Goal: Task Accomplishment & Management: Complete application form

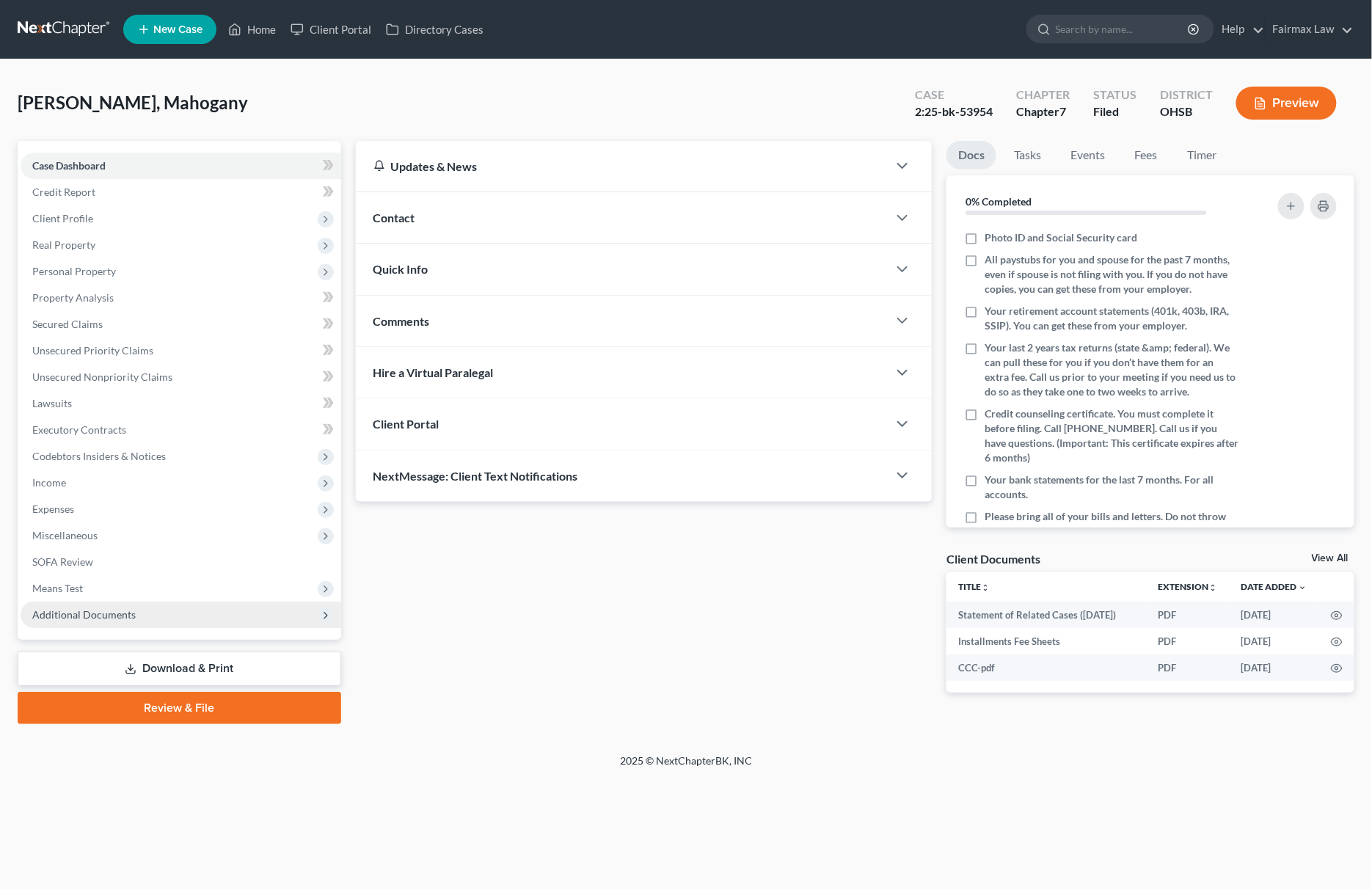
click at [135, 620] on span "Additional Documents" at bounding box center [180, 614] width 321 height 26
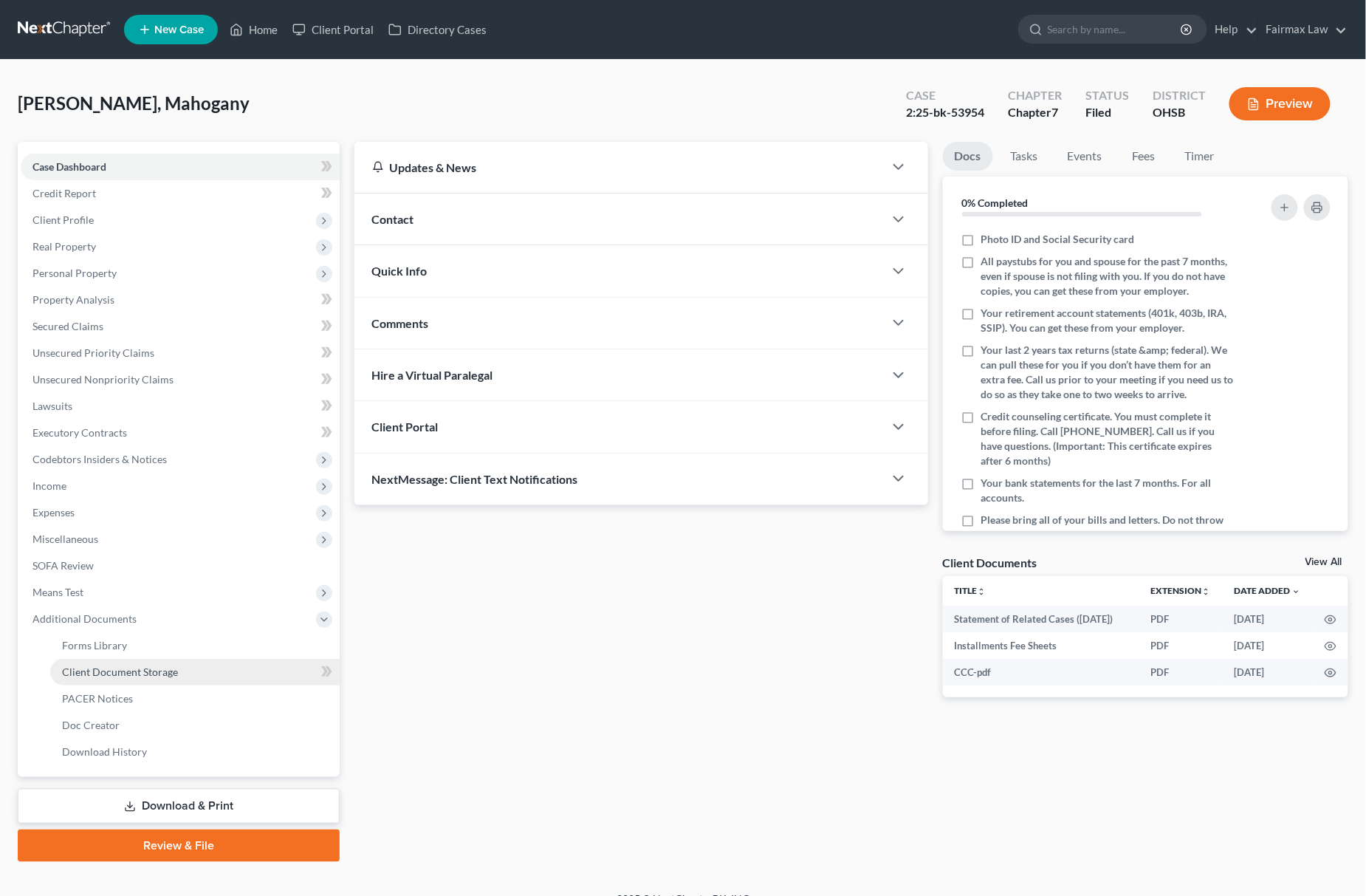
click at [166, 665] on span "Client Document Storage" at bounding box center [120, 671] width 116 height 13
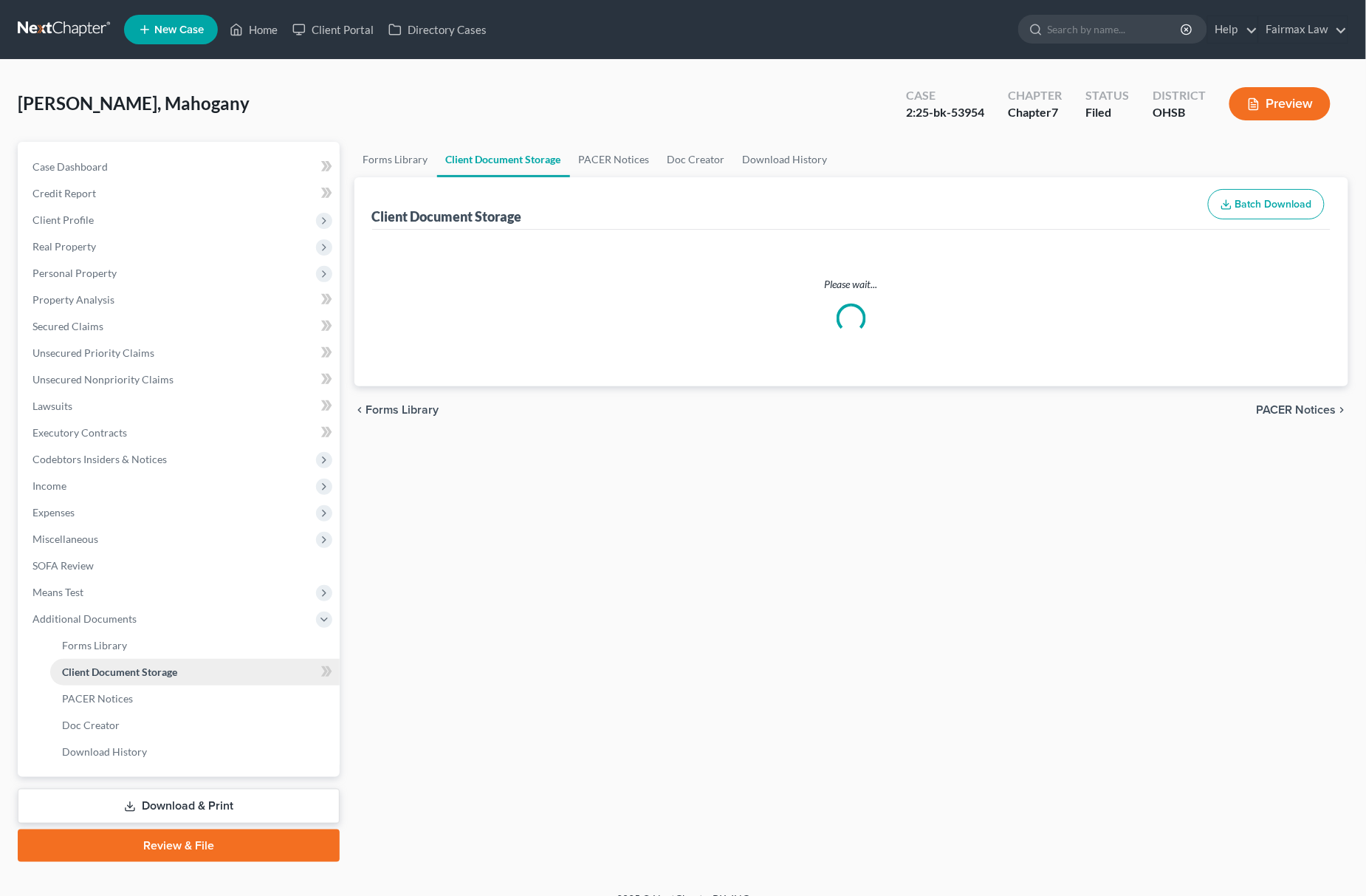
select select "7"
select select "37"
select select "52"
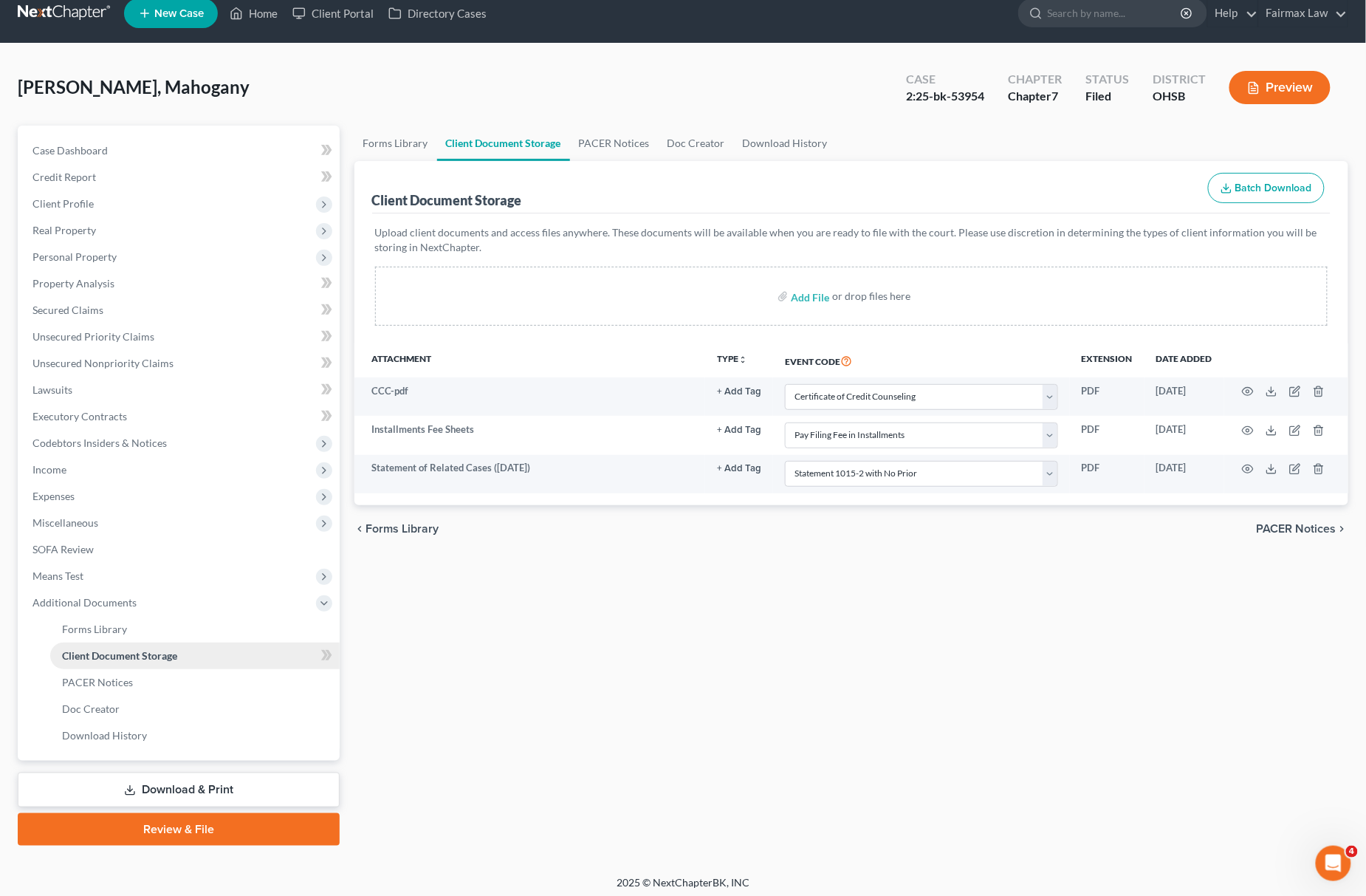
scroll to position [21, 0]
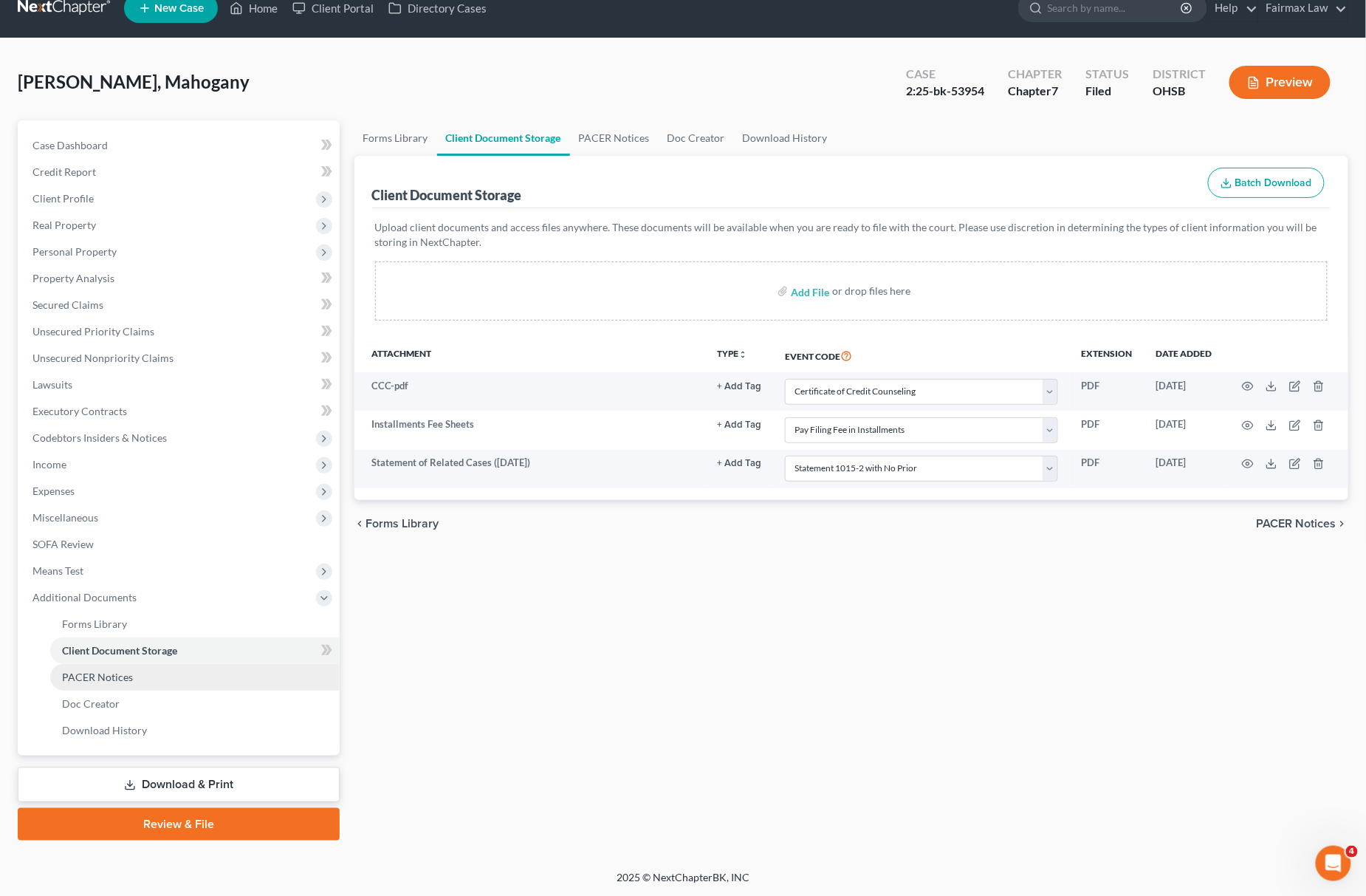
click at [103, 680] on span "PACER Notices" at bounding box center [97, 676] width 71 height 13
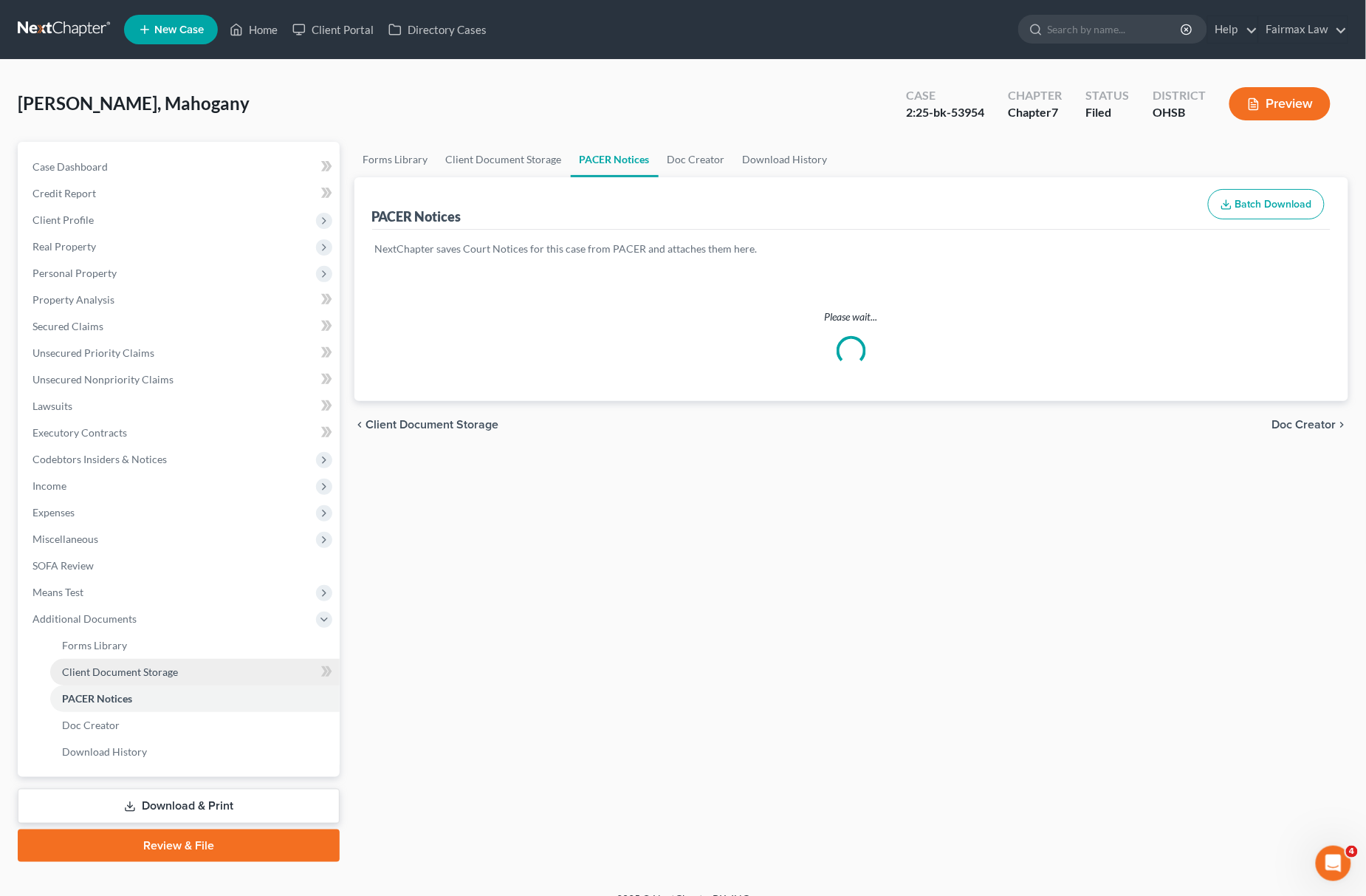
click at [161, 675] on span "Client Document Storage" at bounding box center [120, 671] width 116 height 13
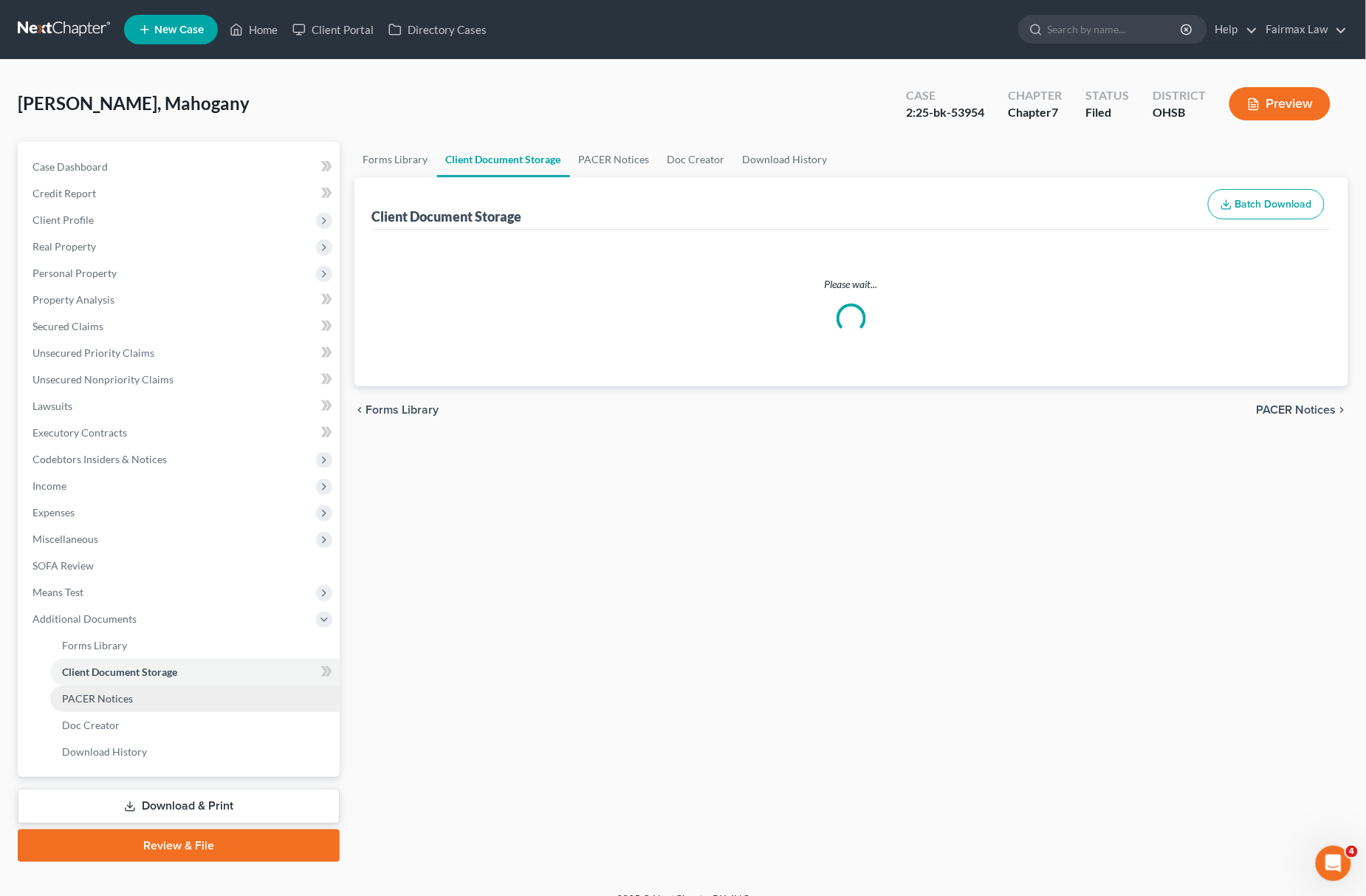
select select "7"
select select "37"
select select "52"
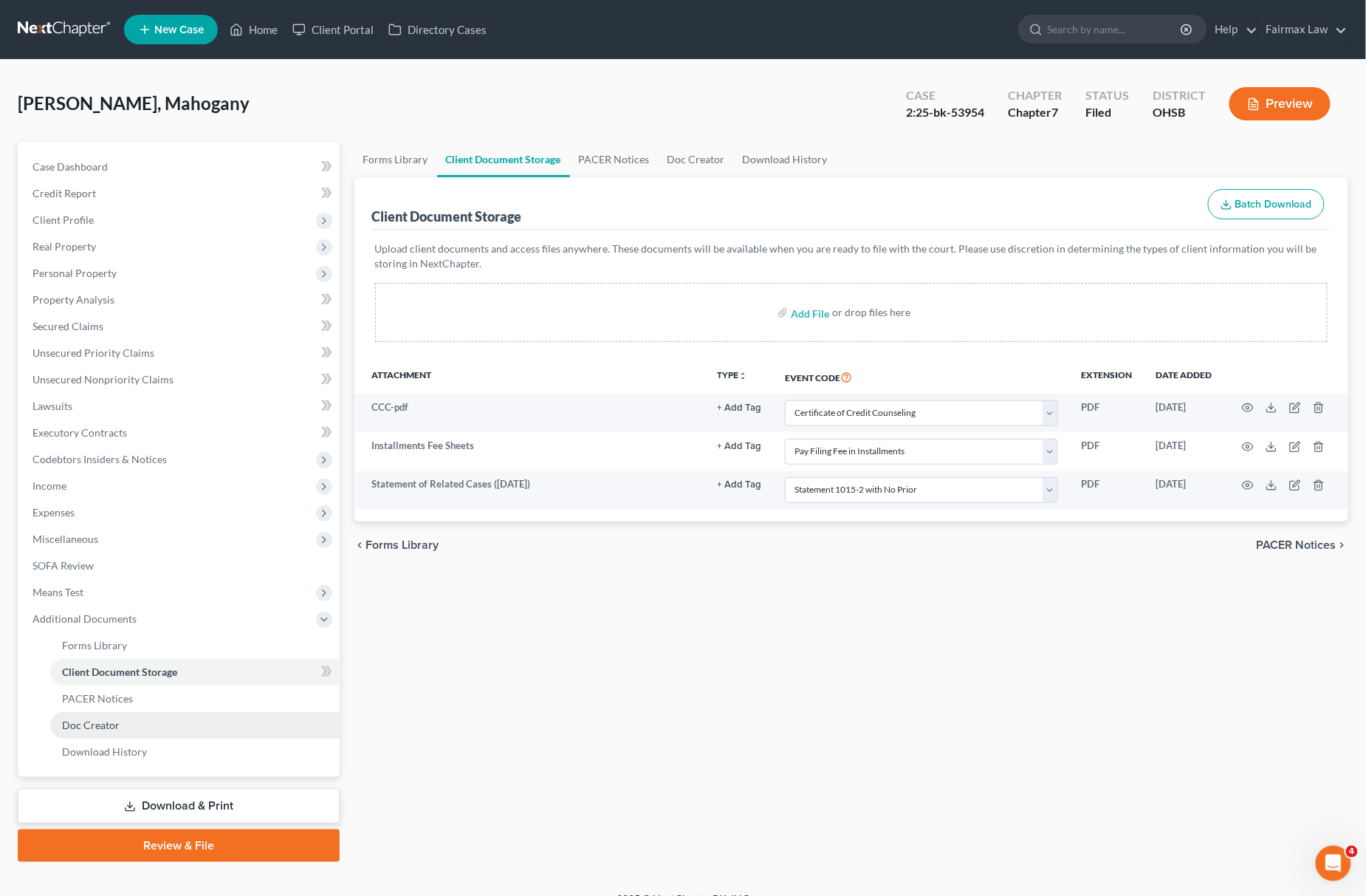
click at [130, 721] on link "Doc Creator" at bounding box center [195, 725] width 290 height 26
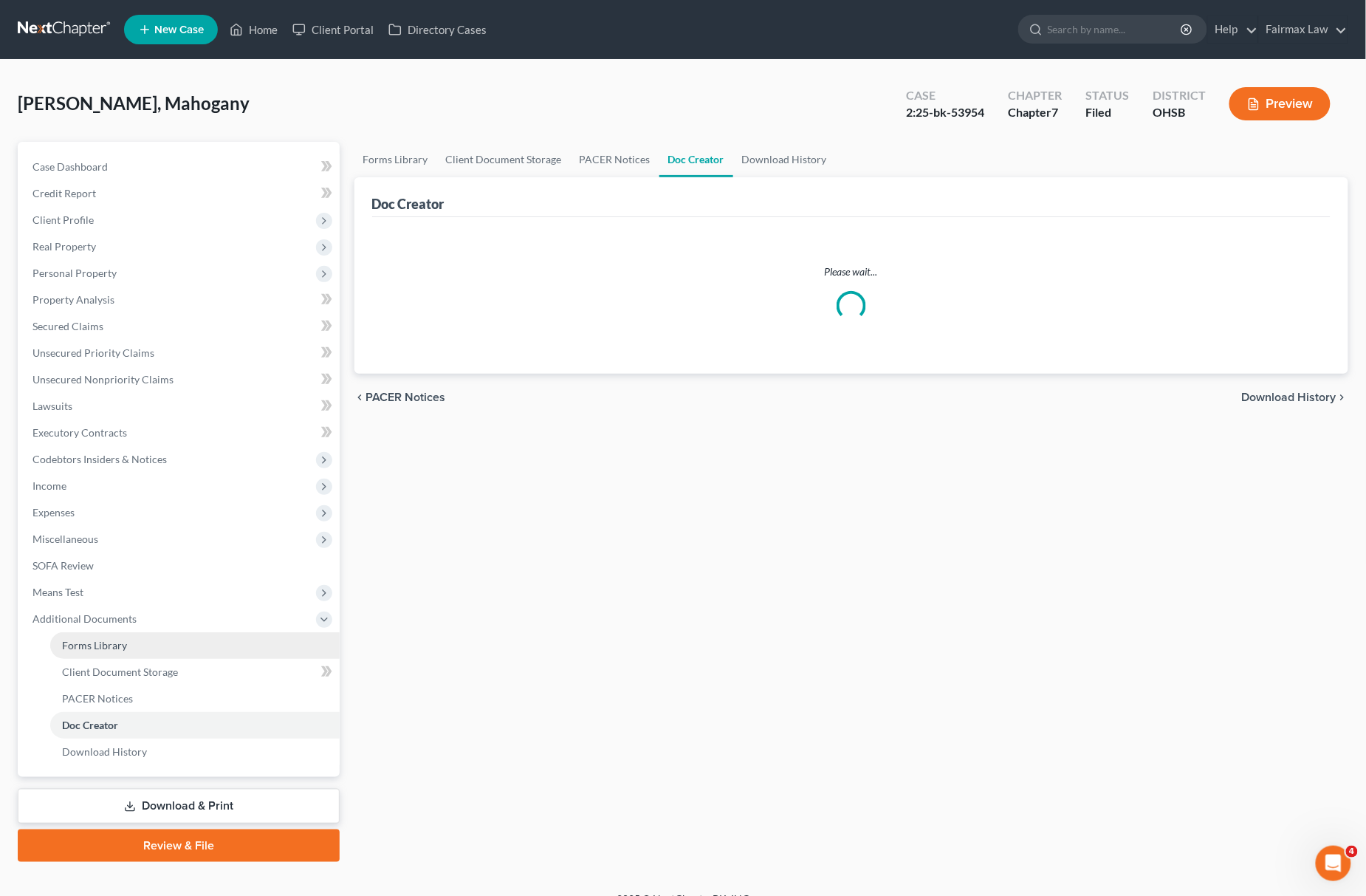
click at [133, 641] on link "Forms Library" at bounding box center [195, 645] width 290 height 26
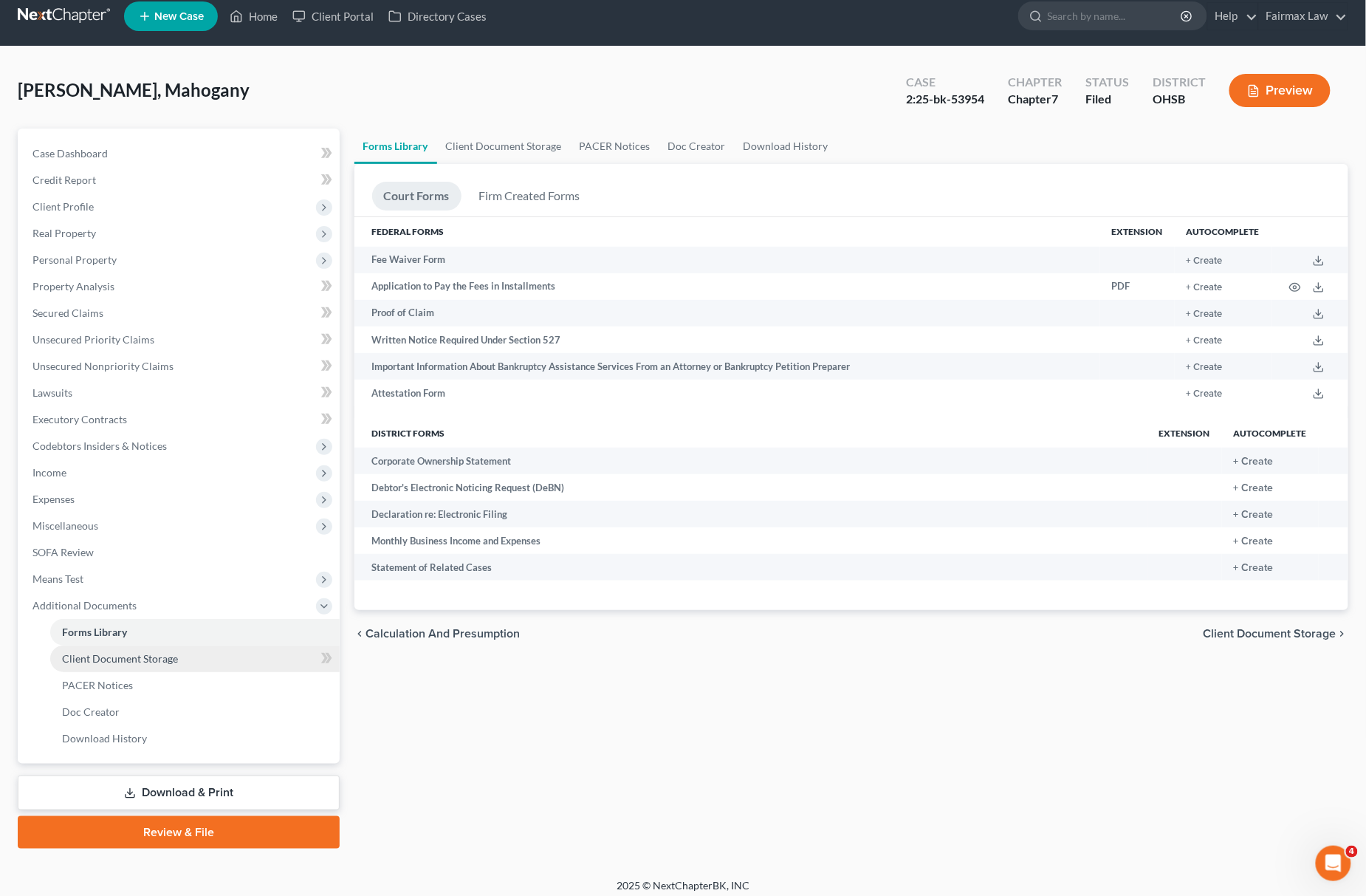
scroll to position [21, 0]
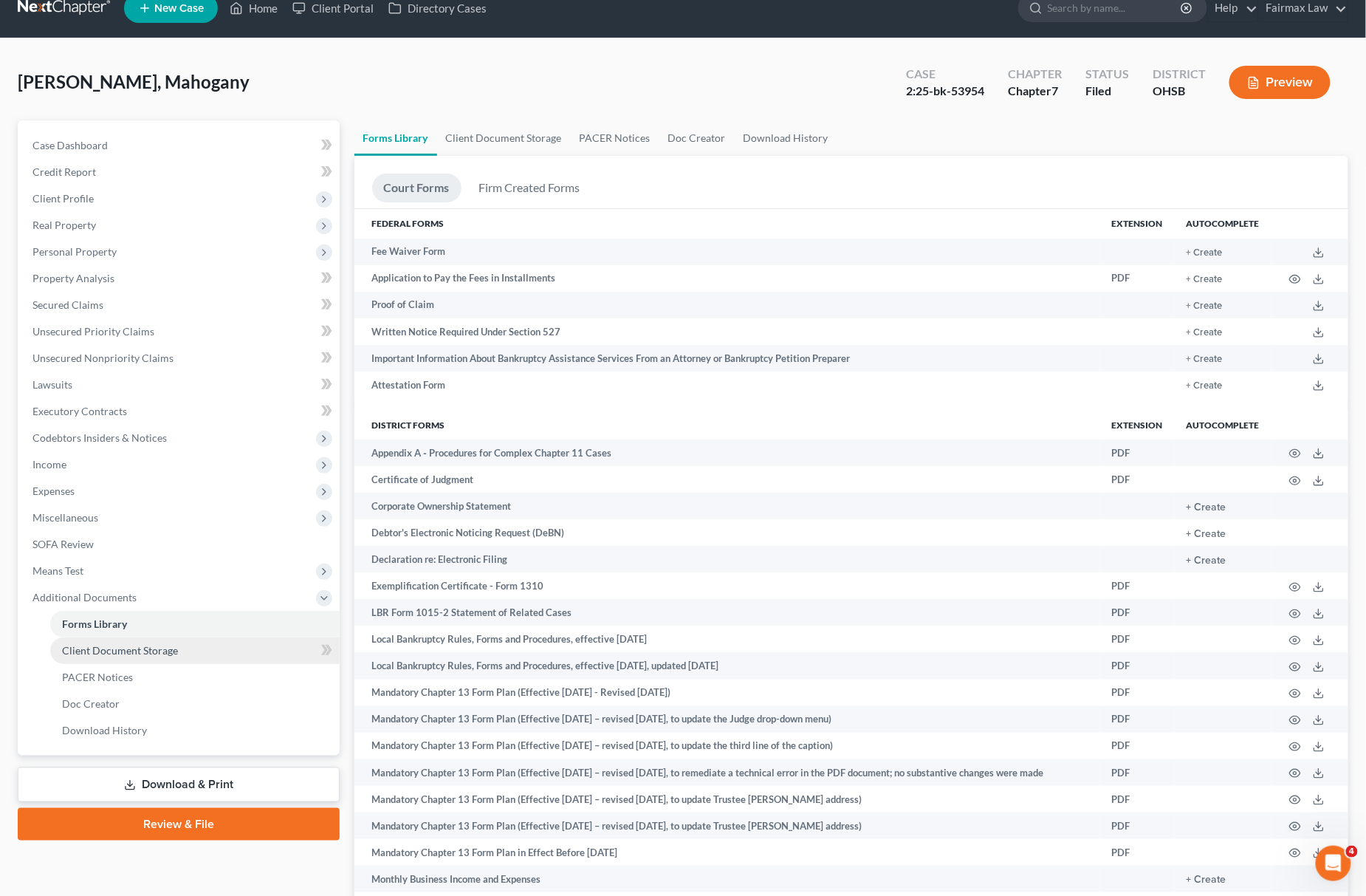
click at [159, 645] on span "Client Document Storage" at bounding box center [120, 650] width 116 height 13
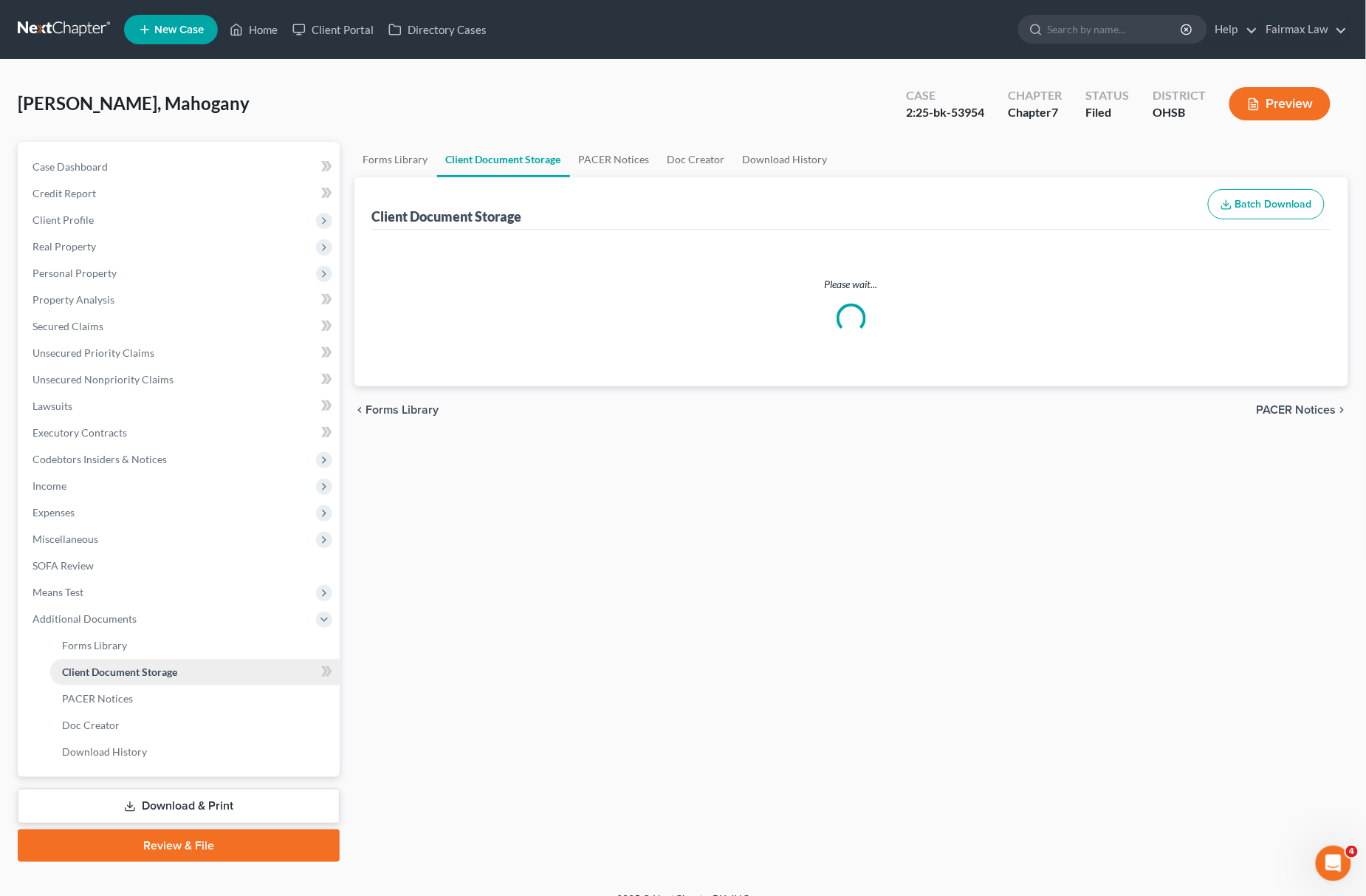
select select "7"
select select "37"
select select "52"
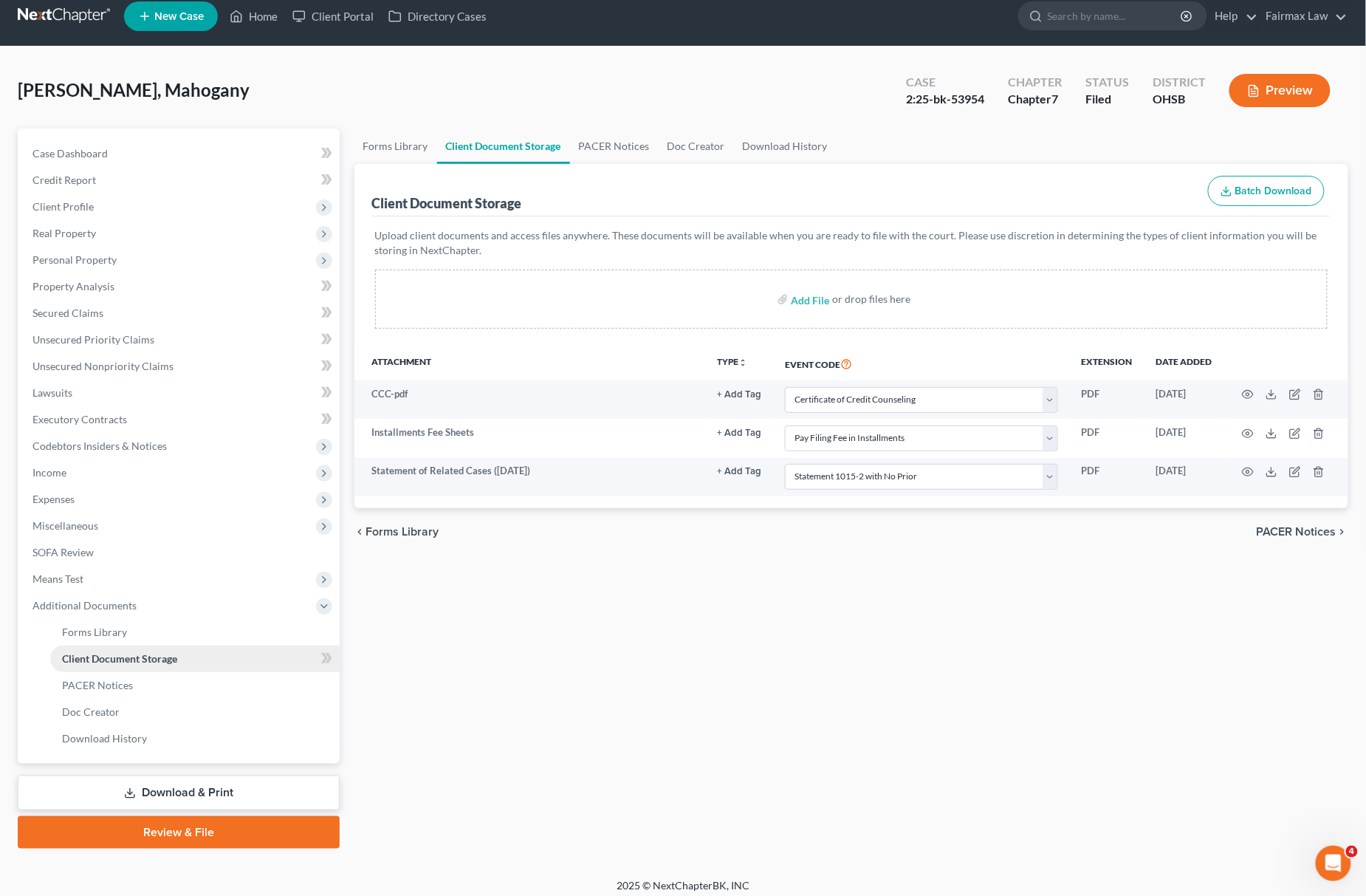
scroll to position [21, 0]
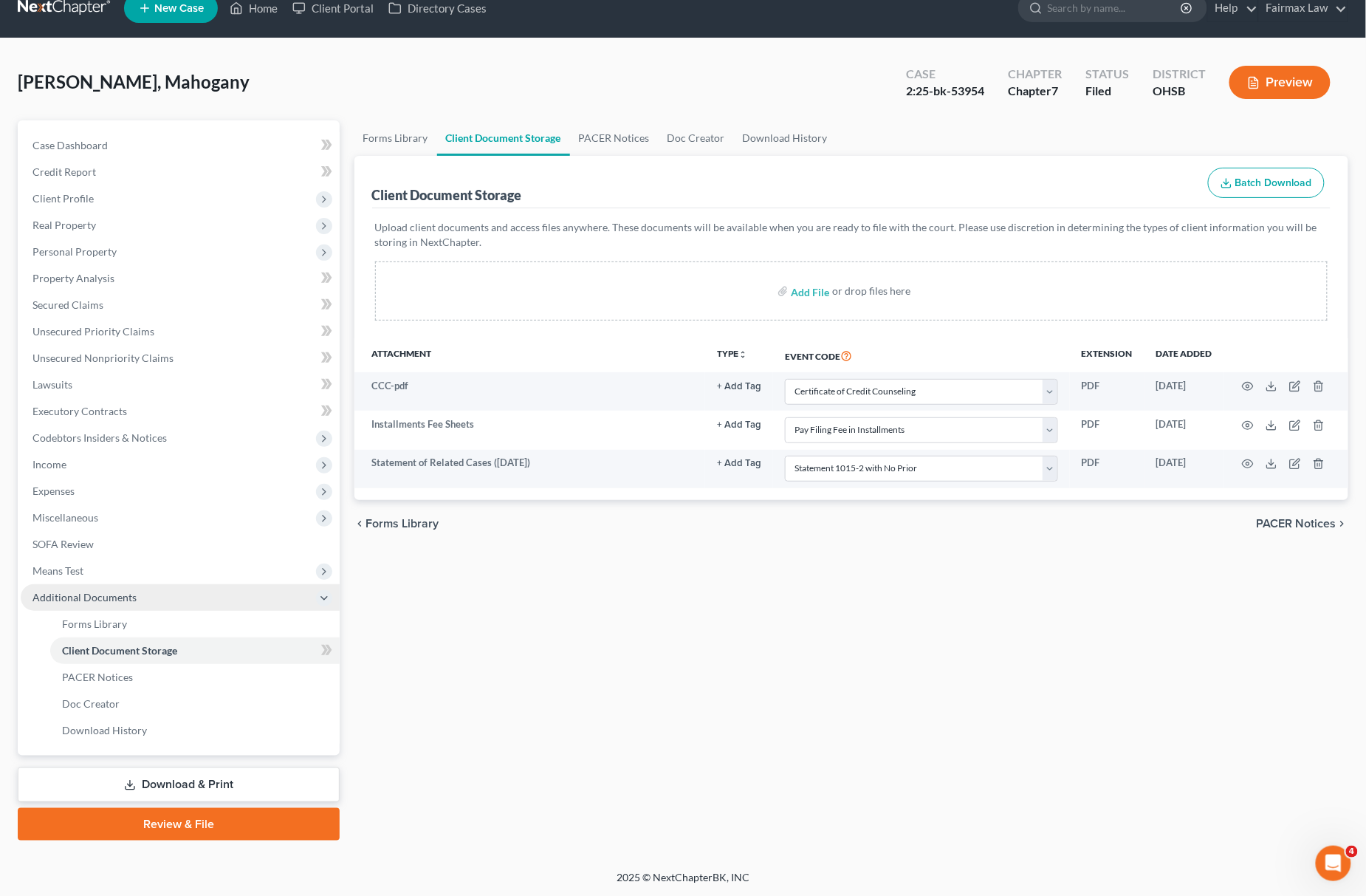
click at [181, 598] on span "Additional Documents" at bounding box center [180, 597] width 319 height 26
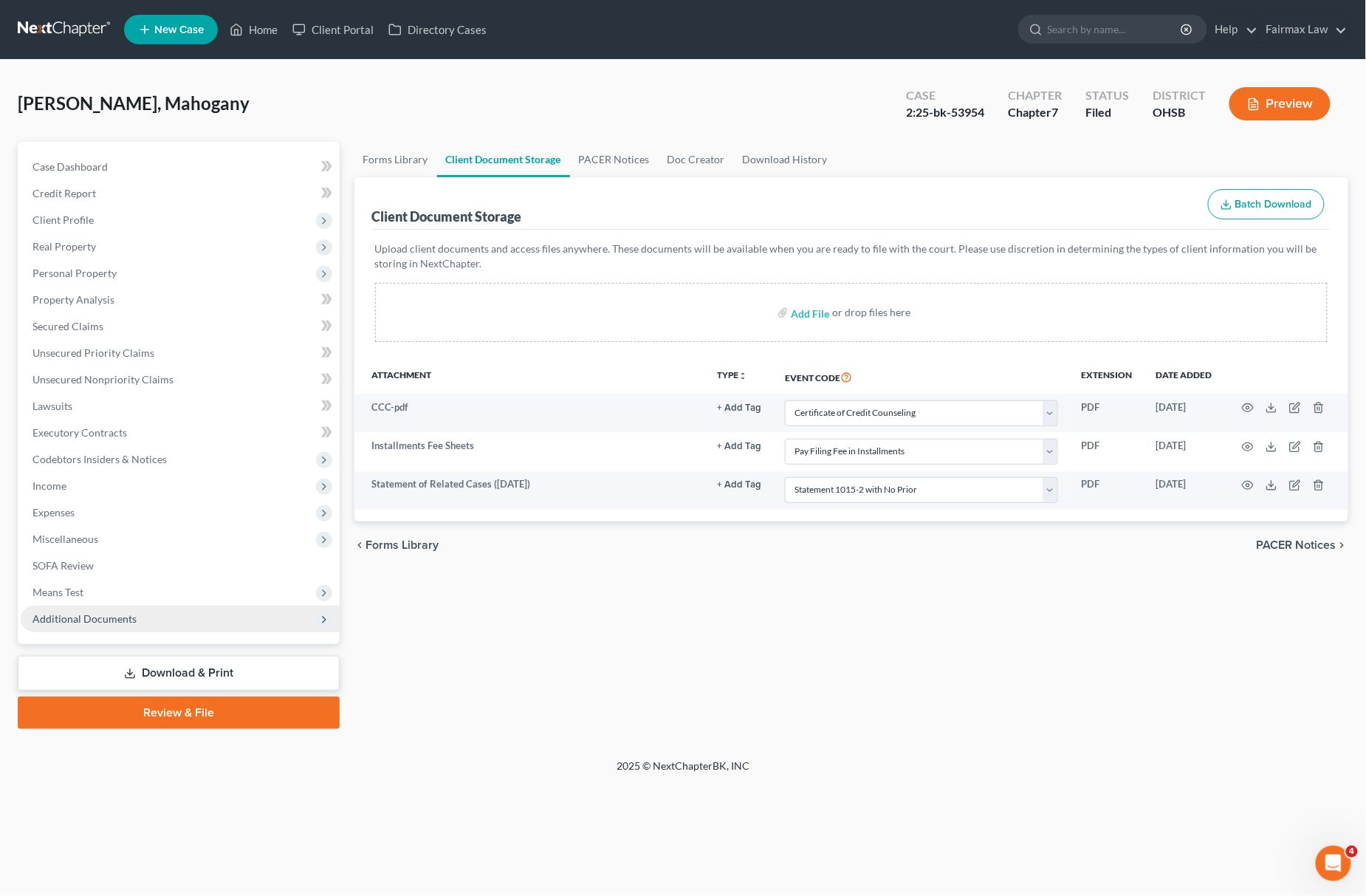
scroll to position [0, 0]
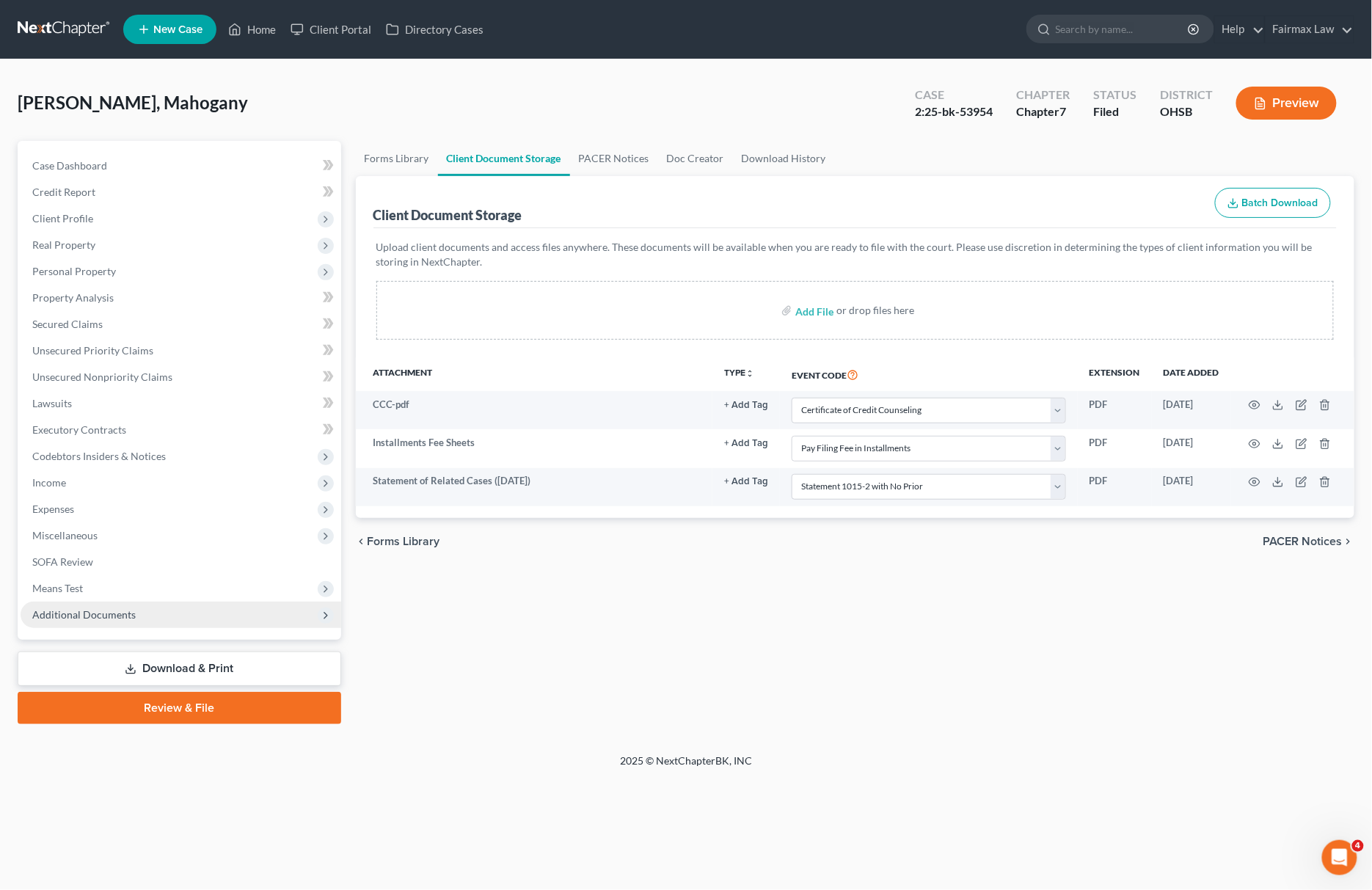
click at [141, 618] on span "Additional Documents" at bounding box center [180, 614] width 321 height 26
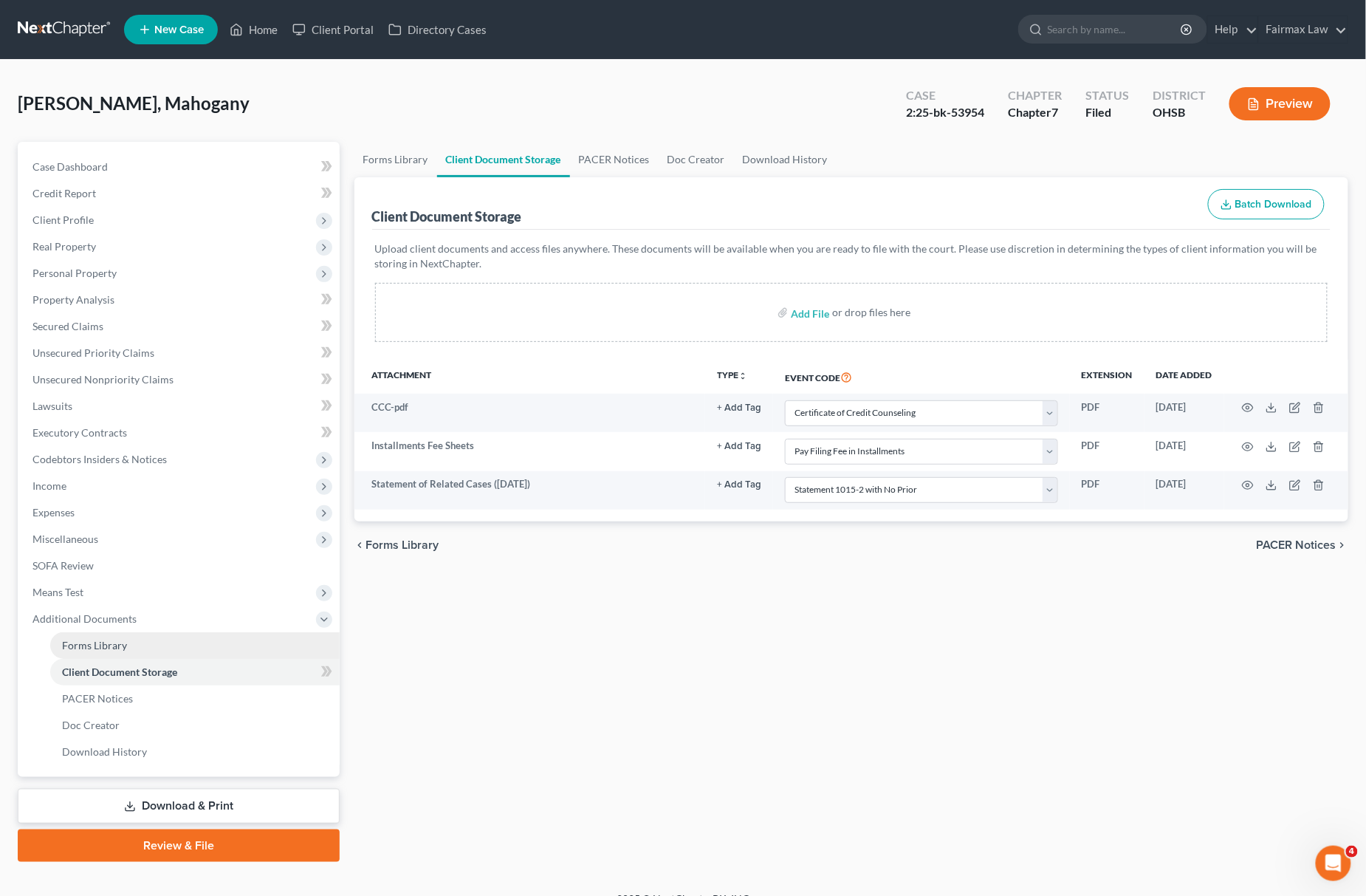
click at [119, 648] on span "Forms Library" at bounding box center [95, 645] width 65 height 13
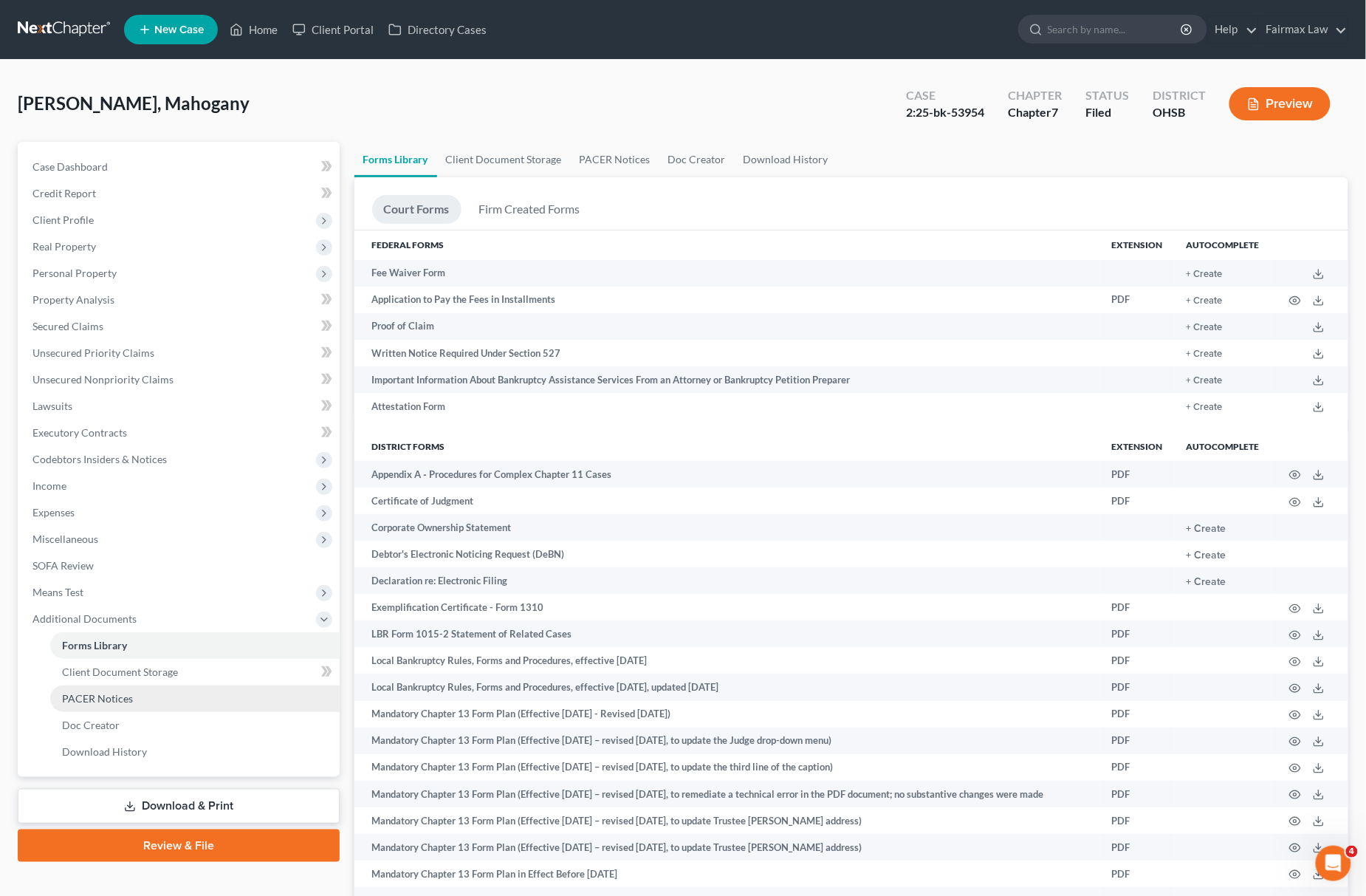
click at [145, 698] on link "PACER Notices" at bounding box center [195, 698] width 290 height 26
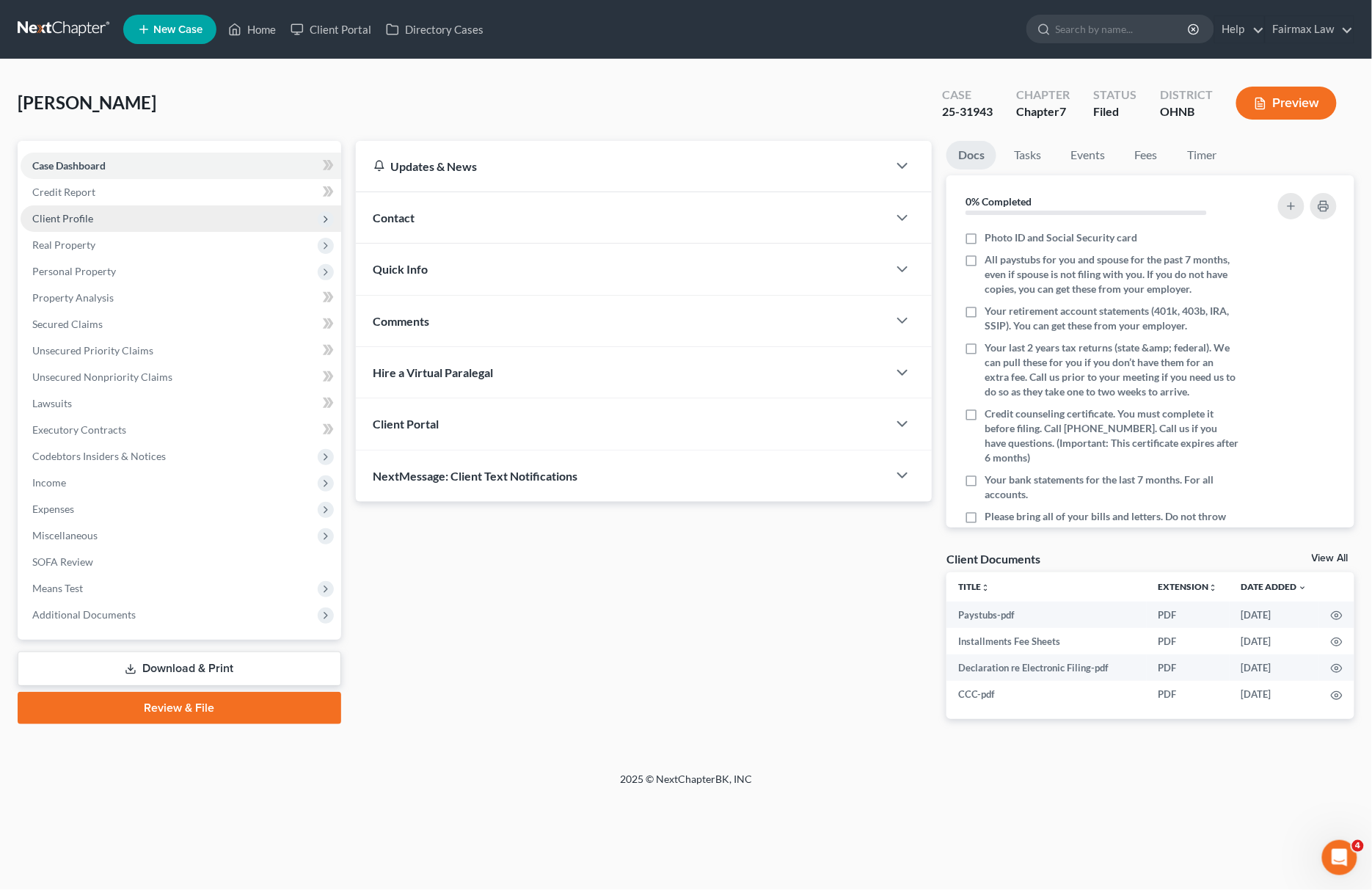
click at [160, 222] on span "Client Profile" at bounding box center [180, 218] width 321 height 26
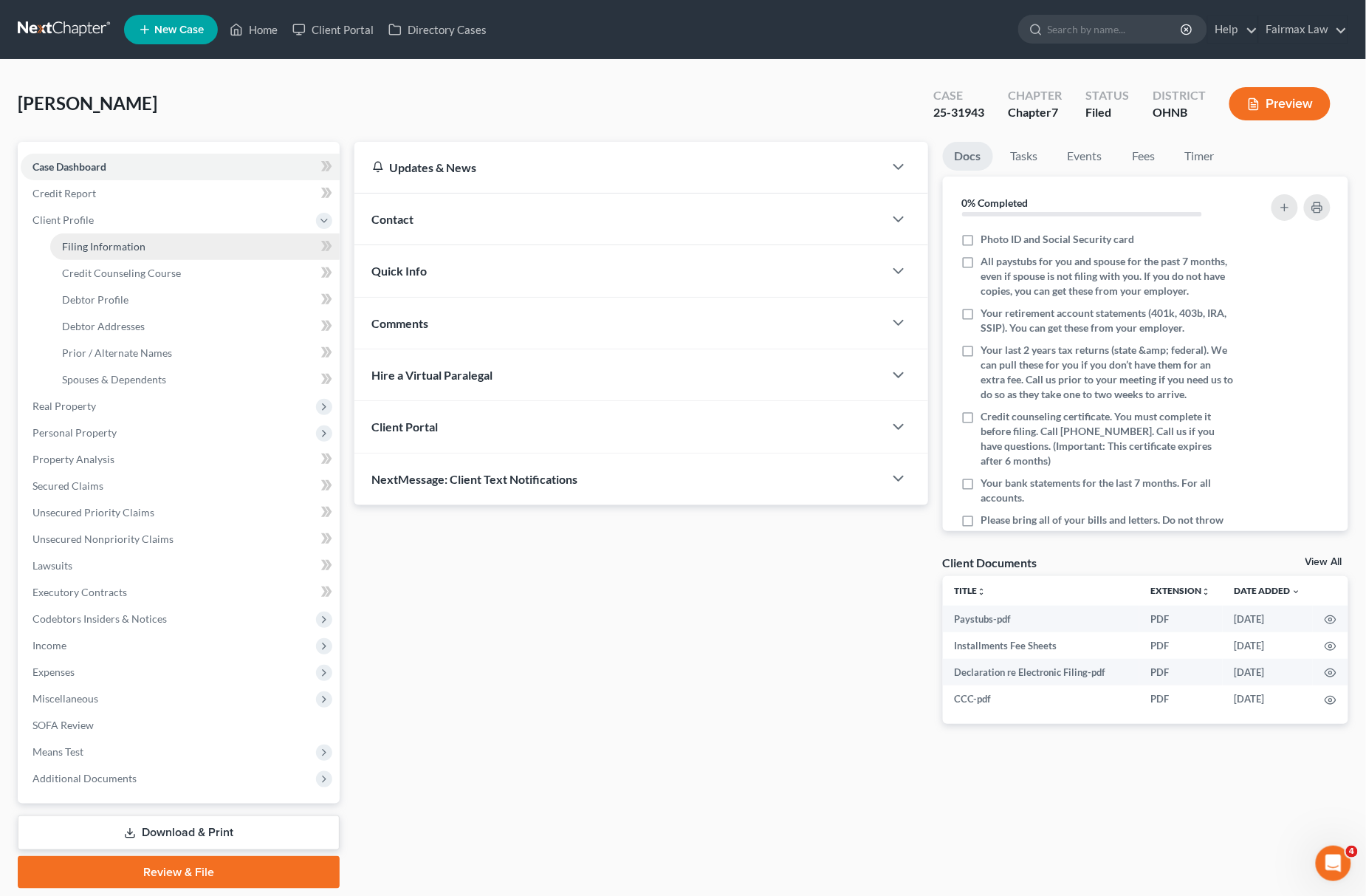
click at [116, 251] on link "Filing Information" at bounding box center [195, 246] width 290 height 26
select select "1"
select select "0"
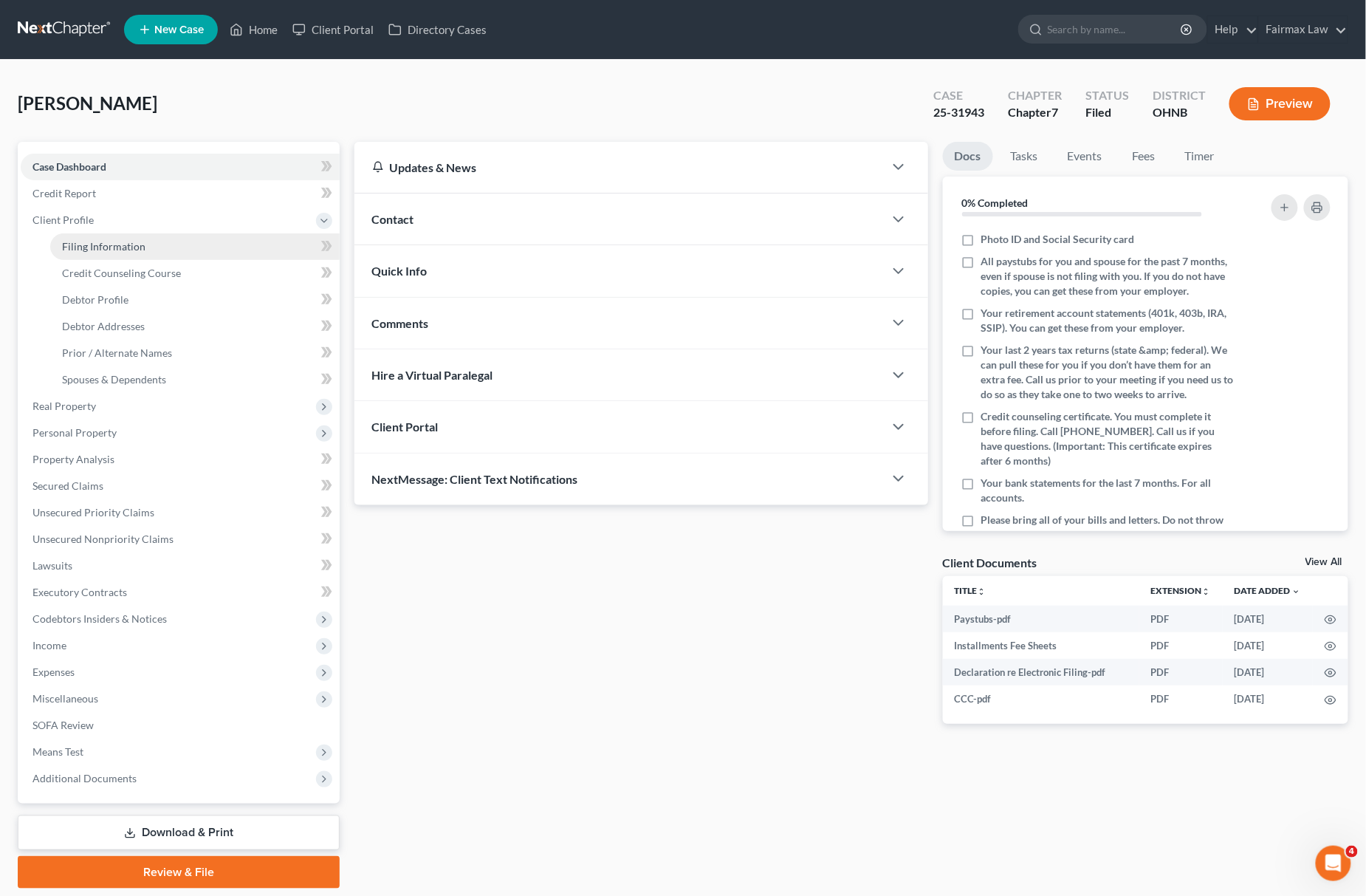
select select "36"
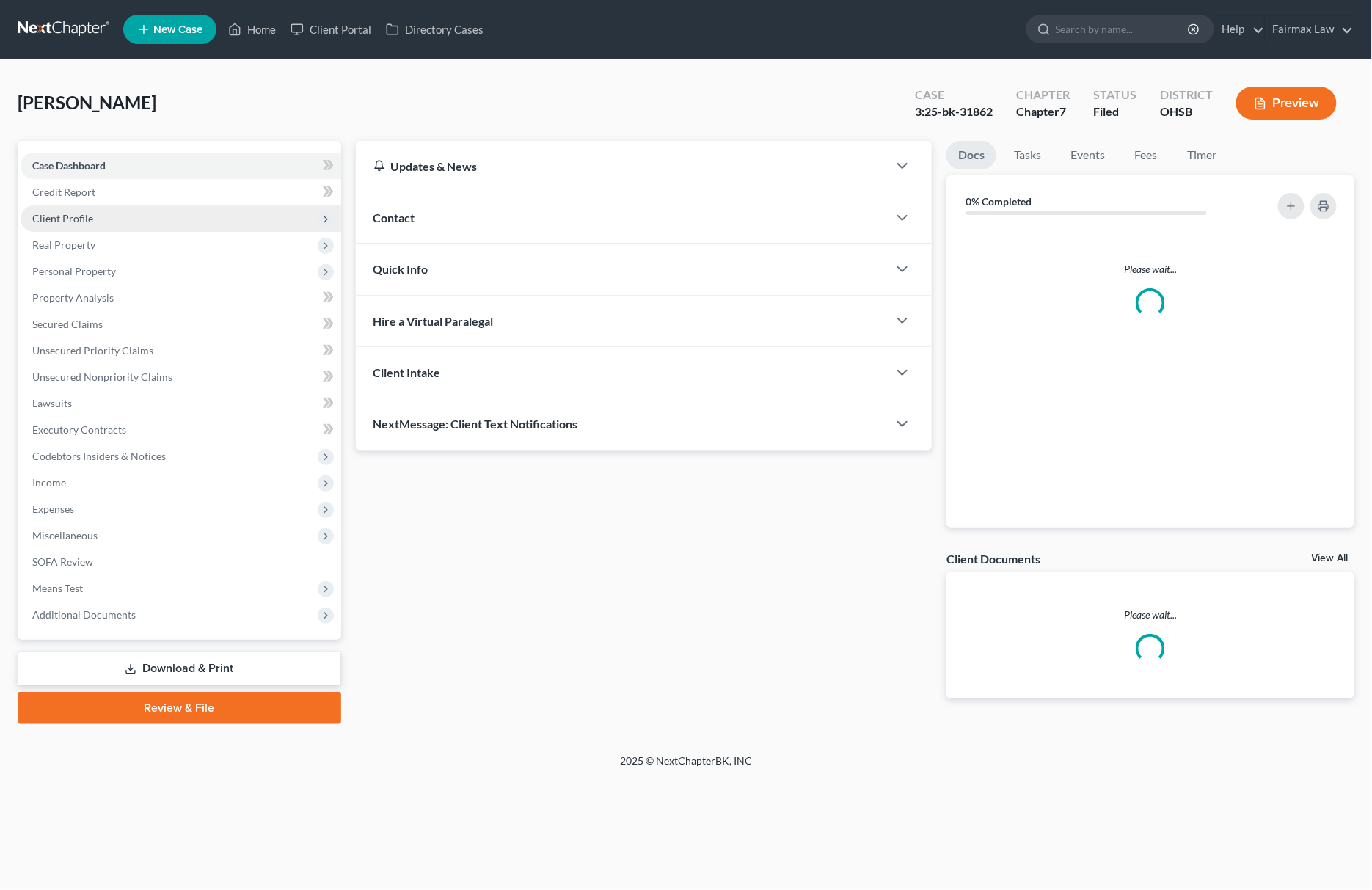
click at [66, 212] on span "Client Profile" at bounding box center [63, 218] width 61 height 13
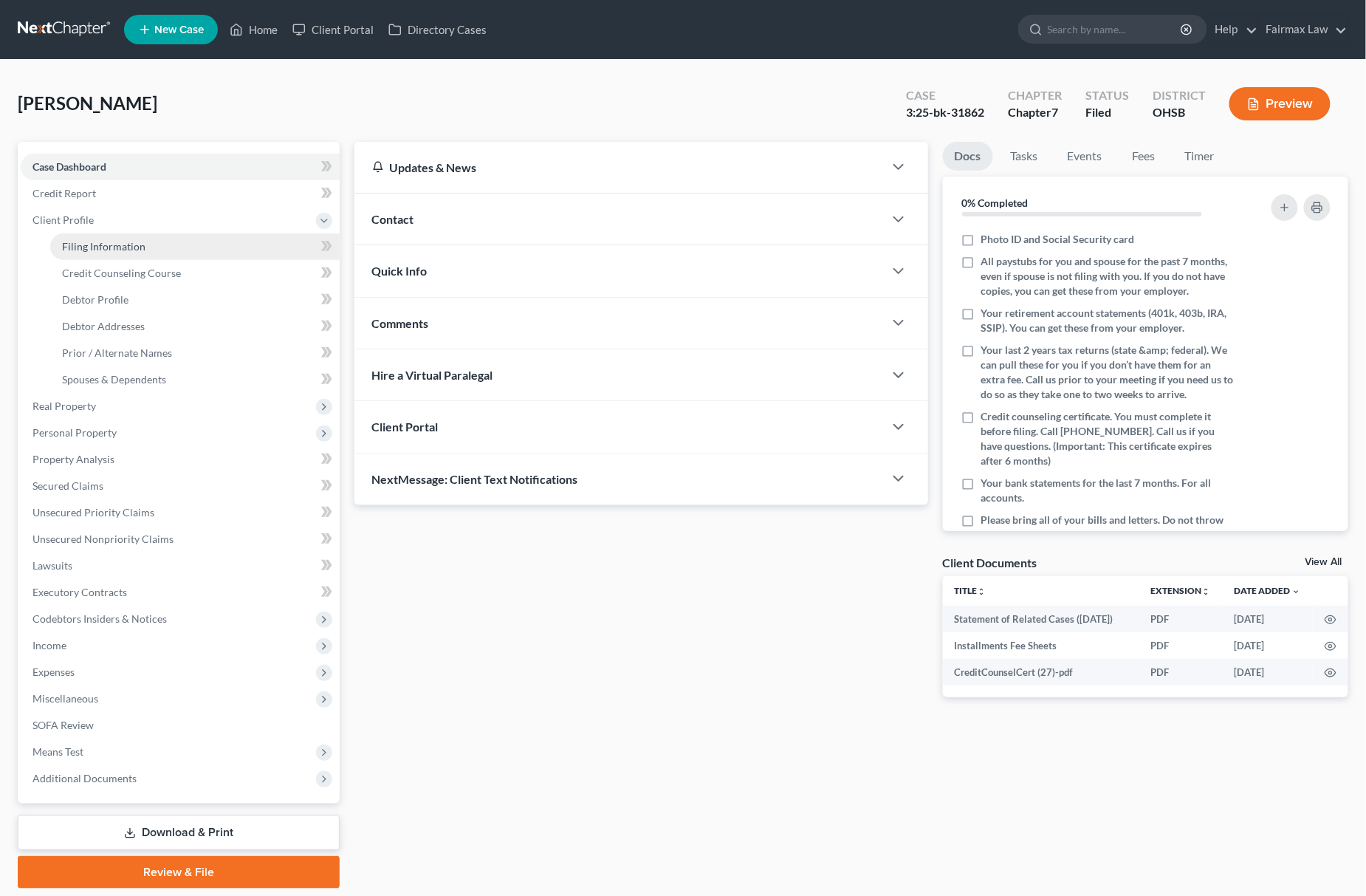
click at [107, 237] on link "Filing Information" at bounding box center [195, 246] width 290 height 26
select select "1"
select select "0"
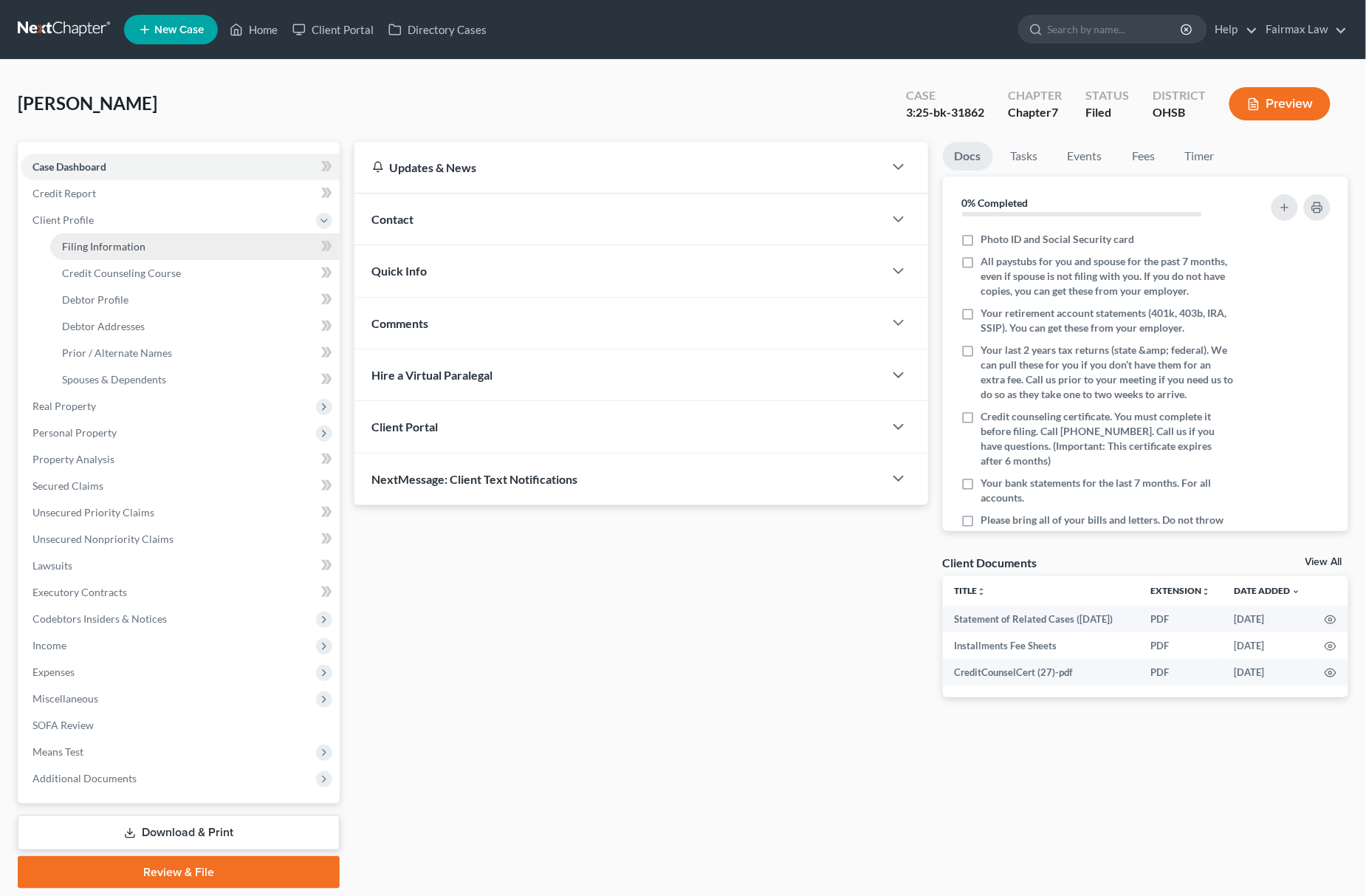
select select "36"
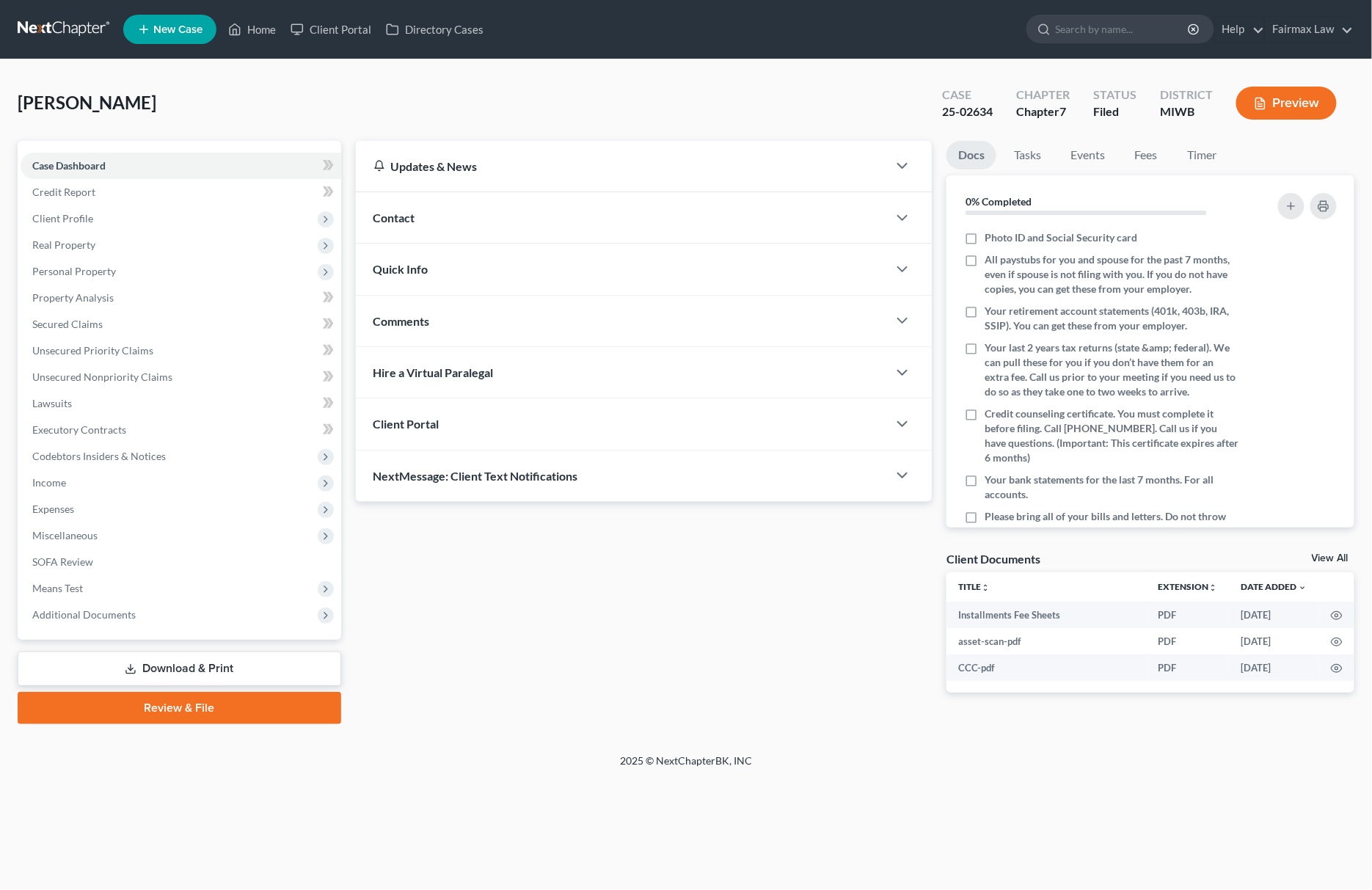
click at [24, 228] on li "Client Profile Filing Information Credit Counseling Course Debtor Profile Debto…" at bounding box center [180, 218] width 321 height 26
click at [86, 206] on span "Client Profile" at bounding box center [180, 218] width 321 height 26
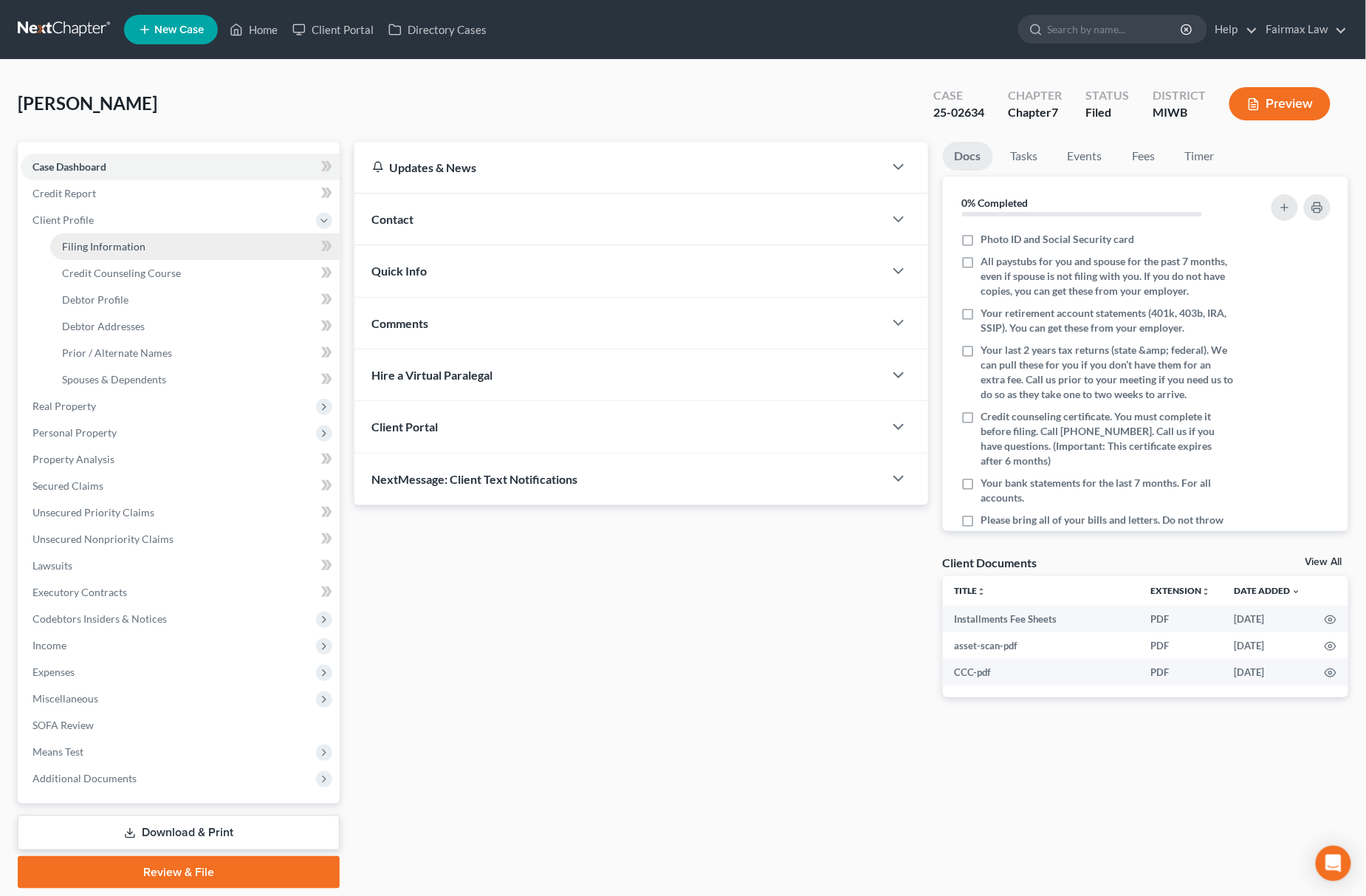
click at [99, 249] on span "Filing Information" at bounding box center [104, 246] width 83 height 13
select select "1"
select select "0"
select select "23"
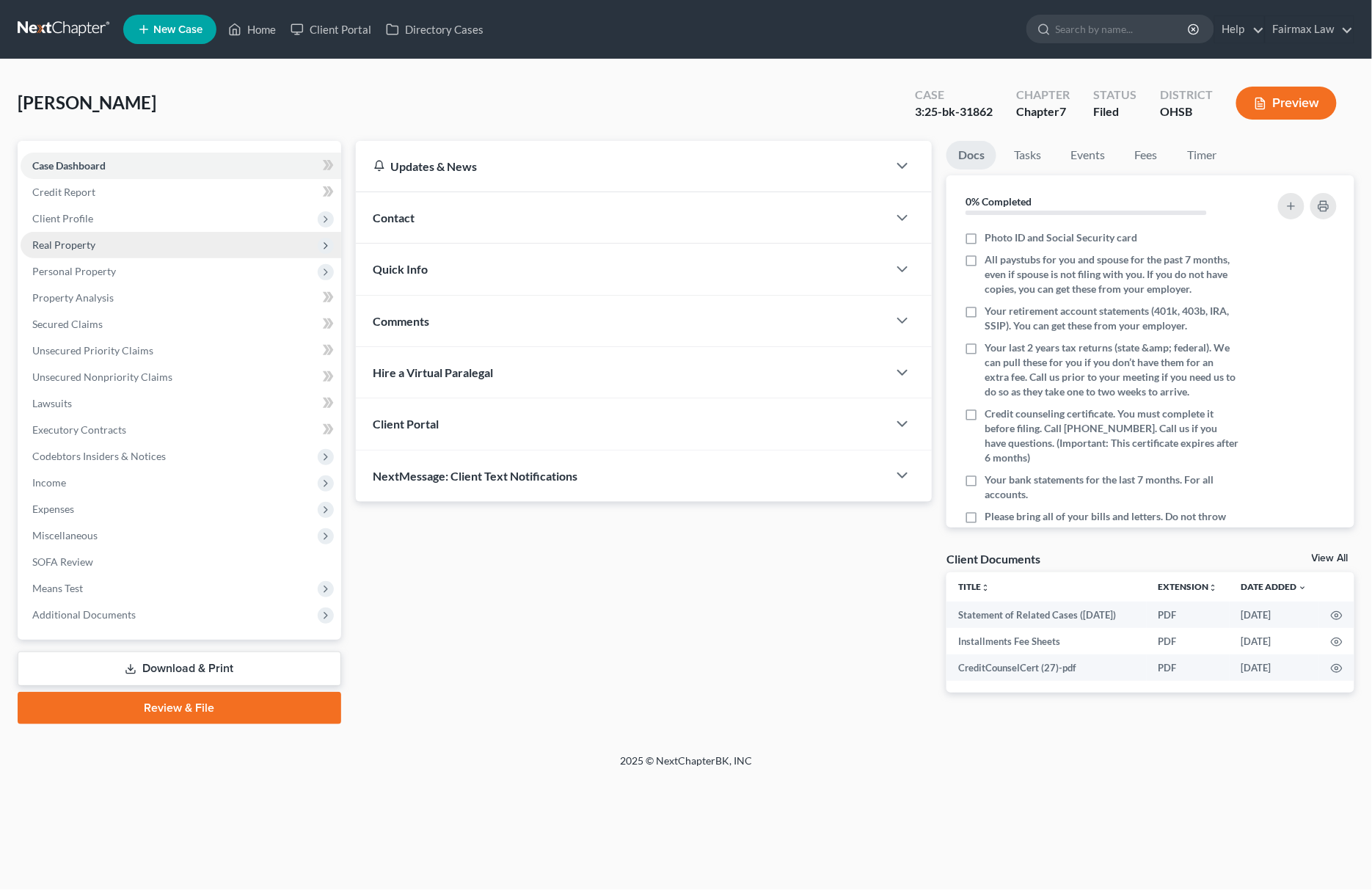
click at [94, 248] on span "Real Property" at bounding box center [63, 244] width 63 height 13
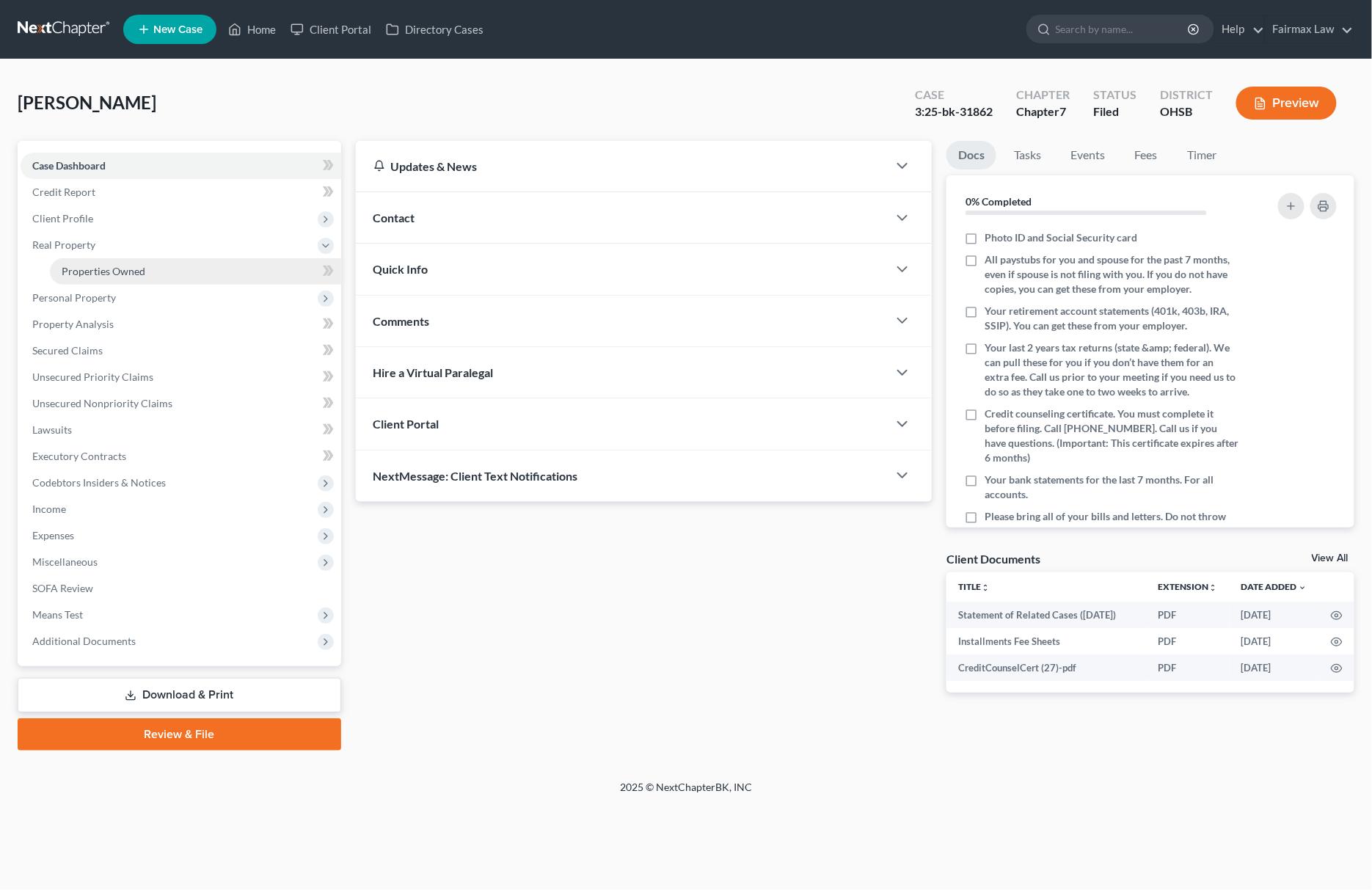
click at [129, 274] on span "Properties Owned" at bounding box center [103, 271] width 84 height 13
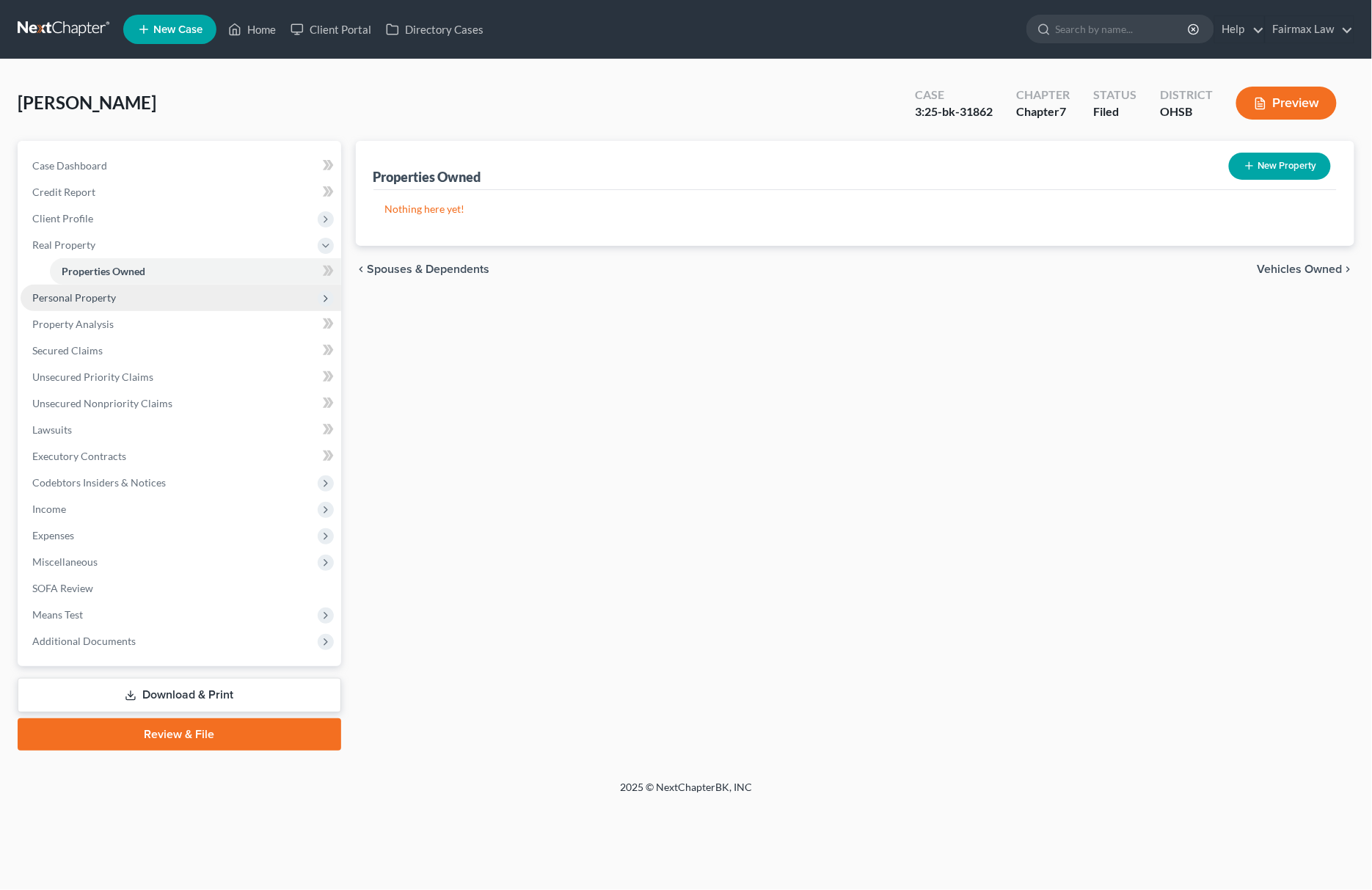
click at [101, 294] on span "Personal Property" at bounding box center [74, 297] width 84 height 13
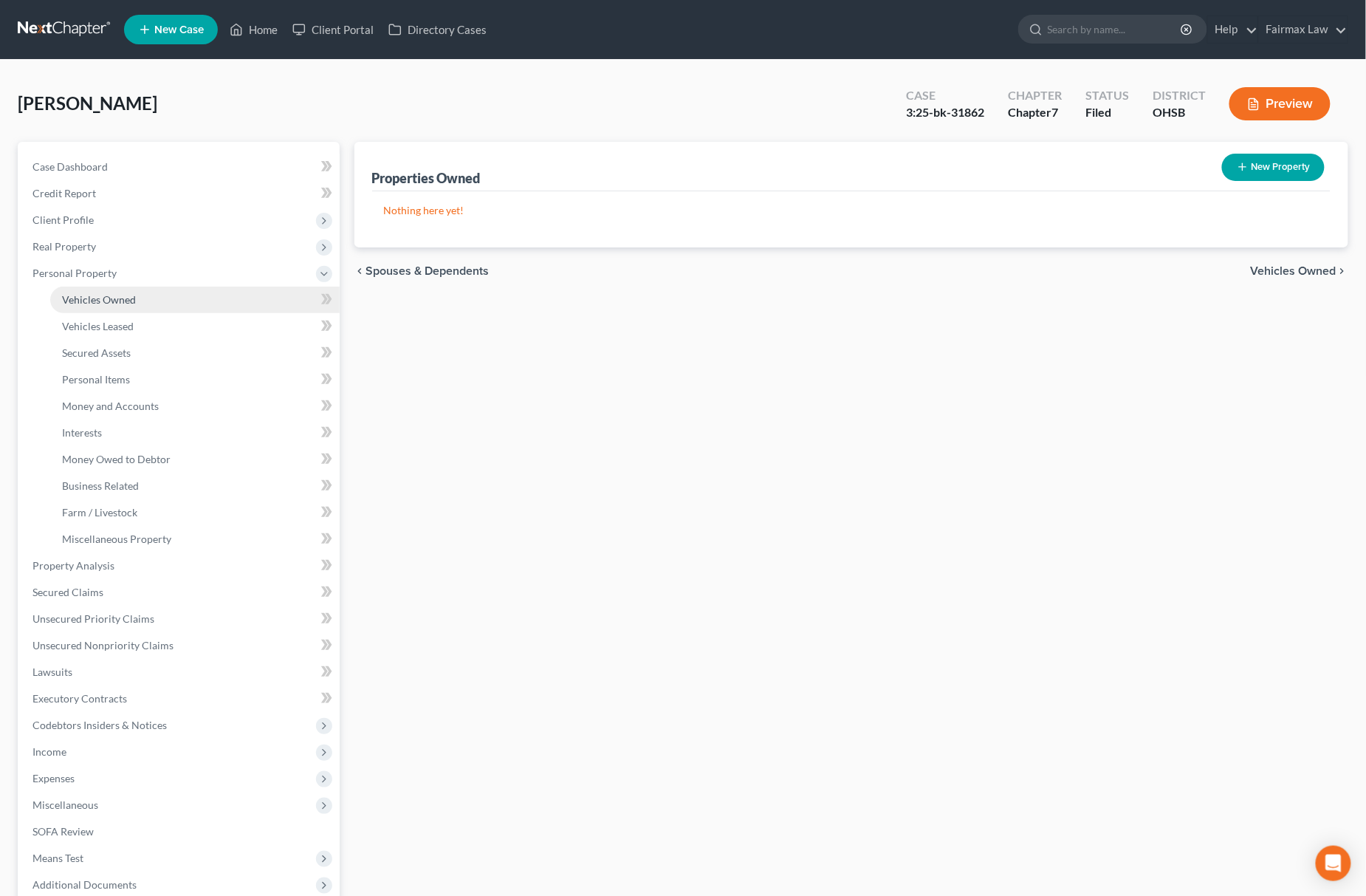
click at [130, 288] on link "Vehicles Owned" at bounding box center [195, 299] width 290 height 26
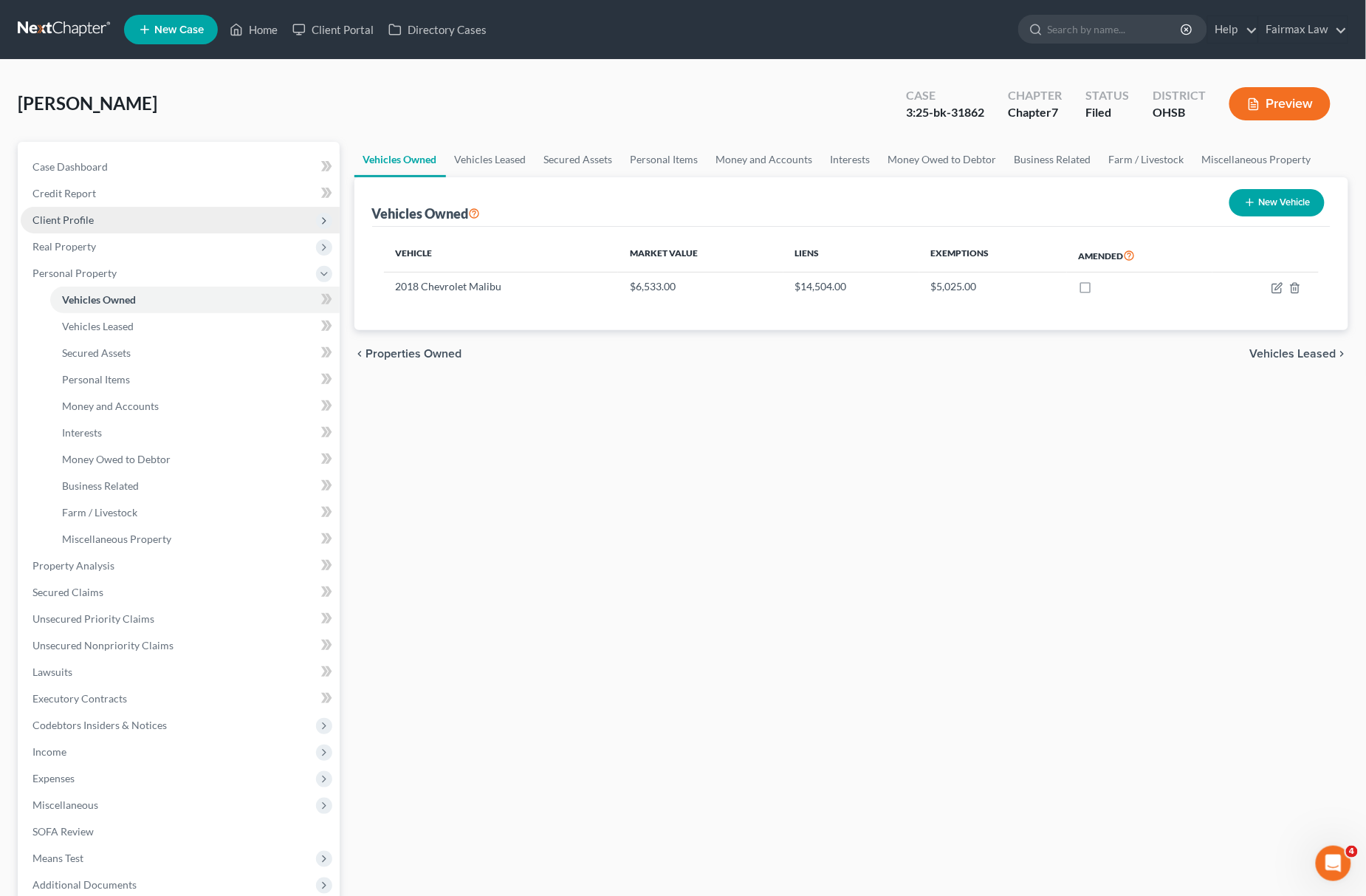
click at [136, 223] on span "Client Profile" at bounding box center [180, 220] width 319 height 26
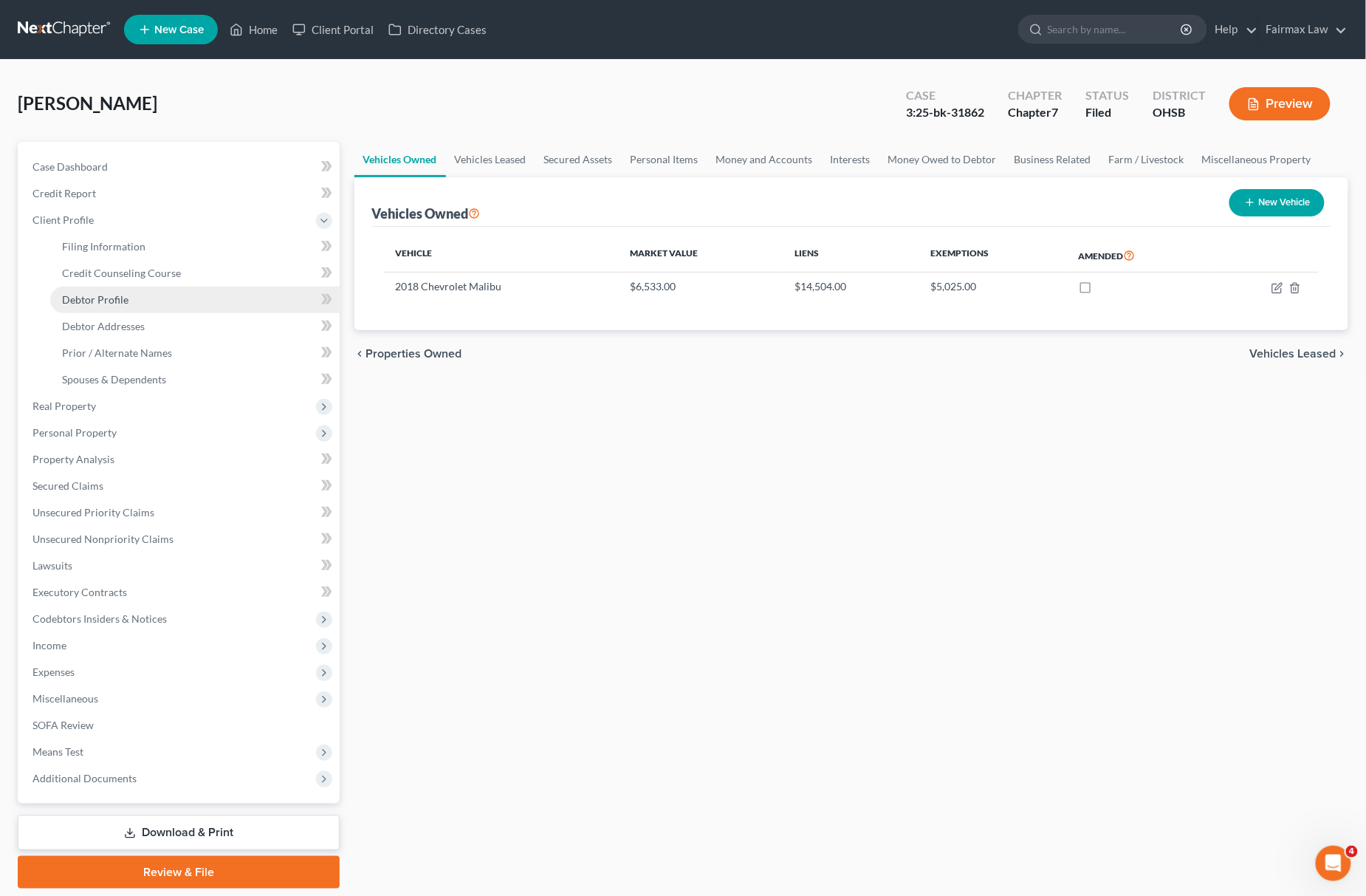
click at [77, 302] on span "Debtor Profile" at bounding box center [95, 299] width 66 height 13
select select "0"
select select "4"
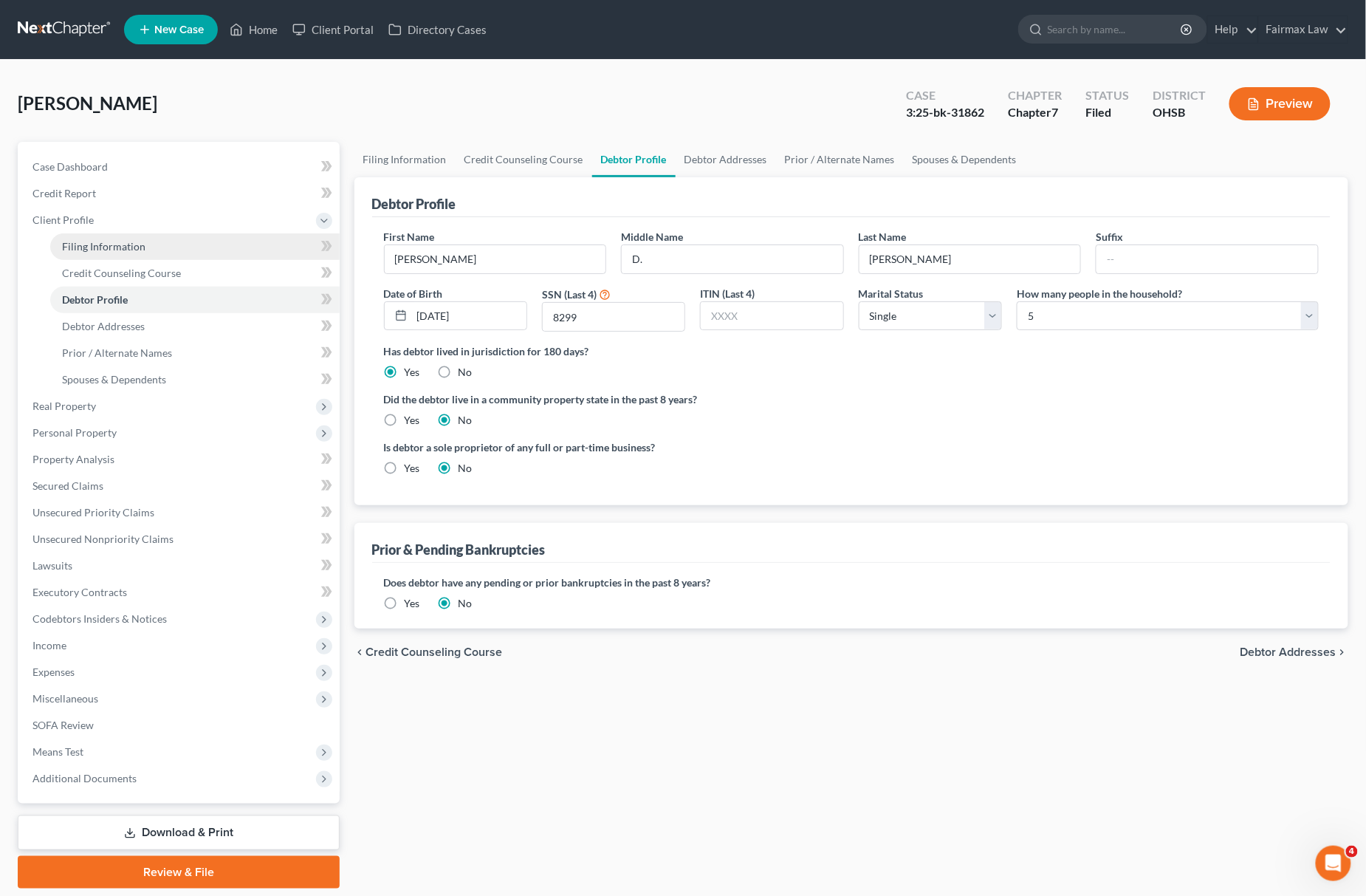
click at [113, 240] on span "Filing Information" at bounding box center [104, 246] width 83 height 13
select select "1"
select select "0"
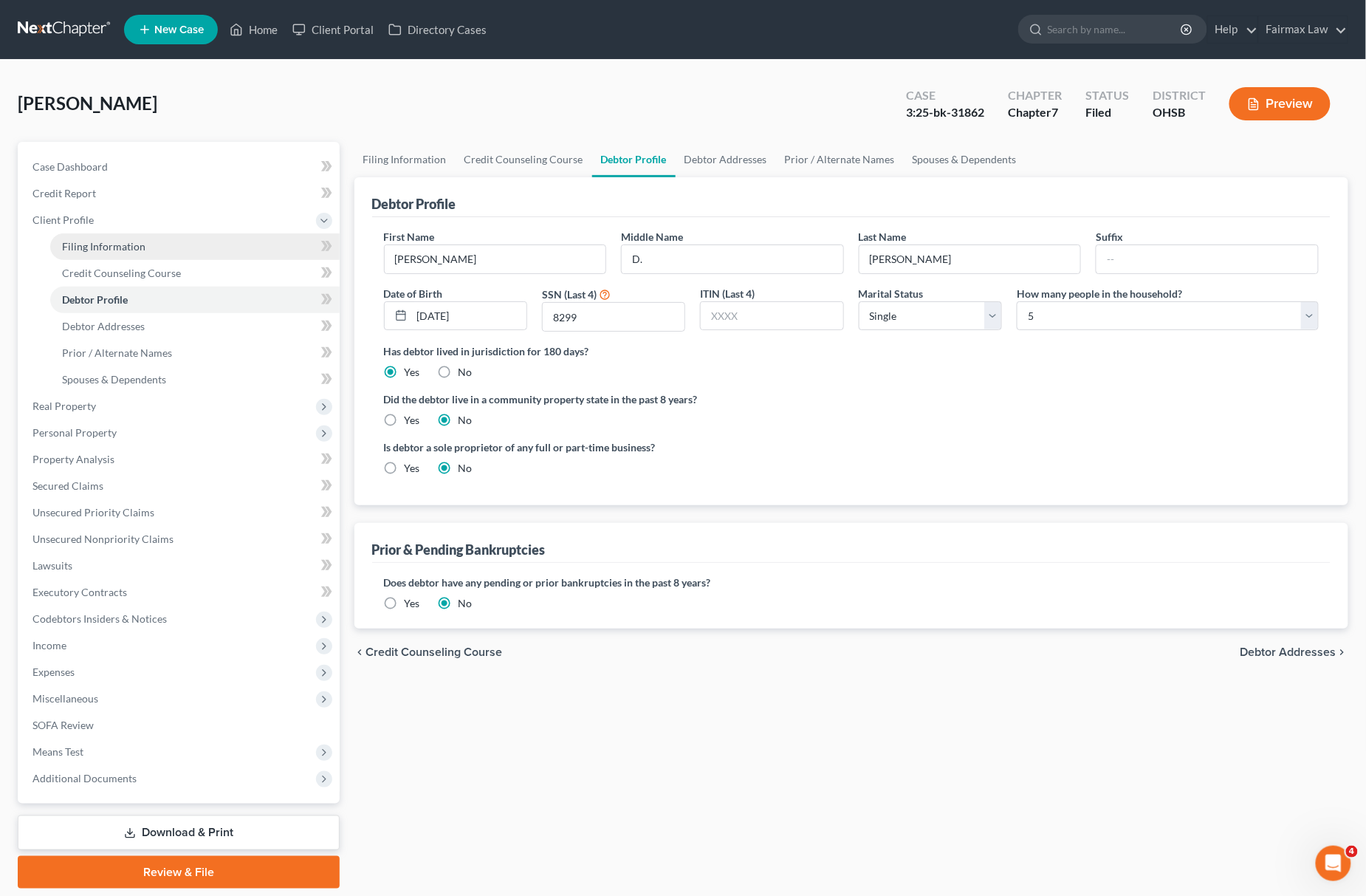
select select "36"
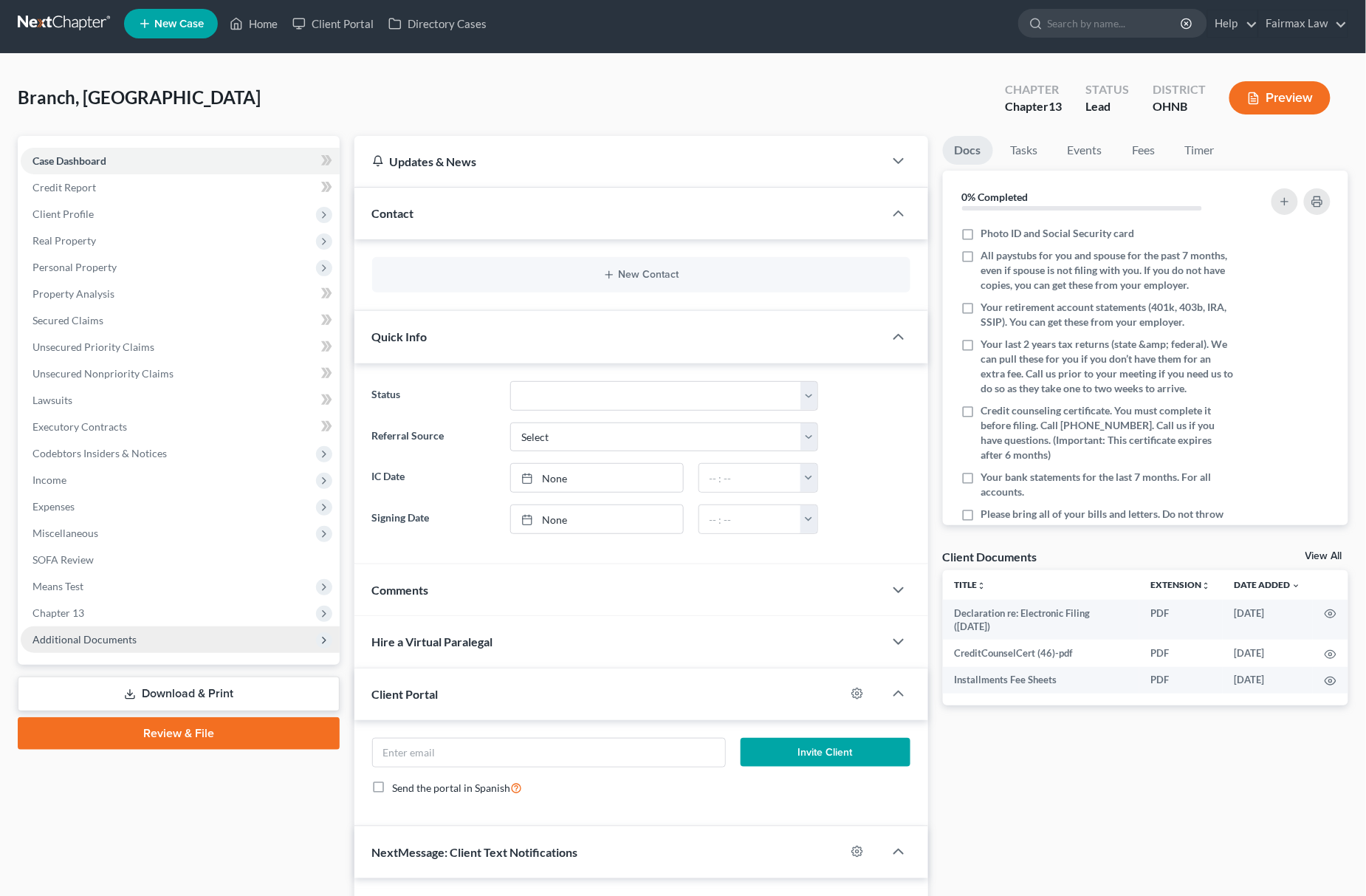
scroll to position [175, 0]
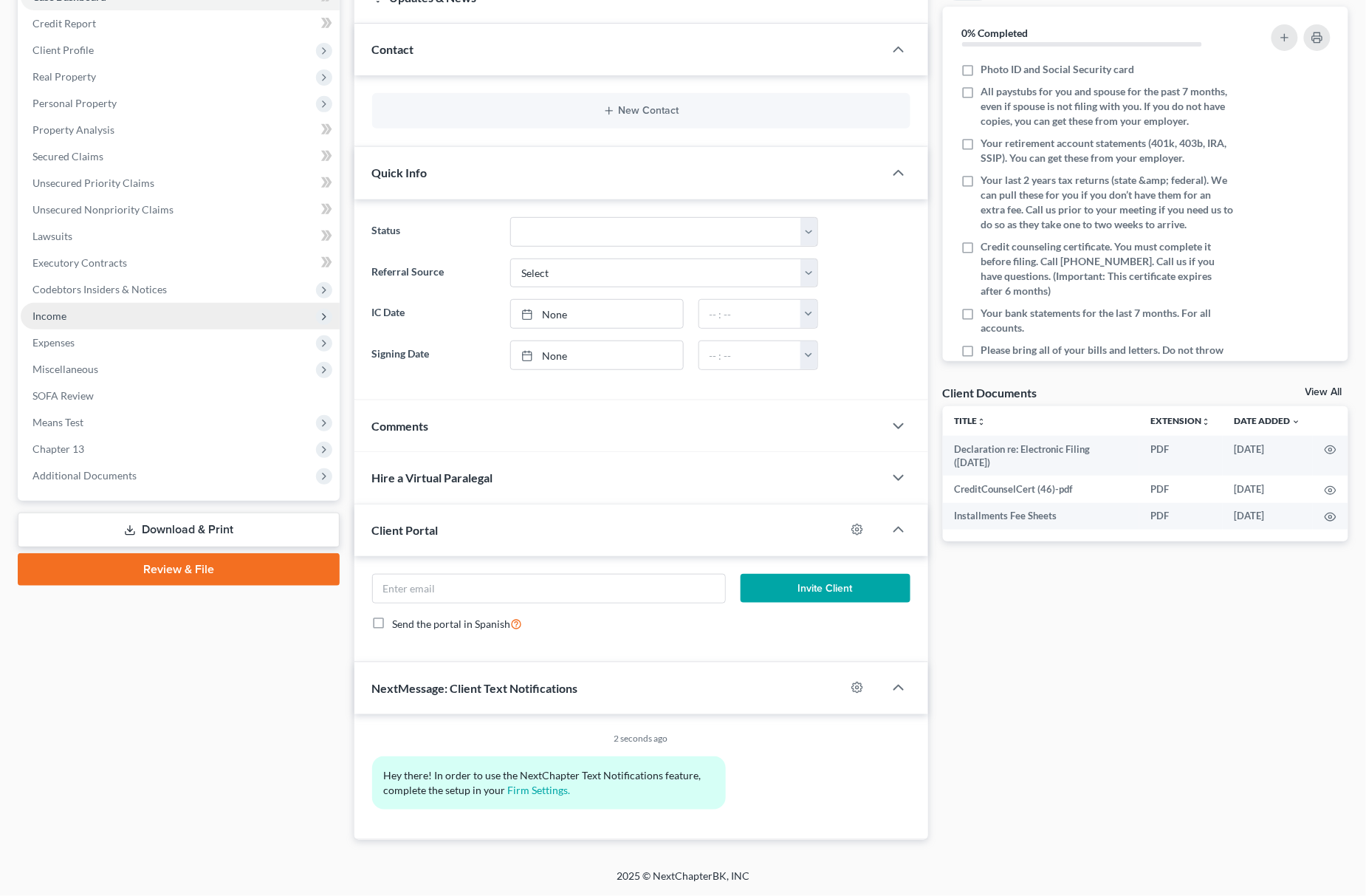
click at [125, 312] on span "Income" at bounding box center [180, 315] width 319 height 26
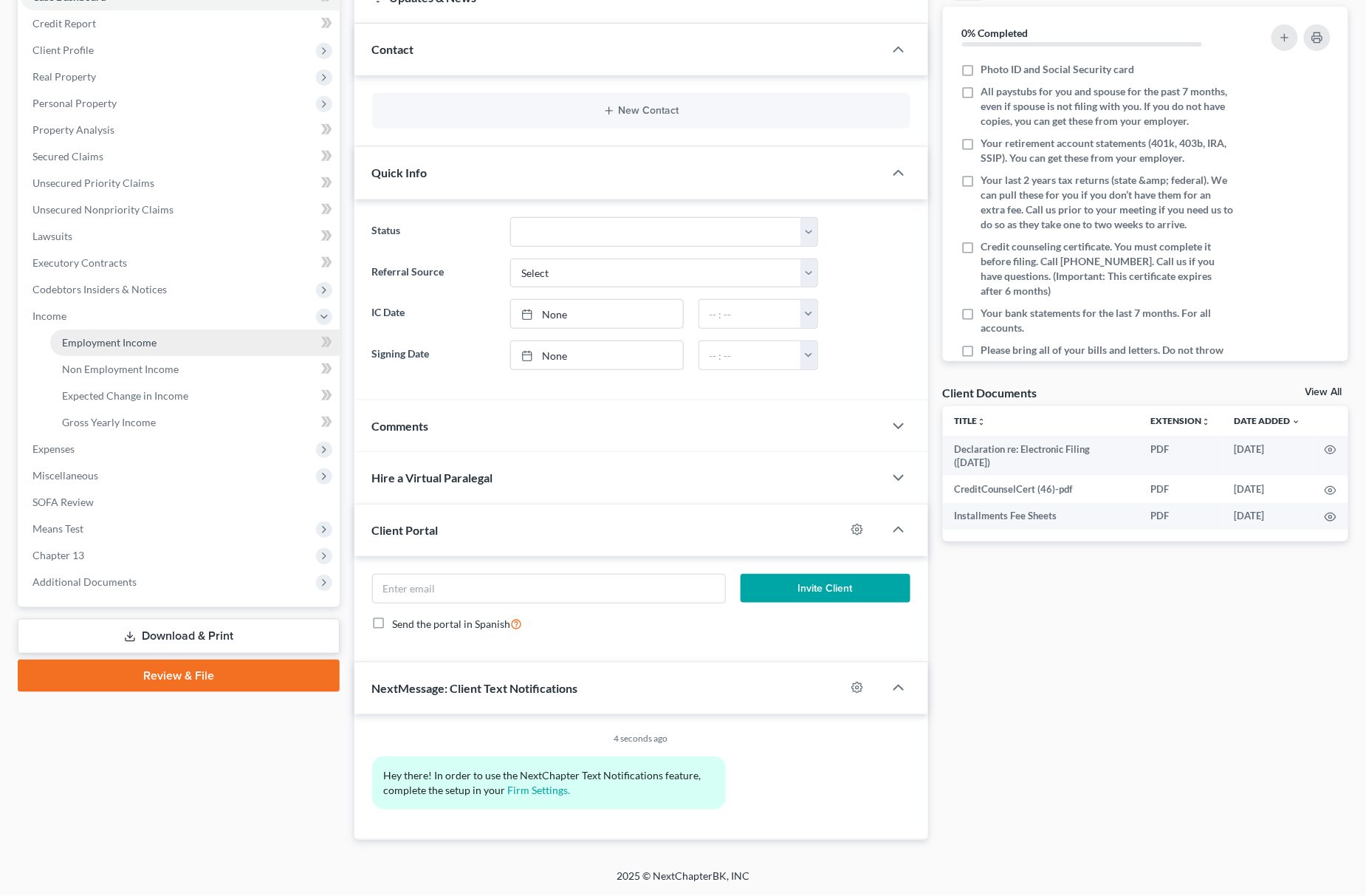
click at [134, 342] on span "Employment Income" at bounding box center [109, 342] width 95 height 13
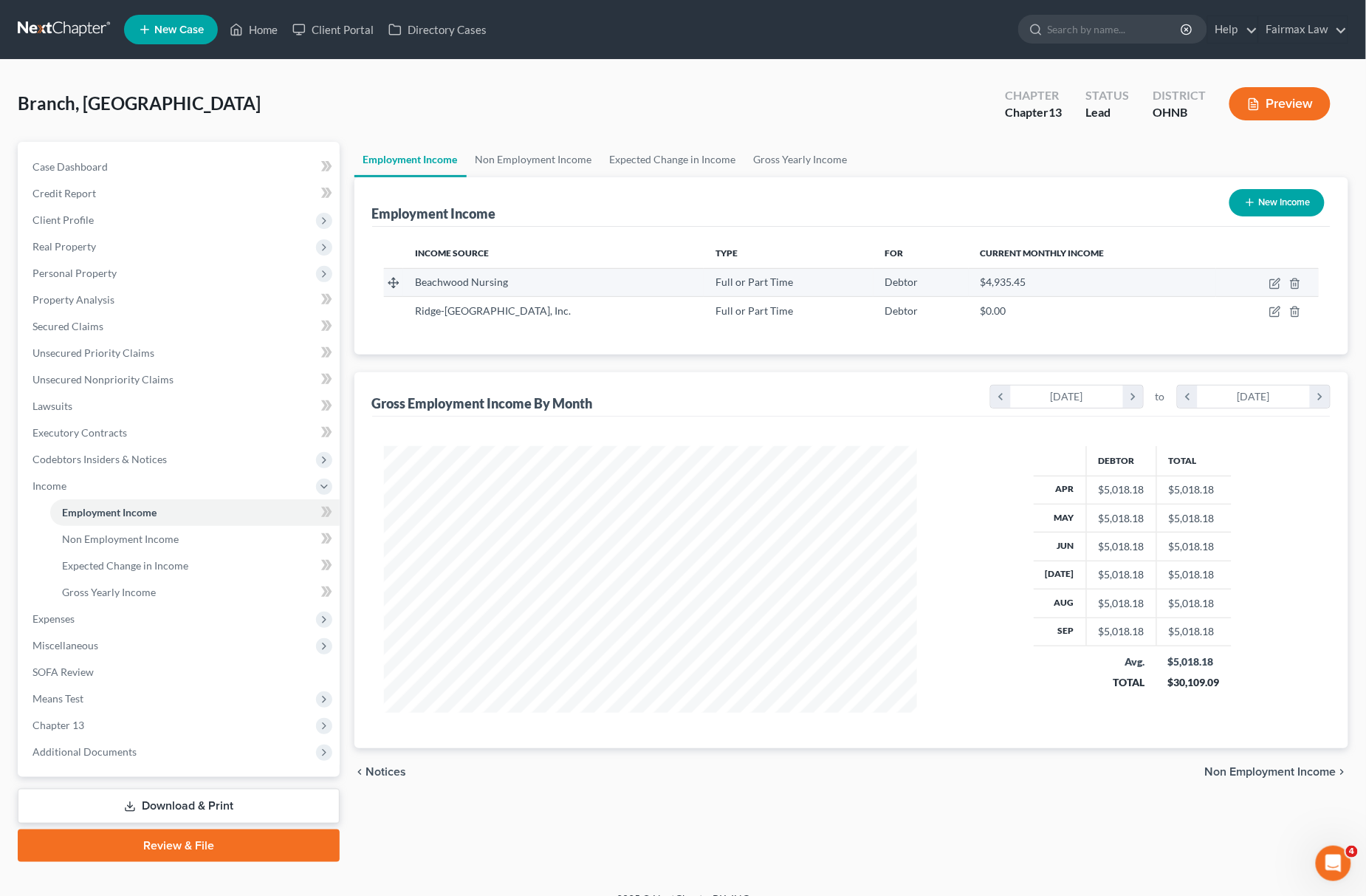
click at [1267, 280] on td at bounding box center [1267, 282] width 103 height 28
click at [1271, 280] on icon "button" at bounding box center [1275, 284] width 12 height 12
select select "0"
select select "36"
select select "2"
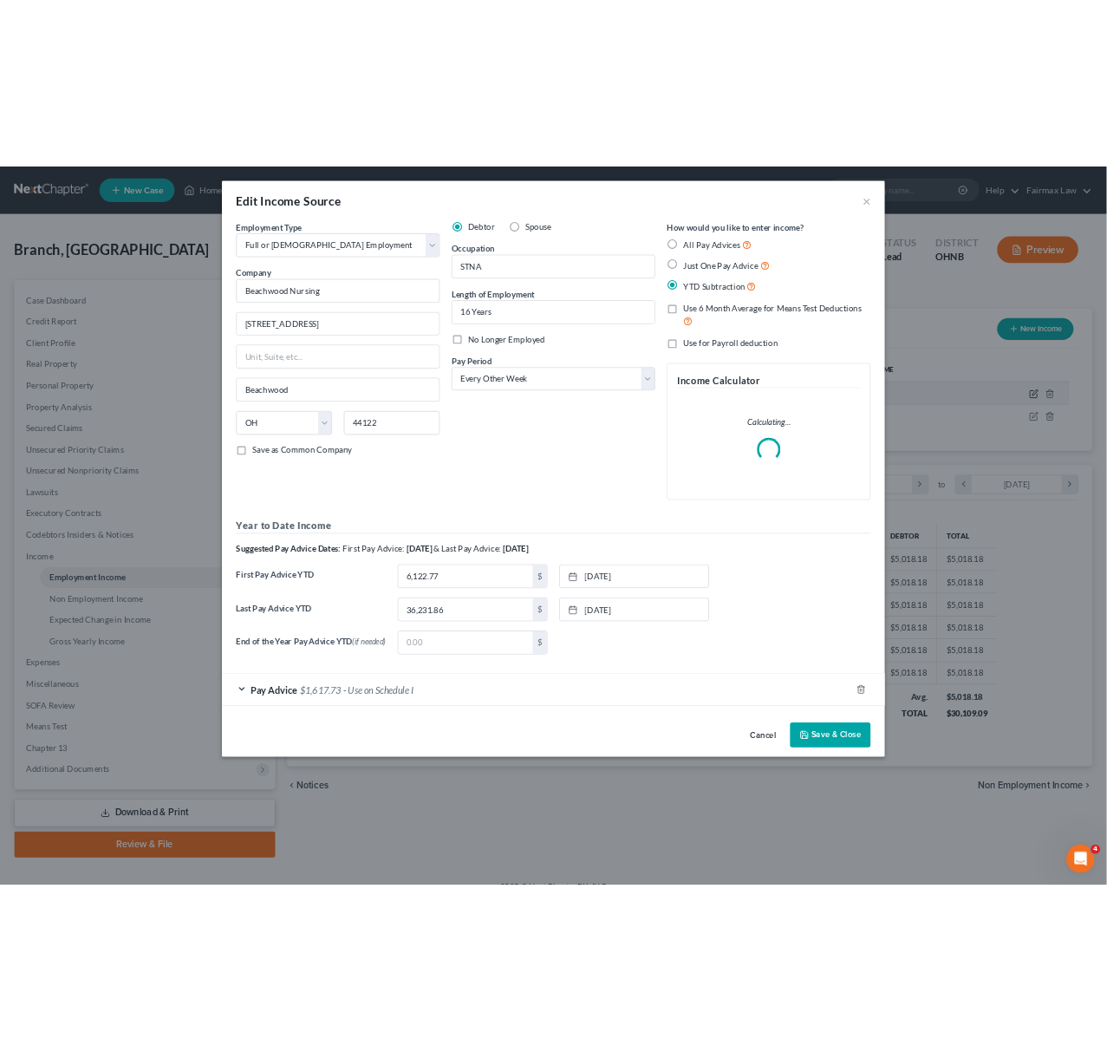
scroll to position [316, 669]
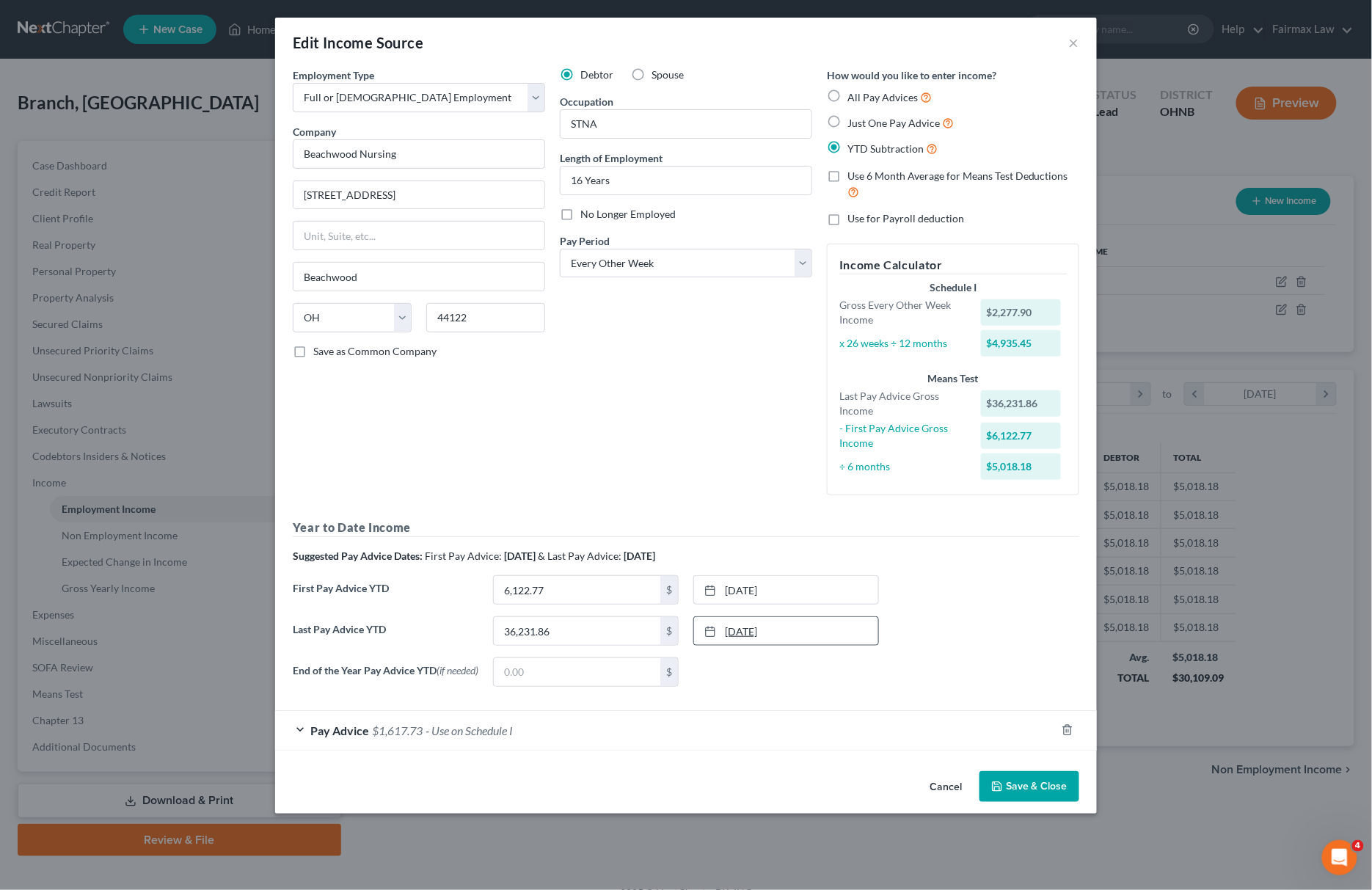
click at [791, 635] on link "8/22/2025" at bounding box center [786, 630] width 185 height 28
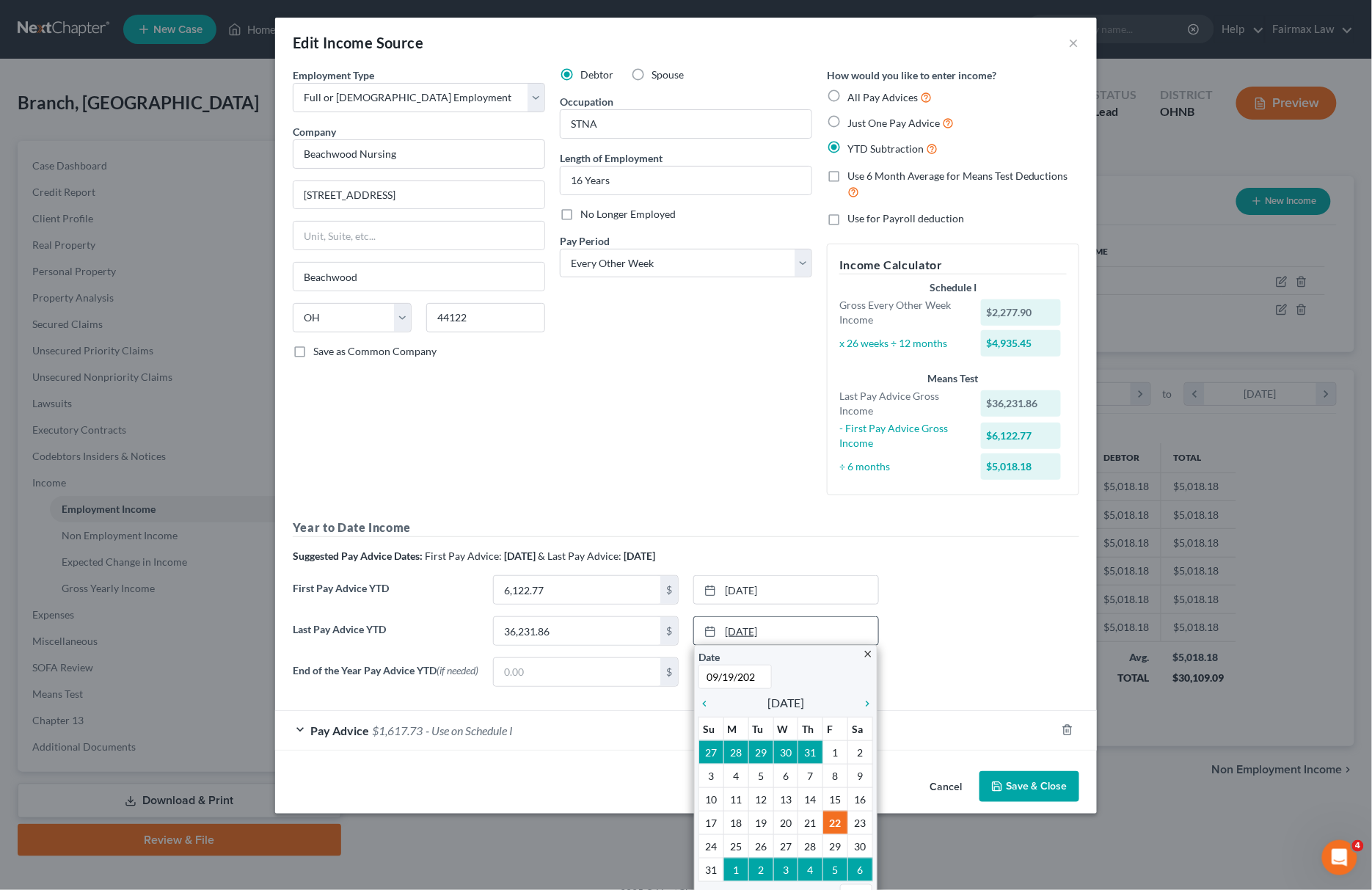
type input "09/19/2025"
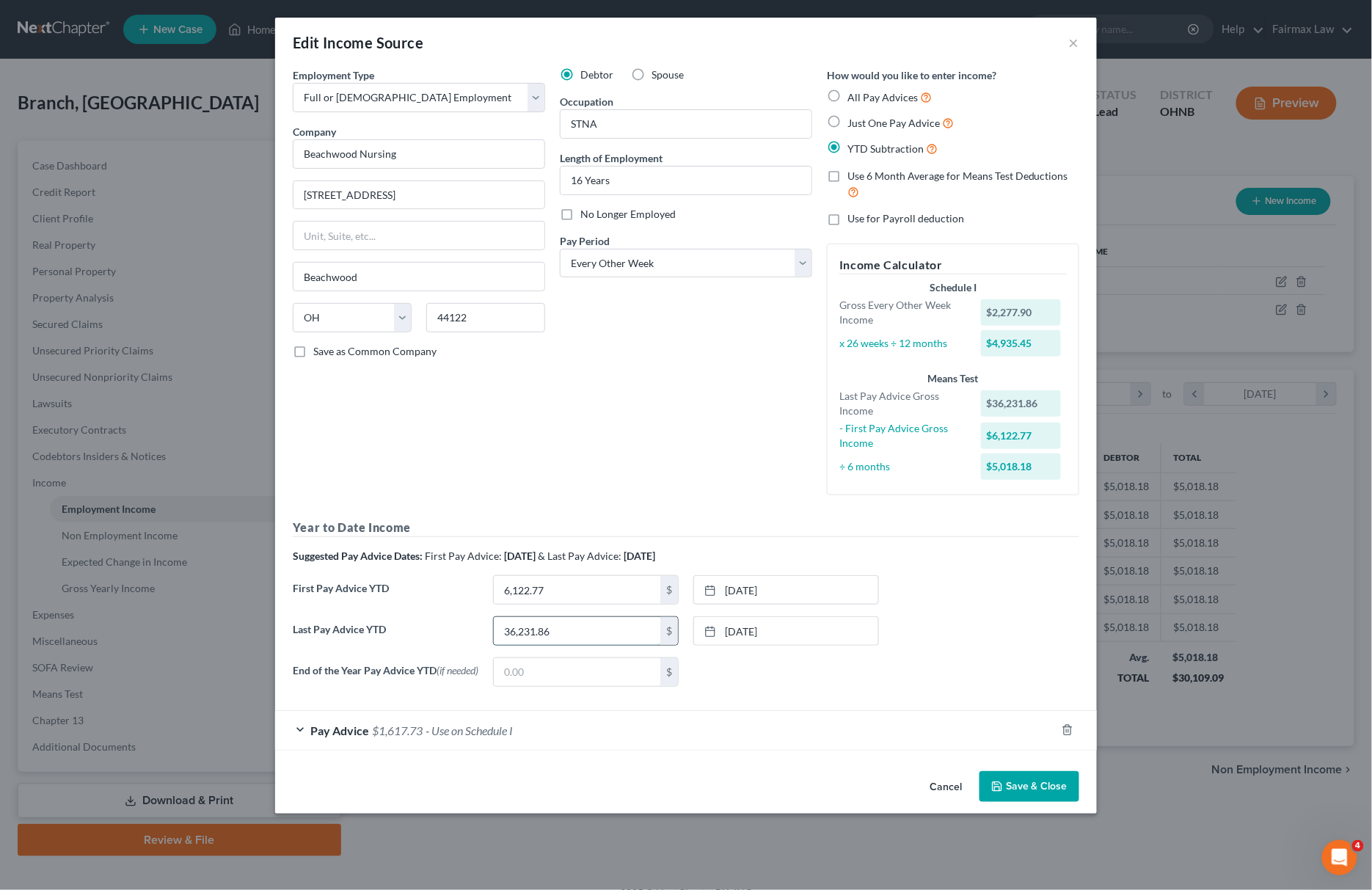
click at [548, 637] on input "36,231.86" at bounding box center [576, 630] width 167 height 28
paste input "$40,416.68"
type input "40,416.68"
click at [805, 594] on link "3/7/2025" at bounding box center [786, 590] width 185 height 28
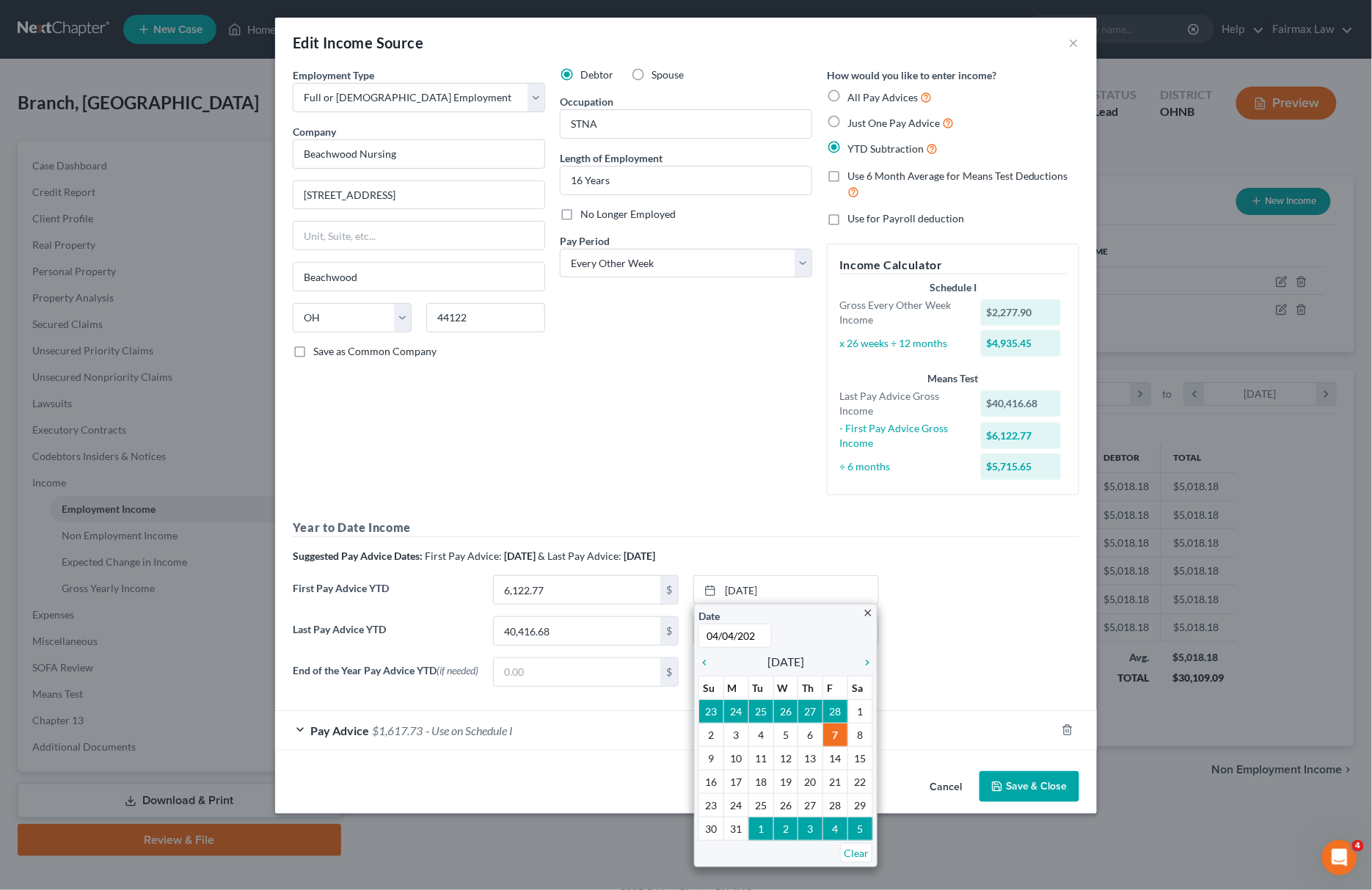
type input "04/04/2025"
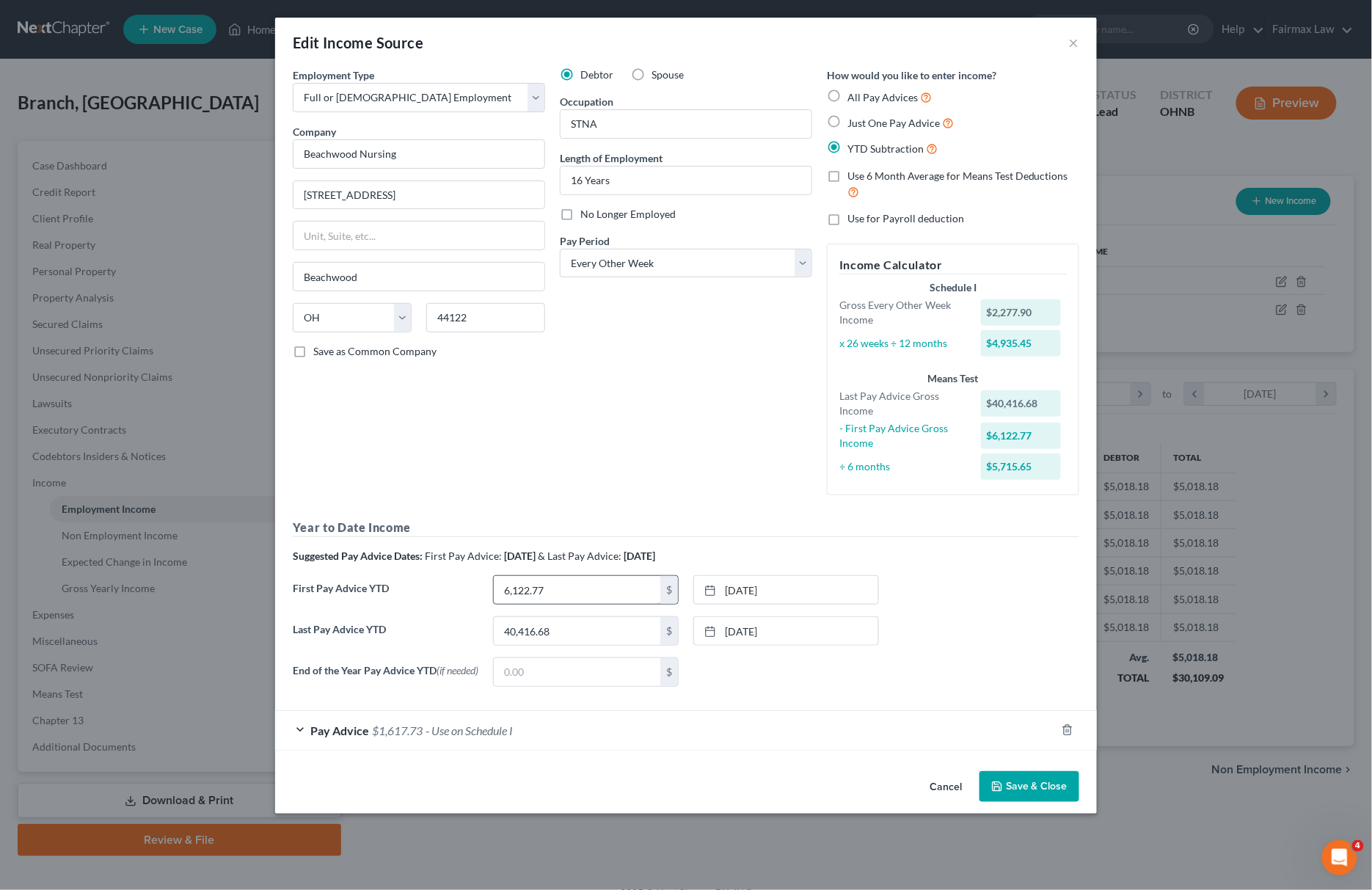
click at [570, 592] on input "6,122.77" at bounding box center [576, 590] width 167 height 28
type input "9,602.6"
click at [472, 737] on span "- Use on Schedule I" at bounding box center [469, 730] width 87 height 14
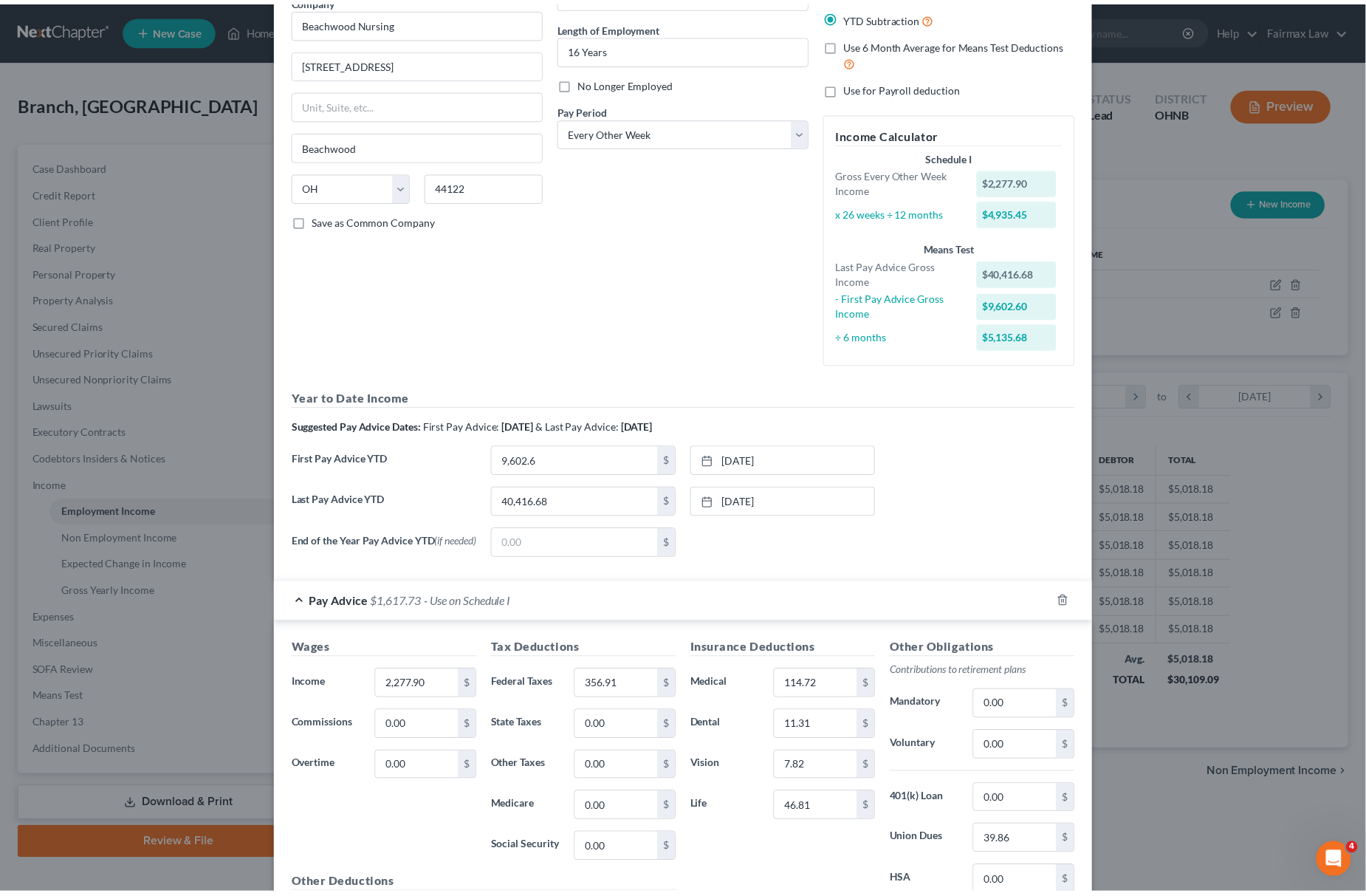
scroll to position [310, 0]
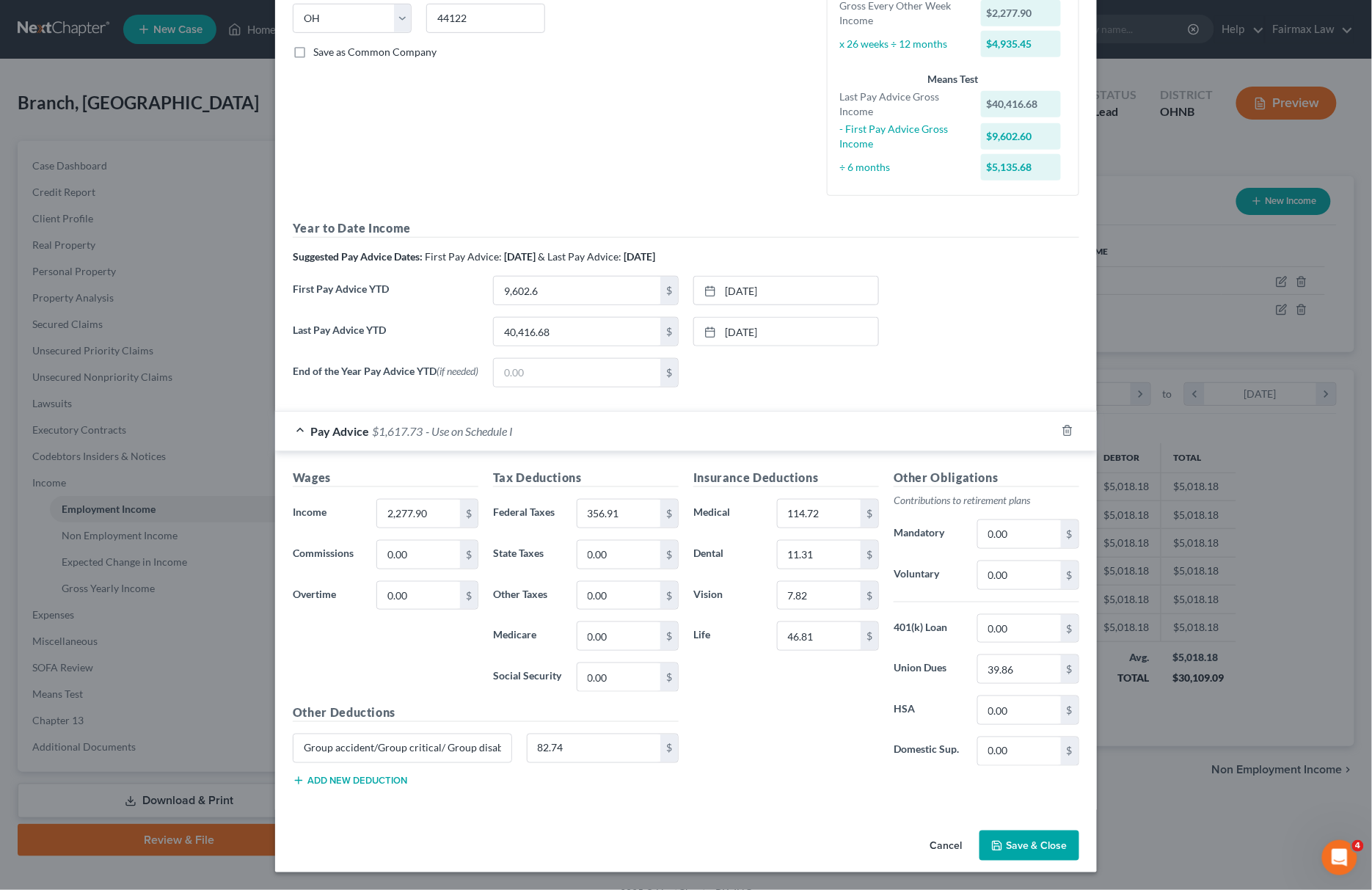
click at [995, 840] on icon "button" at bounding box center [997, 846] width 12 height 12
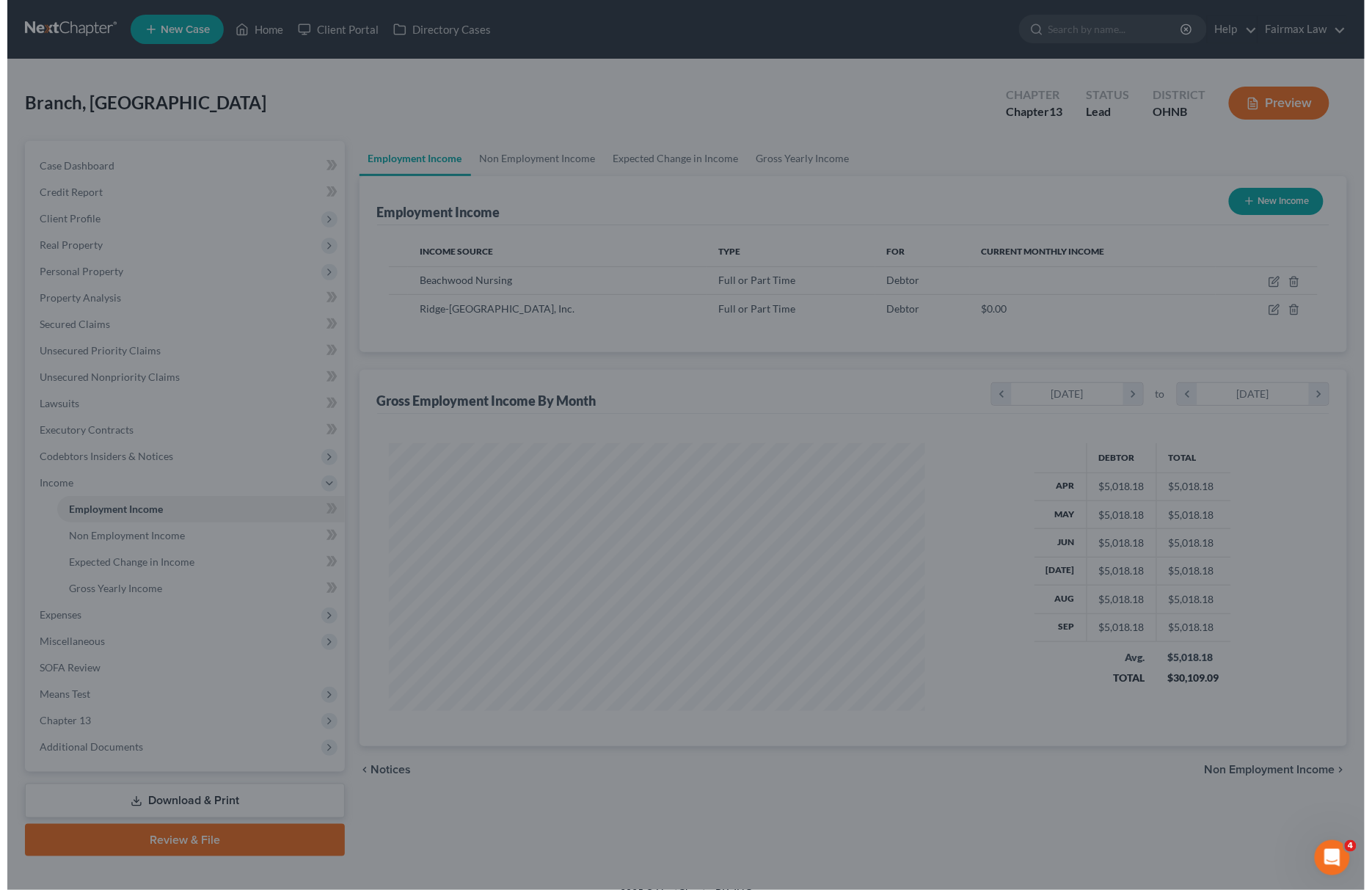
scroll to position [733146, 733185]
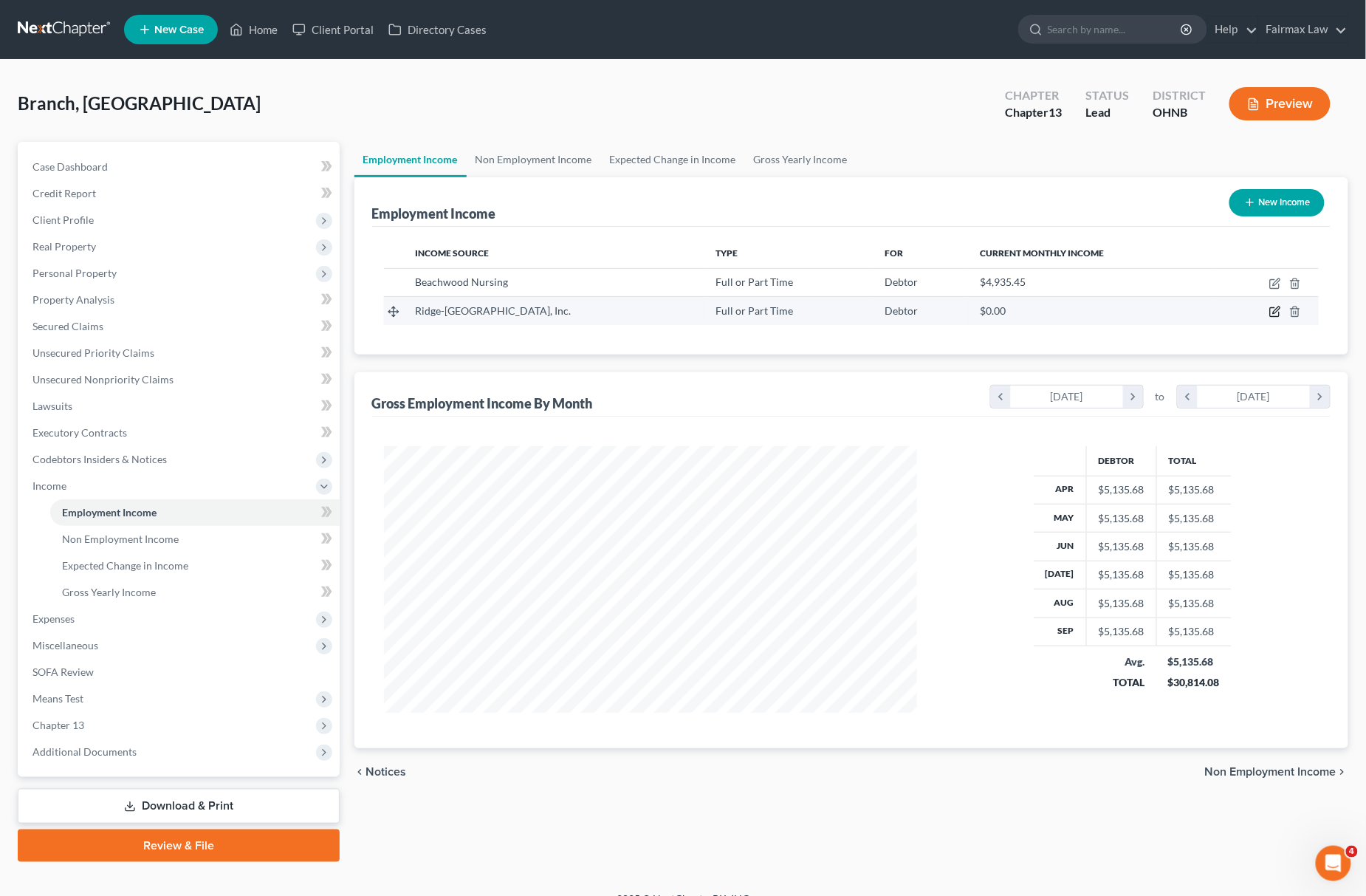
click at [1270, 312] on icon "button" at bounding box center [1275, 312] width 12 height 12
select select "0"
select select "36"
select select "2"
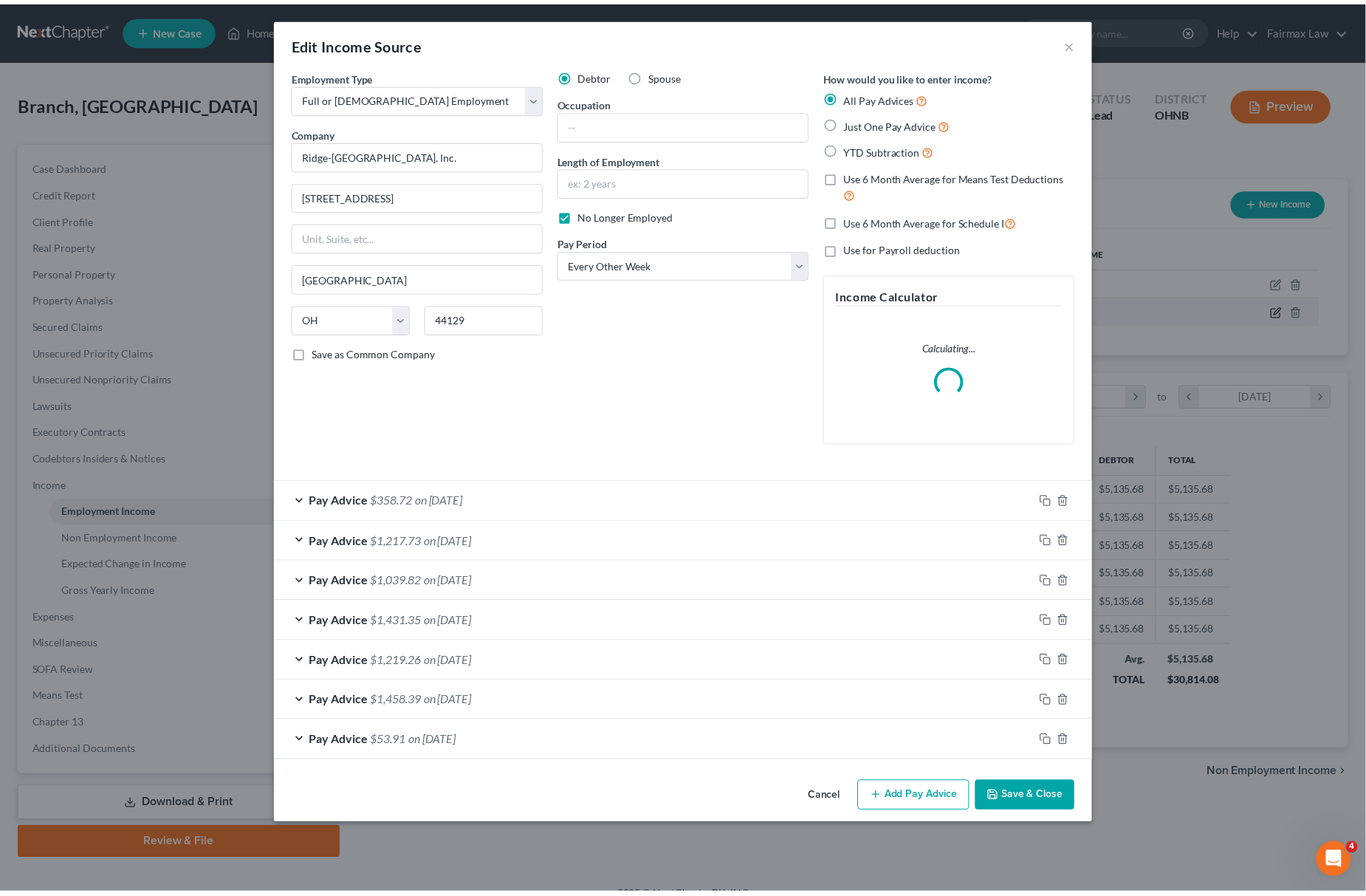
scroll to position [269, 570]
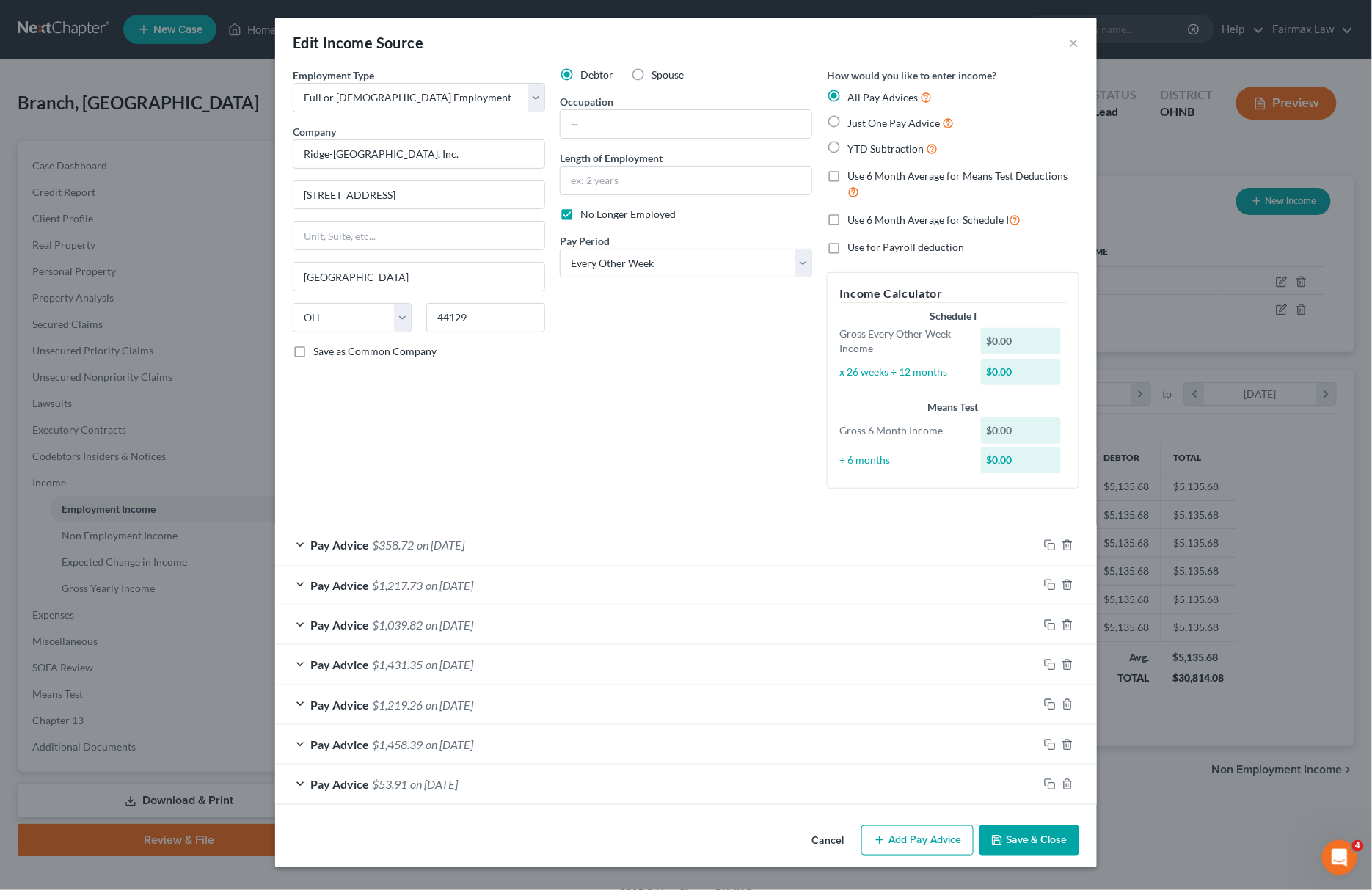
click at [1005, 846] on button "Save & Close" at bounding box center [1029, 840] width 100 height 30
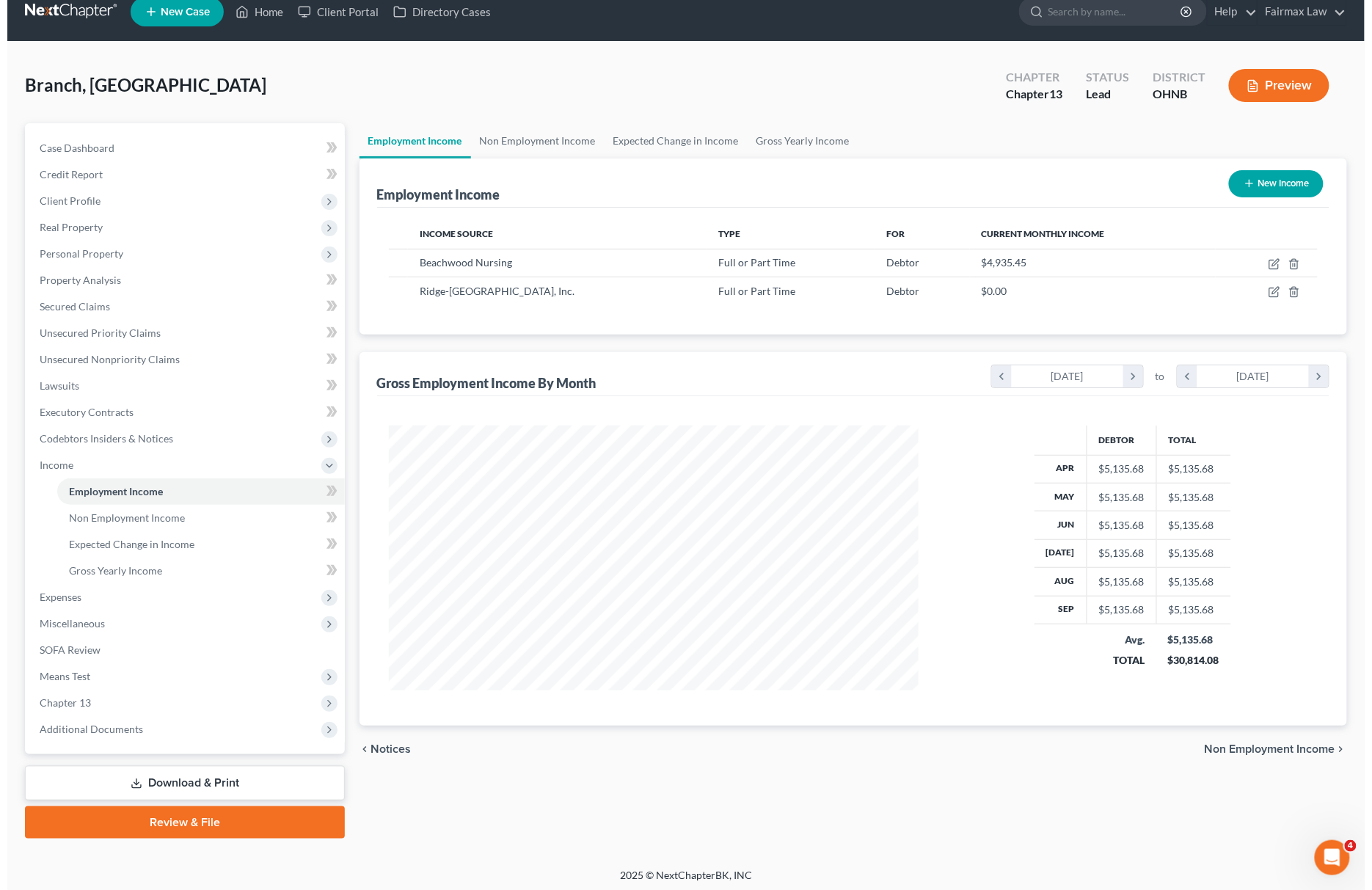
scroll to position [21, 0]
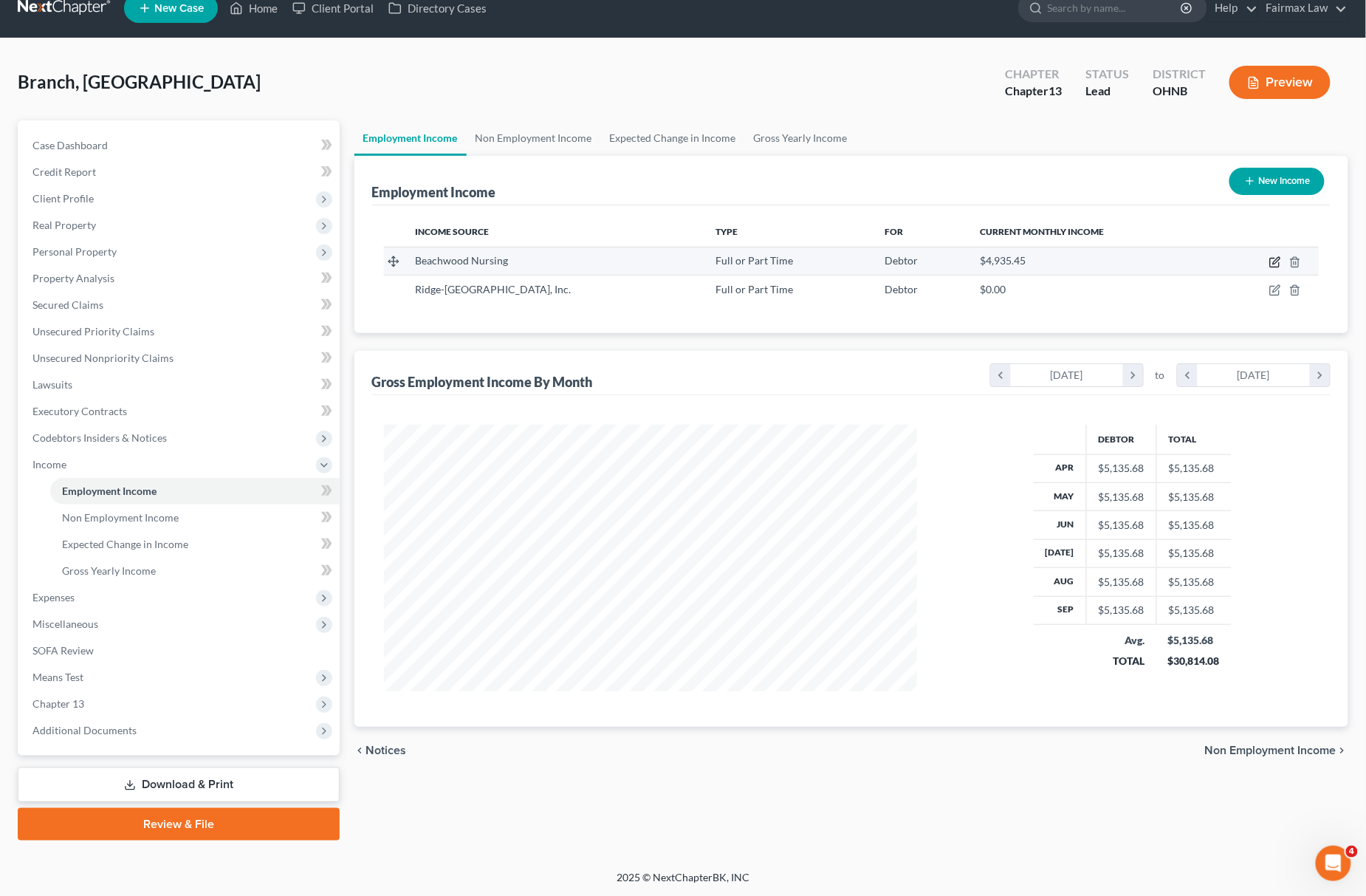
click at [1273, 258] on icon "button" at bounding box center [1275, 262] width 12 height 12
select select "0"
select select "36"
select select "2"
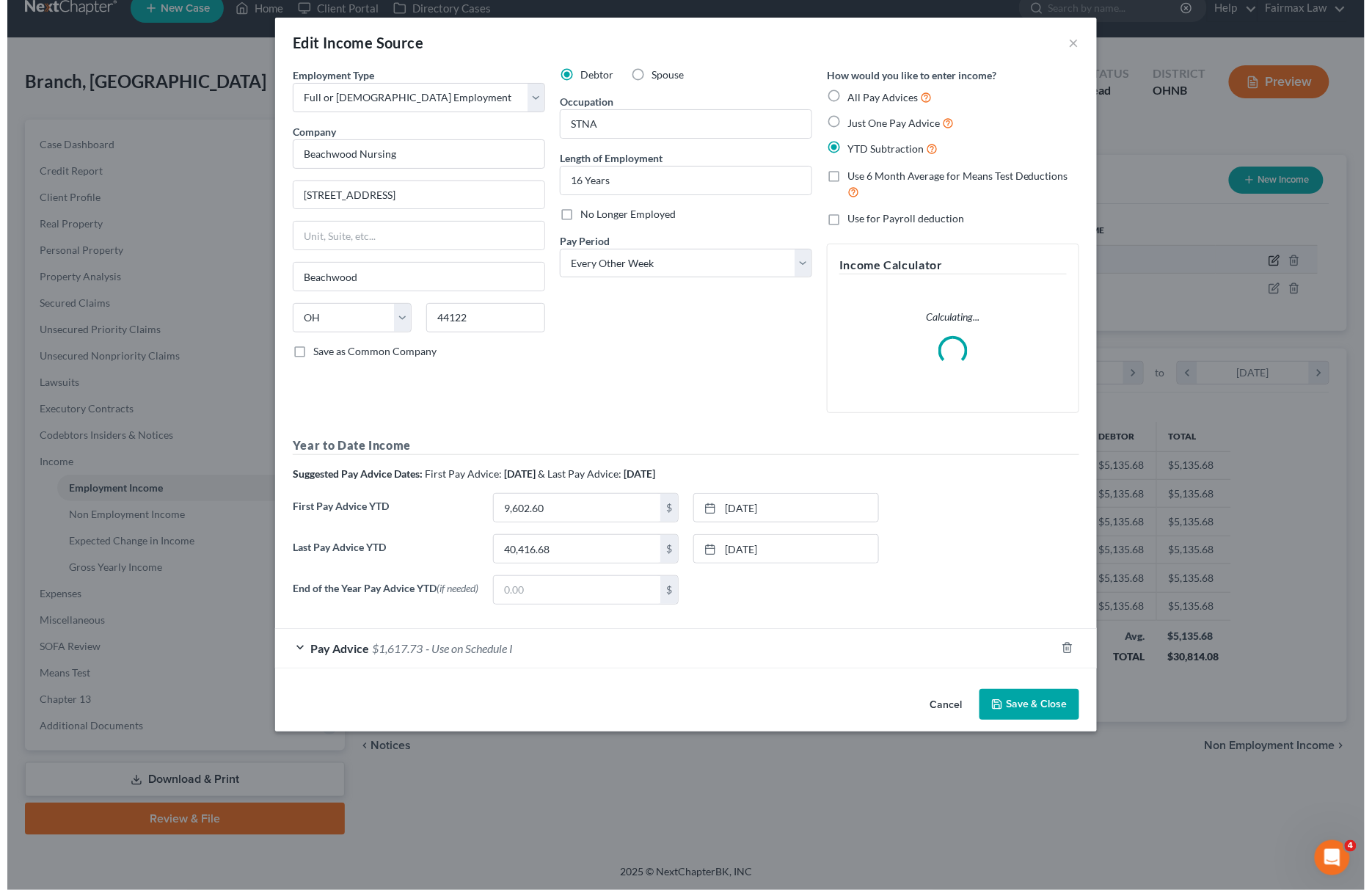
scroll to position [267, 566]
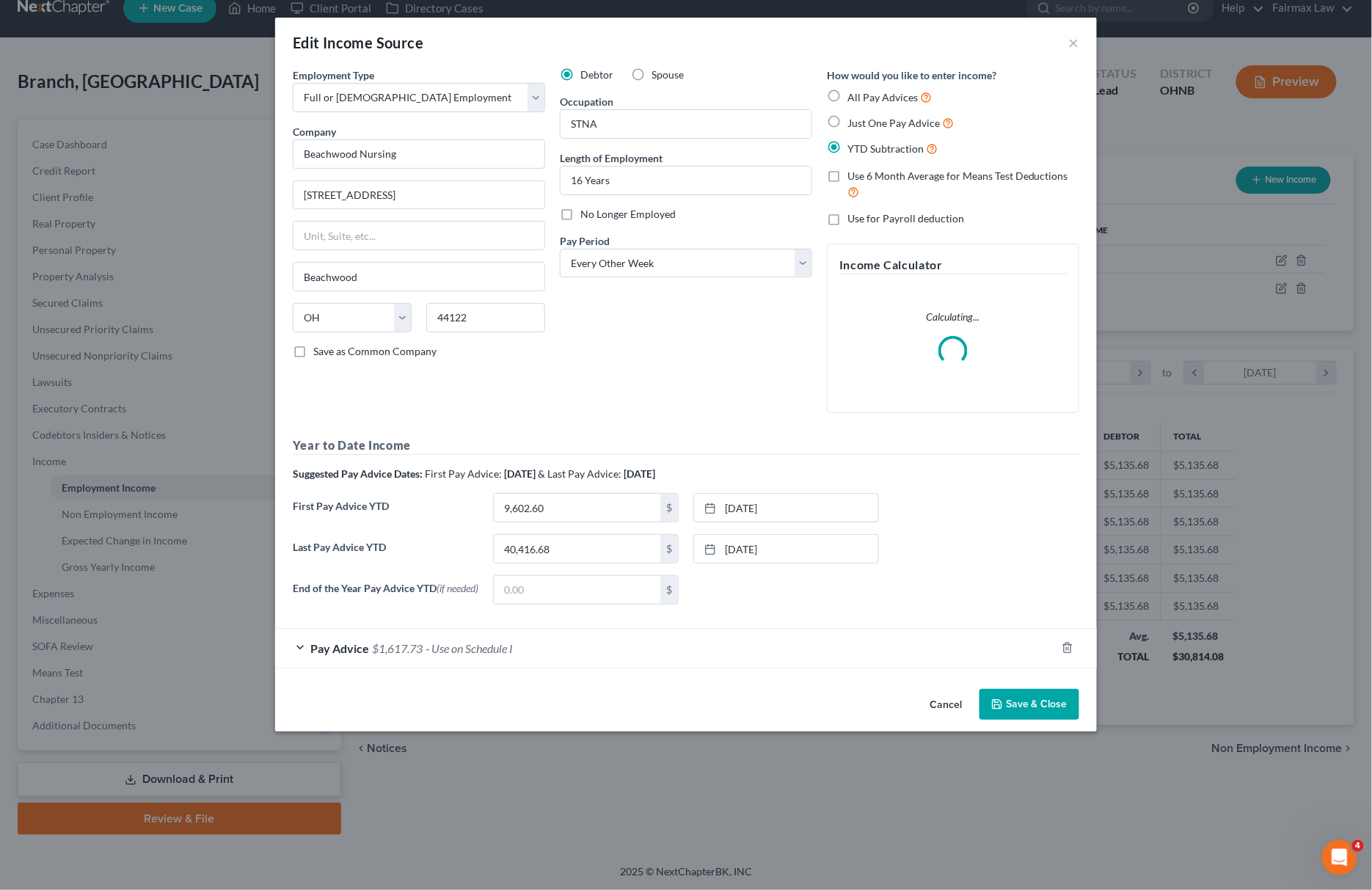
click at [552, 653] on div "Pay Advice $1,617.73 - Use on Schedule I" at bounding box center [665, 648] width 780 height 39
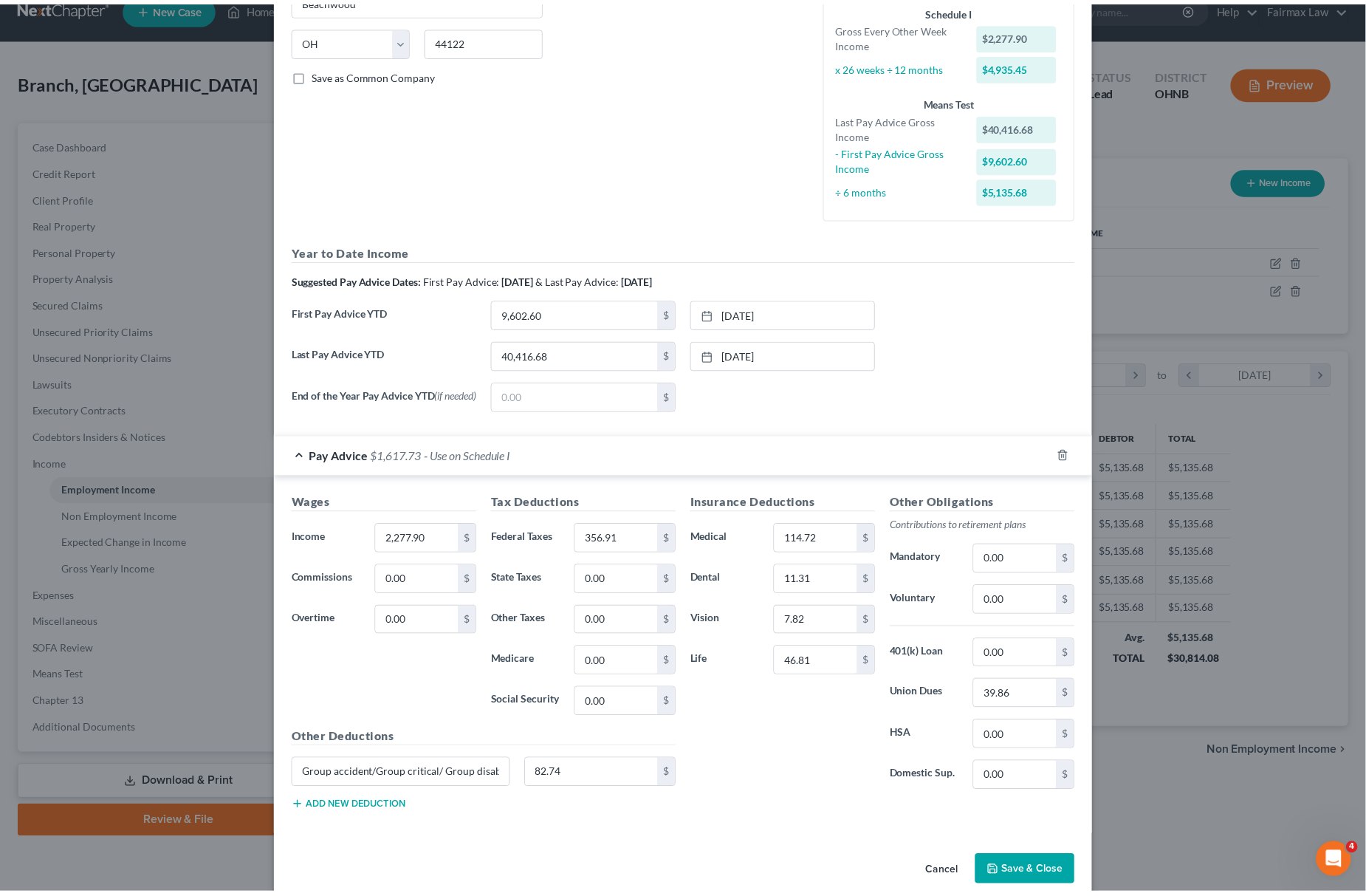
scroll to position [310, 0]
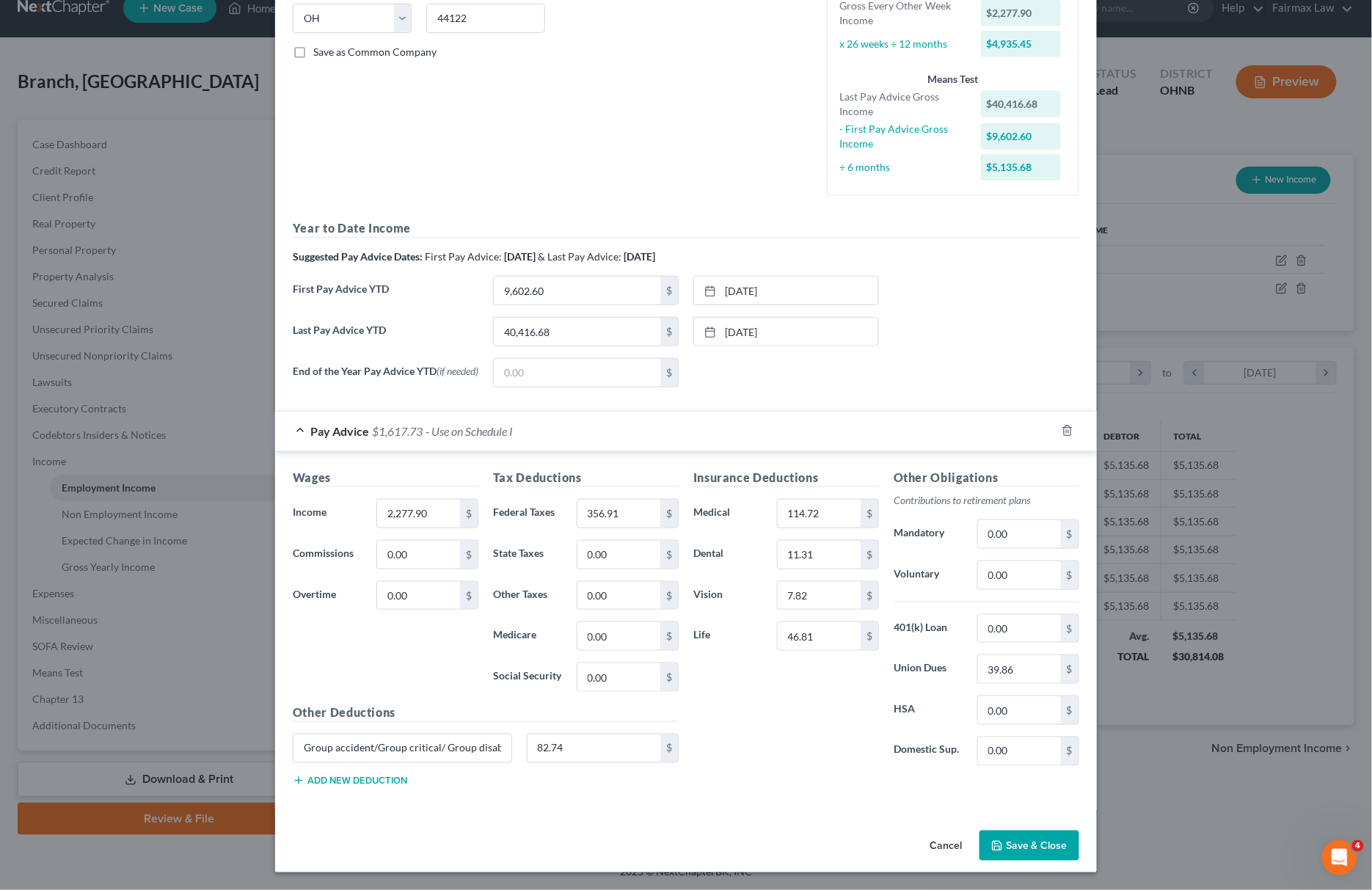
click at [1017, 836] on button "Save & Close" at bounding box center [1029, 845] width 100 height 30
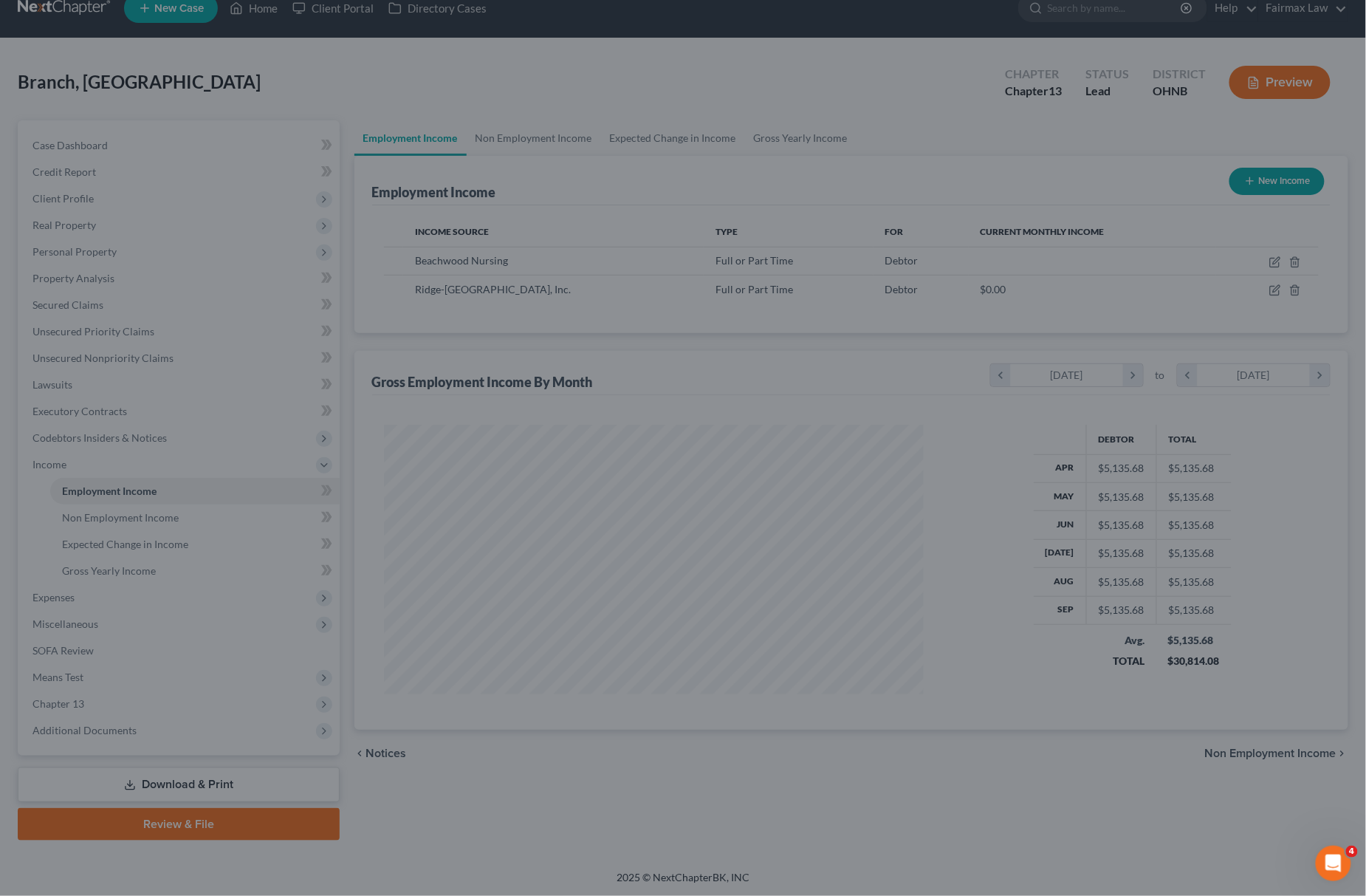
scroll to position [738089, 737715]
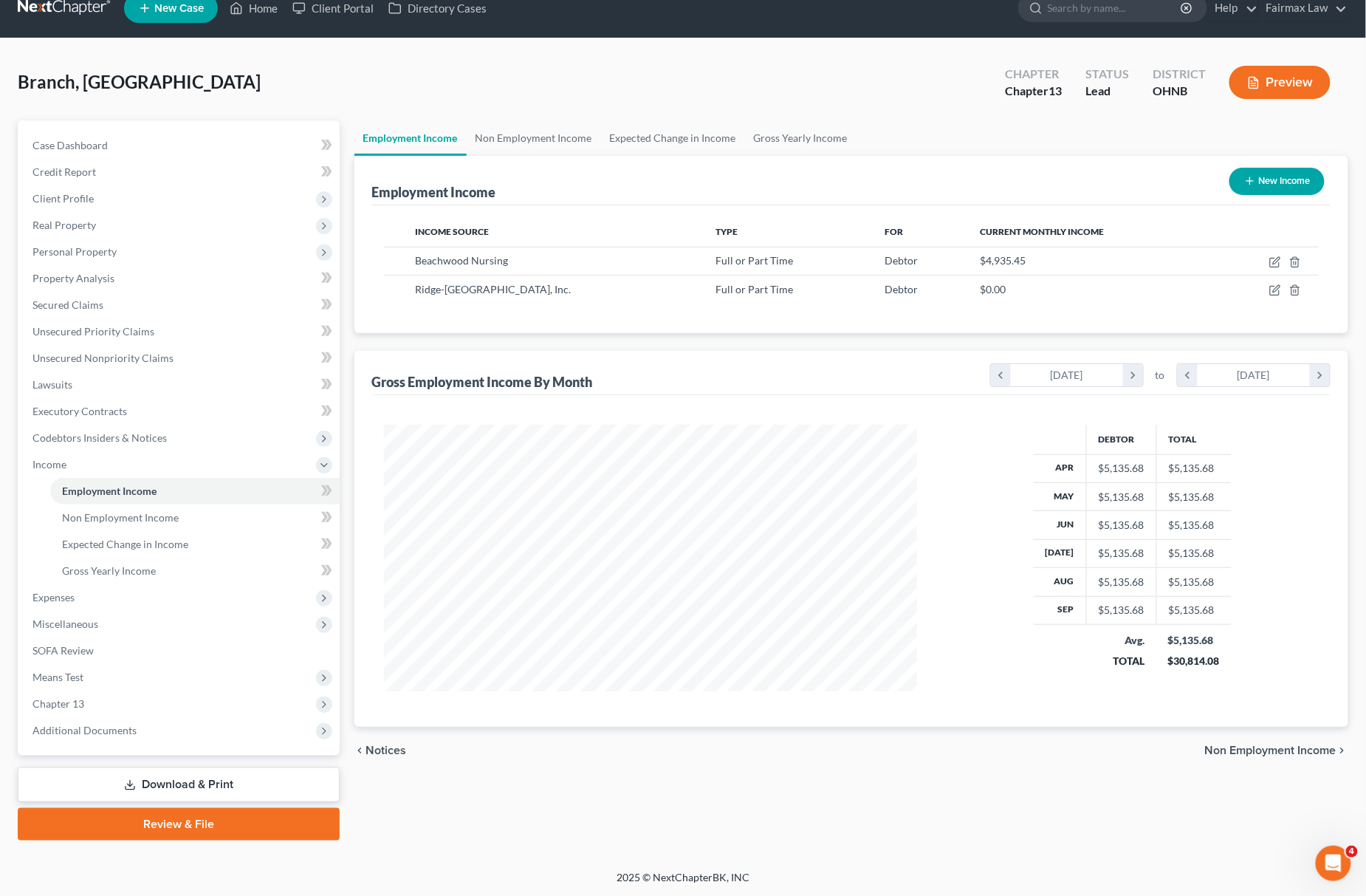
click at [1266, 181] on button "New Income" at bounding box center [1277, 181] width 95 height 27
select select "0"
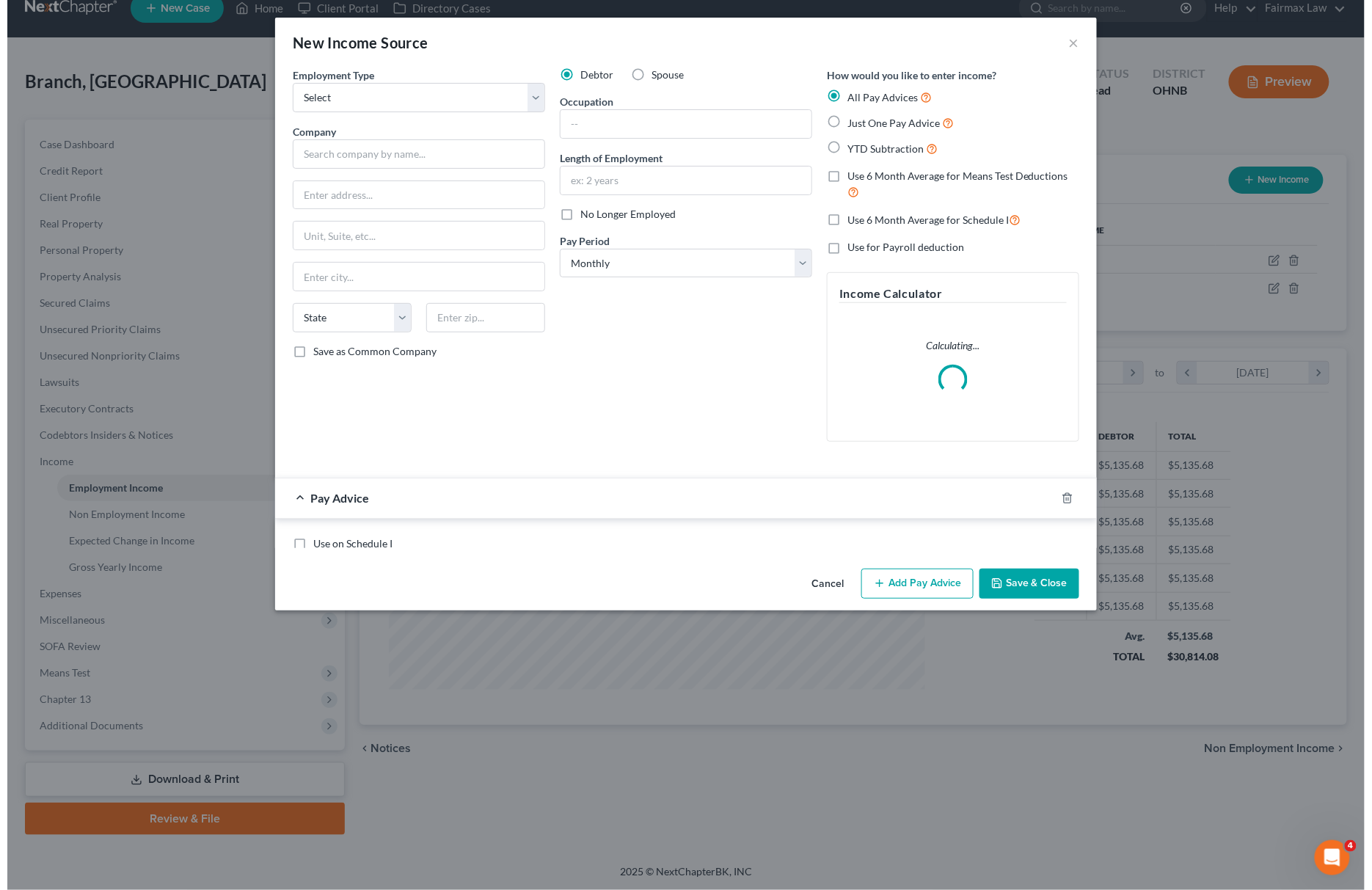
scroll to position [267, 566]
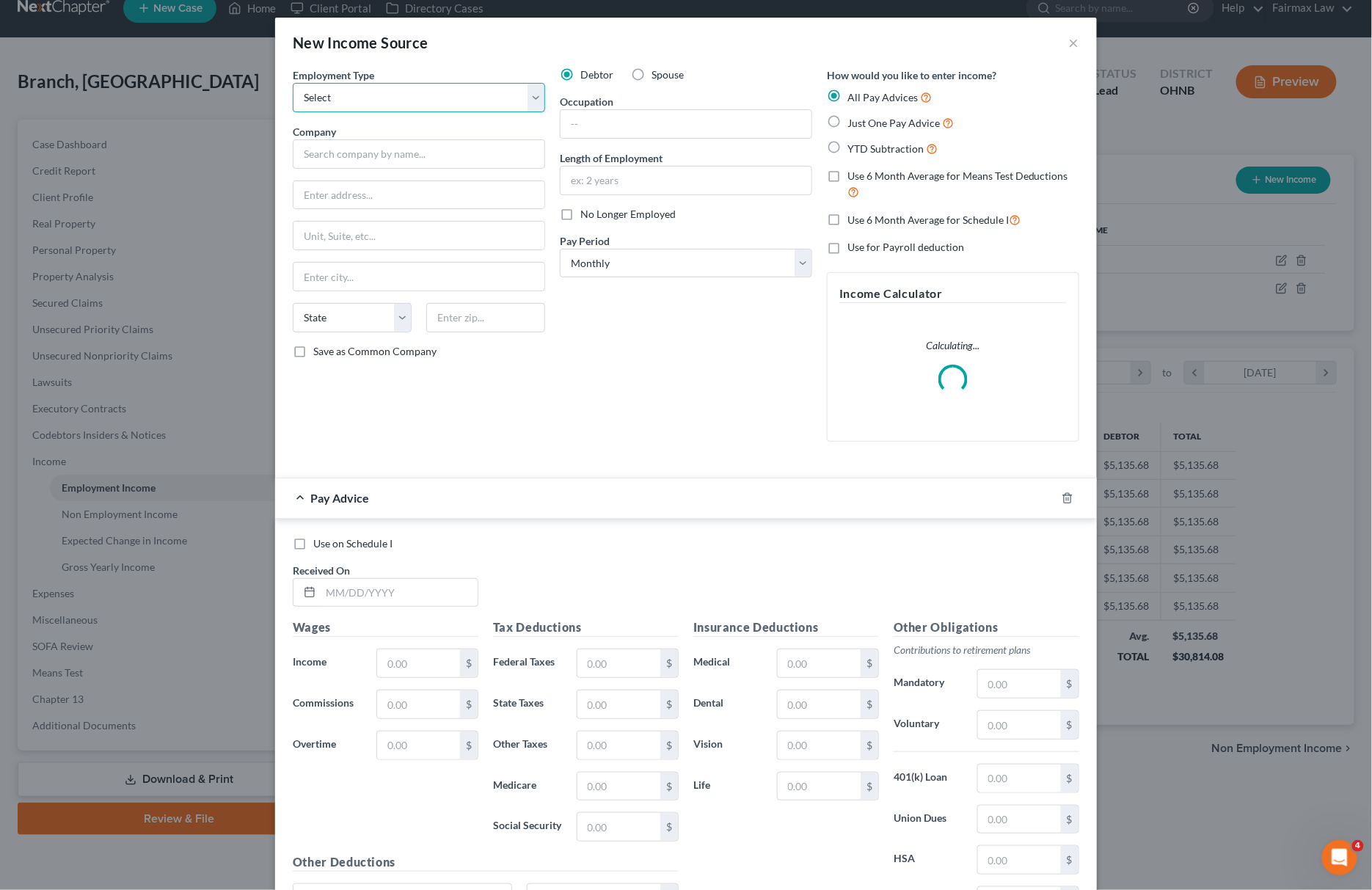
drag, startPoint x: 453, startPoint y: 100, endPoint x: 442, endPoint y: 107, distance: 13.0
click at [453, 100] on select "Select Full or Part Time Employment Self Employment" at bounding box center [419, 97] width 252 height 30
select select "0"
click at [293, 83] on select "Select Full or Part Time Employment Self Employment" at bounding box center [419, 97] width 252 height 30
click at [378, 153] on input "text" at bounding box center [419, 154] width 252 height 30
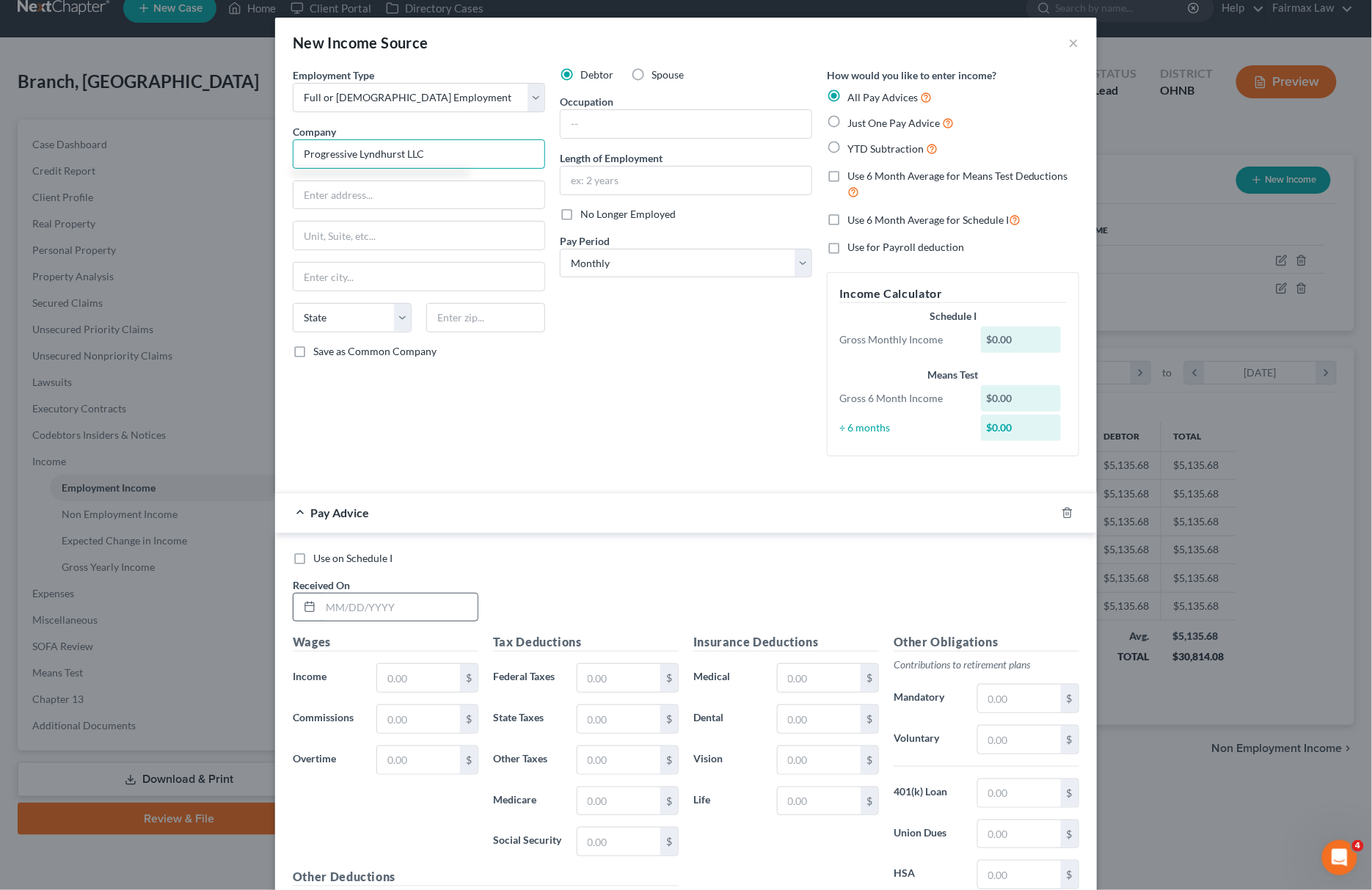
type input "Progressive Lyndhurst LLC"
click at [408, 618] on input "text" at bounding box center [399, 607] width 157 height 28
type input "09/26/2025"
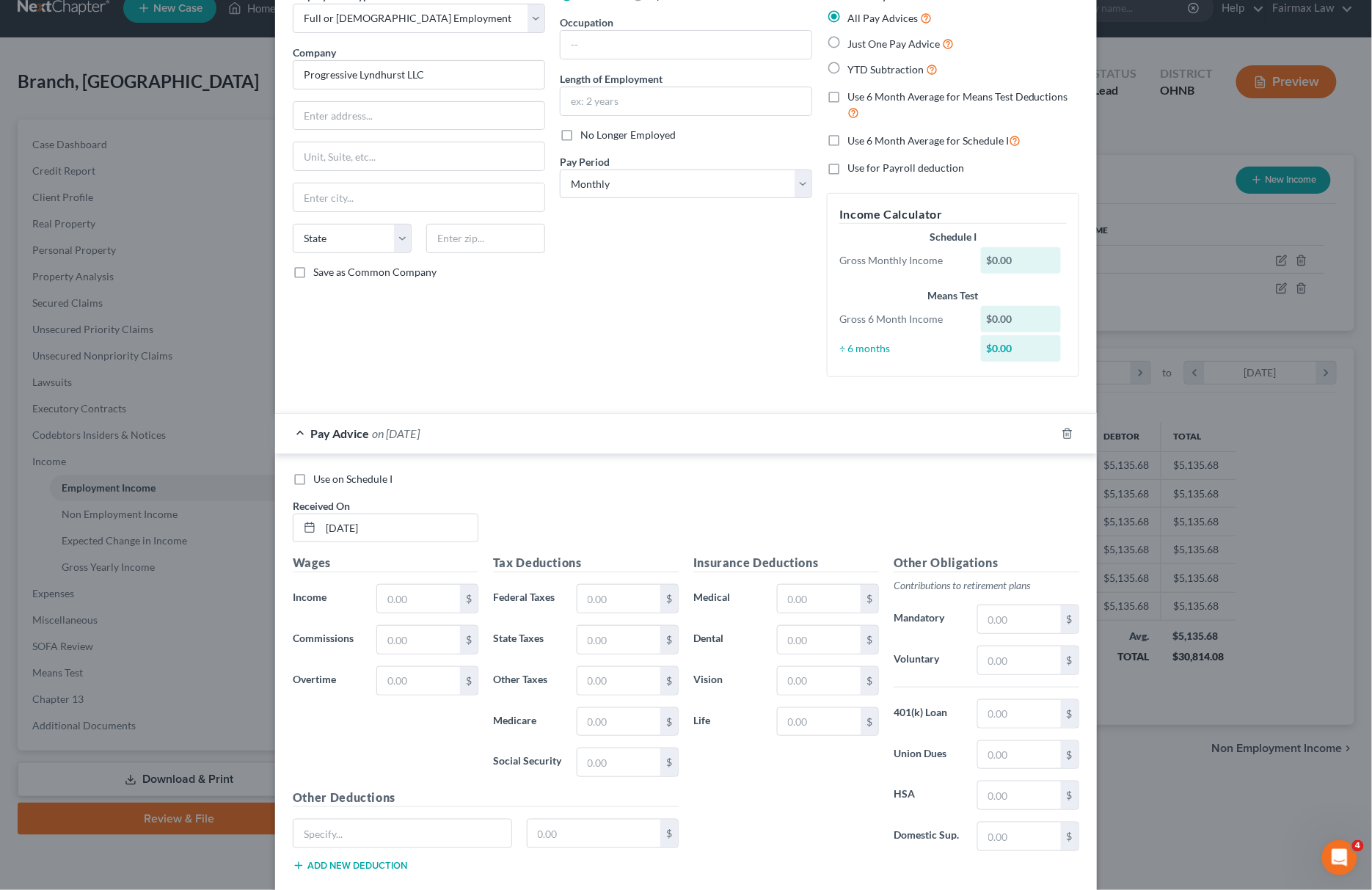
scroll to position [170, 0]
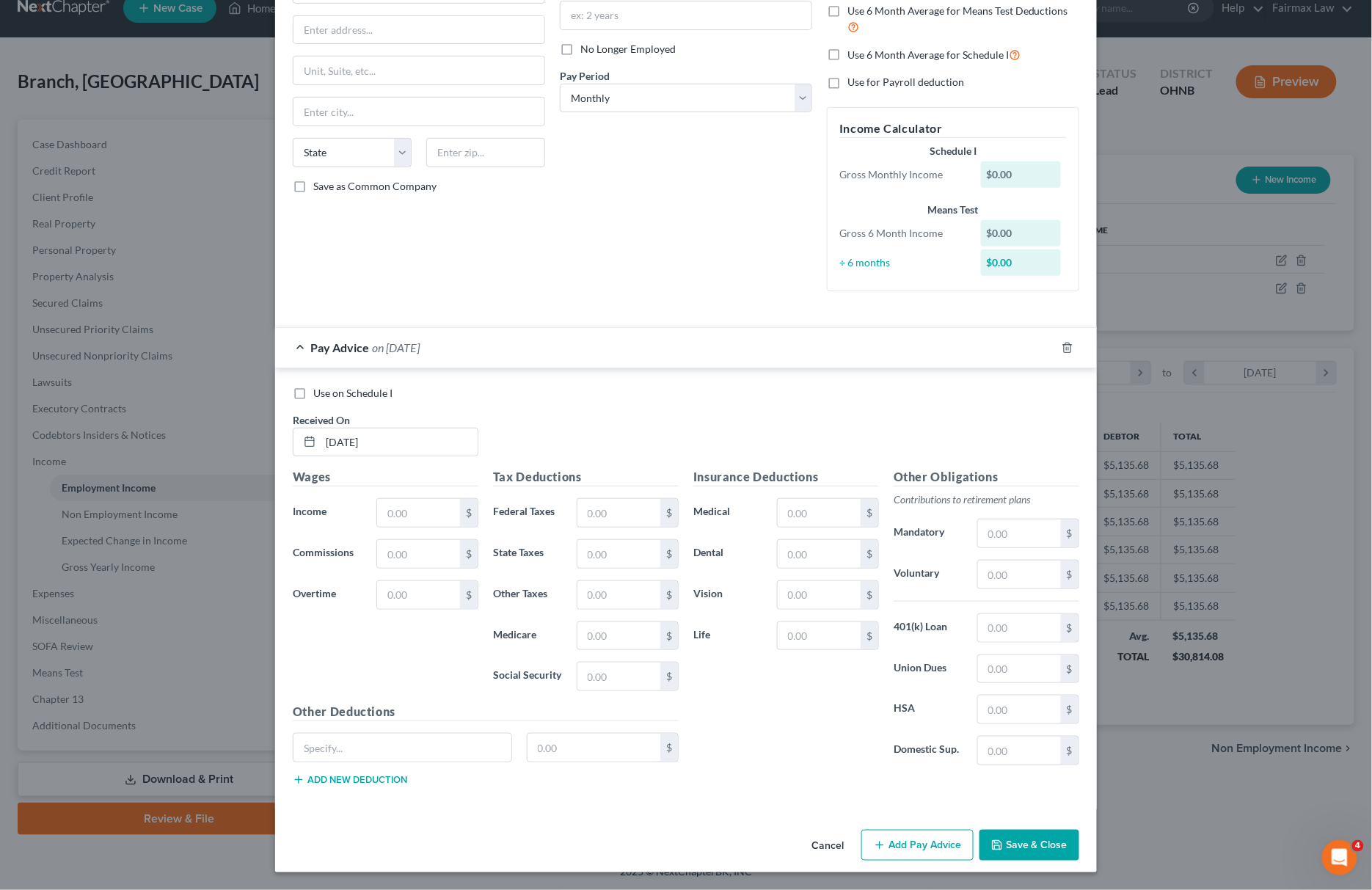
click at [359, 514] on label "Income *" at bounding box center [327, 513] width 84 height 30
click at [410, 514] on input "text" at bounding box center [419, 512] width 83 height 28
type input "978.15"
click at [620, 636] on input "text" at bounding box center [619, 635] width 83 height 28
paste input "14.18"
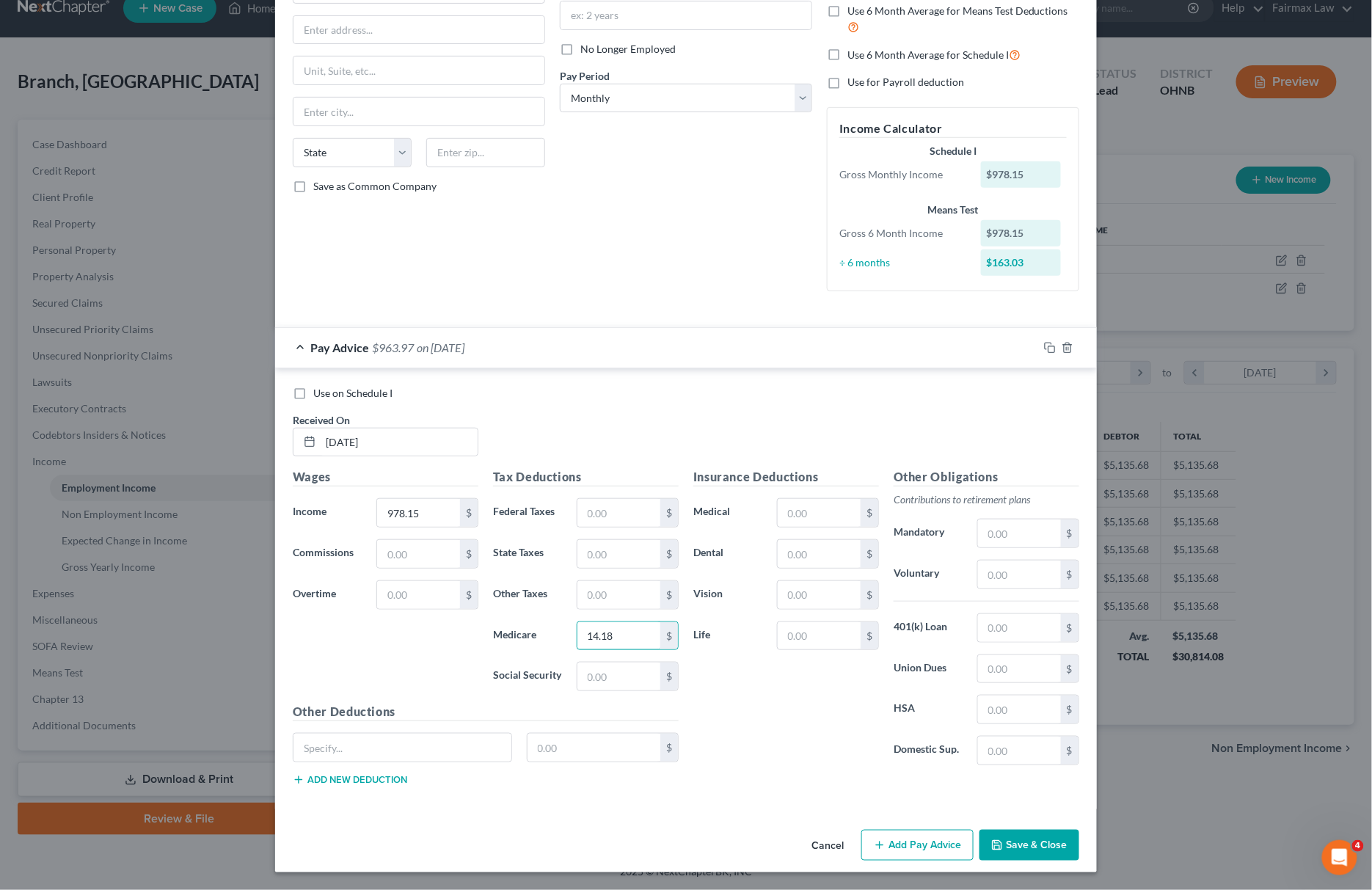
type input "14.18"
click at [591, 675] on input "text" at bounding box center [619, 676] width 83 height 28
paste input "60.65"
type input "60.65"
click at [592, 560] on input "text" at bounding box center [619, 553] width 83 height 28
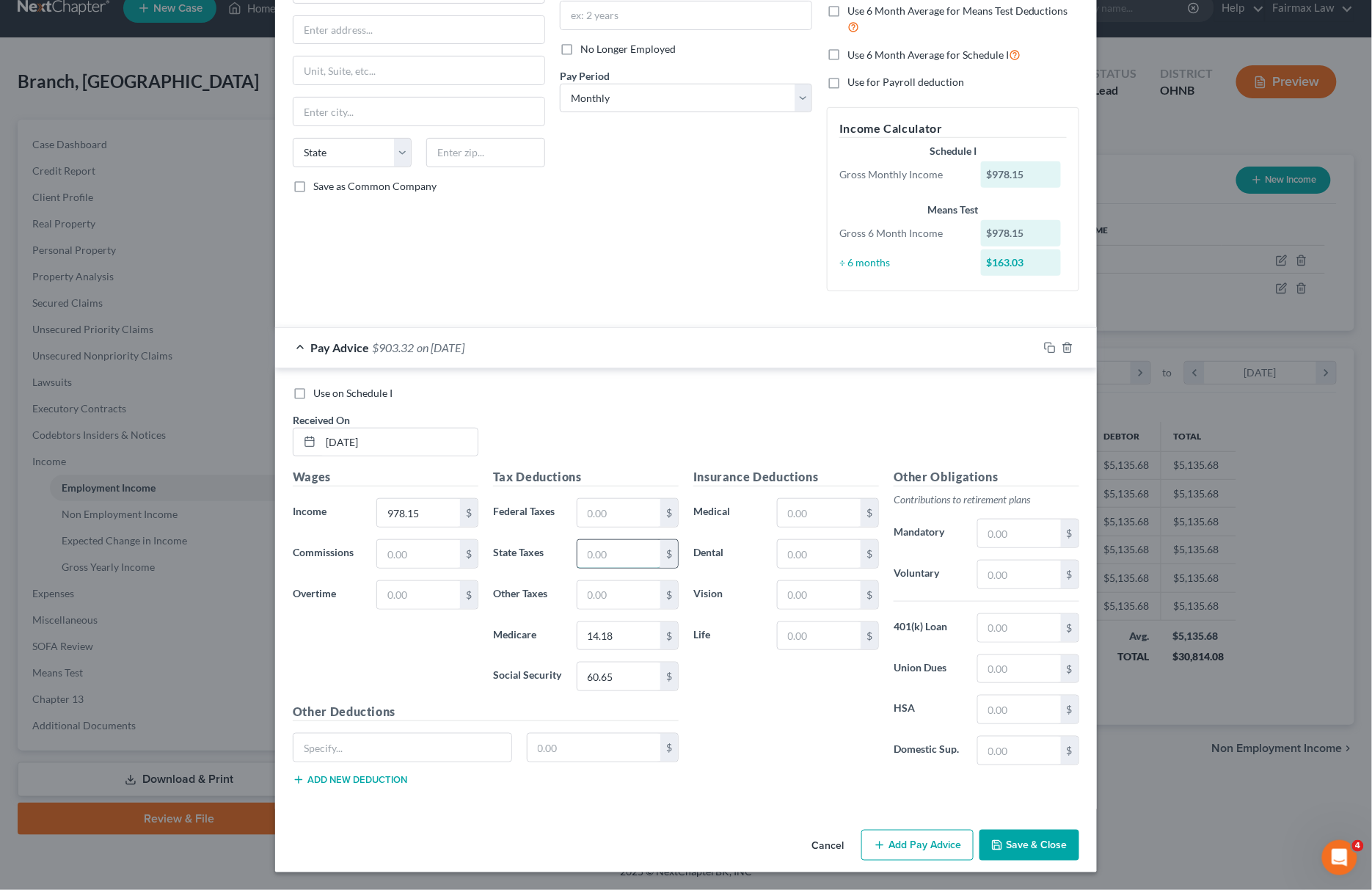
paste input "16.32"
type input "16.32"
click at [629, 587] on input "text" at bounding box center [619, 595] width 83 height 28
paste input "19.56"
type input "19.56"
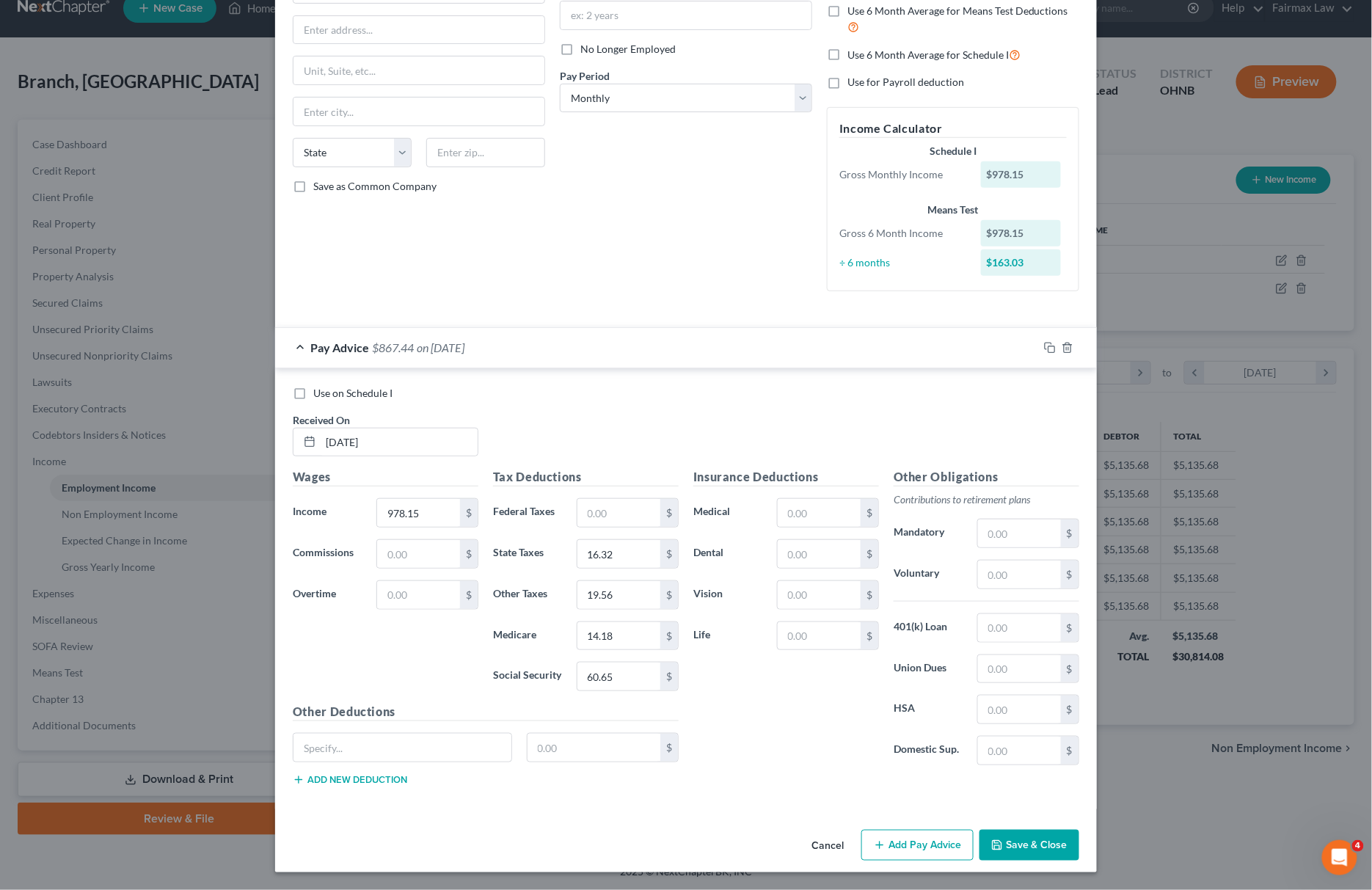
click at [905, 849] on button "Add Pay Advice" at bounding box center [917, 844] width 113 height 30
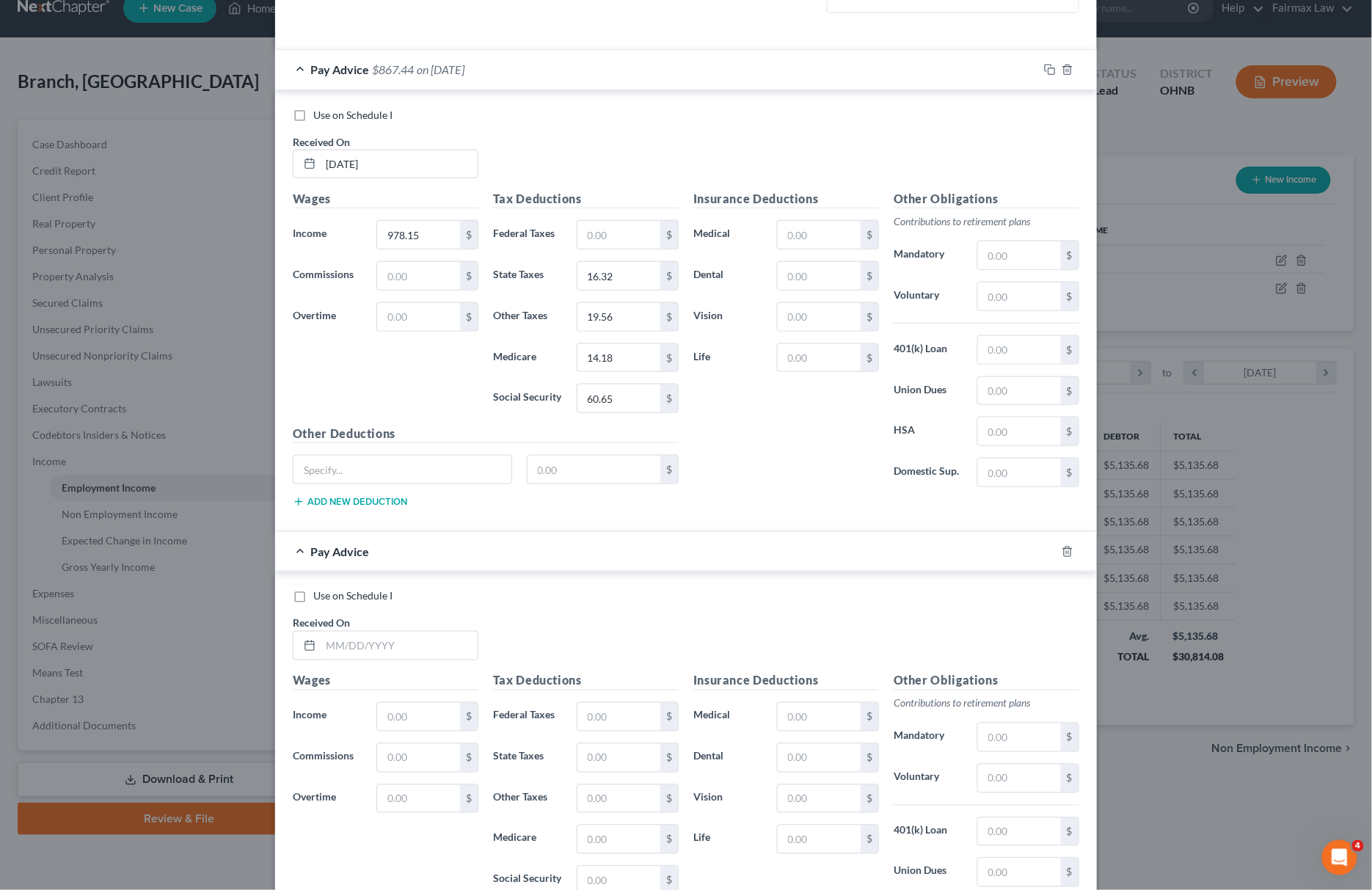
scroll to position [656, 0]
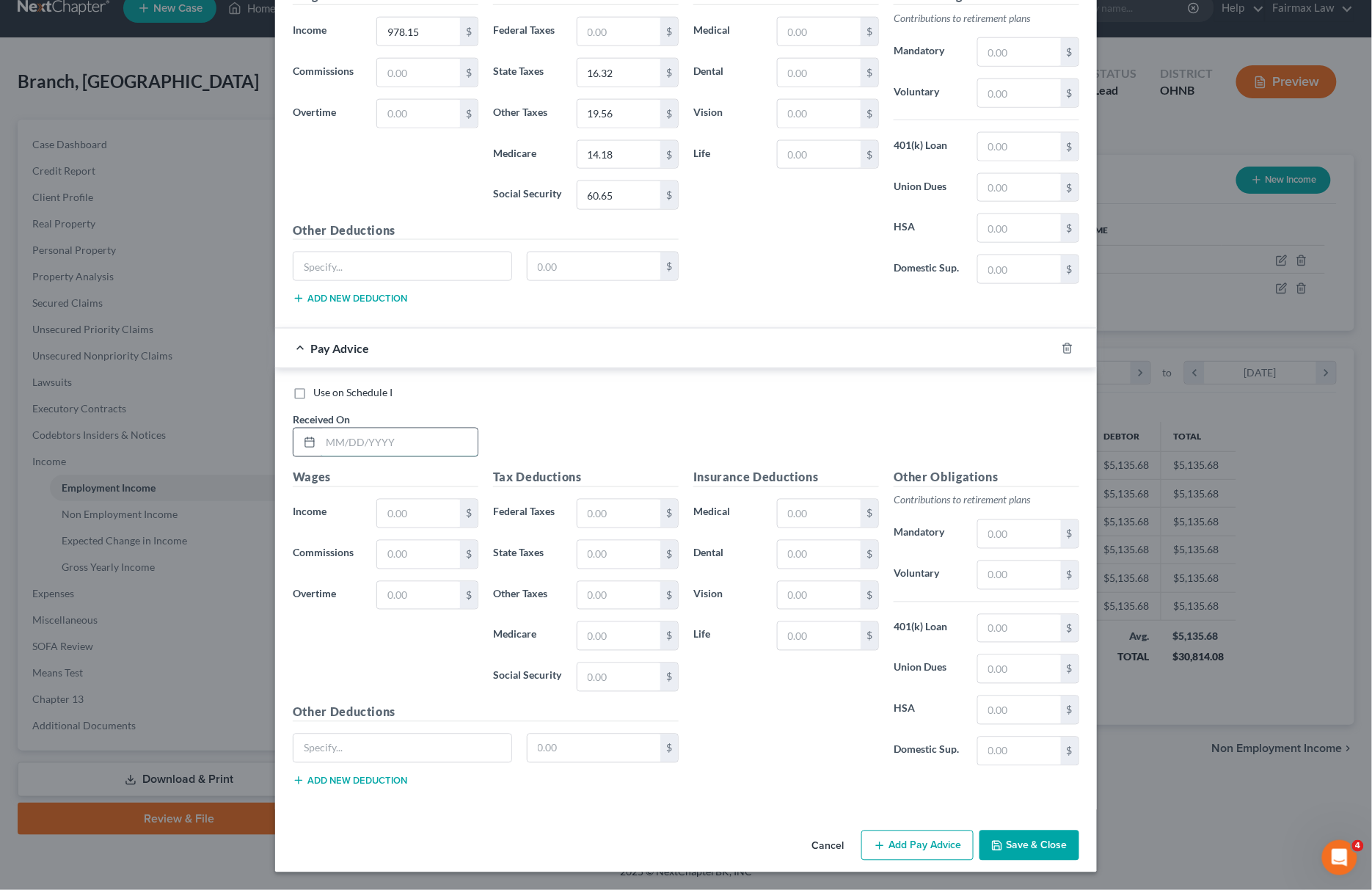
click at [321, 447] on input "text" at bounding box center [399, 442] width 157 height 28
type input "10/10/2025"
click at [433, 510] on input "text" at bounding box center [419, 513] width 83 height 28
paste input "$1,397.25"
type input "1,397.25"
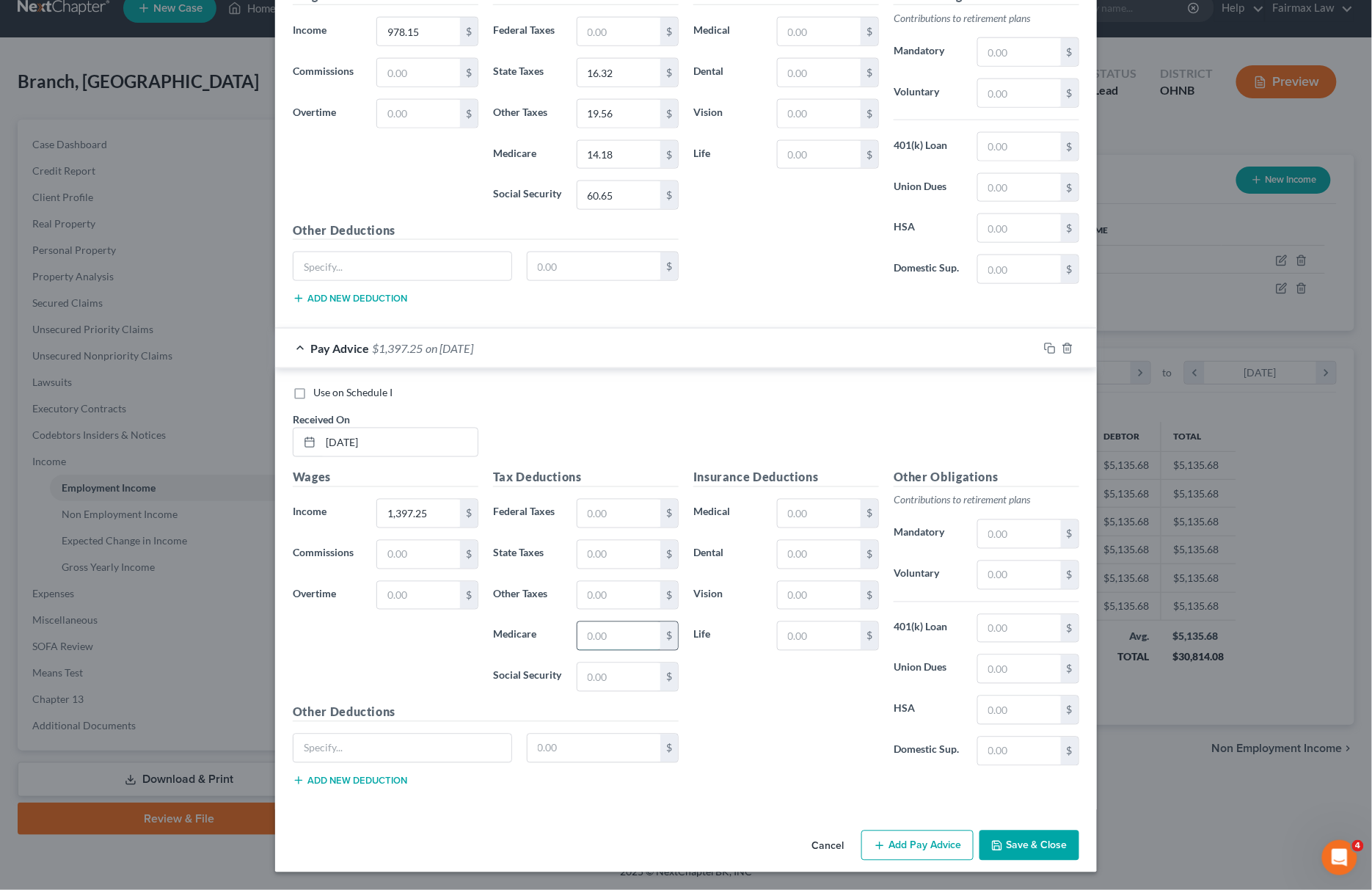
click at [616, 624] on input "text" at bounding box center [619, 635] width 83 height 28
paste input "20.26"
type input "20.26"
click at [591, 663] on input "text" at bounding box center [619, 677] width 83 height 28
paste input "86.63"
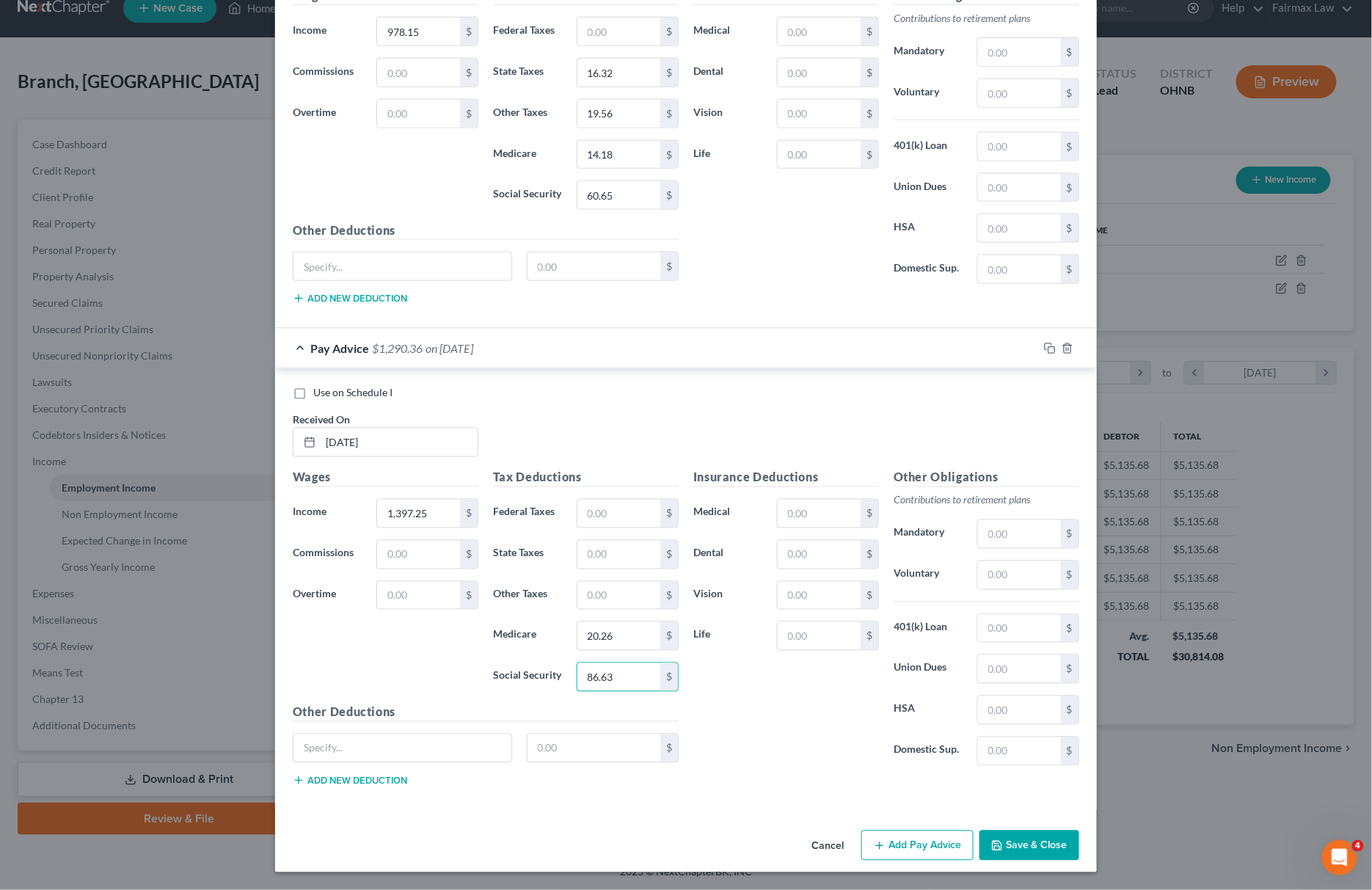
type input "86.63"
click at [598, 549] on input "text" at bounding box center [619, 554] width 83 height 28
paste input "28.11"
type input "28.11"
click at [591, 591] on input "text" at bounding box center [619, 595] width 83 height 28
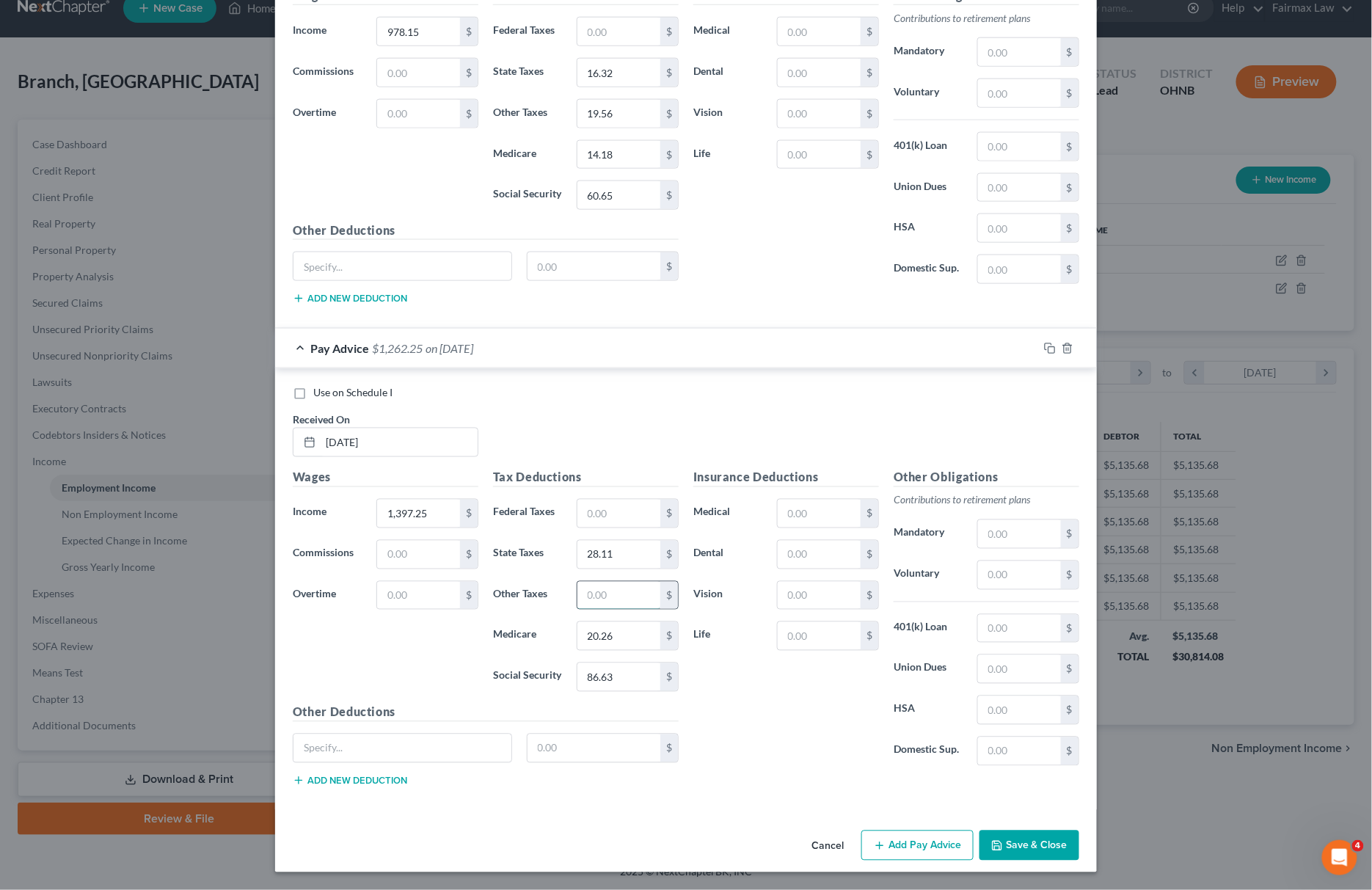
paste input "27.95"
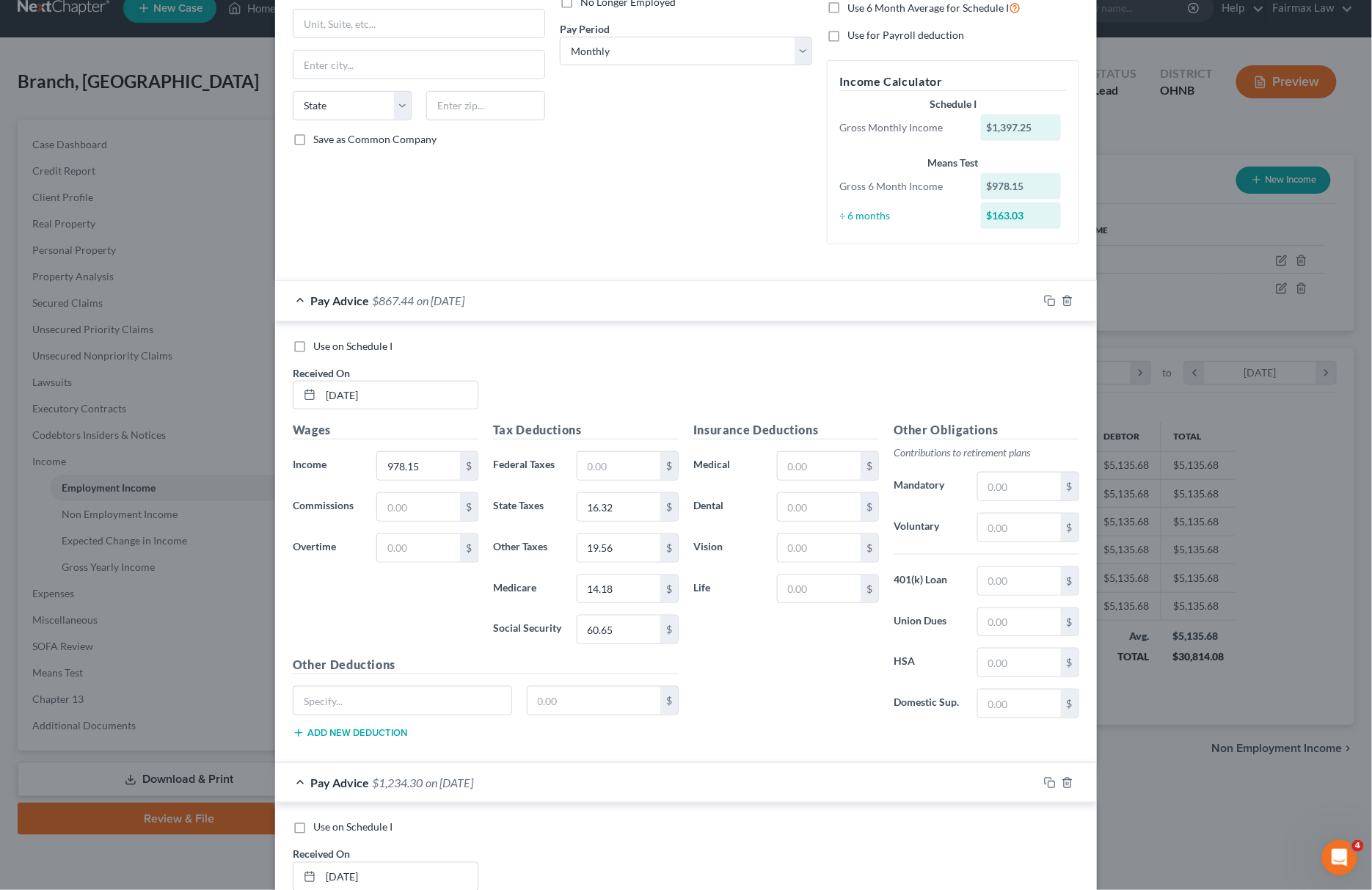
scroll to position [0, 0]
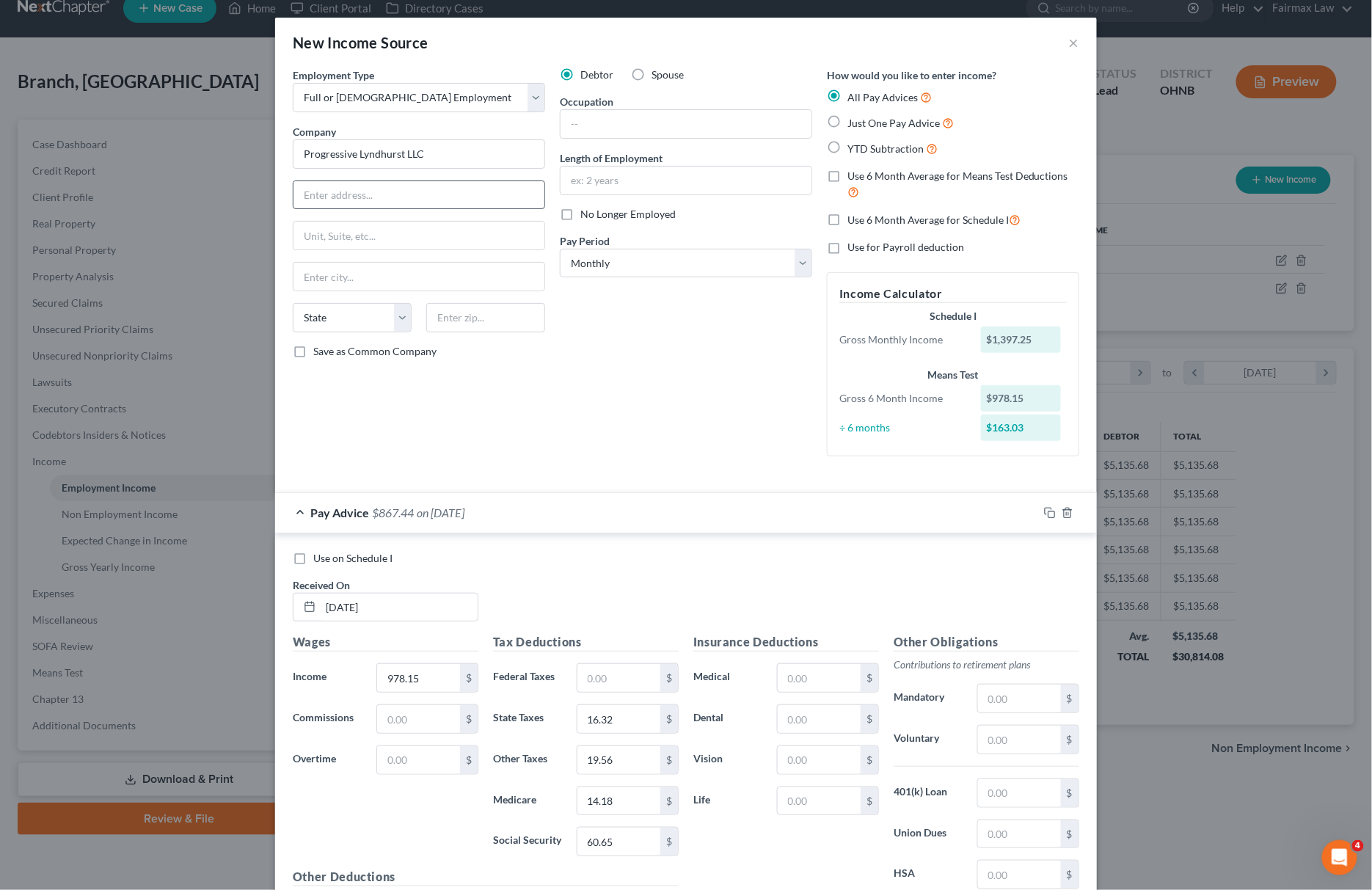
type input "27.95"
click at [385, 195] on input "text" at bounding box center [419, 195] width 251 height 28
type input "5442"
click at [762, 266] on select "Select Monthly Twice Monthly Every Other Week Weekly" at bounding box center [686, 263] width 252 height 30
select select "2"
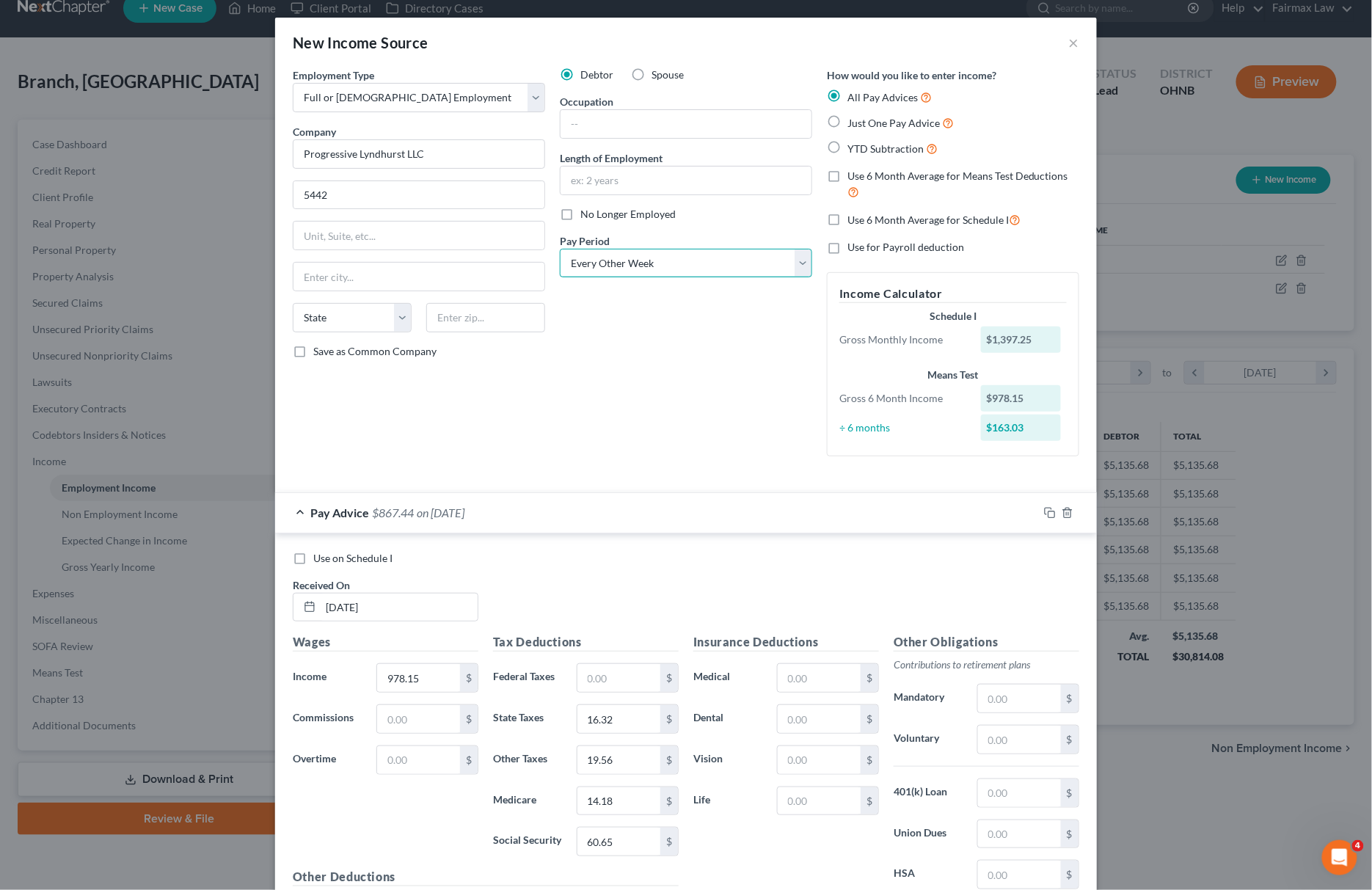
click at [559, 249] on select "Select Monthly Twice Monthly Every Other Week Weekly" at bounding box center [686, 263] width 252 height 30
click at [436, 186] on input "5442" at bounding box center [419, 195] width 251 height 28
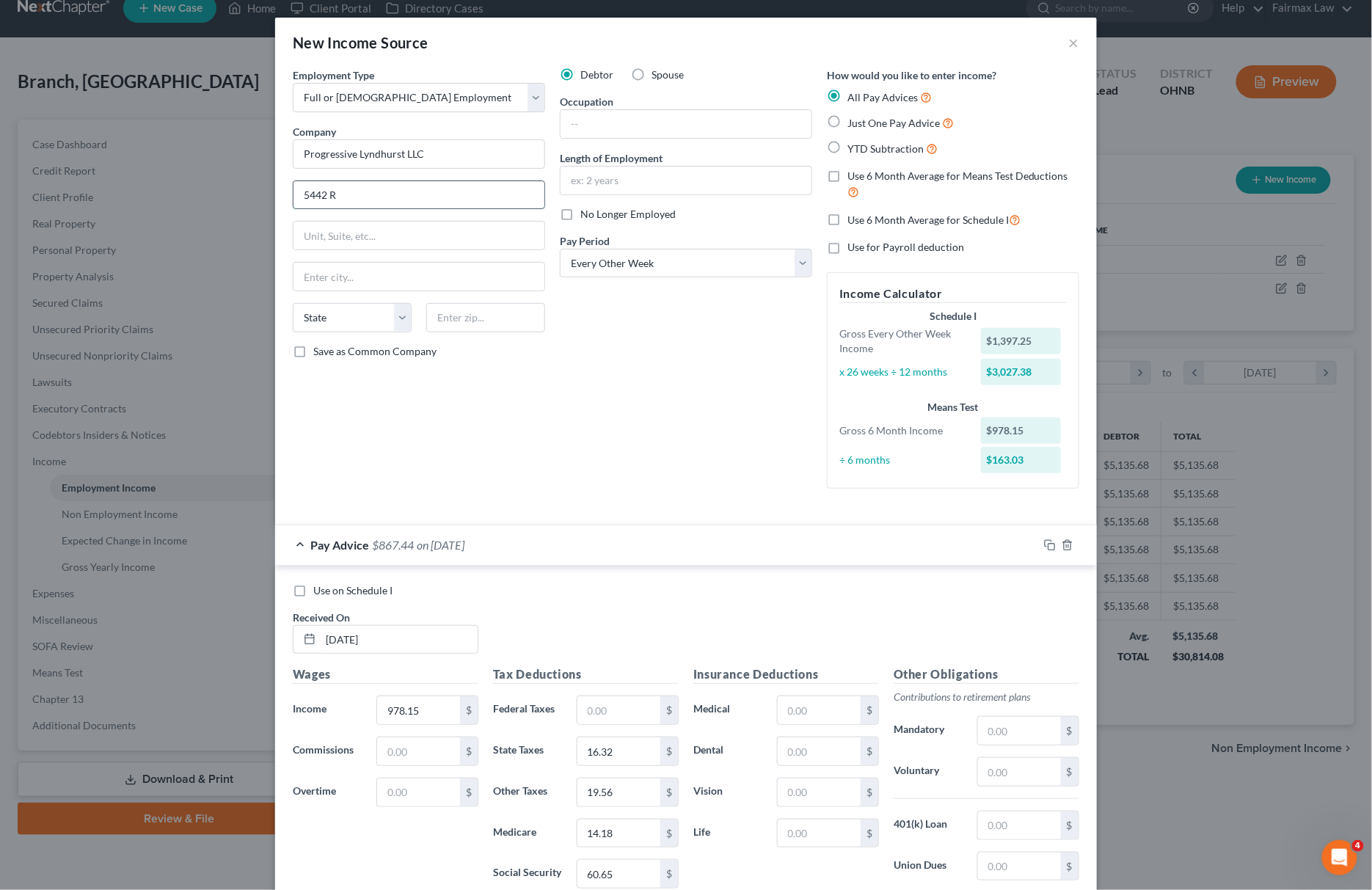
type input "5442 Rae Rd."
click at [364, 274] on input "text" at bounding box center [419, 276] width 251 height 28
type input "l"
type input "Lyndhurst"
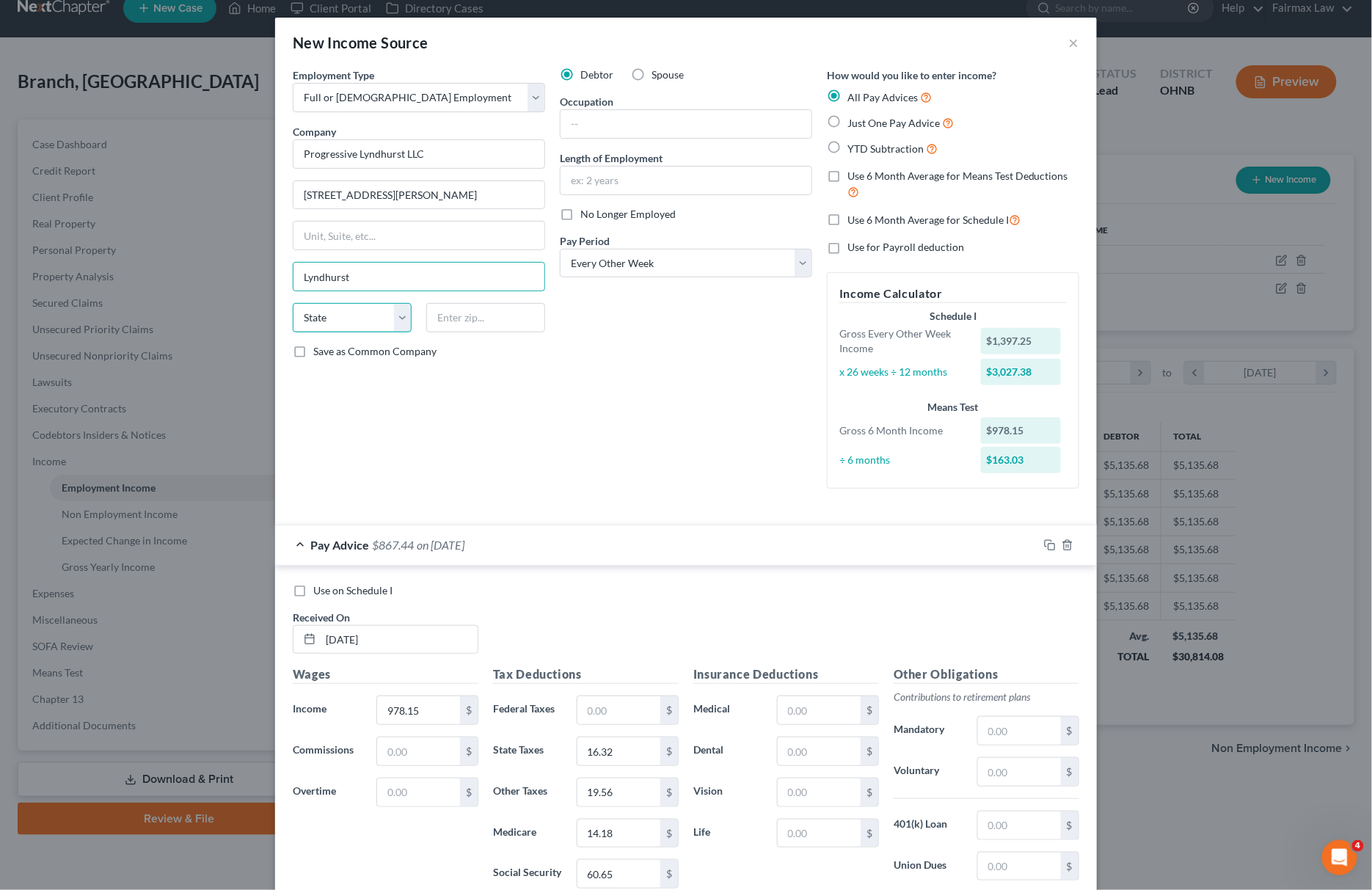
click at [350, 316] on select "State AL AK AR AZ CA CO CT DE DC FL GA GU HI ID IL IN IA KS KY LA ME MD MA MI M…" at bounding box center [352, 317] width 118 height 30
select select "36"
click at [293, 305] on select "State AL AK AR AZ CA CO CT DE DC FL GA GU HI ID IL IN IA KS KY LA ME MD MA MI M…" at bounding box center [352, 317] width 118 height 30
click at [465, 336] on div "State AL AK AR AZ CA CO CT DE DC FL GA GU HI ID IL IN IA KS KY LA ME MD MA MI M…" at bounding box center [419, 323] width 267 height 41
click at [470, 327] on input "text" at bounding box center [486, 317] width 118 height 30
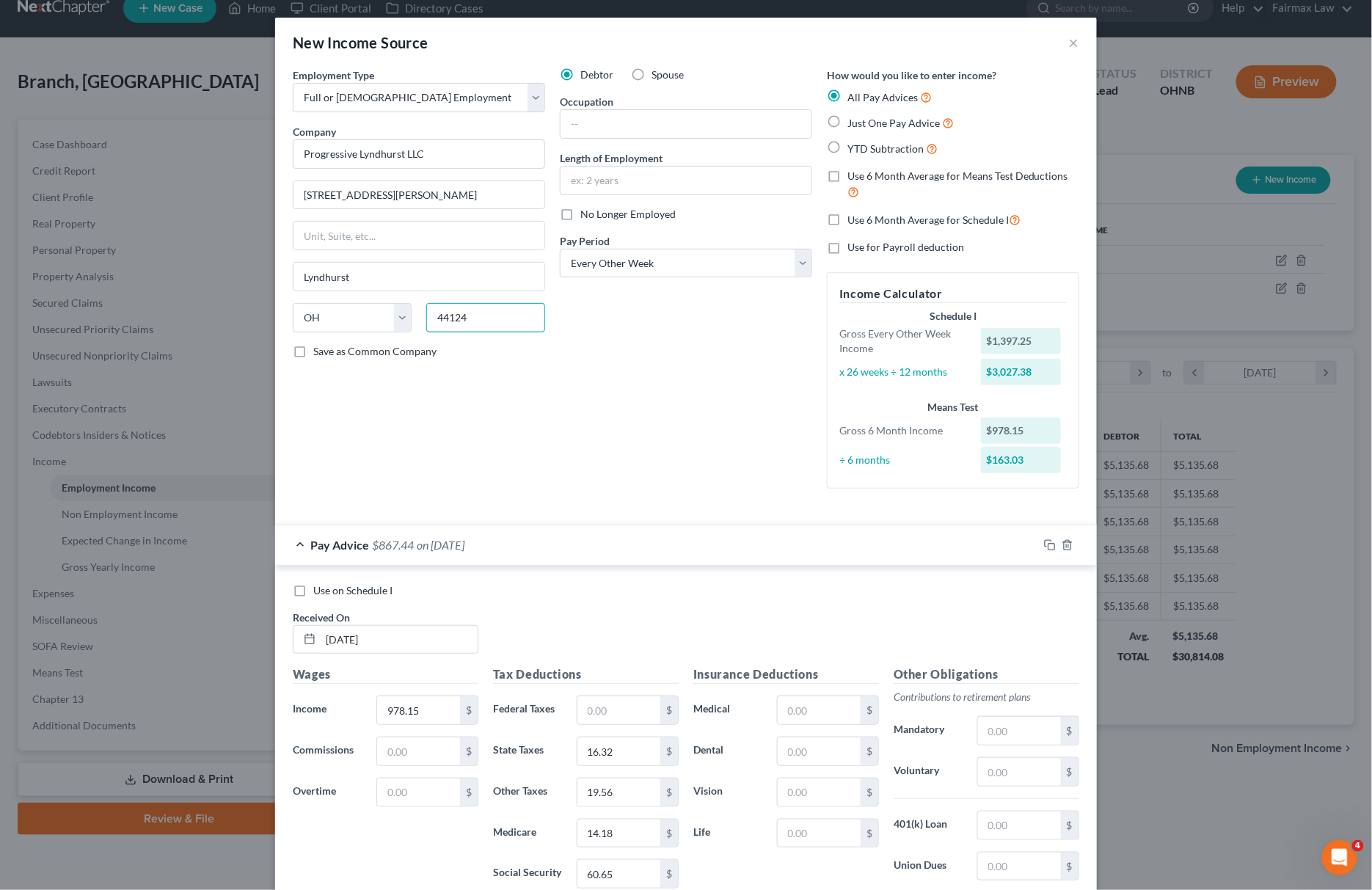
type input "44124"
type input "Cleveland"
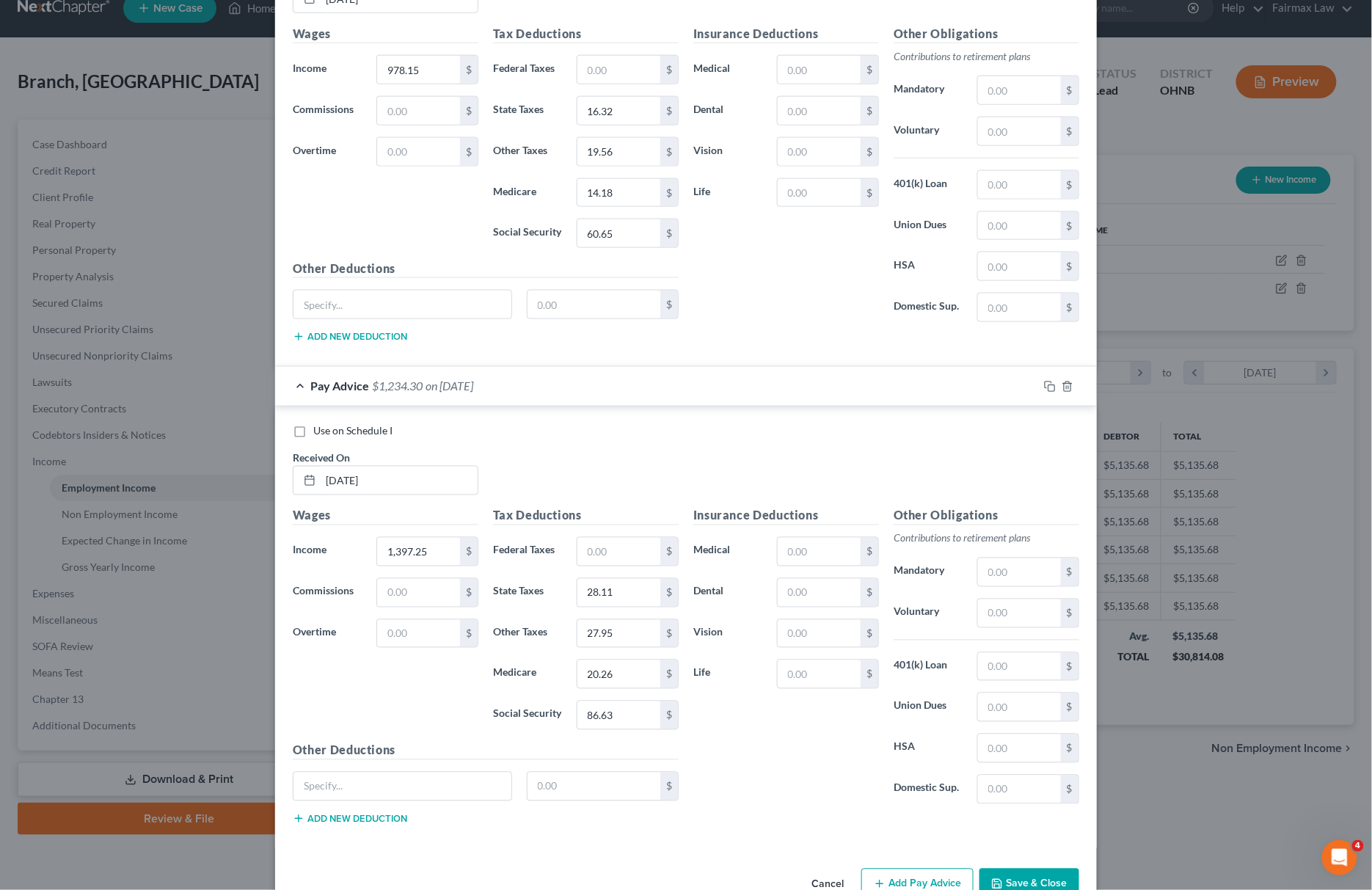
scroll to position [688, 0]
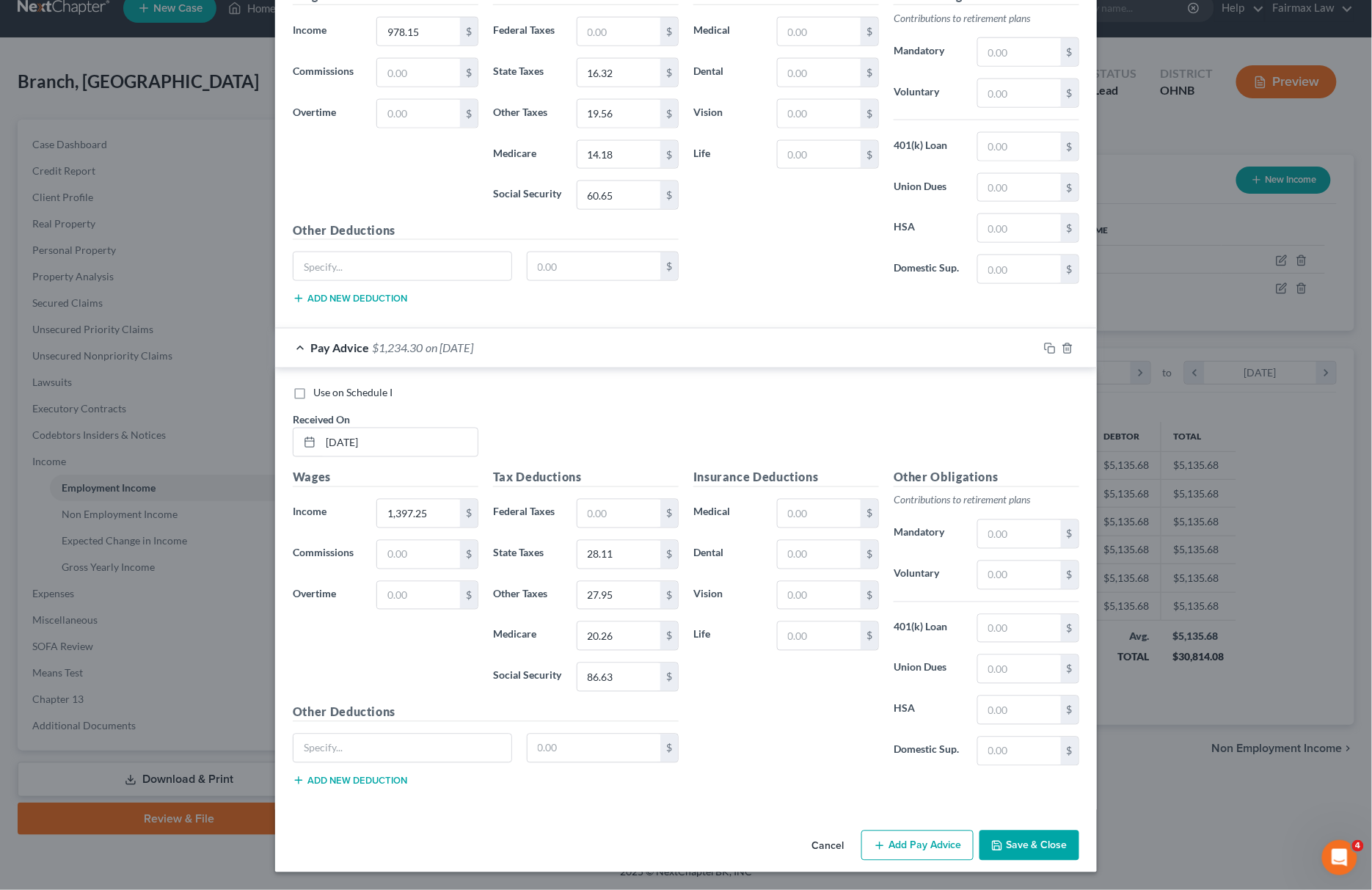
click at [1042, 852] on button "Save & Close" at bounding box center [1029, 845] width 100 height 30
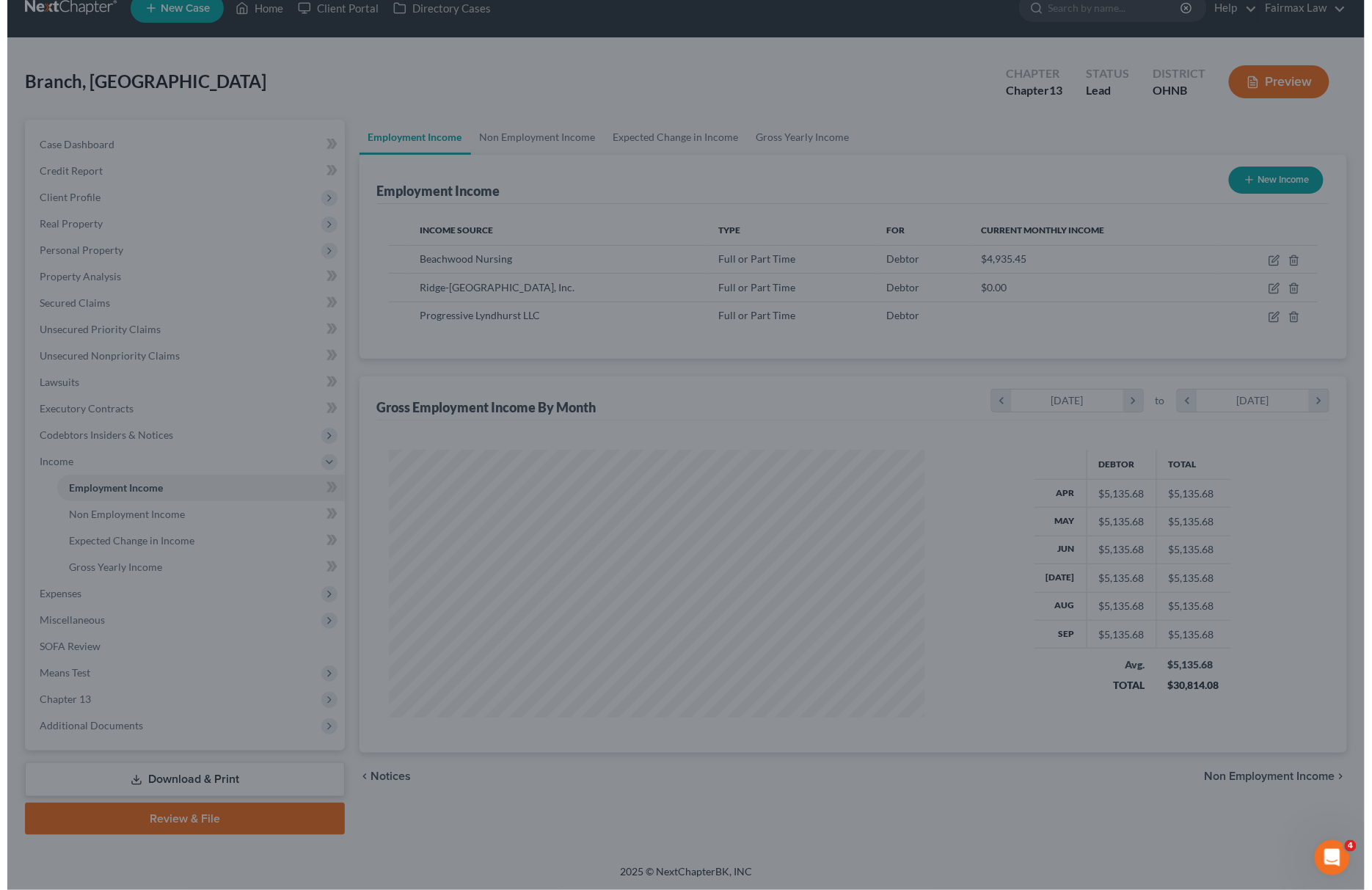
scroll to position [733146, 733185]
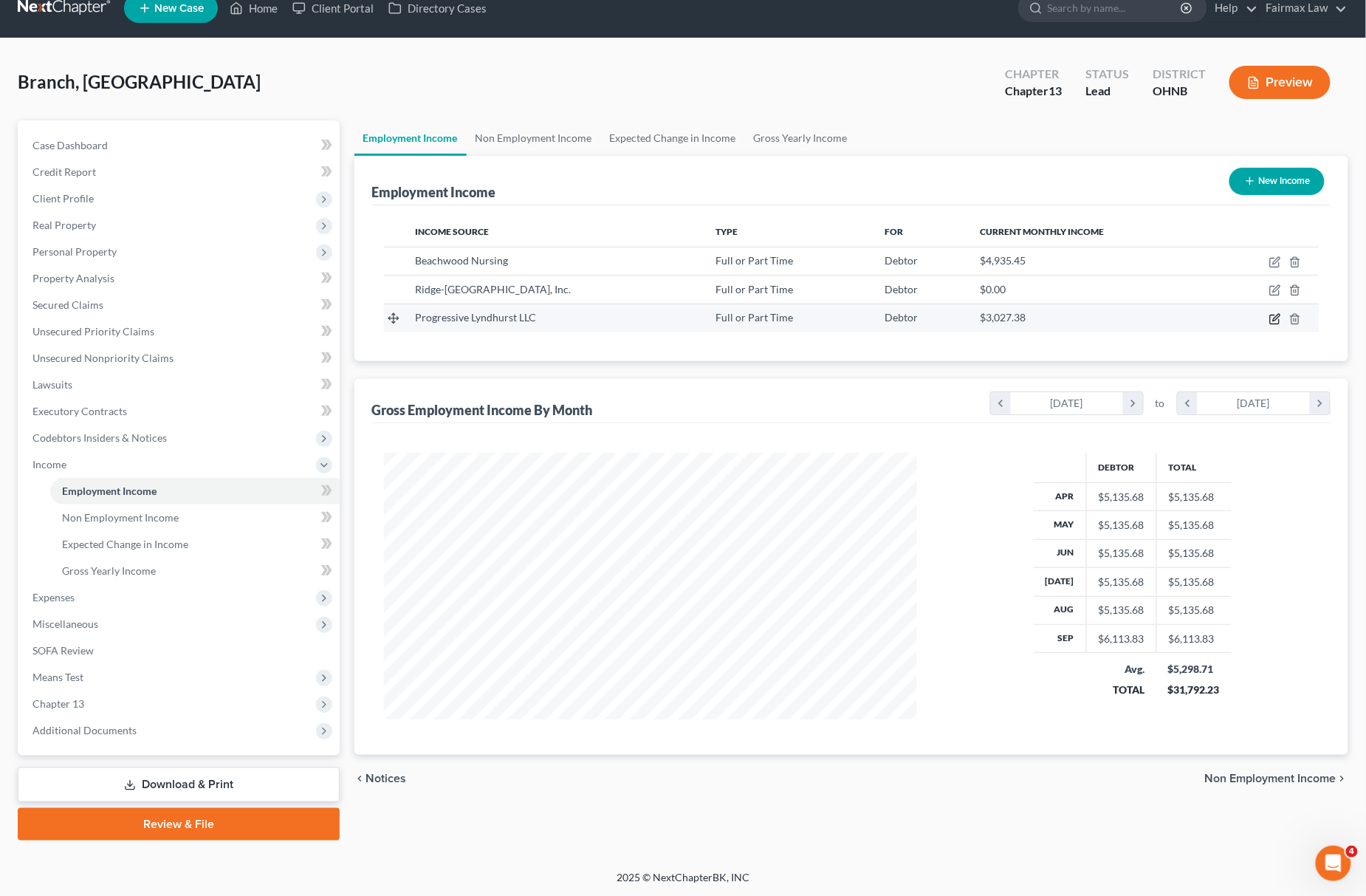
click at [1280, 316] on icon "button" at bounding box center [1275, 319] width 12 height 12
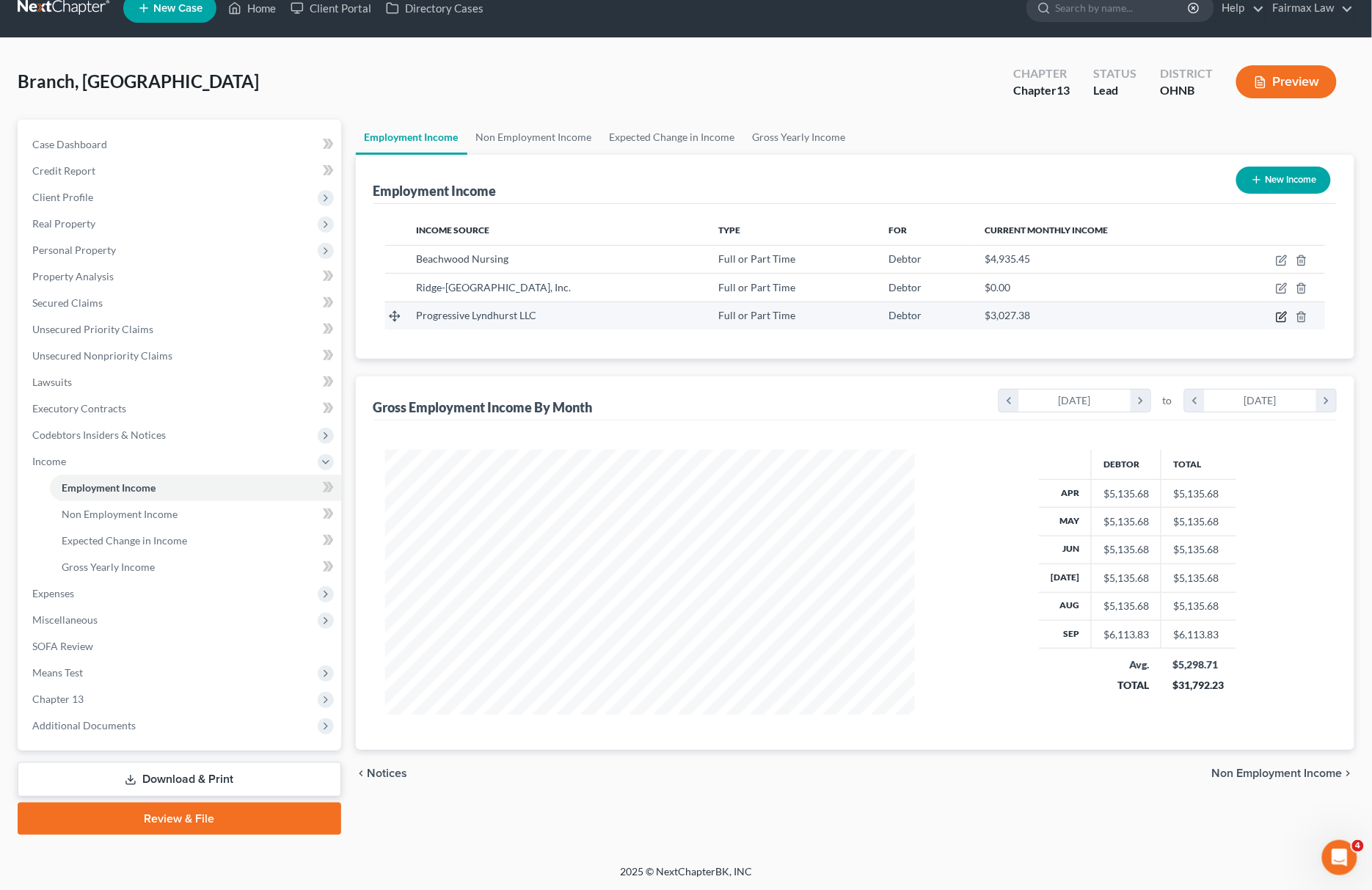
select select "0"
select select "36"
select select "2"
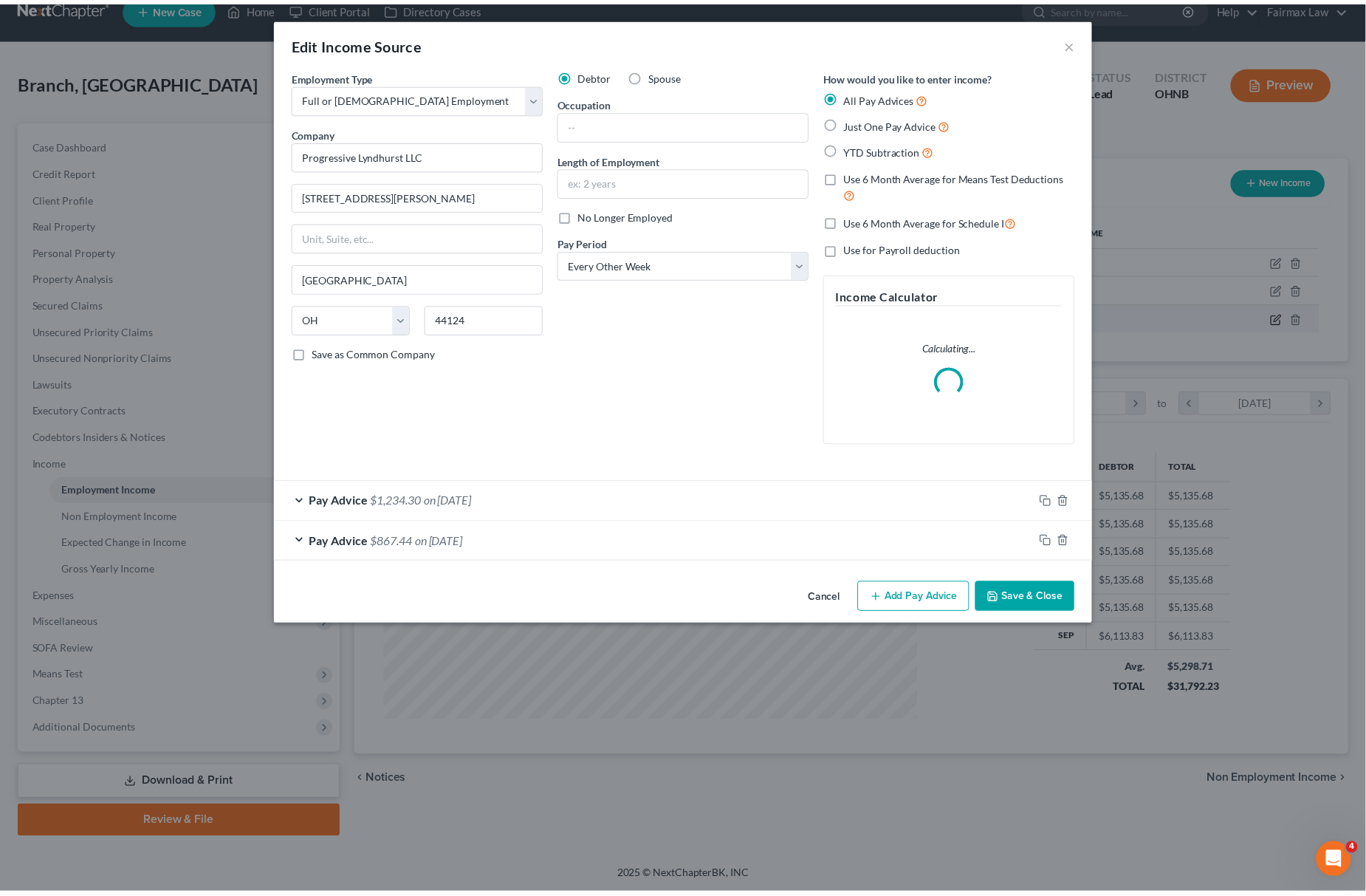
scroll to position [269, 570]
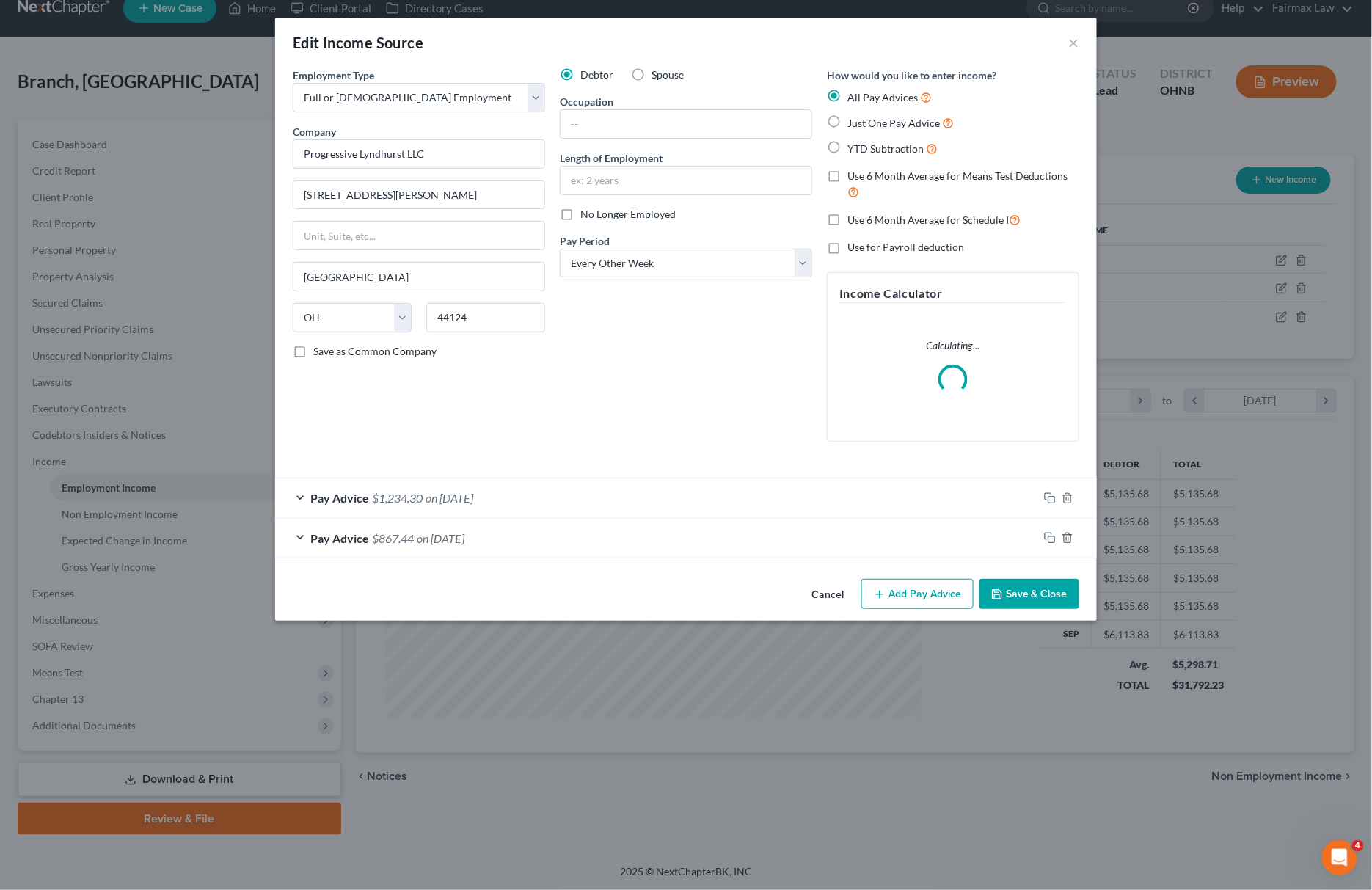
click at [1046, 599] on button "Save & Close" at bounding box center [1029, 594] width 100 height 30
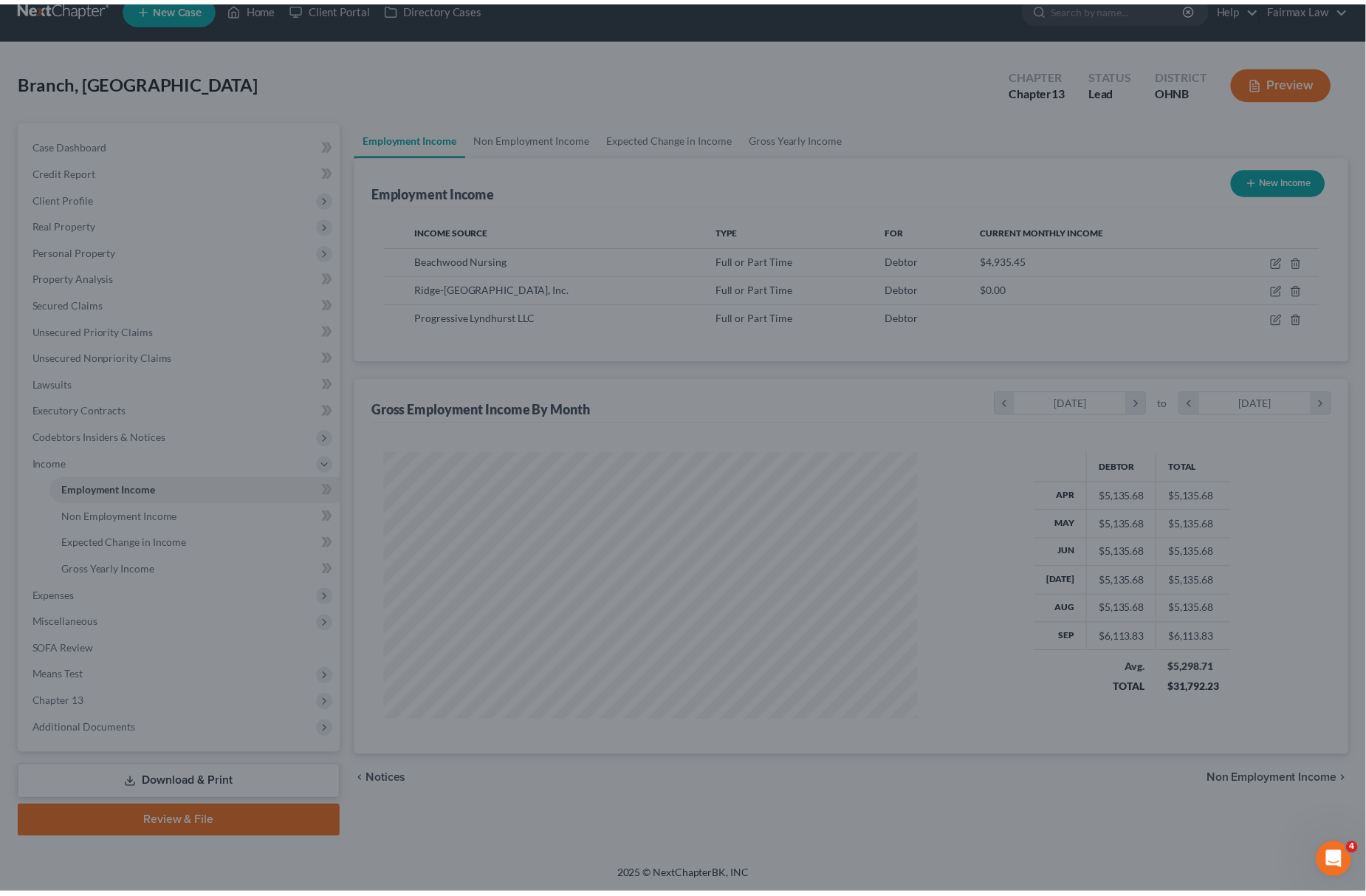
scroll to position [738089, 737715]
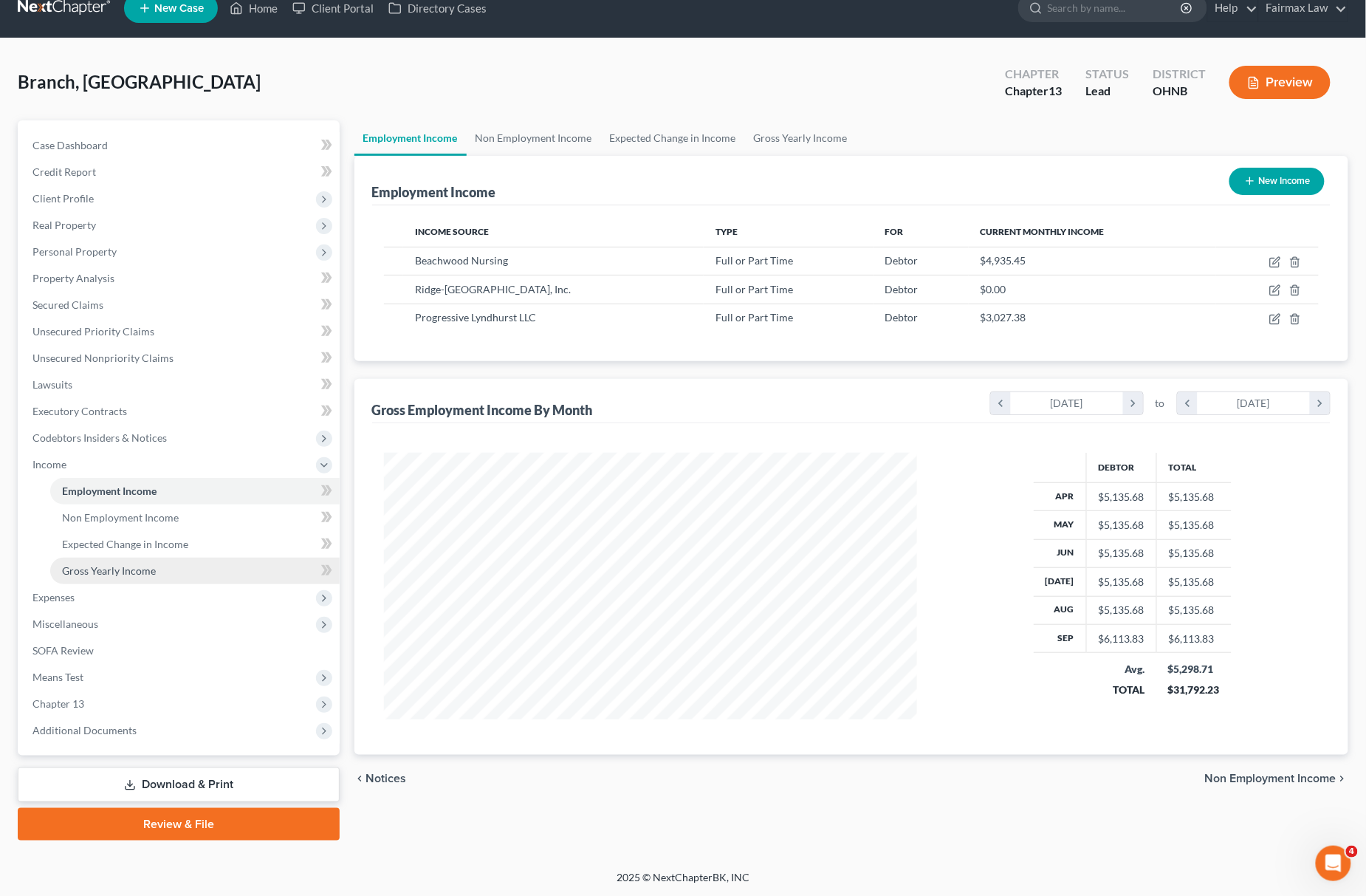
click at [128, 561] on link "Gross Yearly Income" at bounding box center [195, 571] width 290 height 26
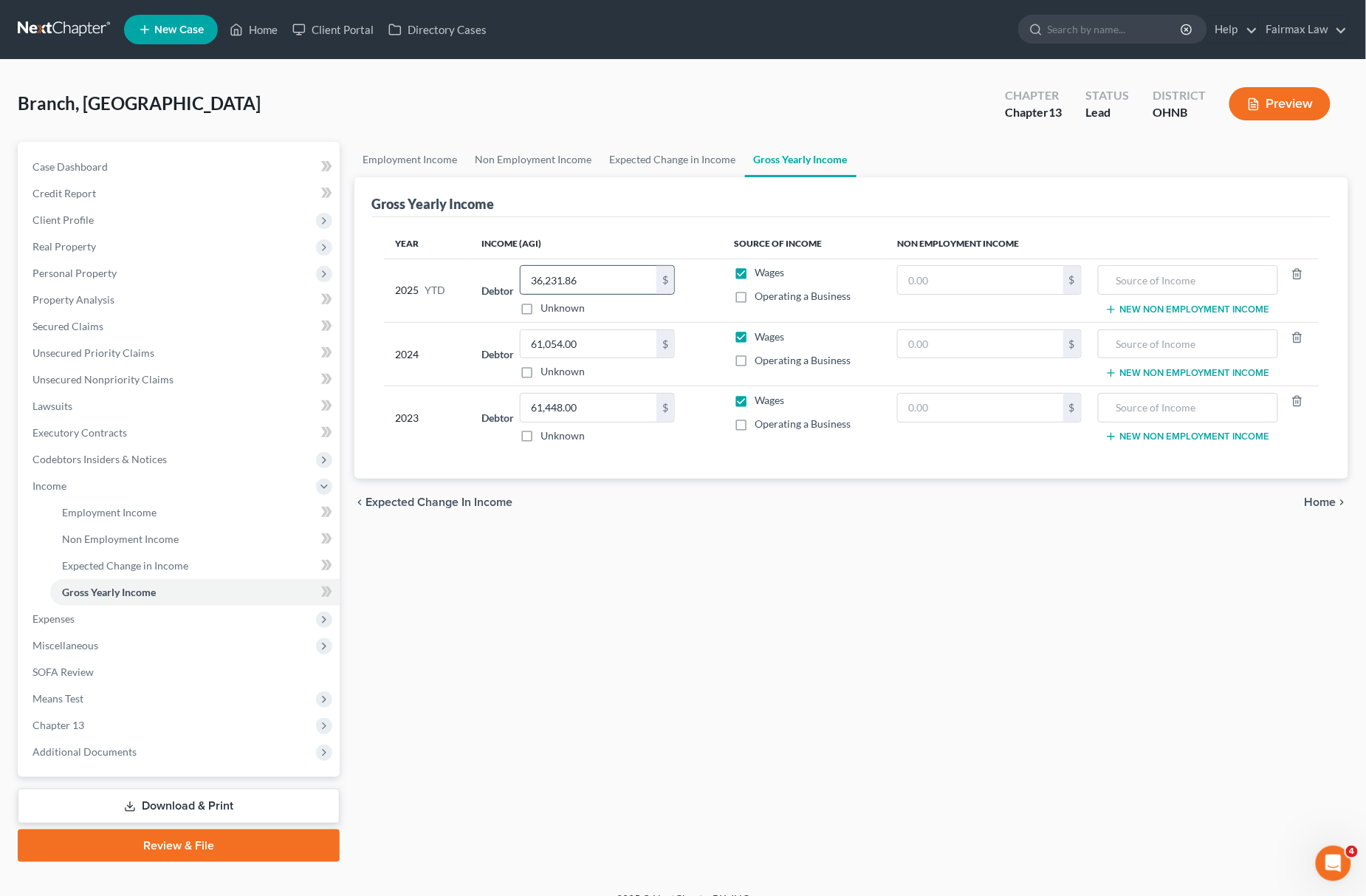
click at [573, 275] on input "36,231.86" at bounding box center [588, 279] width 136 height 28
paste input "$41,853.4"
type input "41,853.46"
click at [153, 556] on link "Expected Change in Income" at bounding box center [195, 565] width 290 height 26
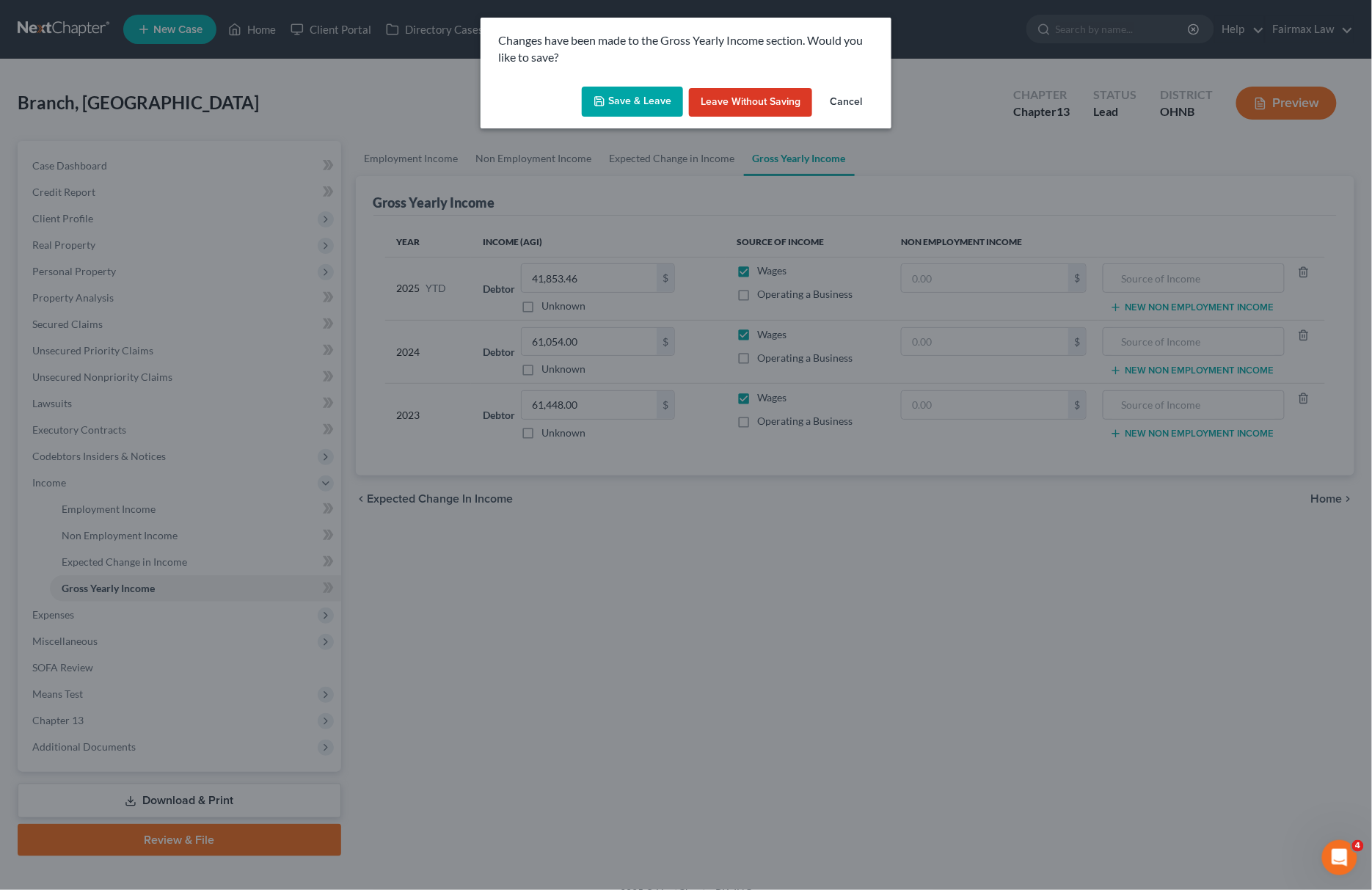
click at [590, 100] on button "Save & Leave" at bounding box center [632, 102] width 102 height 30
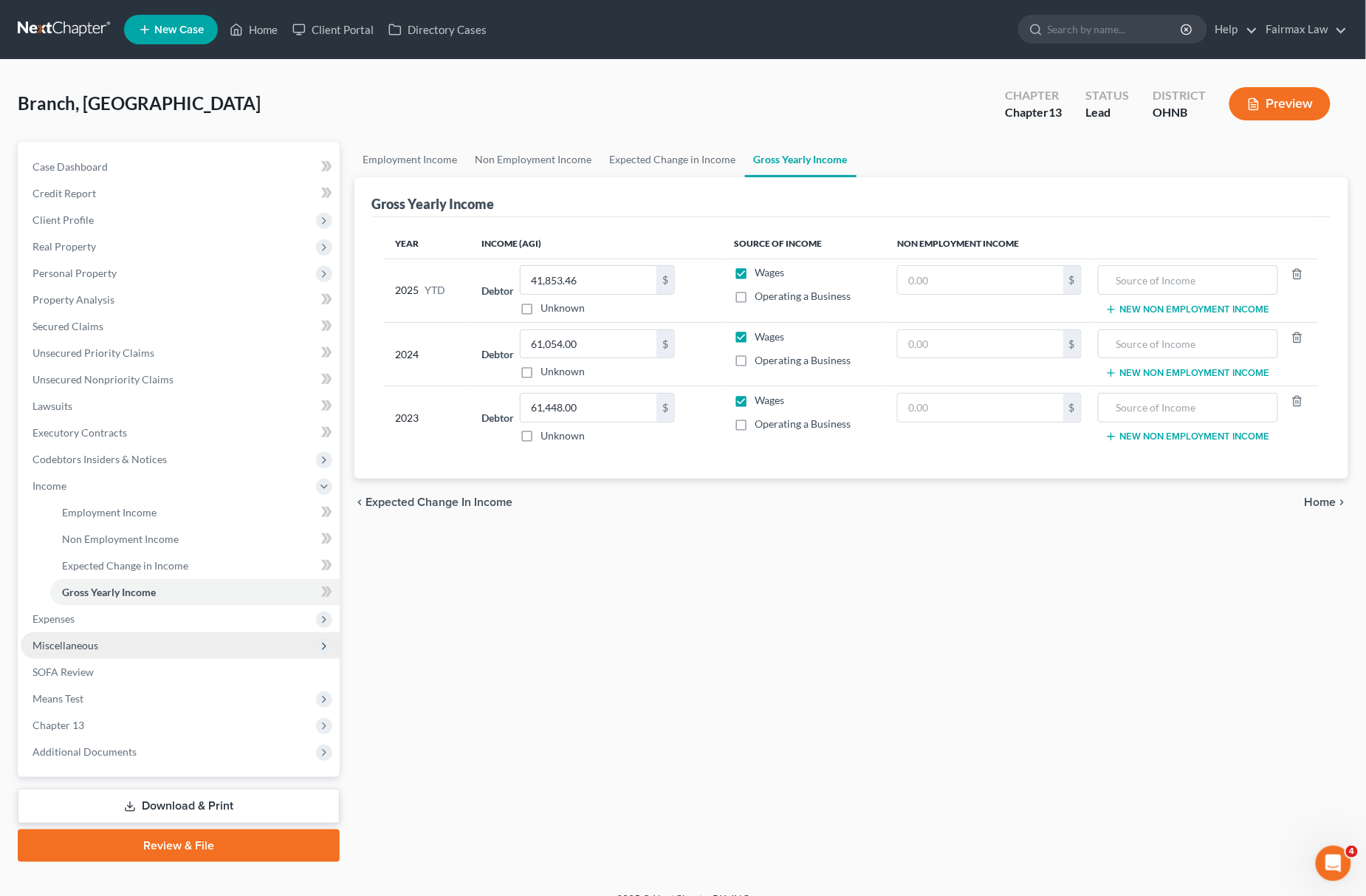
click at [95, 639] on span "Miscellaneous" at bounding box center [65, 645] width 66 height 13
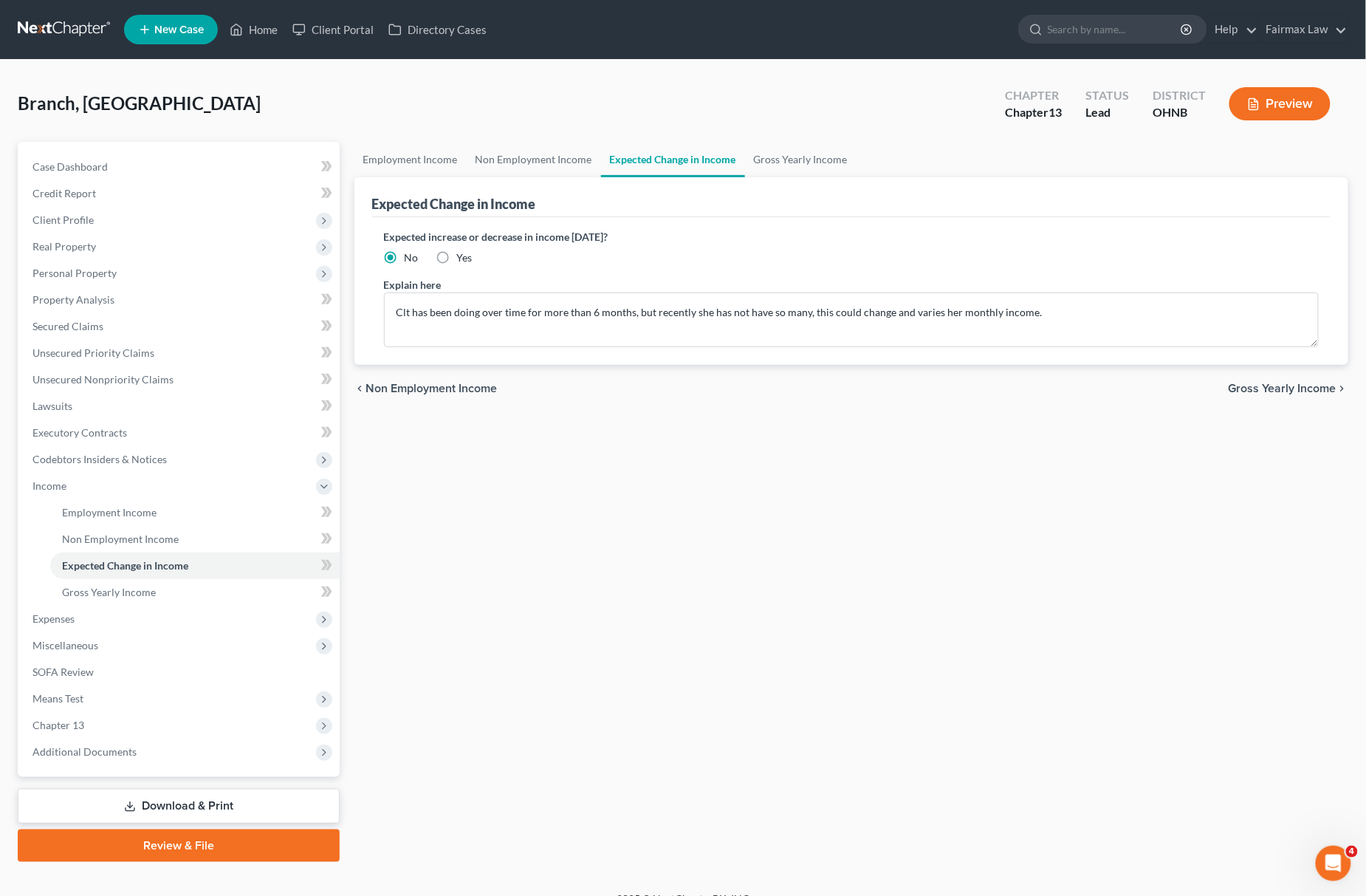
click at [177, 552] on link "Expected Change in Income" at bounding box center [195, 565] width 290 height 26
click at [109, 636] on span "Miscellaneous" at bounding box center [180, 645] width 319 height 26
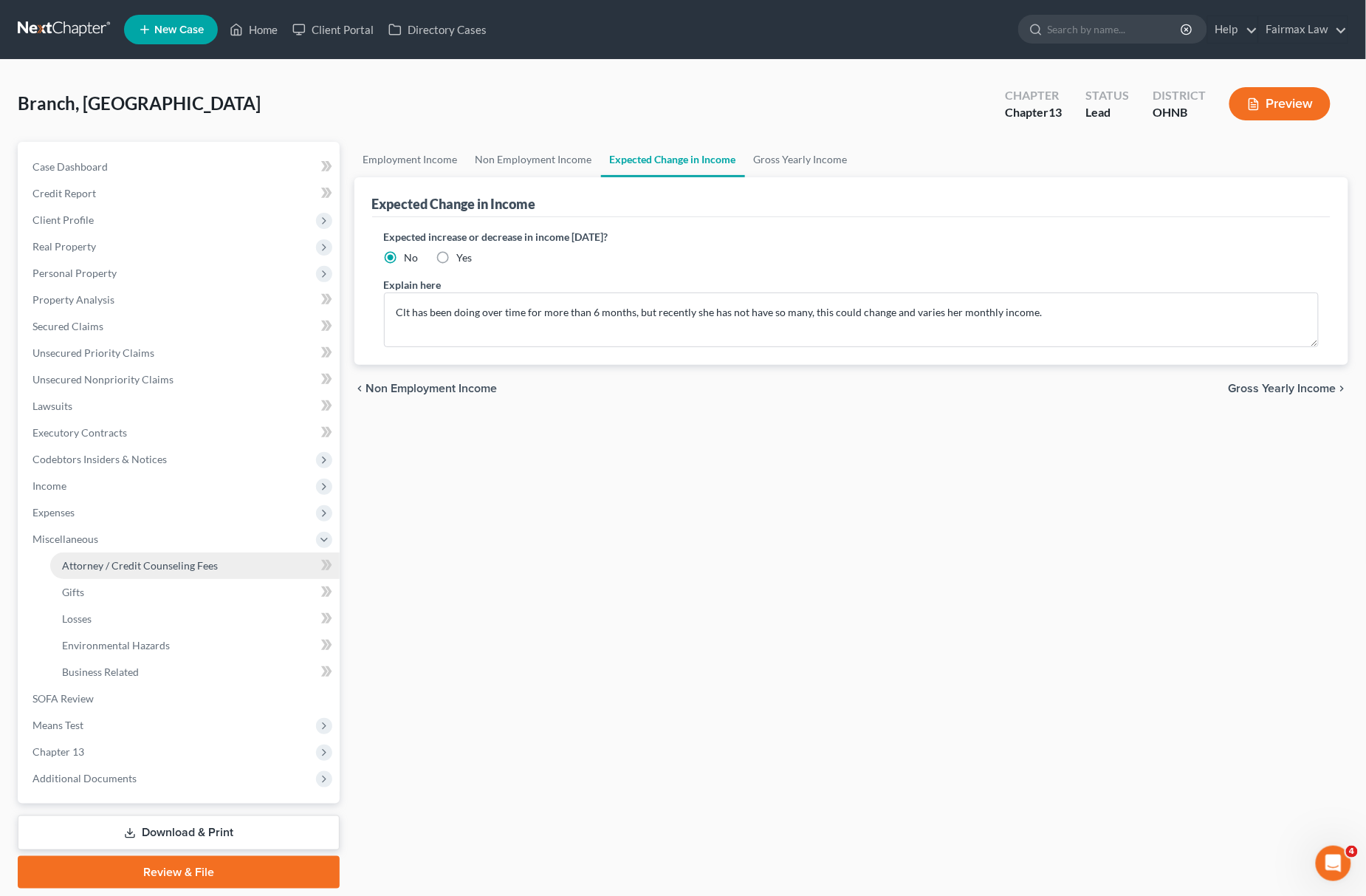
click at [178, 553] on link "Attorney / Credit Counseling Fees" at bounding box center [195, 565] width 290 height 26
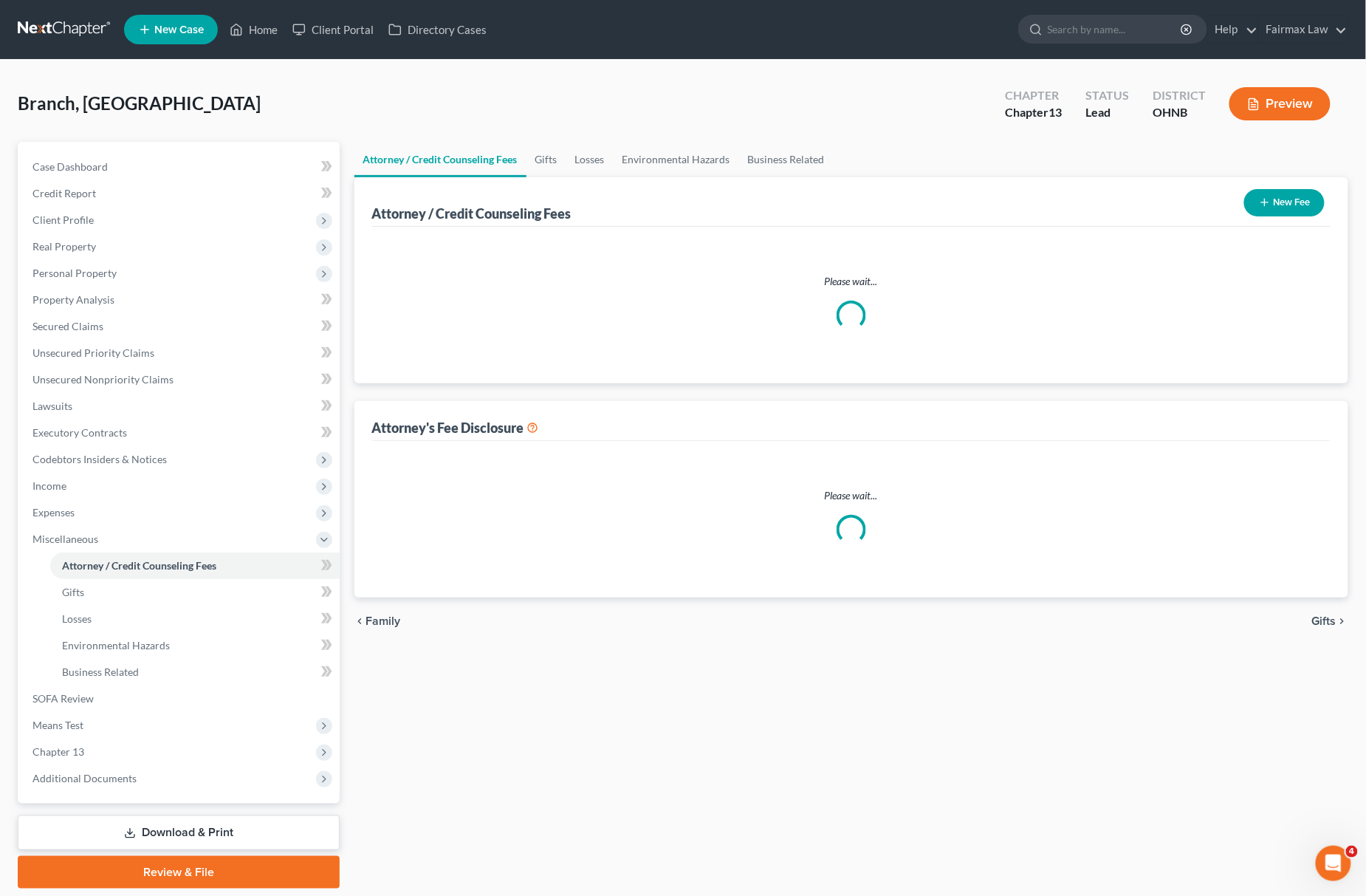
select select "5"
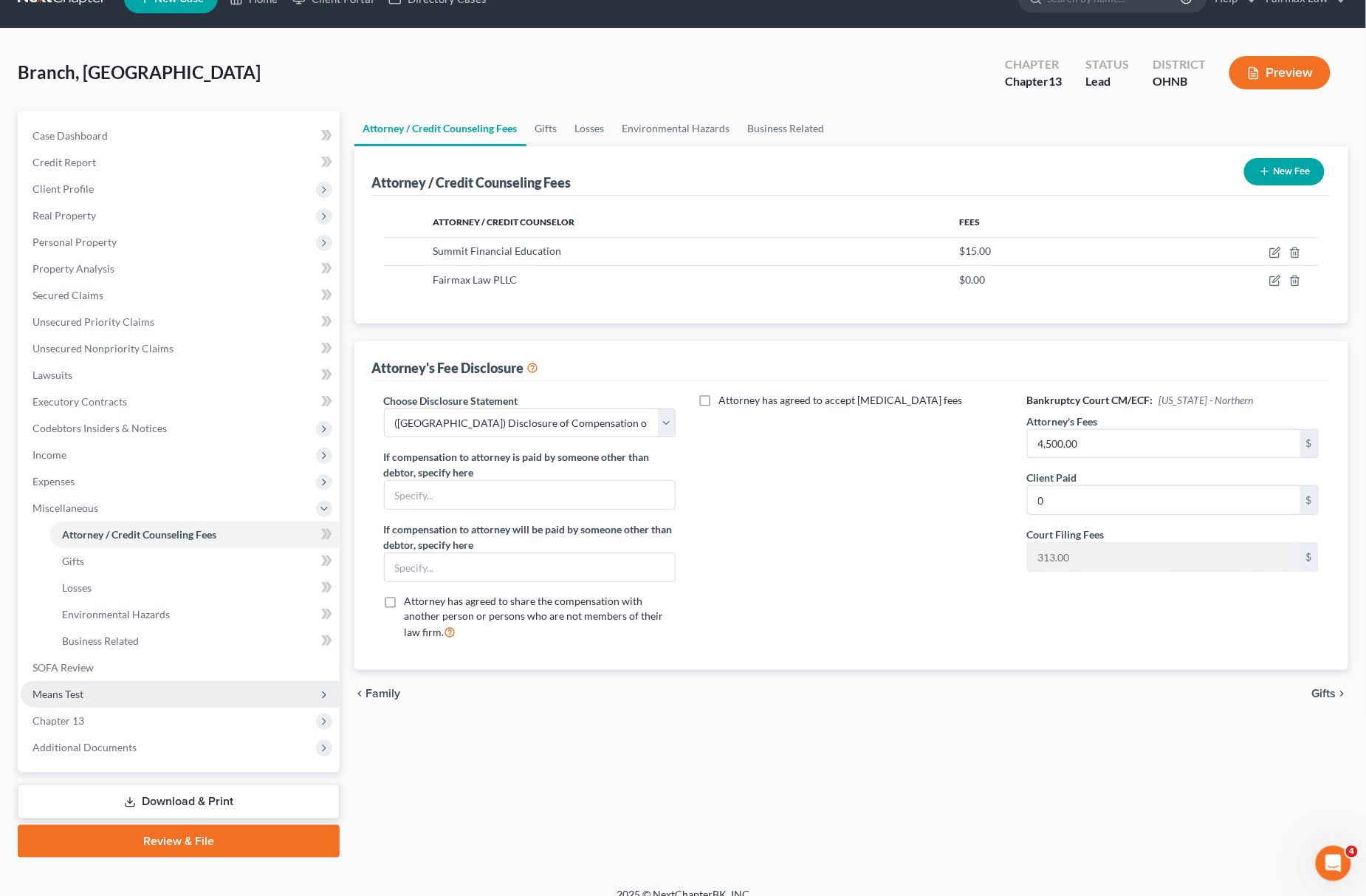
scroll to position [48, 0]
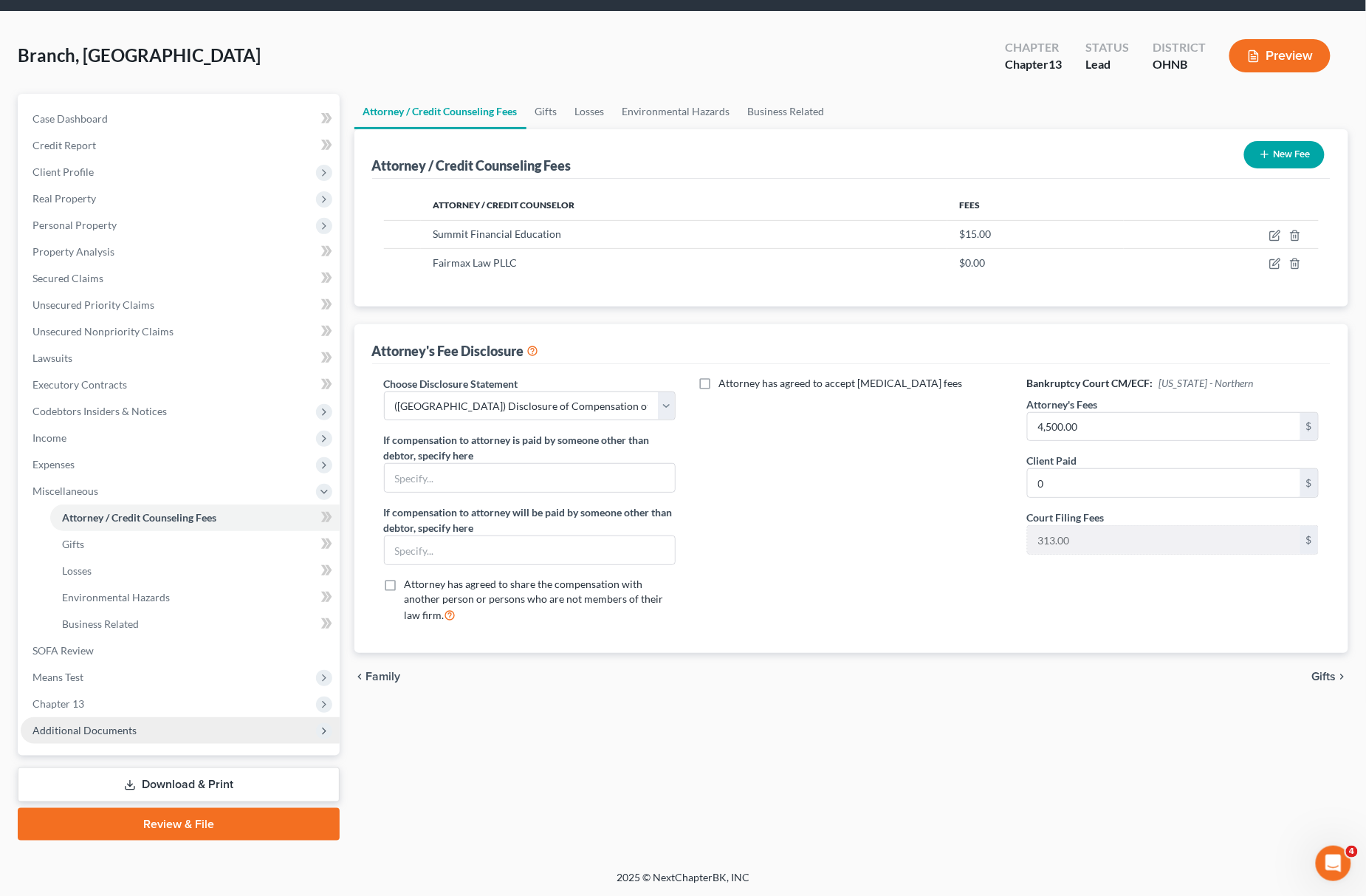
click at [161, 721] on span "Additional Documents" at bounding box center [180, 730] width 319 height 26
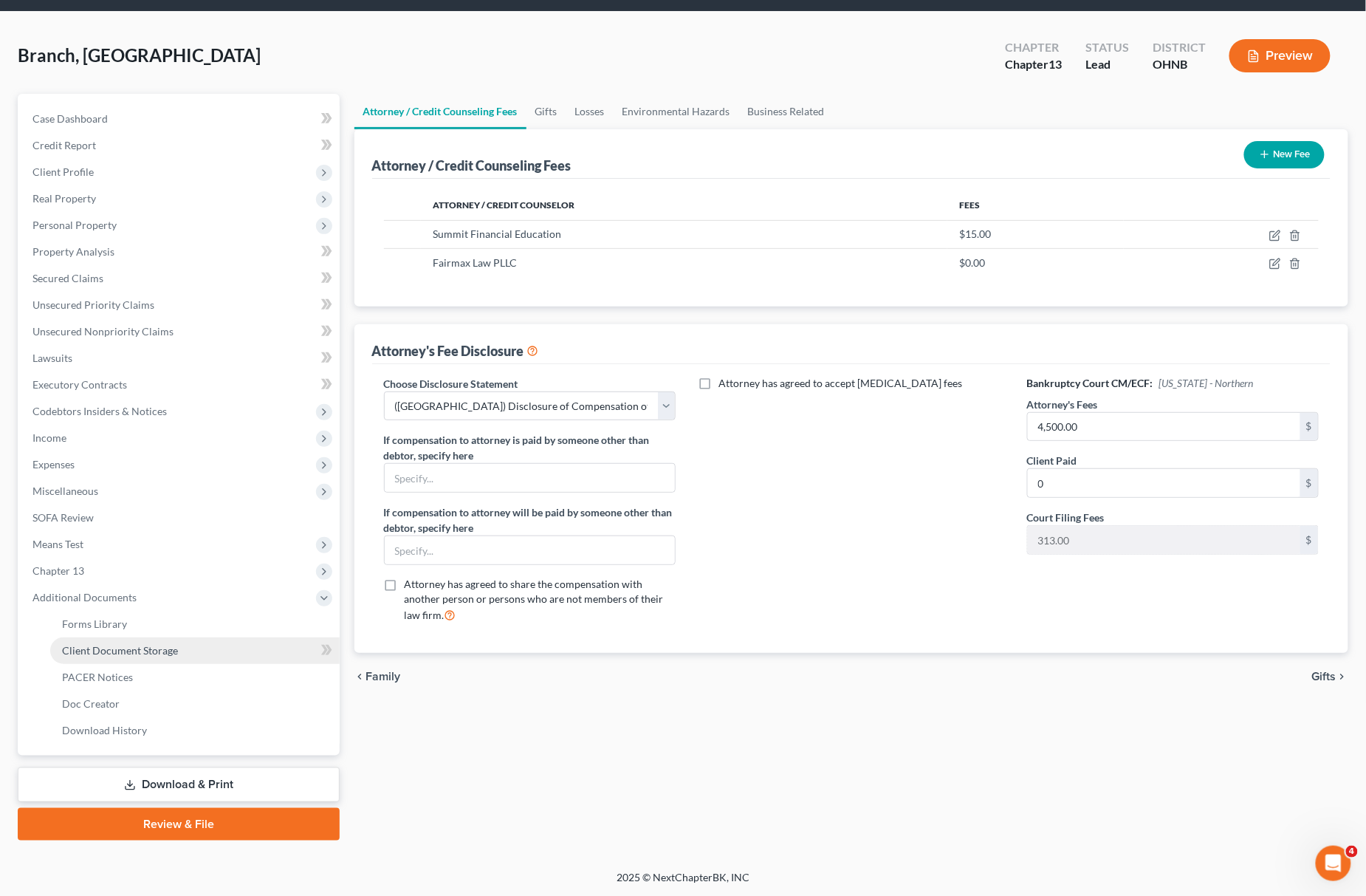
click at [187, 650] on link "Client Document Storage" at bounding box center [195, 650] width 290 height 26
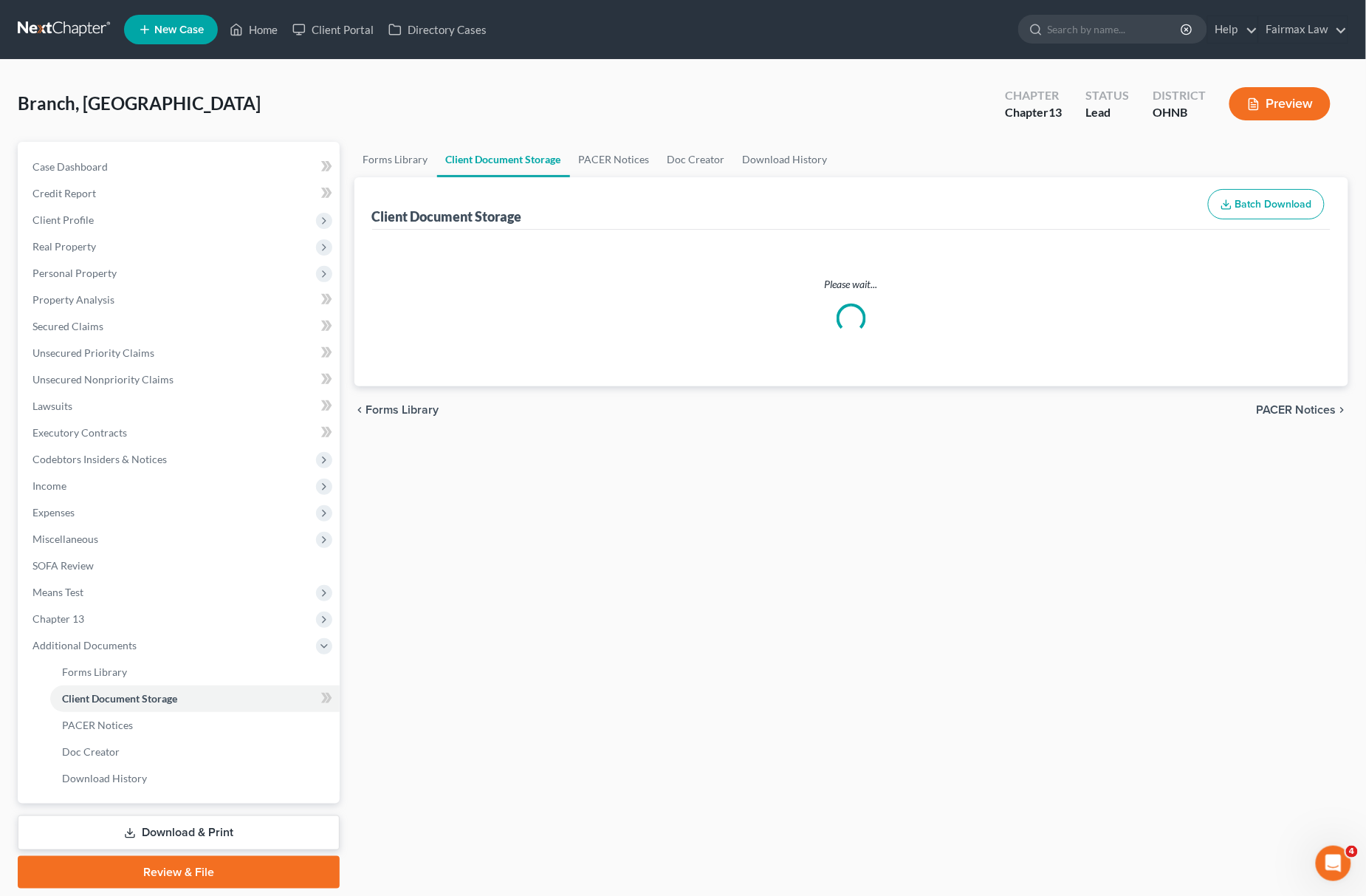
select select "24"
select select "5"
select select "16"
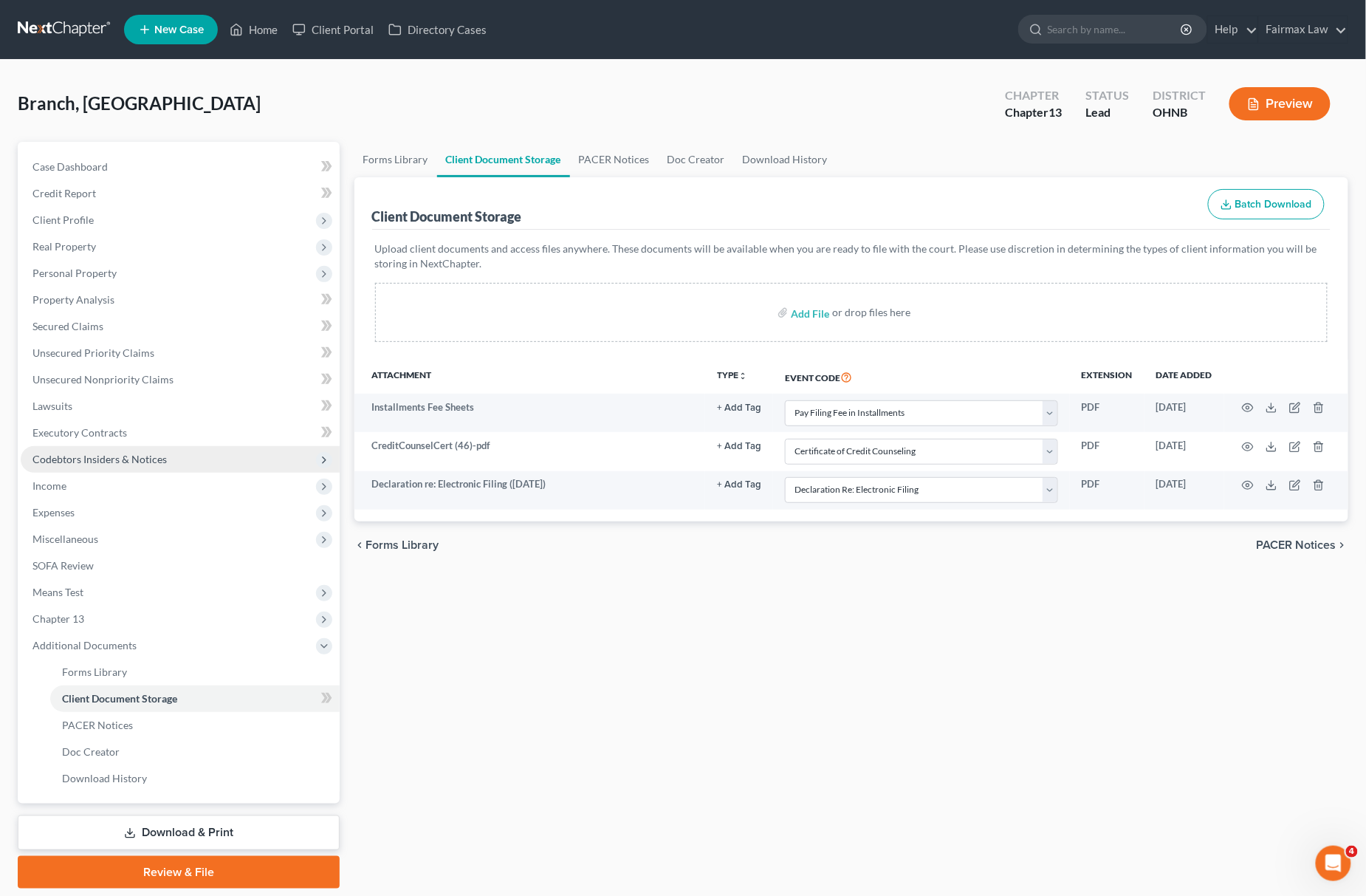
click at [187, 465] on span "Codebtors Insiders & Notices" at bounding box center [180, 459] width 319 height 26
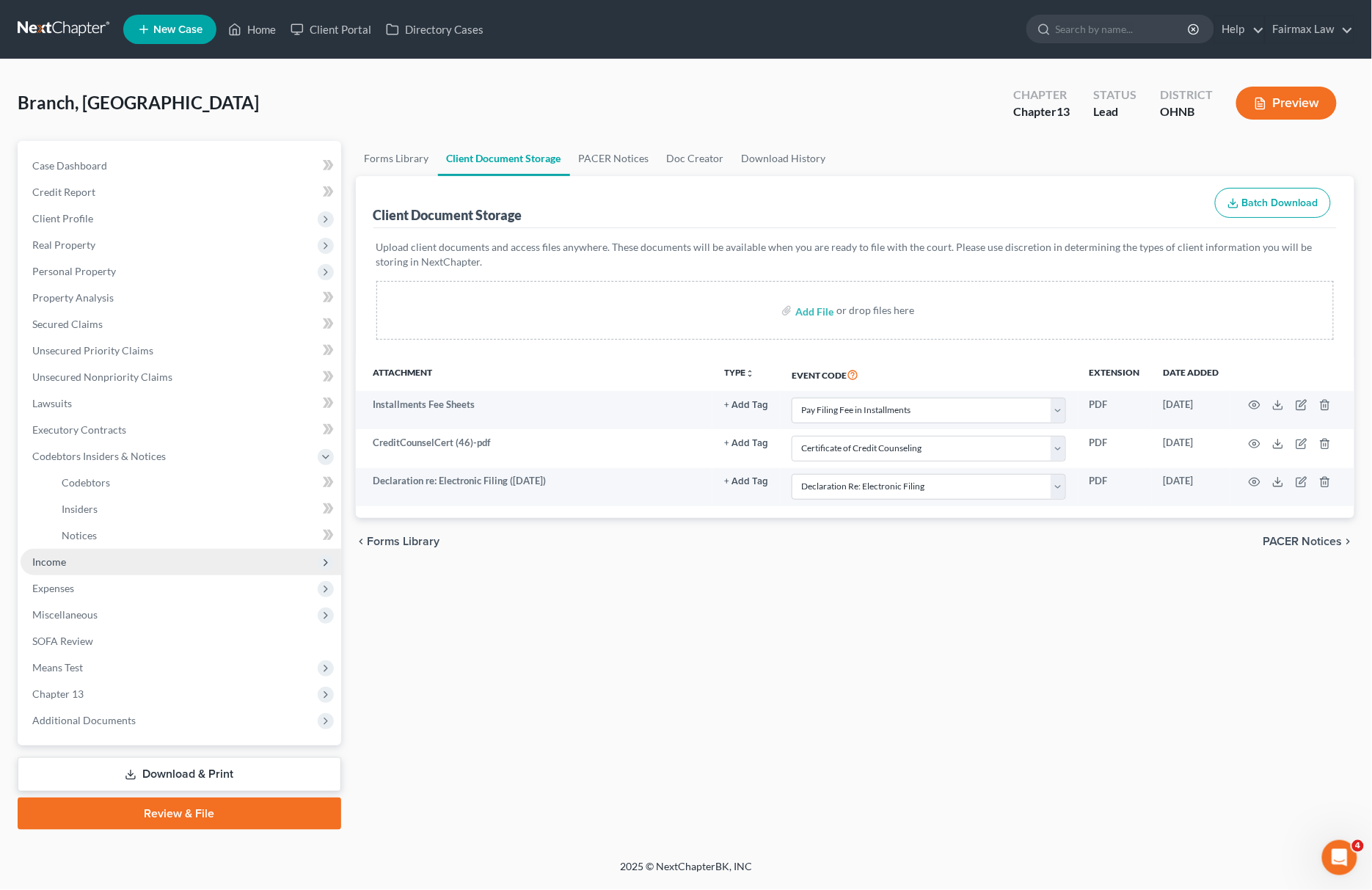
click at [152, 558] on span "Income" at bounding box center [180, 561] width 321 height 26
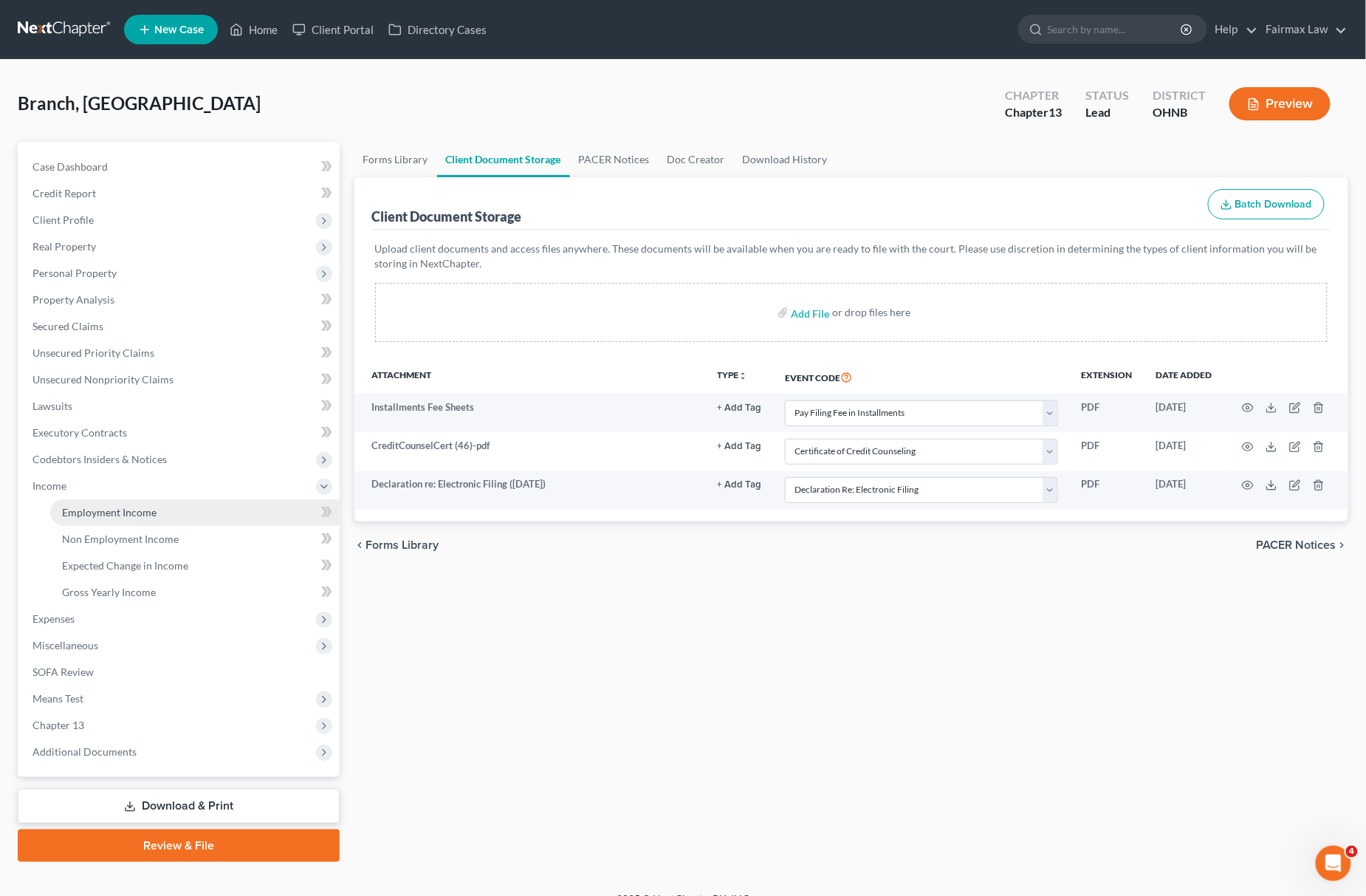
click at [148, 513] on span "Employment Income" at bounding box center [109, 512] width 95 height 13
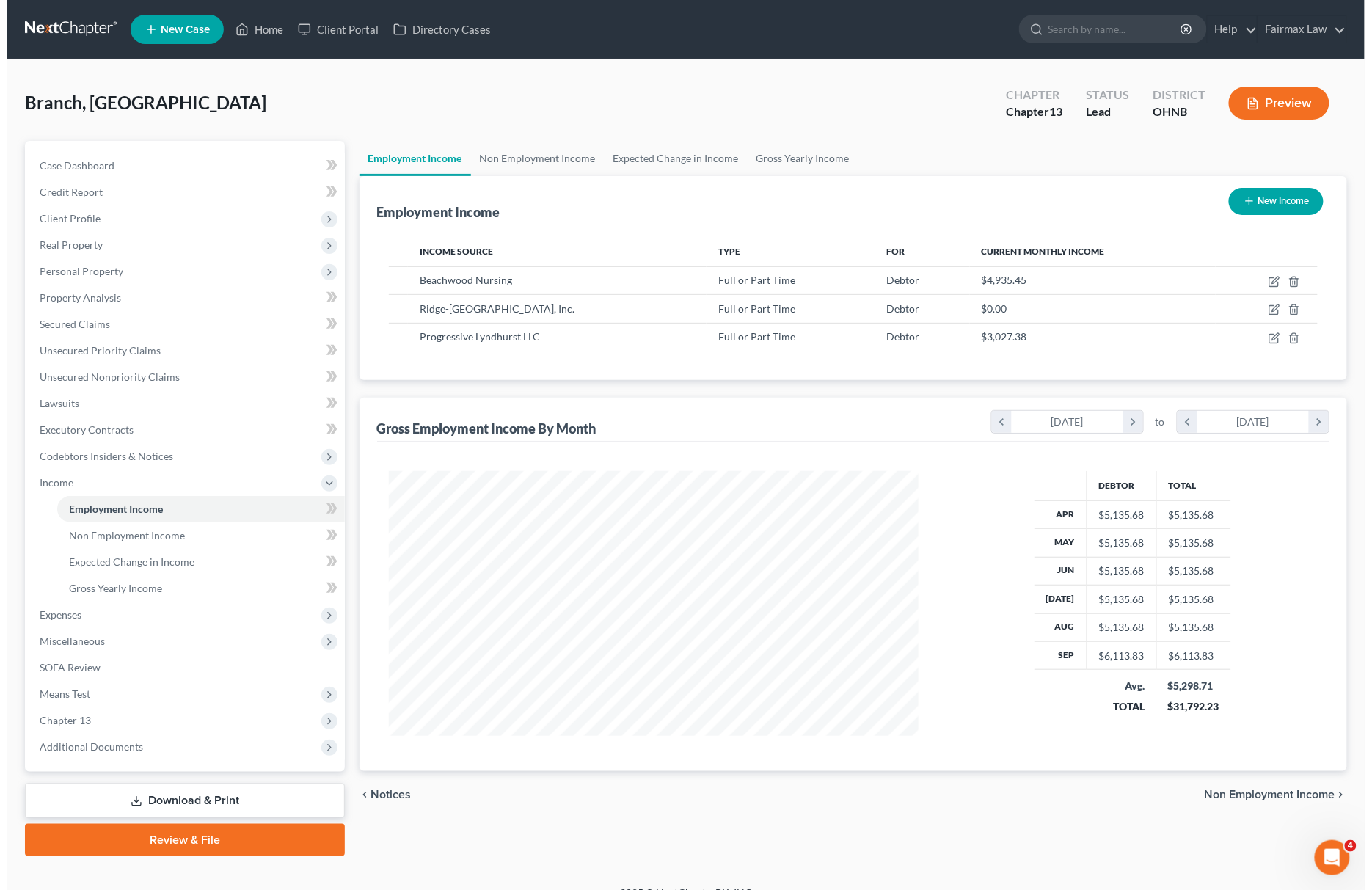
scroll to position [265, 559]
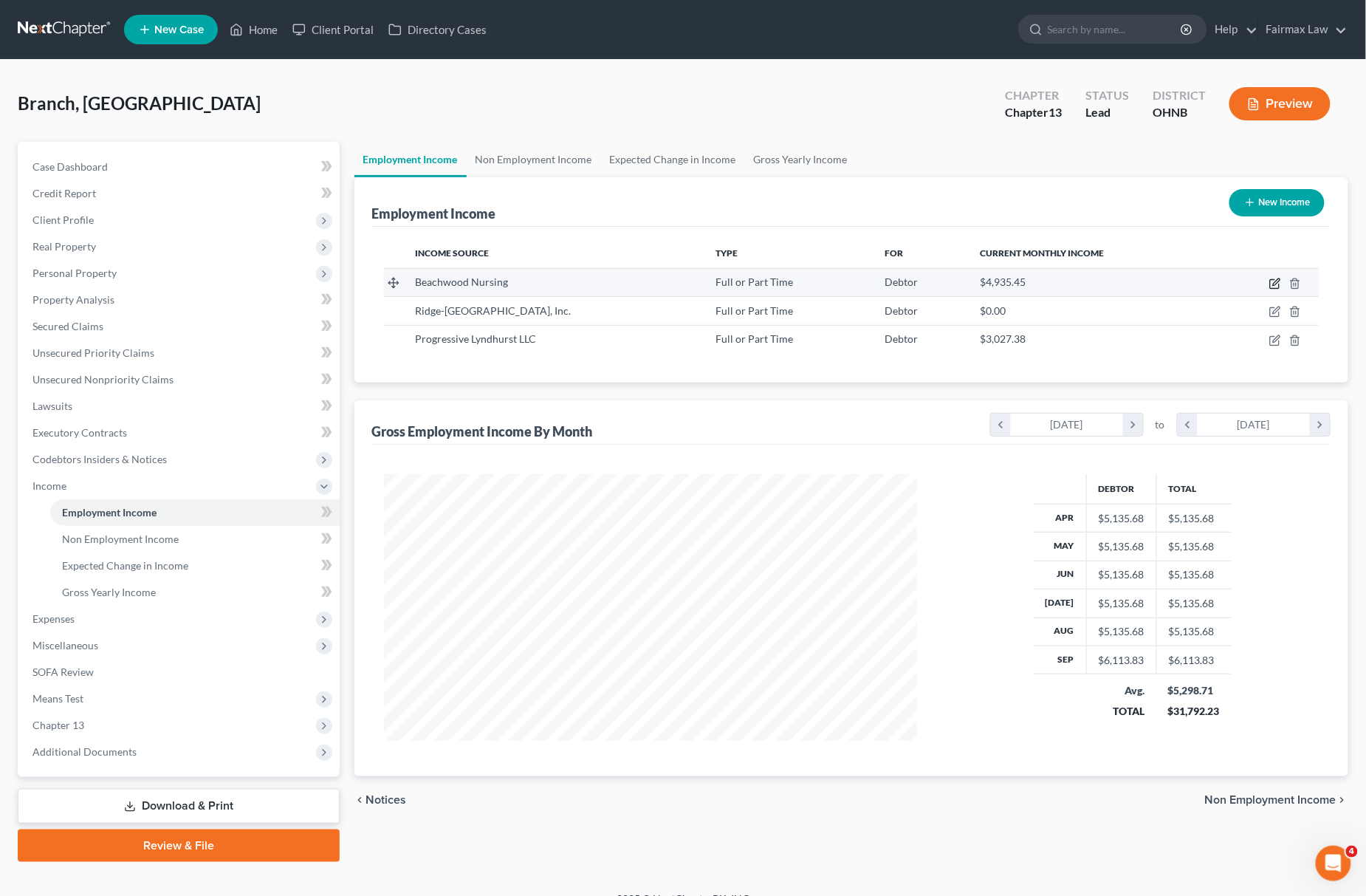
click at [1277, 281] on icon "button" at bounding box center [1275, 284] width 12 height 12
select select "0"
select select "36"
select select "2"
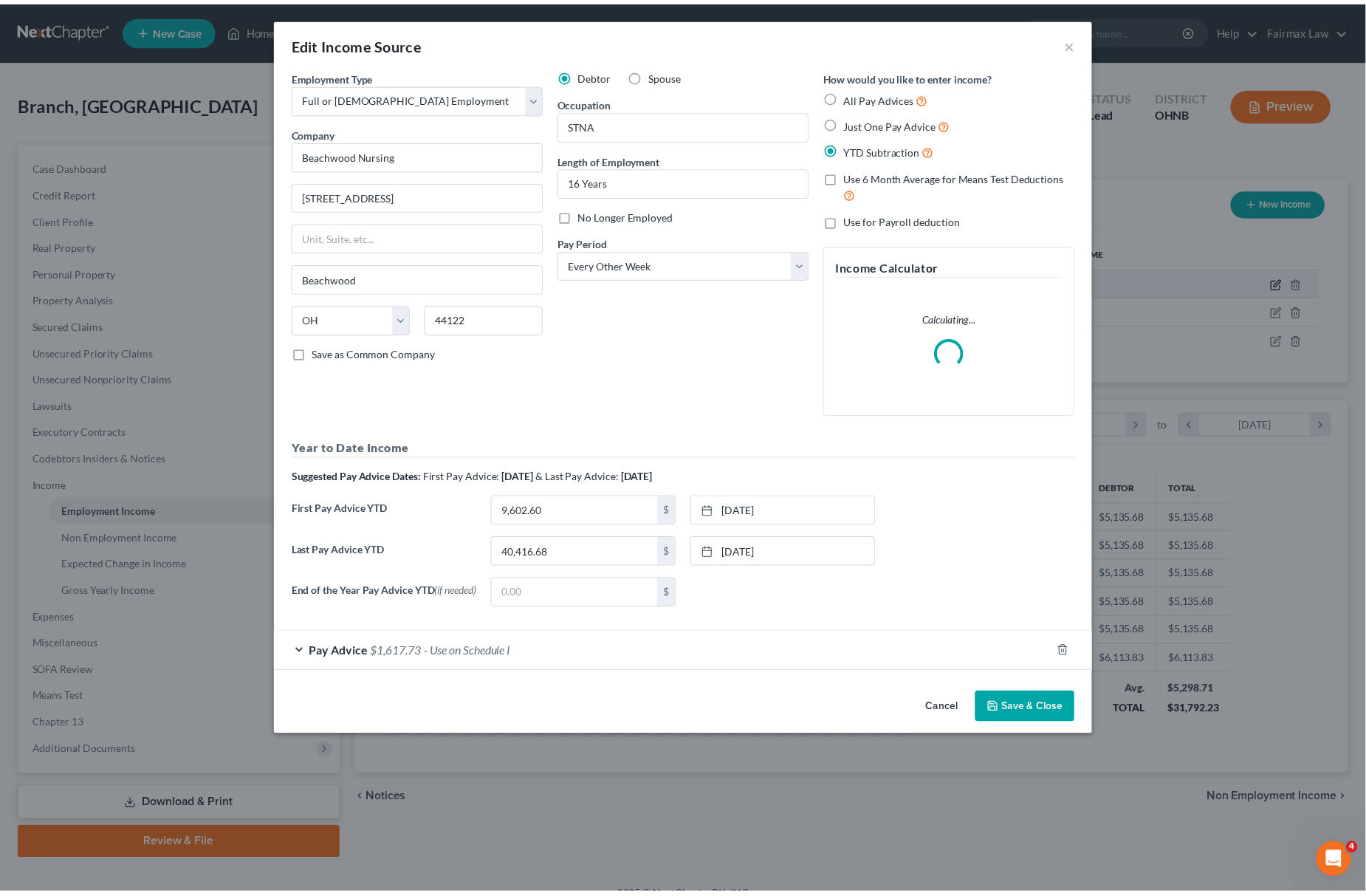
scroll to position [269, 570]
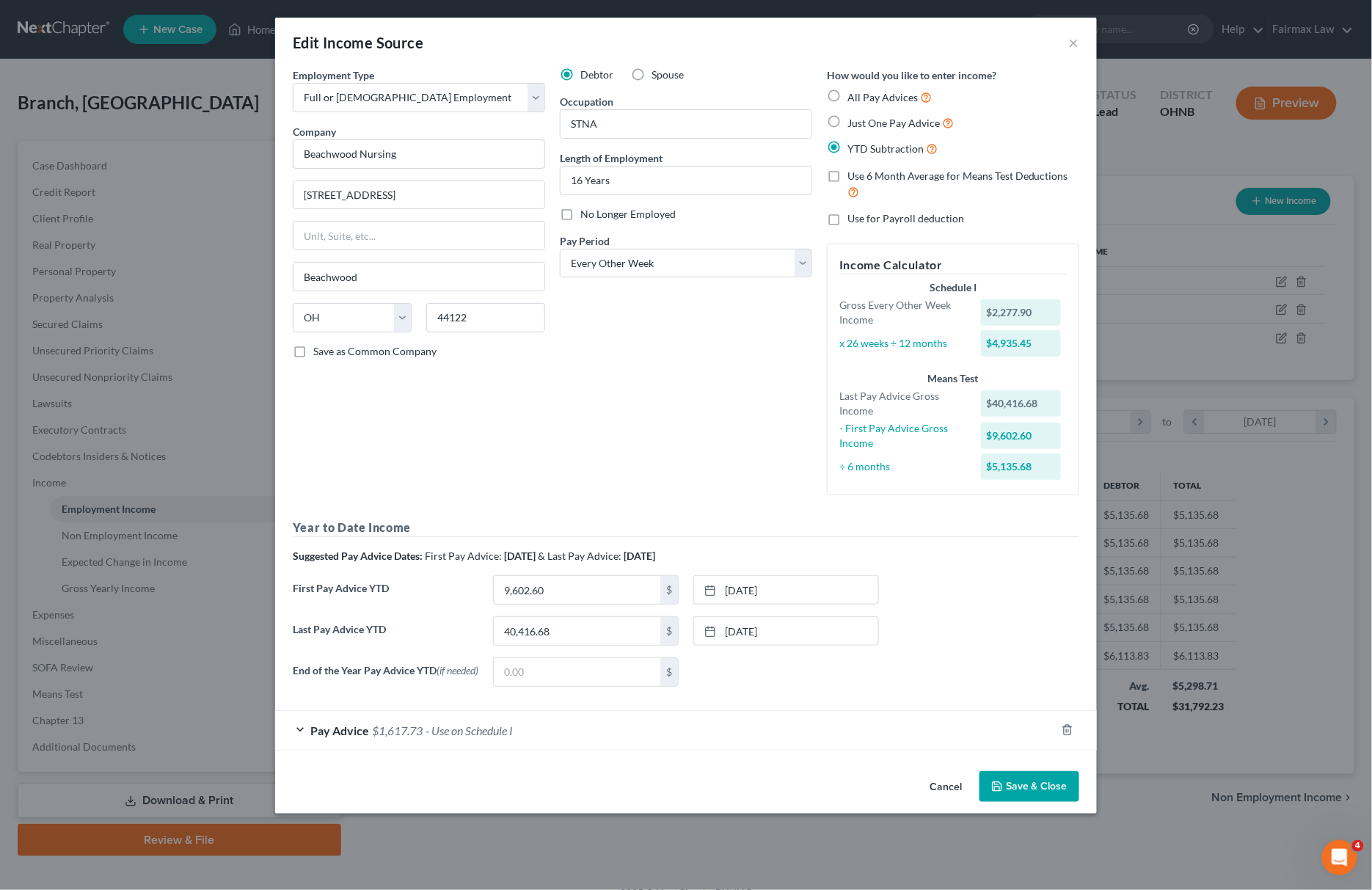
click at [995, 780] on button "Save & Close" at bounding box center [1029, 786] width 100 height 30
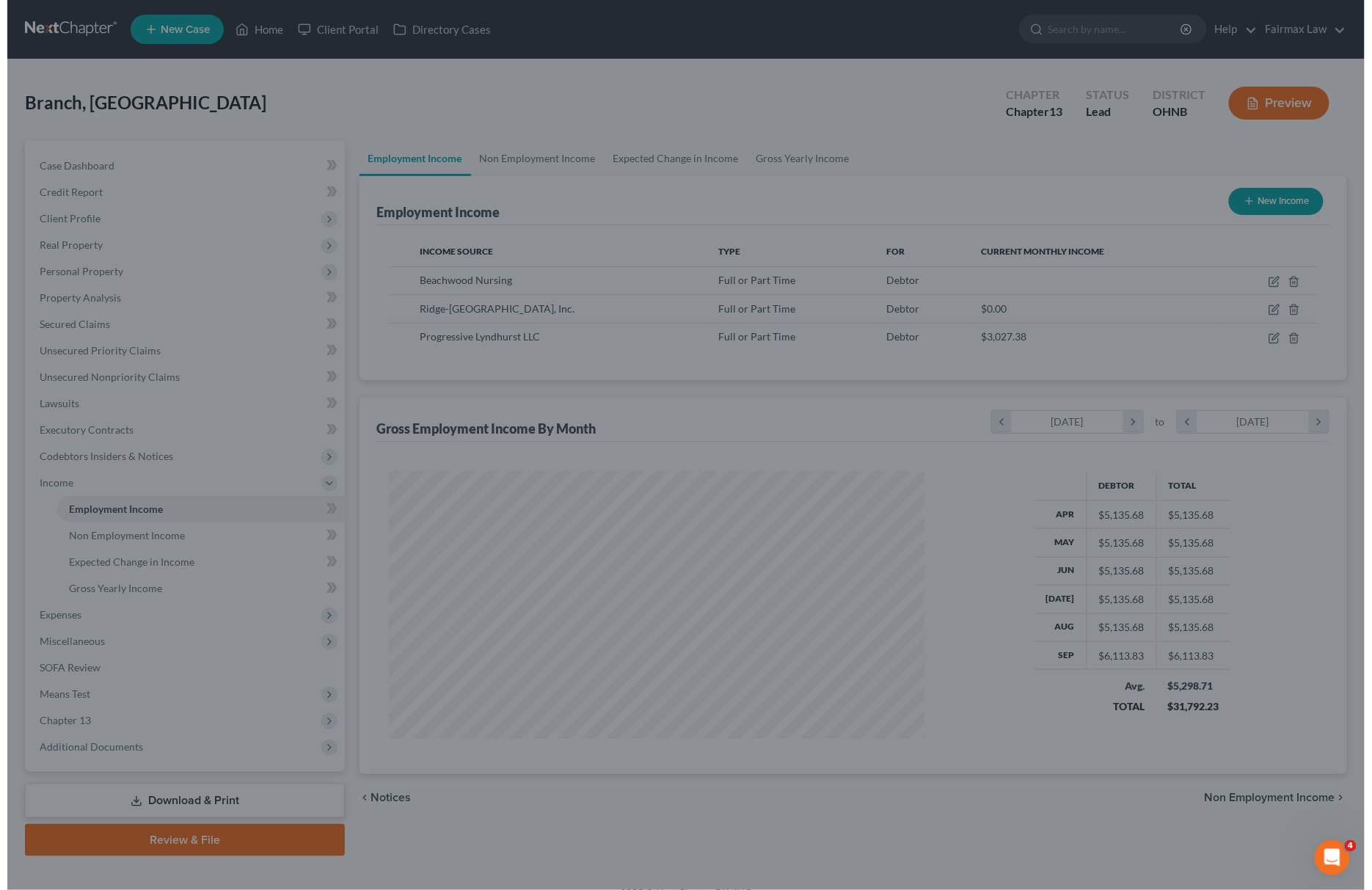
scroll to position [733146, 733185]
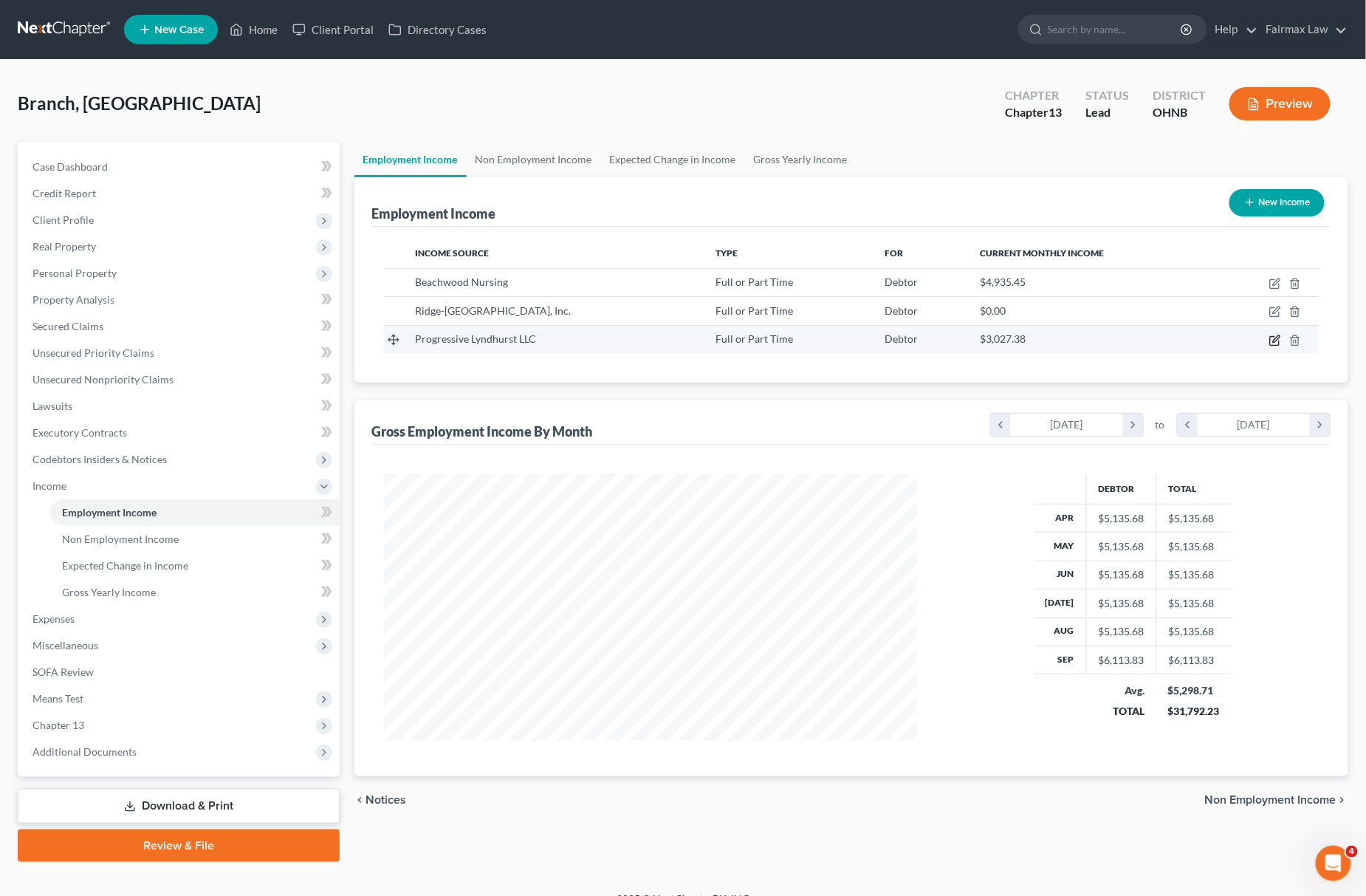
click at [1277, 346] on icon "button" at bounding box center [1275, 341] width 12 height 12
select select "0"
select select "36"
select select "2"
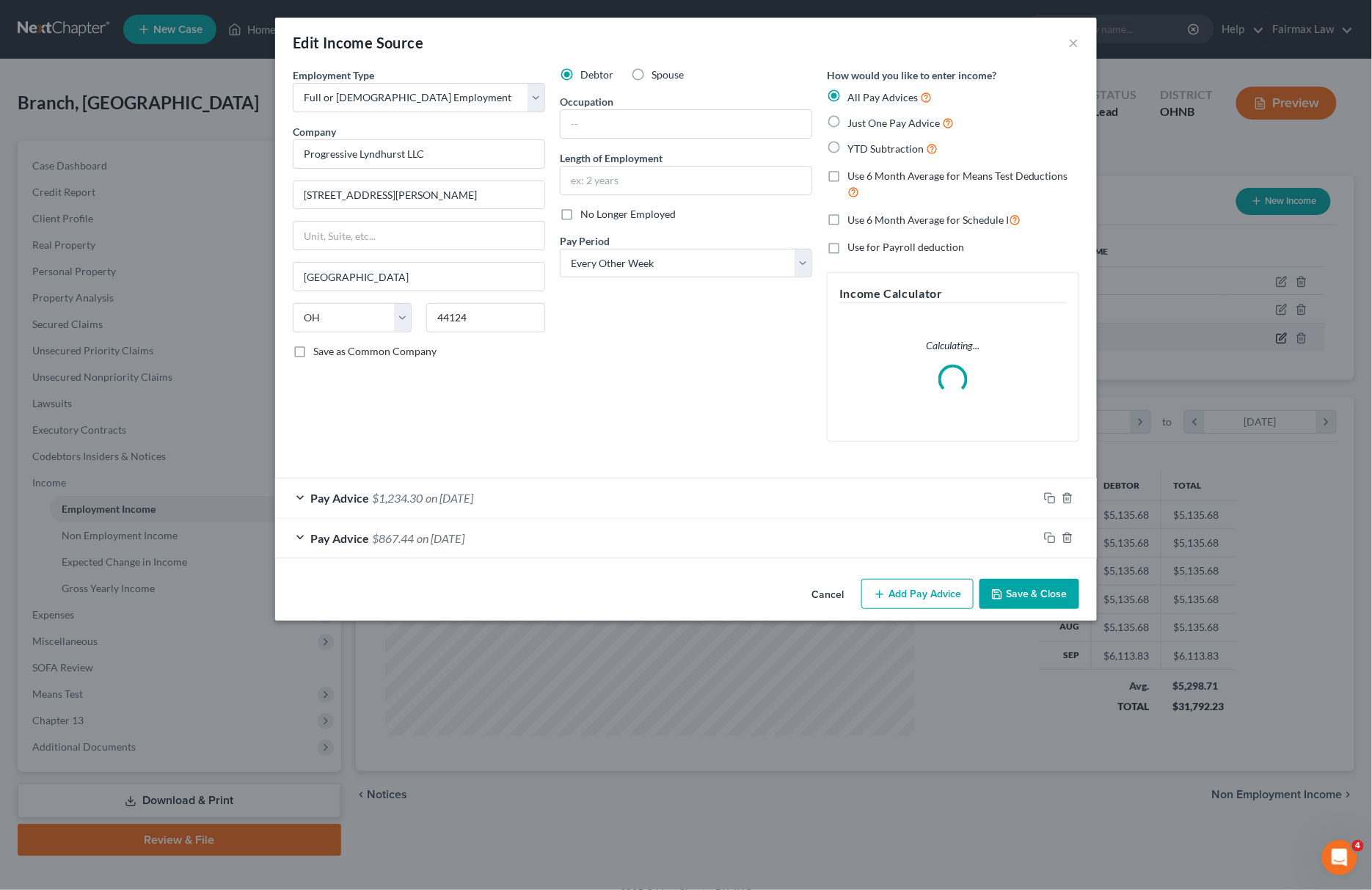
scroll to position [267, 566]
click at [644, 544] on div "Pay Advice $867.44 on 09/26/2025" at bounding box center [657, 538] width 763 height 39
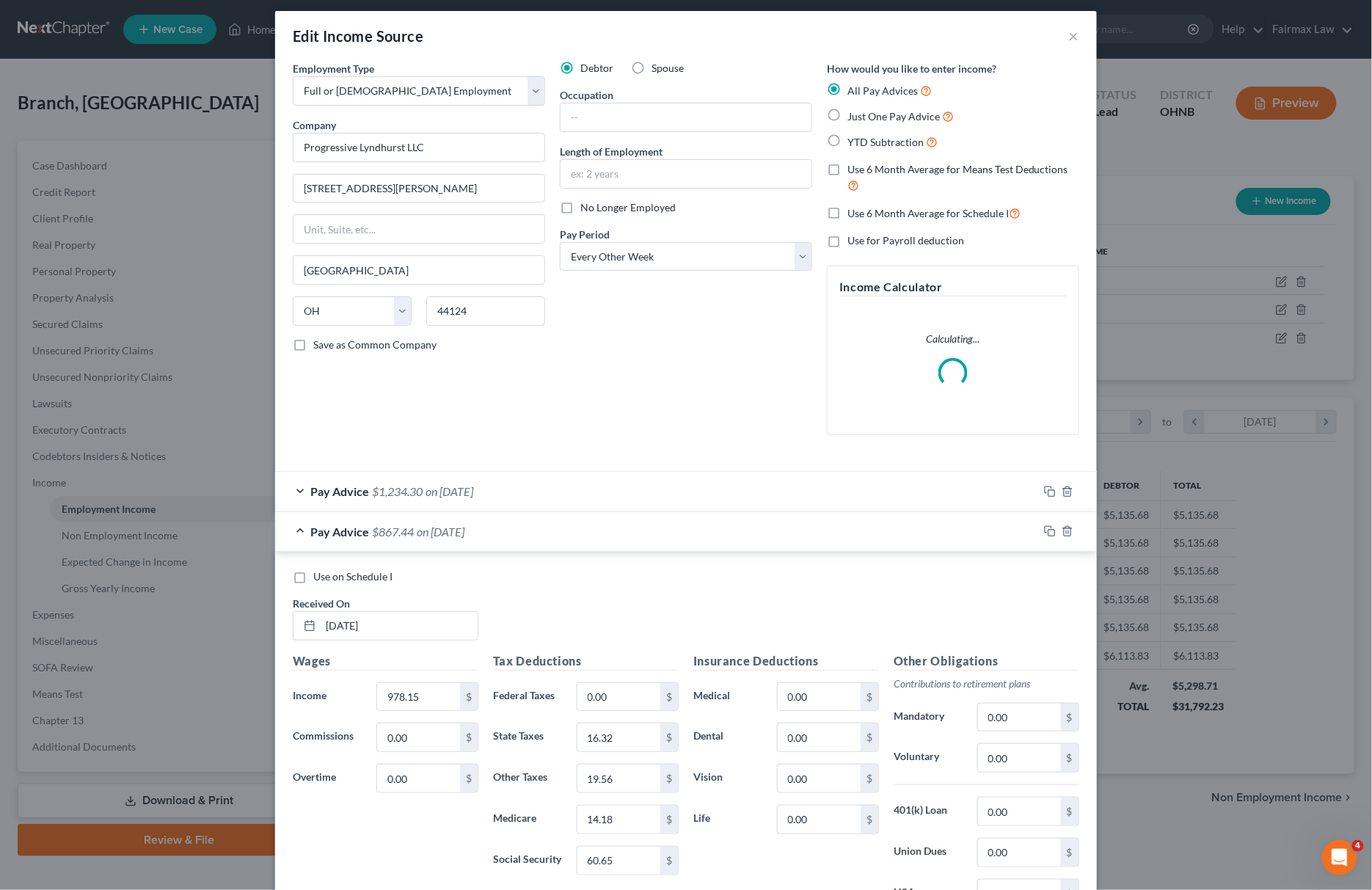
scroll to position [0, 0]
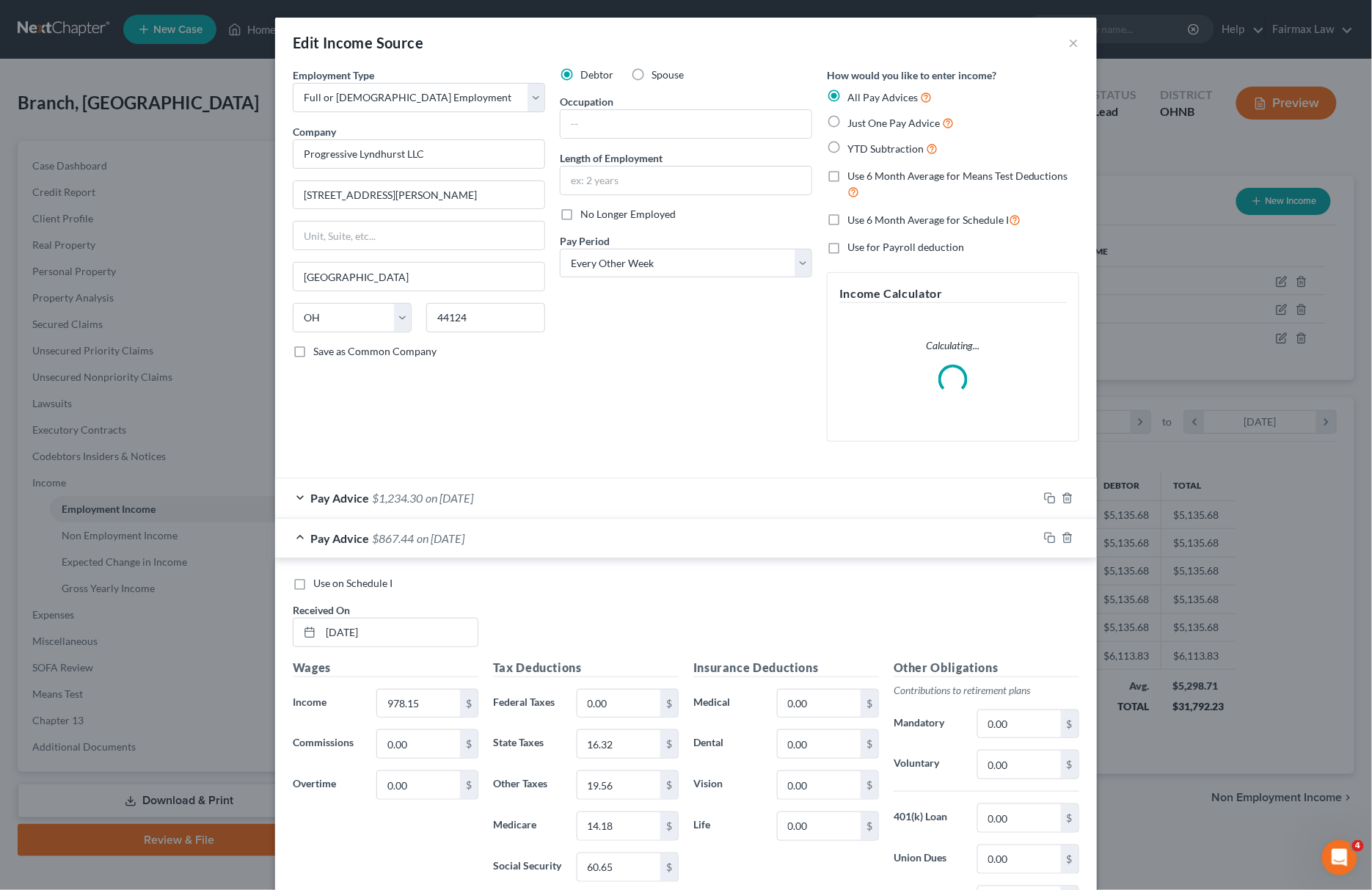
click at [648, 487] on div "Pay Advice $1,234.30 on 10/10/2025" at bounding box center [657, 497] width 763 height 39
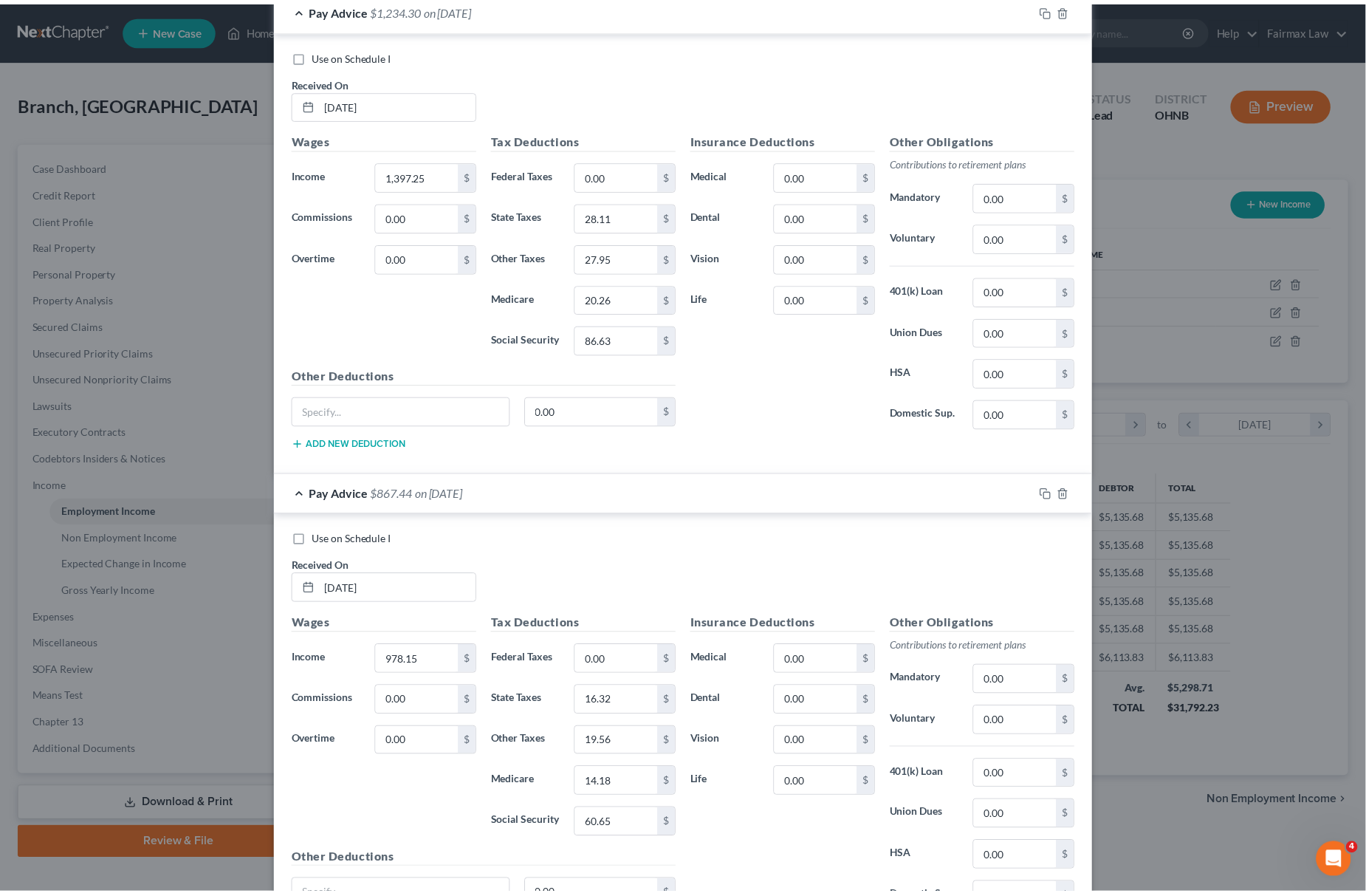
scroll to position [646, 0]
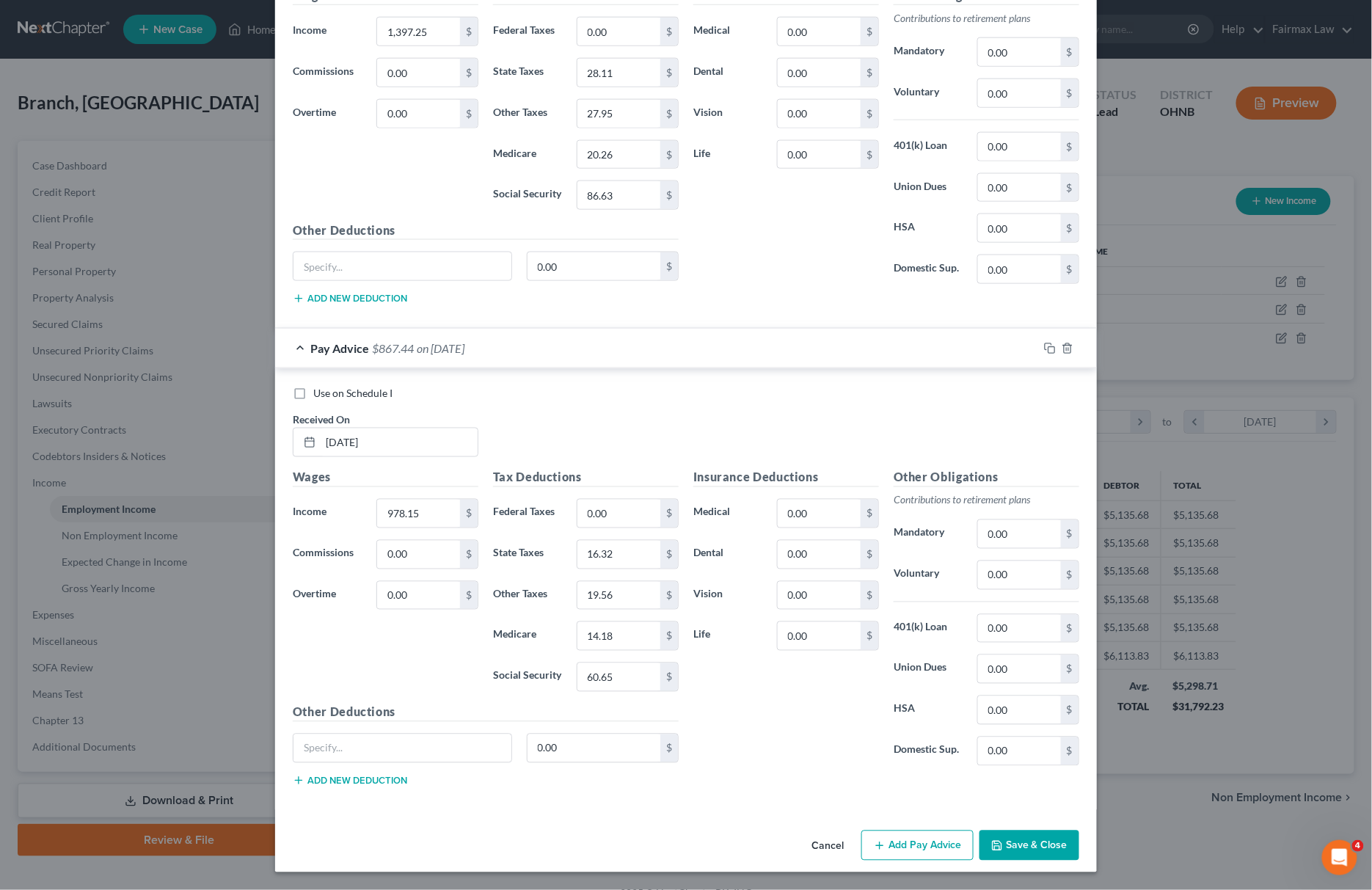
click at [995, 846] on polyline "button" at bounding box center [998, 848] width 5 height 3
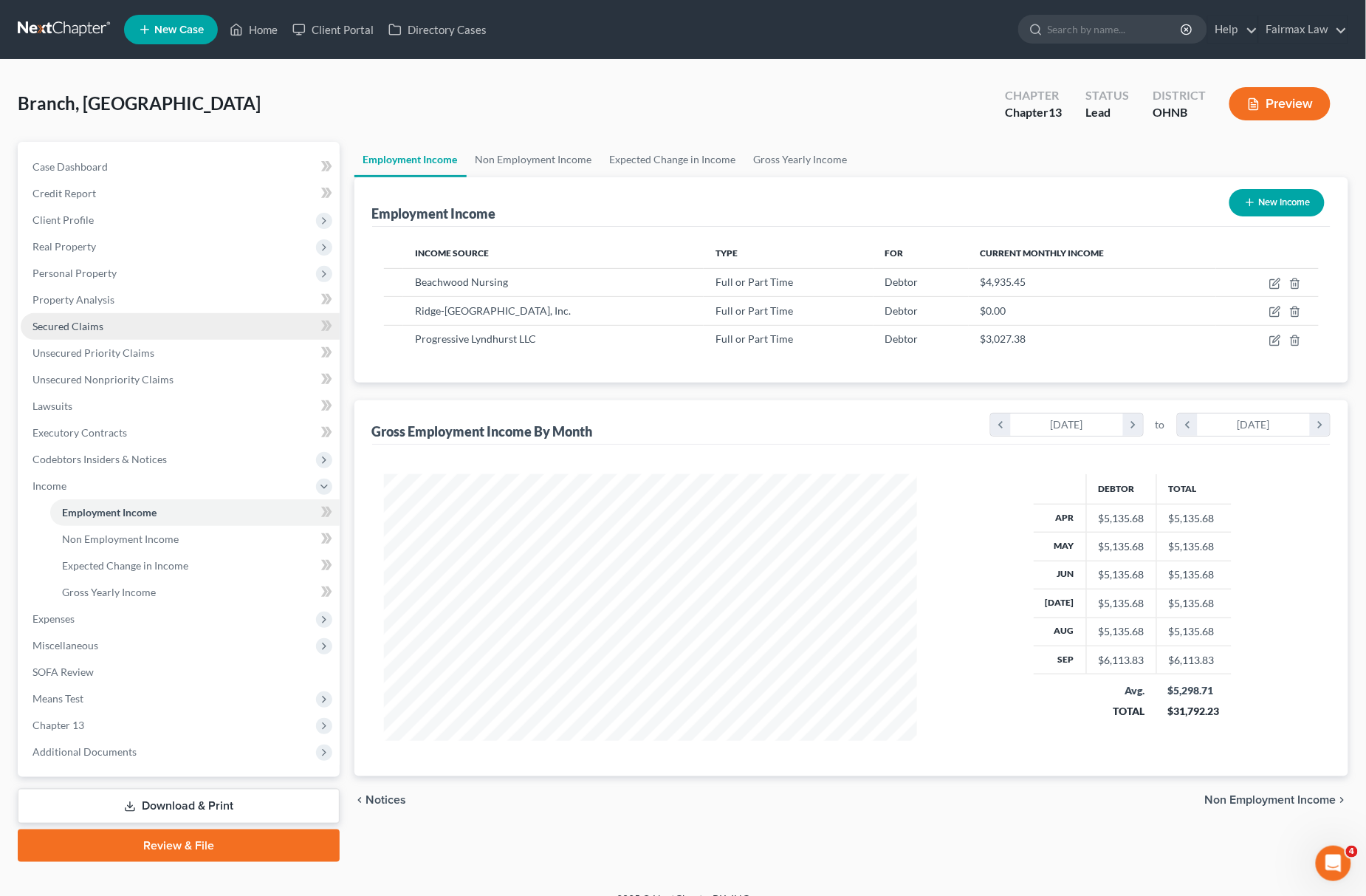
scroll to position [21, 0]
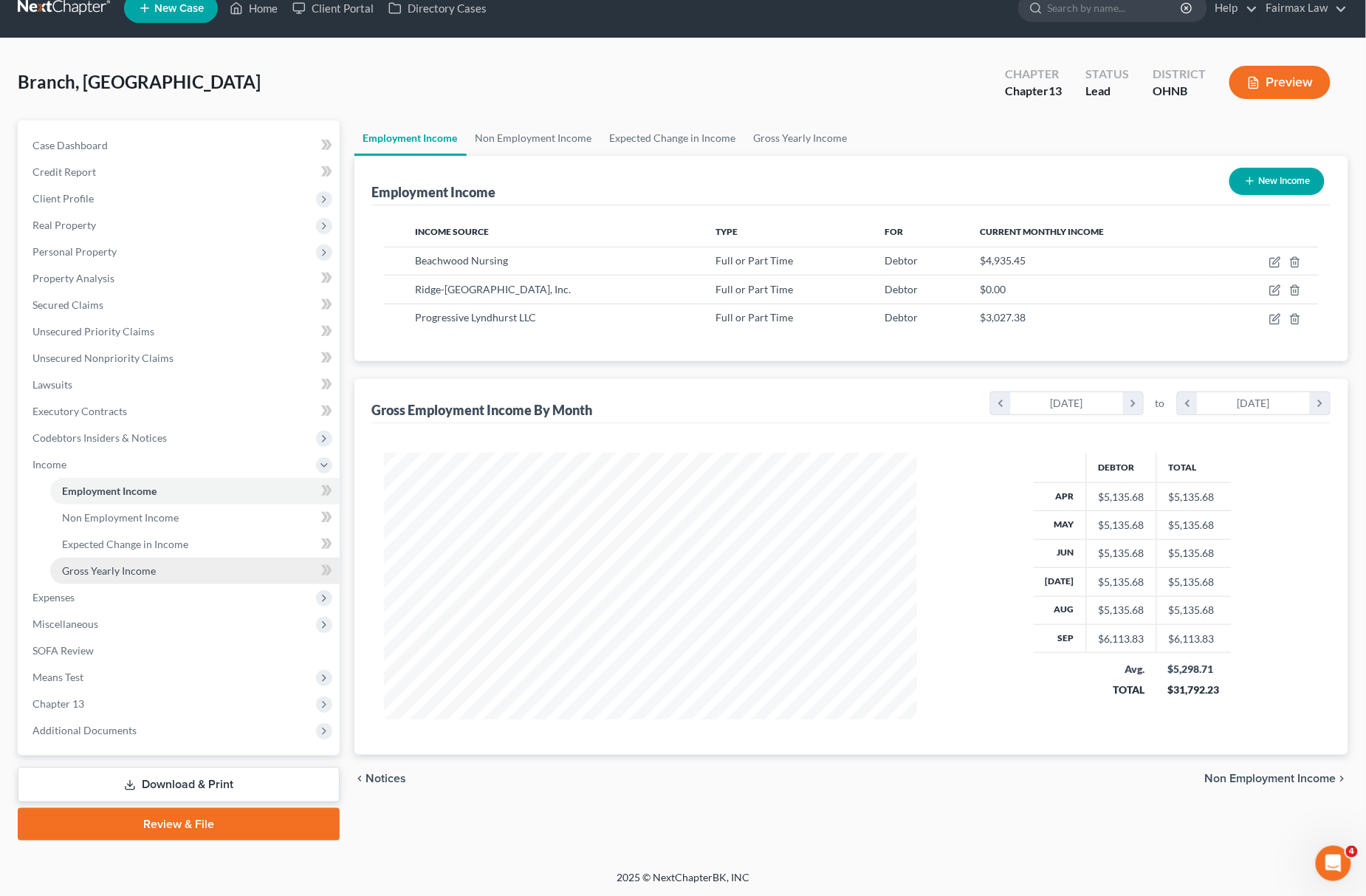
click at [141, 564] on span "Gross Yearly Income" at bounding box center [109, 570] width 94 height 13
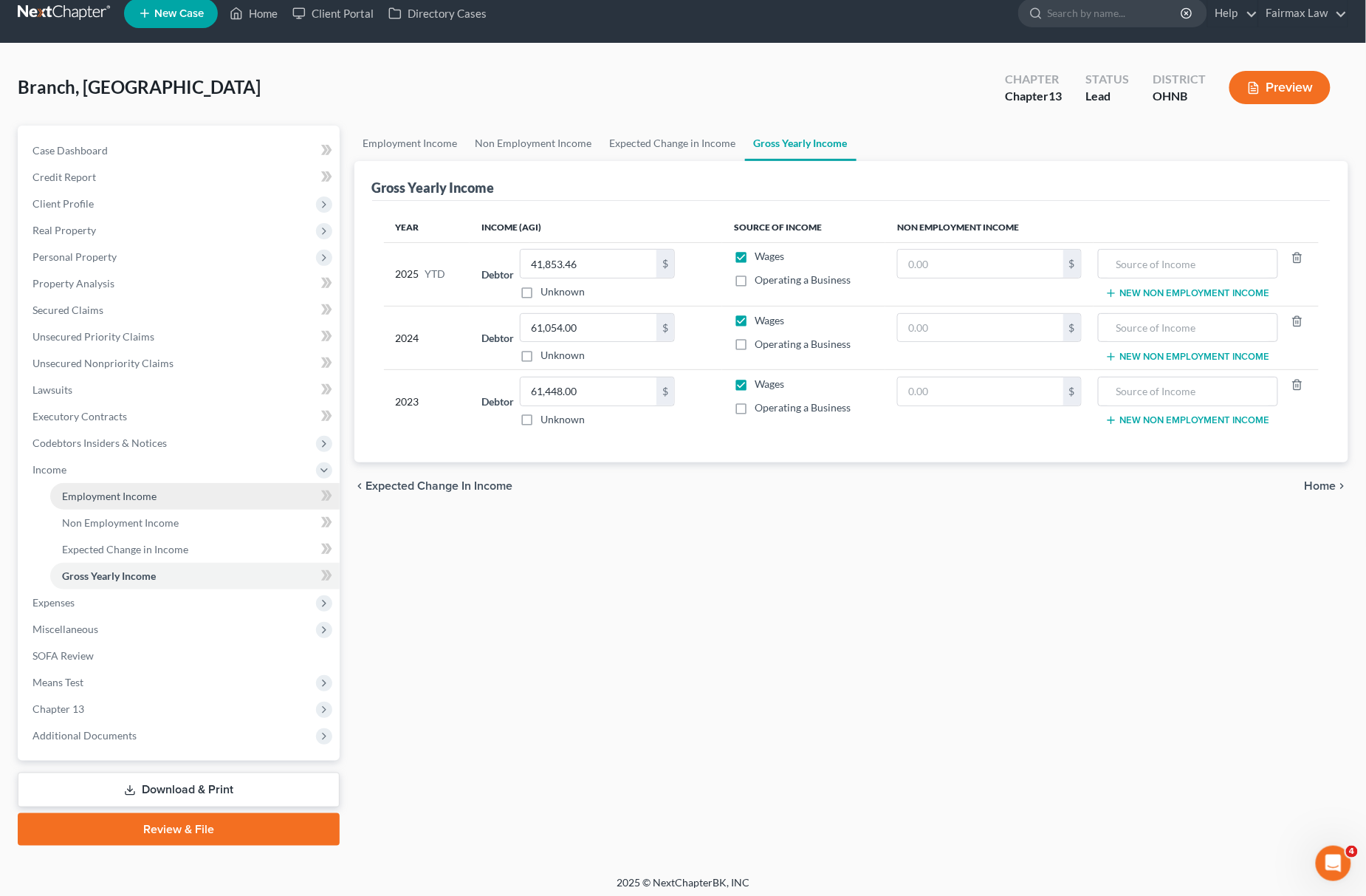
scroll to position [21, 0]
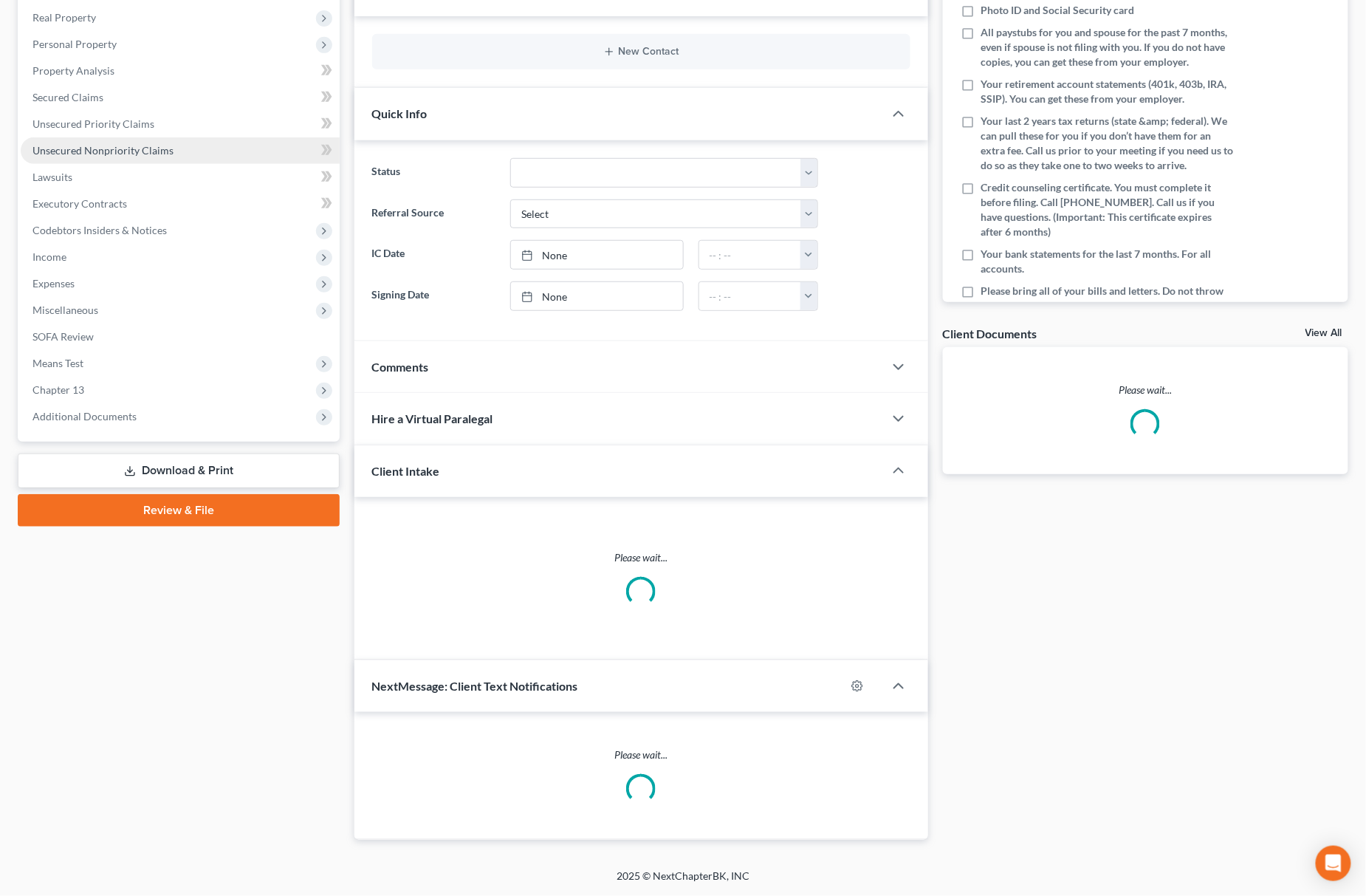
scroll to position [175, 0]
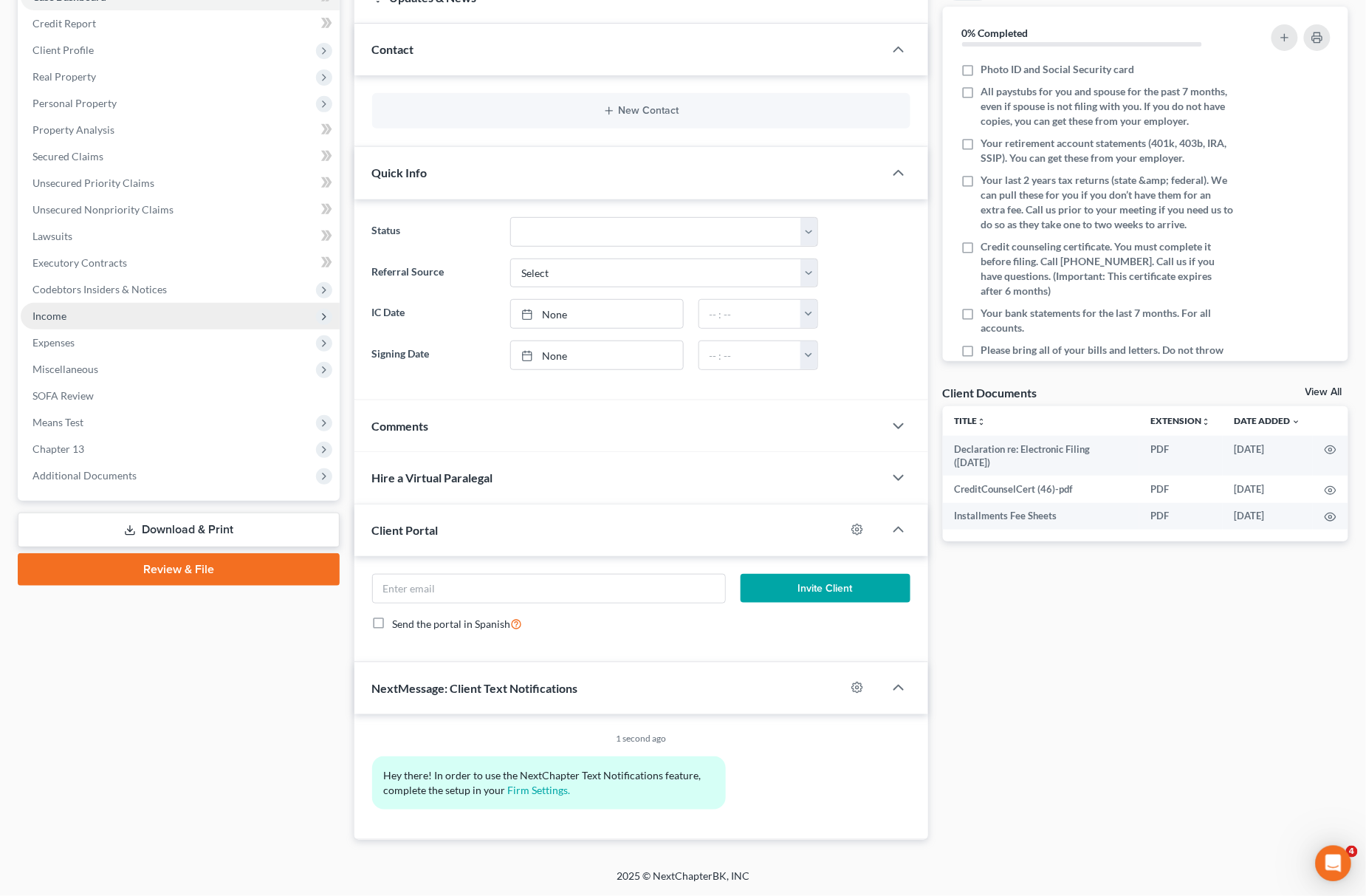
click at [99, 318] on span "Income" at bounding box center [180, 315] width 319 height 26
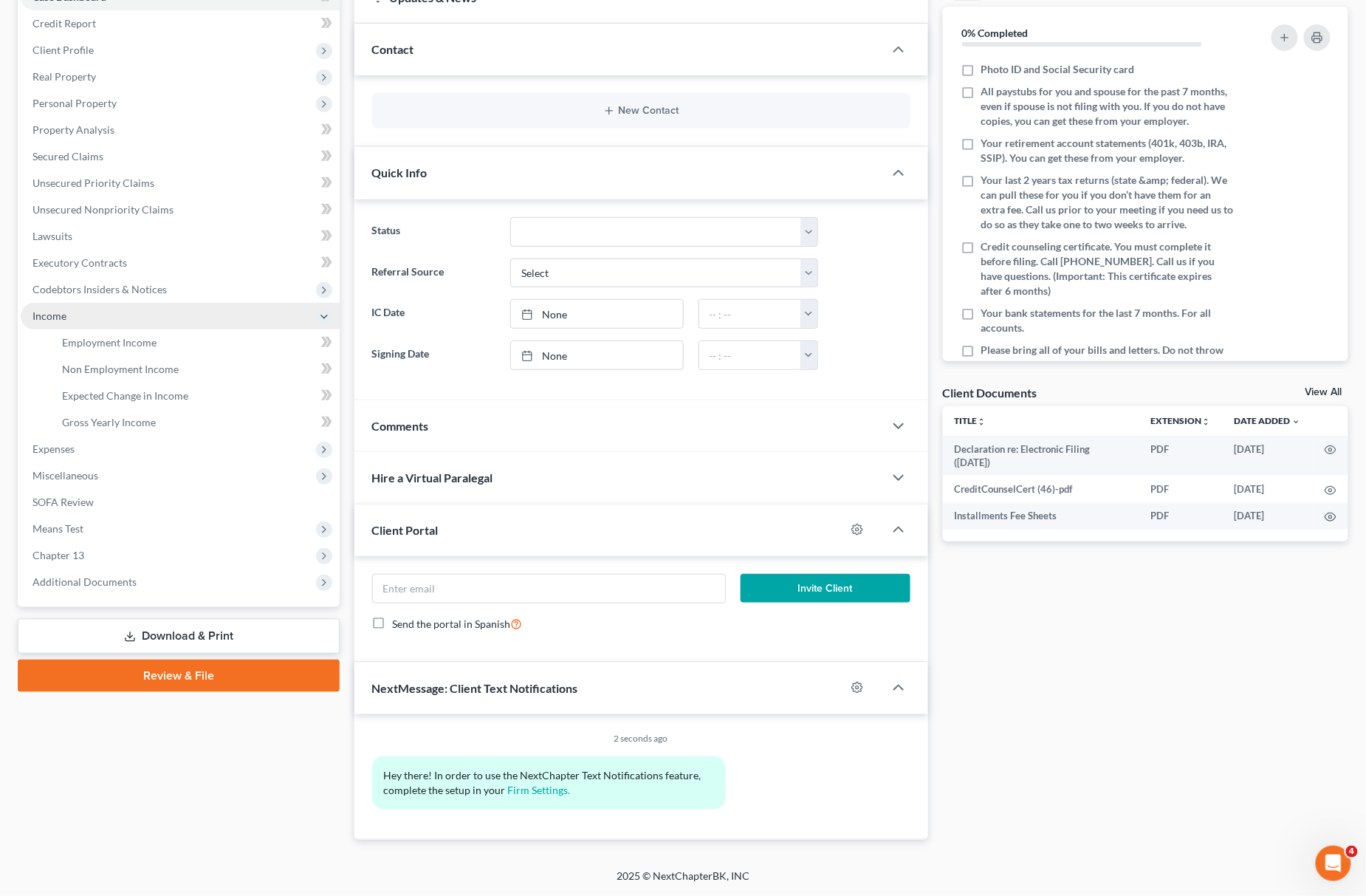
scroll to position [0, 0]
click at [121, 336] on span "Employment Income" at bounding box center [109, 342] width 95 height 13
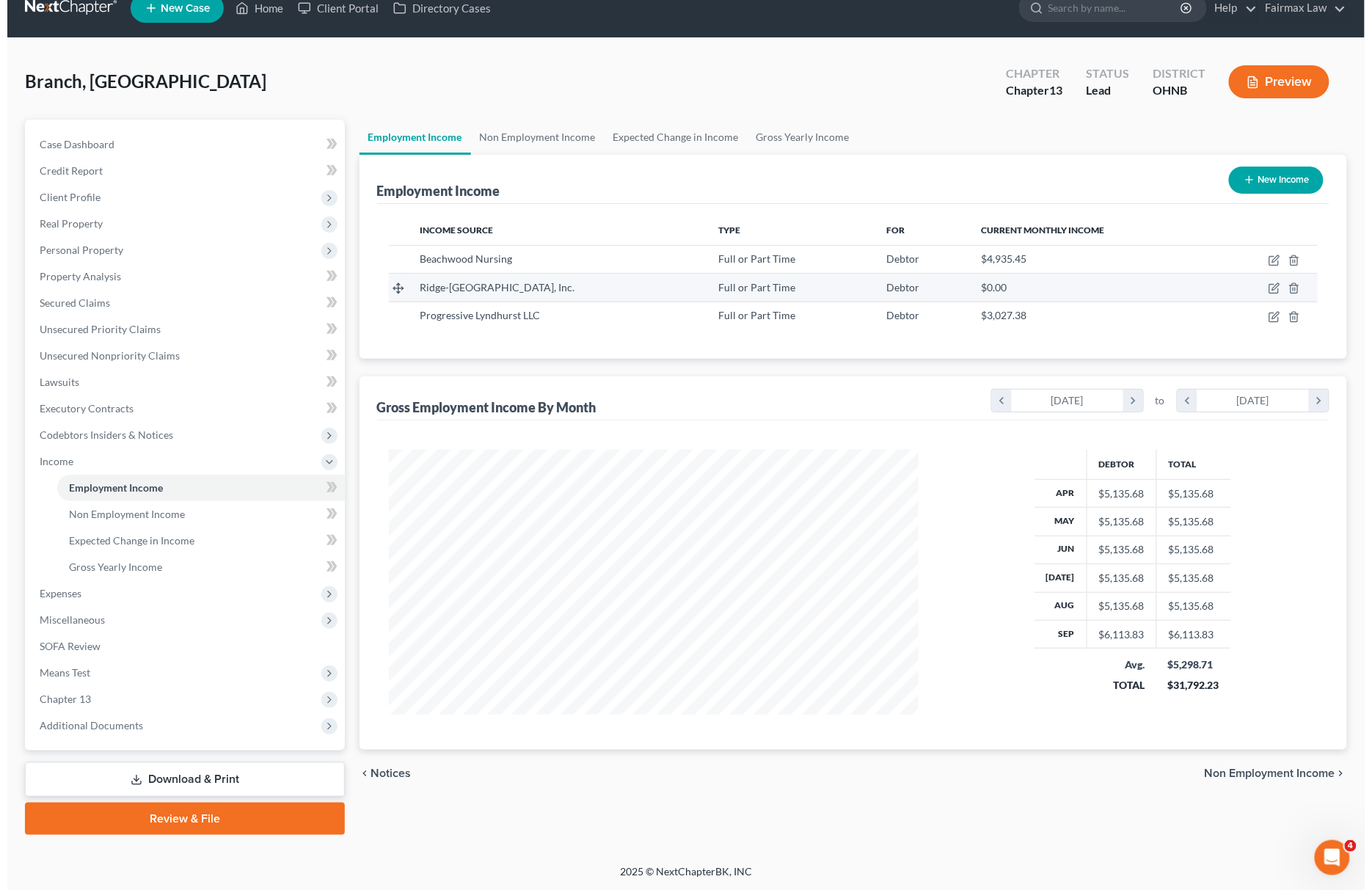
scroll to position [265, 559]
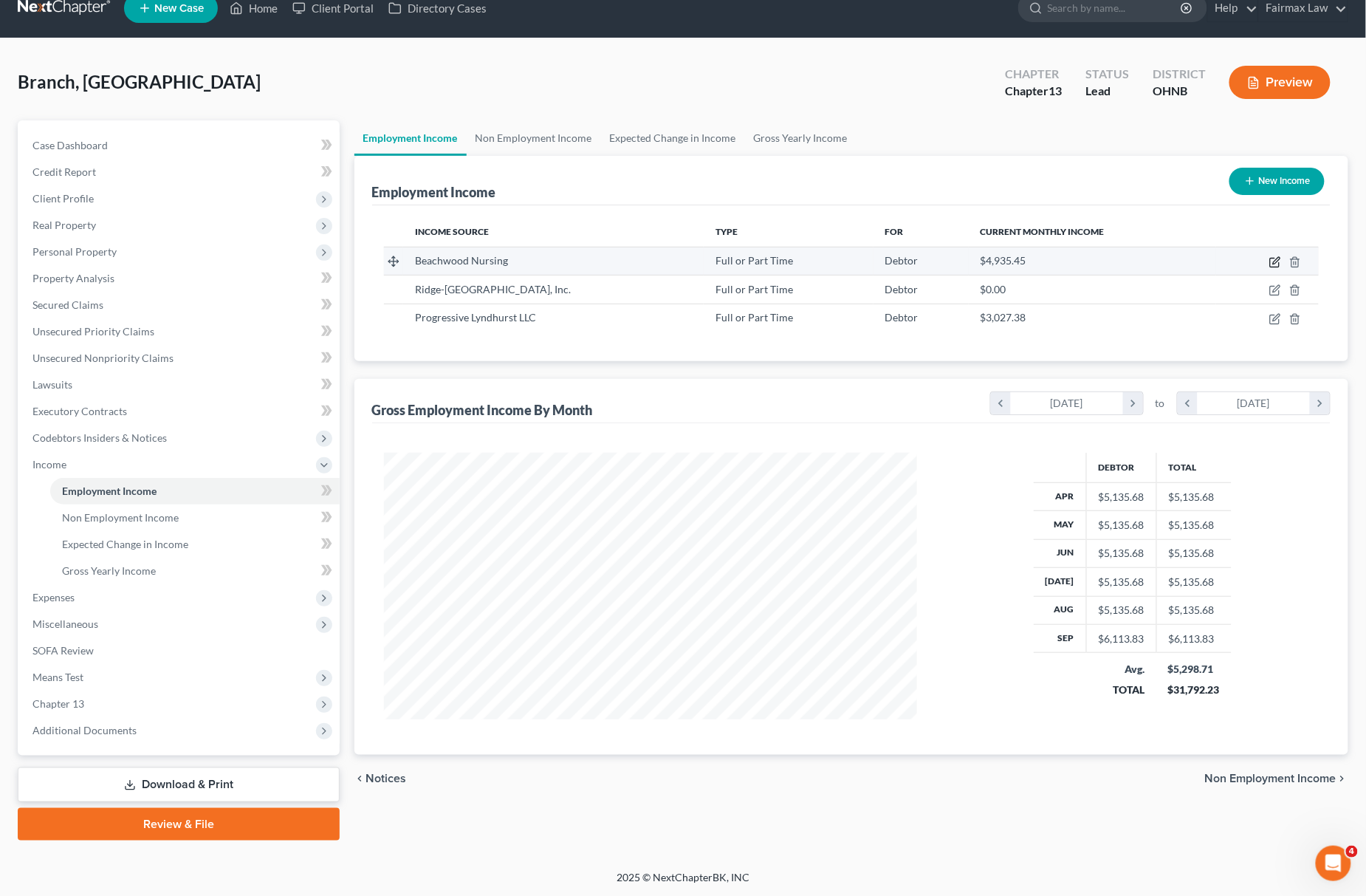
click at [1274, 258] on icon "button" at bounding box center [1275, 262] width 12 height 12
select select "0"
select select "36"
select select "2"
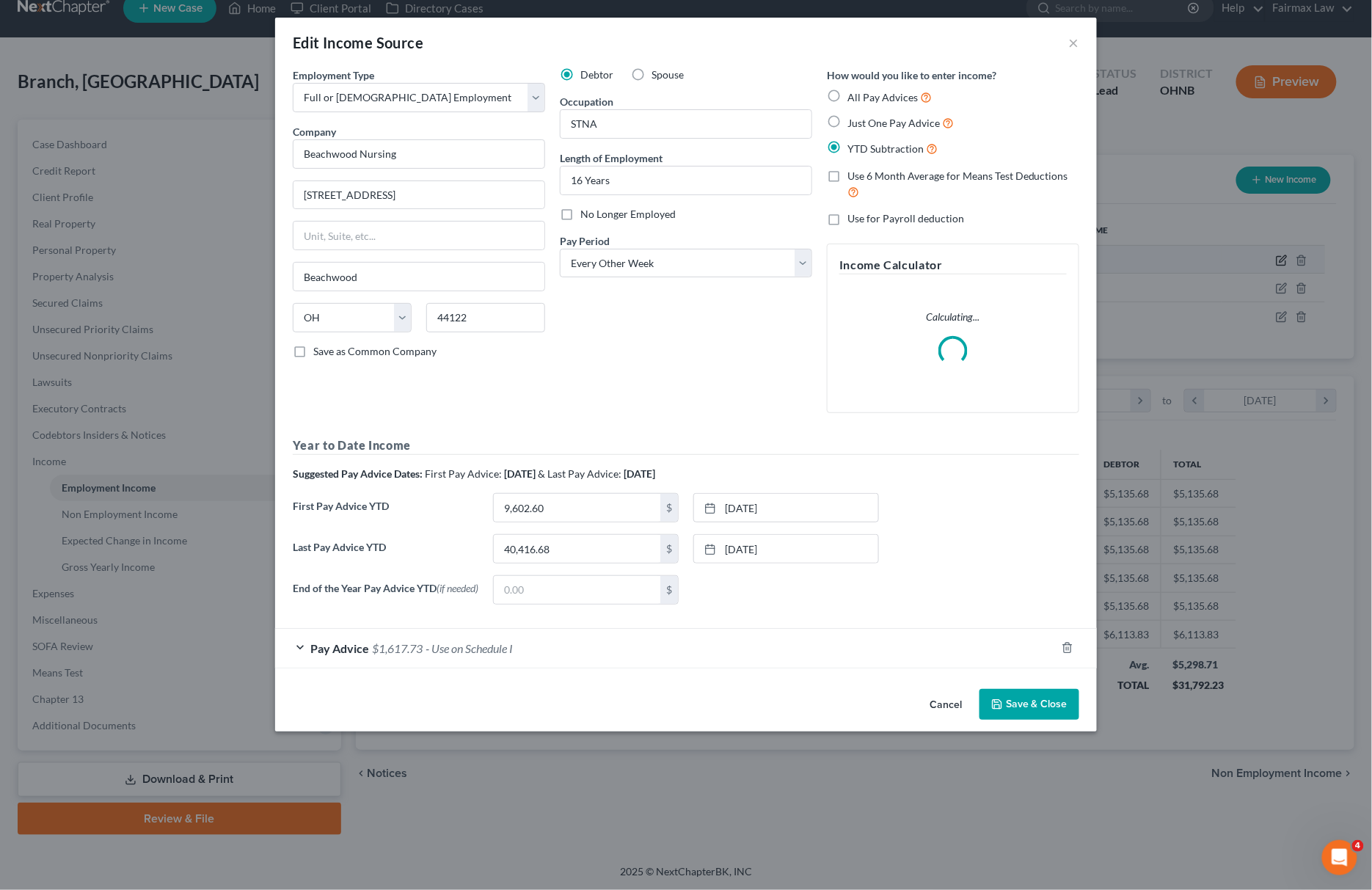
scroll to position [267, 566]
click at [479, 655] on span "- Use on Schedule I" at bounding box center [469, 648] width 87 height 14
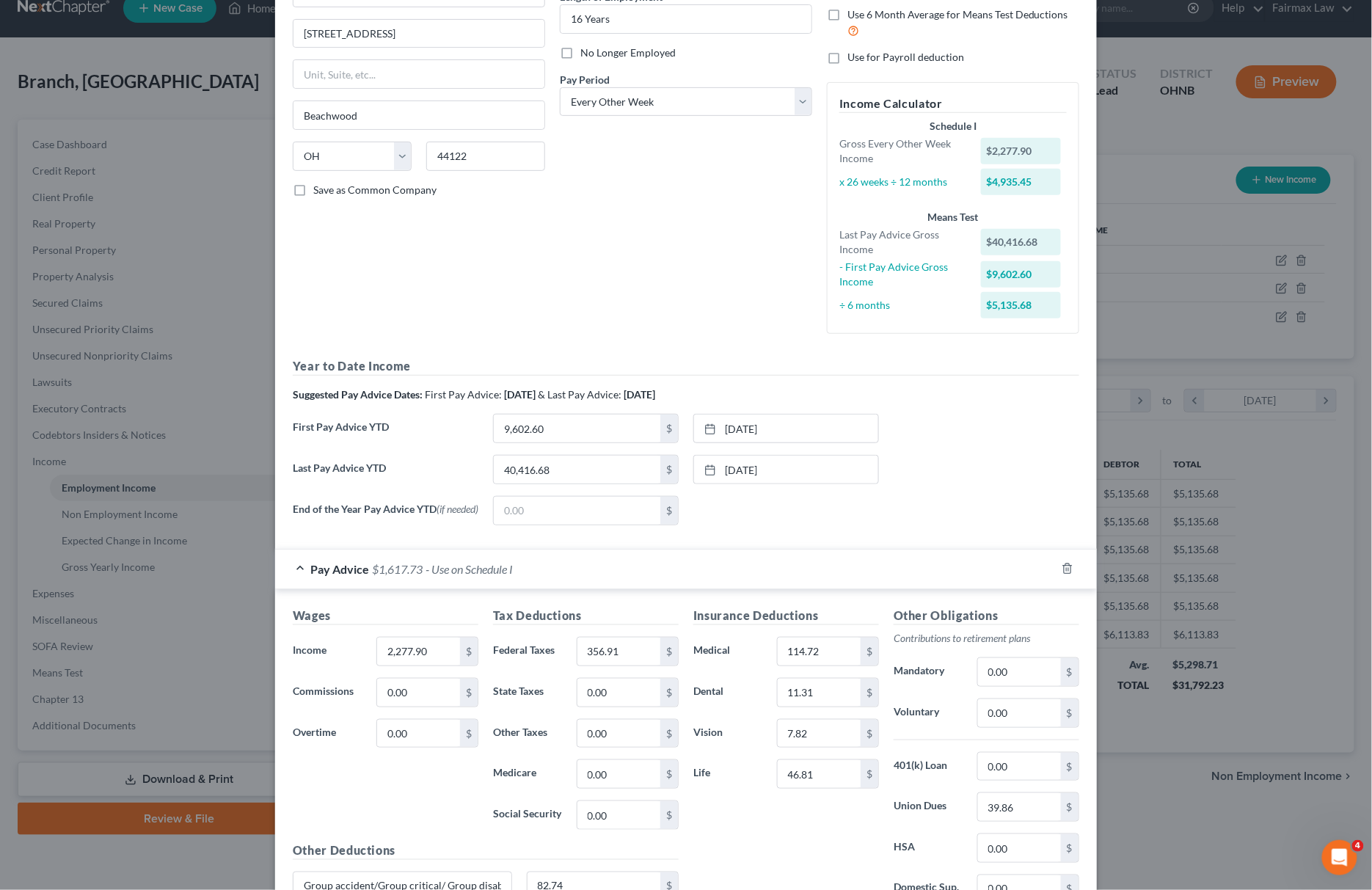
scroll to position [308, 0]
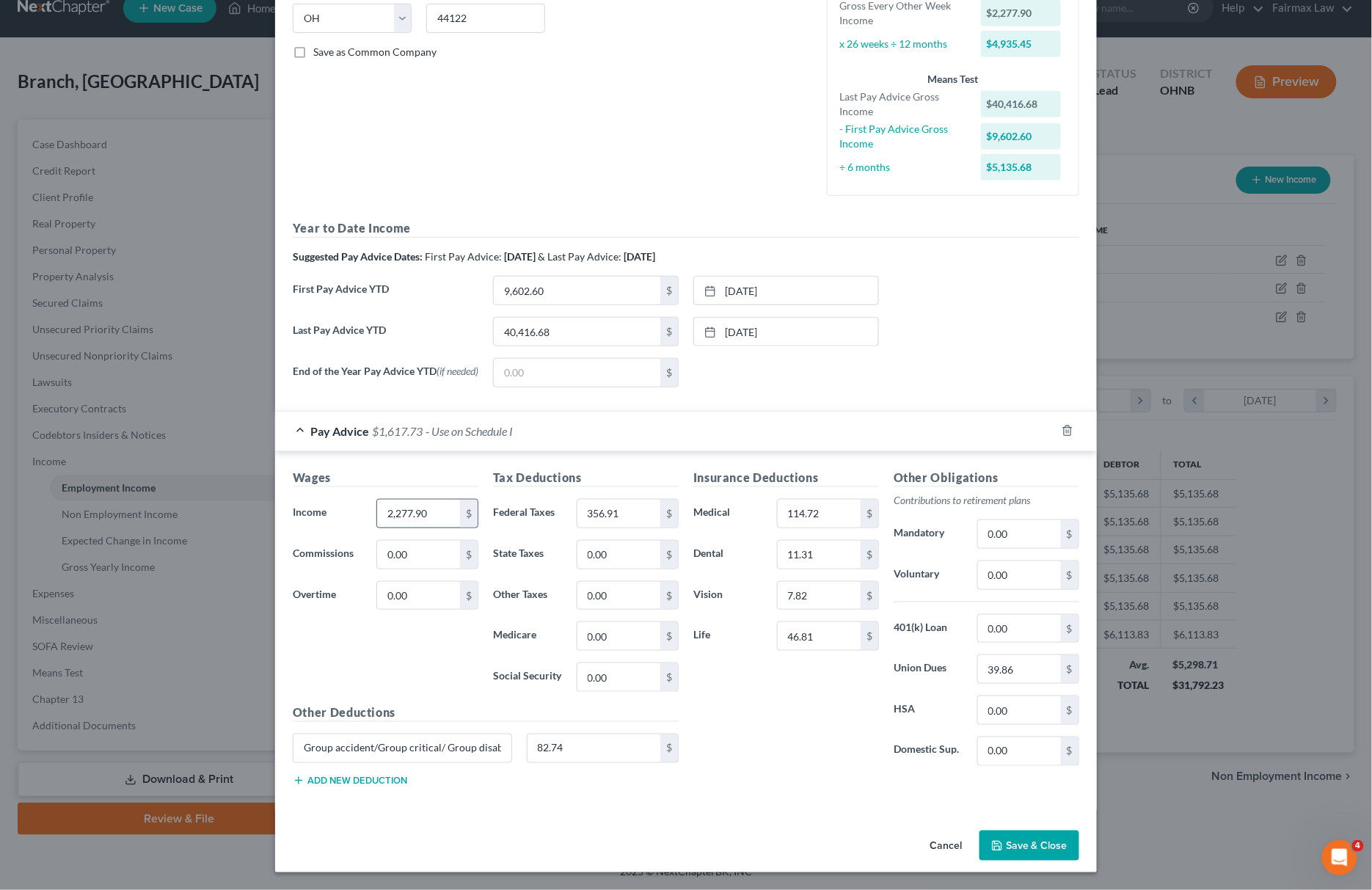
click at [427, 508] on input "2,277.90" at bounding box center [419, 513] width 83 height 28
type input "2,020.41"
click at [648, 676] on input "0.00" at bounding box center [619, 677] width 83 height 28
type input "116.97"
click at [617, 641] on input "0.00" at bounding box center [619, 635] width 83 height 28
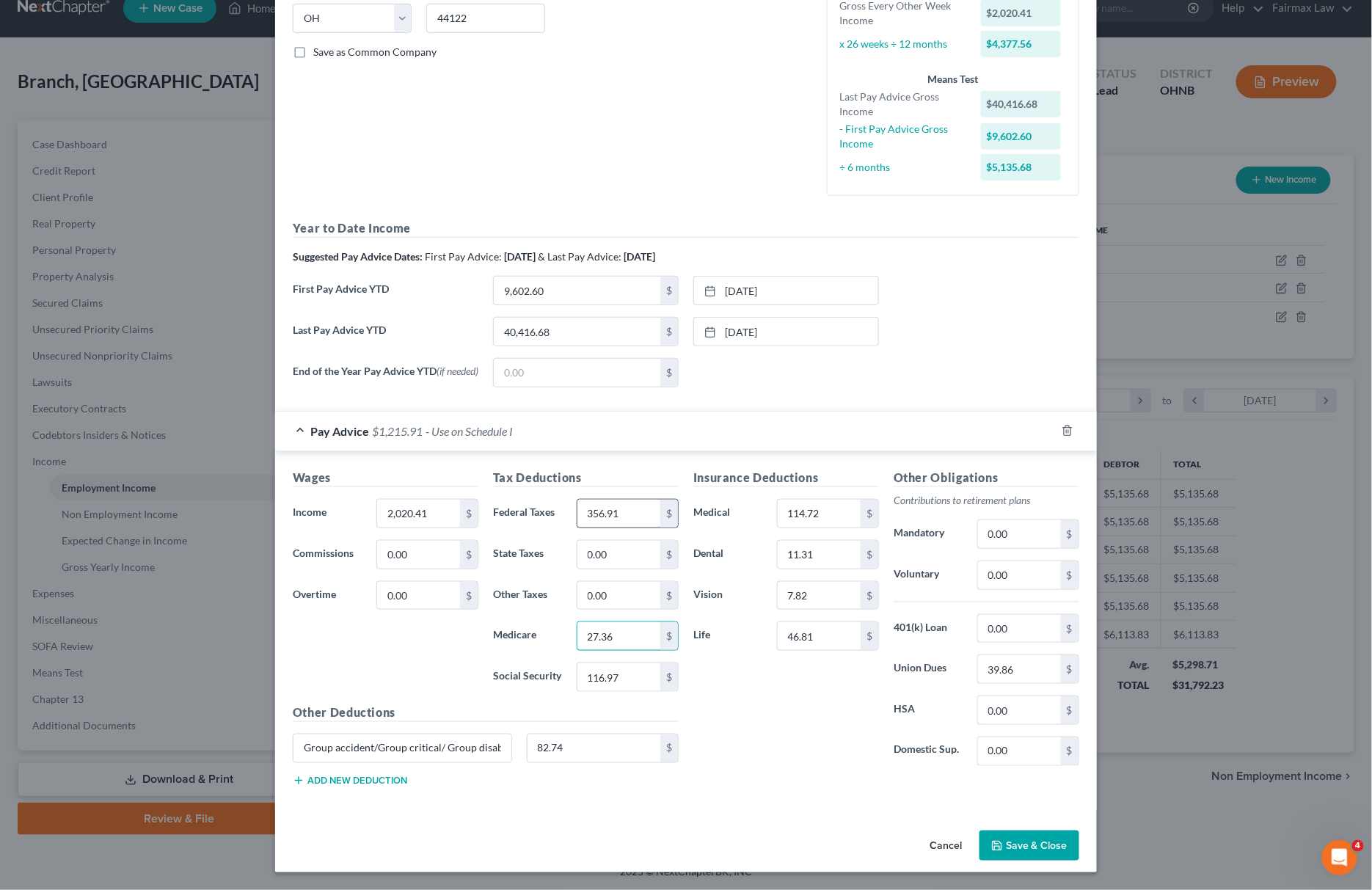
type input "27.36"
click at [606, 512] on input "356.91" at bounding box center [619, 513] width 83 height 28
type input "68.54"
click at [605, 555] on input "0.00" at bounding box center [619, 554] width 83 height 28
type input "44.97"
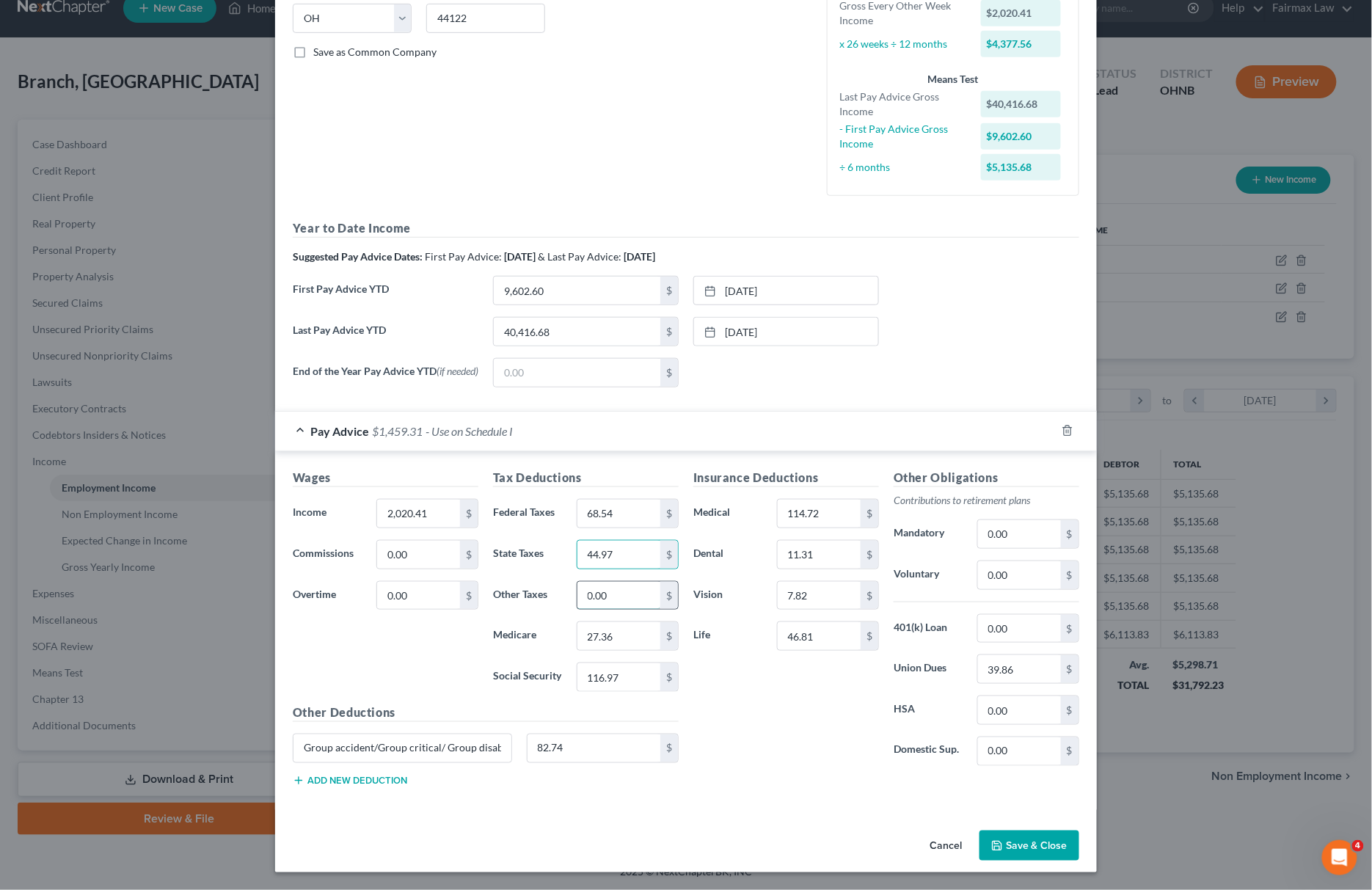
click at [614, 603] on input "0.00" at bounding box center [619, 595] width 83 height 28
type input "37.73"
click at [1061, 662] on div "$" at bounding box center [1070, 668] width 18 height 28
click at [1033, 662] on input "39.86" at bounding box center [1020, 668] width 83 height 28
type input "35.36"
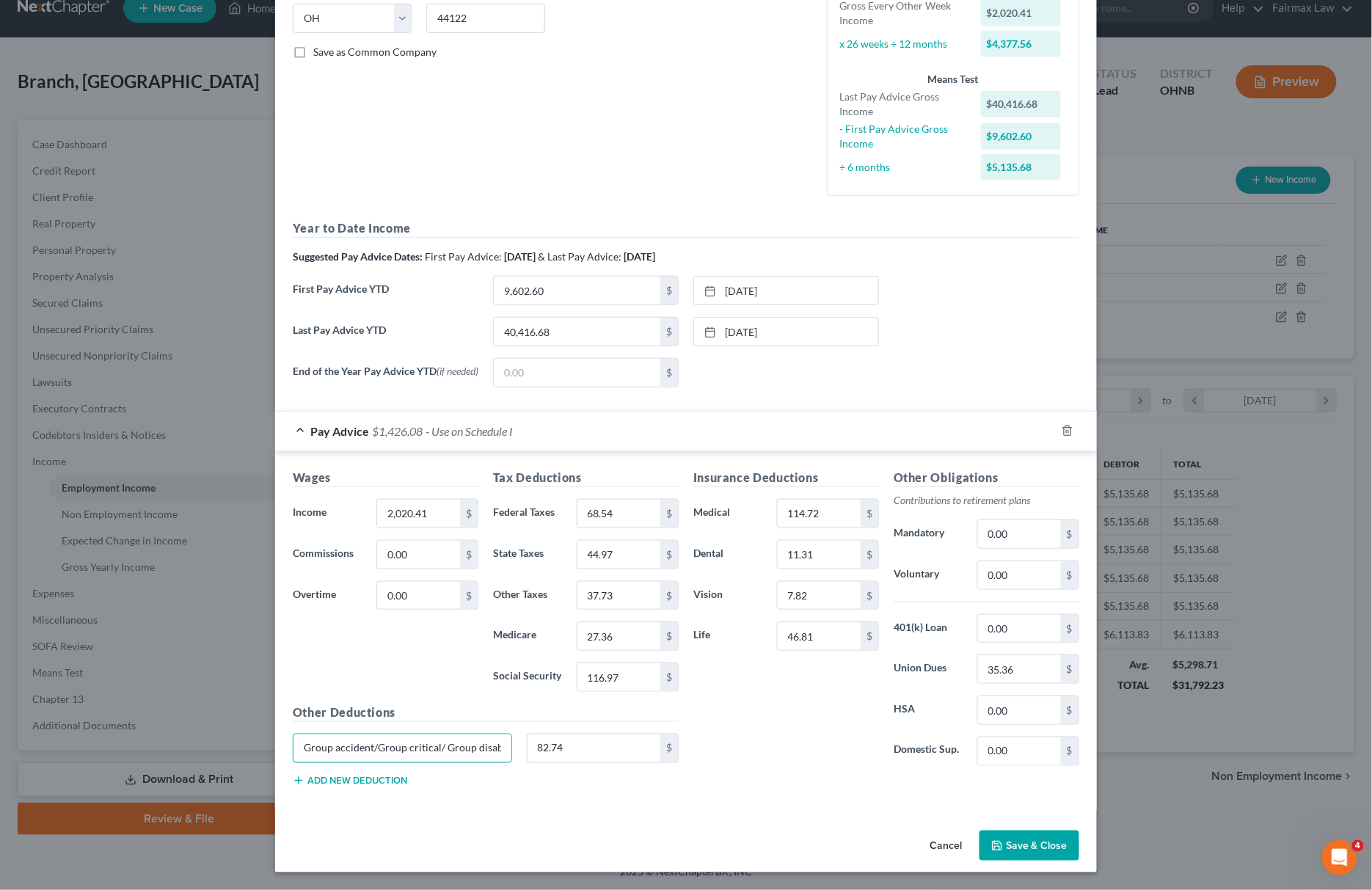
scroll to position [0, 89]
drag, startPoint x: 355, startPoint y: 746, endPoint x: 511, endPoint y: 736, distance: 156.3
click at [511, 736] on div "Group accident/Group critical/ Group disability/ Group Hospital 82.74 $" at bounding box center [485, 754] width 400 height 41
type input "Group accident"
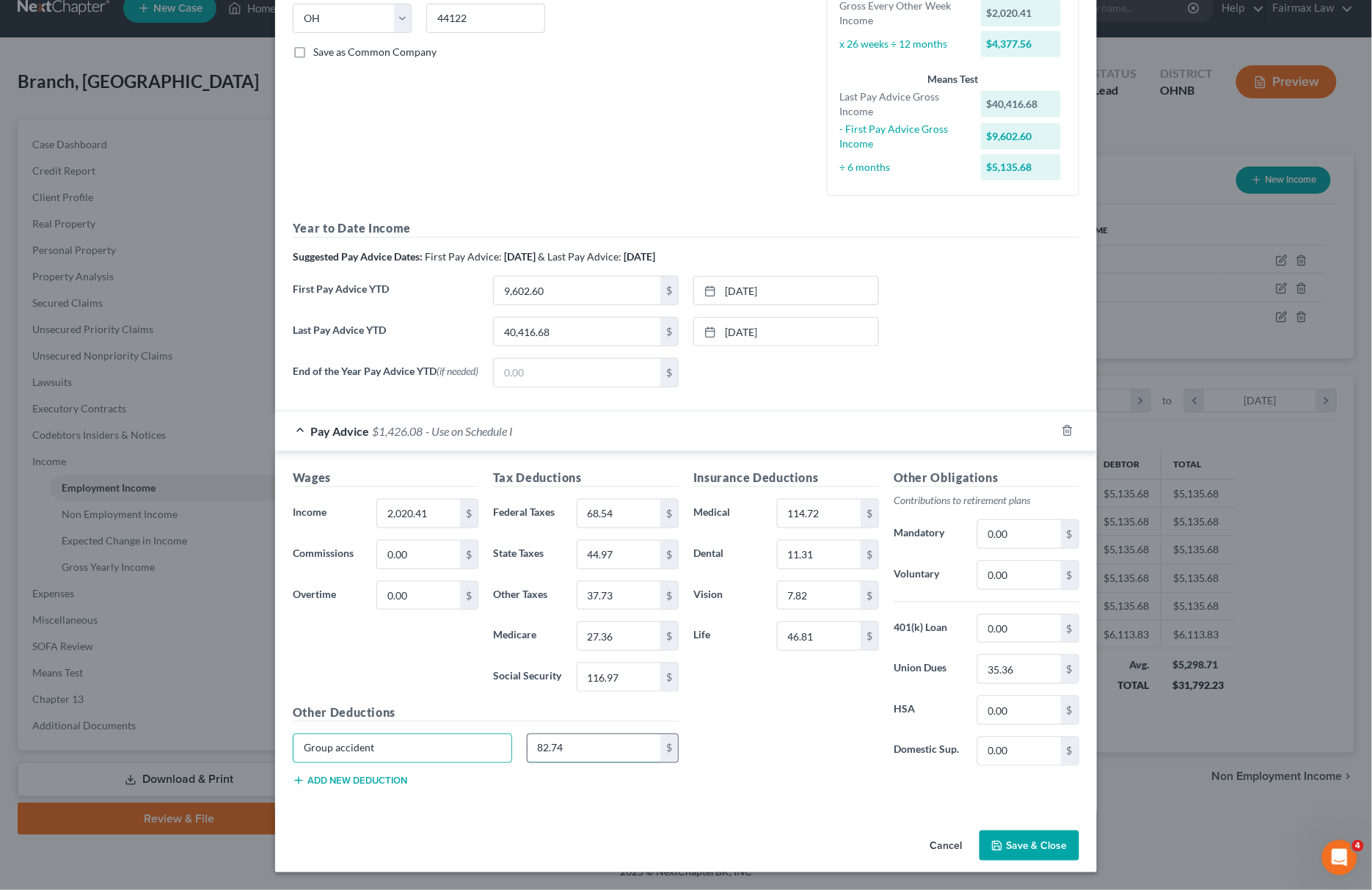
click at [592, 739] on input "82.74" at bounding box center [594, 748] width 134 height 28
type input "6.94"
click at [370, 784] on button "Add new deduction" at bounding box center [350, 780] width 114 height 12
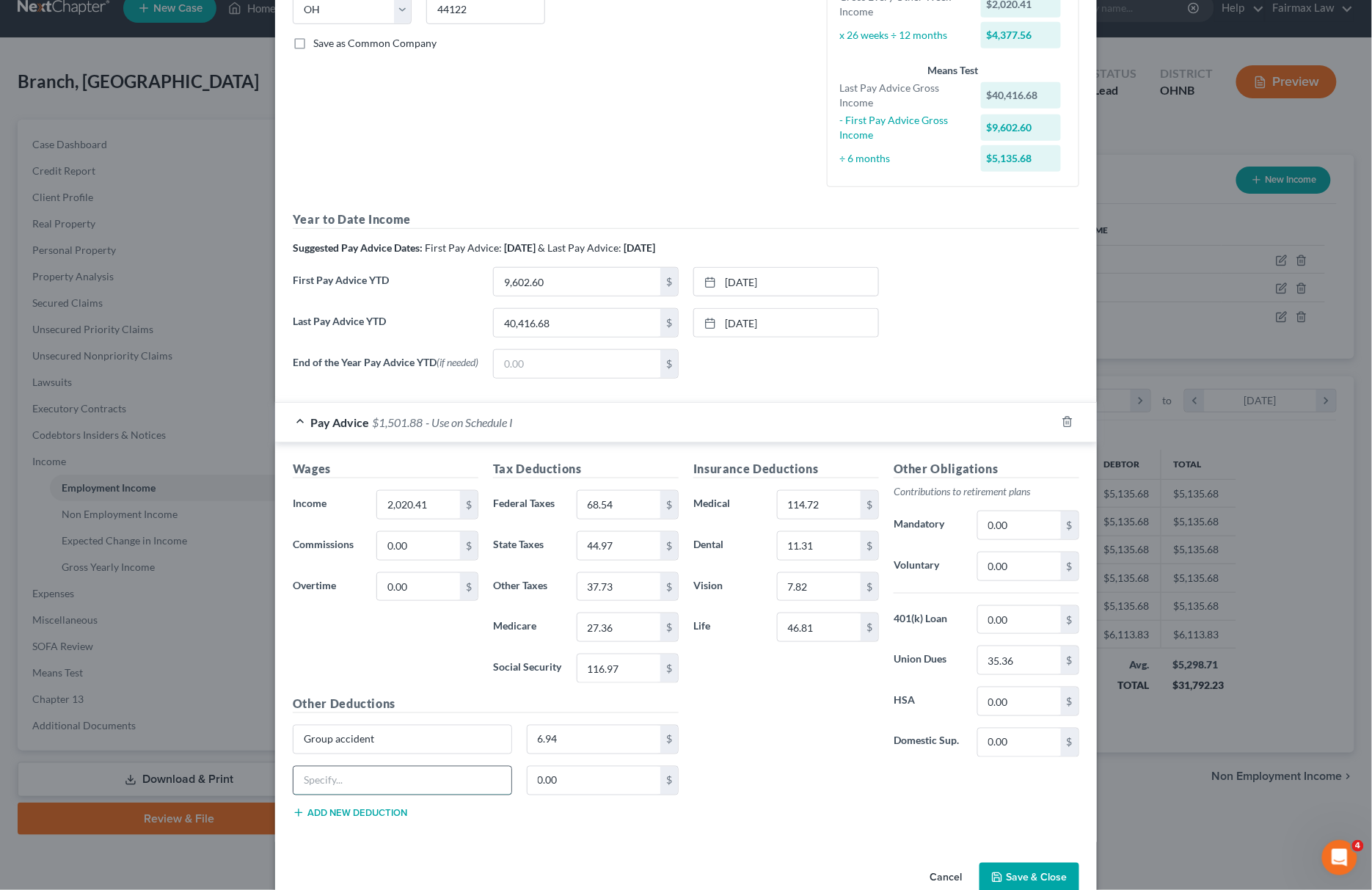
click at [379, 791] on input "text" at bounding box center [402, 780] width 218 height 28
type input "Group Crit and Group Disability"
click at [592, 794] on input "0.00" at bounding box center [594, 780] width 134 height 28
type input "39.77"
click at [360, 818] on button "Add new deduction" at bounding box center [350, 813] width 114 height 12
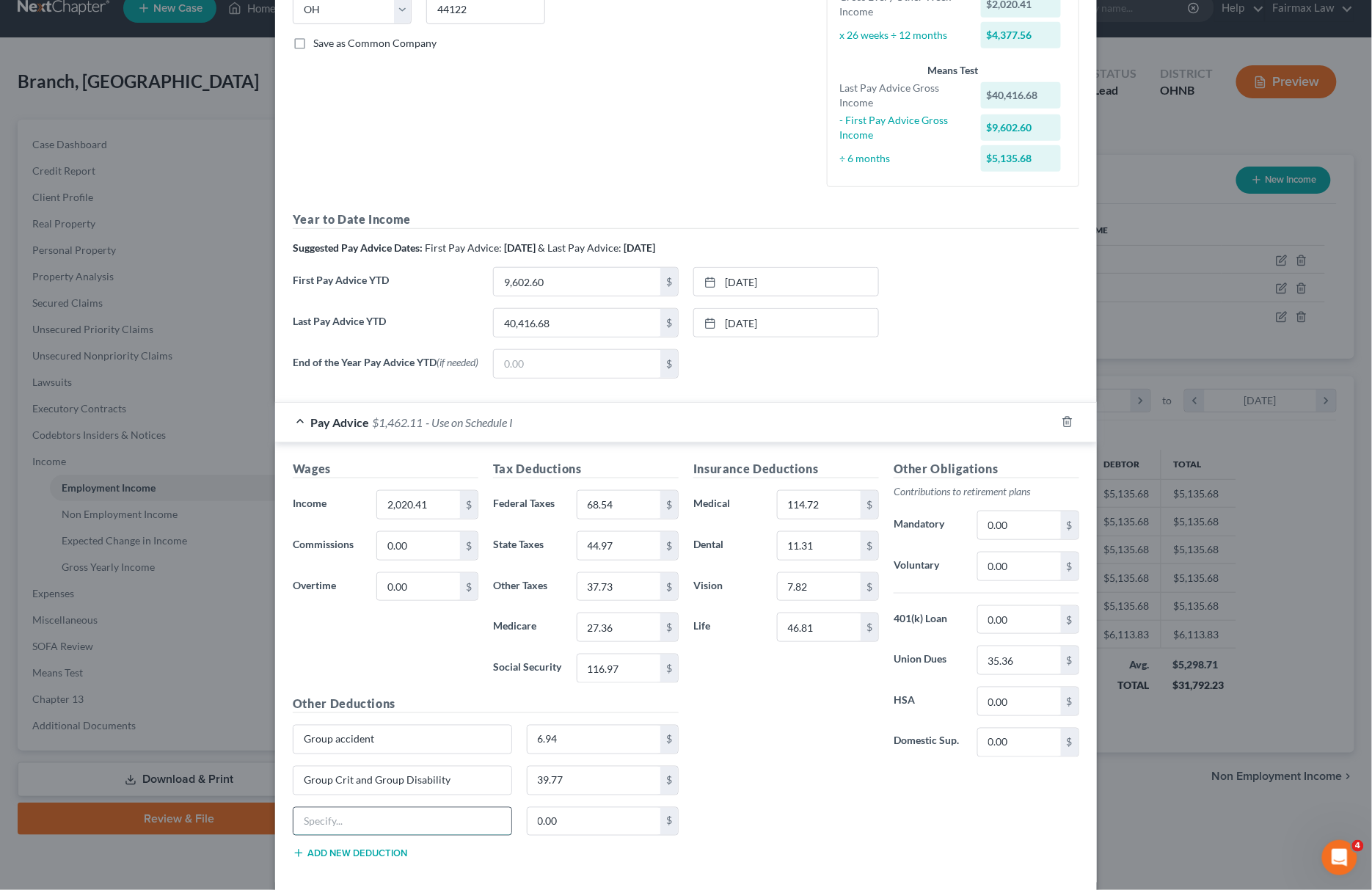
click at [370, 821] on input "text" at bounding box center [402, 821] width 218 height 28
type input "Group Hospital and Political Action"
click at [593, 828] on input "0.00" at bounding box center [594, 821] width 134 height 28
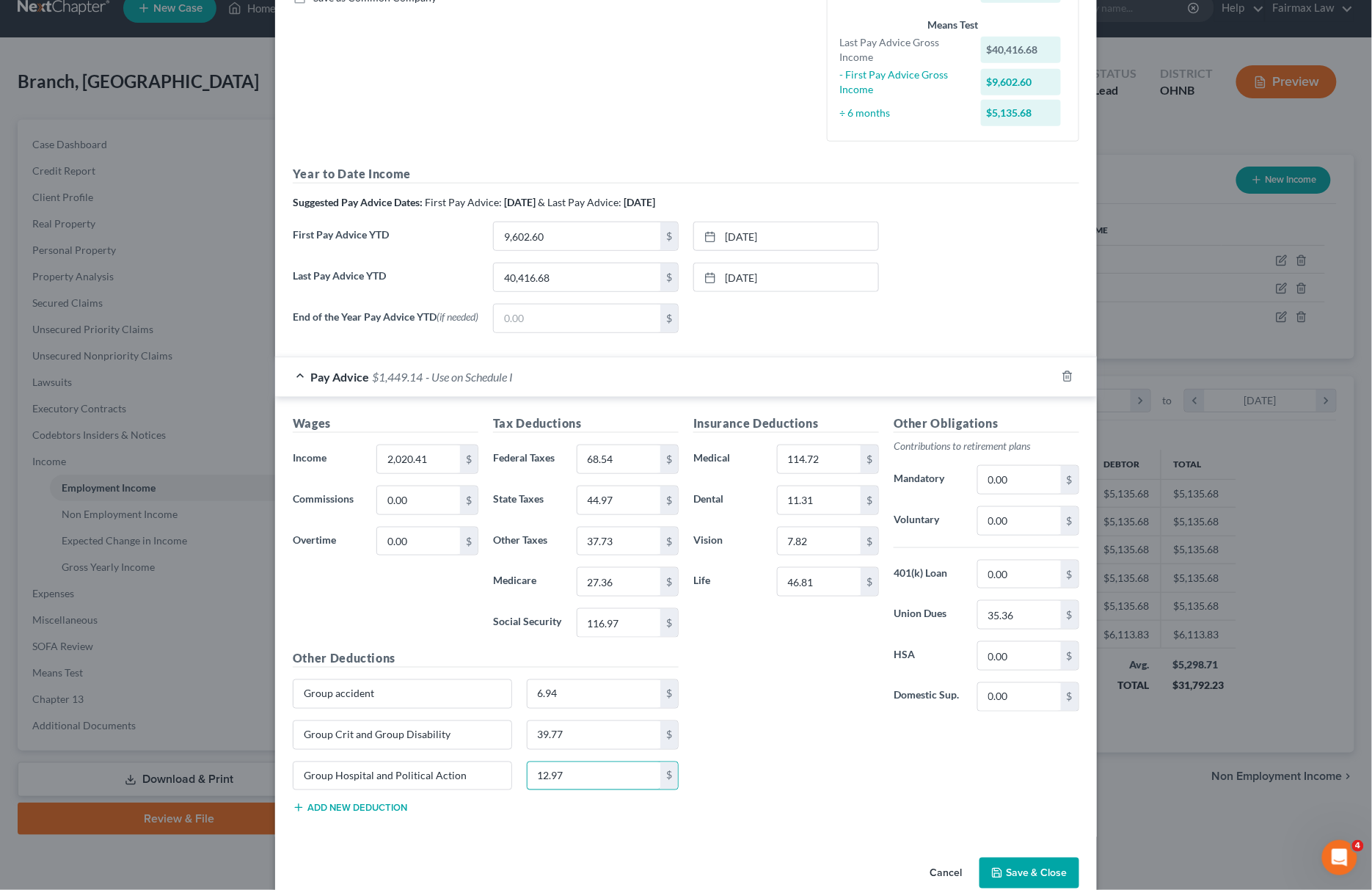
scroll to position [391, 0]
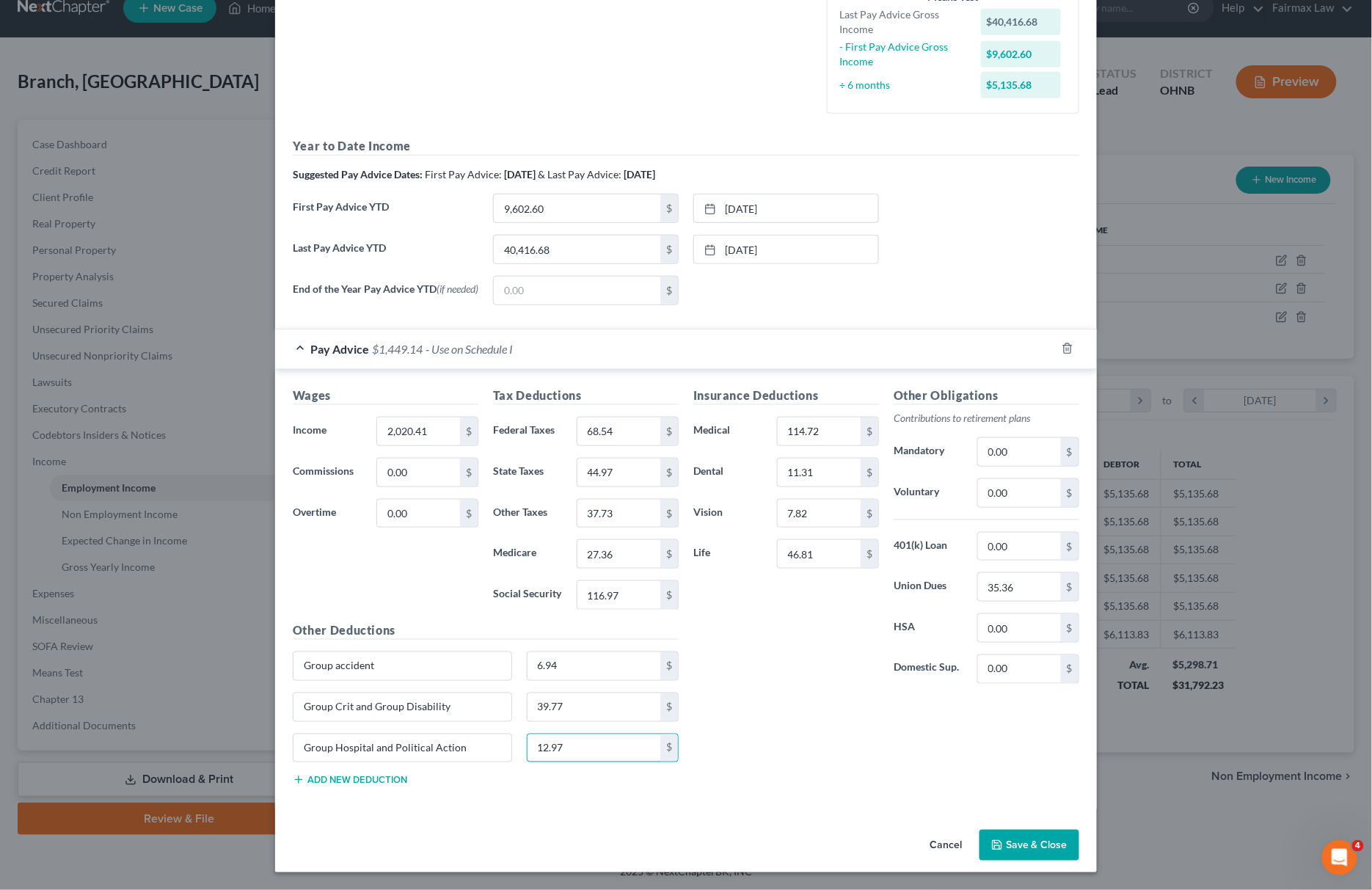
type input "12.97"
click at [350, 784] on button "Add new deduction" at bounding box center [350, 780] width 114 height 12
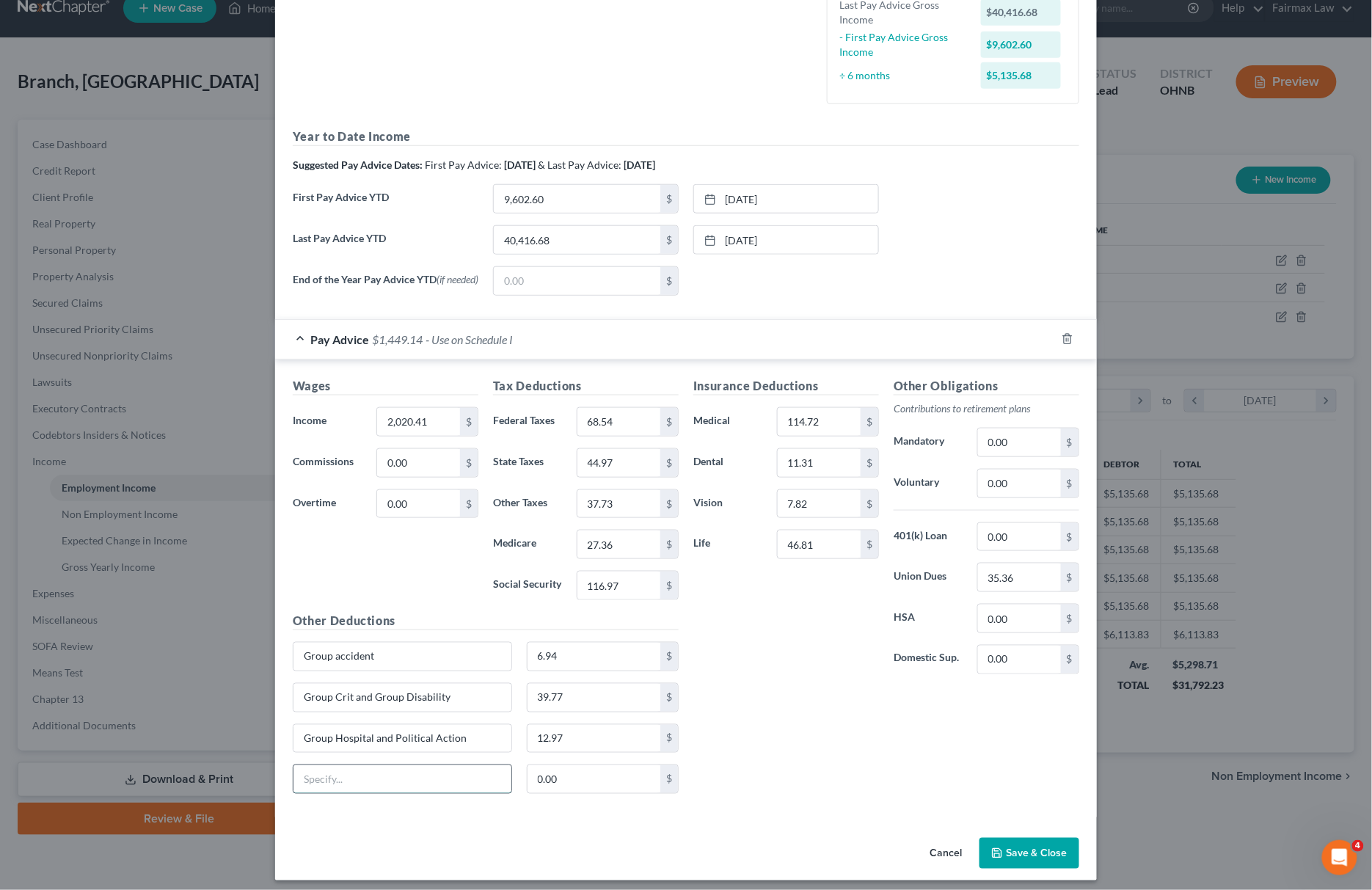
click at [303, 782] on input "text" at bounding box center [402, 778] width 218 height 28
type input "Vol Ins and Whole Life"
click at [616, 786] on input "0.00" at bounding box center [594, 778] width 134 height 28
type input "1"
type input "115.69"
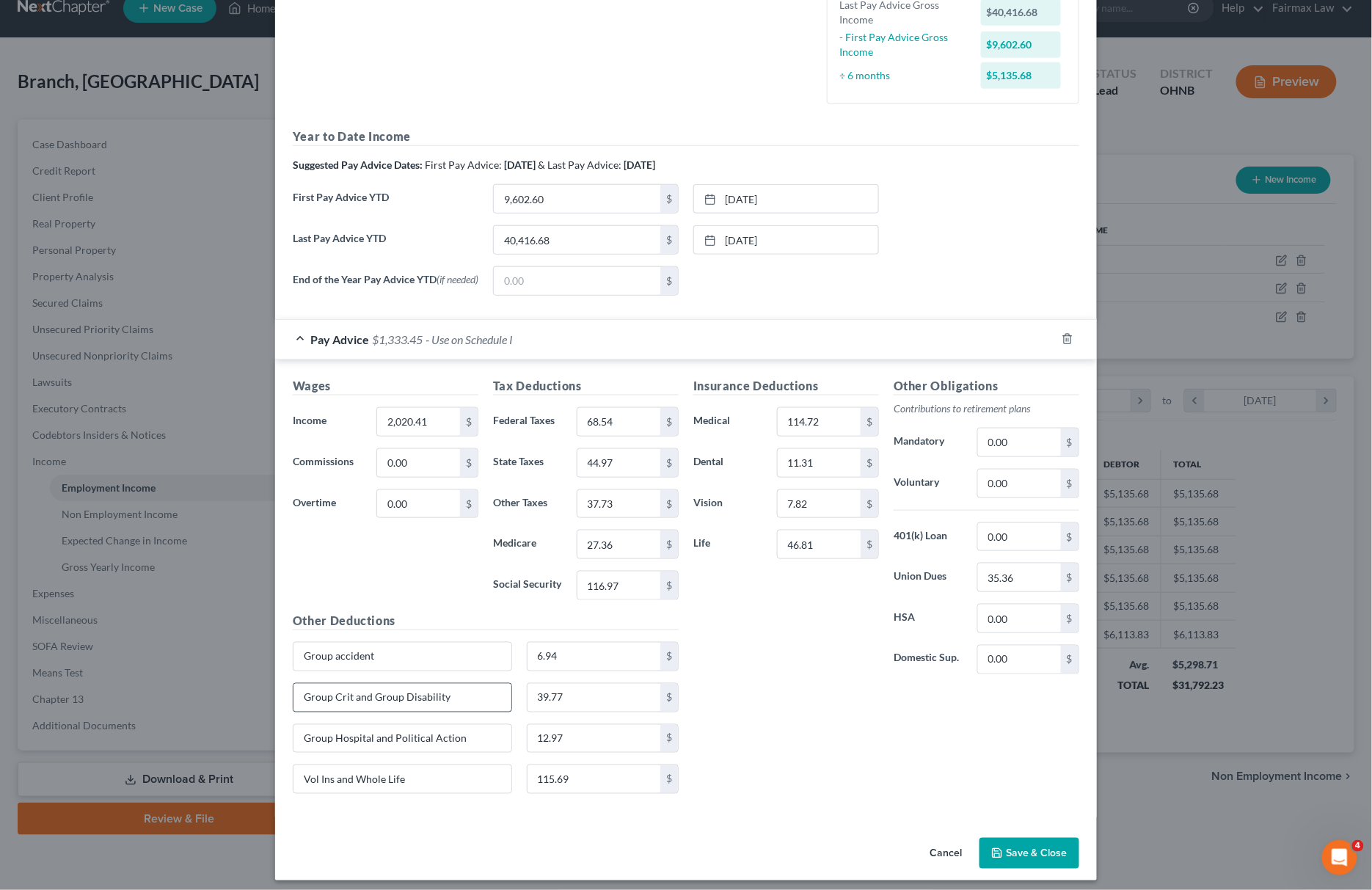
drag, startPoint x: 462, startPoint y: 698, endPoint x: 360, endPoint y: 708, distance: 102.5
click at [360, 708] on input "Group Crit and Group Disability" at bounding box center [402, 697] width 218 height 28
type input "Group Critical"
click at [599, 702] on input "39.77" at bounding box center [594, 697] width 134 height 28
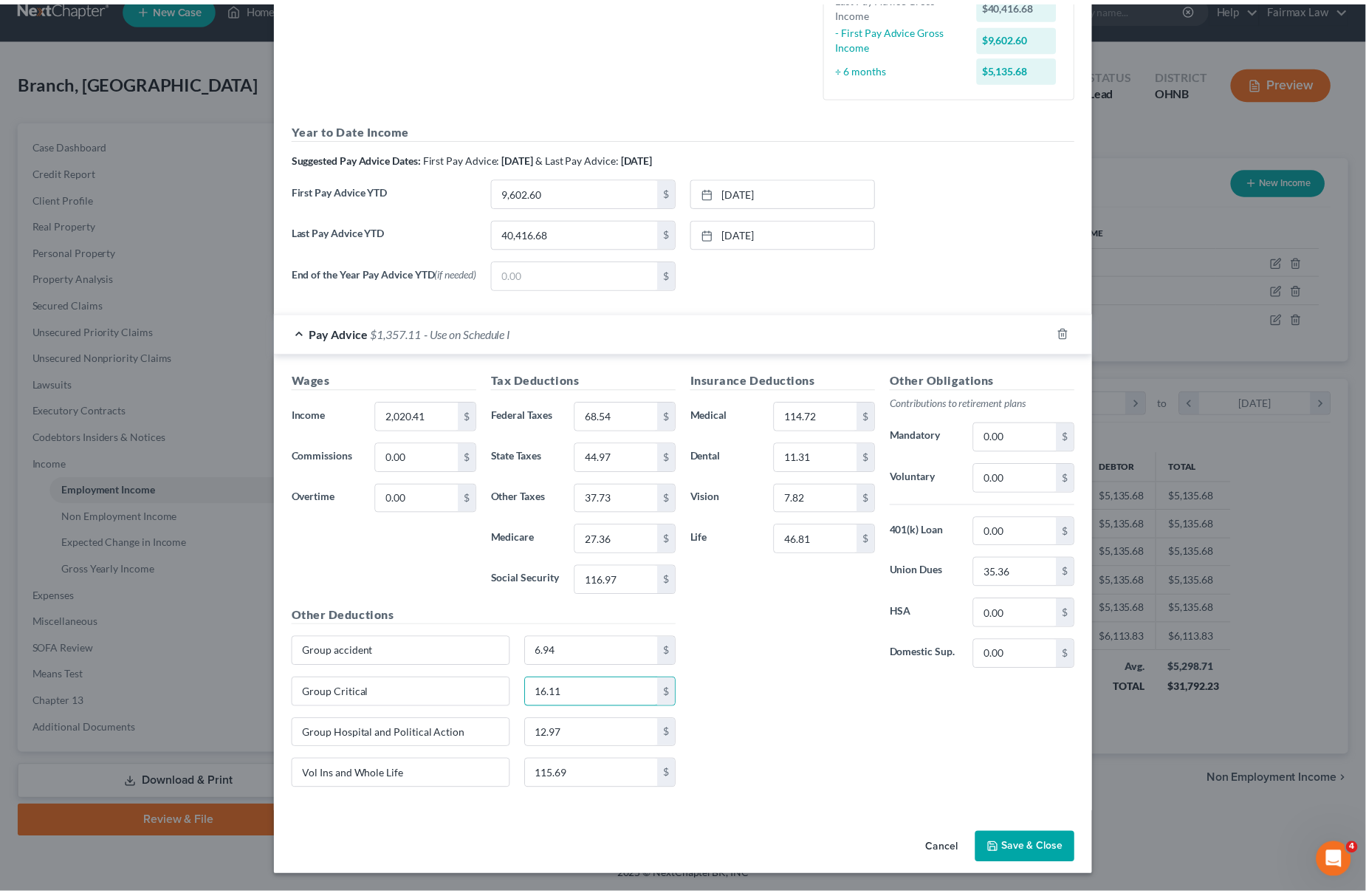
scroll to position [411, 0]
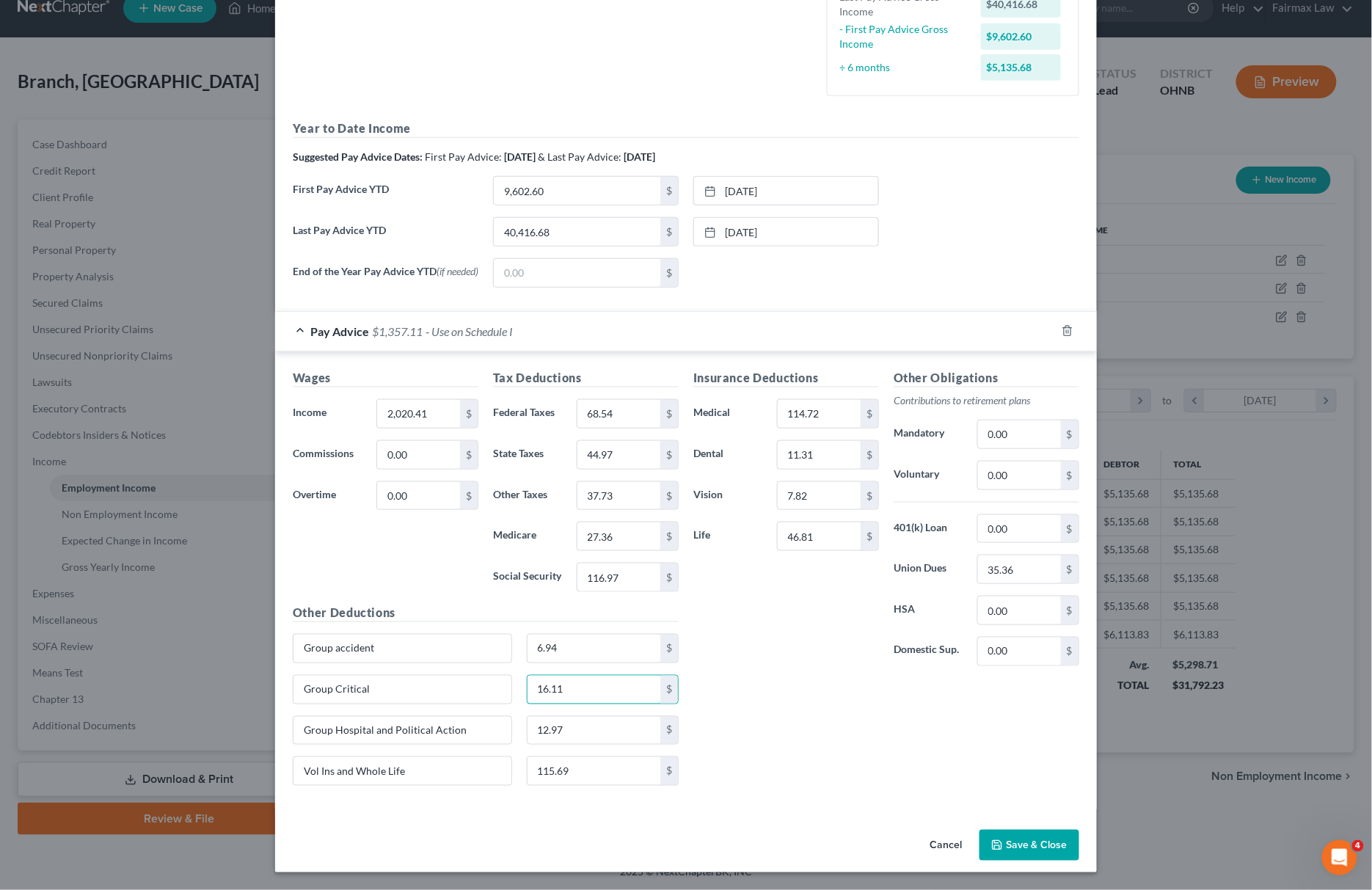
type input "16.11"
click at [1028, 848] on button "Save & Close" at bounding box center [1029, 844] width 100 height 30
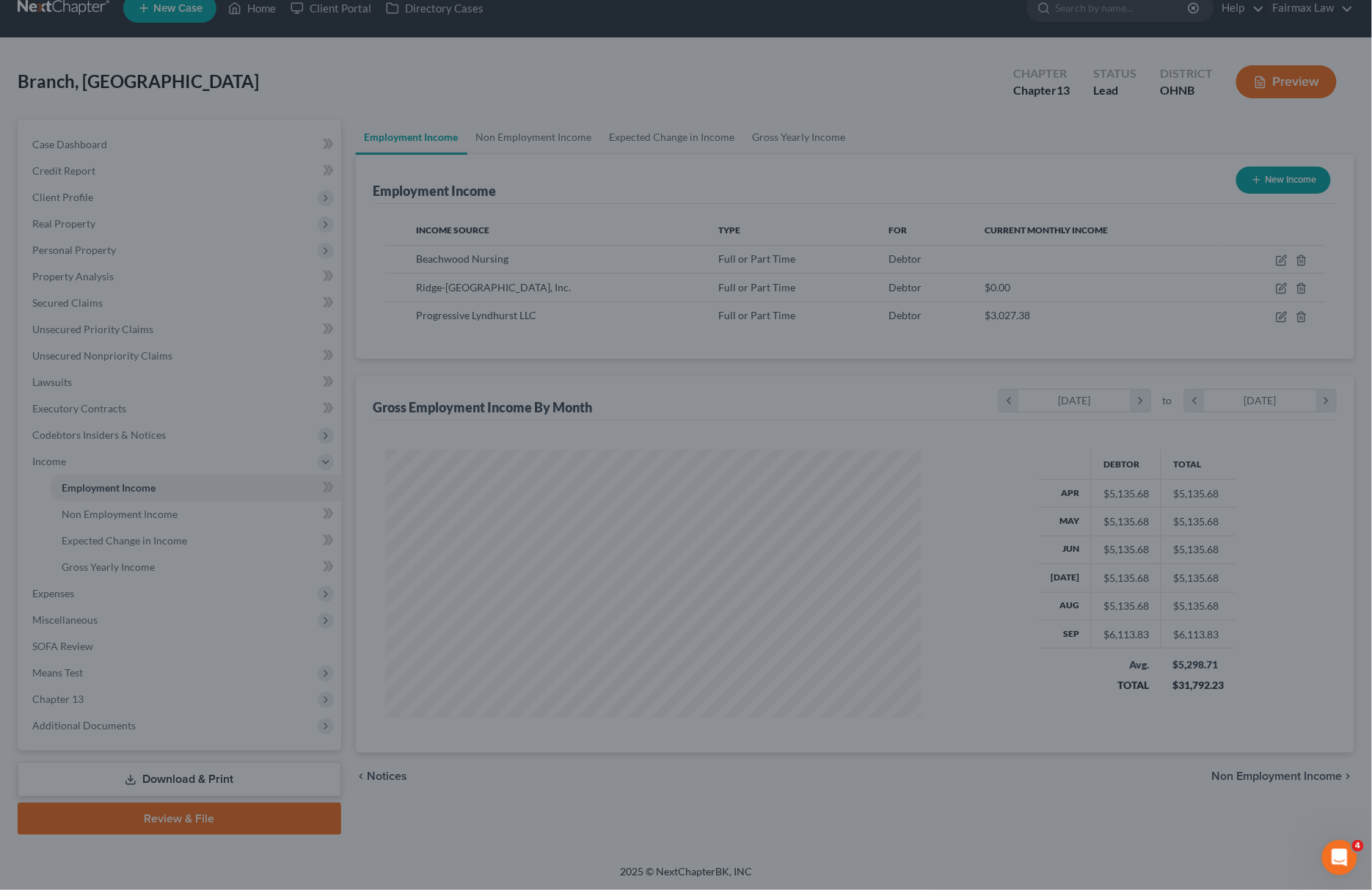
scroll to position [733146, 733185]
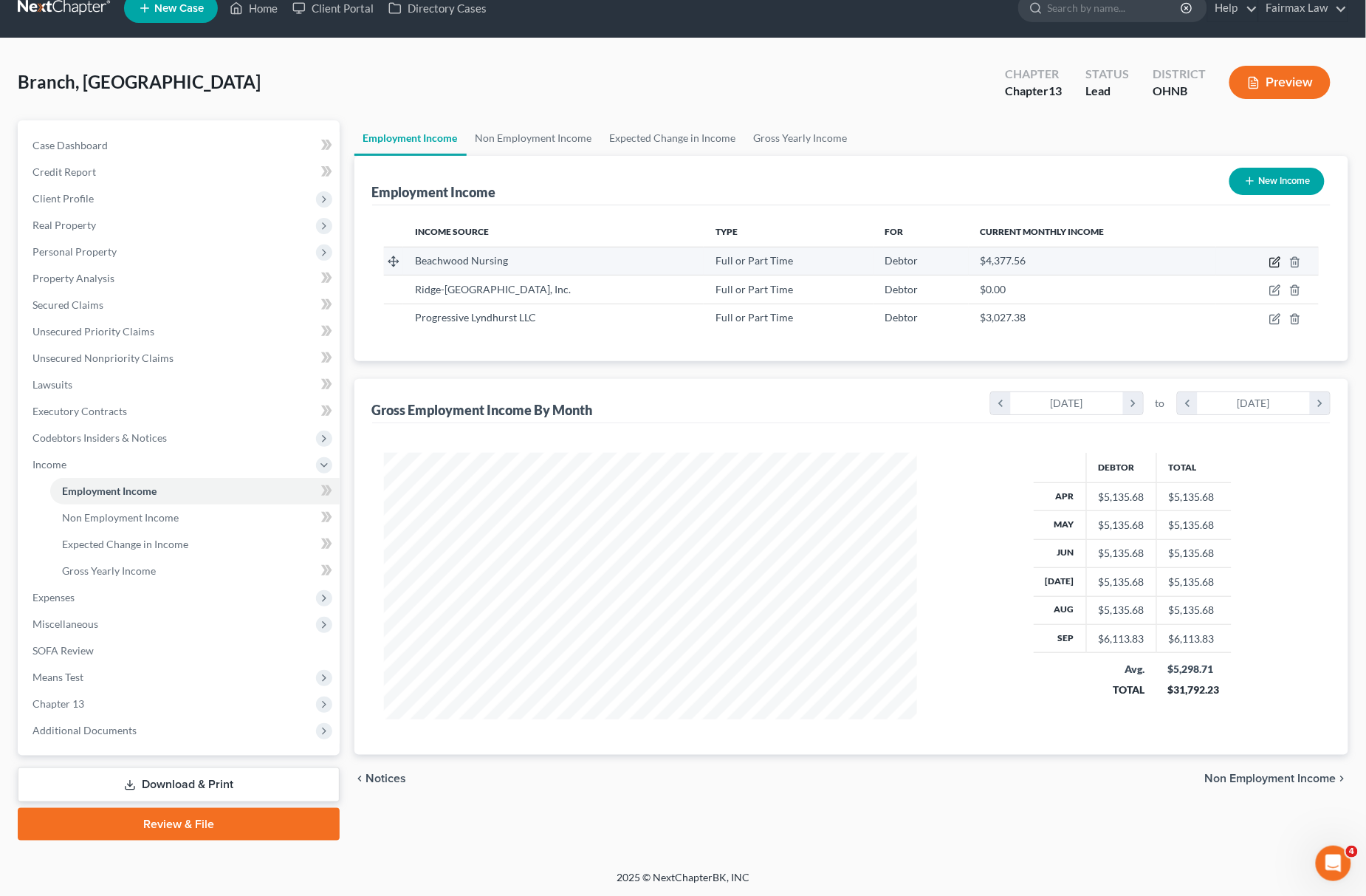
click at [1274, 260] on icon "button" at bounding box center [1277, 261] width 7 height 7
select select "0"
select select "36"
select select "2"
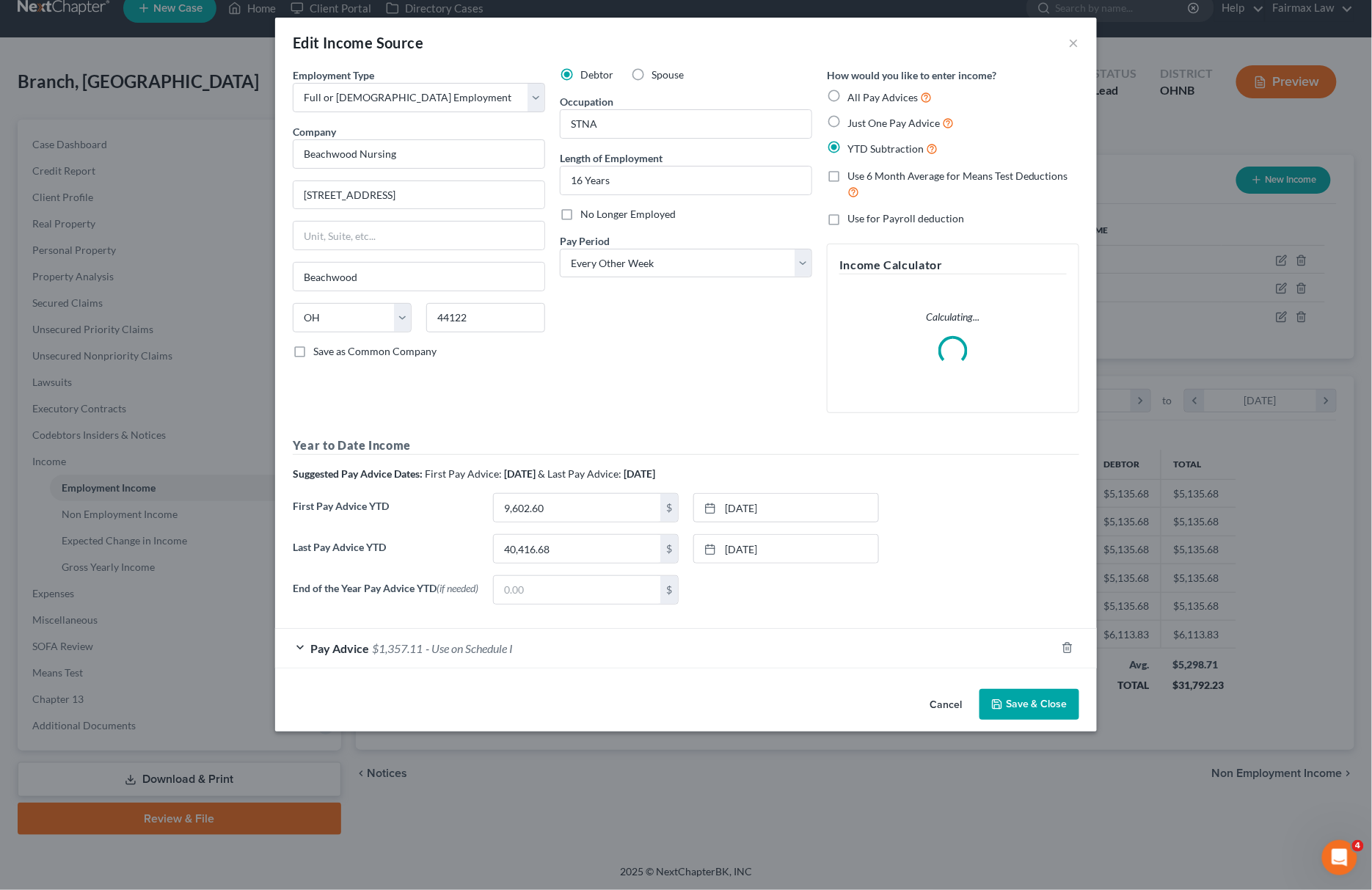
scroll to position [267, 566]
click at [512, 640] on div "Pay Advice $1,357.11 - Use on Schedule I" at bounding box center [665, 648] width 780 height 39
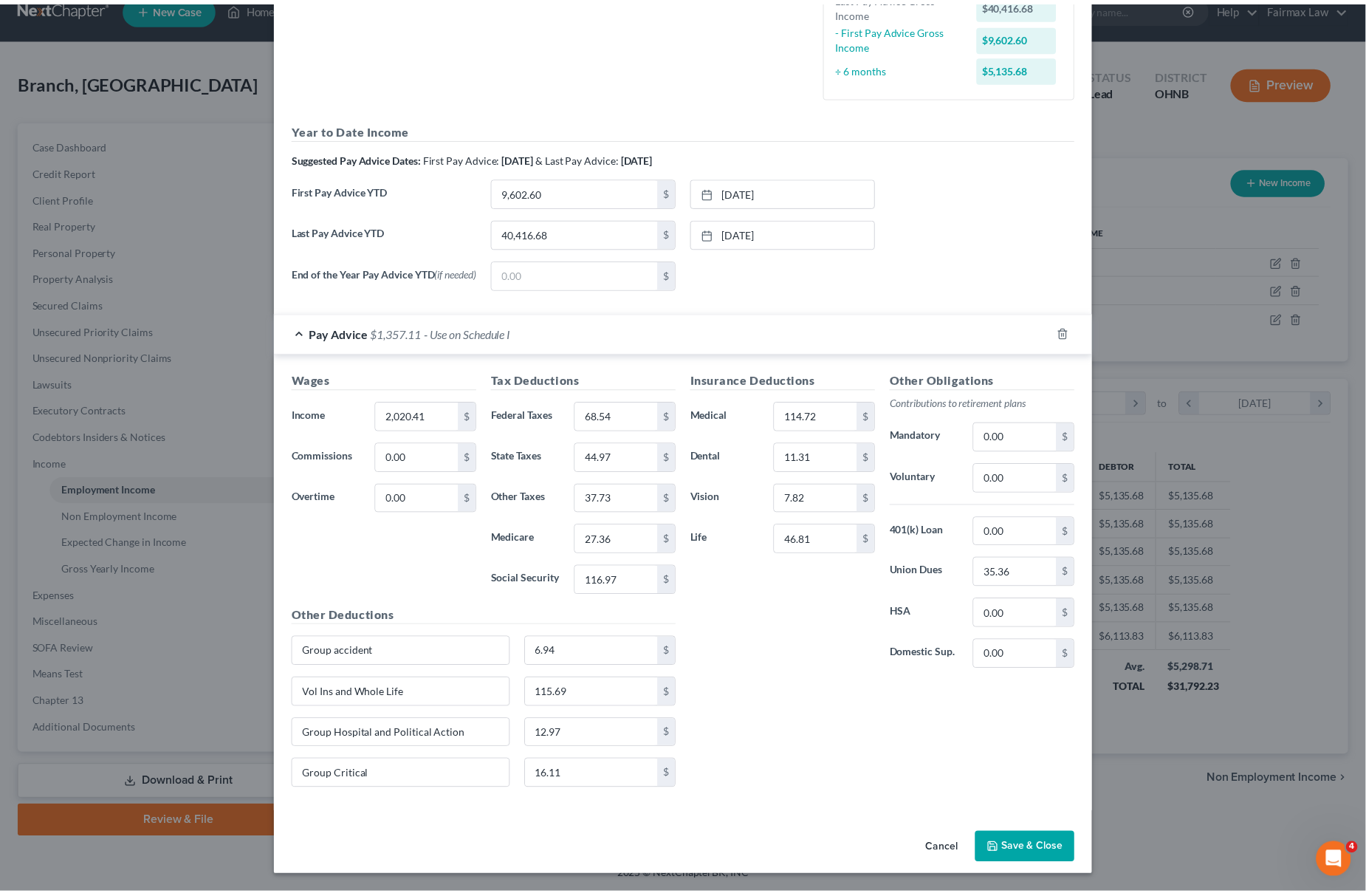
scroll to position [411, 0]
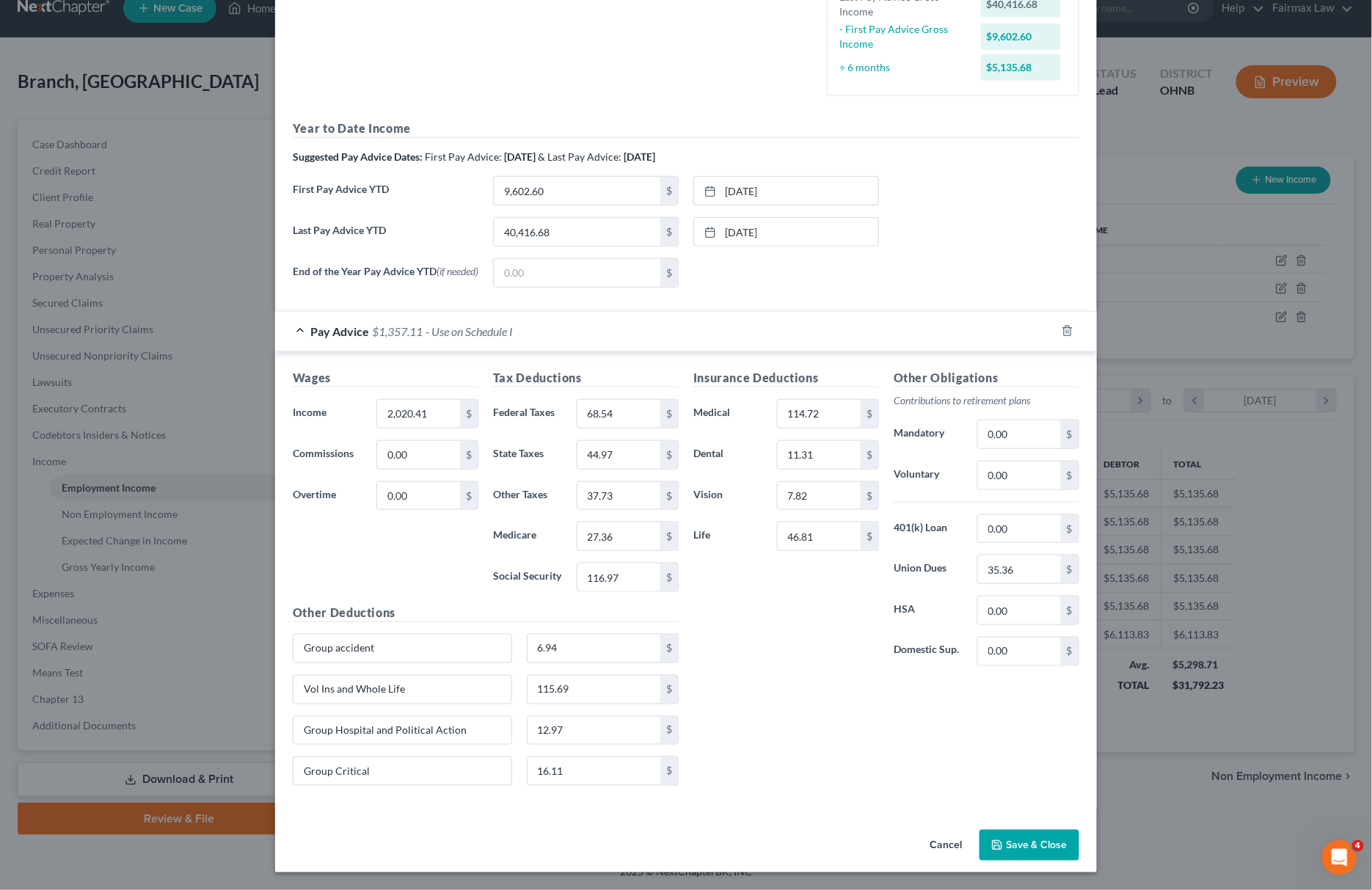
click at [1026, 849] on button "Save & Close" at bounding box center [1029, 844] width 100 height 30
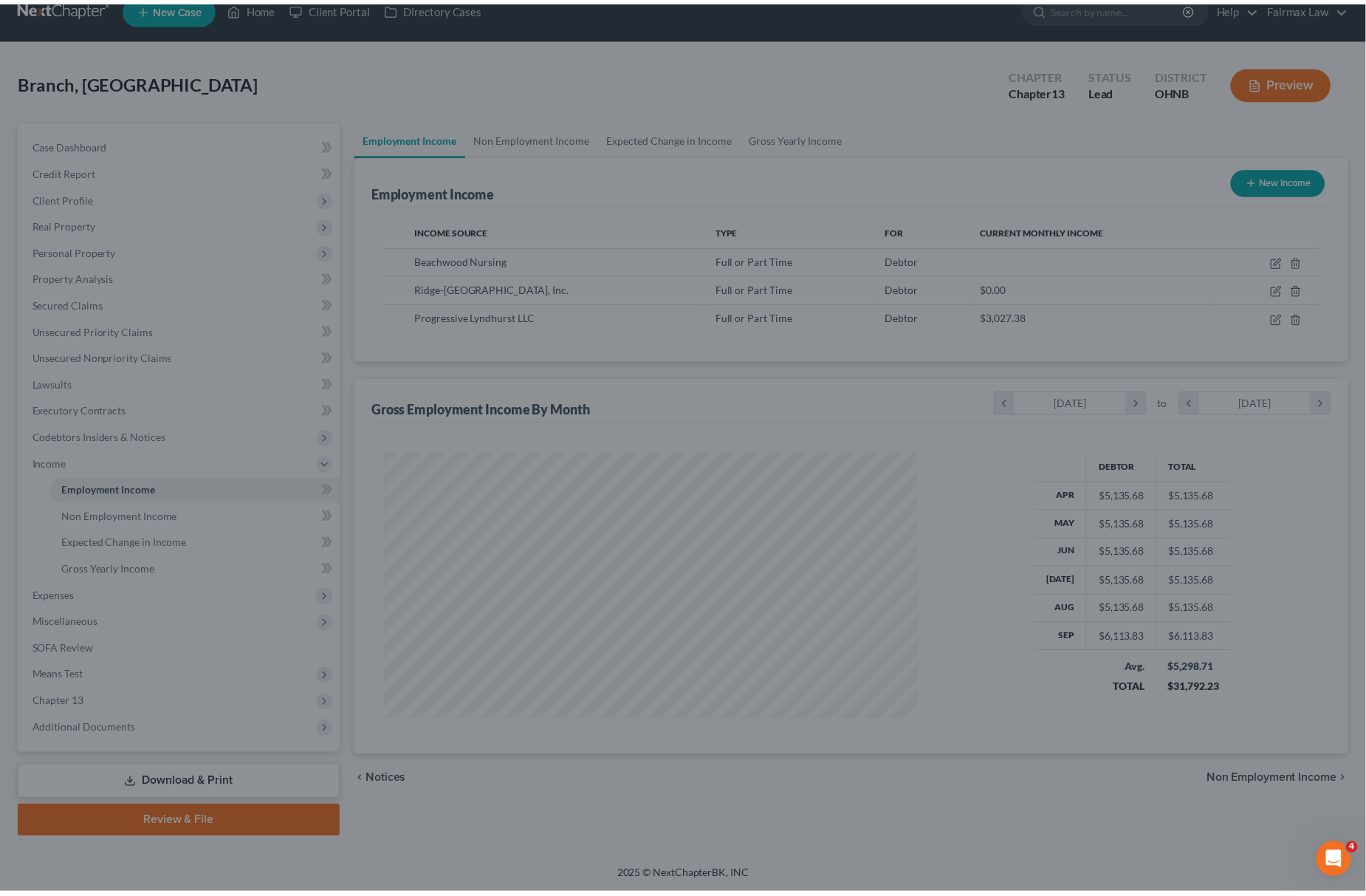
scroll to position [738089, 737715]
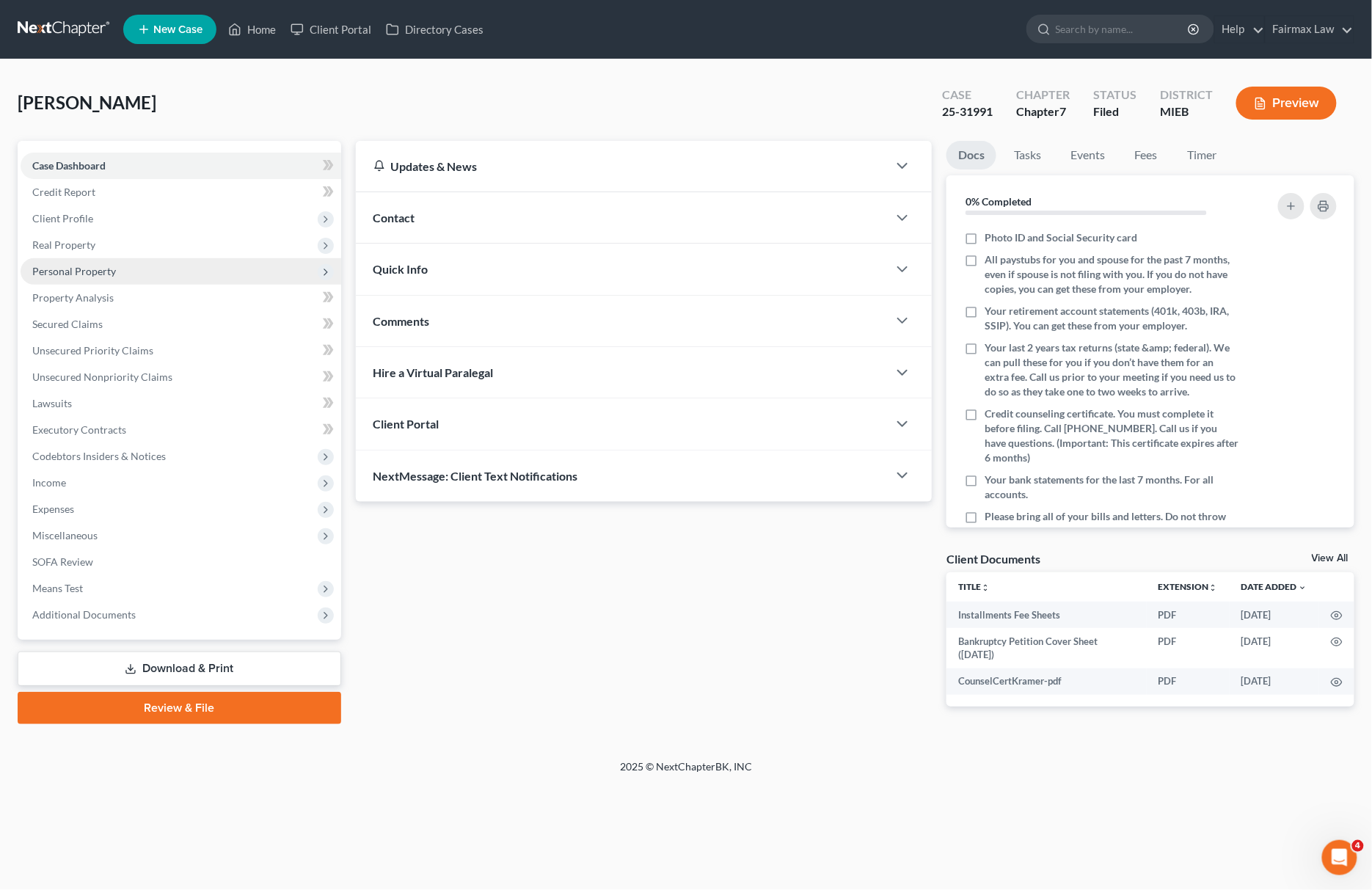
click at [168, 268] on span "Personal Property" at bounding box center [180, 271] width 321 height 26
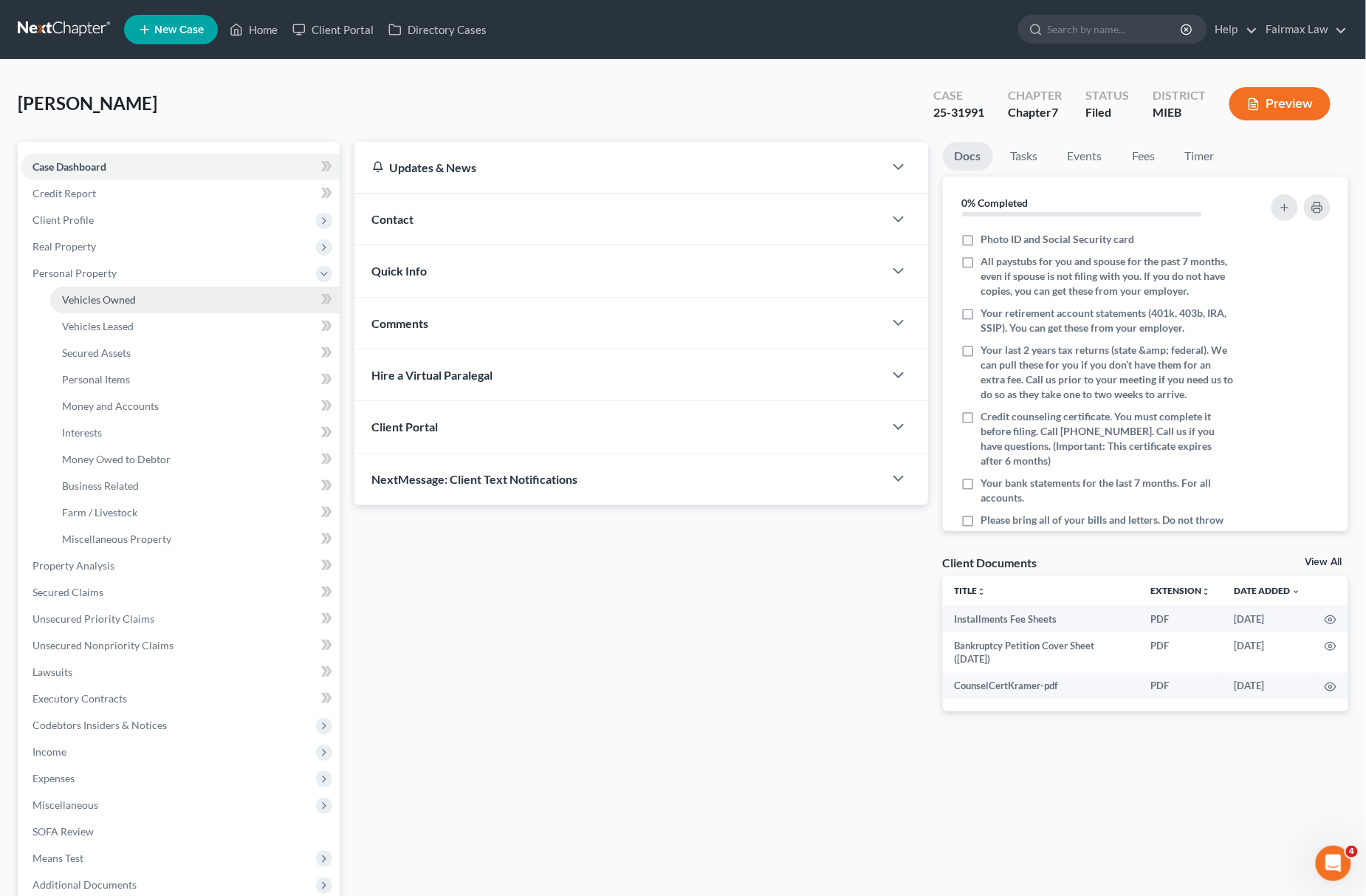
click at [181, 302] on link "Vehicles Owned" at bounding box center [195, 299] width 290 height 26
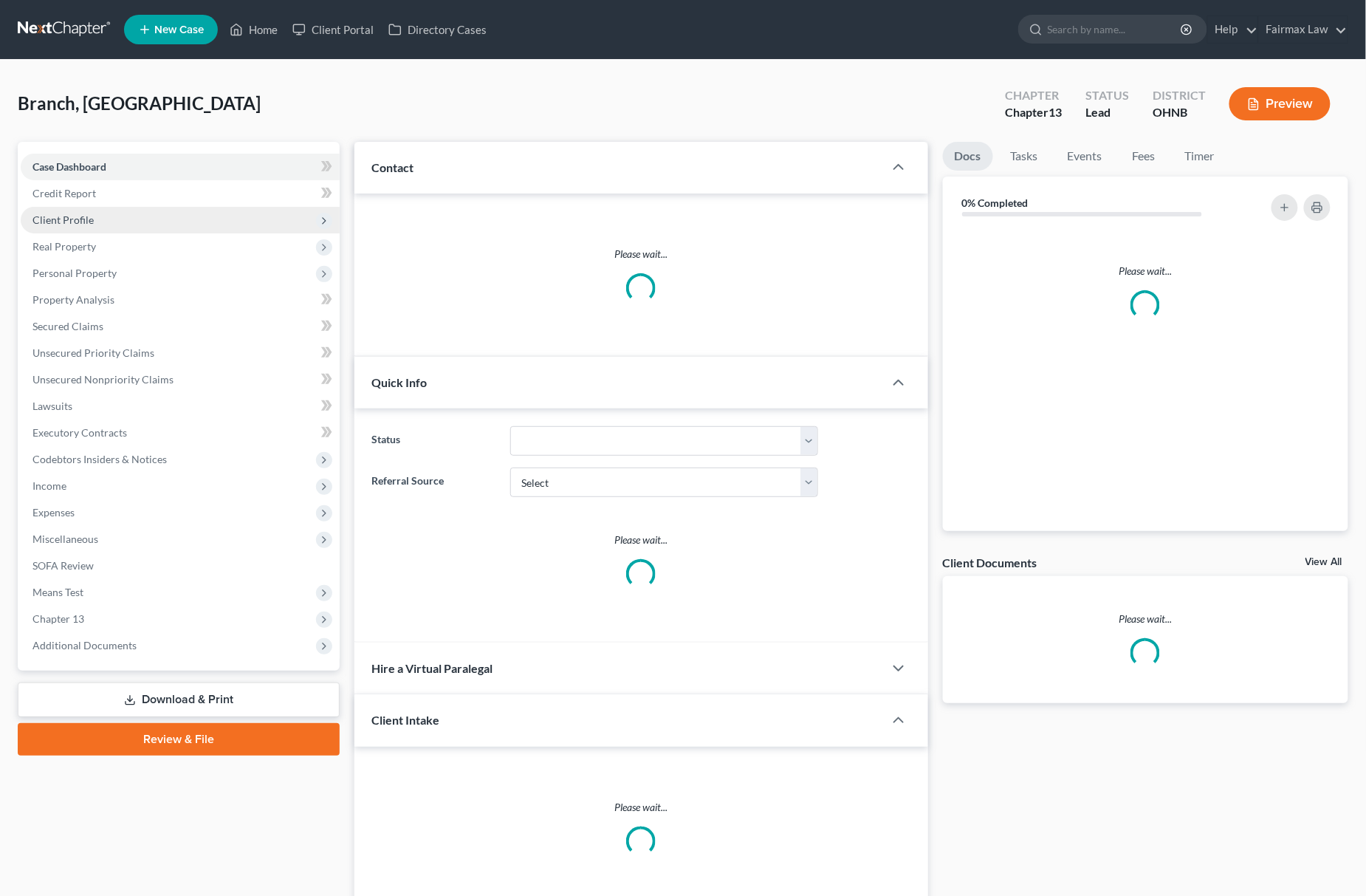
click at [169, 214] on span "Client Profile" at bounding box center [180, 220] width 319 height 26
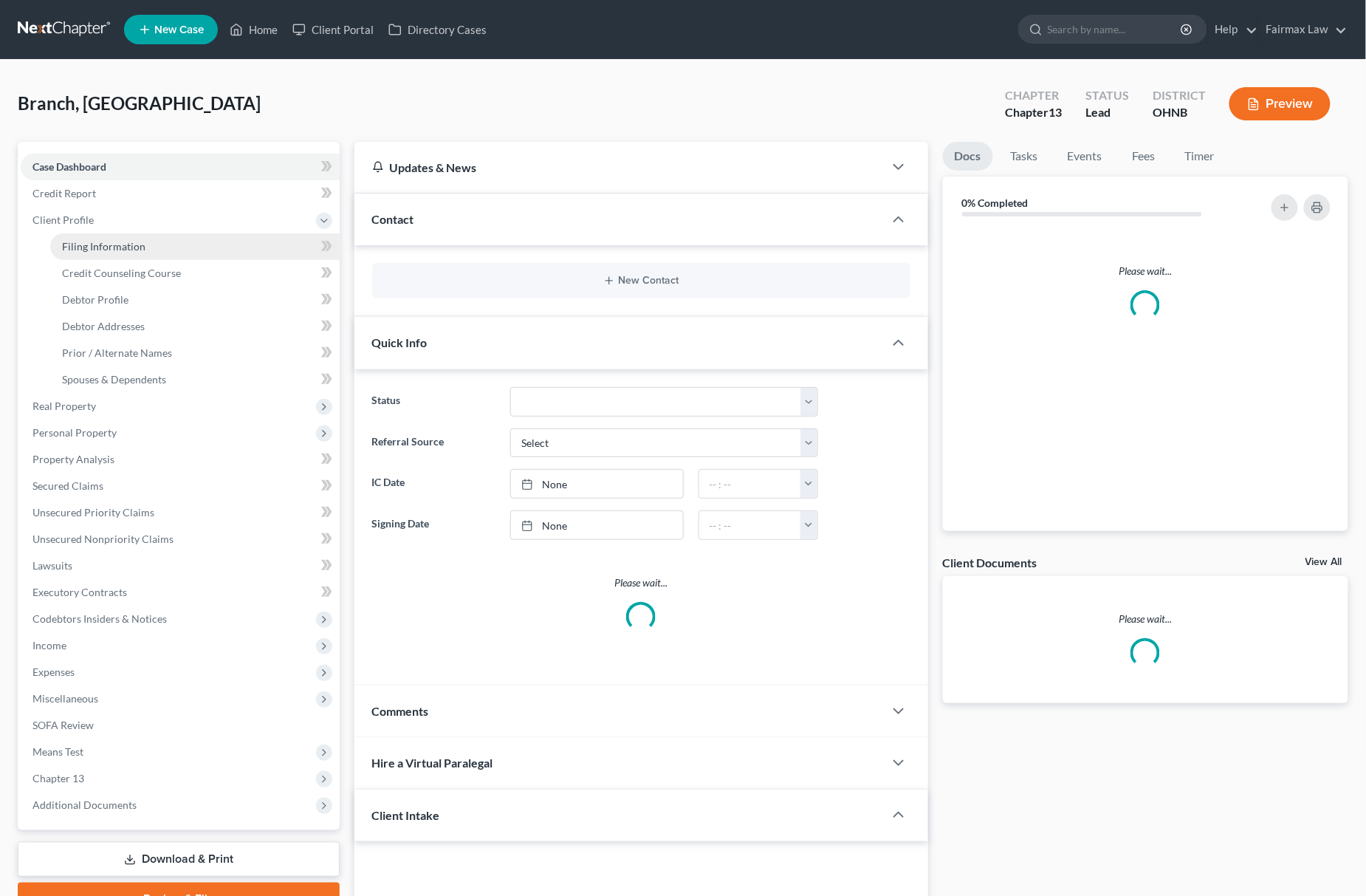
click at [141, 238] on link "Filing Information" at bounding box center [195, 246] width 290 height 26
select select "1"
select select "0"
select select "3"
select select "0"
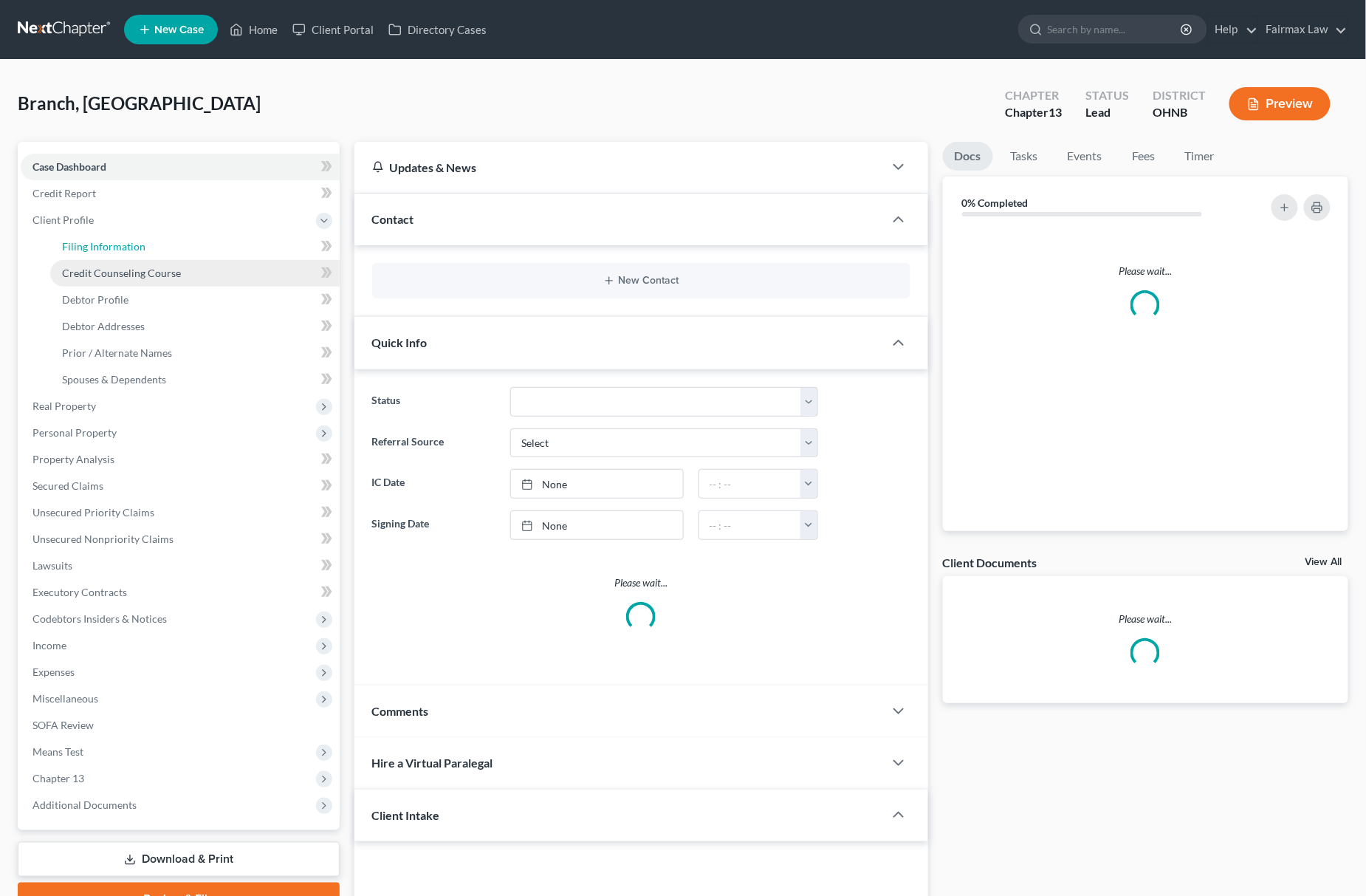
select select "36"
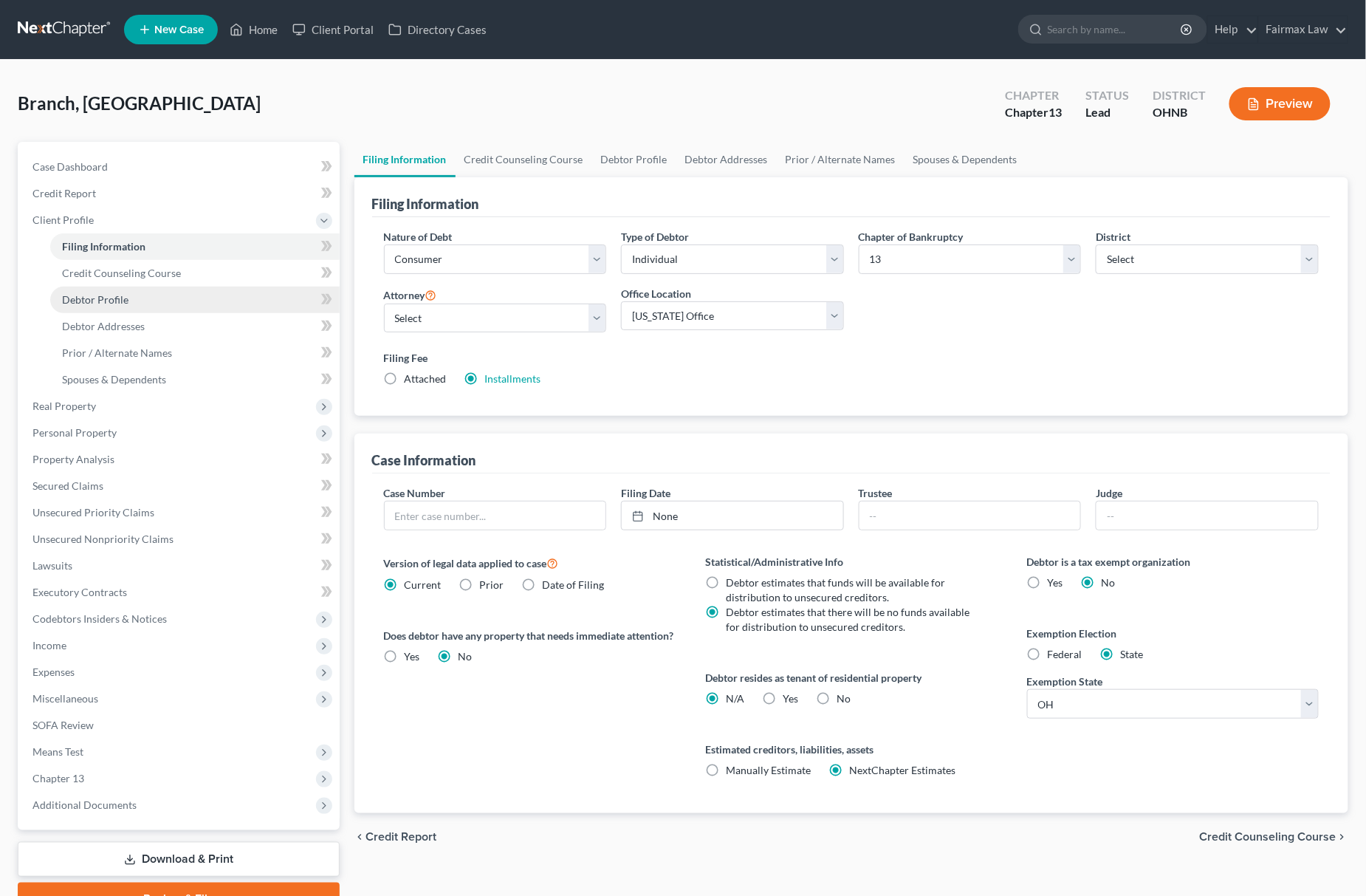
click at [155, 294] on link "Debtor Profile" at bounding box center [195, 299] width 290 height 26
select select "0"
select select "2"
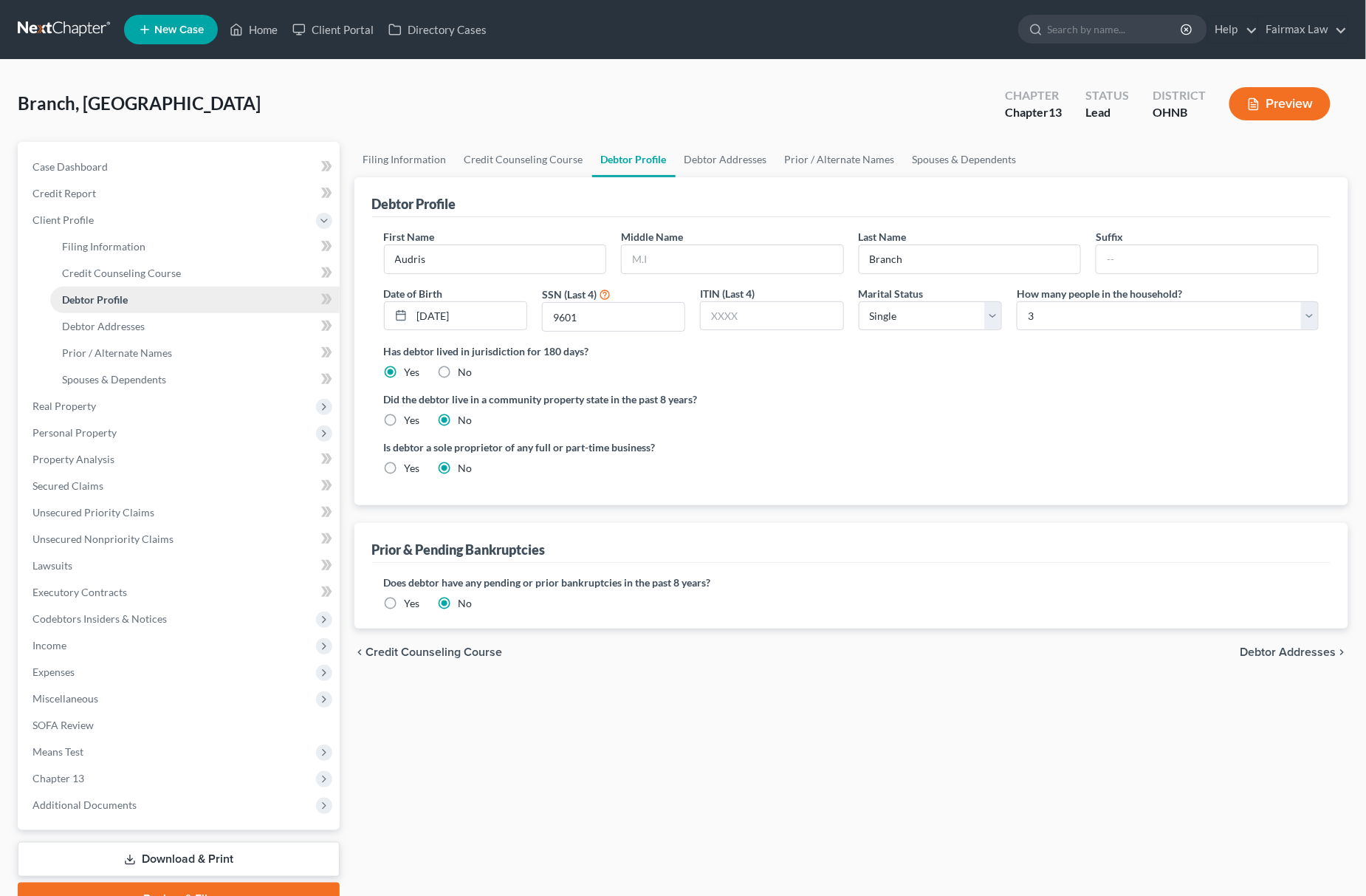
radio input "true"
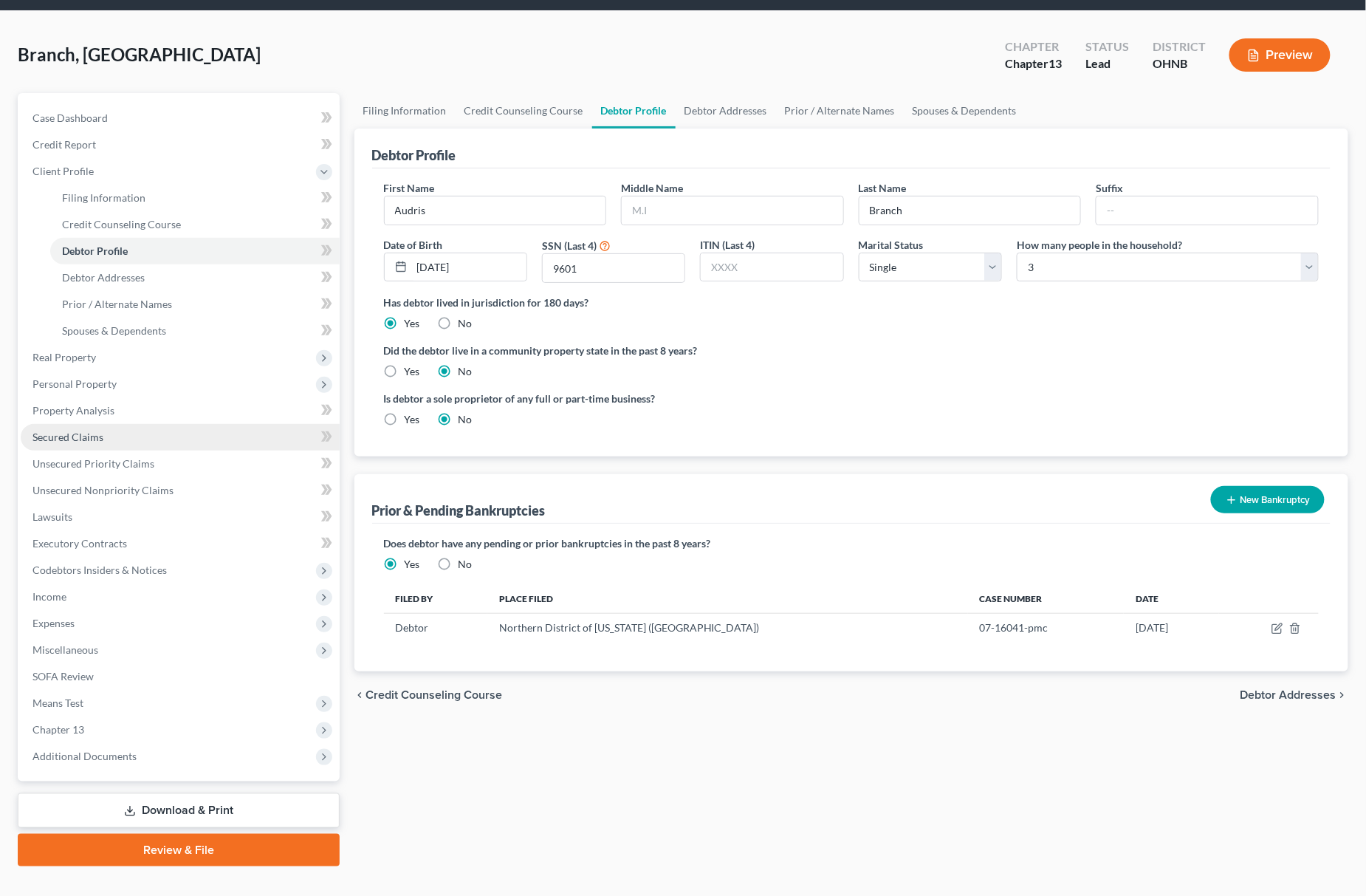
scroll to position [75, 0]
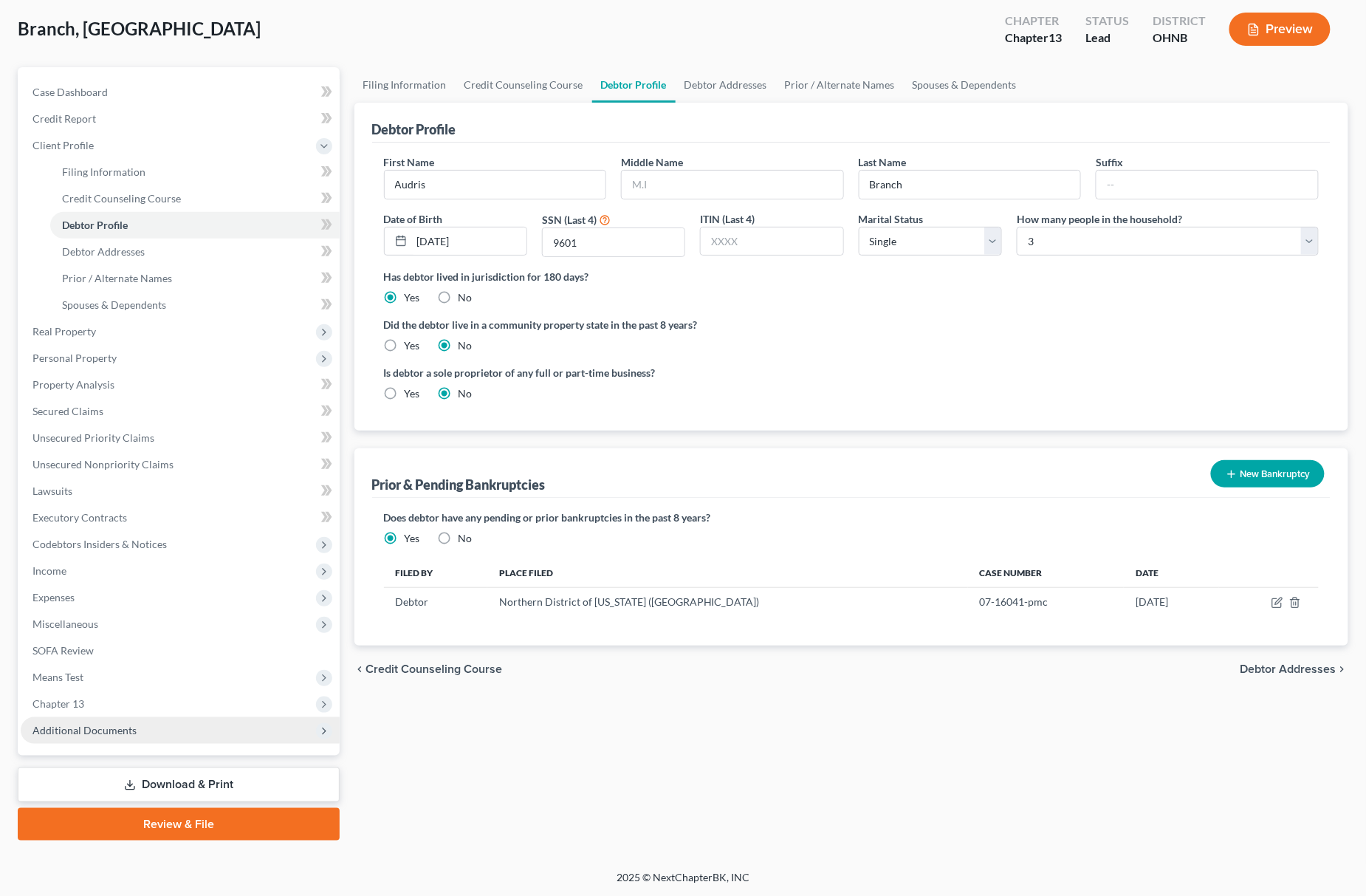
click at [99, 724] on span "Additional Documents" at bounding box center [84, 730] width 104 height 13
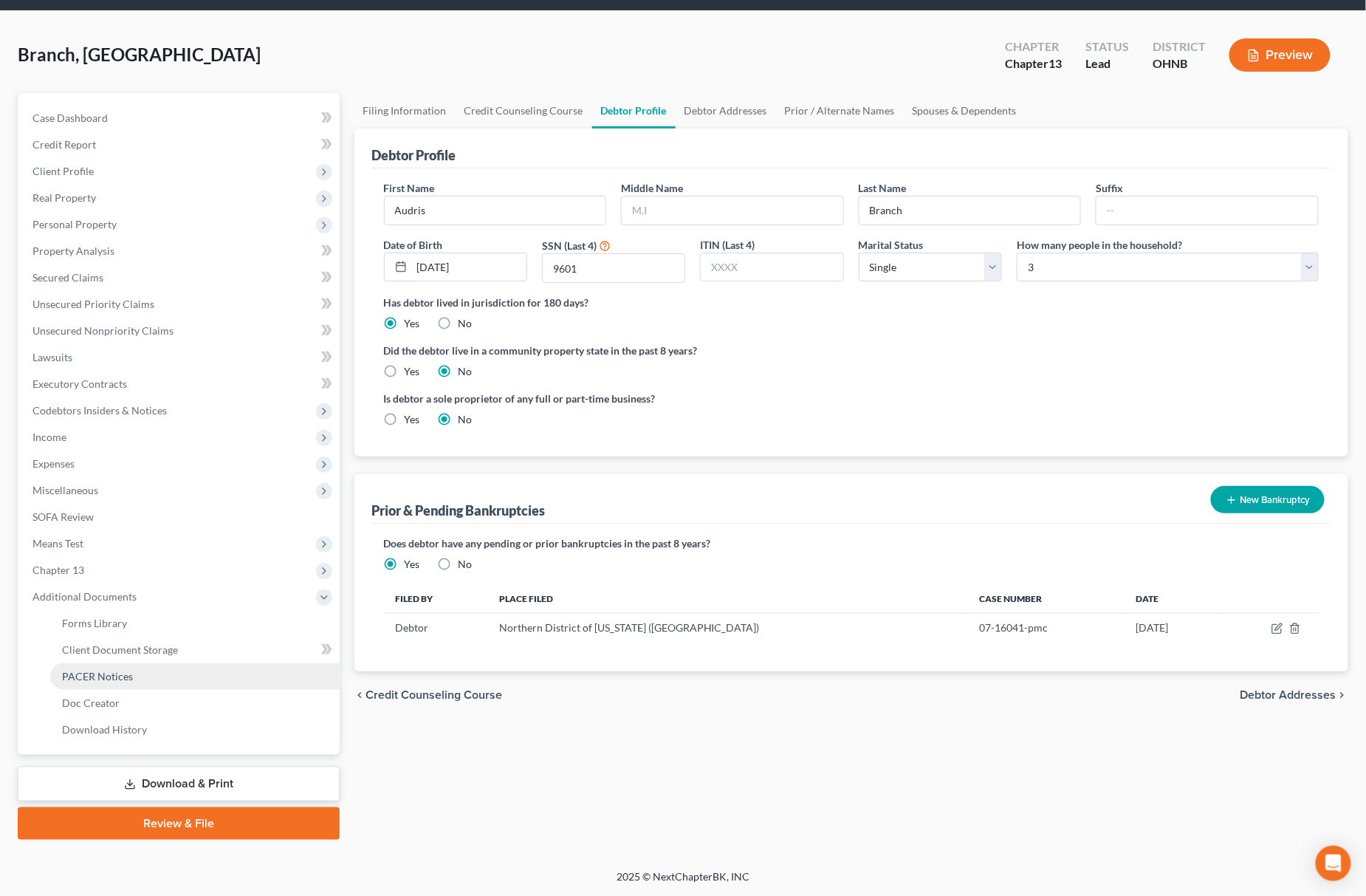
scroll to position [48, 0]
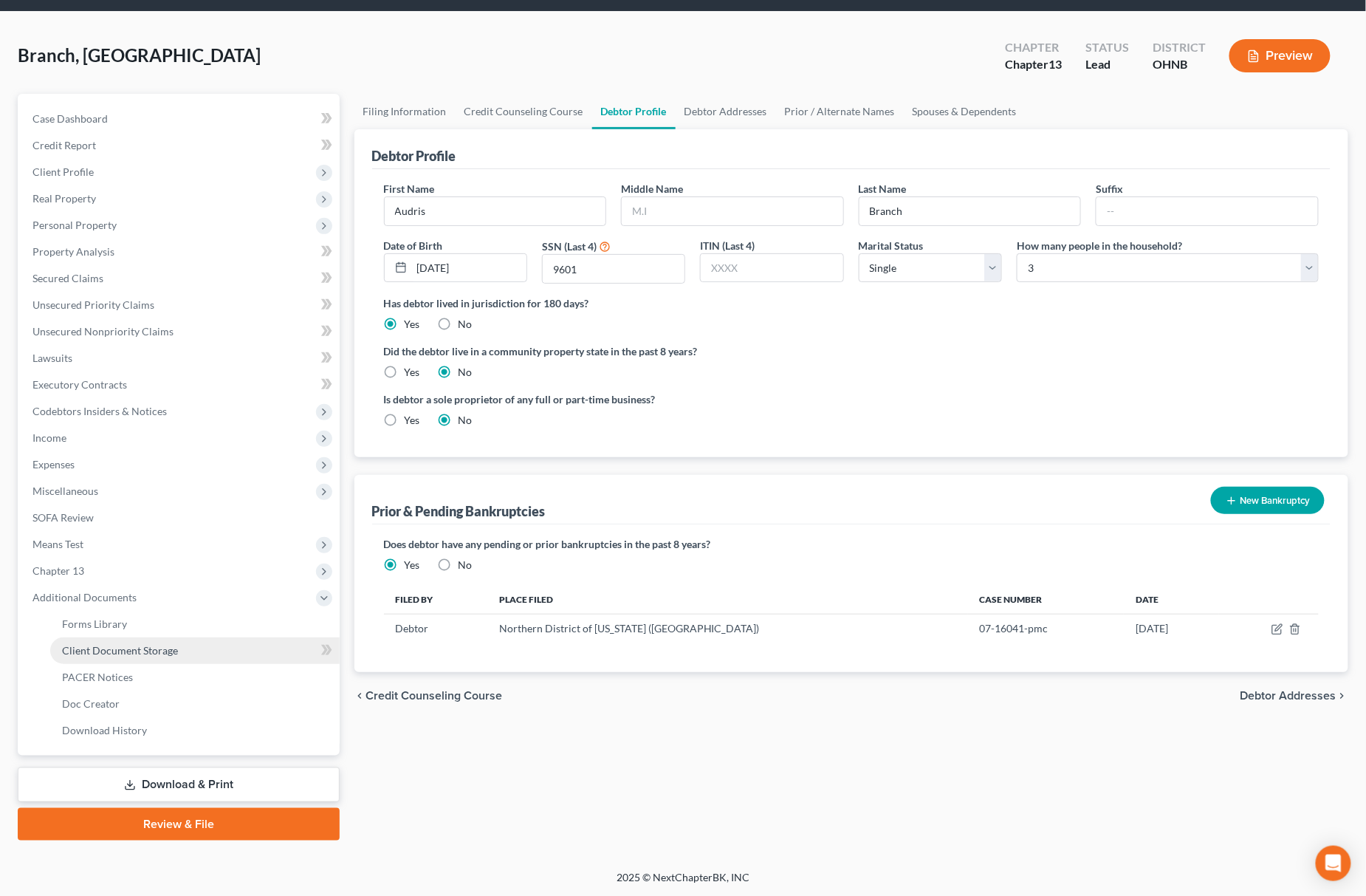
click at [153, 652] on span "Client Document Storage" at bounding box center [120, 650] width 116 height 13
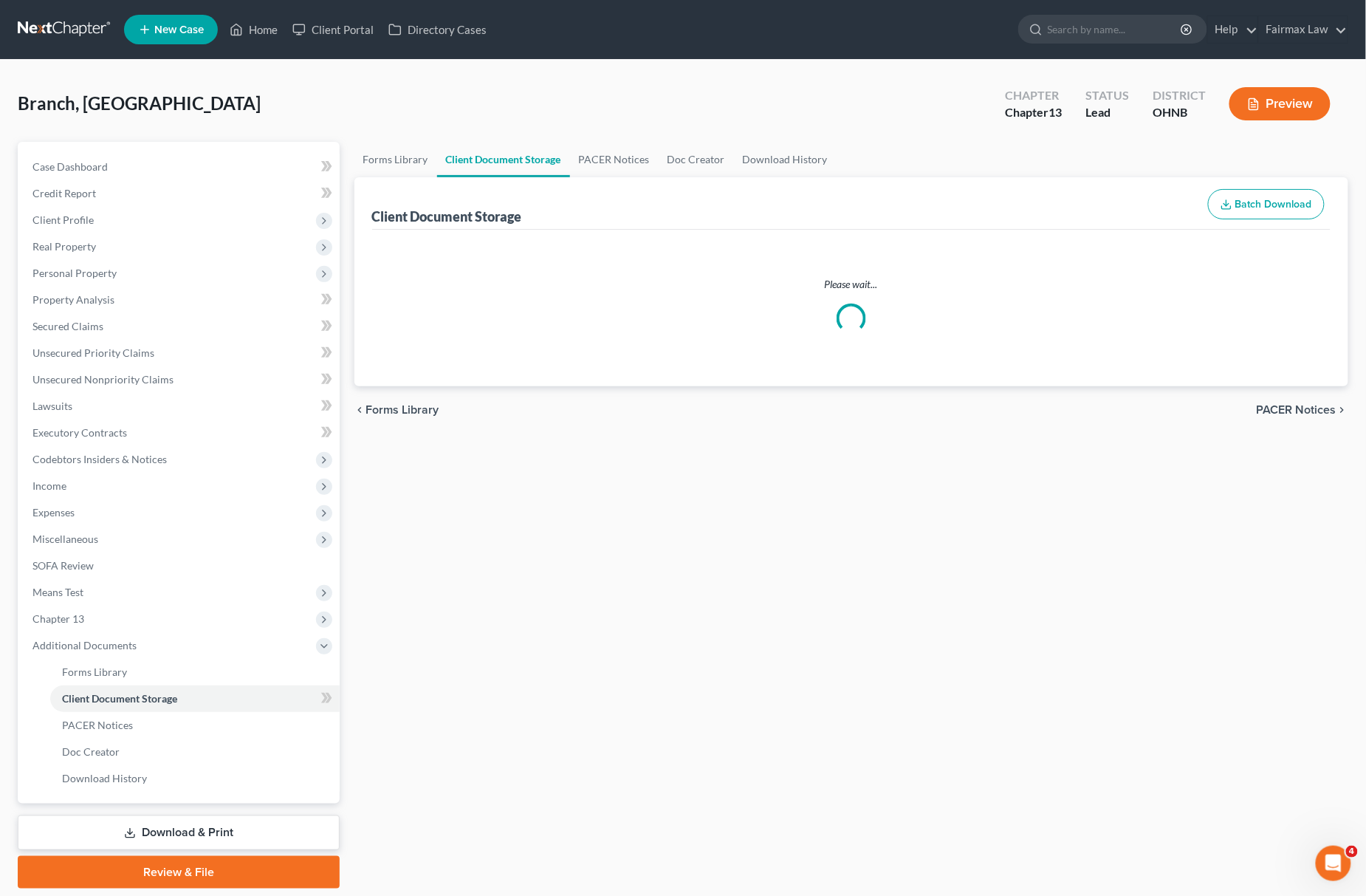
select select "24"
select select "5"
select select "16"
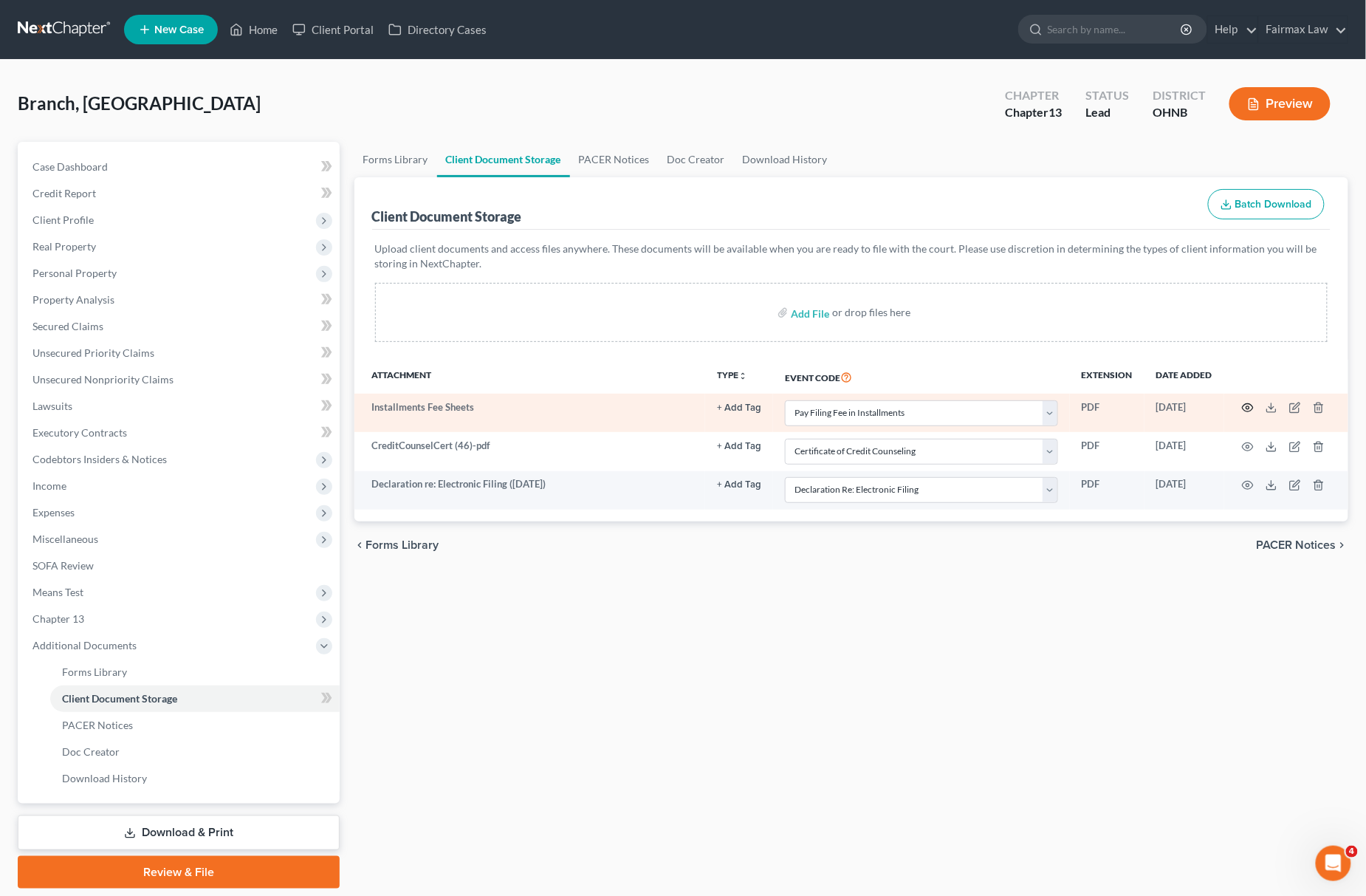
click at [1250, 404] on icon "button" at bounding box center [1248, 408] width 11 height 9
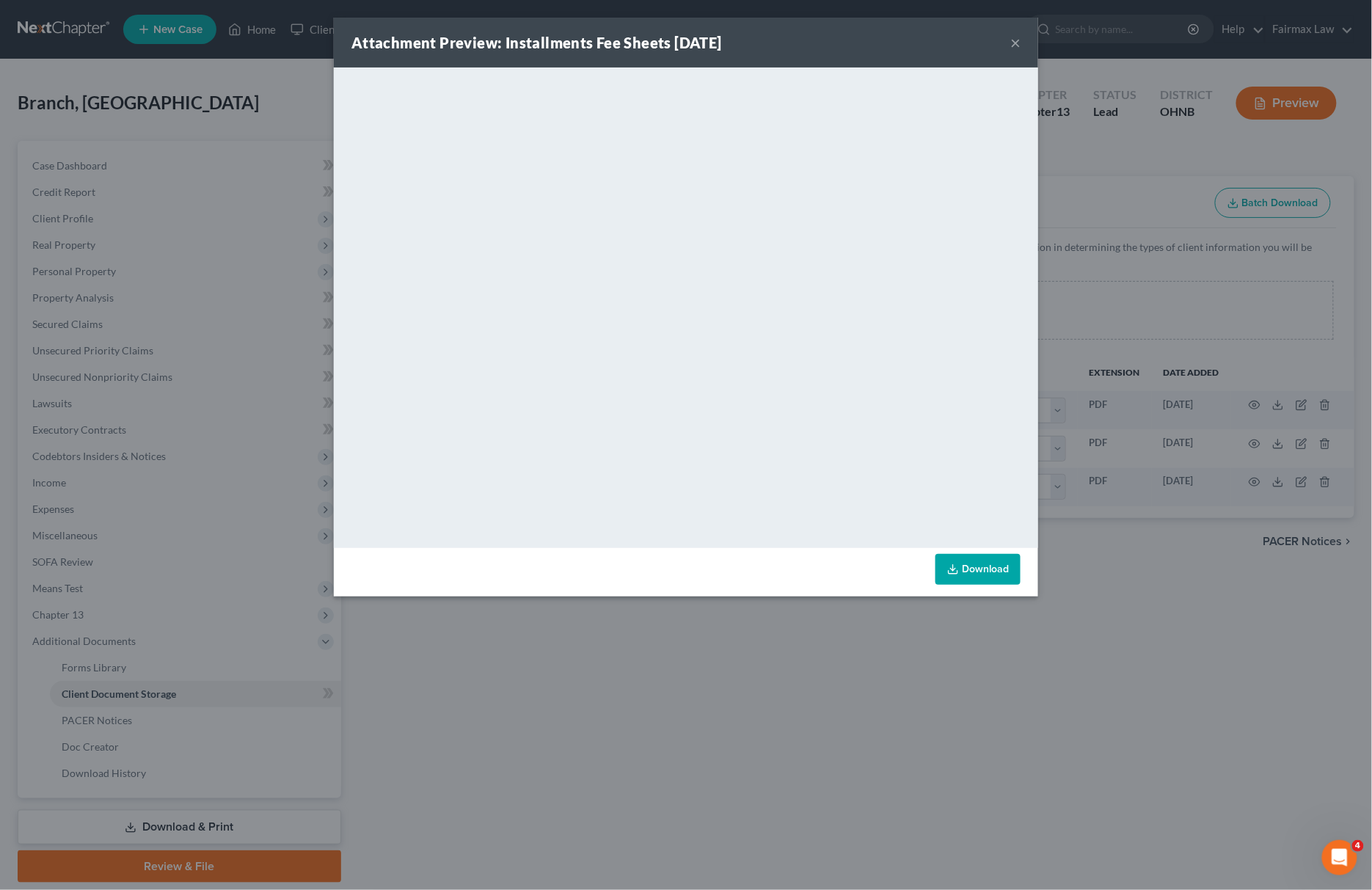
click at [857, 680] on div "Attachment Preview: Installments Fee Sheets 10/14/2025 × <object ng-attr-data='…" at bounding box center [686, 445] width 1372 height 890
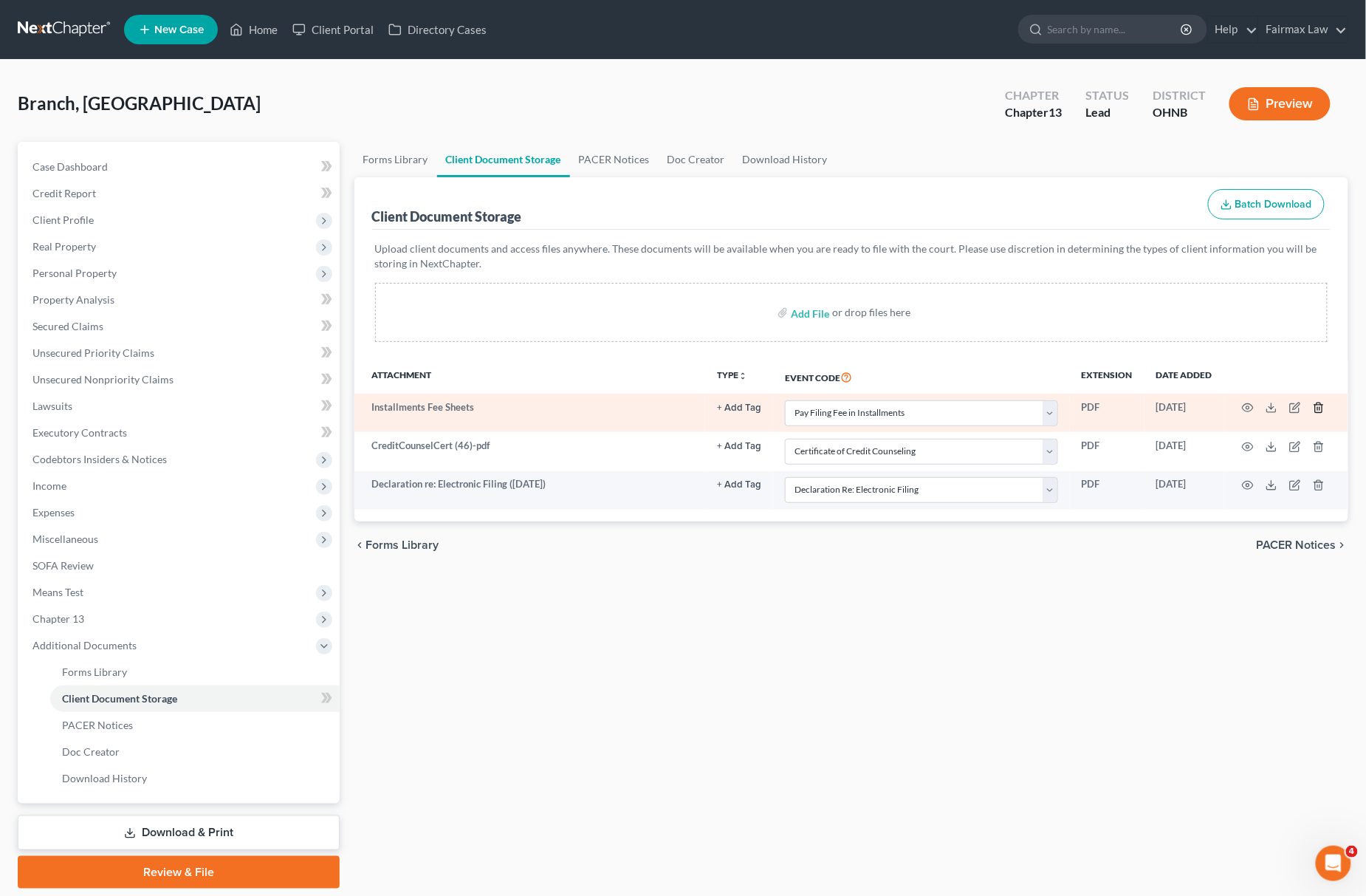
click at [1317, 403] on icon "button" at bounding box center [1318, 407] width 7 height 9
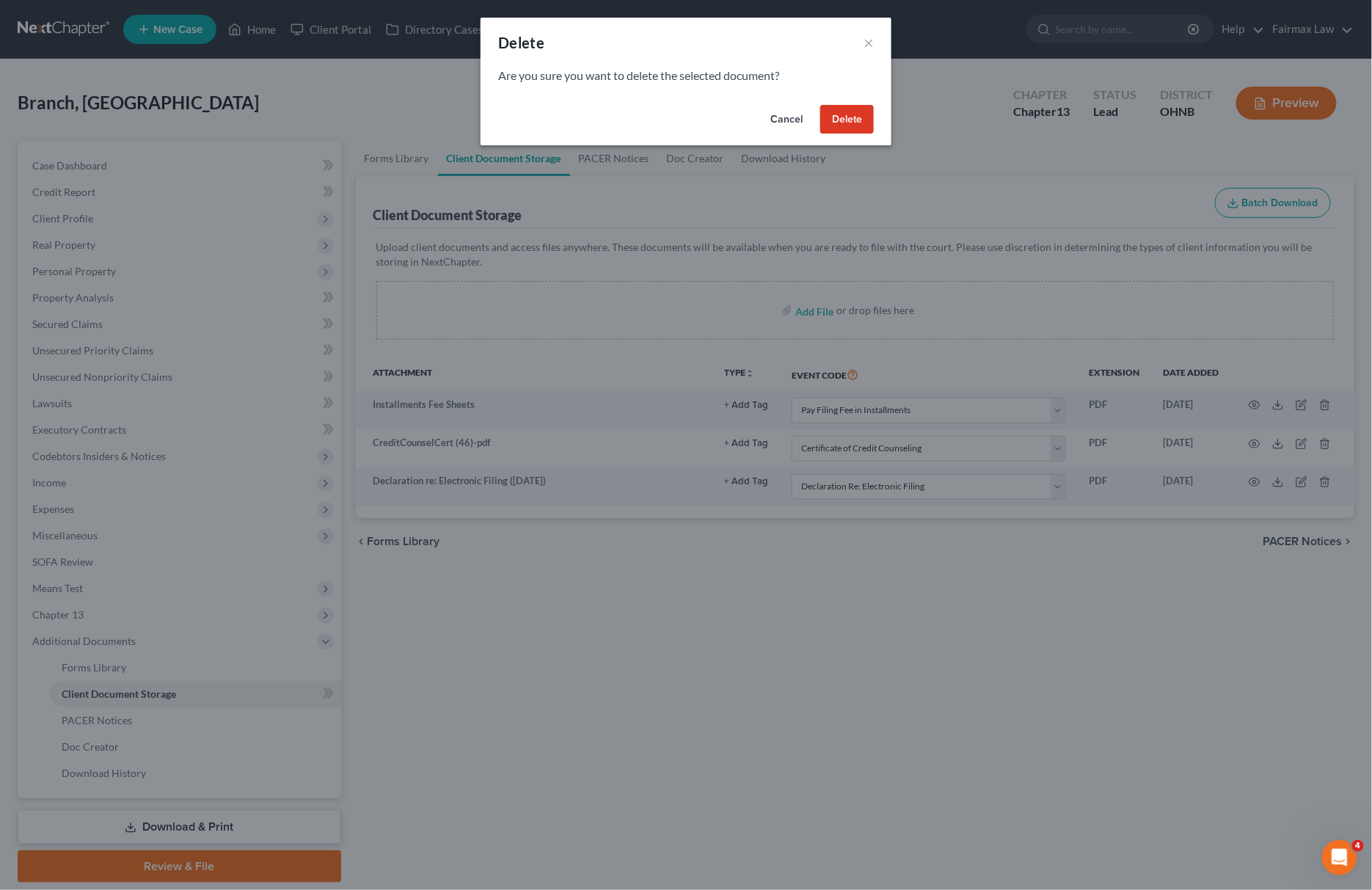
click at [829, 118] on button "Delete" at bounding box center [846, 119] width 53 height 30
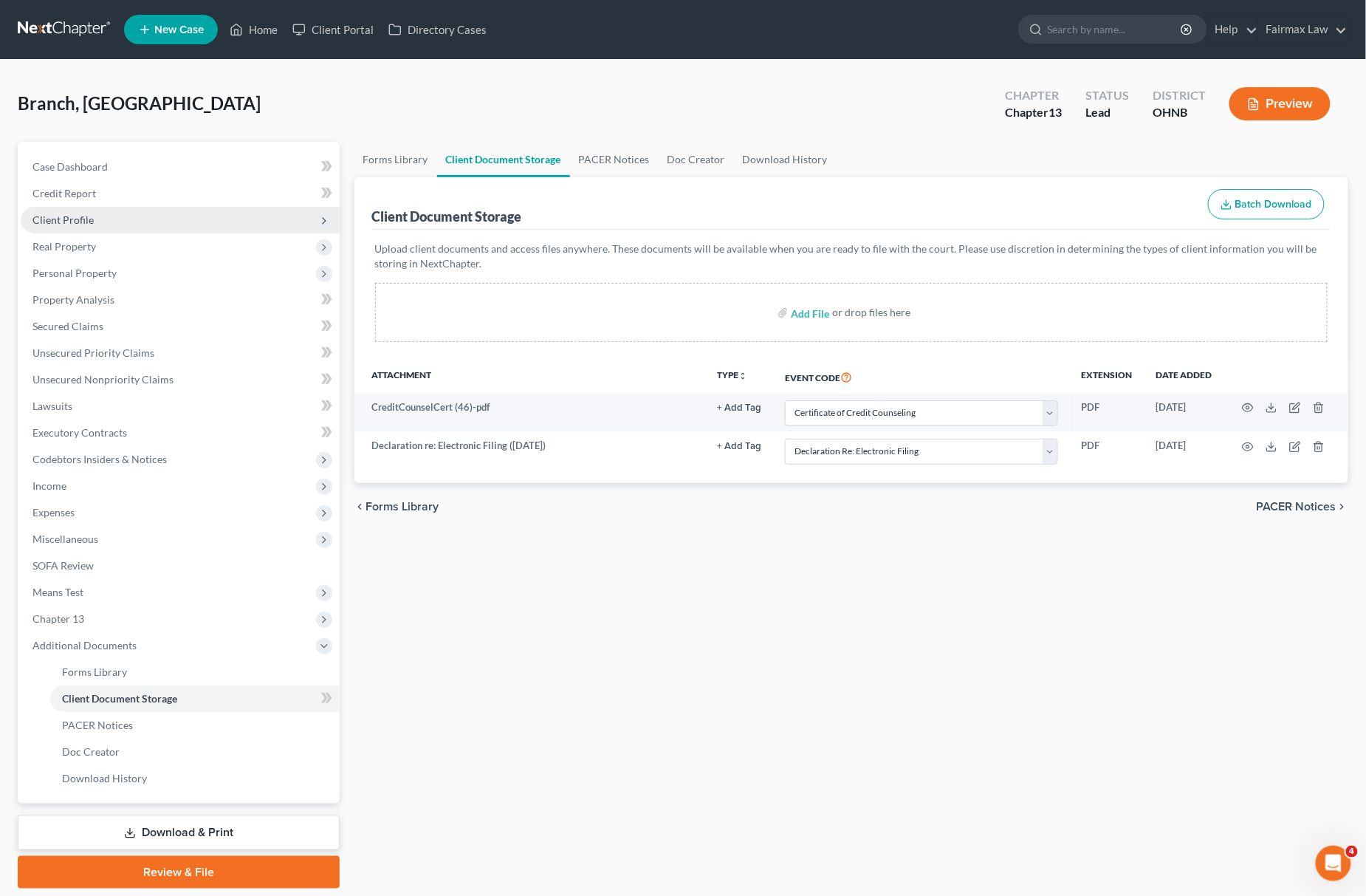
click at [153, 222] on span "Client Profile" at bounding box center [180, 220] width 319 height 26
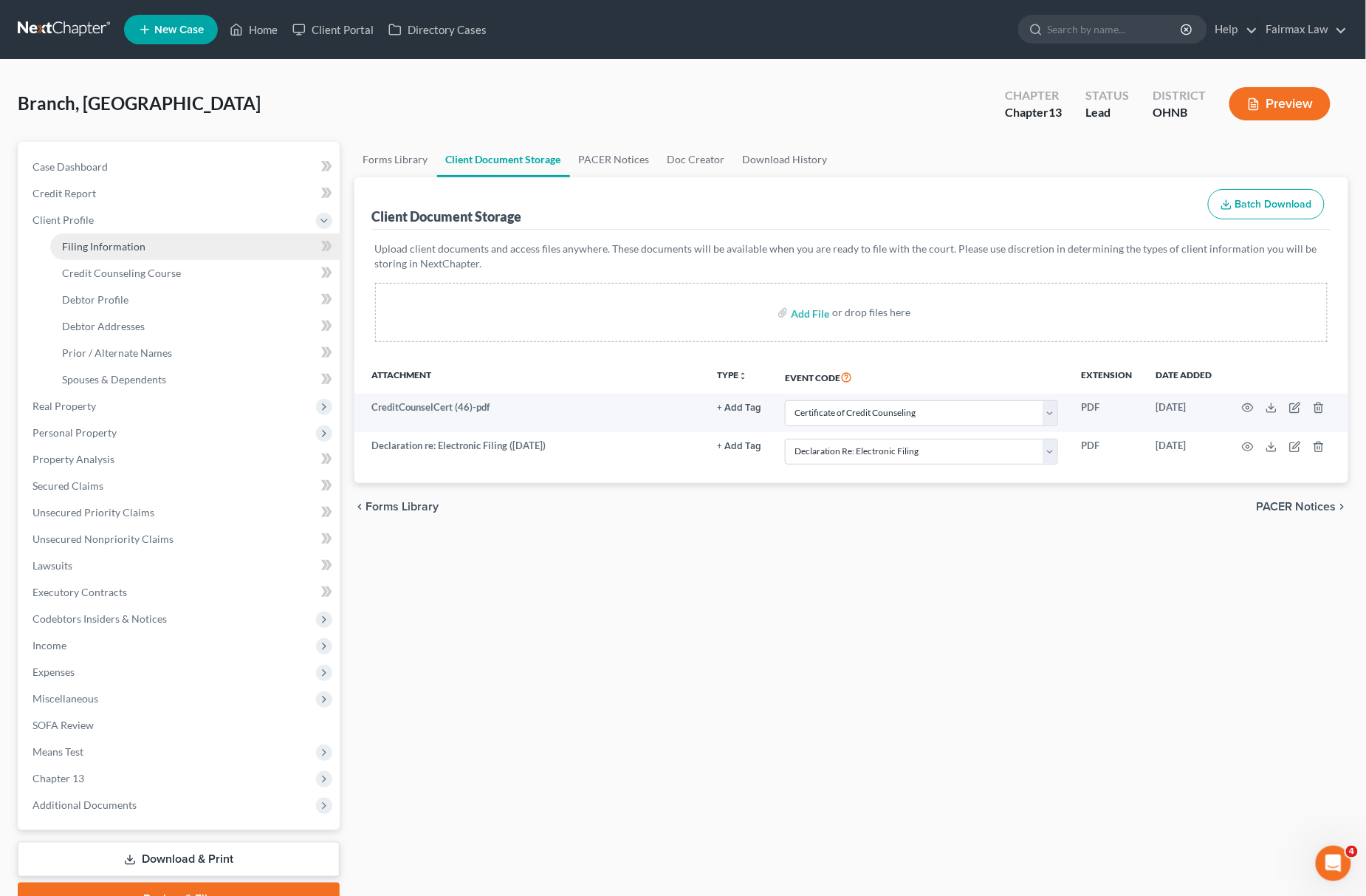
click at [130, 243] on span "Filing Information" at bounding box center [104, 246] width 83 height 13
select select "1"
select select "0"
select select "3"
select select "61"
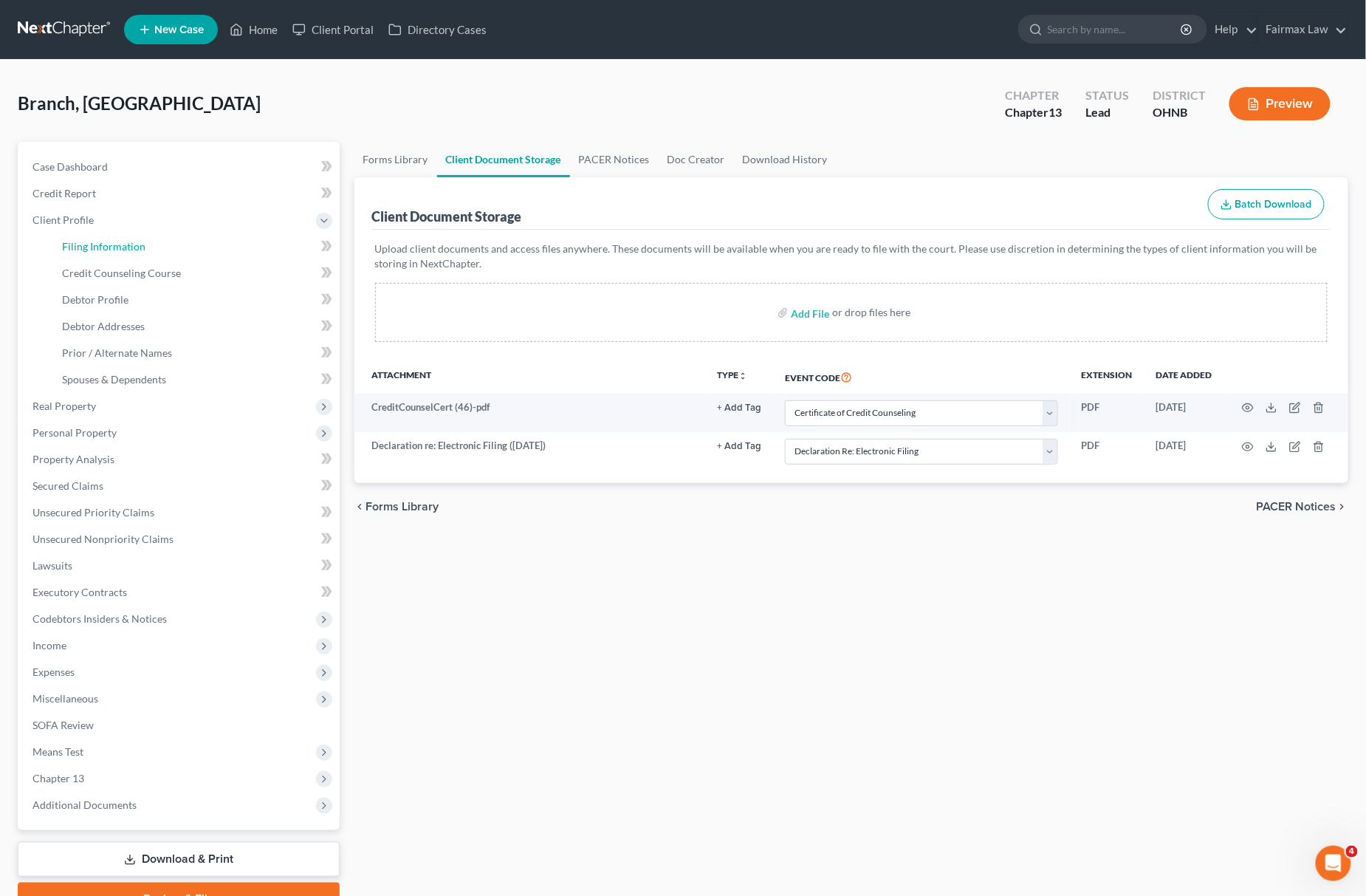
select select "11"
select select "0"
select select "36"
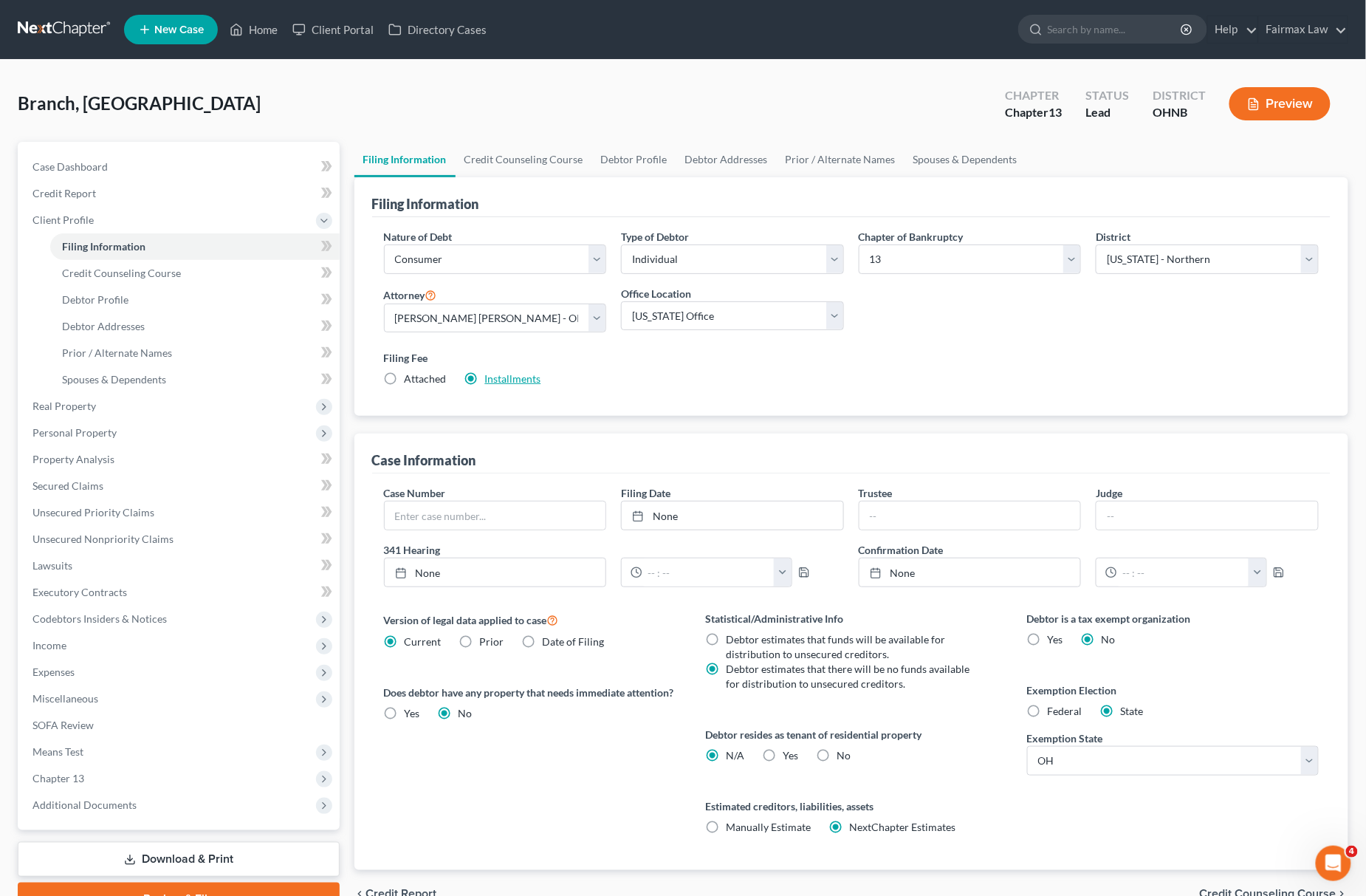
click at [505, 382] on link "Installments" at bounding box center [514, 378] width 56 height 13
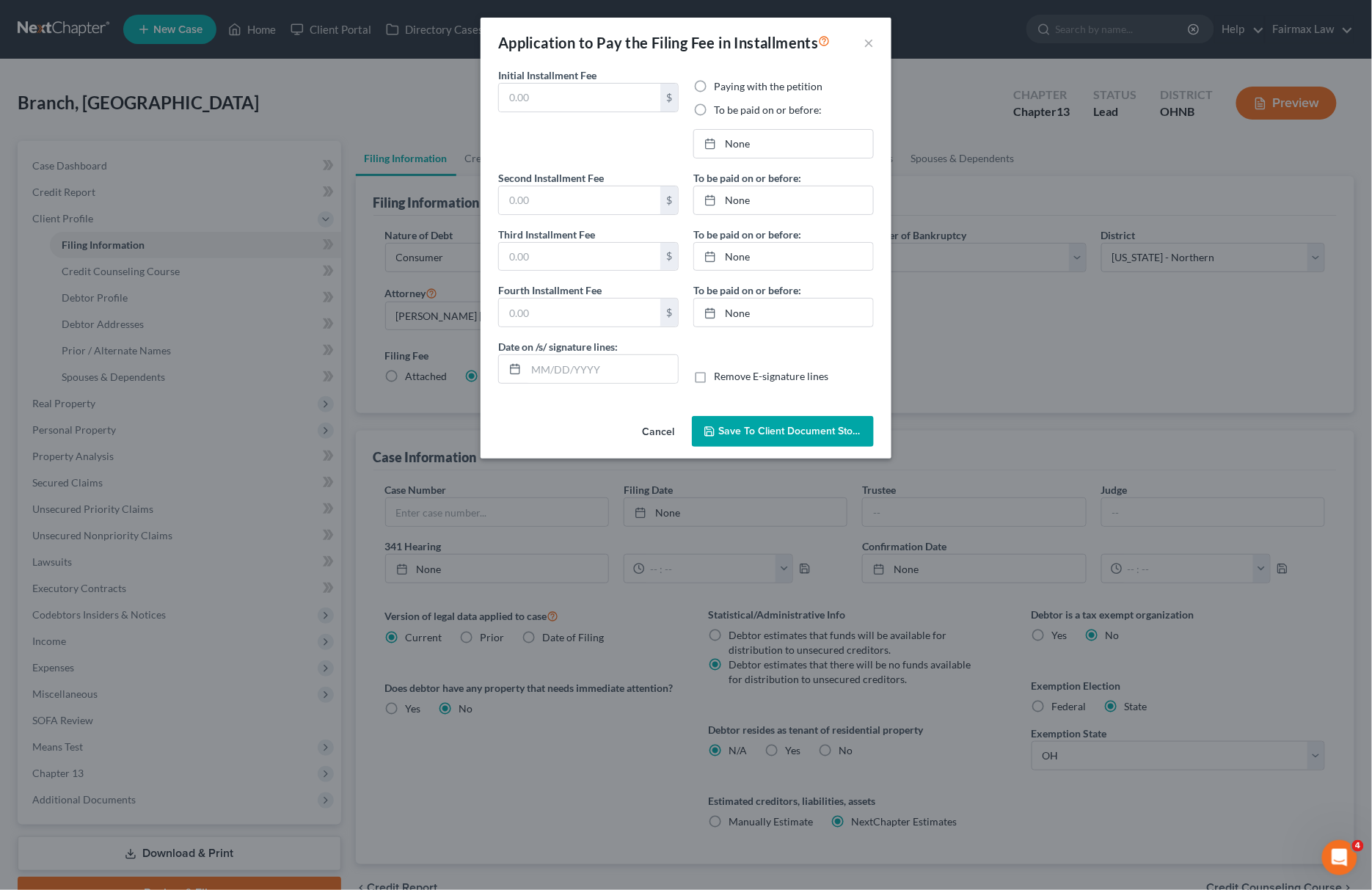
type input "100.00"
radio input "true"
type input "100.00"
type input "113.00"
type input "10/15/2025"
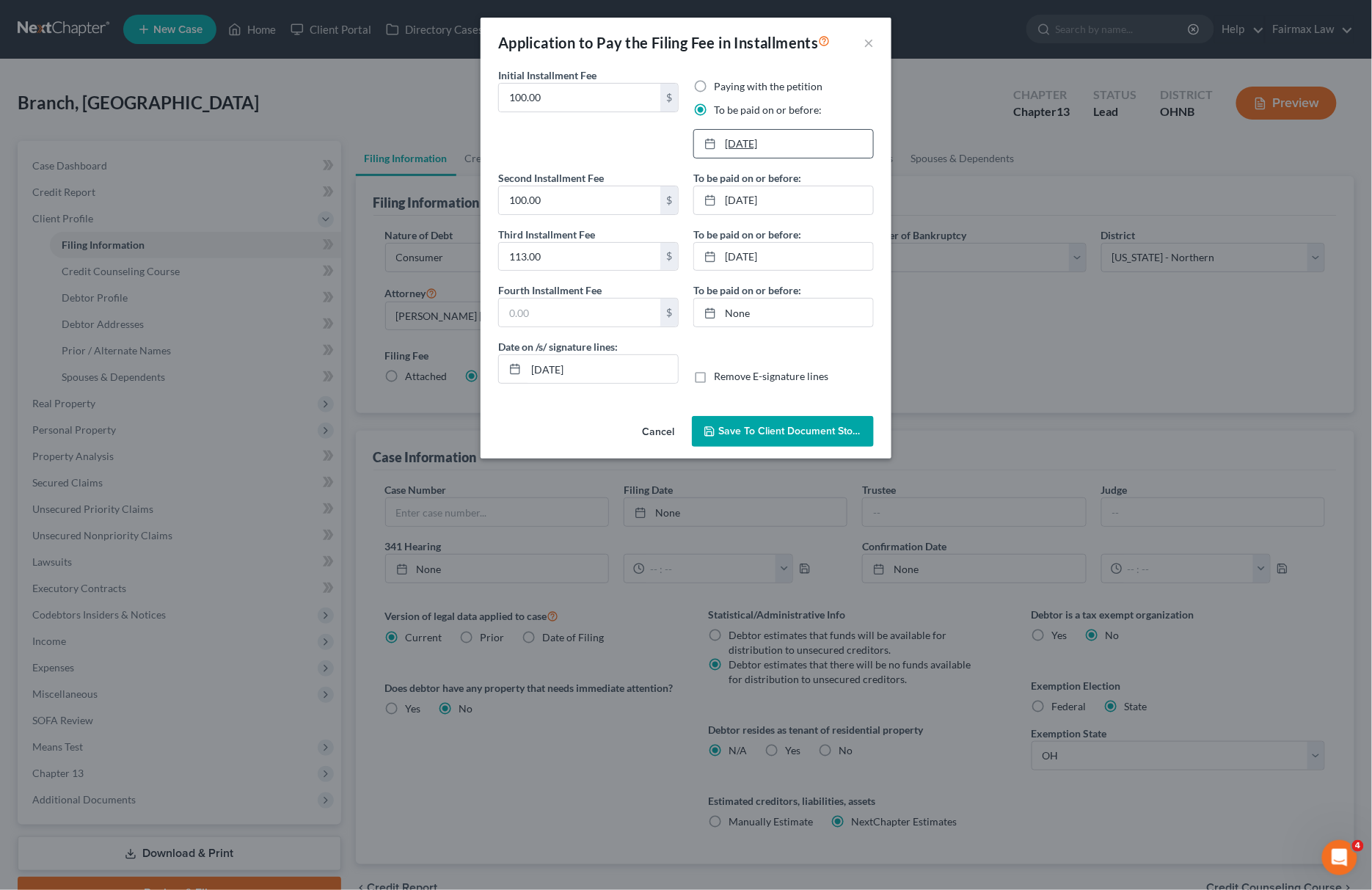
click at [734, 151] on link "11/14/2025" at bounding box center [784, 143] width 179 height 28
click at [738, 197] on link "12/15/2025" at bounding box center [784, 200] width 179 height 28
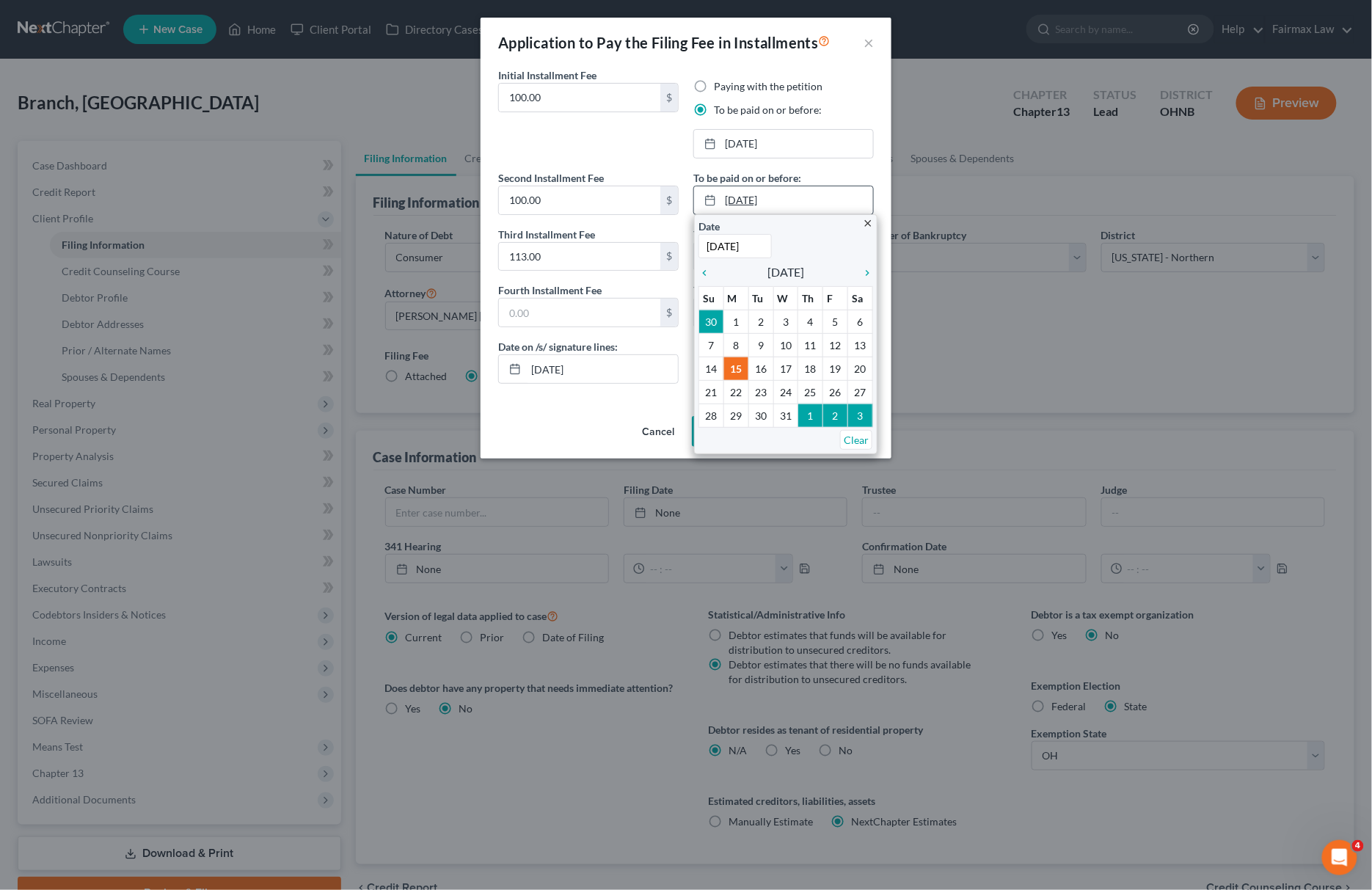
click at [752, 196] on link "12/15/2025" at bounding box center [784, 200] width 179 height 28
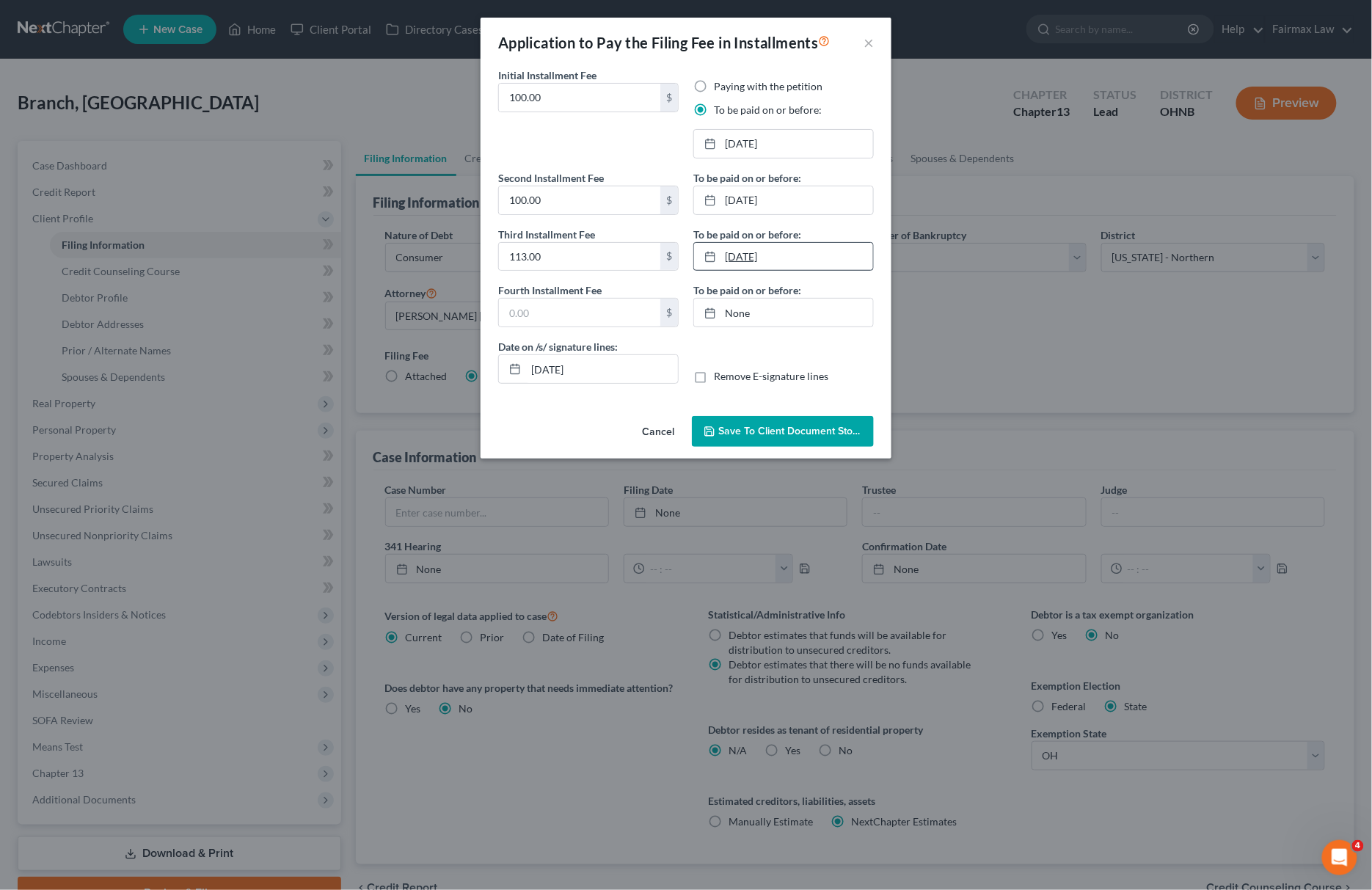
click at [769, 264] on link "1/12/2026" at bounding box center [784, 256] width 179 height 28
click at [772, 261] on link "1/15/2026" at bounding box center [784, 256] width 179 height 28
drag, startPoint x: 597, startPoint y: 365, endPoint x: 266, endPoint y: 336, distance: 332.3
click at [266, 336] on div "Application to Pay the Filing Fee in Installments × Initial Installment Fee 100…" at bounding box center [686, 445] width 1372 height 890
click at [747, 409] on div "Initial Installment Fee 100.00 $ Paying with the petition To be paid on or befo…" at bounding box center [686, 239] width 410 height 343
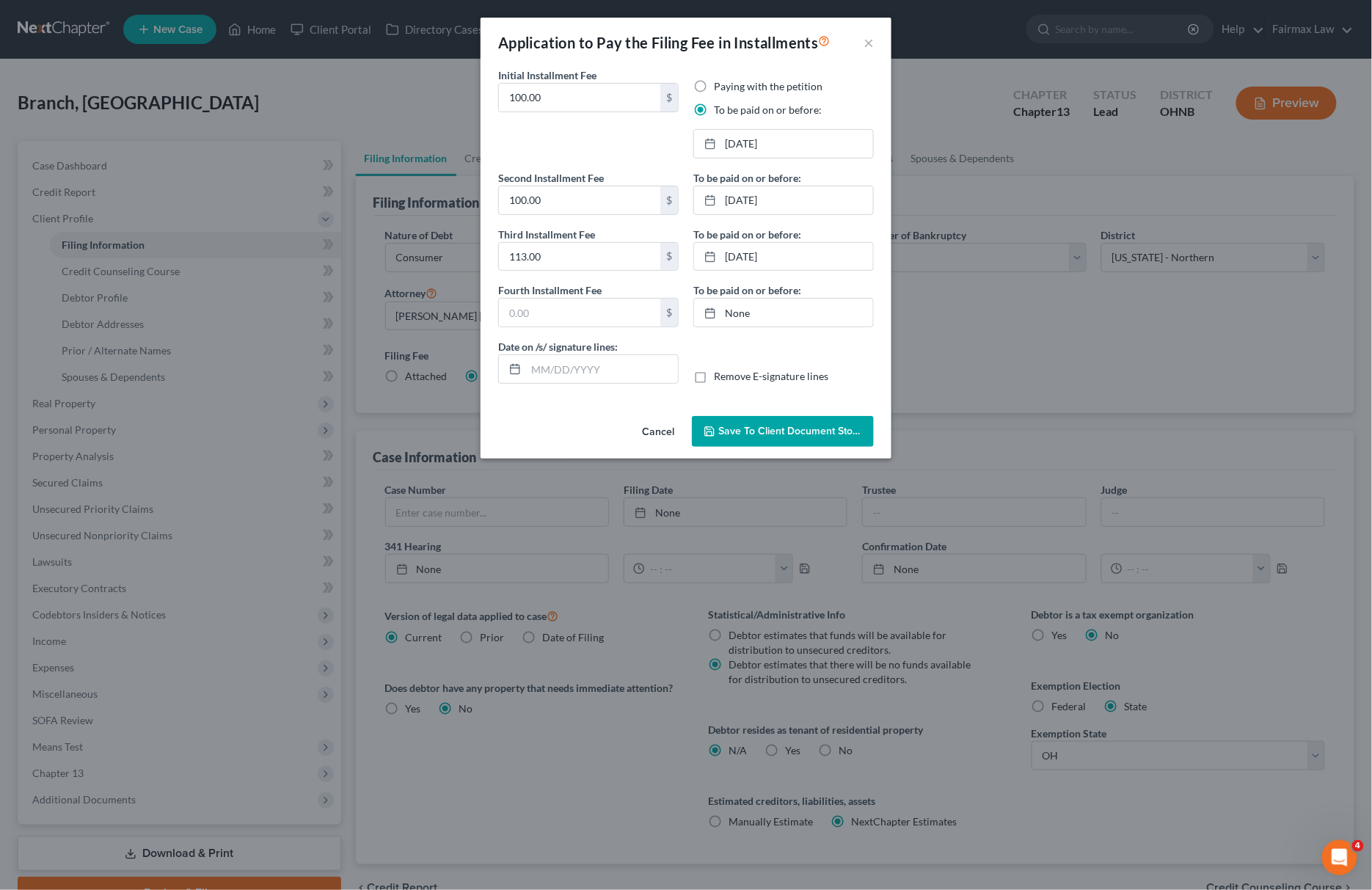
click at [743, 435] on span "Save to Client Document Storage" at bounding box center [796, 431] width 156 height 13
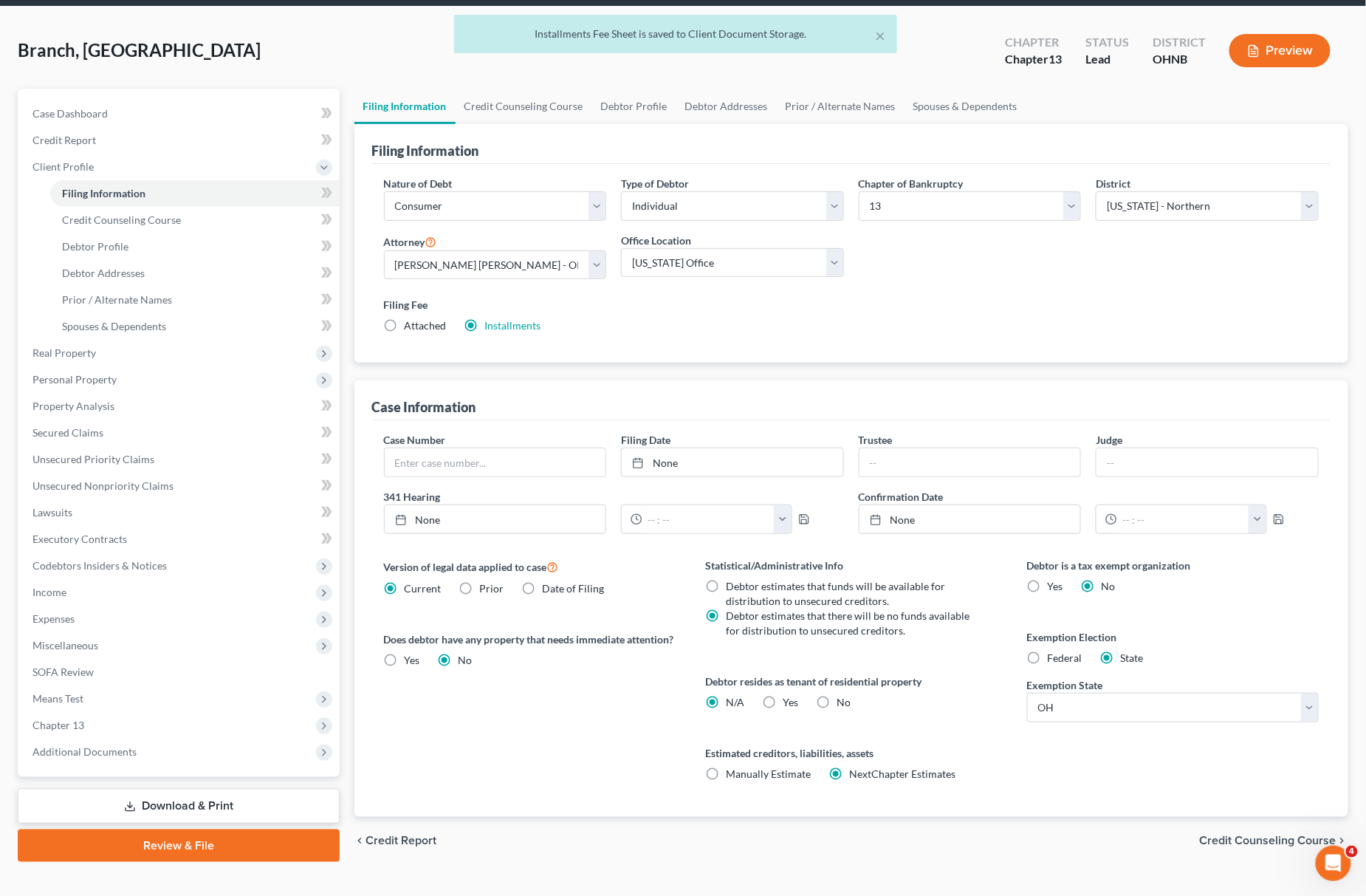
scroll to position [78, 0]
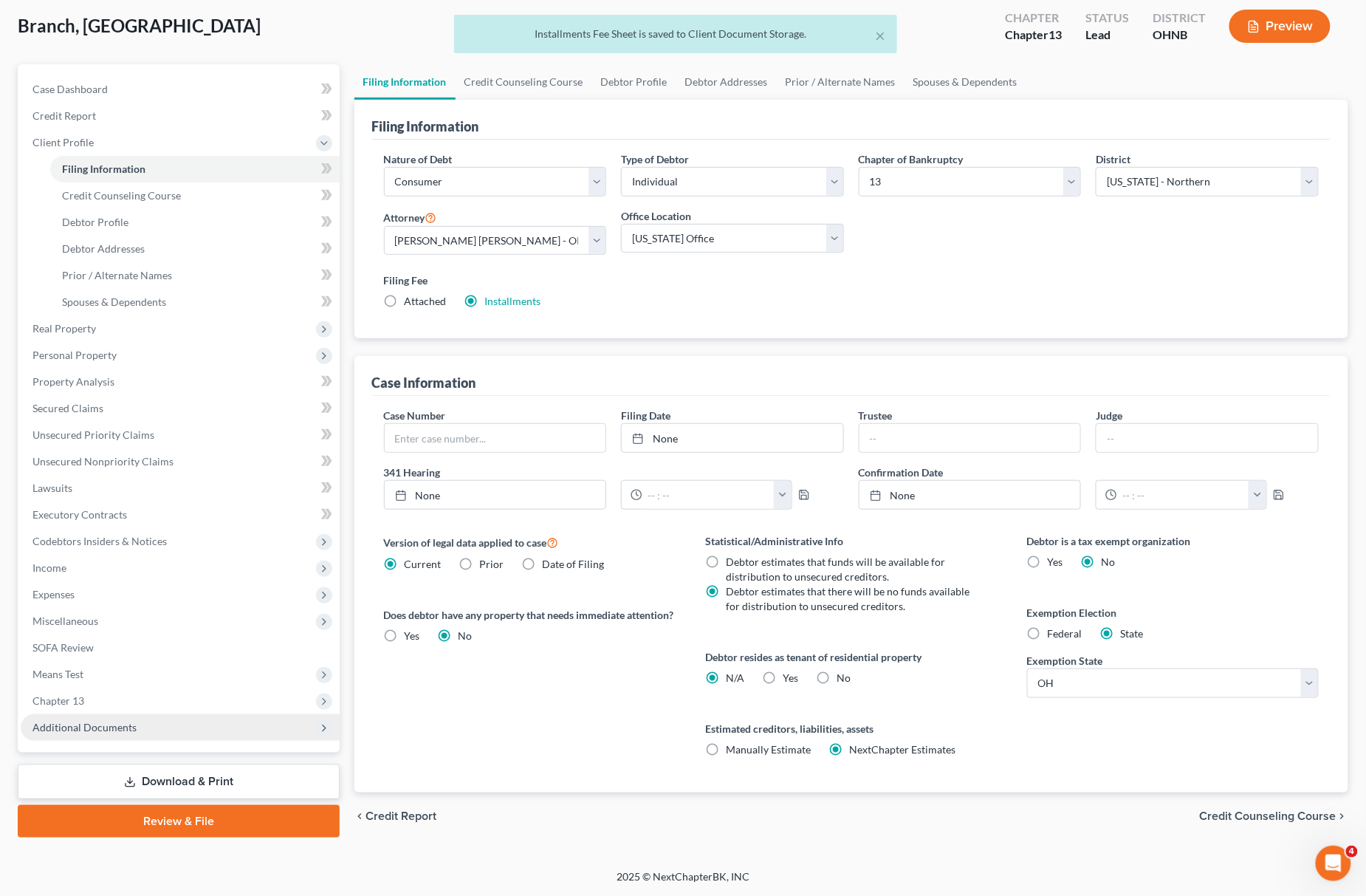
click at [134, 738] on div "Case Dashboard Payments Invoices Payments Payments Credit Report Client Profile…" at bounding box center [179, 408] width 322 height 688
click at [142, 727] on span "Additional Documents" at bounding box center [180, 727] width 319 height 26
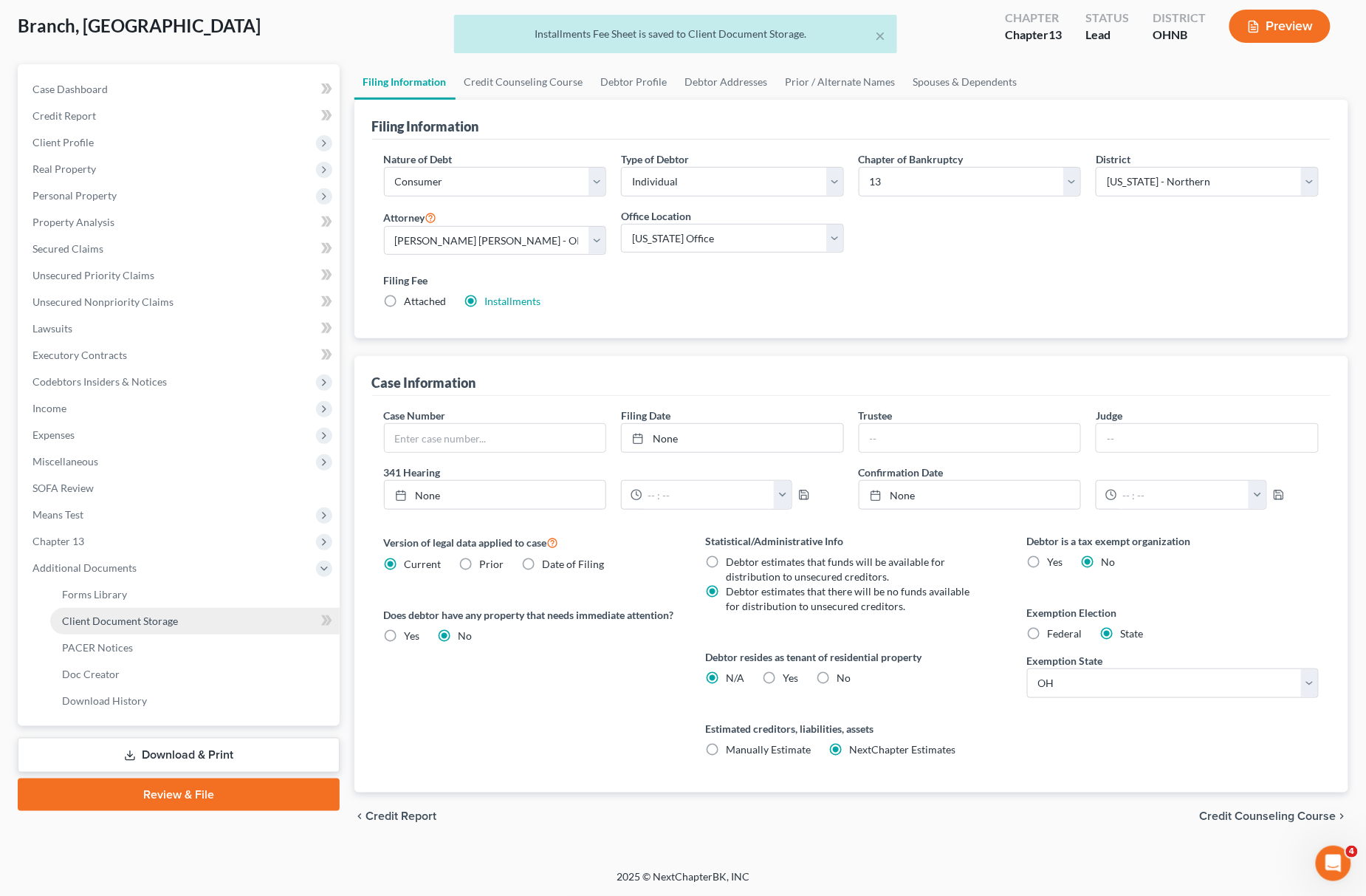
click at [159, 607] on link "Client Document Storage" at bounding box center [195, 620] width 290 height 26
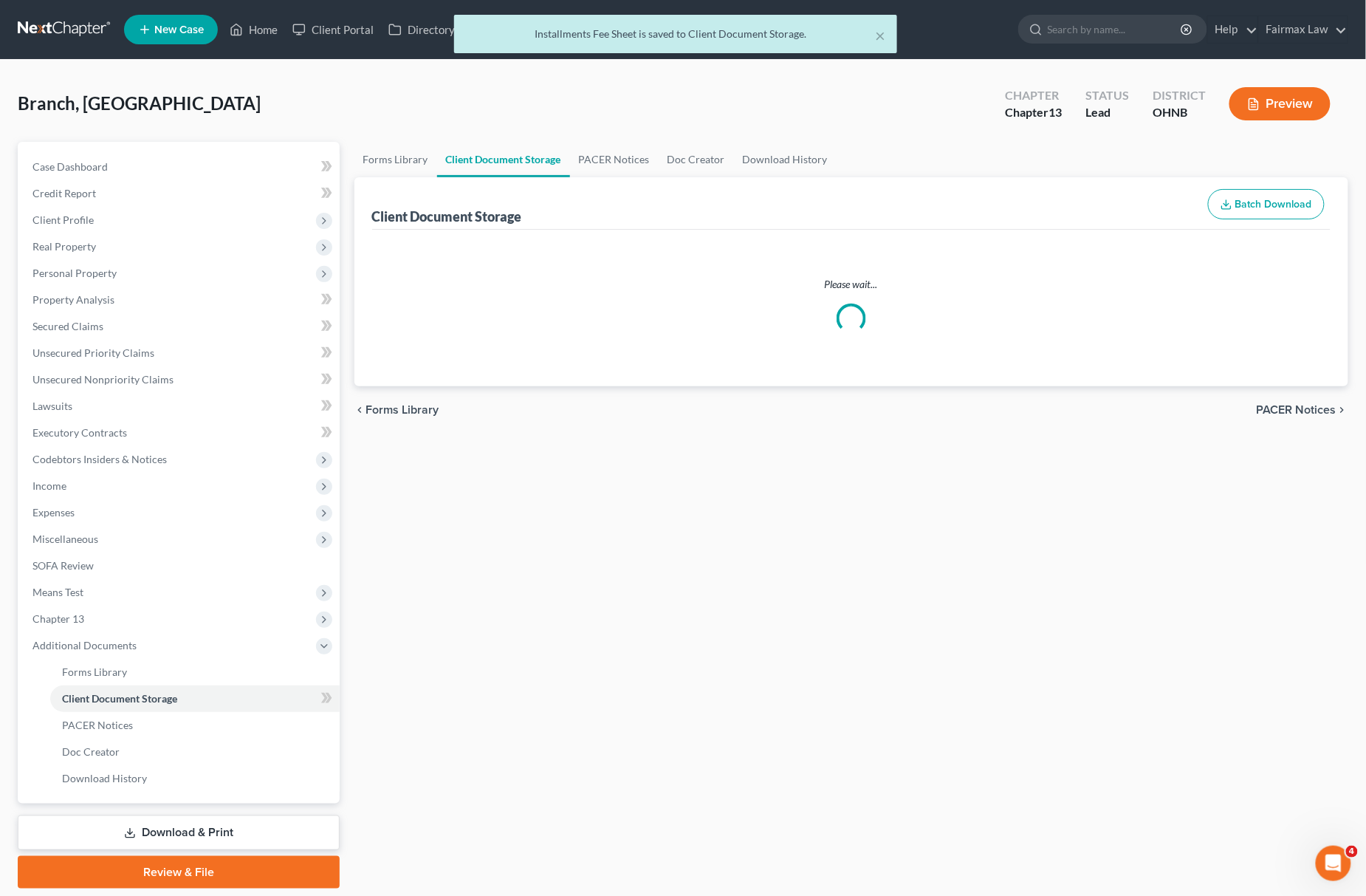
select select "5"
select select "16"
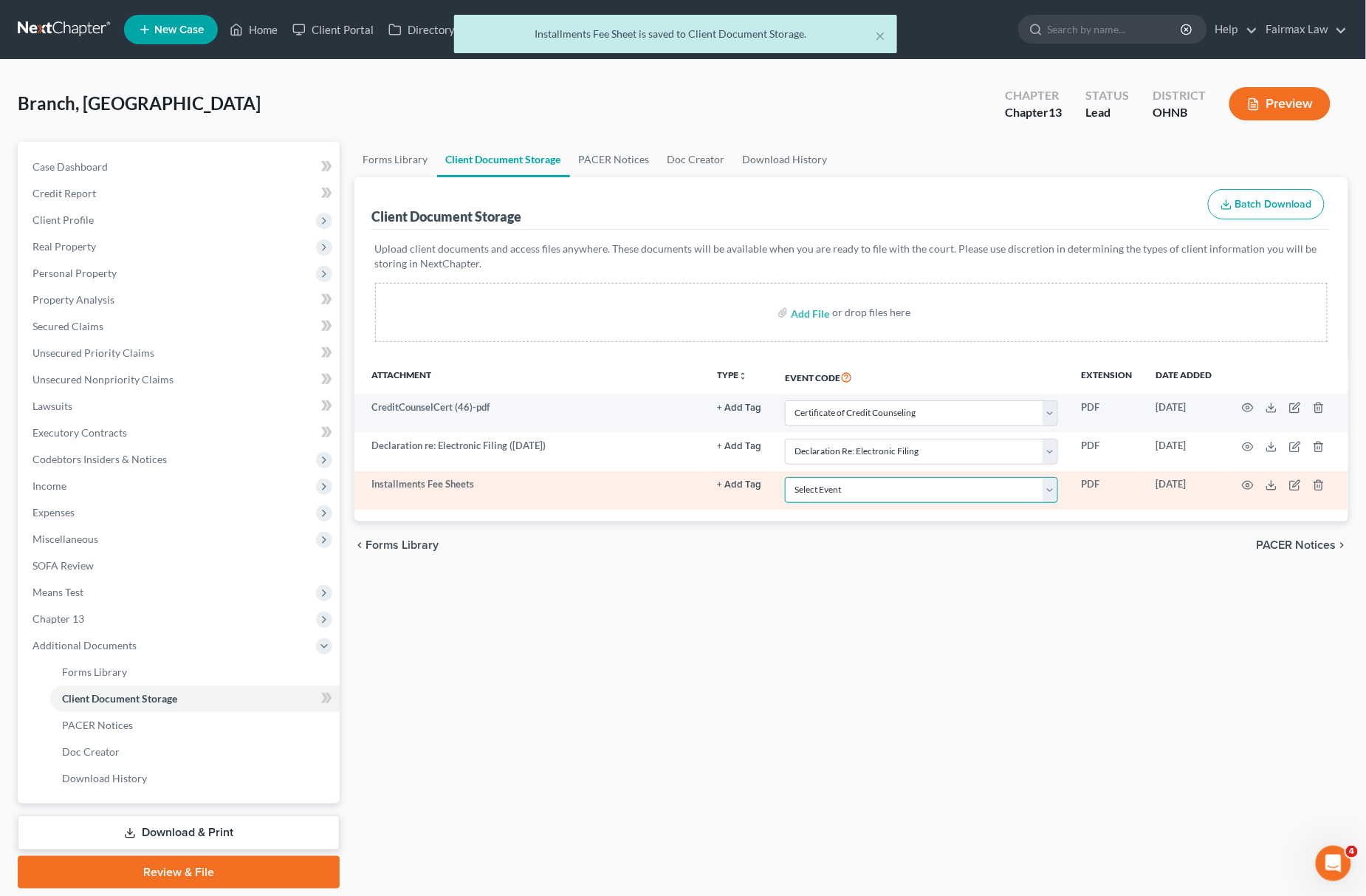
click at [907, 480] on select "Select Event 20 Largest Unsecured Creditors Amended List of Creditors (Fee) Ame…" at bounding box center [921, 490] width 273 height 26
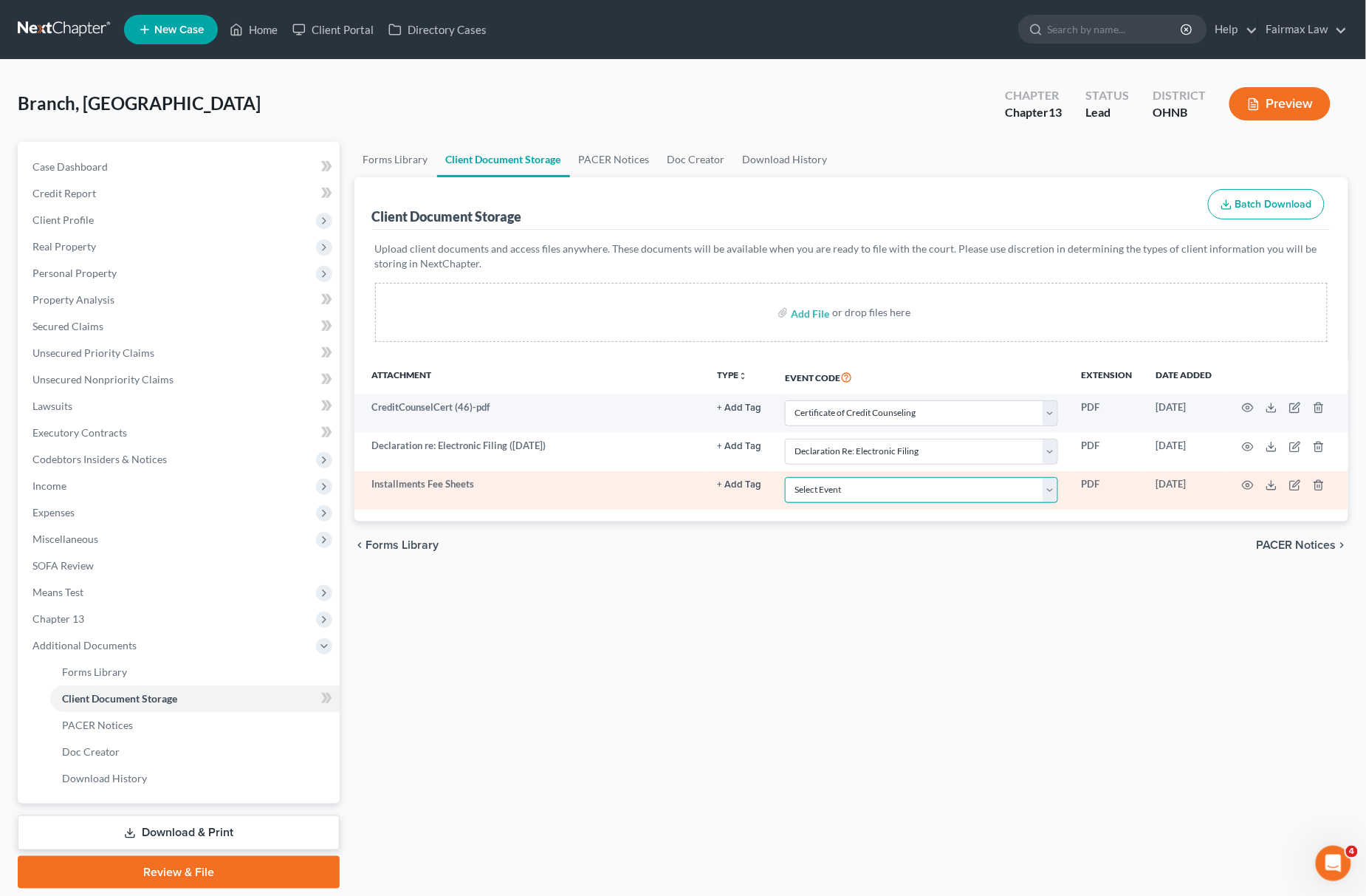
select select "24"
click at [785, 478] on select "Select Event 20 Largest Unsecured Creditors Amended List of Creditors (Fee) Ame…" at bounding box center [921, 490] width 273 height 26
click at [1248, 485] on icon "button" at bounding box center [1248, 485] width 12 height 12
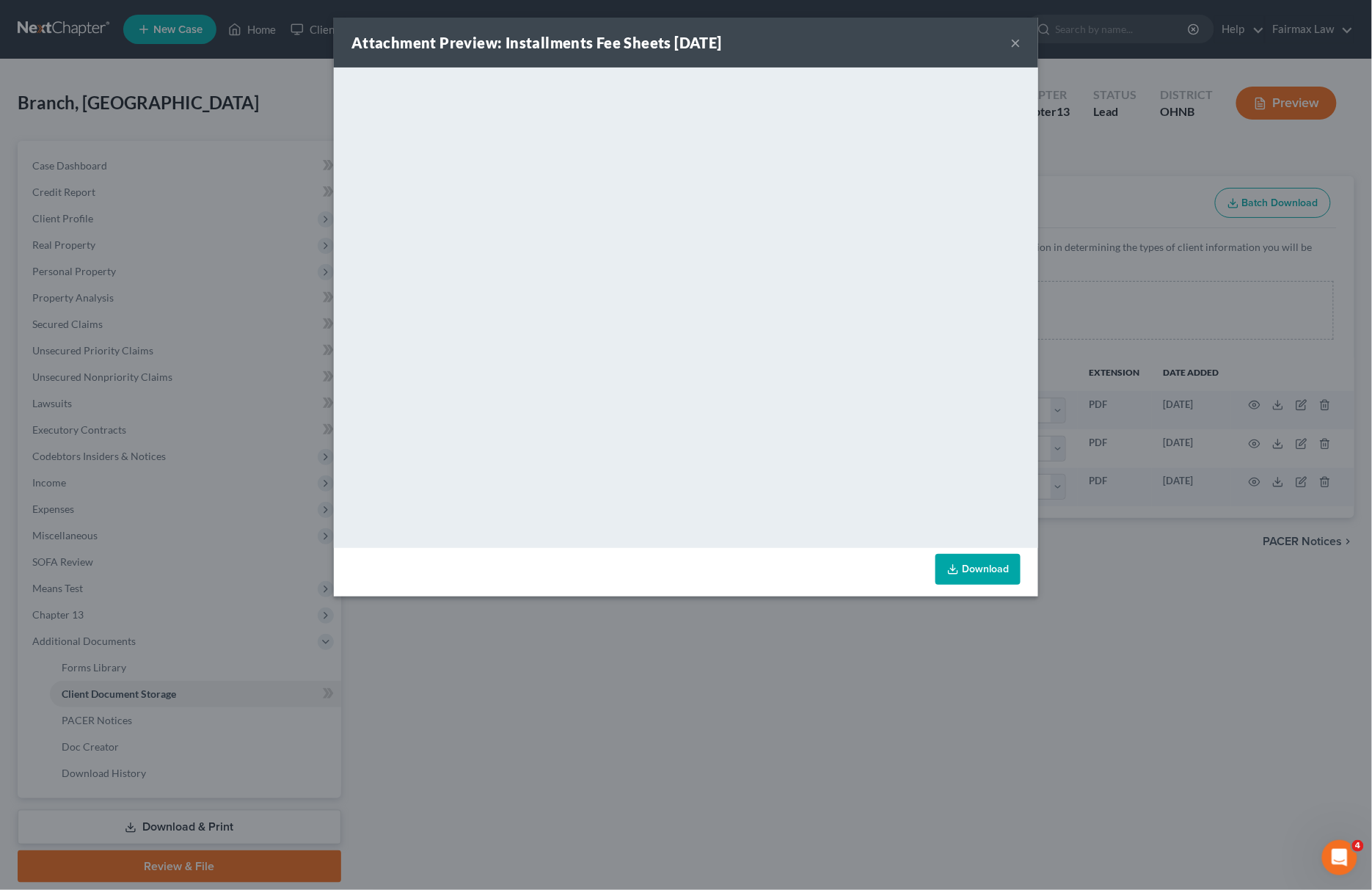
click at [873, 673] on div "Attachment Preview: Installments Fee Sheets 10/15/2025 × <object ng-attr-data='…" at bounding box center [686, 445] width 1372 height 890
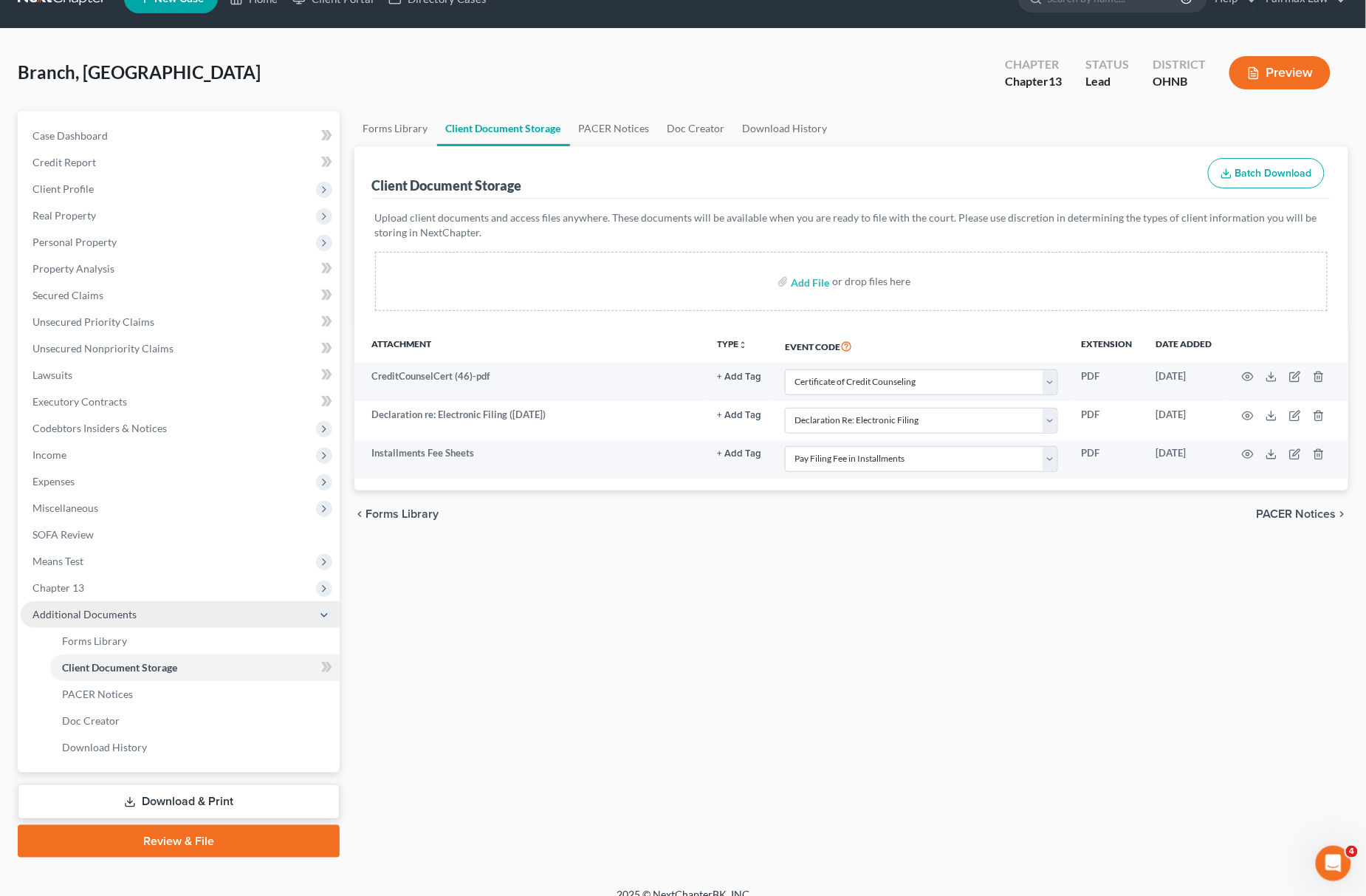
scroll to position [48, 0]
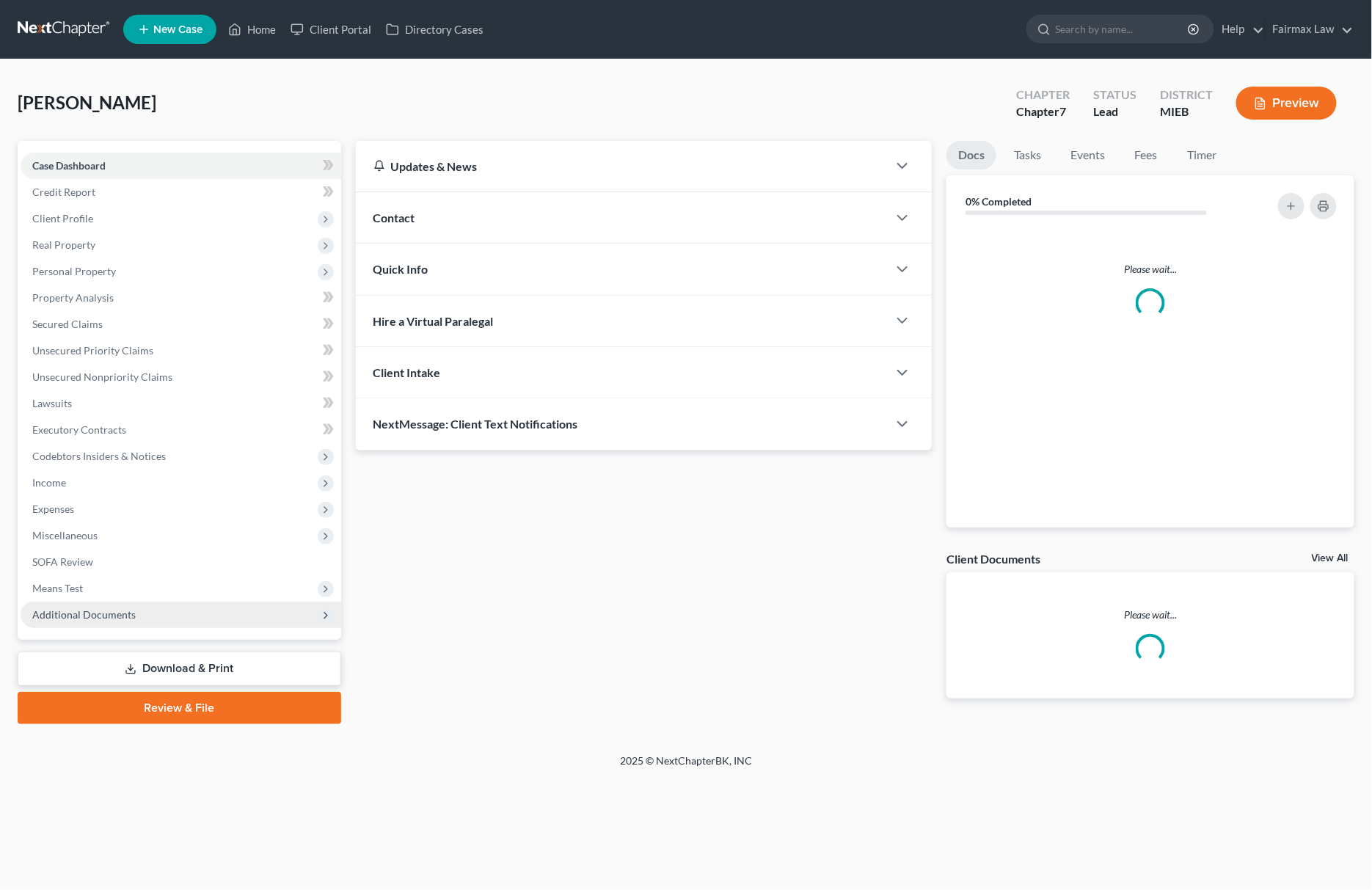
click at [168, 602] on span "Additional Documents" at bounding box center [180, 614] width 321 height 26
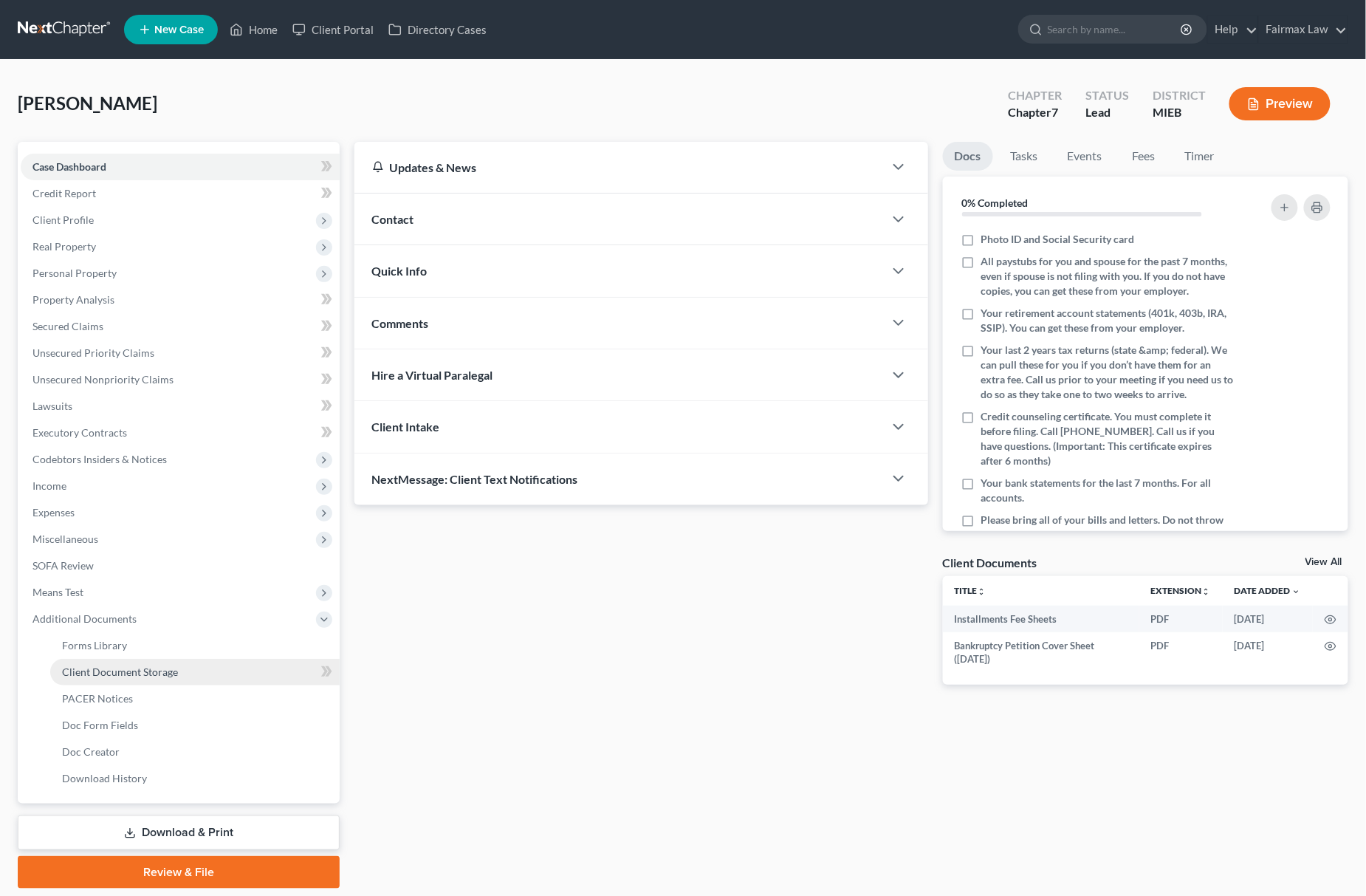
click at [149, 666] on span "Client Document Storage" at bounding box center [120, 671] width 116 height 13
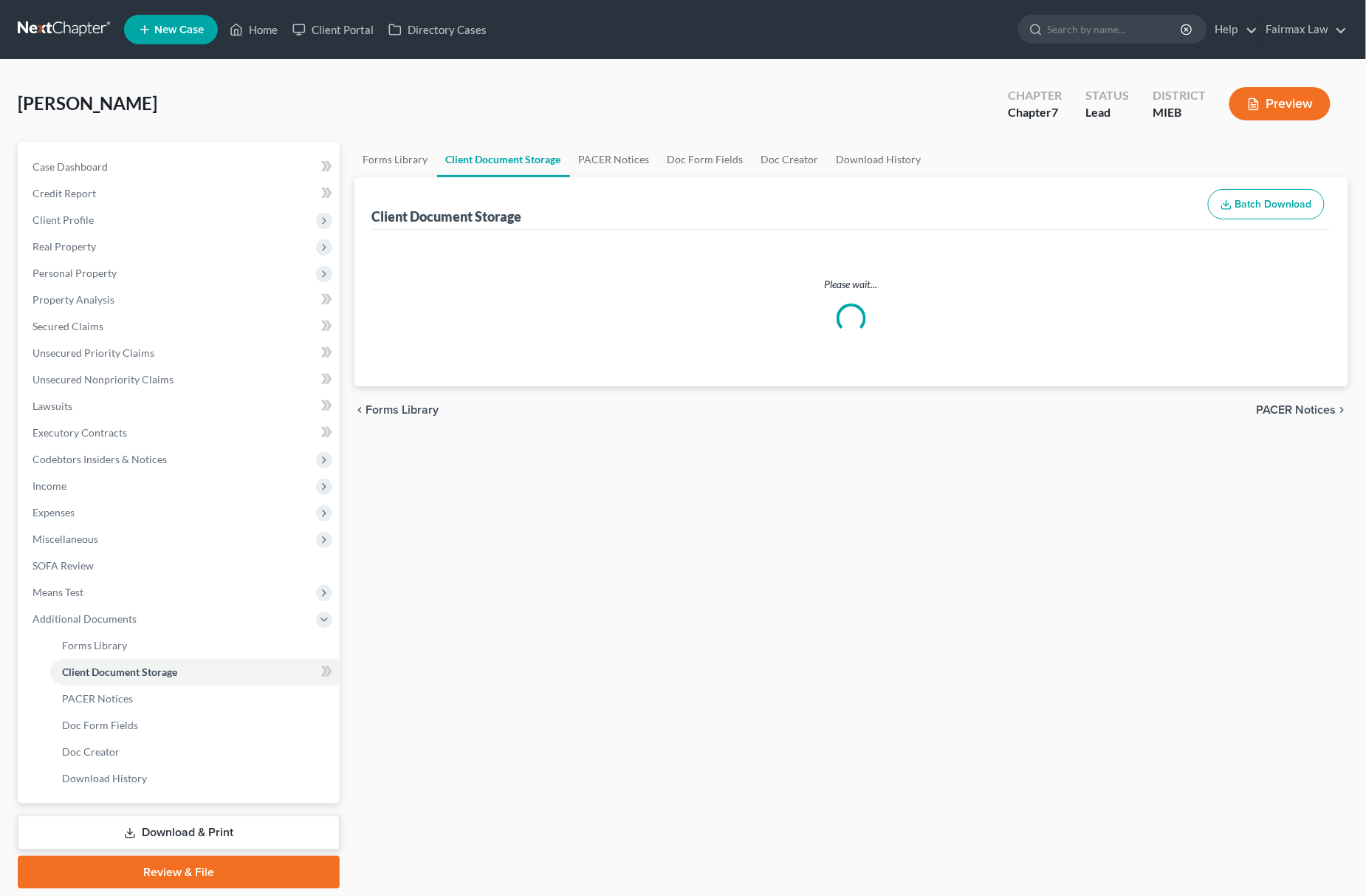
select select "6"
select select "32"
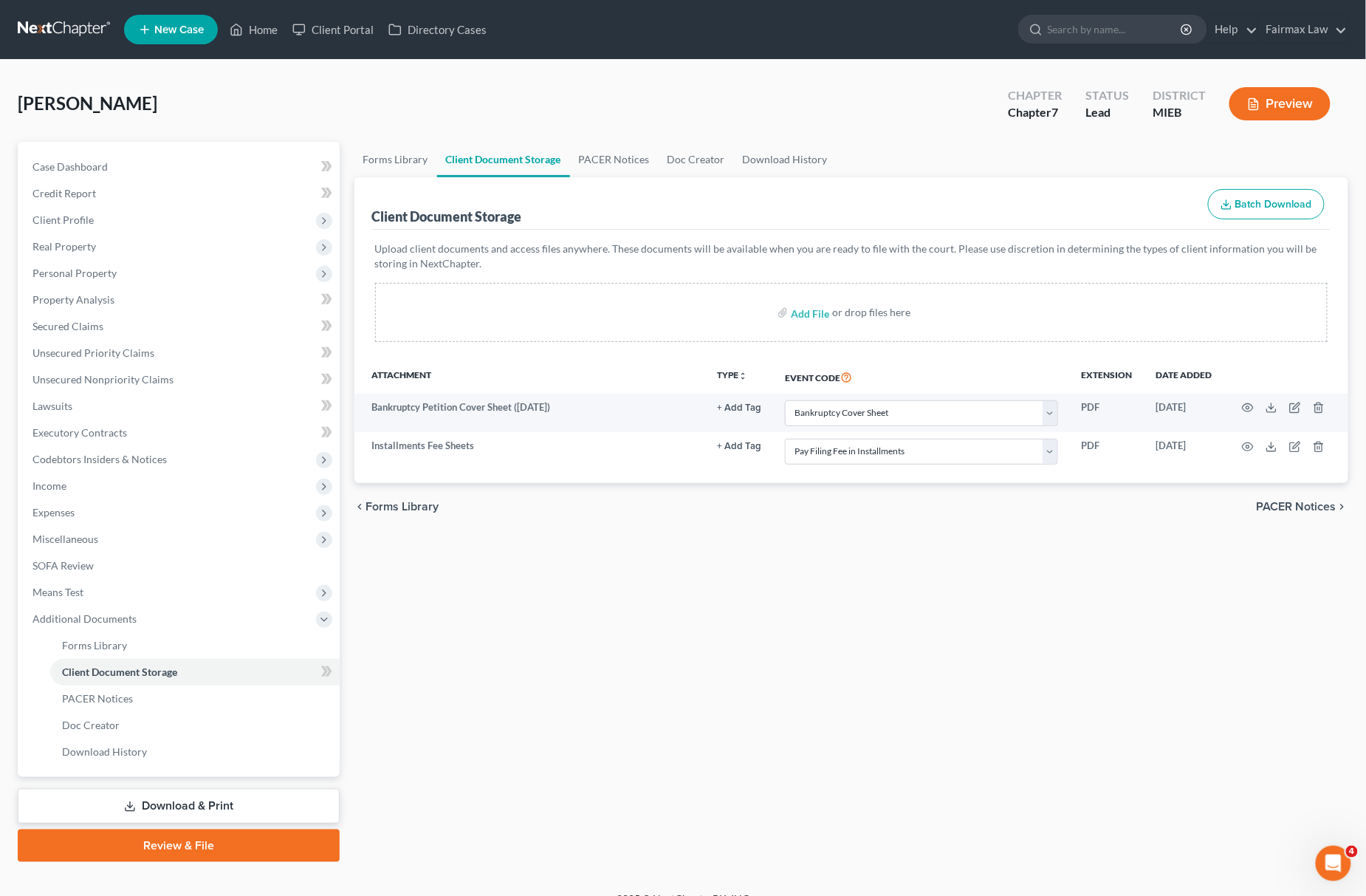
select select "6"
select select "32"
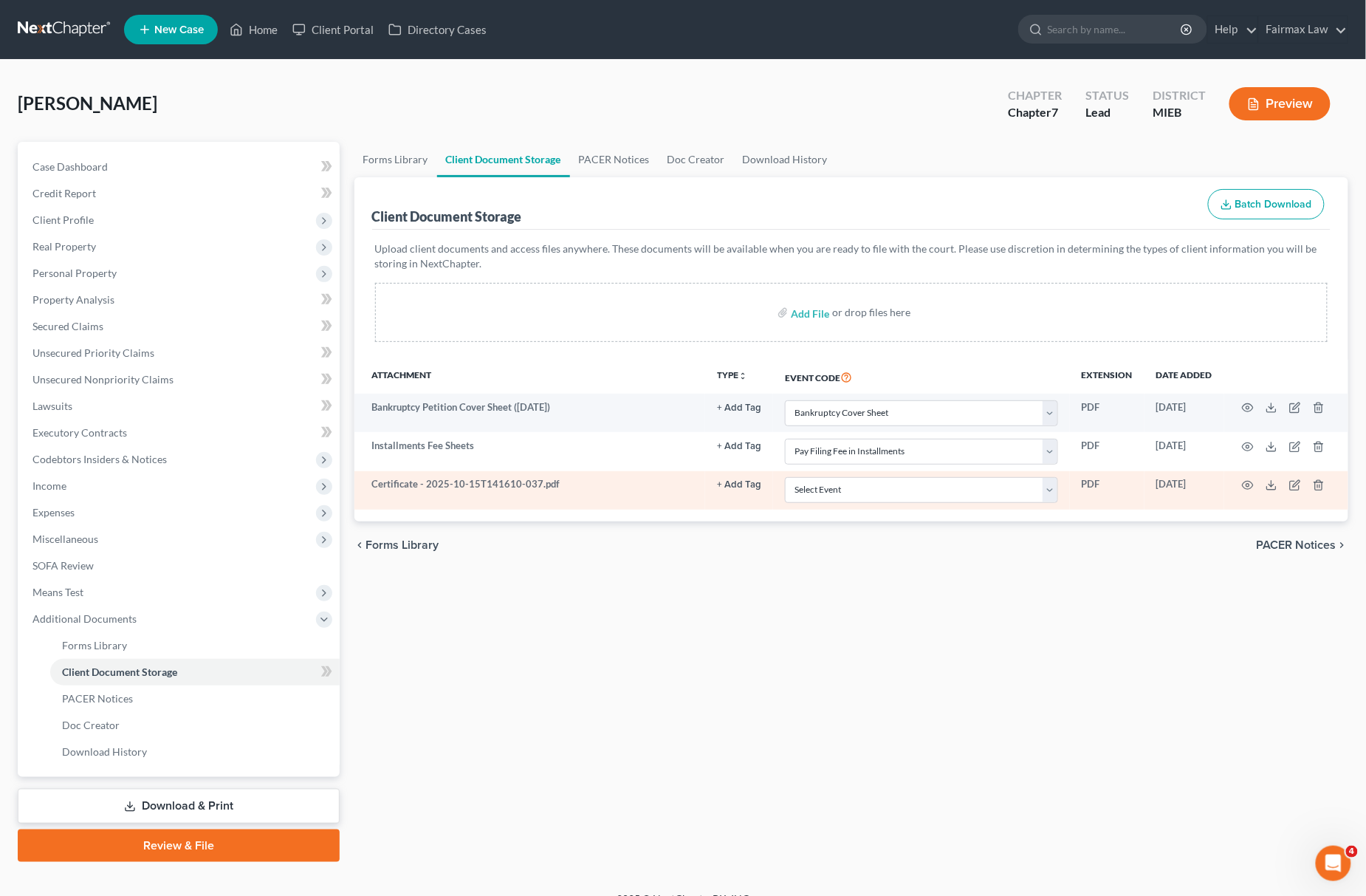
click at [837, 474] on td "Select Event 20 Largest Unsecured Creditors Amended Chapter 11 Plan Amended Cha…" at bounding box center [921, 490] width 296 height 38
click at [837, 481] on select "Select Event 20 Largest Unsecured Creditors Amended Chapter 11 Plan Amended Cha…" at bounding box center [921, 490] width 273 height 26
select select "7"
click at [785, 478] on select "Select Event 20 Largest Unsecured Creditors Amended Chapter 11 Plan Amended Cha…" at bounding box center [921, 490] width 273 height 26
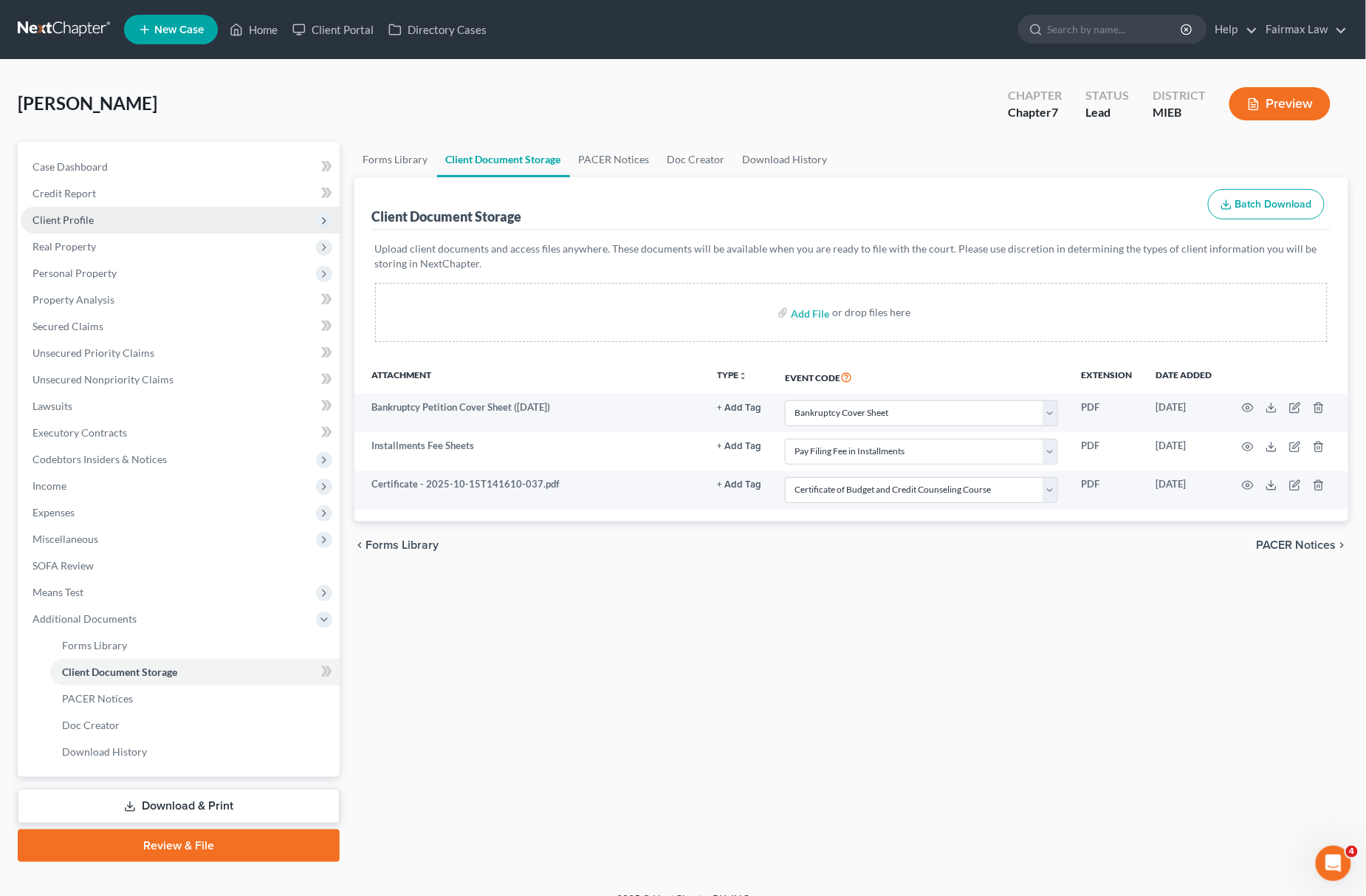
click at [134, 229] on span "Client Profile" at bounding box center [180, 220] width 319 height 26
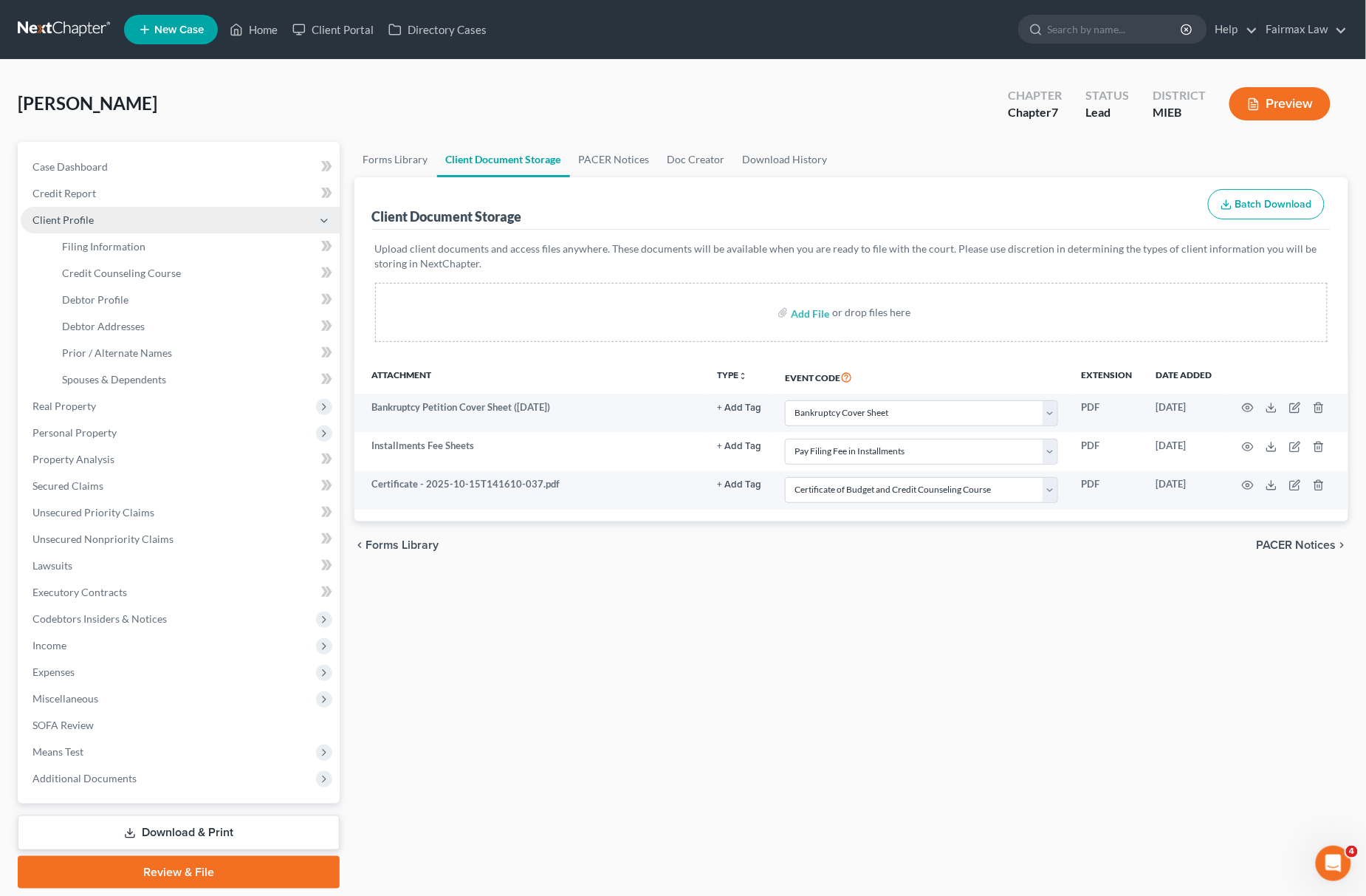
click at [136, 225] on span "Client Profile" at bounding box center [180, 220] width 319 height 26
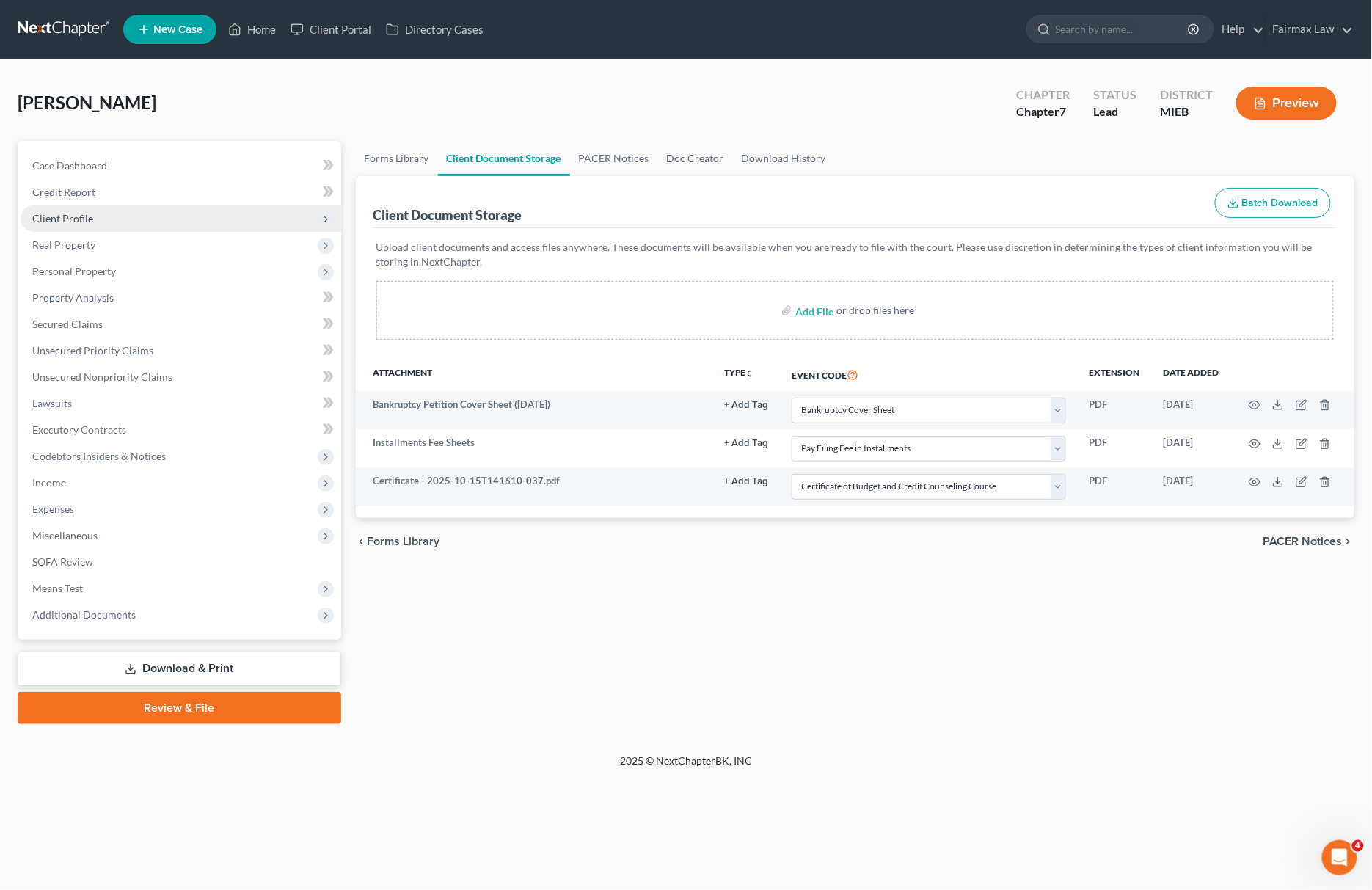
click at [142, 217] on span "Client Profile" at bounding box center [180, 218] width 321 height 26
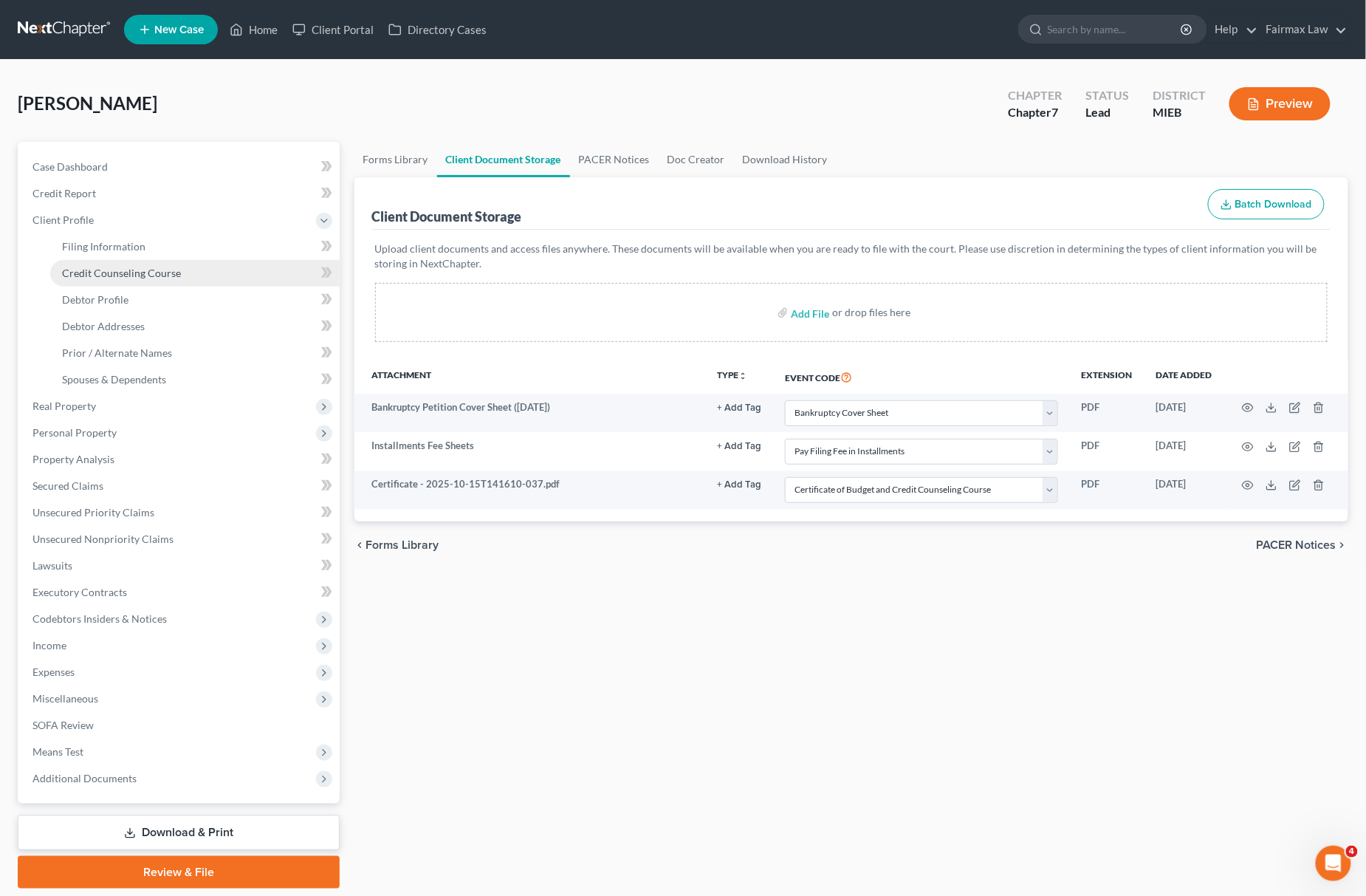
click at [140, 260] on link "Credit Counseling Course" at bounding box center [195, 273] width 290 height 26
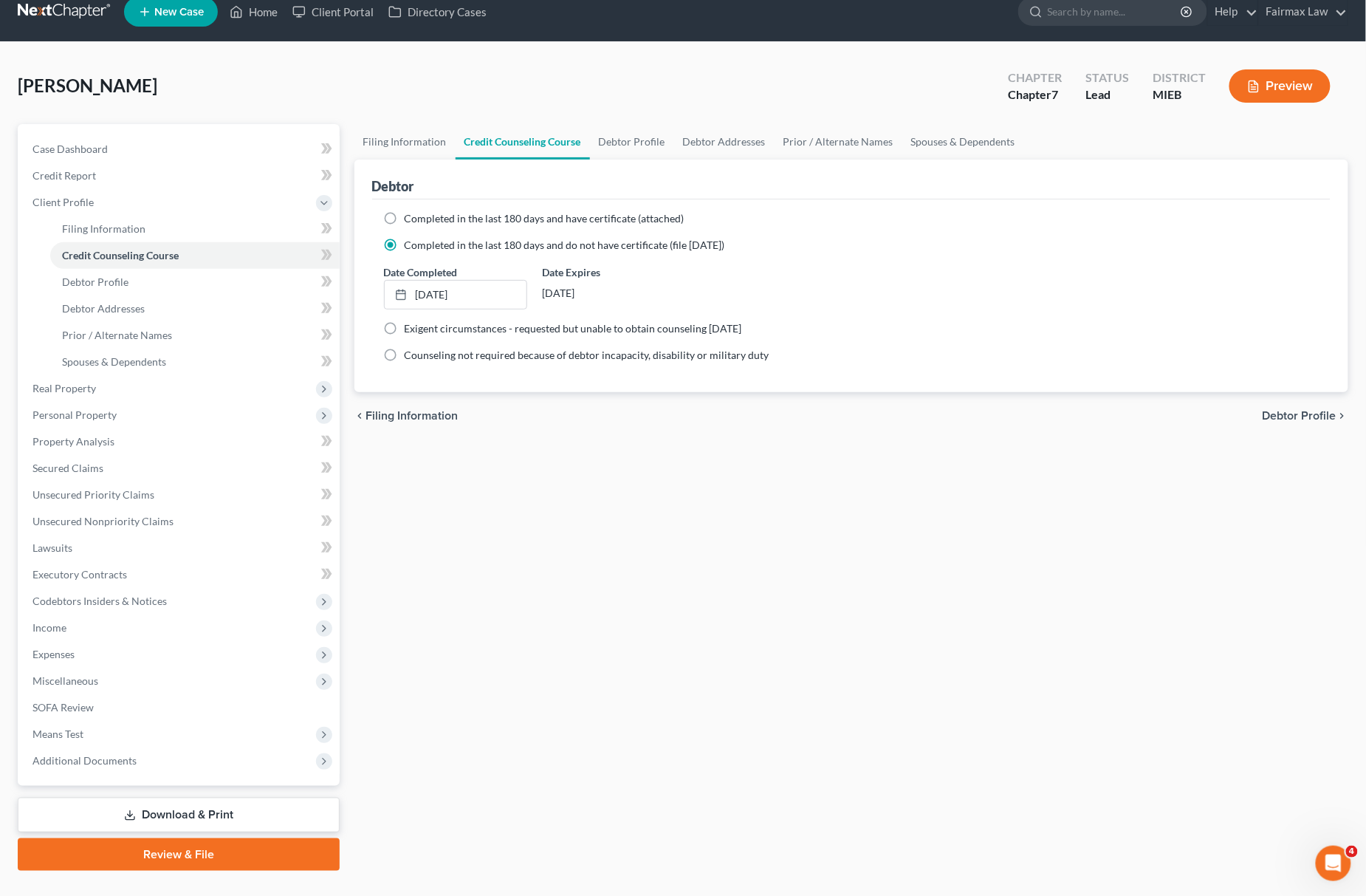
scroll to position [48, 0]
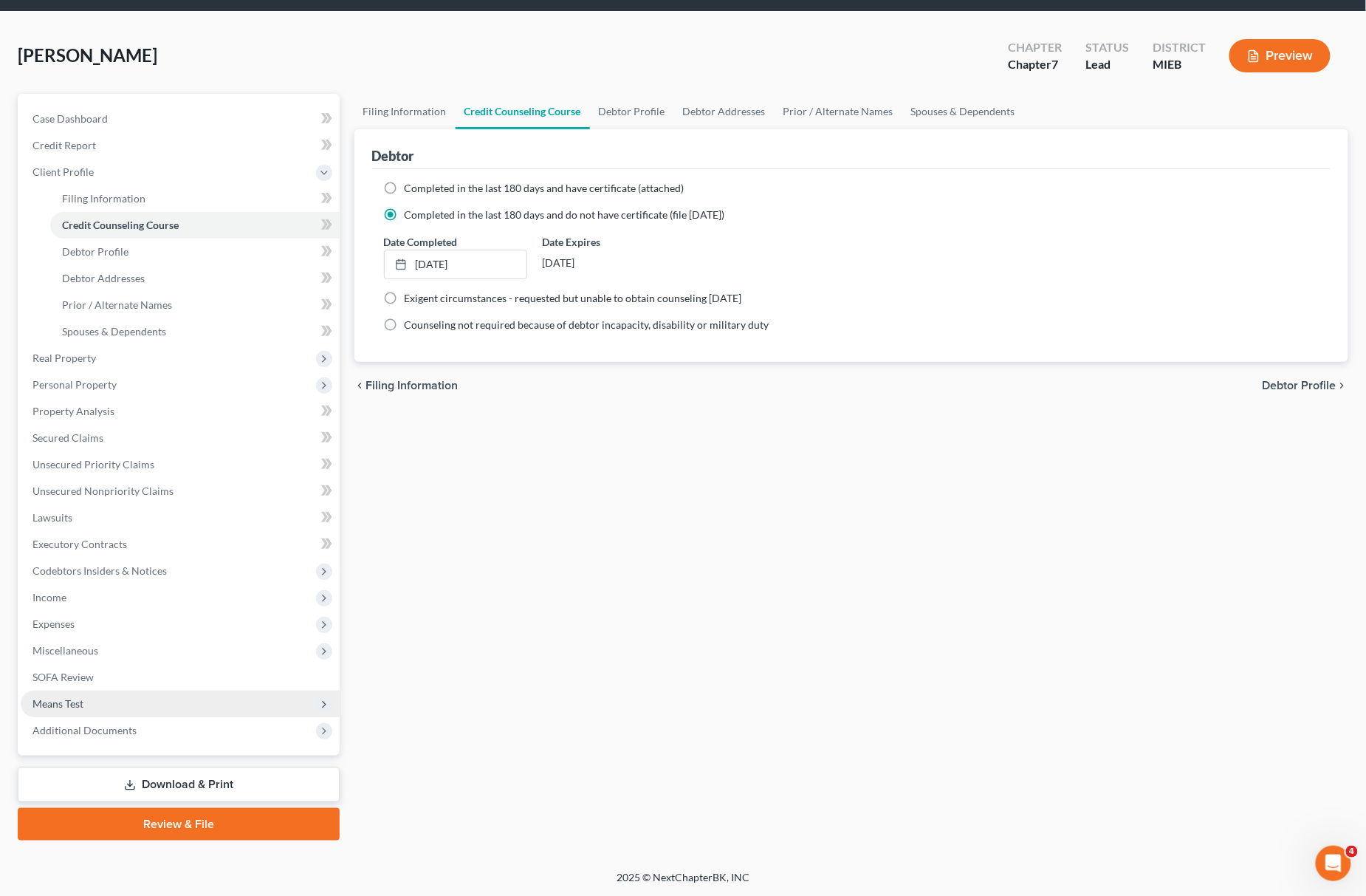
click at [169, 691] on span "Means Test" at bounding box center [180, 704] width 319 height 26
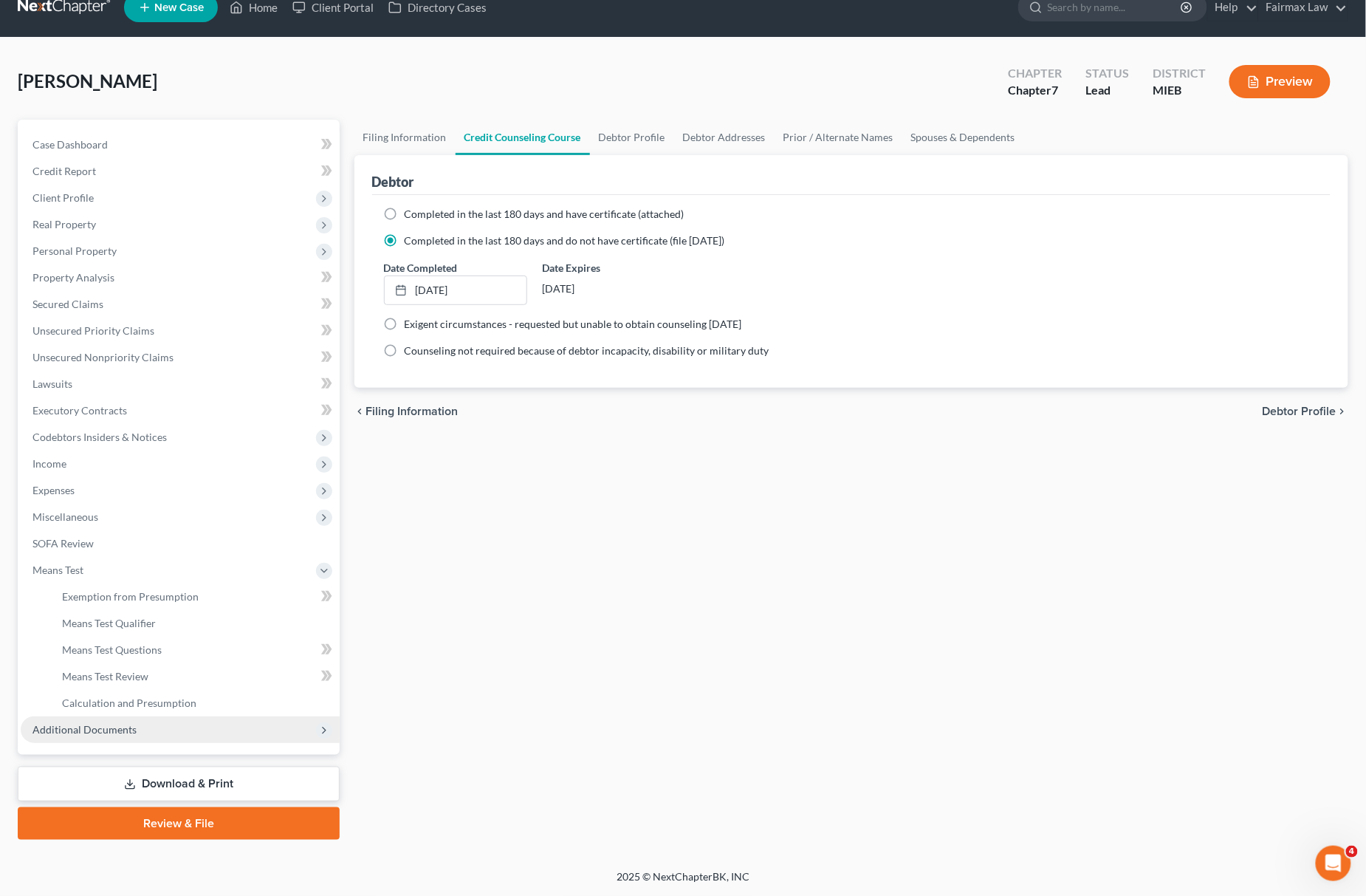
scroll to position [21, 0]
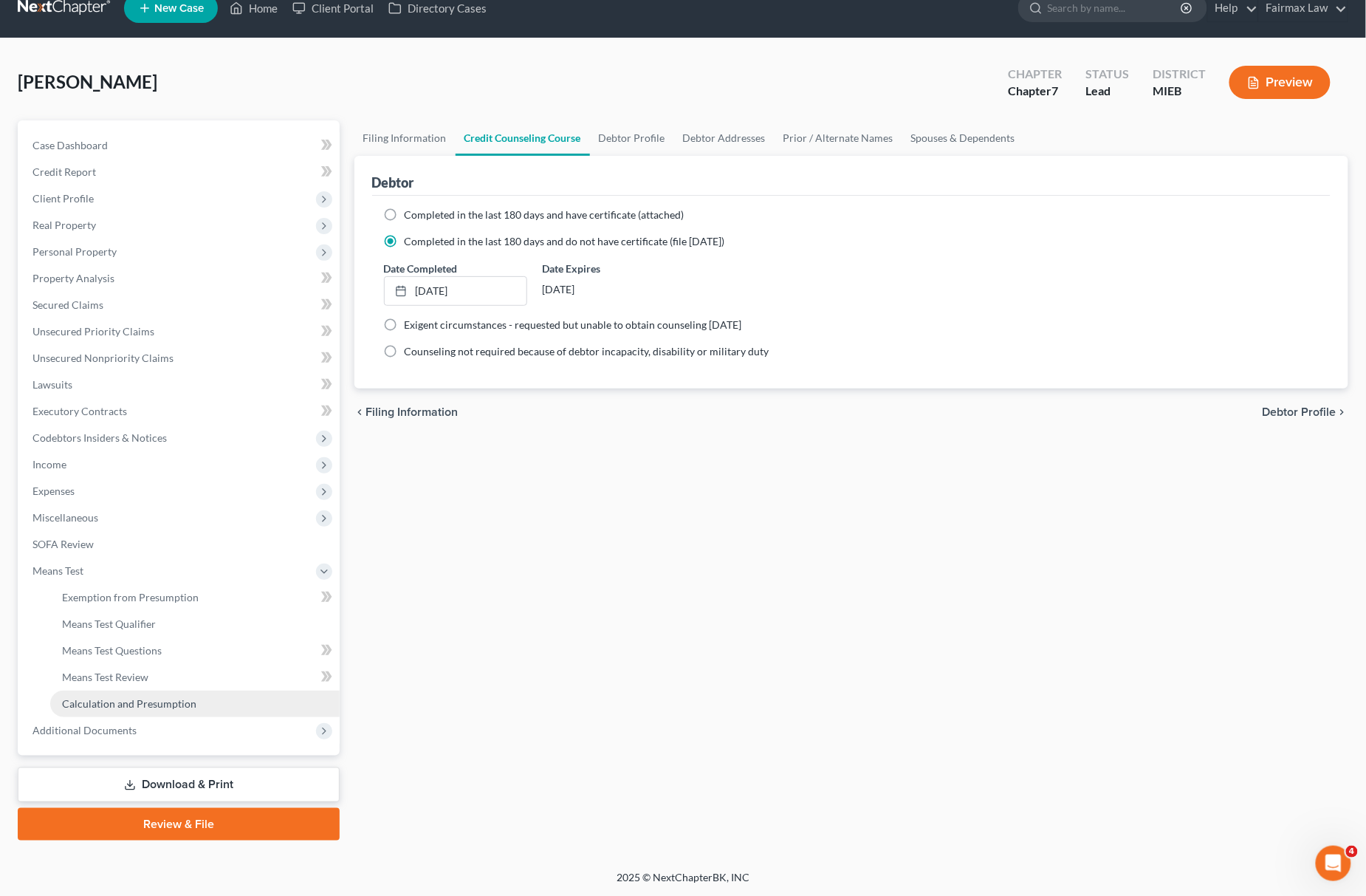
click at [189, 697] on span "Calculation and Presumption" at bounding box center [129, 703] width 135 height 13
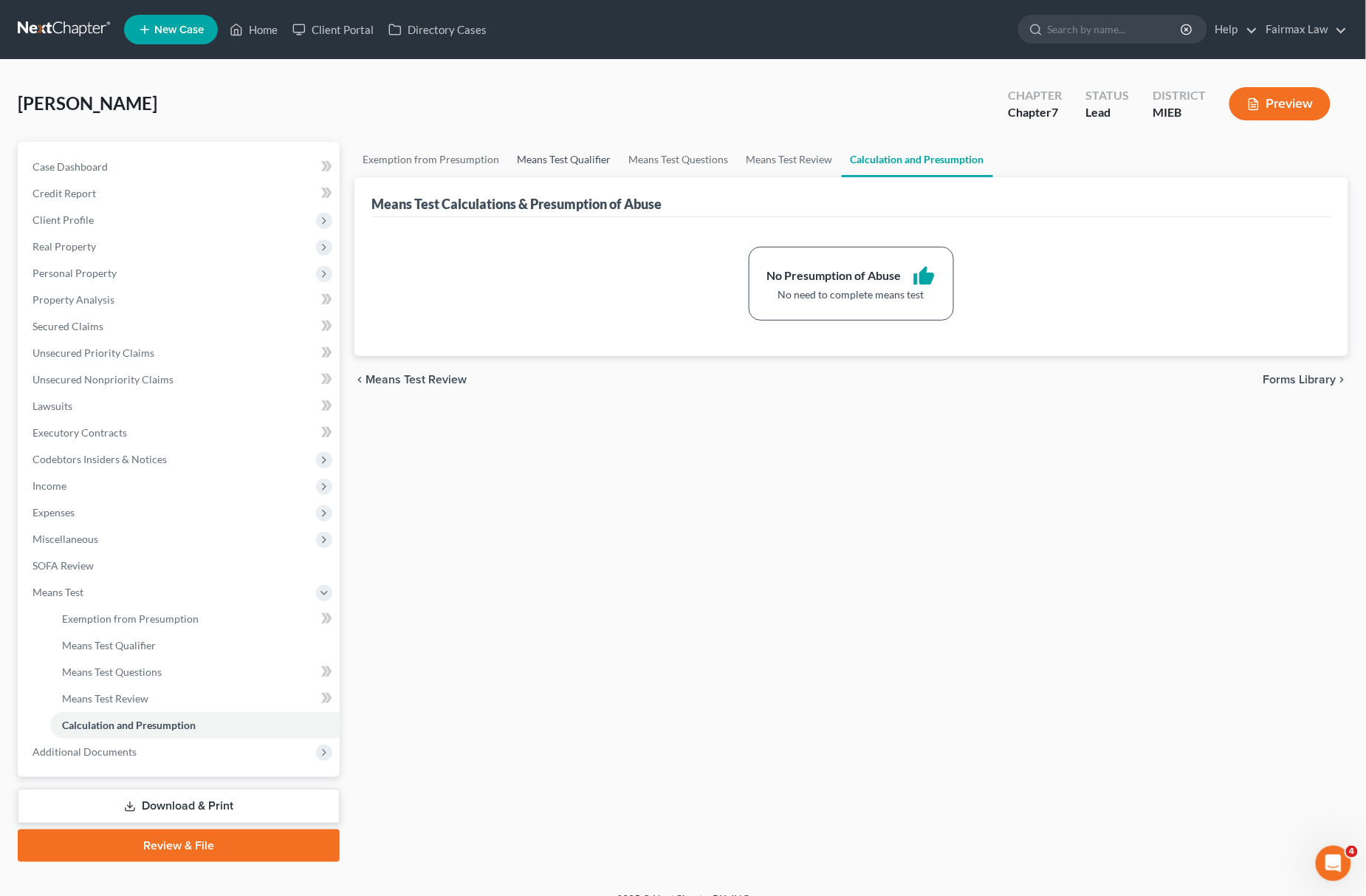
click at [569, 163] on link "Means Test Qualifier" at bounding box center [564, 159] width 112 height 36
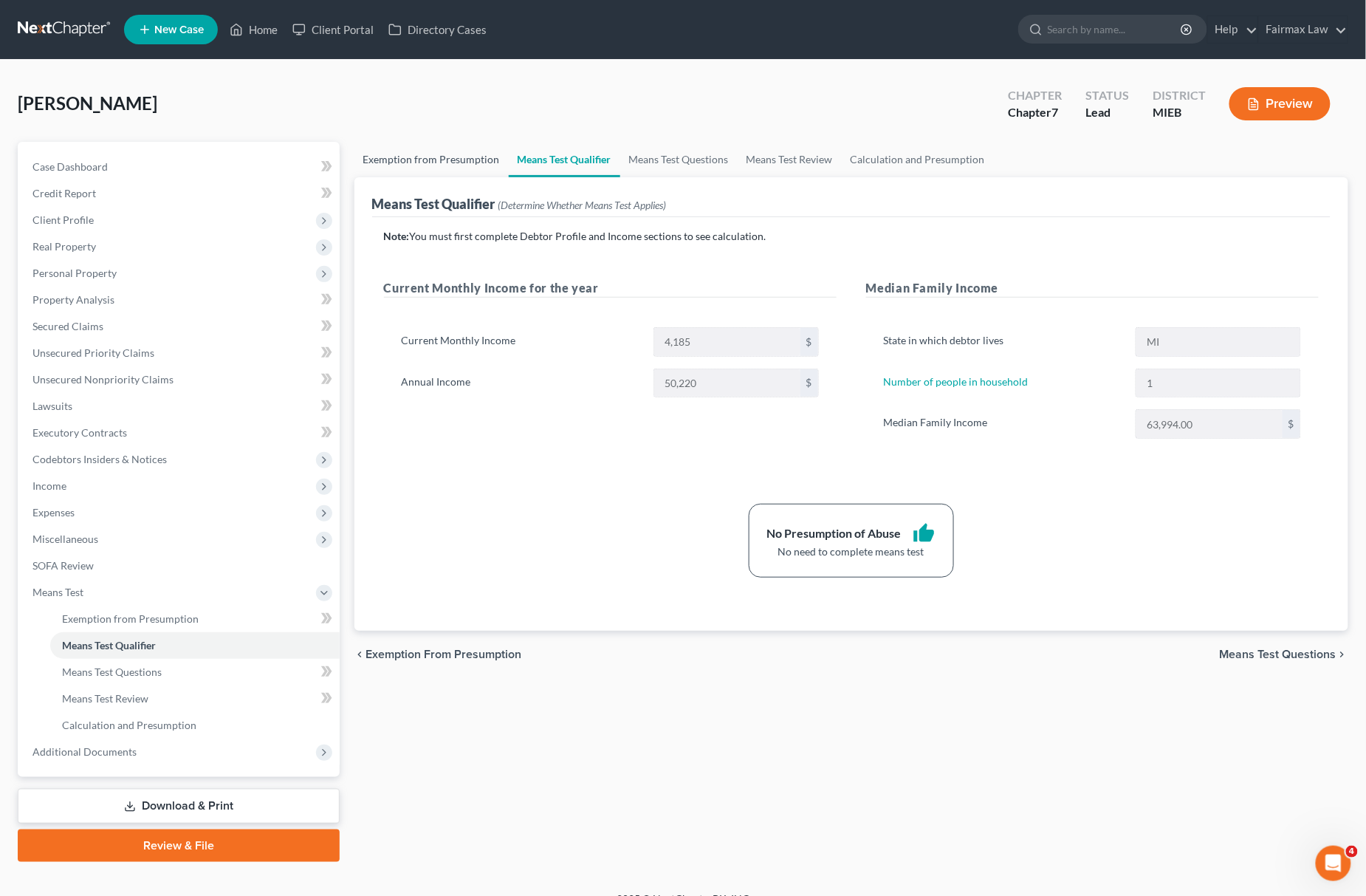
click at [370, 154] on link "Exemption from Presumption" at bounding box center [431, 159] width 154 height 36
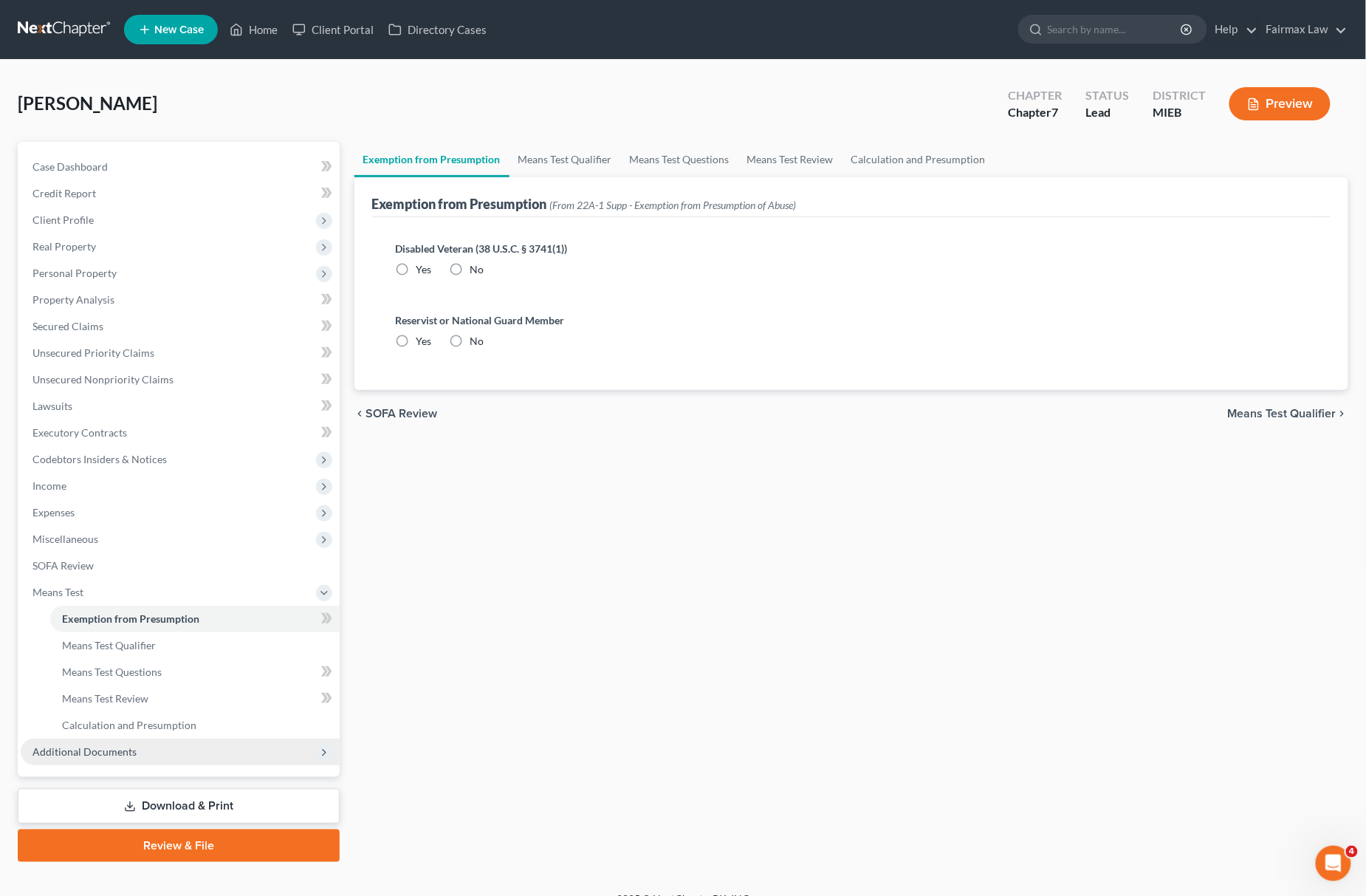
click at [164, 757] on span "Additional Documents" at bounding box center [180, 751] width 319 height 26
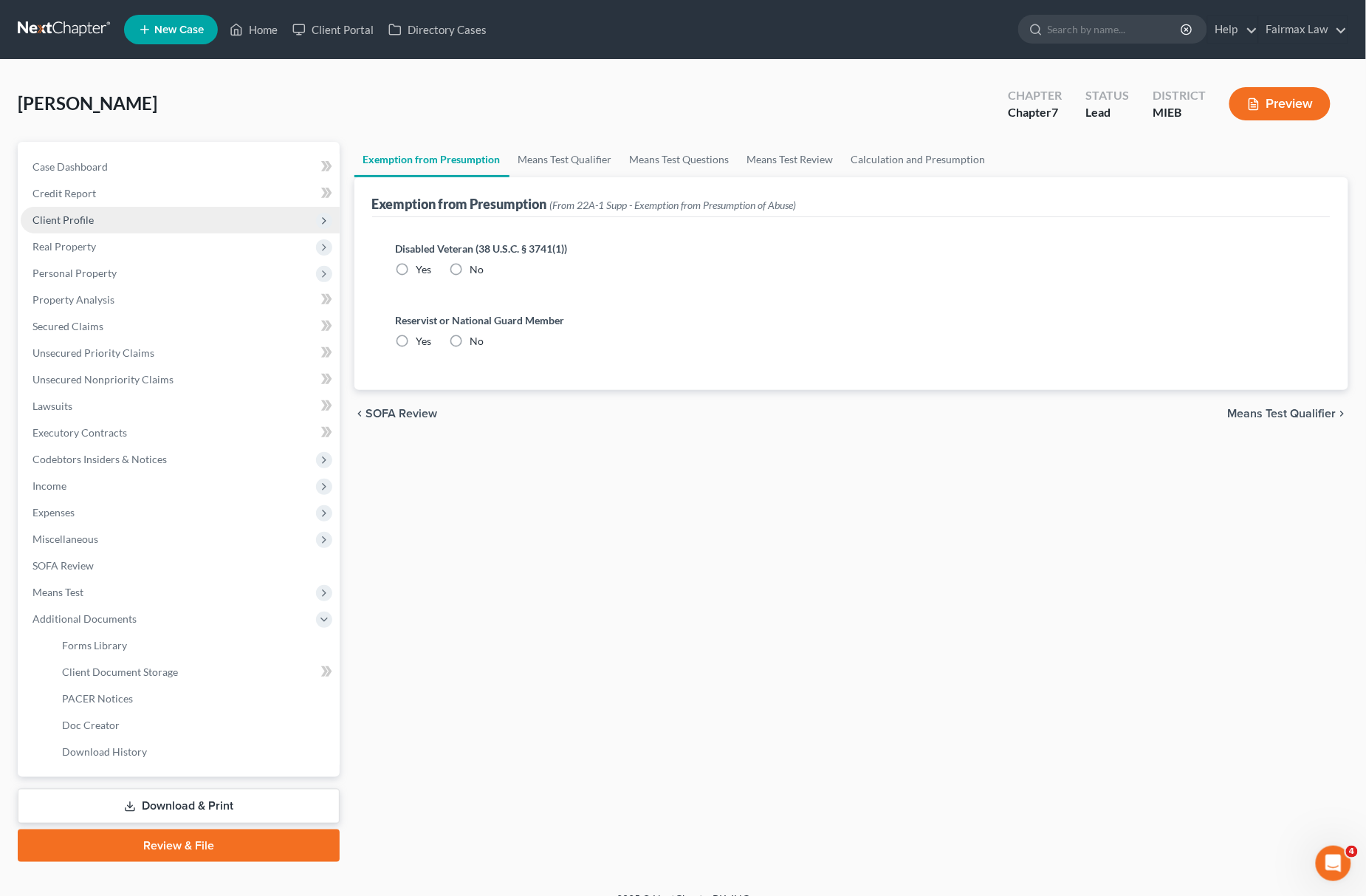
click at [74, 207] on span "Client Profile" at bounding box center [180, 220] width 319 height 26
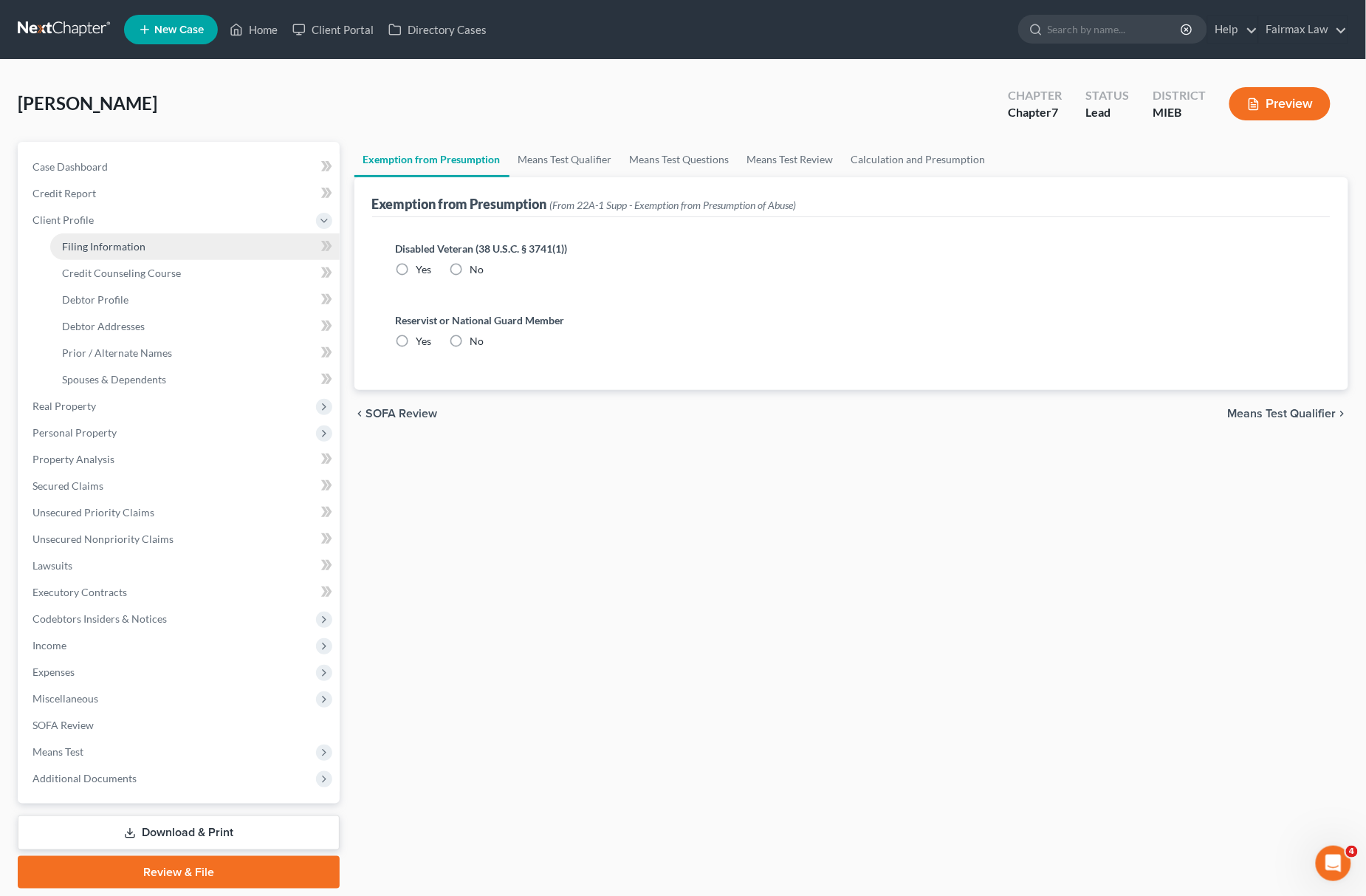
click at [114, 244] on span "Filing Information" at bounding box center [104, 246] width 83 height 13
select select "1"
select select "0"
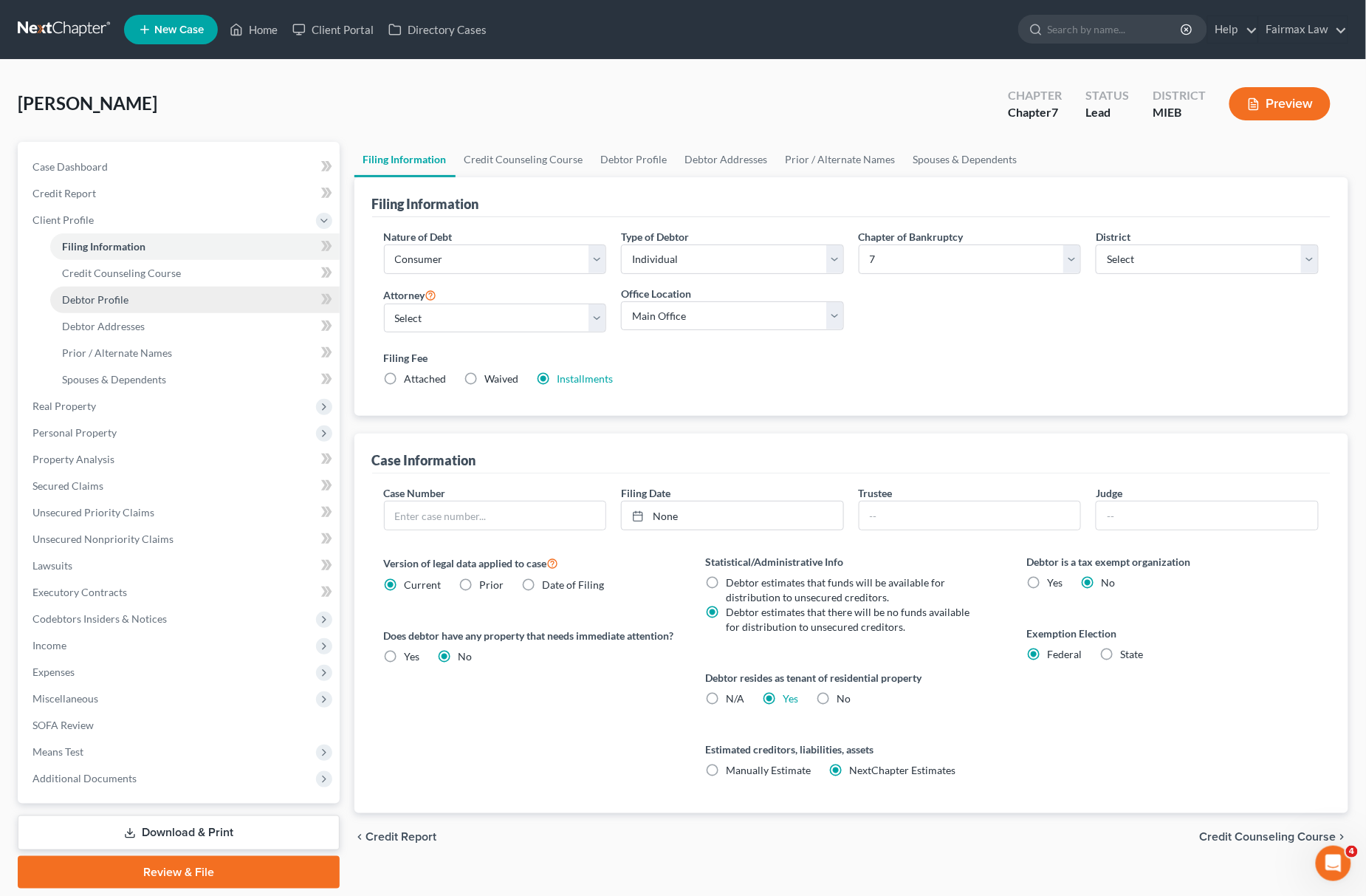
click at [147, 302] on link "Debtor Profile" at bounding box center [195, 299] width 290 height 26
select select "0"
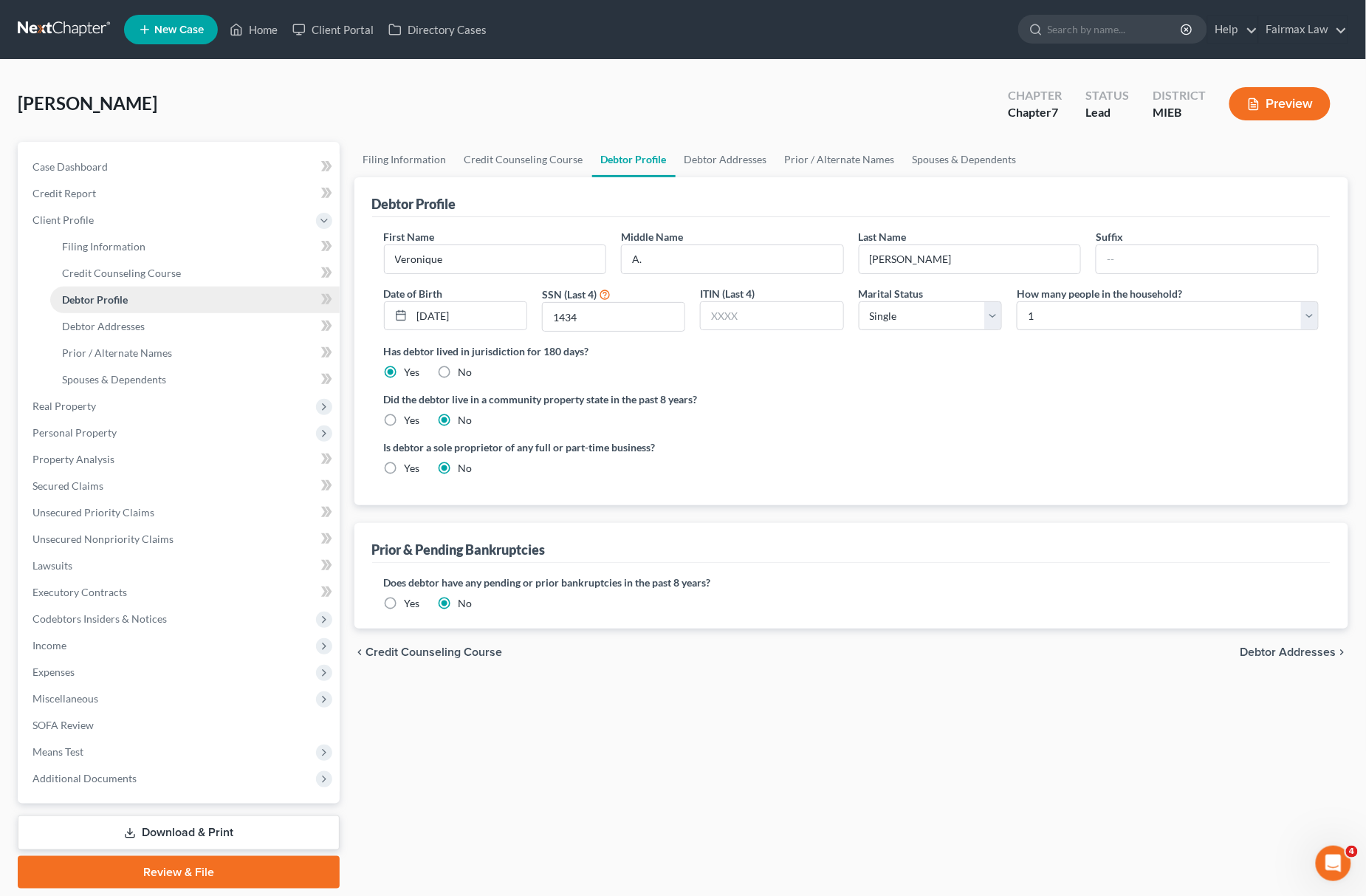
radio input "true"
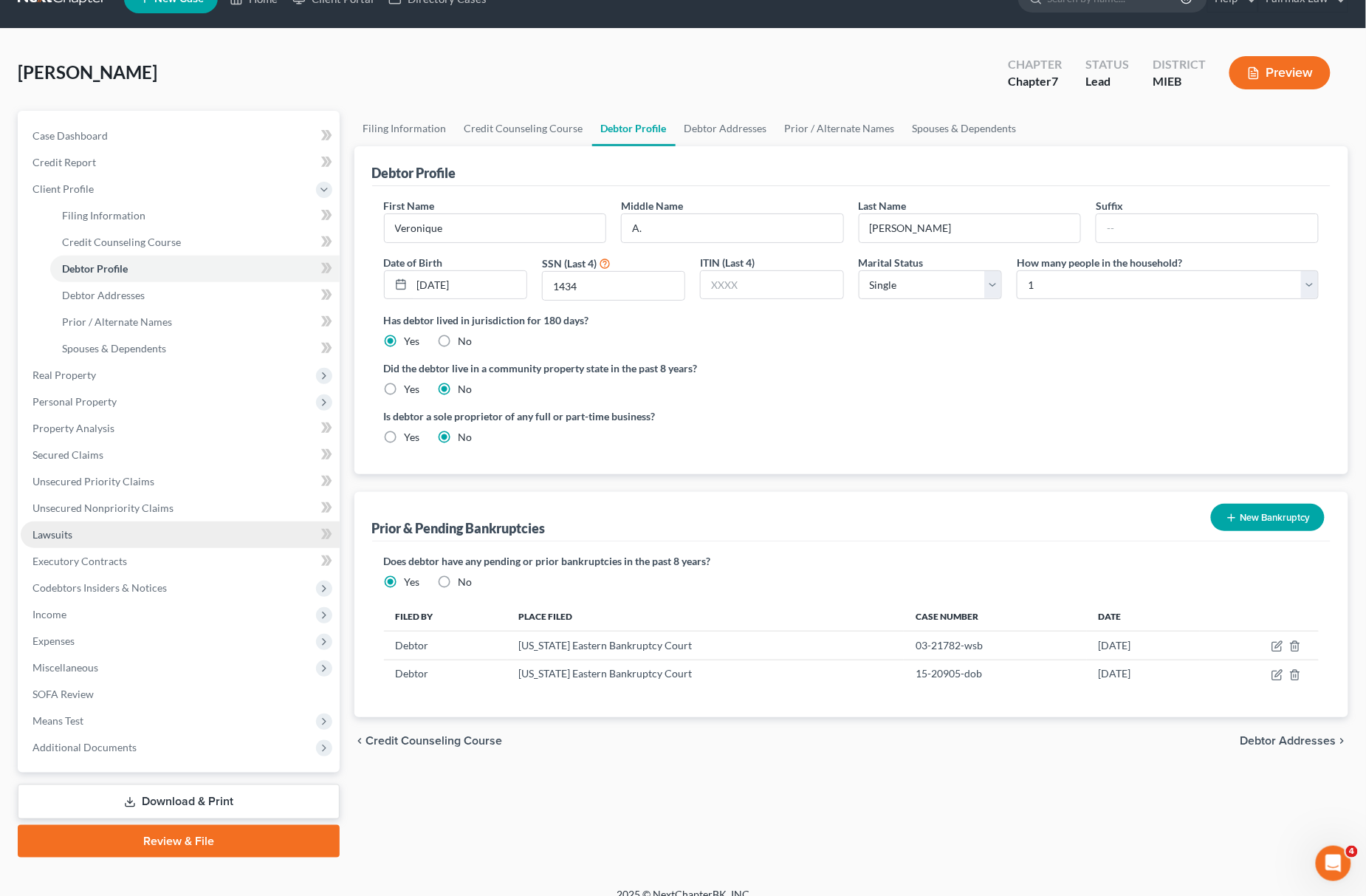
scroll to position [48, 0]
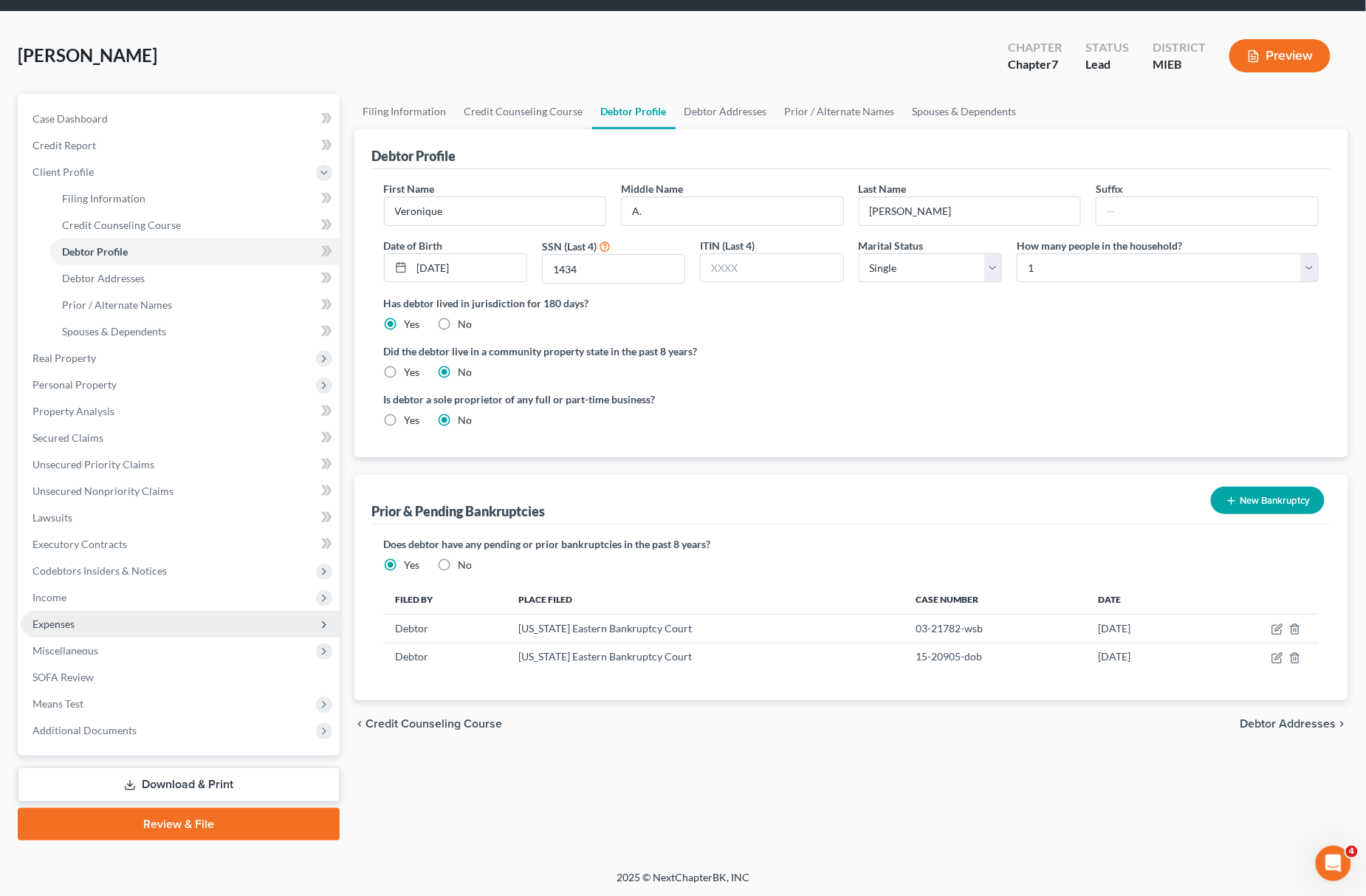
click at [128, 629] on span "Expenses" at bounding box center [180, 623] width 319 height 26
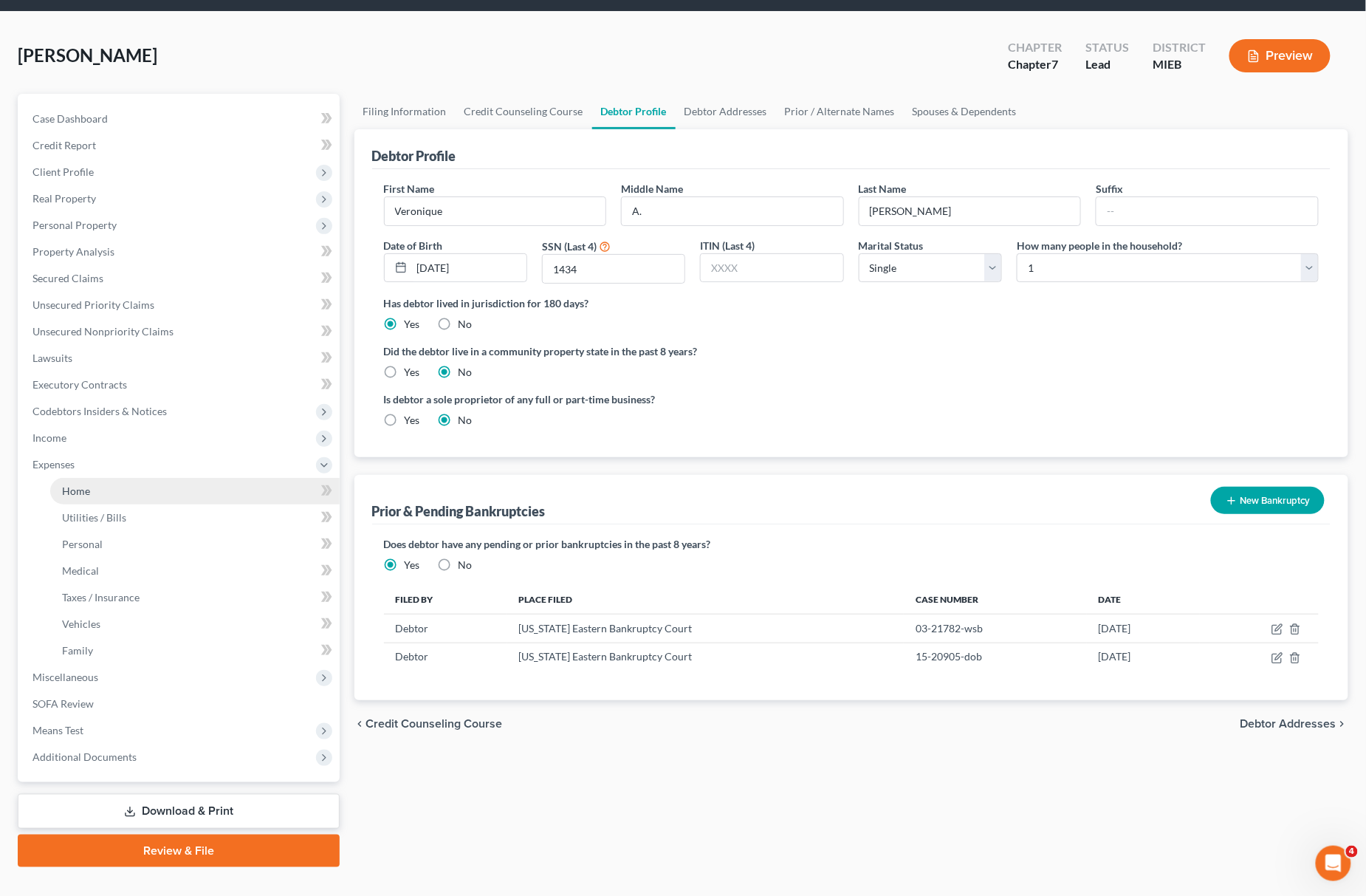
click at [136, 480] on link "Home" at bounding box center [195, 491] width 290 height 26
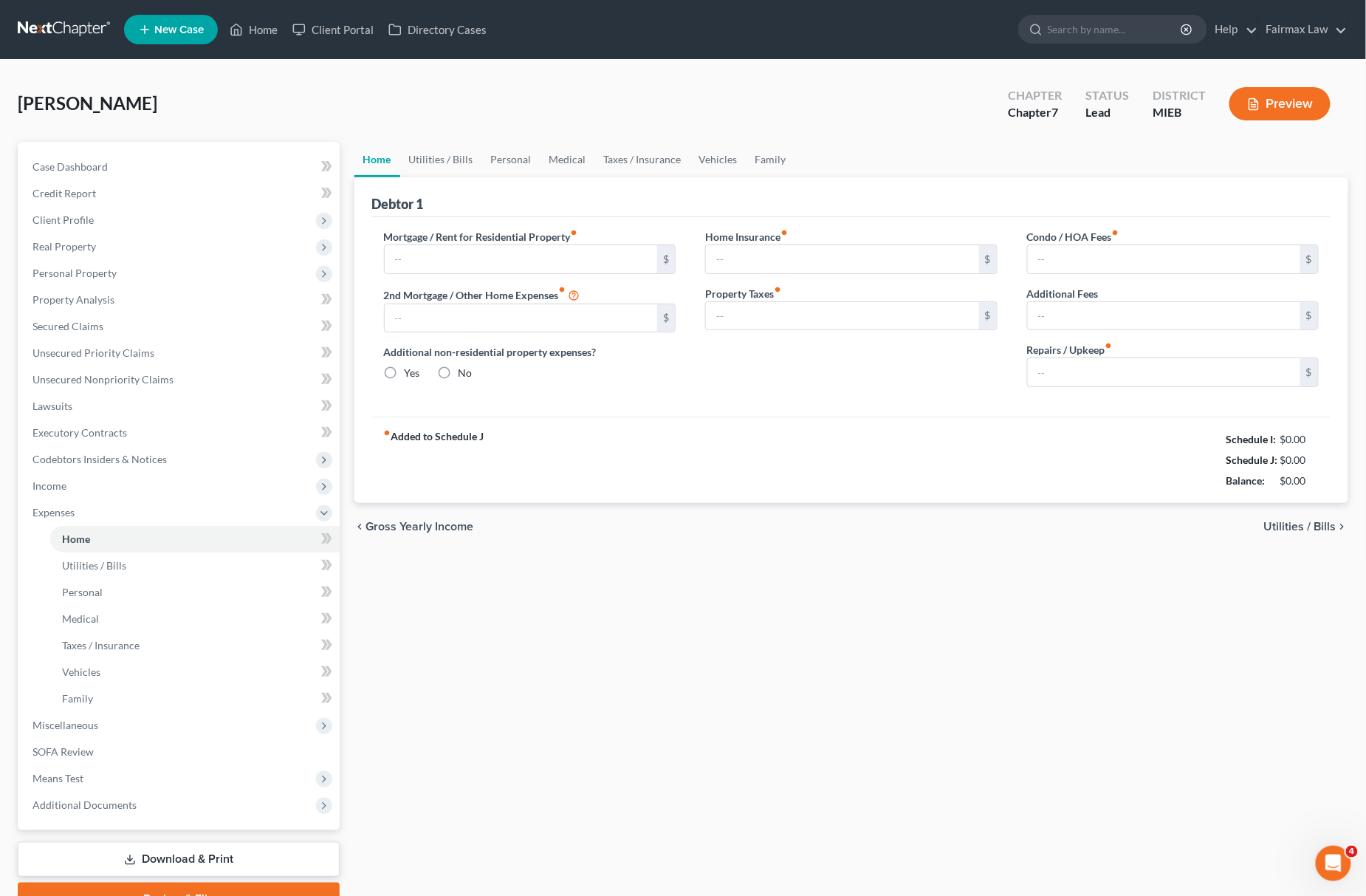
type input "1,000.00"
type input "0.00"
radio input "true"
type input "0.00"
type input "35.00"
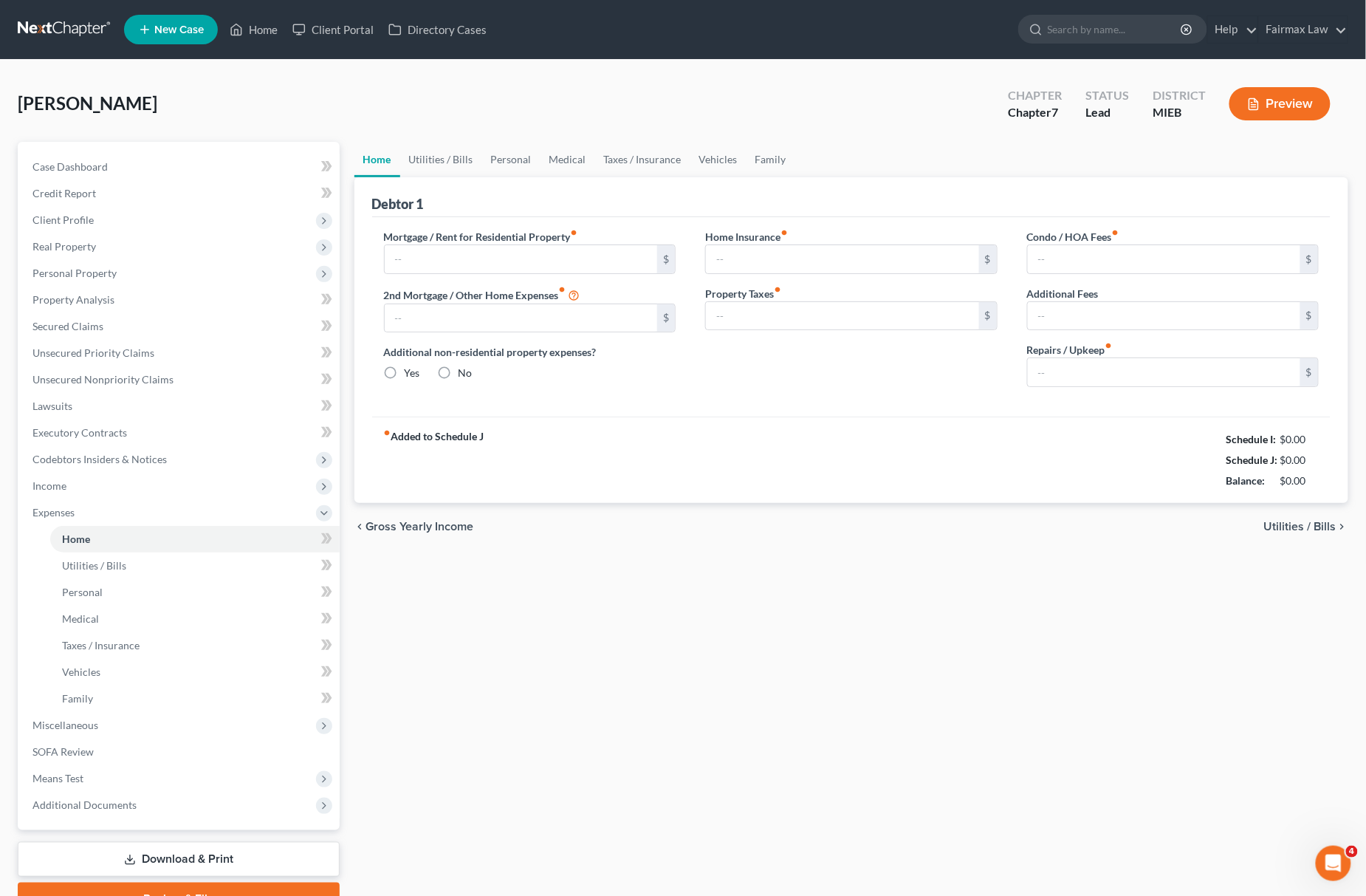
type input "0.00"
drag, startPoint x: 1223, startPoint y: 430, endPoint x: 1340, endPoint y: 485, distance: 129.3
click at [1340, 485] on div "Debtor 1 Mortgage / Rent for Residential Property fiber_manual_record 1,000.00 …" at bounding box center [852, 340] width 995 height 325
copy div "Schedule I: $6,385.00 Schedule J: $2,576.00 Balance: $3,809.00"
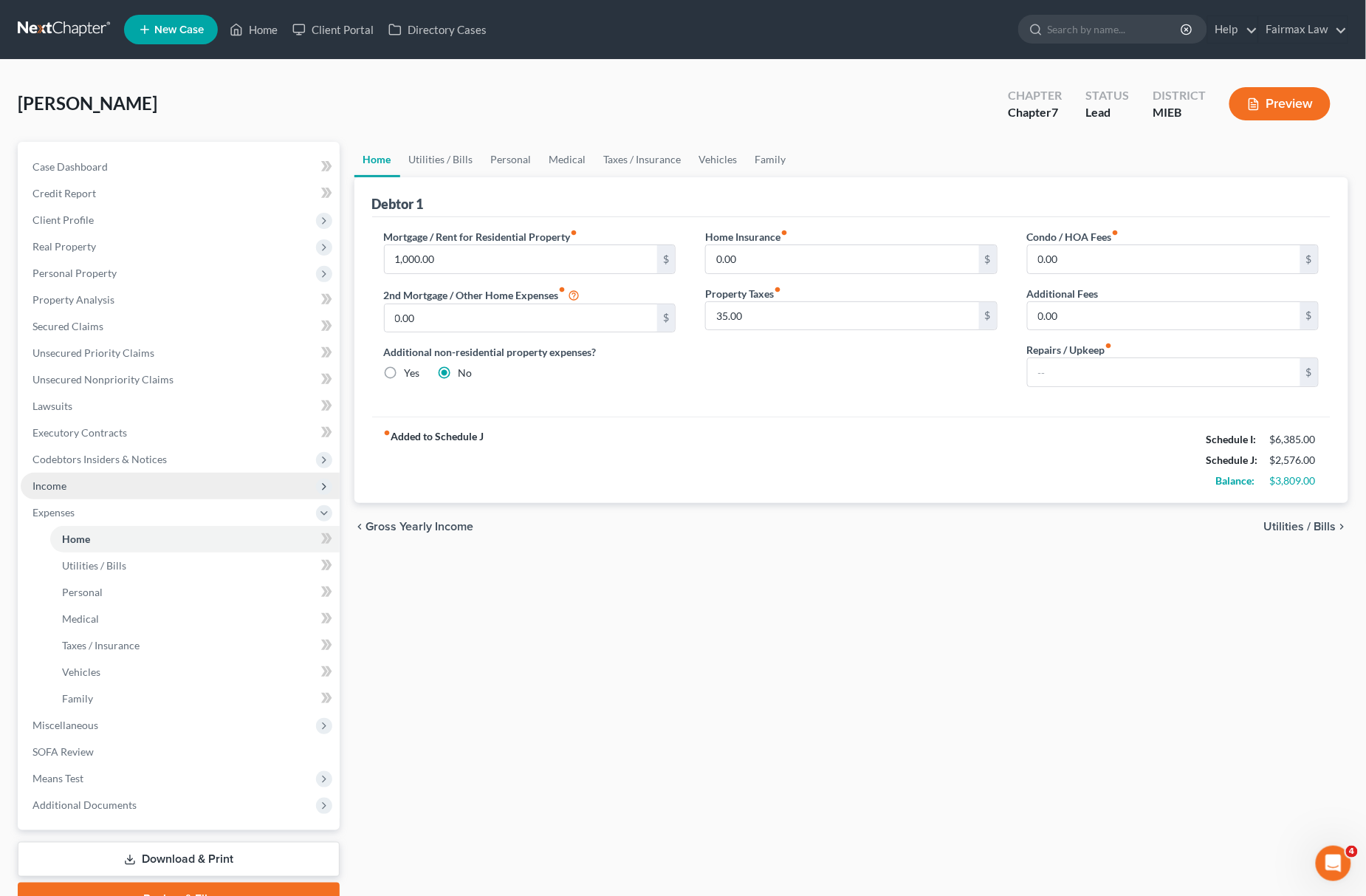
click at [140, 481] on span "Income" at bounding box center [180, 485] width 319 height 26
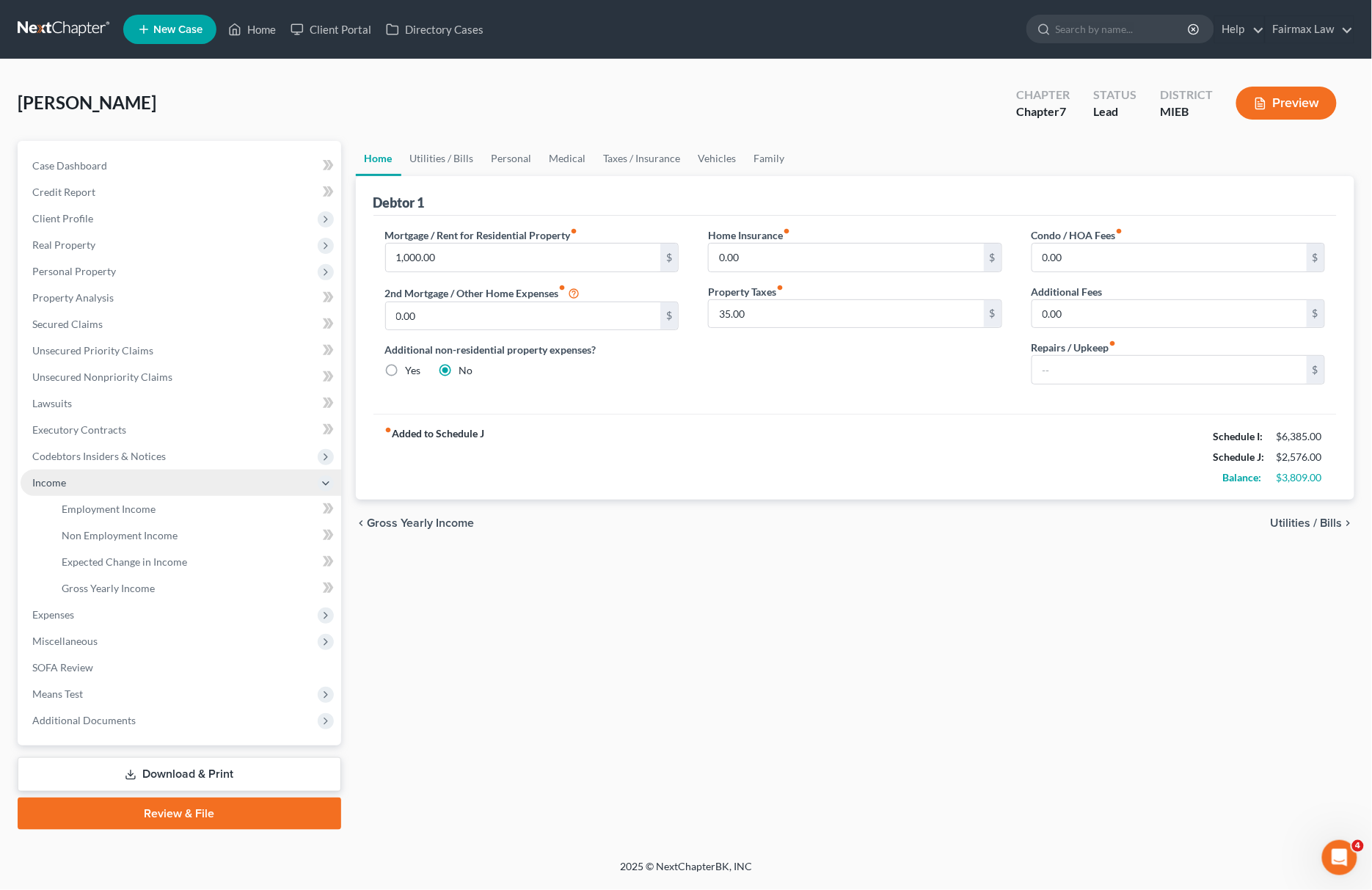
click at [150, 486] on span "Income" at bounding box center [180, 482] width 321 height 26
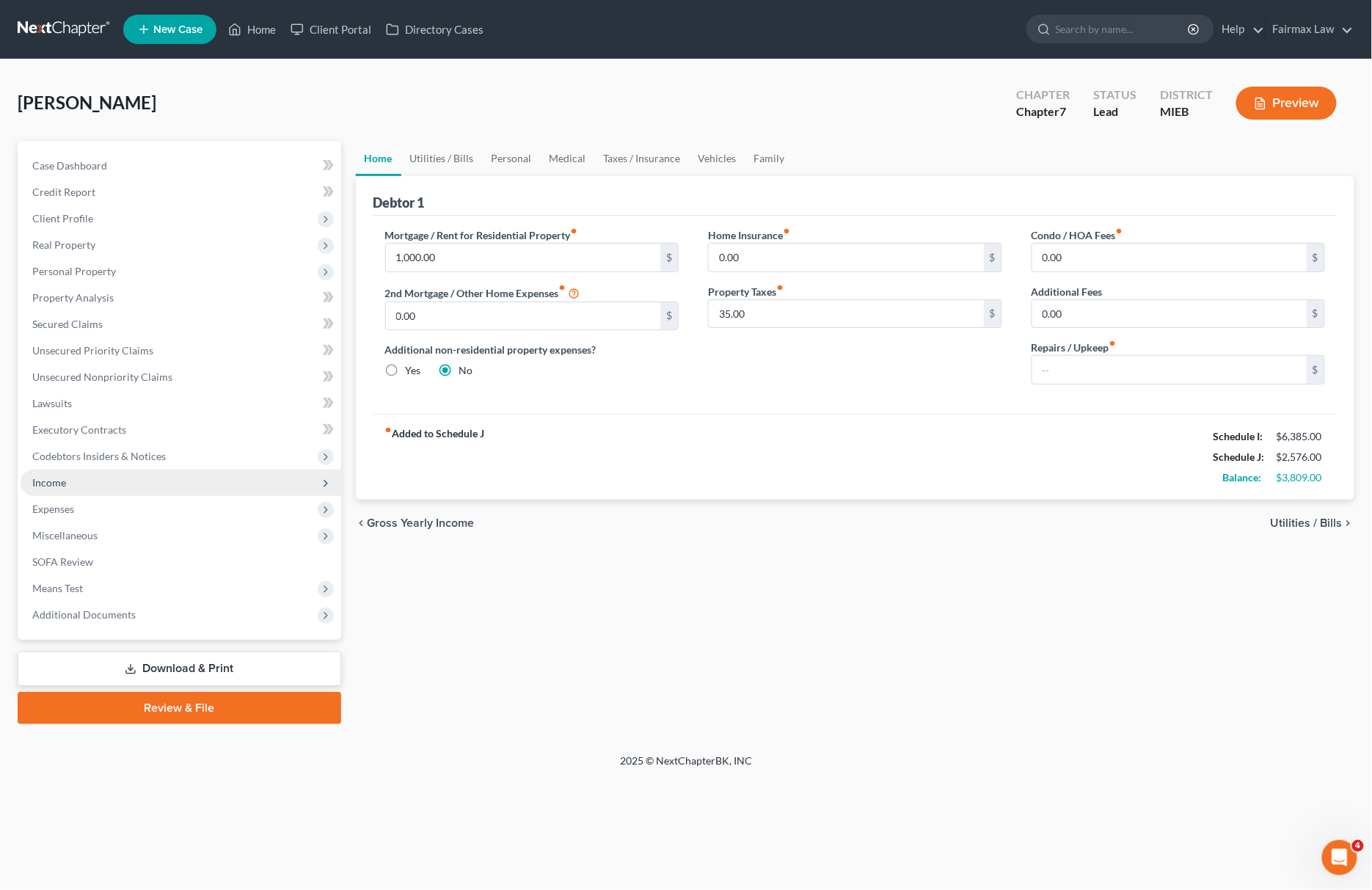
click at [150, 486] on span "Income" at bounding box center [180, 482] width 321 height 26
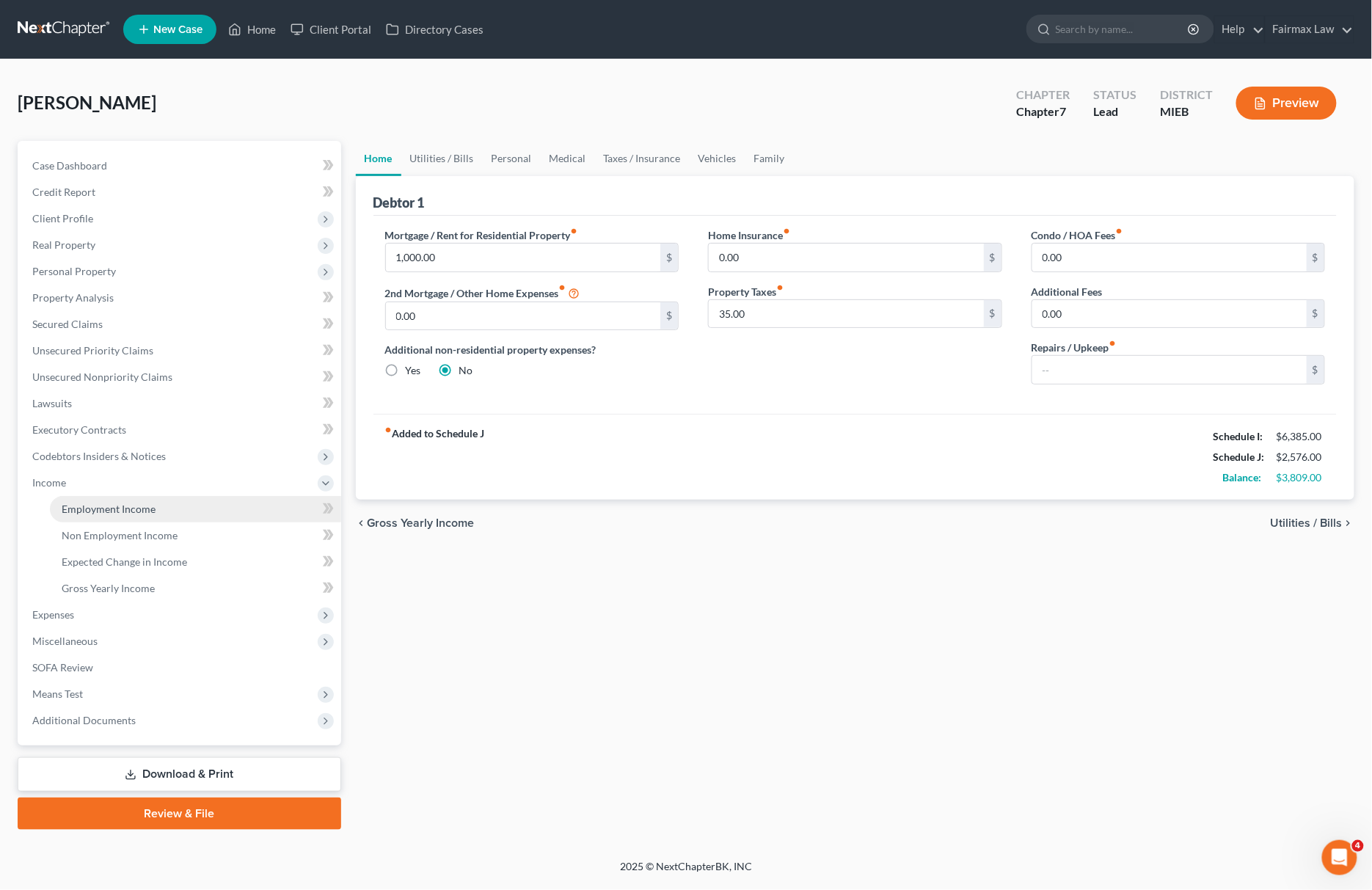
click at [146, 503] on span "Employment Income" at bounding box center [108, 508] width 94 height 13
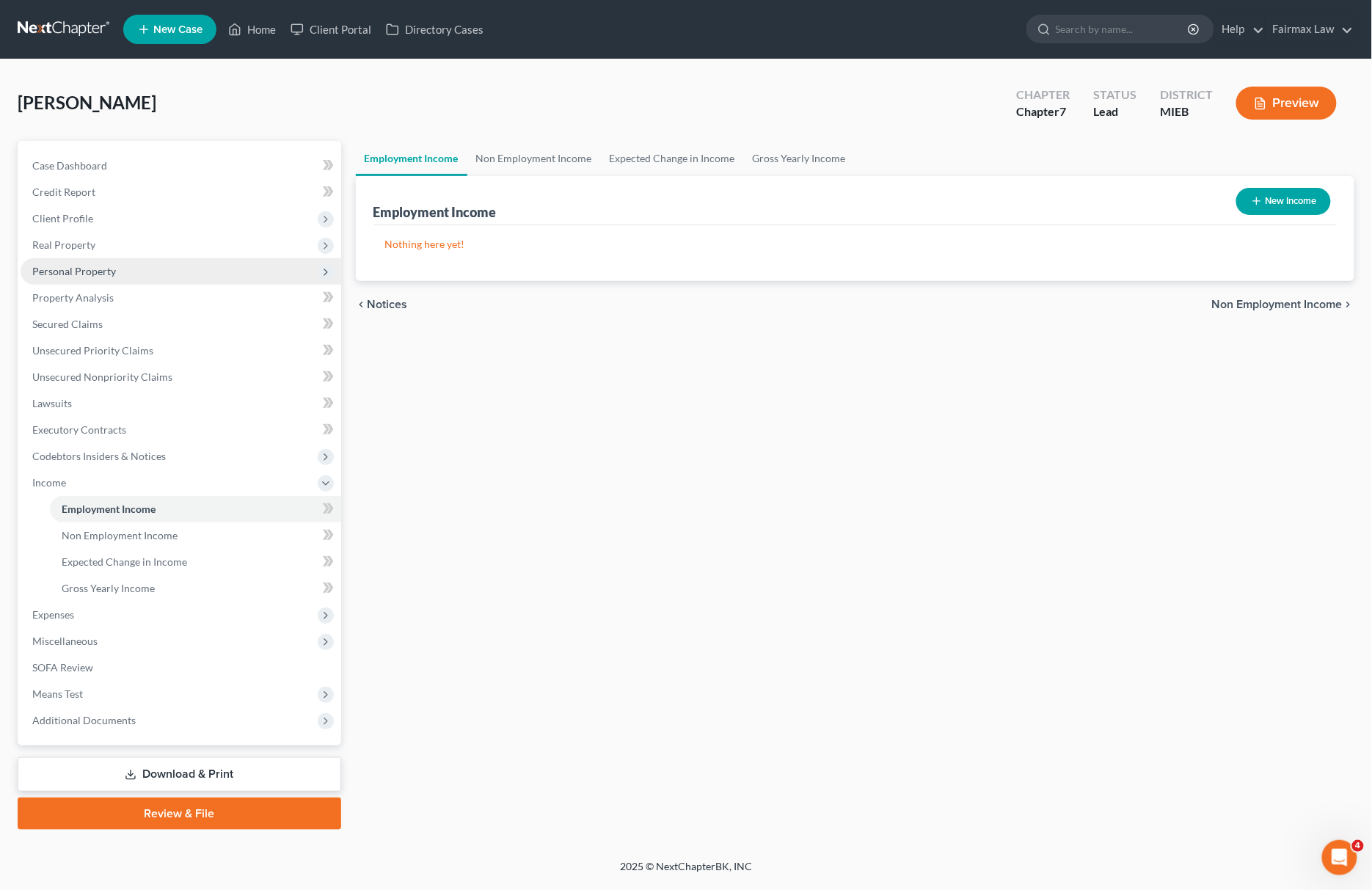
click at [139, 267] on span "Personal Property" at bounding box center [180, 271] width 321 height 26
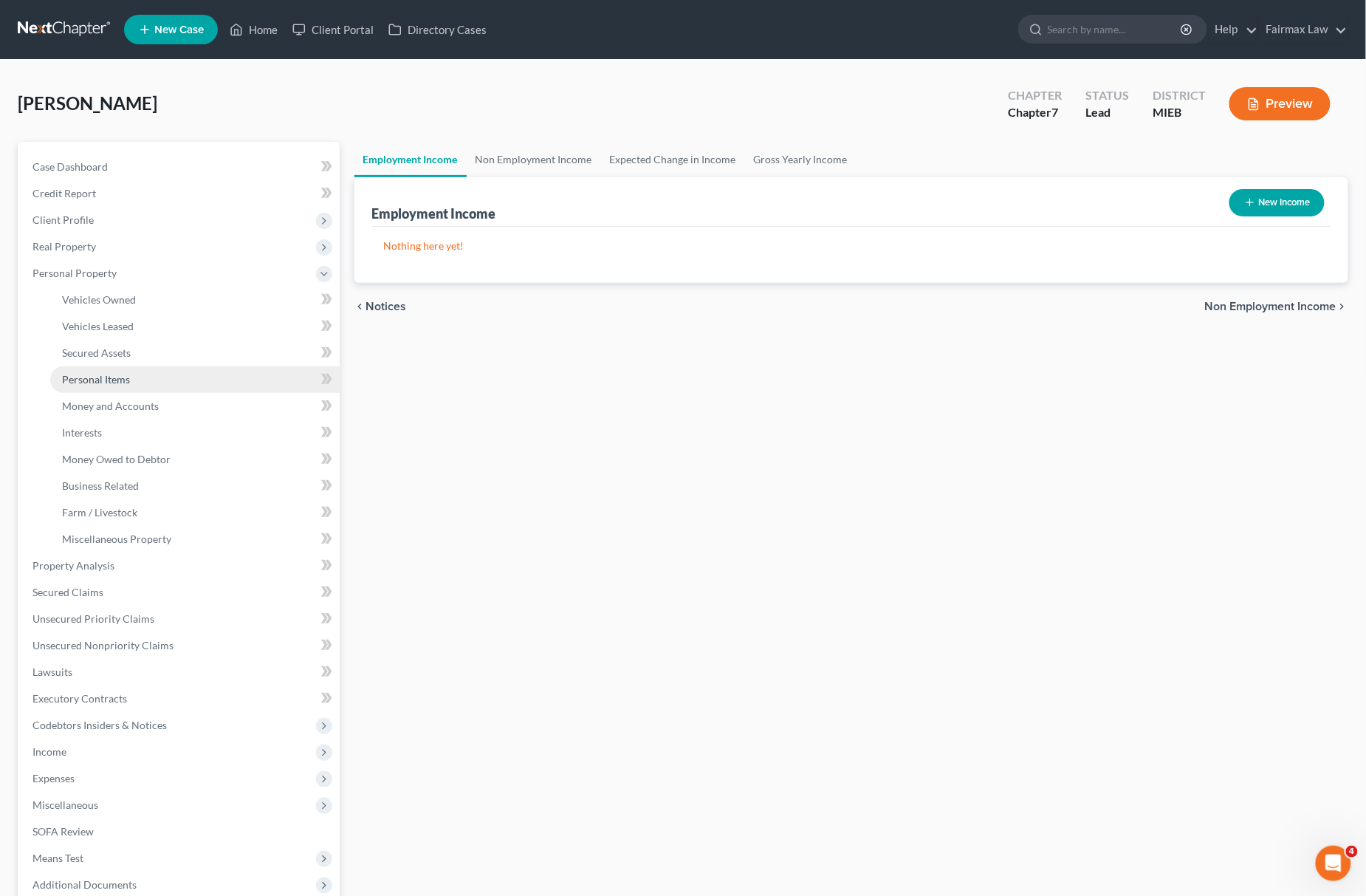
click at [159, 370] on link "Personal Items" at bounding box center [195, 379] width 290 height 26
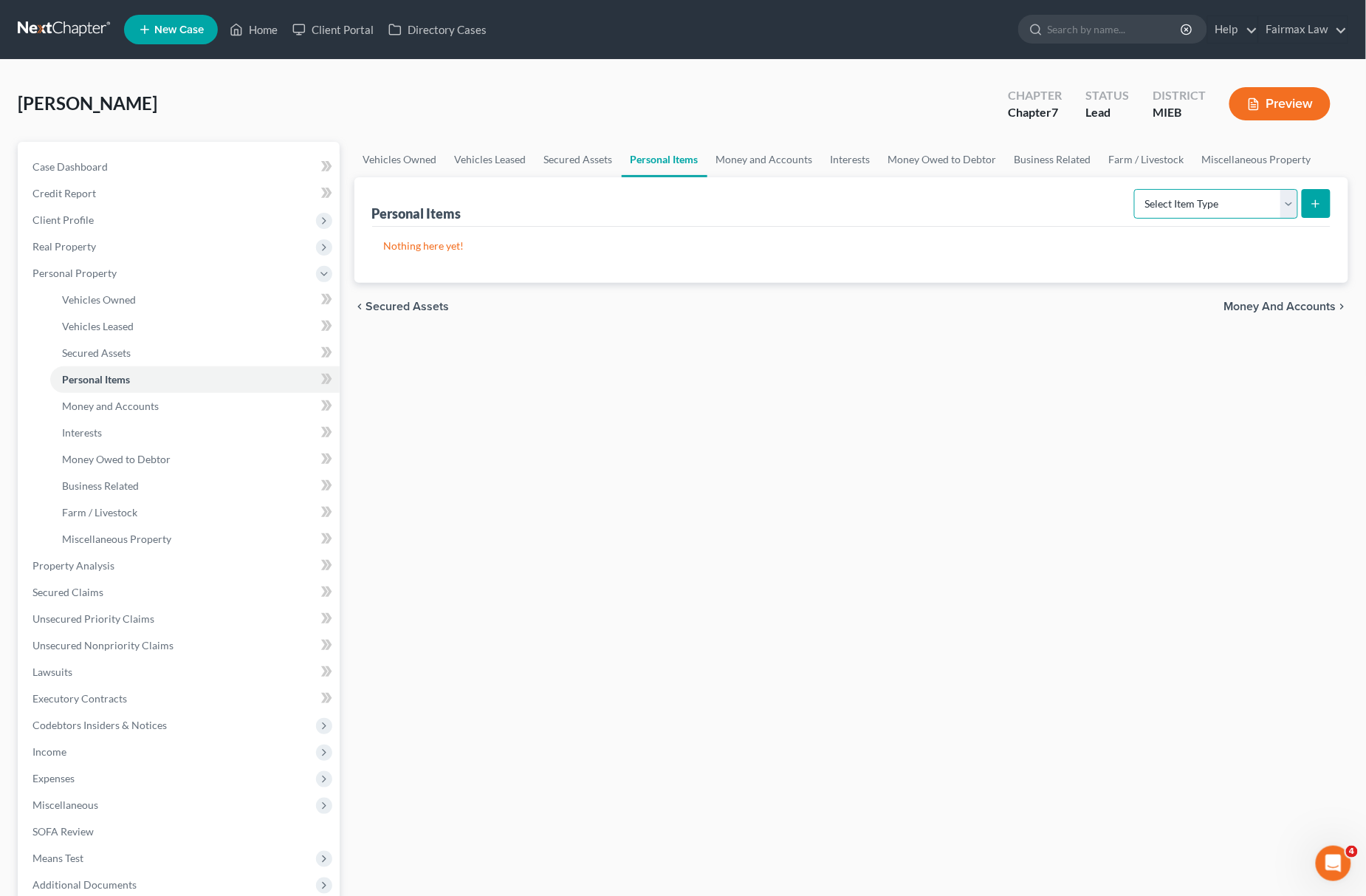
click at [1211, 217] on select "Select Item Type Clothing Collectibles Of Value Electronics Firearms Household …" at bounding box center [1216, 204] width 164 height 30
click at [1135, 189] on select "Select Item Type Clothing Collectibles Of Value Electronics Firearms Household …" at bounding box center [1216, 204] width 164 height 30
click at [1212, 197] on select "Select Item Type Clothing Collectibles Of Value Electronics Firearms Household …" at bounding box center [1216, 204] width 164 height 30
select select "household_goods"
click at [1135, 189] on select "Select Item Type Clothing Collectibles Of Value Electronics Firearms Household …" at bounding box center [1216, 204] width 164 height 30
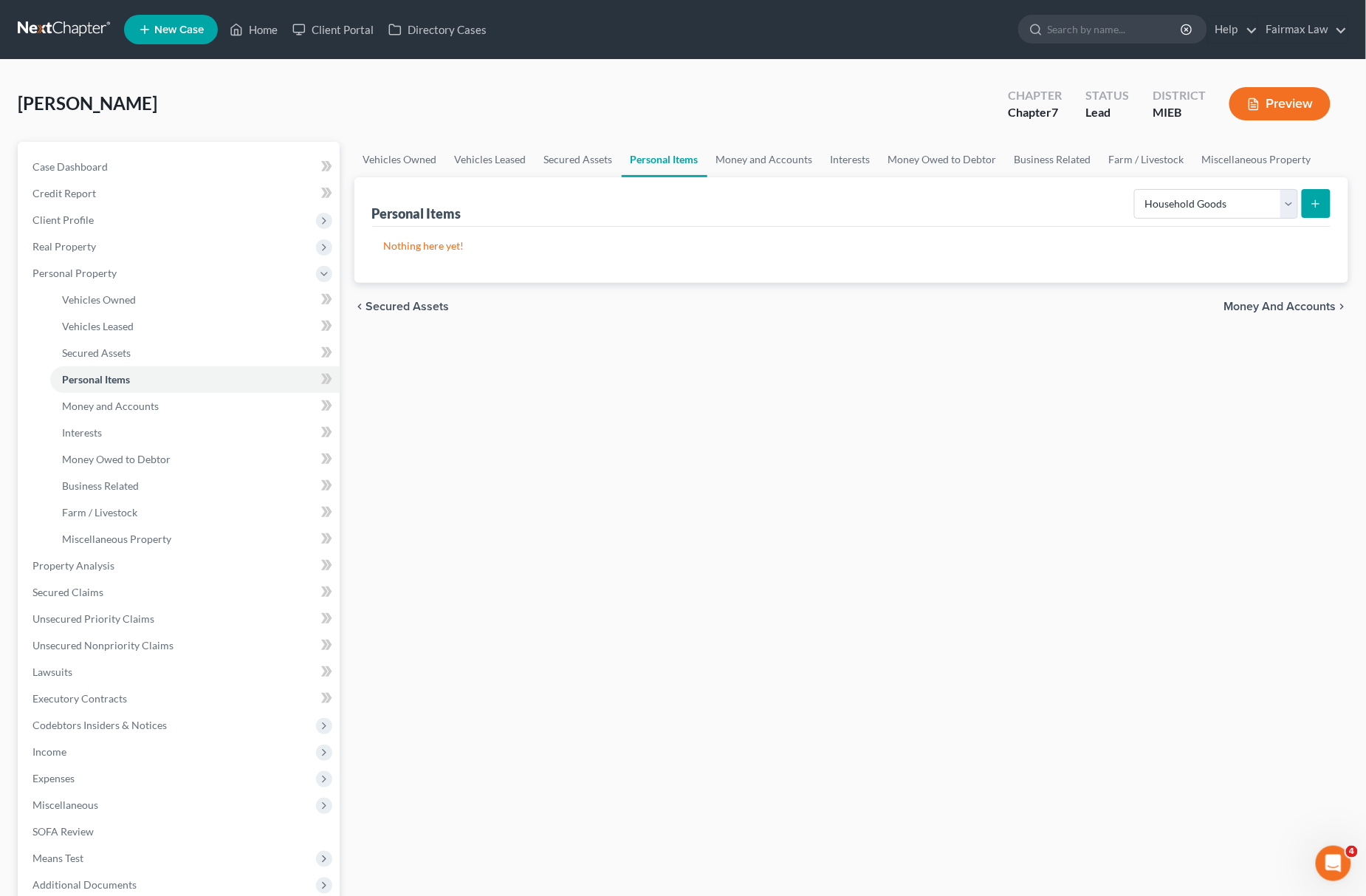
click at [1316, 198] on icon "submit" at bounding box center [1316, 204] width 12 height 12
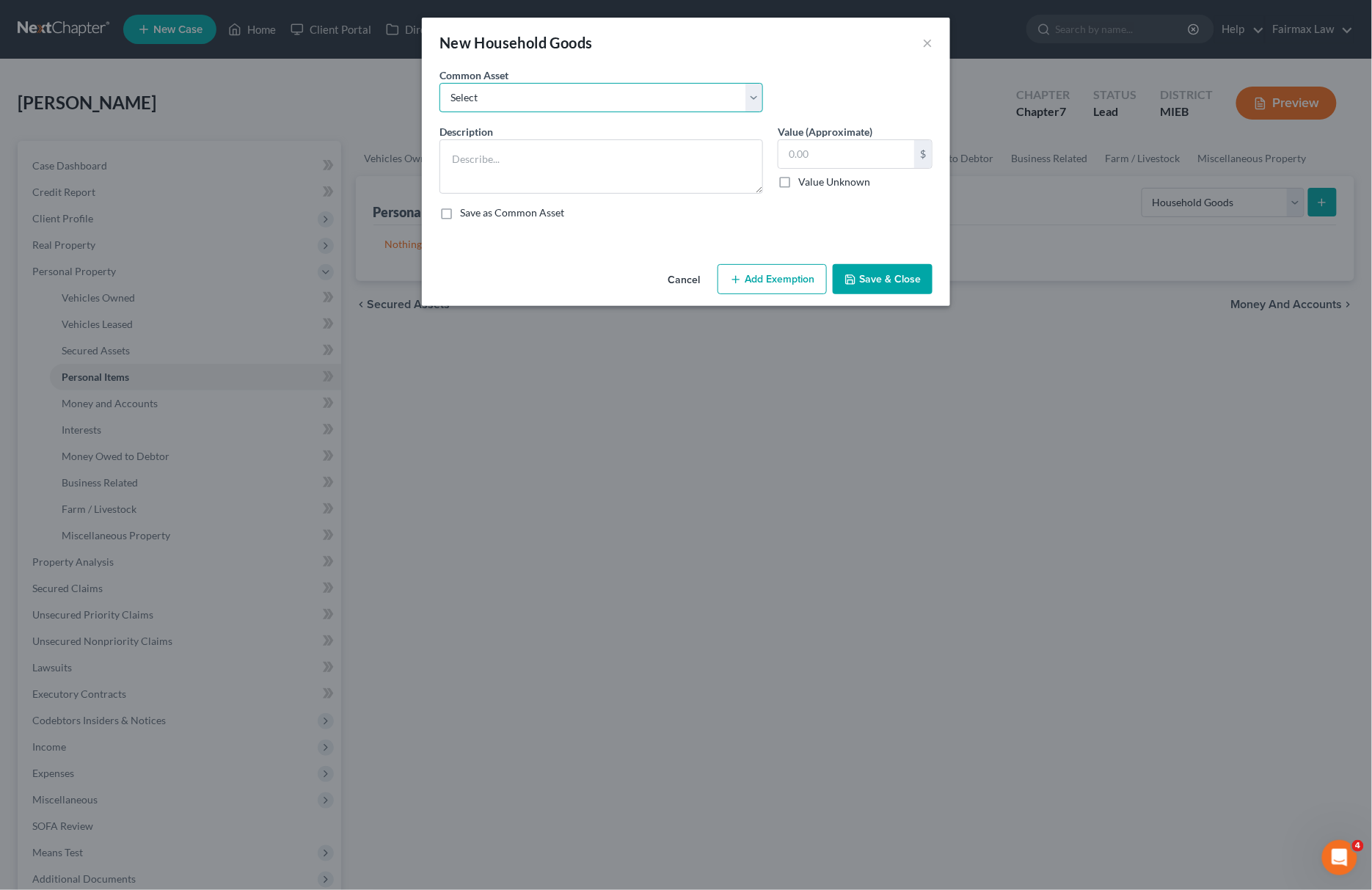
click at [544, 108] on select "Select Common household furnishings, appliances, and decor Common household fur…" at bounding box center [601, 97] width 323 height 30
select select "16"
click at [439, 83] on select "Select Common household furnishings, appliances, and decor Common household fur…" at bounding box center [601, 97] width 323 height 30
type textarea "Household Goods"
type input "1,000.00"
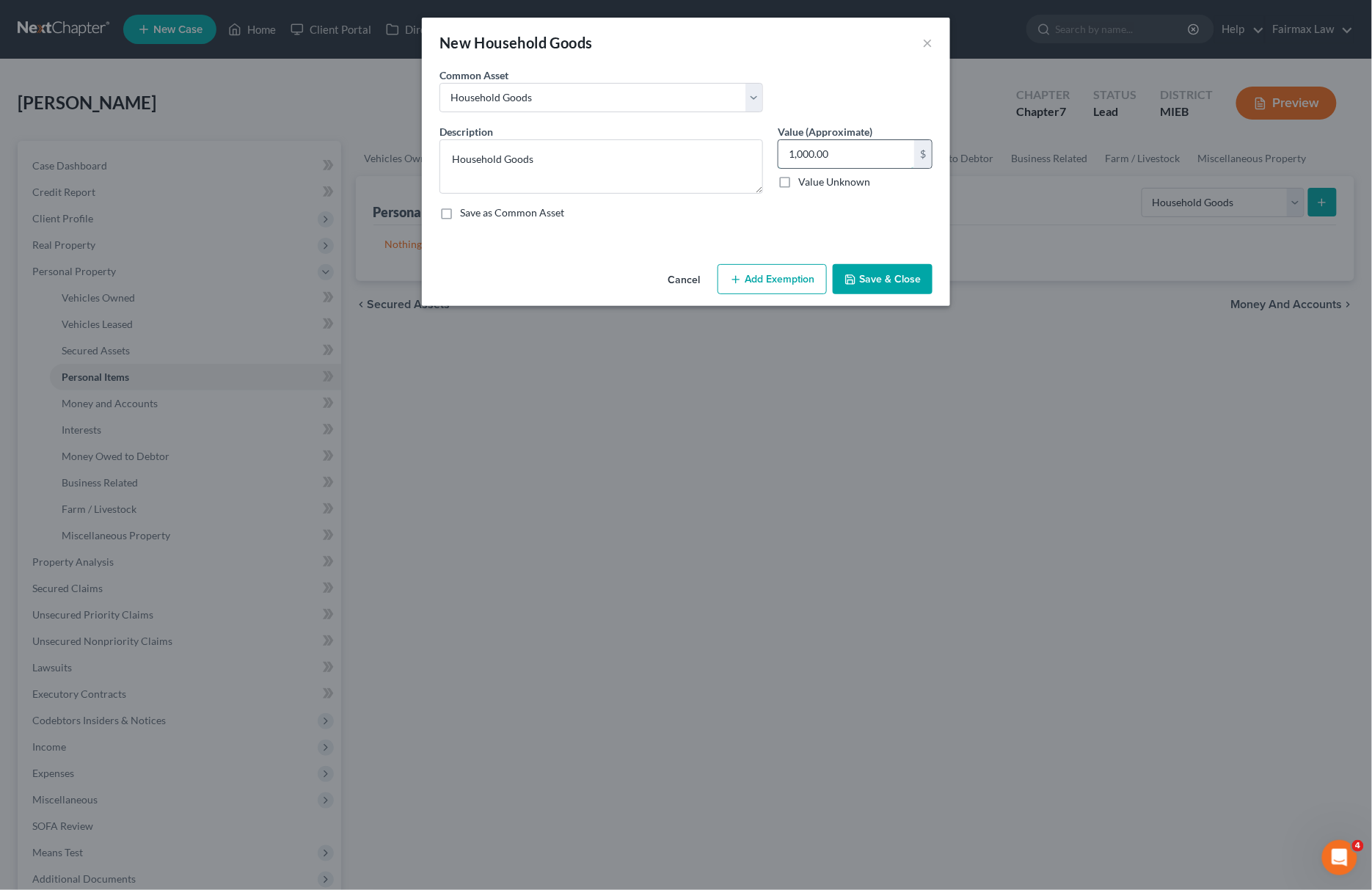
click at [878, 162] on input "1,000.00" at bounding box center [846, 154] width 135 height 28
click at [806, 289] on button "Add Exemption" at bounding box center [772, 279] width 109 height 30
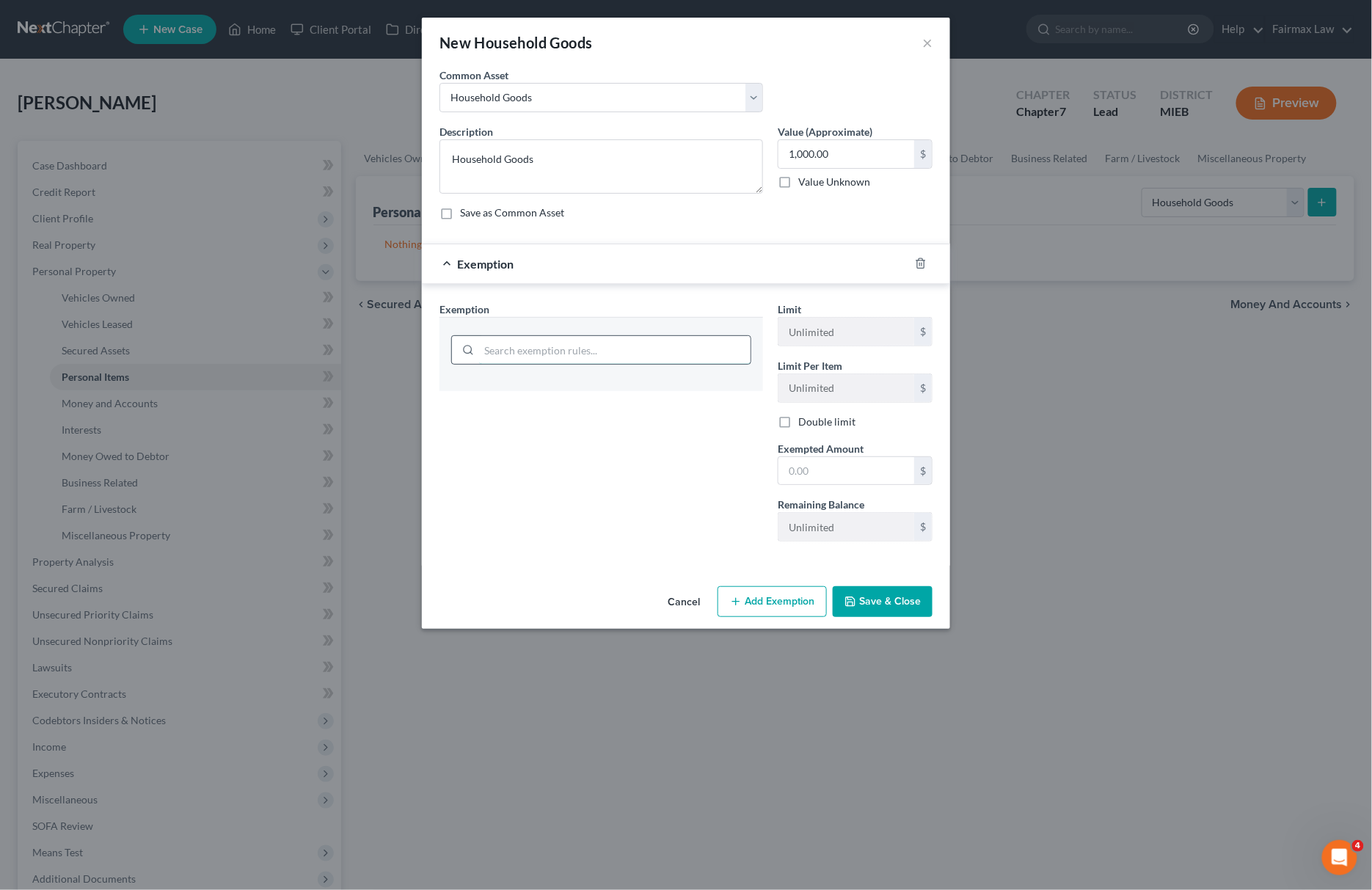
click at [620, 348] on input "search" at bounding box center [614, 349] width 272 height 28
type input "house"
click at [610, 391] on li "6 - Household Goods and Furnishings - 11 USC § 522(d)(3)" at bounding box center [601, 392] width 300 height 26
click at [826, 162] on input "1,000.00" at bounding box center [846, 154] width 135 height 28
click at [835, 461] on input "text" at bounding box center [846, 470] width 135 height 28
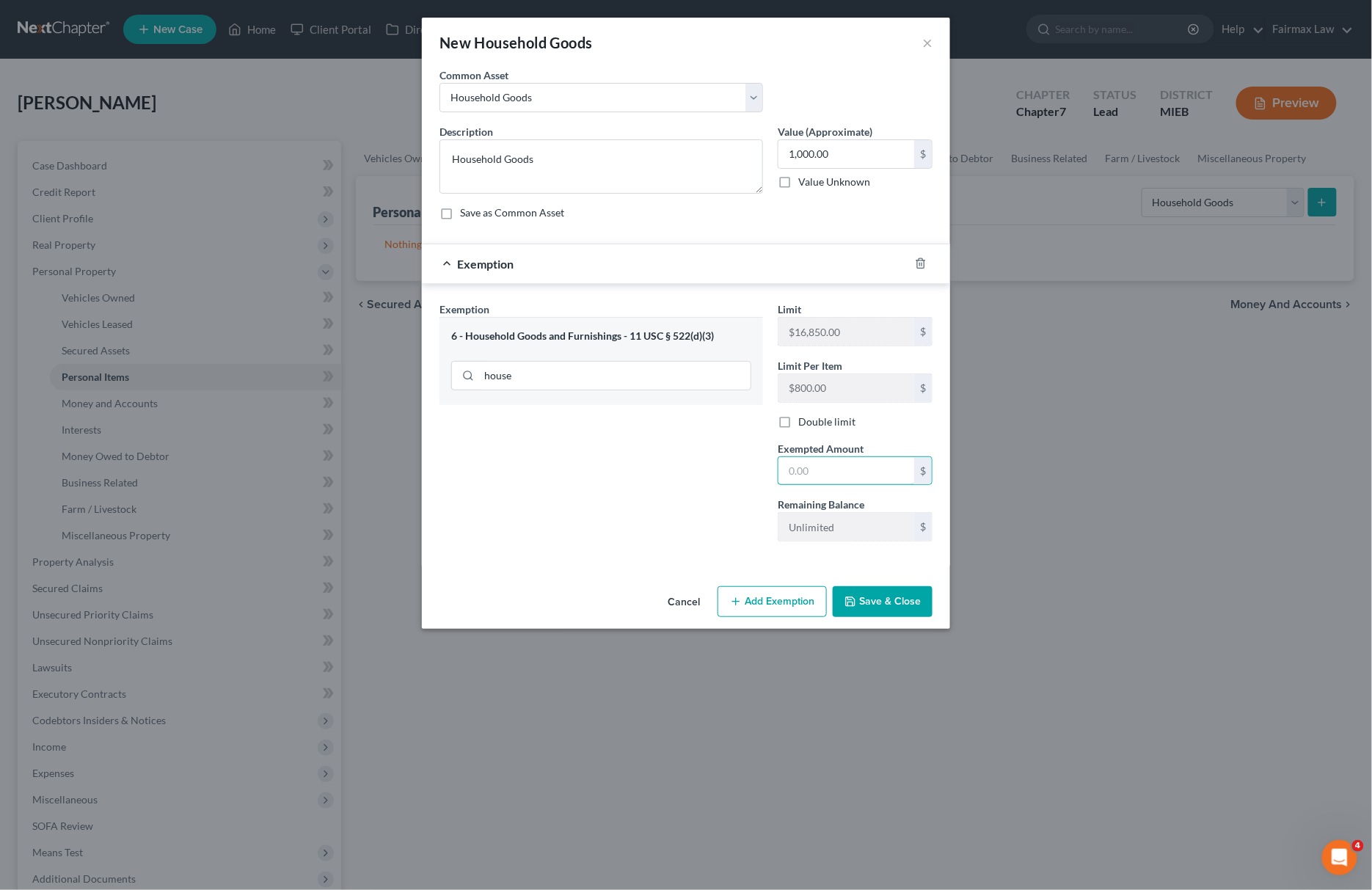
paste input "1,000.00"
type input "1,000.00"
click at [704, 473] on div "Exemption Set must be selected for CA. Exemption * 6 - Household Goods and Furn…" at bounding box center [602, 426] width 339 height 251
click at [844, 593] on button "Save & Close" at bounding box center [883, 602] width 100 height 30
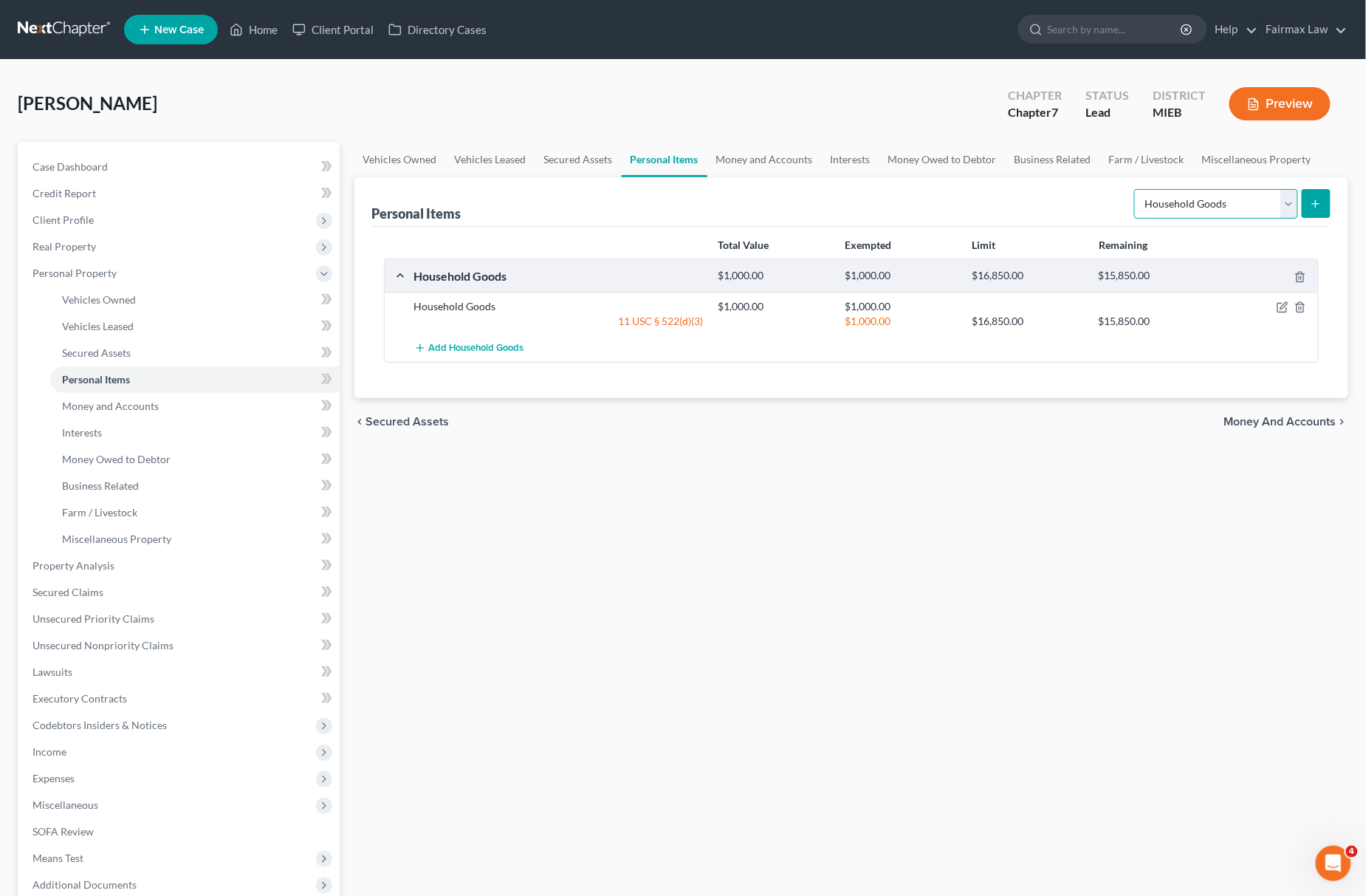
click at [1199, 214] on select "Select Item Type Clothing Collectibles Of Value Electronics Firearms Household …" at bounding box center [1216, 204] width 164 height 30
select select "electronics"
click at [1135, 189] on select "Select Item Type Clothing Collectibles Of Value Electronics Firearms Household …" at bounding box center [1216, 204] width 164 height 30
click at [1321, 210] on button "submit" at bounding box center [1316, 204] width 29 height 29
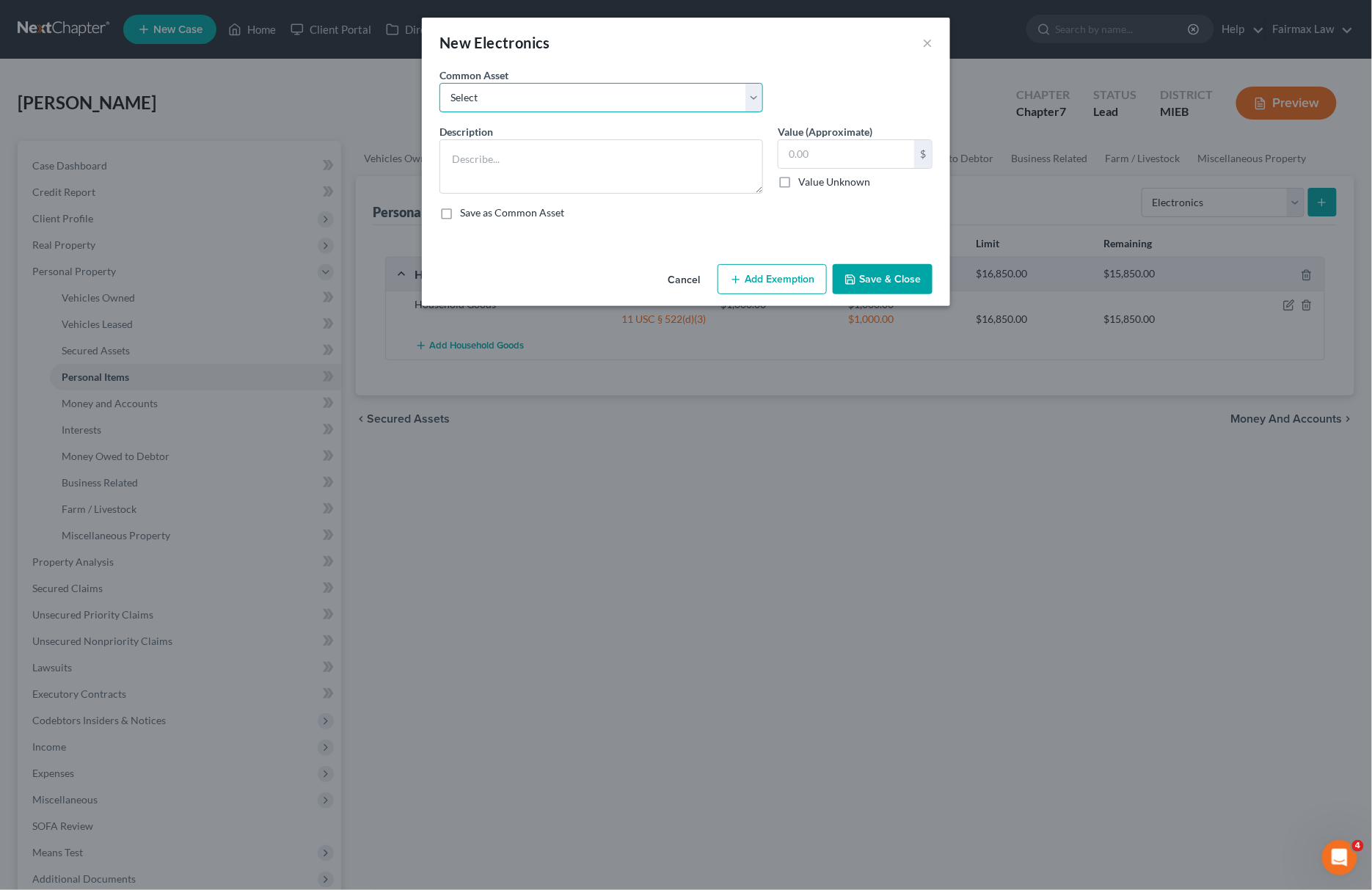
click at [603, 107] on select "Select Household Electronics, including cell phones, PC or tablet device, telev…" at bounding box center [601, 97] width 323 height 30
select select "10"
click at [439, 83] on select "Select Household Electronics, including cell phones, PC or tablet device, telev…" at bounding box center [601, 97] width 323 height 30
type textarea "Household Electronics"
click at [874, 147] on input "500.00" at bounding box center [846, 154] width 135 height 28
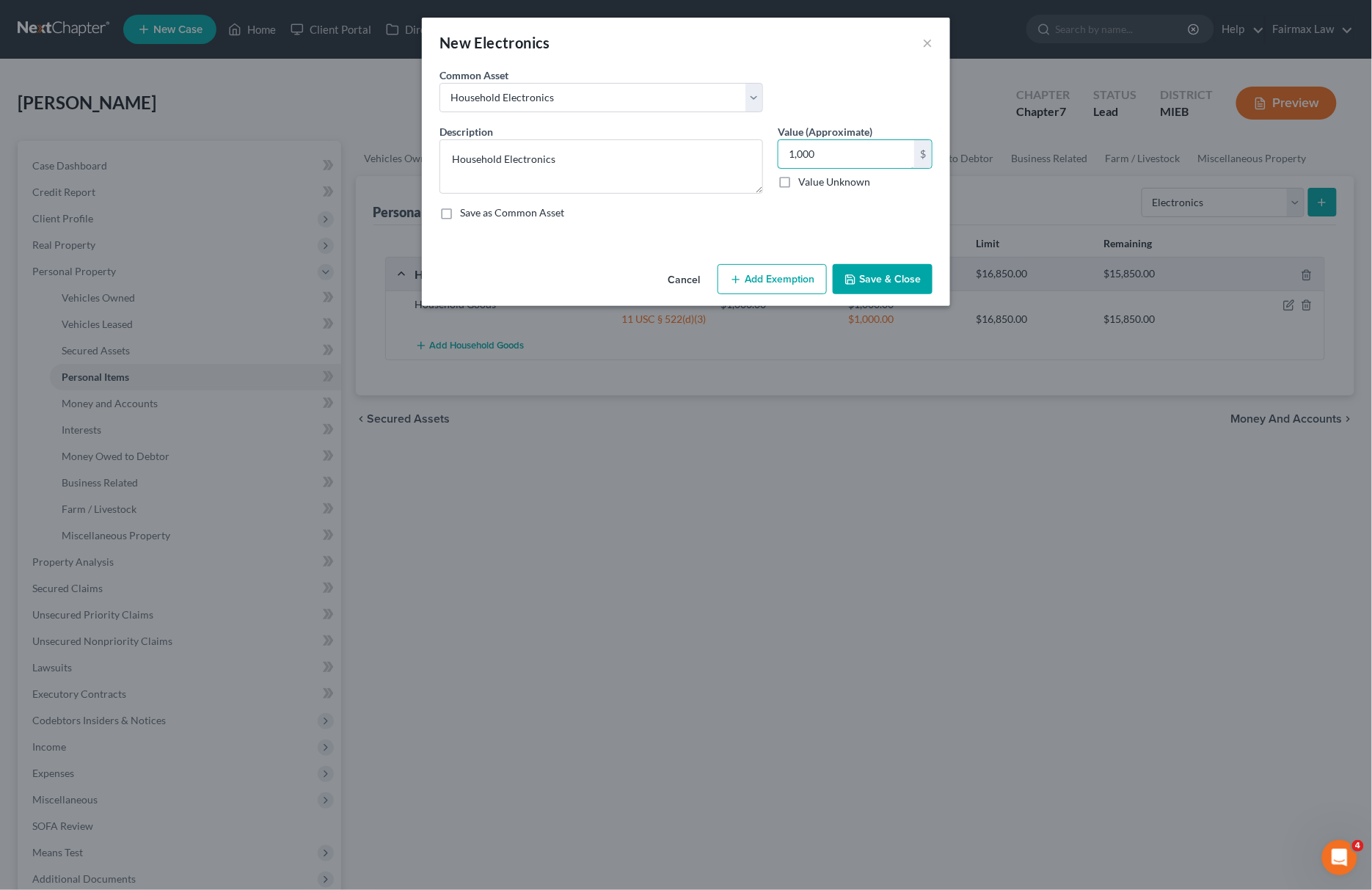
type input "1,000"
click at [802, 277] on button "Add Exemption" at bounding box center [772, 279] width 109 height 30
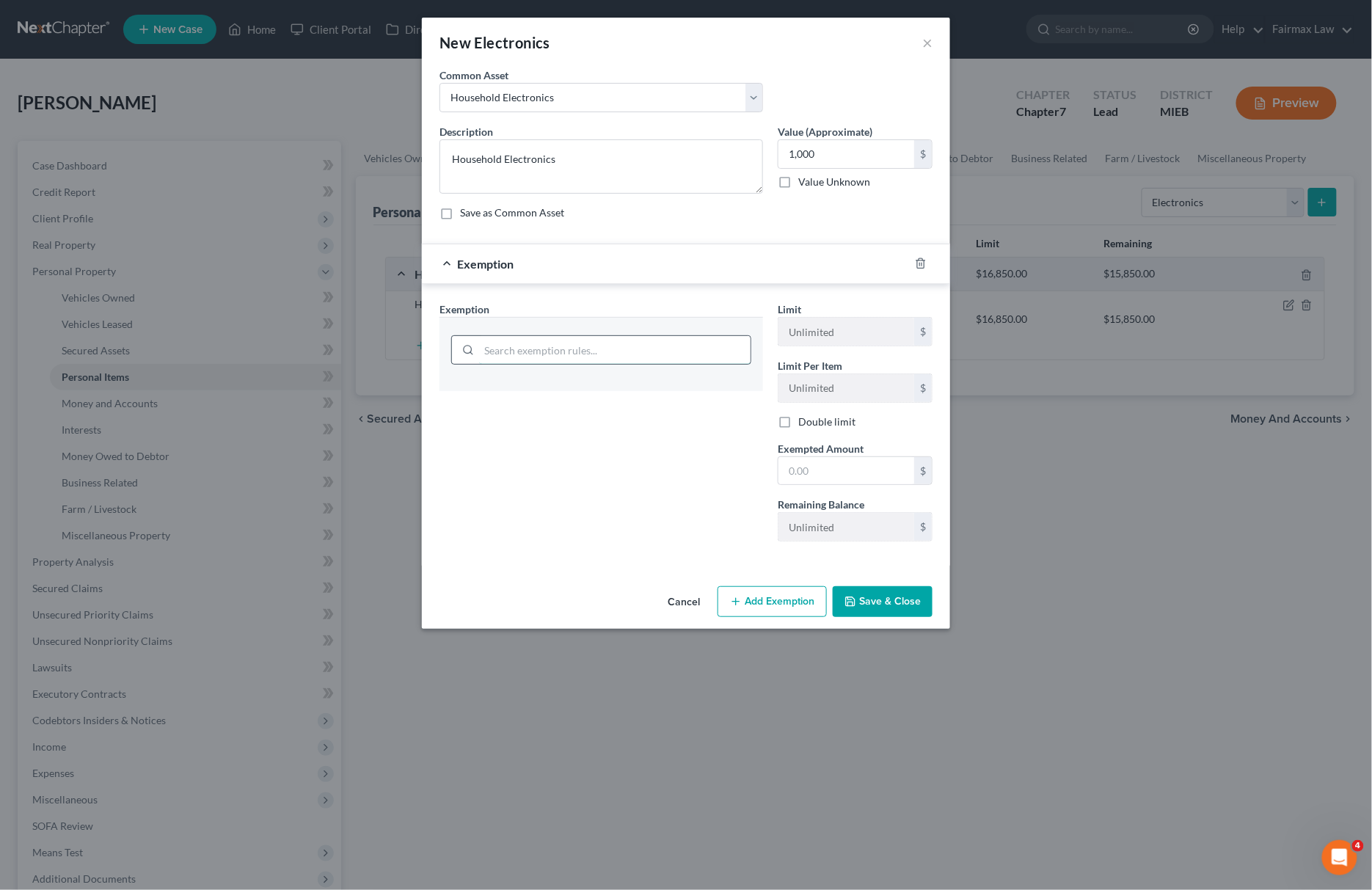
click at [648, 361] on input "search" at bounding box center [614, 349] width 272 height 28
type input "house"
click at [641, 399] on li "6 - Household Goods and Furnishings - 11 USC § 522(d)(3)" at bounding box center [601, 392] width 300 height 26
drag, startPoint x: 867, startPoint y: 172, endPoint x: 868, endPoint y: 162, distance: 10.0
click at [868, 168] on div "1,000 $ Value Unknown" at bounding box center [855, 164] width 155 height 50
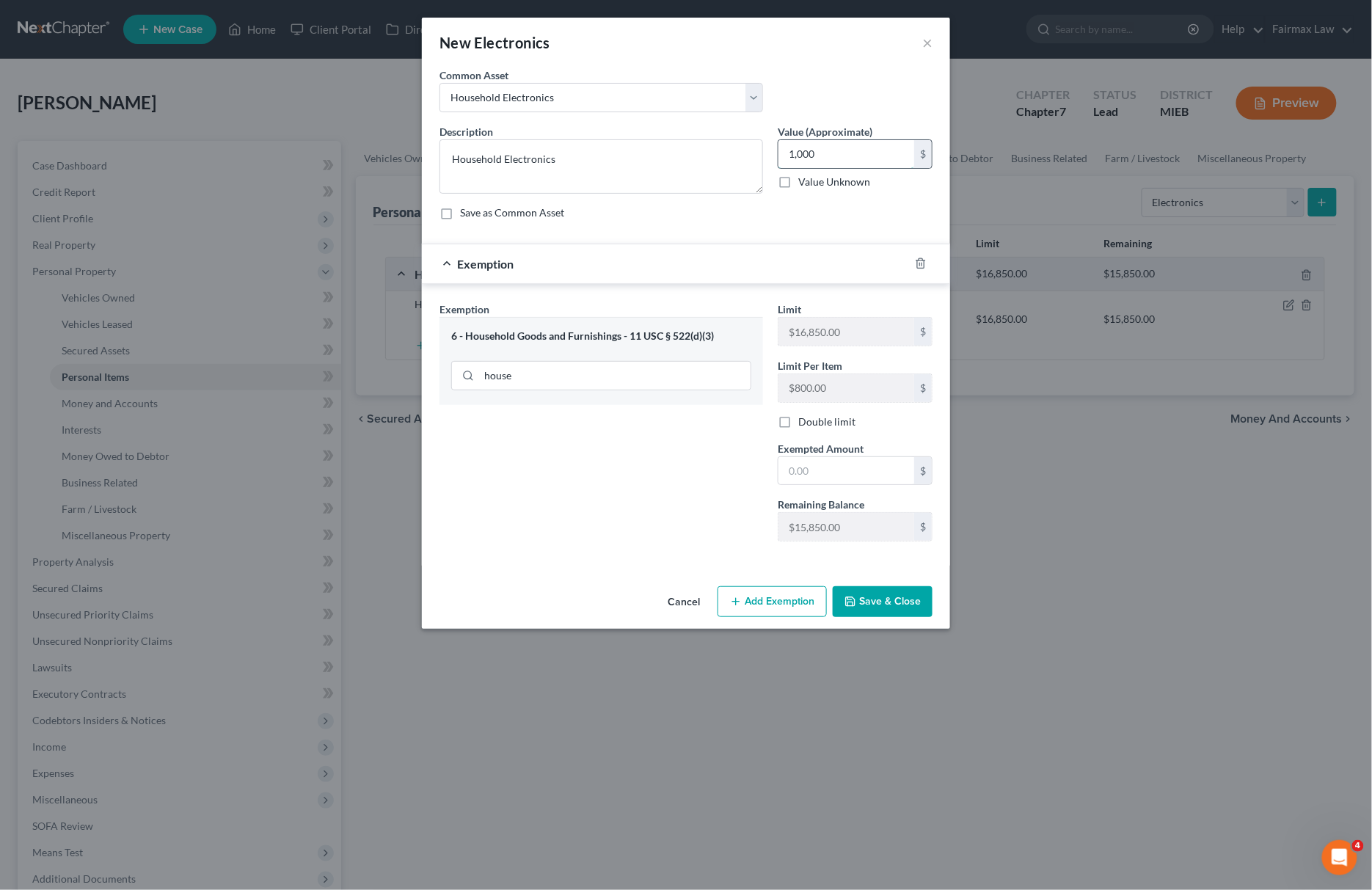
click at [868, 157] on input "1,000" at bounding box center [846, 154] width 135 height 28
click at [819, 503] on label "Remaining Balance" at bounding box center [821, 504] width 86 height 15
click at [831, 474] on input "text" at bounding box center [846, 470] width 135 height 28
paste input "1,000"
type input "1,000"
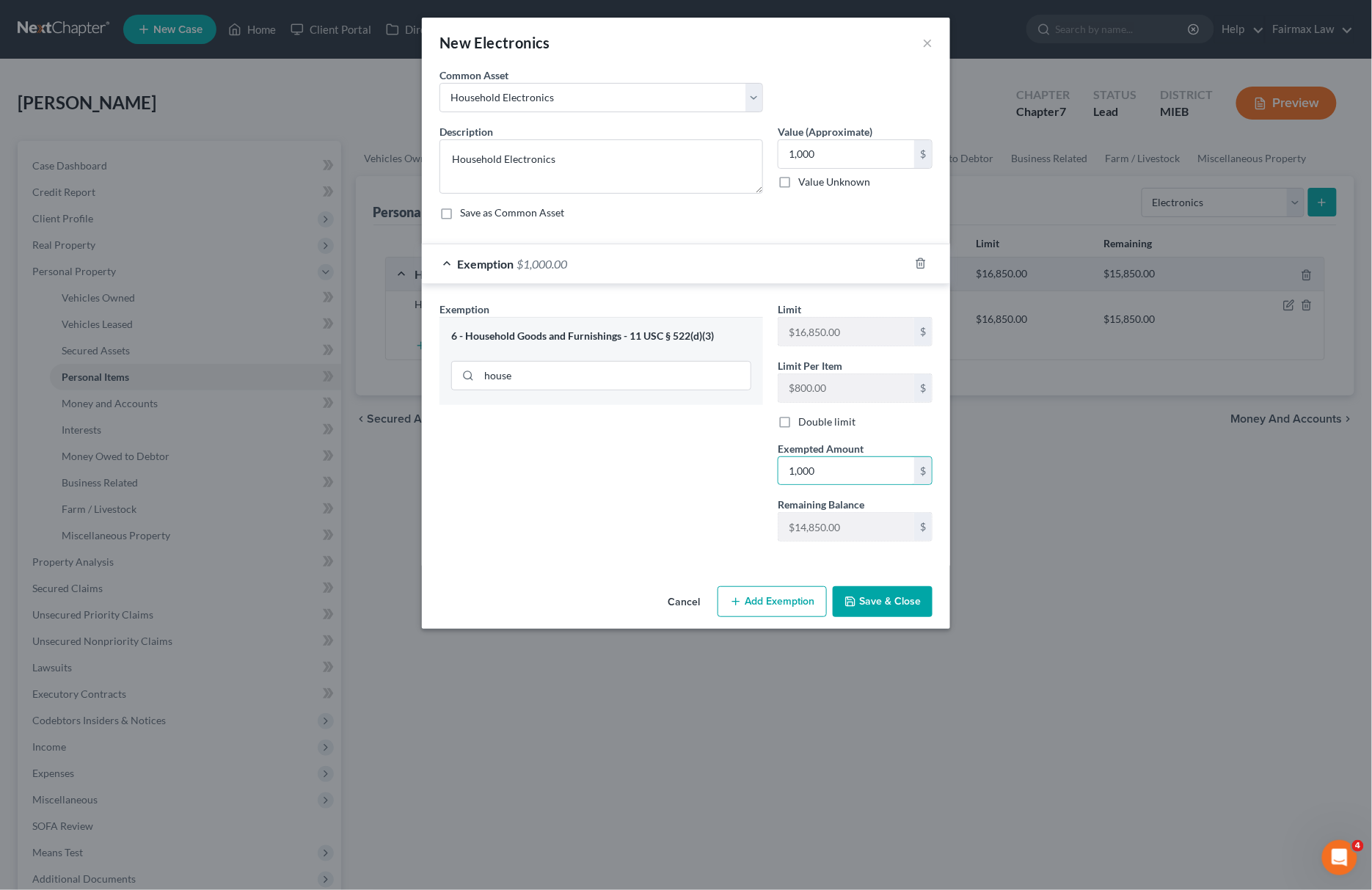
click at [710, 482] on div "Exemption Set must be selected for CA. Exemption * 6 - Household Goods and Furn…" at bounding box center [602, 426] width 339 height 251
click at [857, 614] on button "Save & Close" at bounding box center [883, 602] width 100 height 30
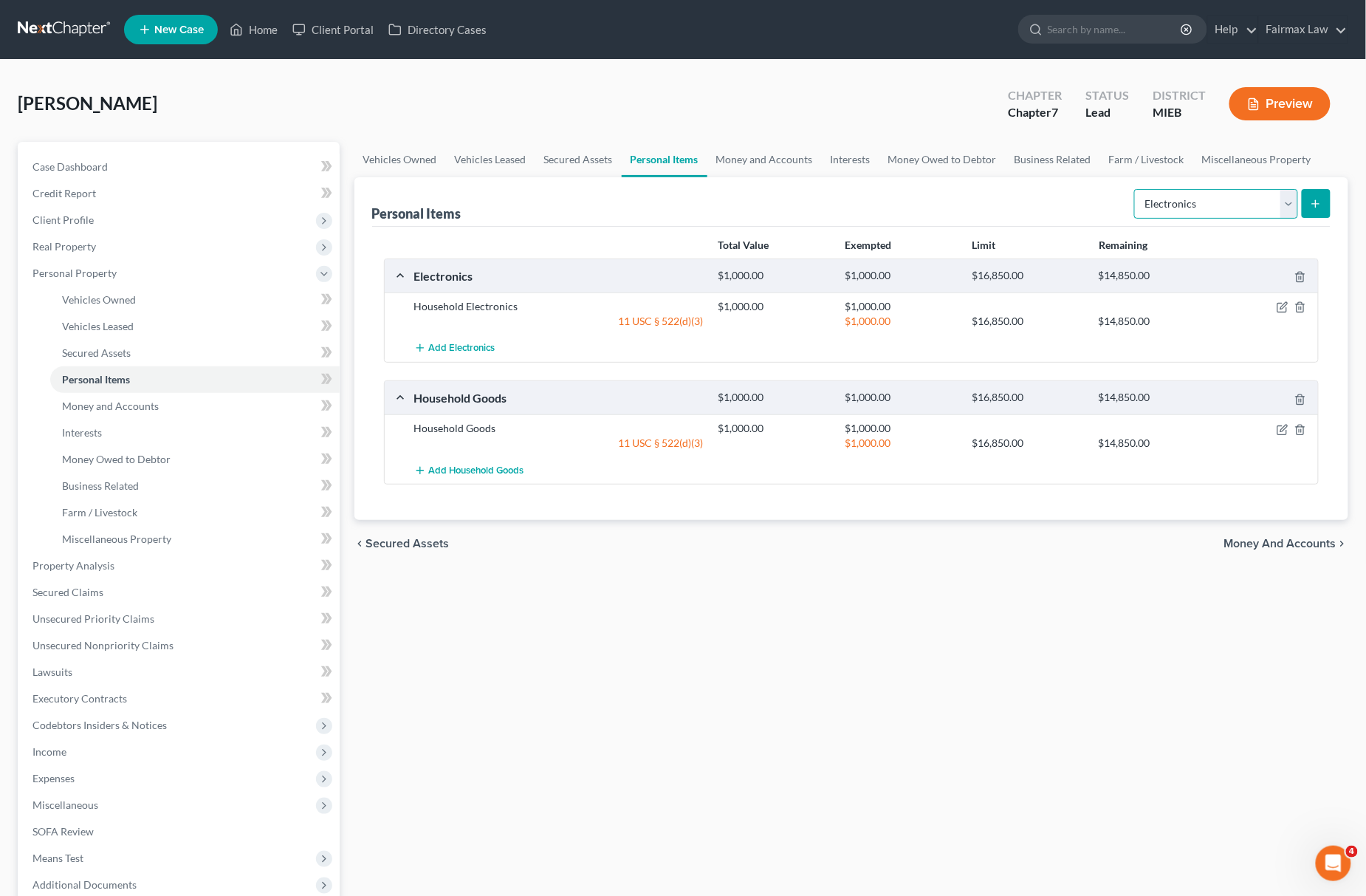
click at [1202, 208] on select "Select Item Type Clothing Collectibles Of Value Electronics Firearms Household …" at bounding box center [1216, 204] width 164 height 30
select select "clothing"
click at [1135, 189] on select "Select Item Type Clothing Collectibles Of Value Electronics Firearms Household …" at bounding box center [1216, 204] width 164 height 30
click at [1311, 208] on button "submit" at bounding box center [1316, 204] width 29 height 29
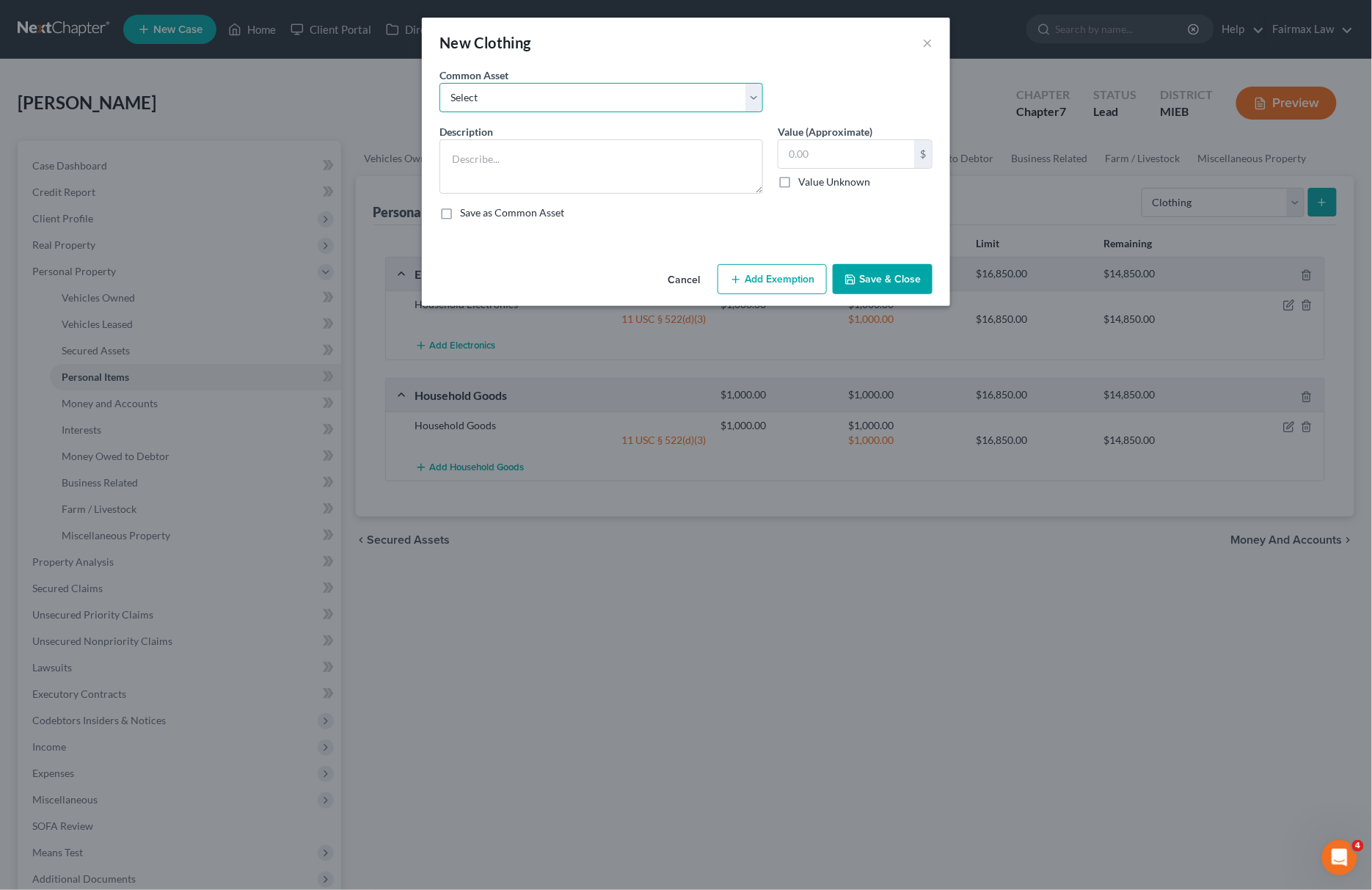
click at [555, 91] on select "Select Common clothing Common clothing Common clothing Everyday clothing Profes…" at bounding box center [601, 97] width 323 height 30
select select "7"
click at [439, 83] on select "Select Common clothing Common clothing Common clothing Everyday clothing Profes…" at bounding box center [601, 97] width 323 height 30
type textarea "Everyday clothing"
type input "1,000.00"
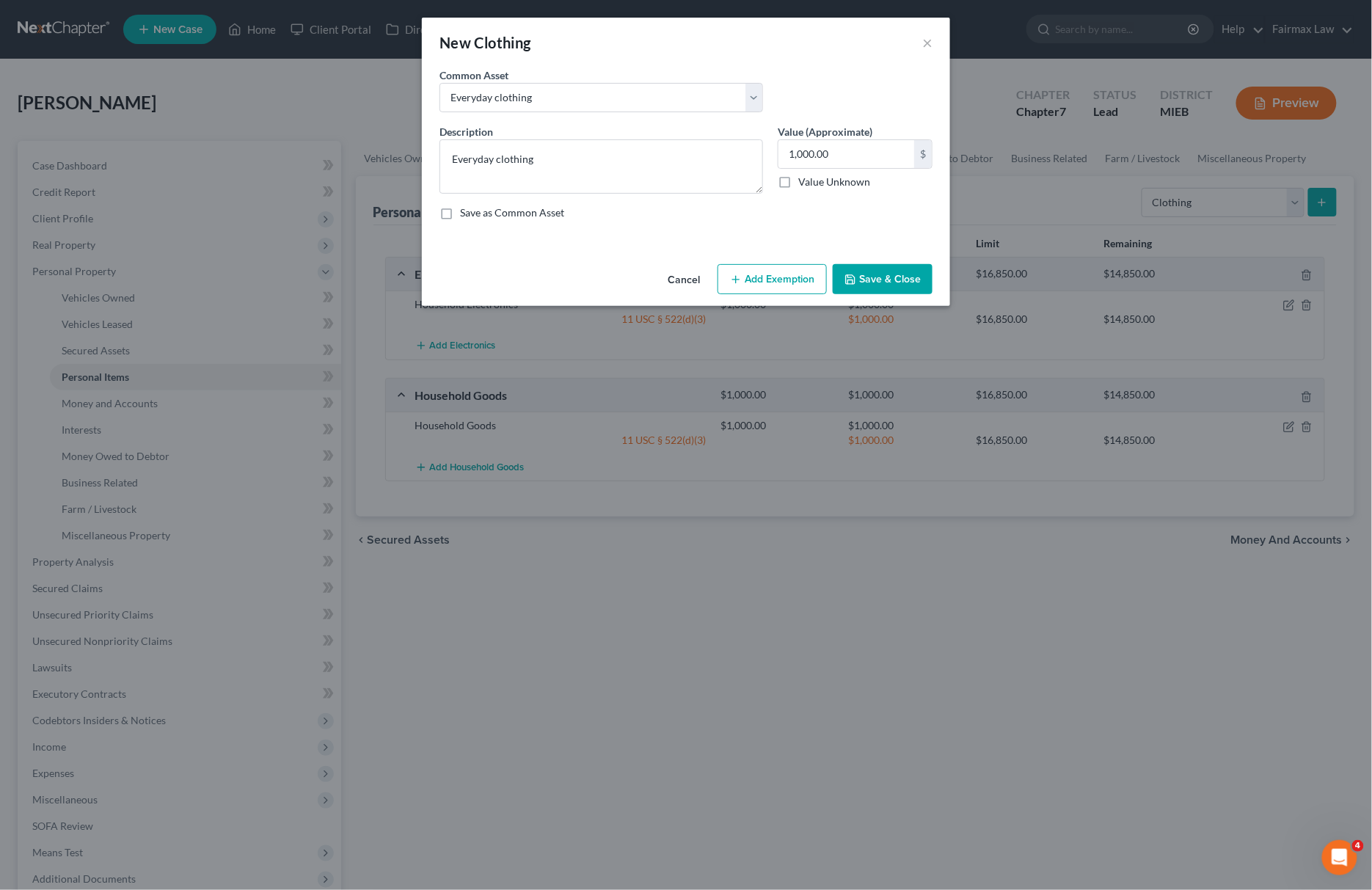
click at [775, 264] on div "Cancel Add Exemption Save & Close" at bounding box center [686, 282] width 528 height 48
click at [769, 277] on button "Add Exemption" at bounding box center [772, 279] width 109 height 30
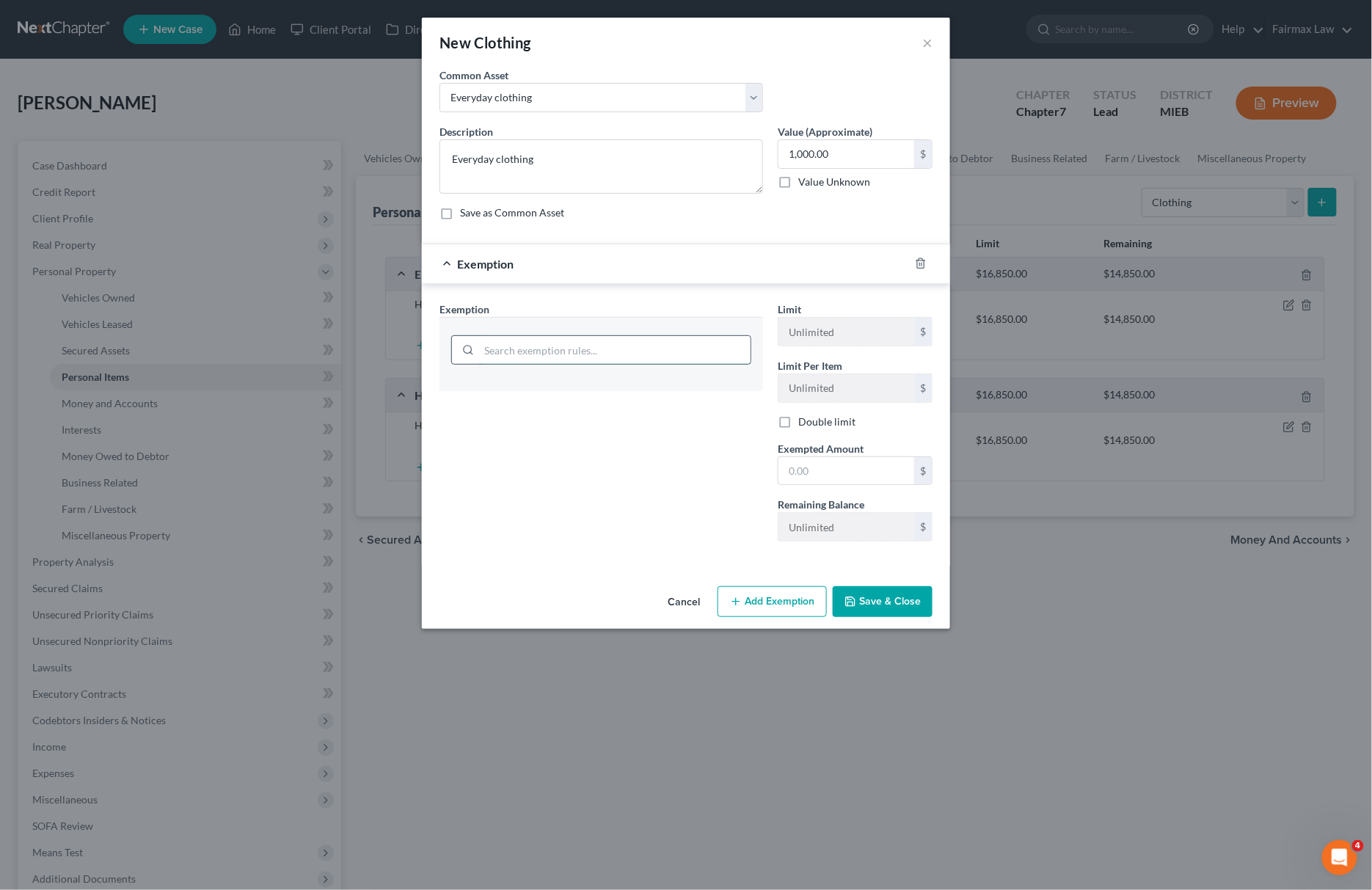
click at [631, 344] on input "search" at bounding box center [614, 349] width 272 height 28
type input "wea"
click at [576, 399] on li "11 - Wearing Apparel - 11 USC § 522(d)(3)" at bounding box center [601, 392] width 300 height 26
click at [862, 168] on input "1,000.00" at bounding box center [846, 154] width 135 height 28
click at [830, 471] on input "text" at bounding box center [846, 470] width 135 height 28
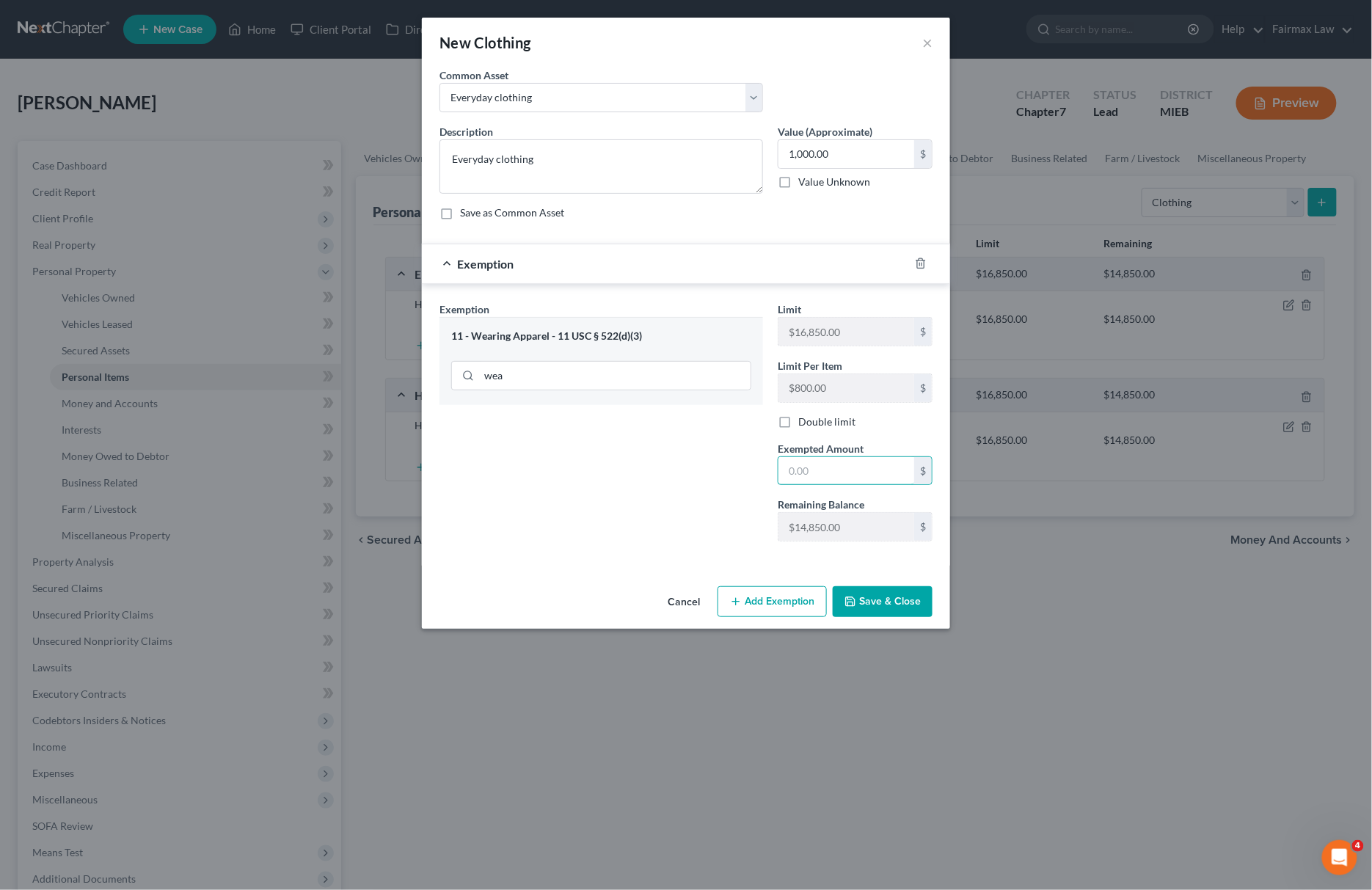
paste input "1,000.00"
type input "1,000.00"
click at [874, 580] on div "An exemption set must first be selected from the Filing Information section. Co…" at bounding box center [686, 324] width 528 height 513
click at [879, 598] on button "Save & Close" at bounding box center [883, 602] width 100 height 30
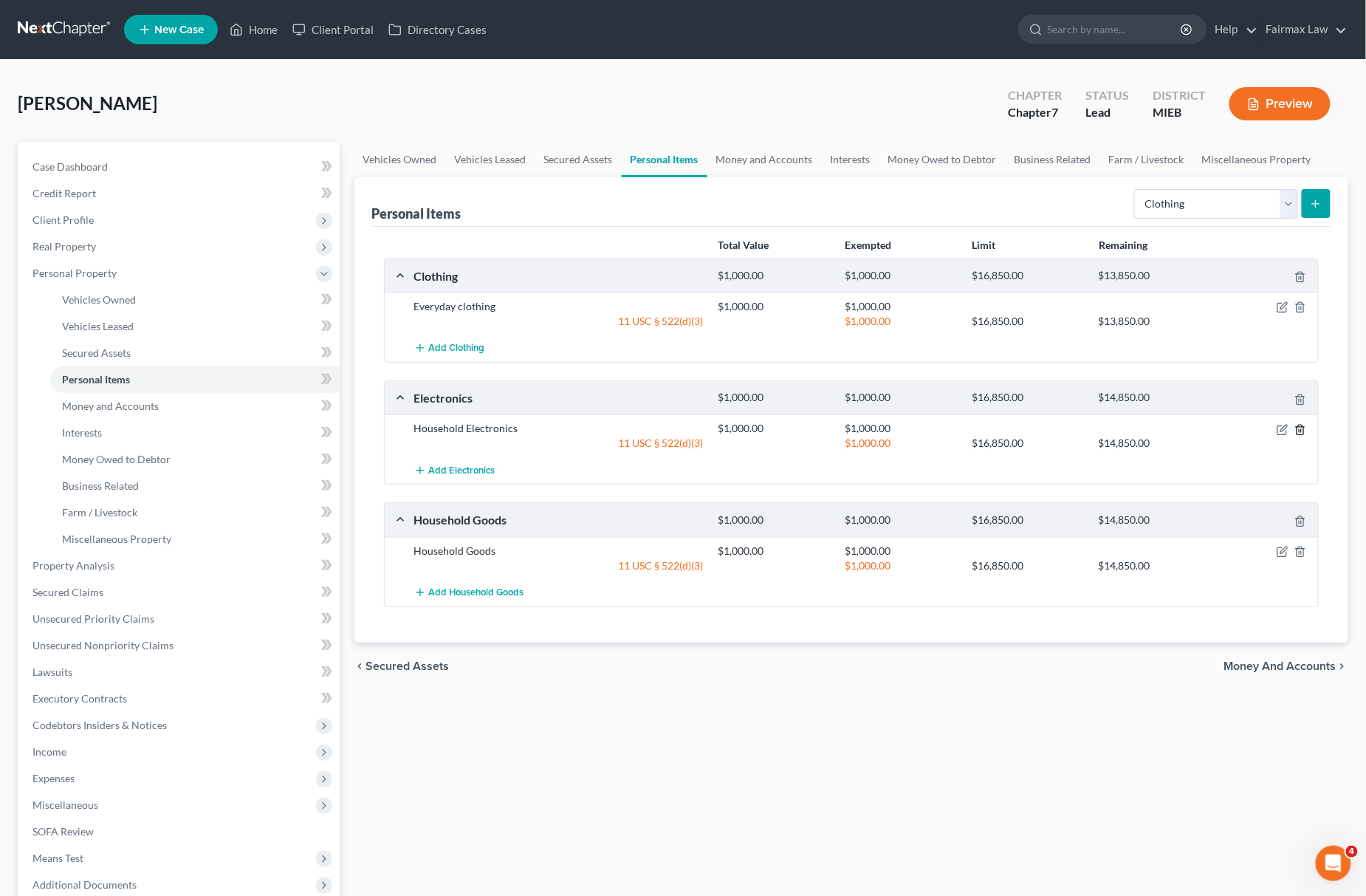
click at [1303, 430] on icon "button" at bounding box center [1300, 428] width 7 height 9
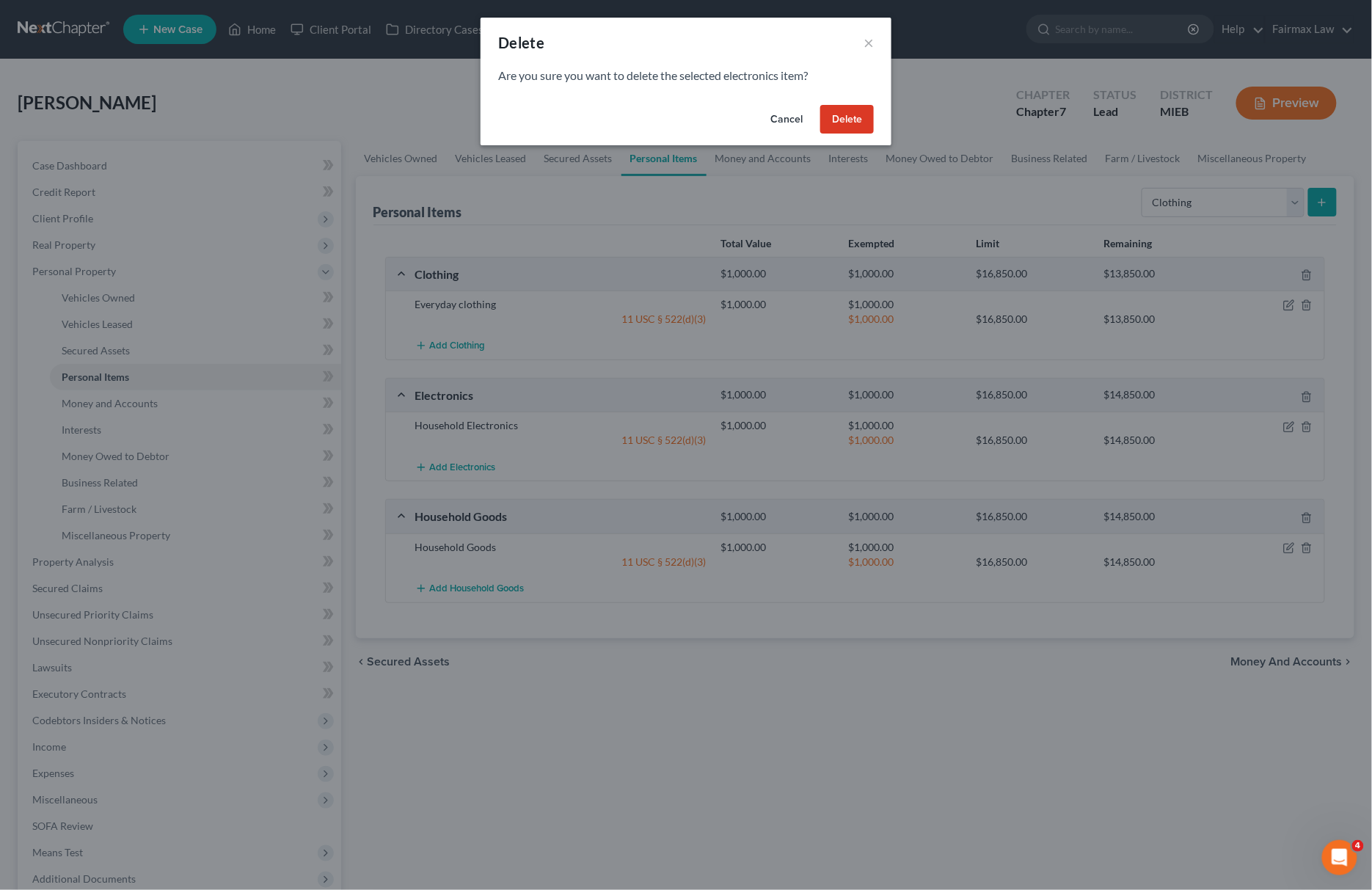
click at [857, 124] on button "Delete" at bounding box center [846, 119] width 53 height 30
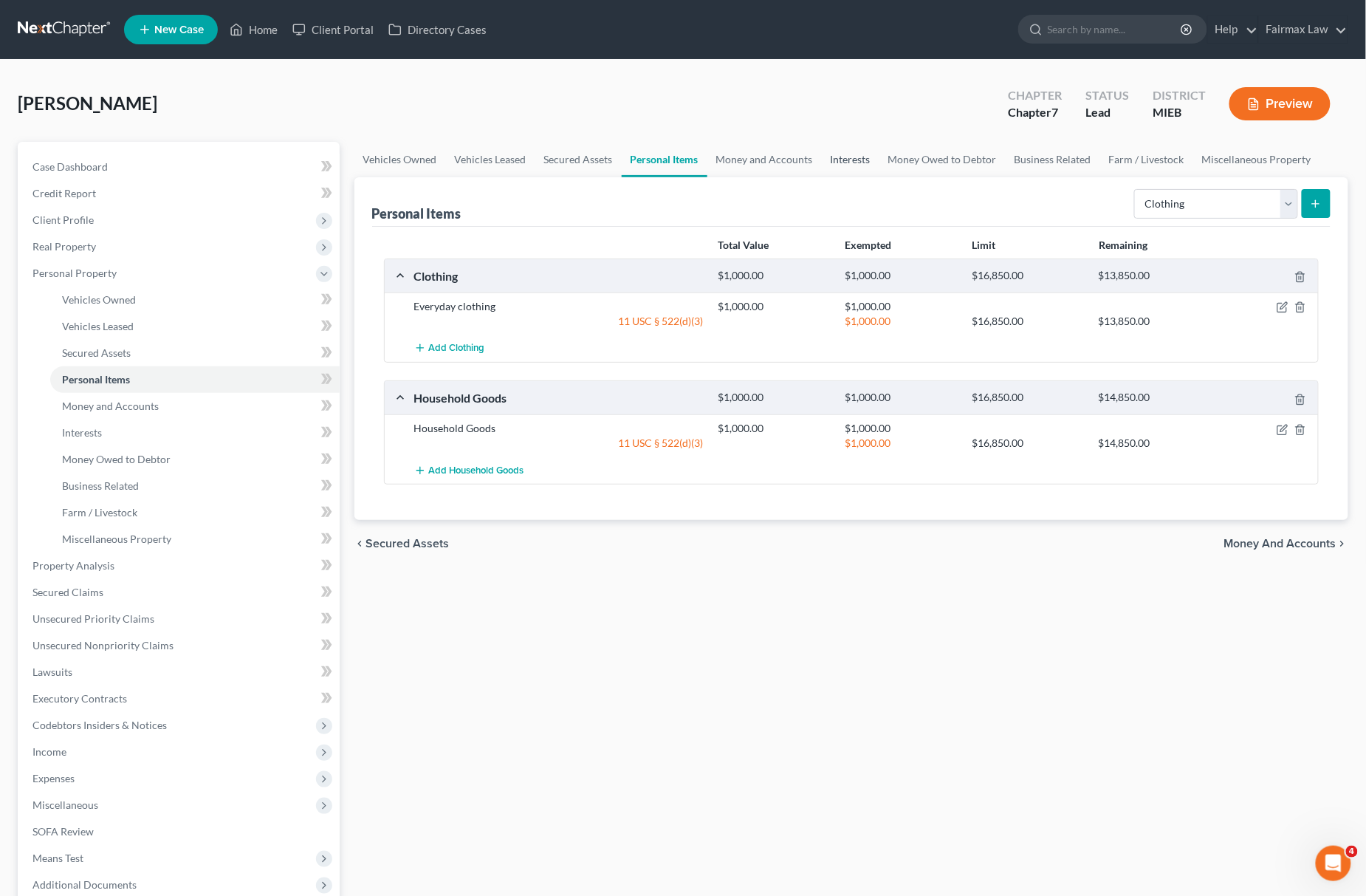
click at [829, 158] on link "Interests" at bounding box center [851, 159] width 58 height 36
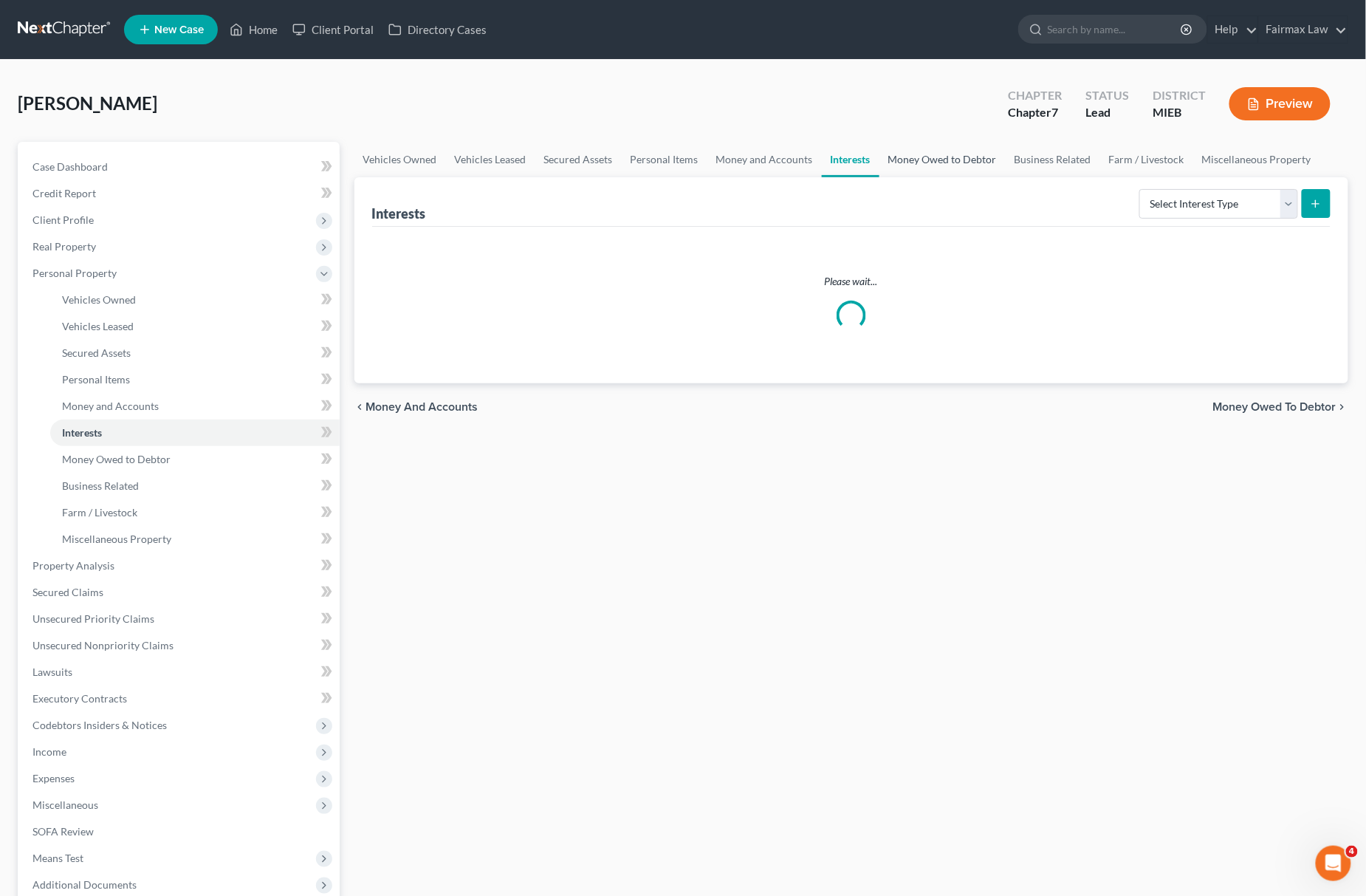
click at [905, 158] on link "Money Owed to Debtor" at bounding box center [942, 159] width 126 height 36
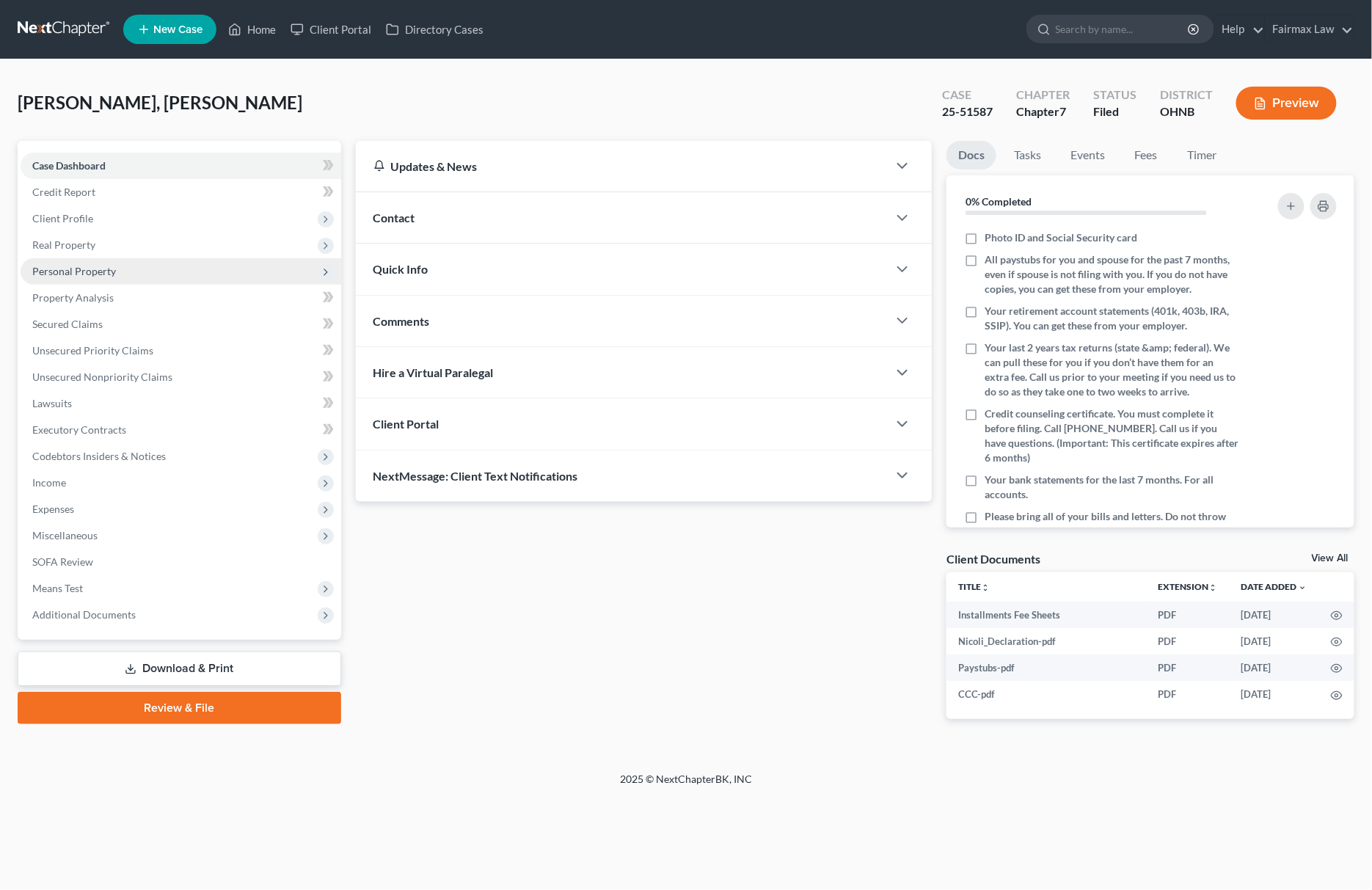
click at [130, 277] on span "Personal Property" at bounding box center [180, 271] width 321 height 26
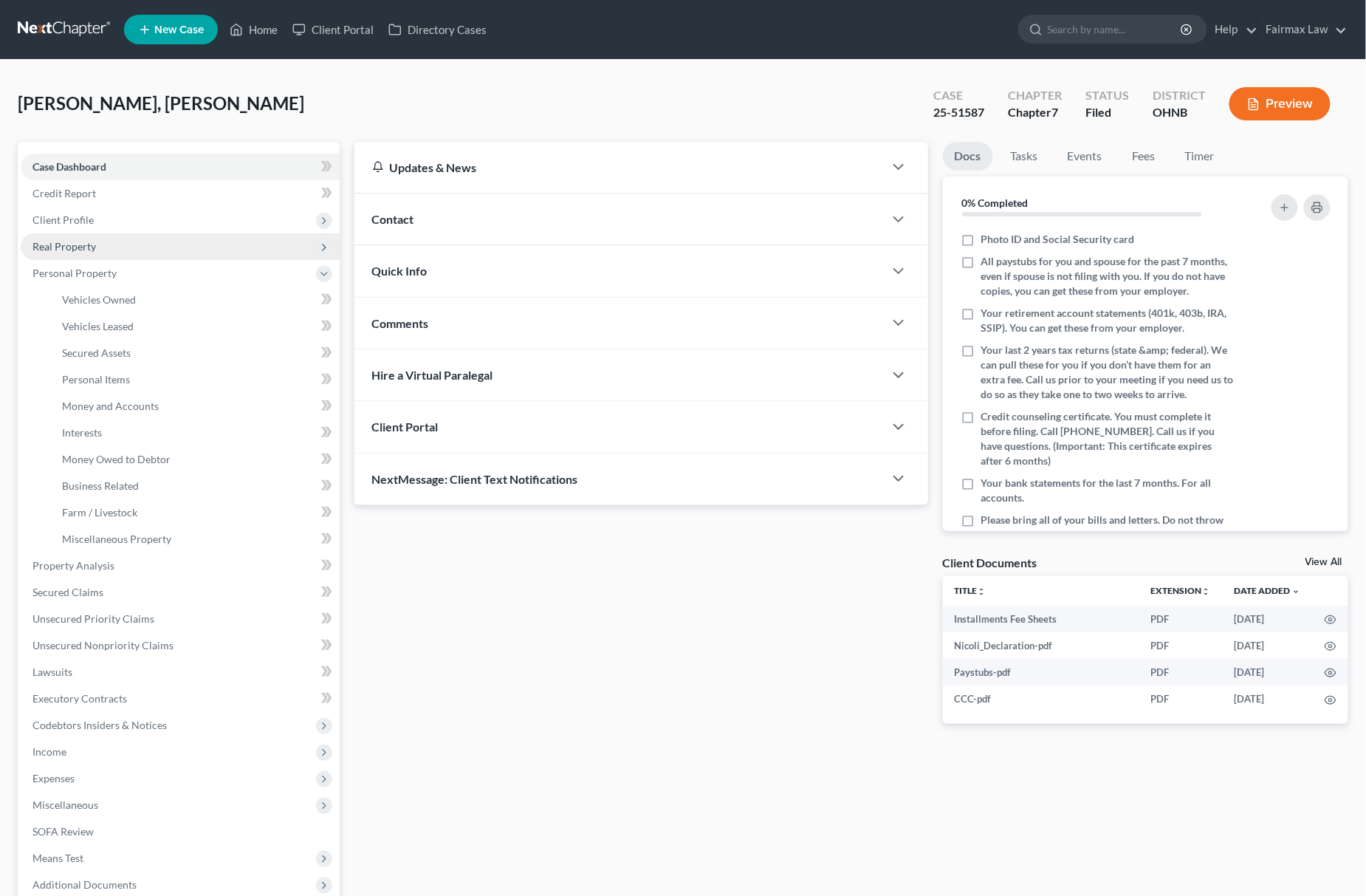
click at [130, 250] on span "Real Property" at bounding box center [180, 246] width 319 height 26
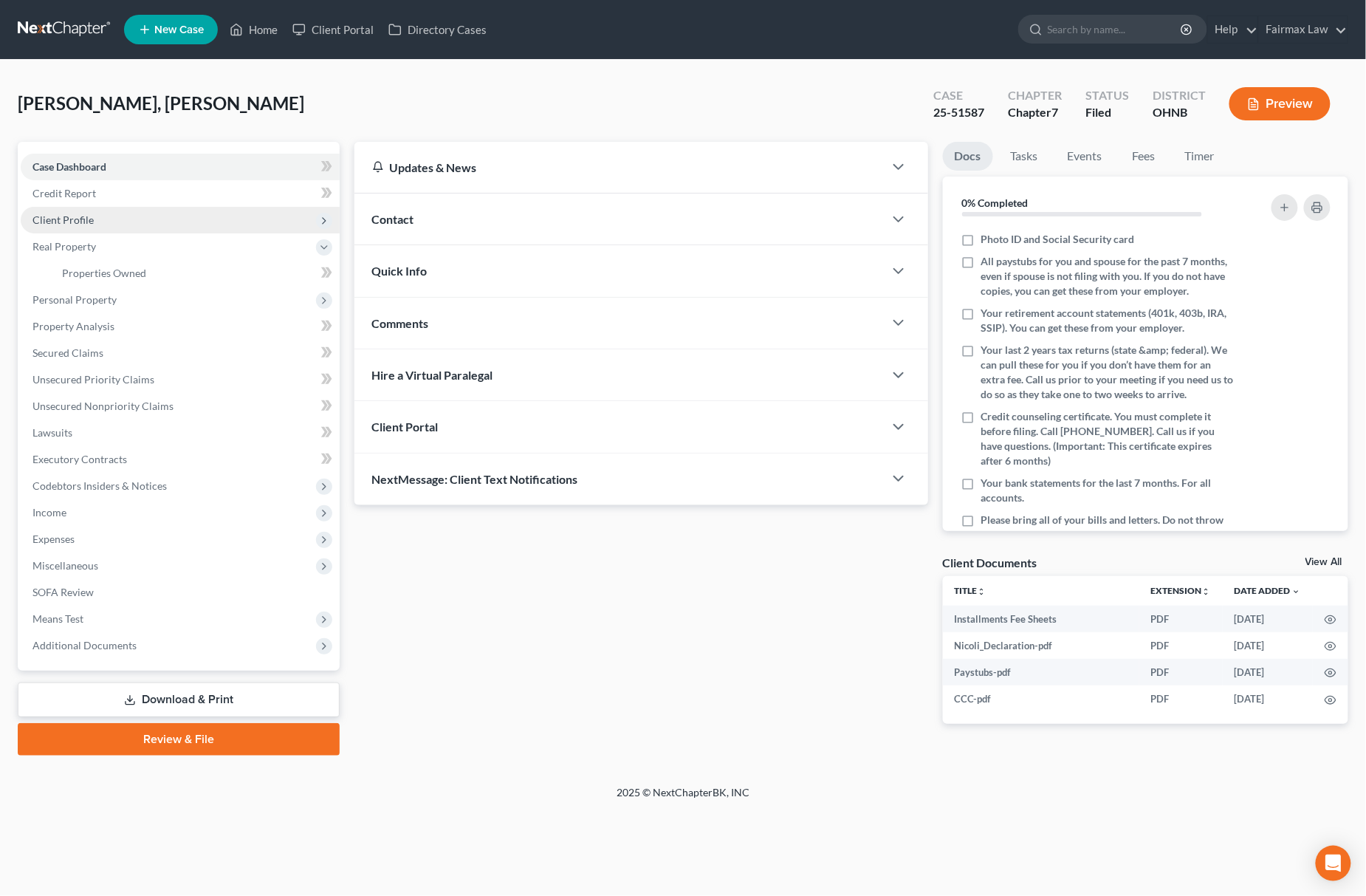
click at [135, 219] on span "Client Profile" at bounding box center [180, 220] width 319 height 26
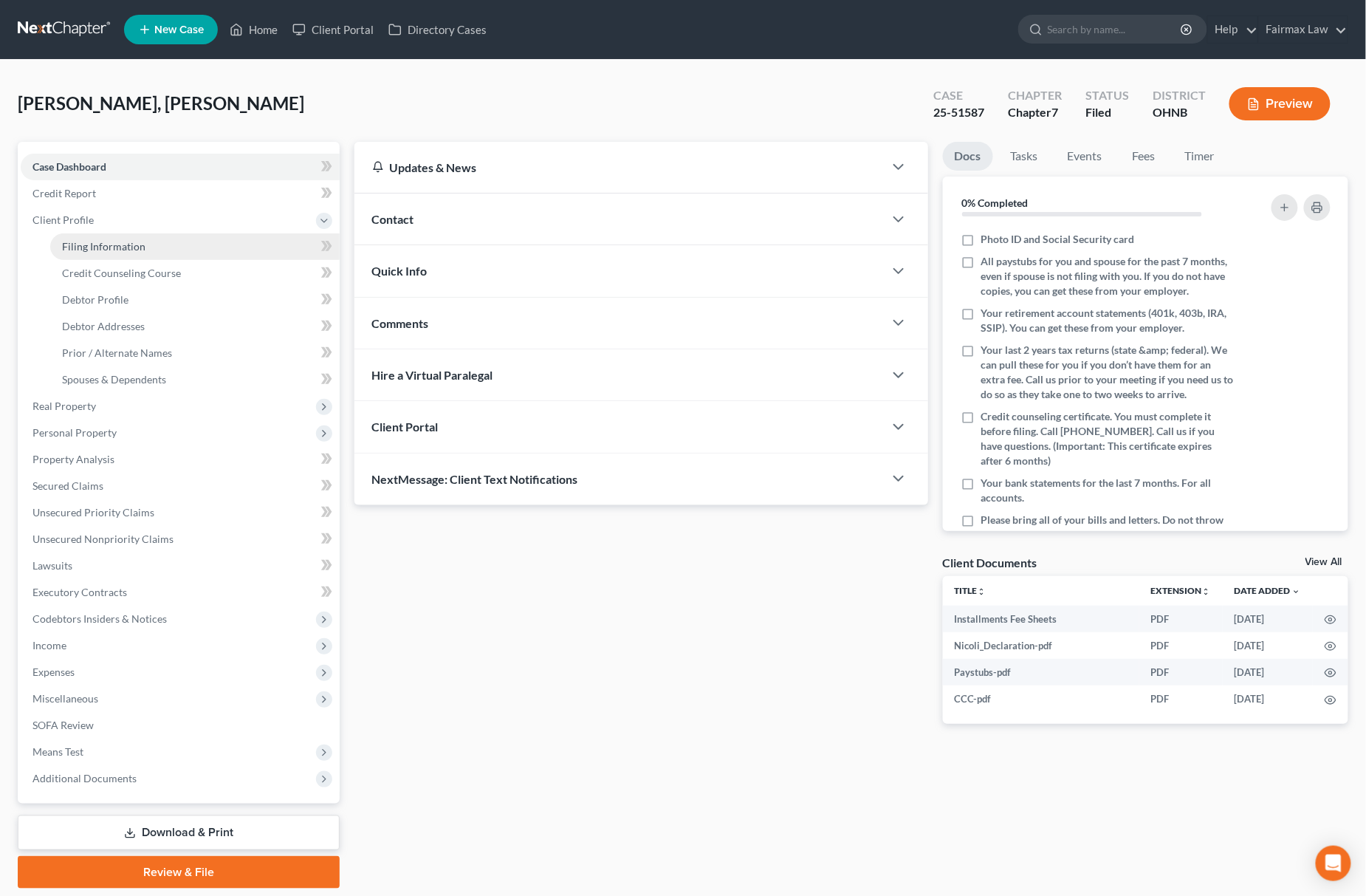
click at [129, 235] on link "Filing Information" at bounding box center [195, 246] width 290 height 26
select select "1"
select select "0"
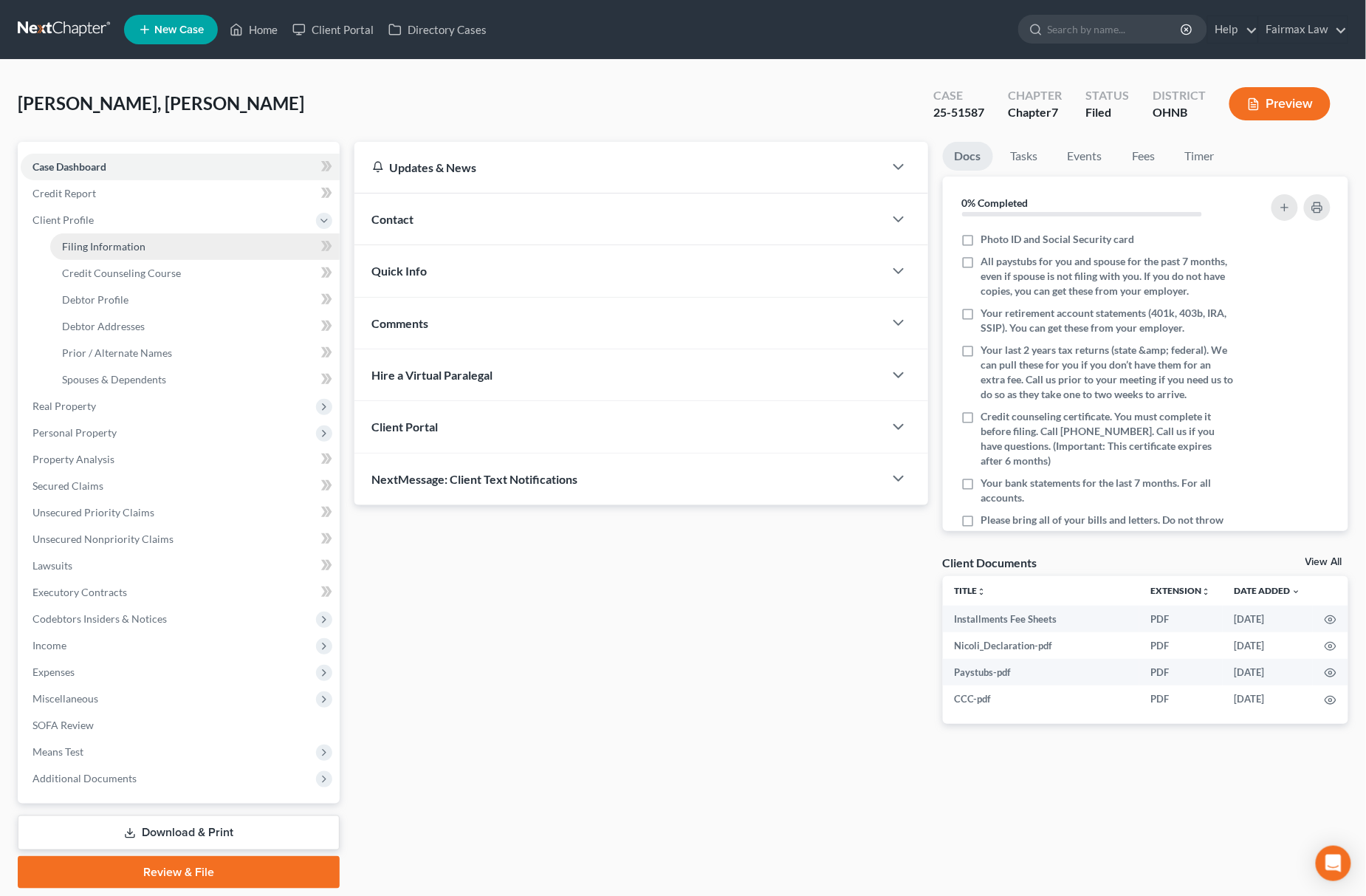
select select "36"
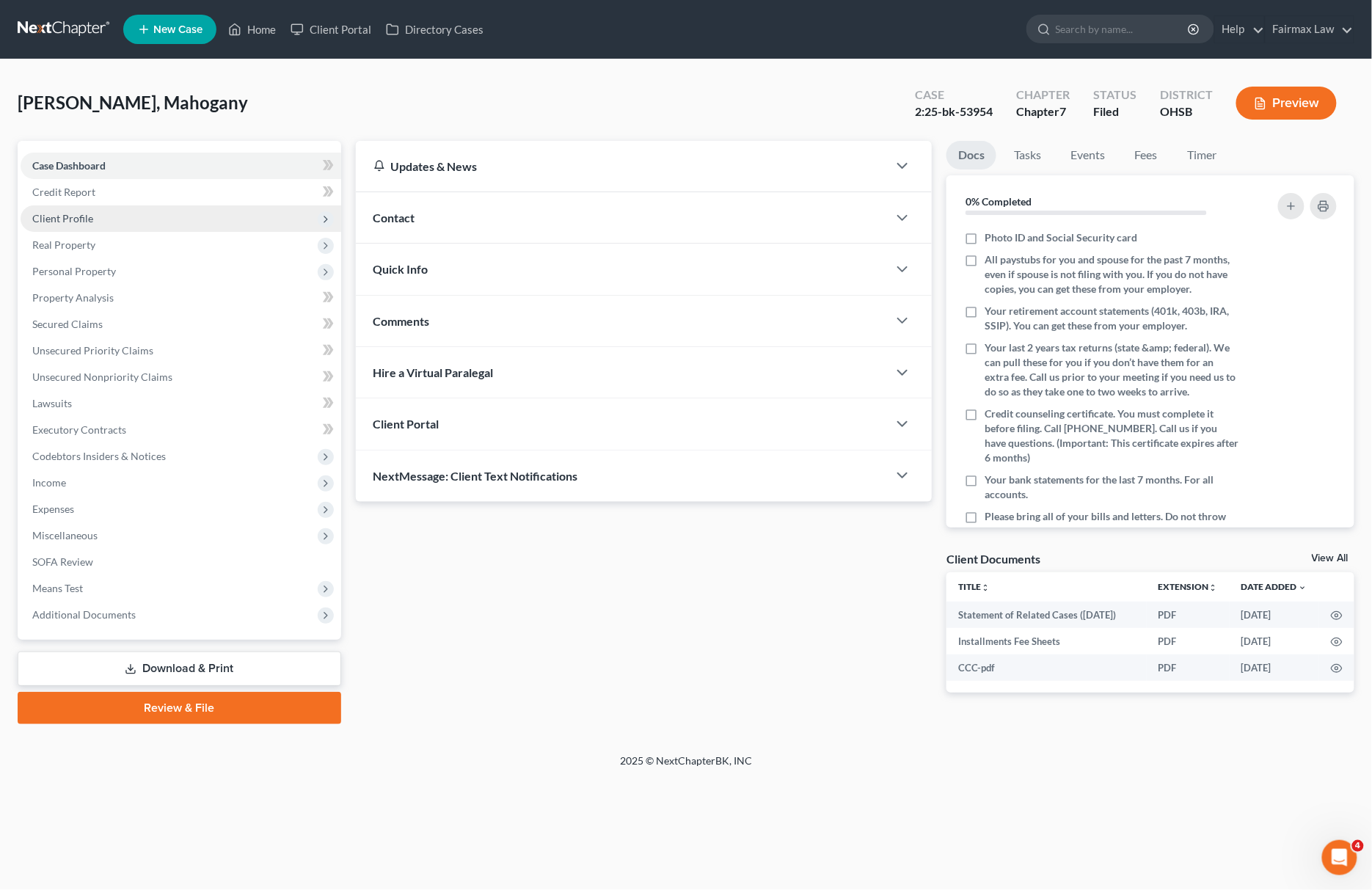
click at [190, 217] on span "Client Profile" at bounding box center [180, 218] width 321 height 26
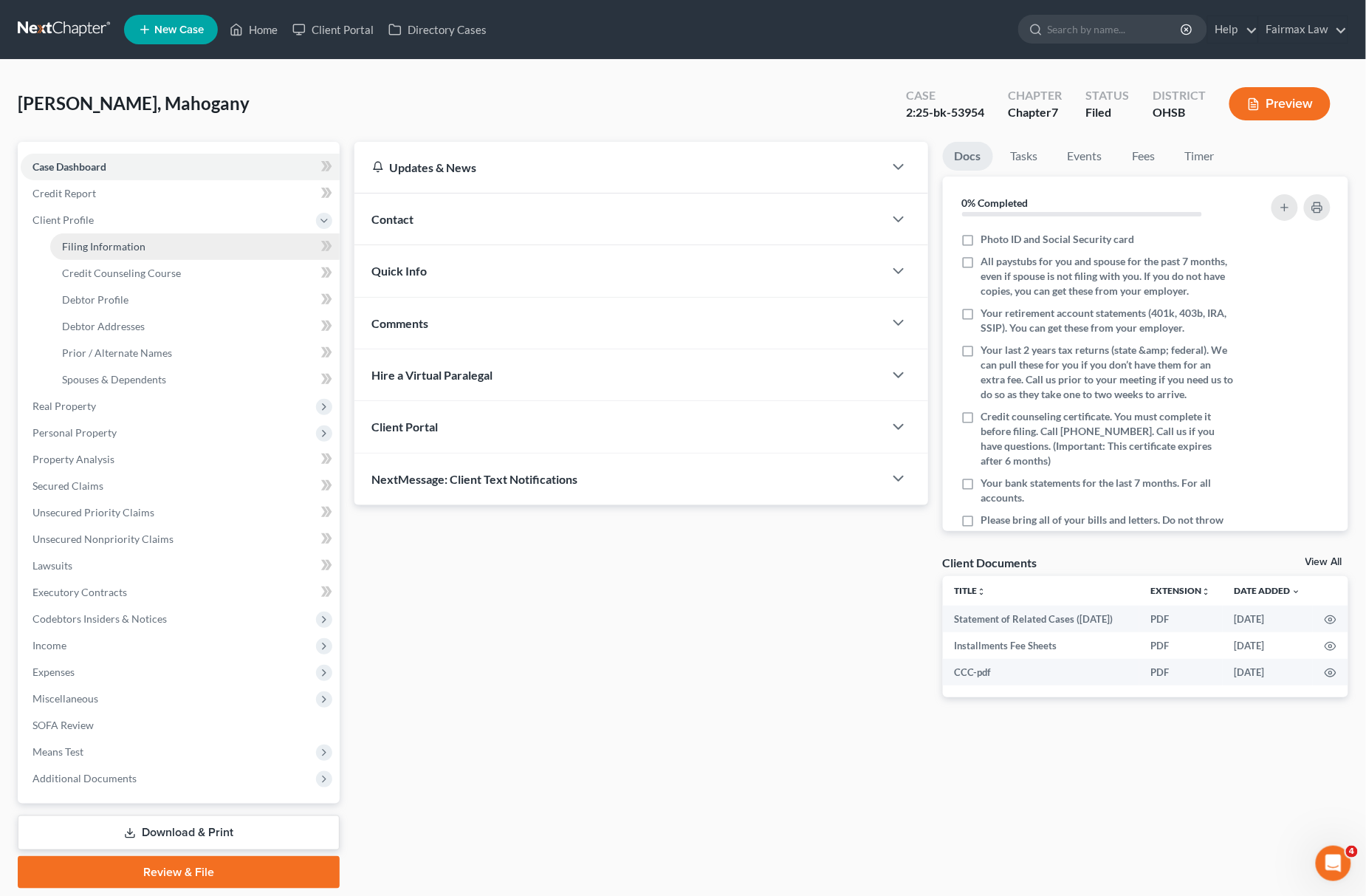
click at [136, 242] on span "Filing Information" at bounding box center [104, 246] width 83 height 13
select select "1"
select select "0"
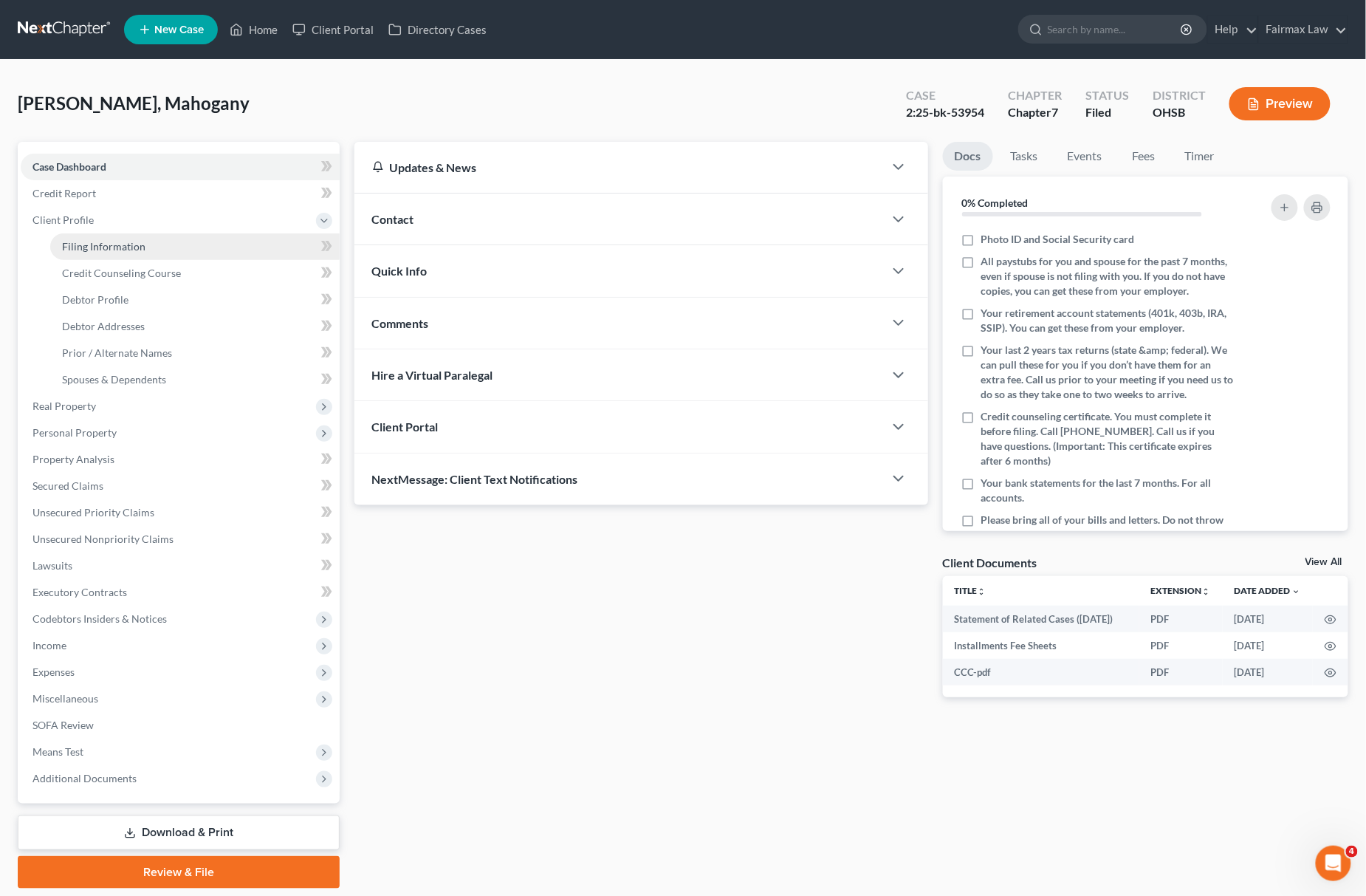
select select "36"
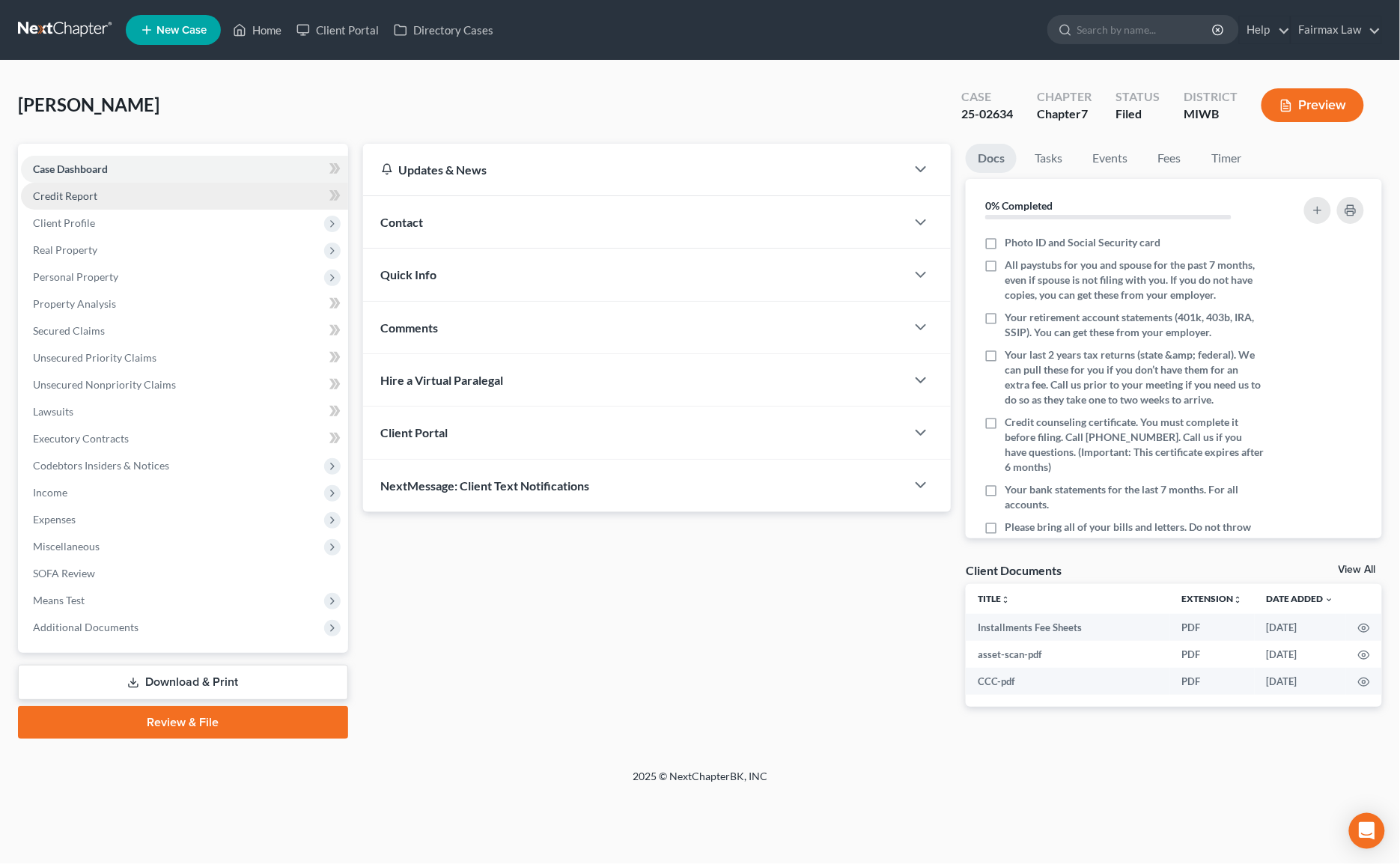
click at [147, 206] on link "Credit Report" at bounding box center [184, 196] width 327 height 27
click at [136, 232] on span "Client Profile" at bounding box center [184, 223] width 327 height 27
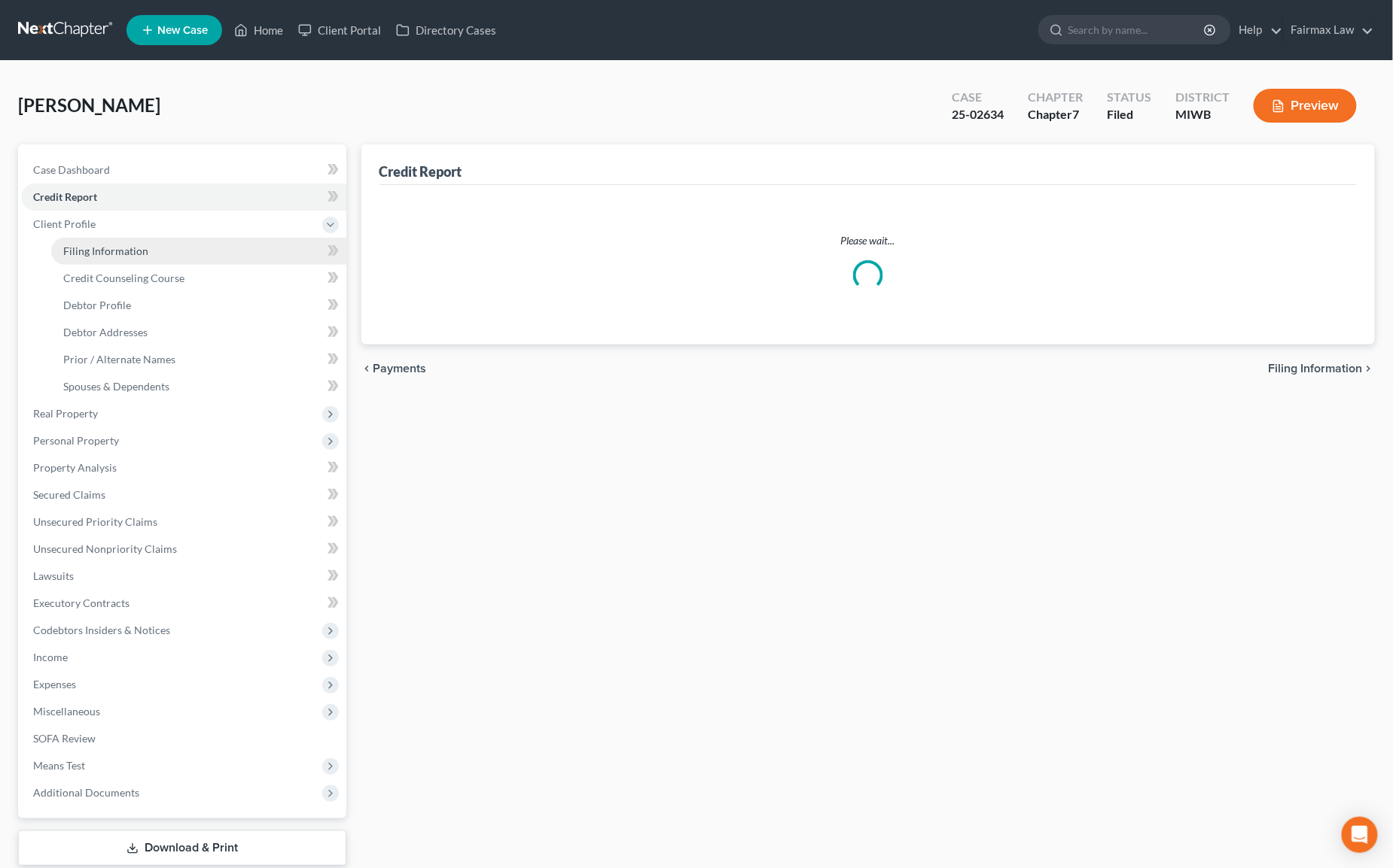
click at [136, 245] on span "Filing Information" at bounding box center [106, 251] width 85 height 13
select select "1"
select select "0"
select select "23"
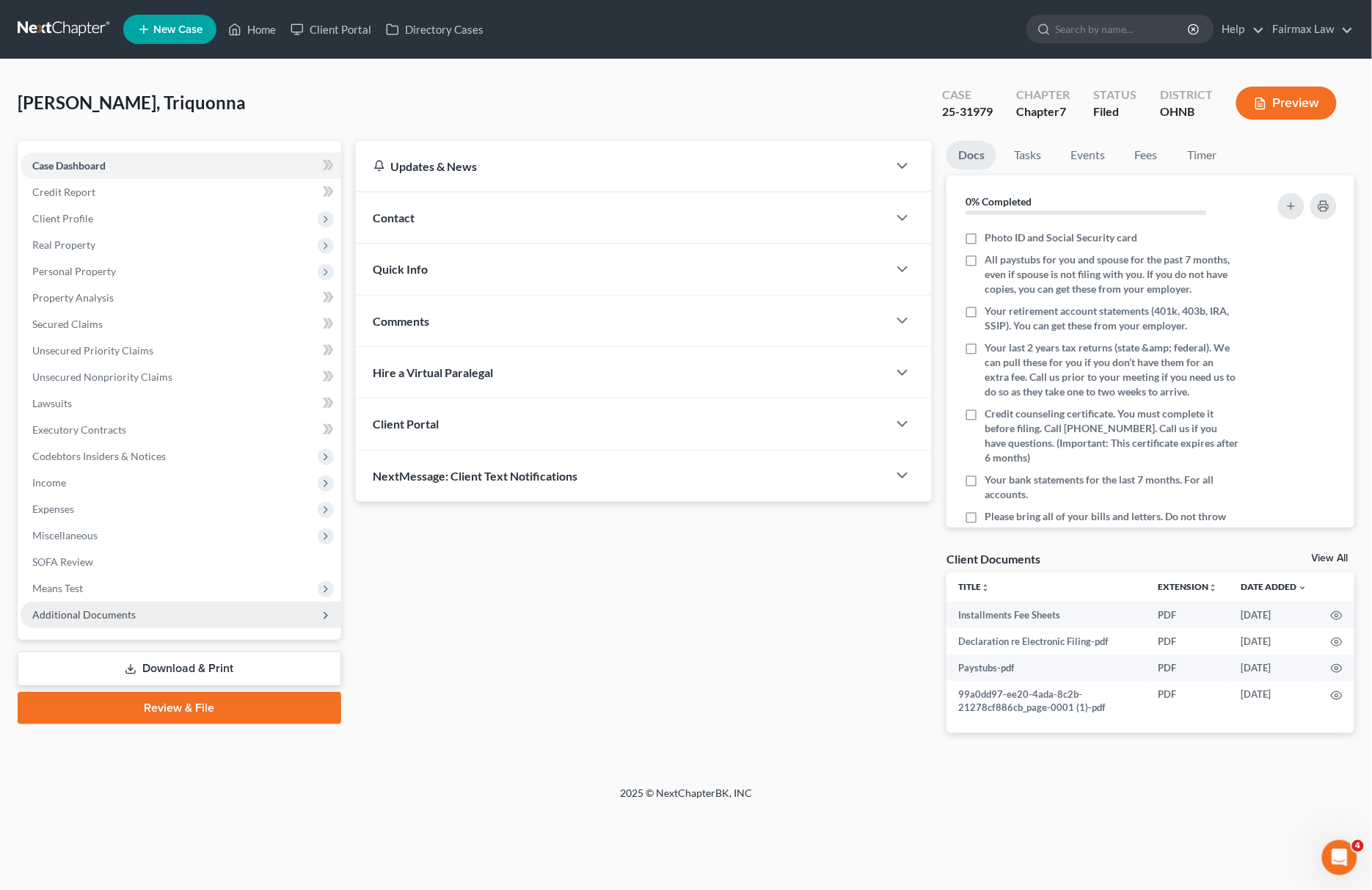
drag, startPoint x: 144, startPoint y: 607, endPoint x: 172, endPoint y: 611, distance: 28.3
click at [146, 606] on span "Additional Documents" at bounding box center [180, 614] width 321 height 26
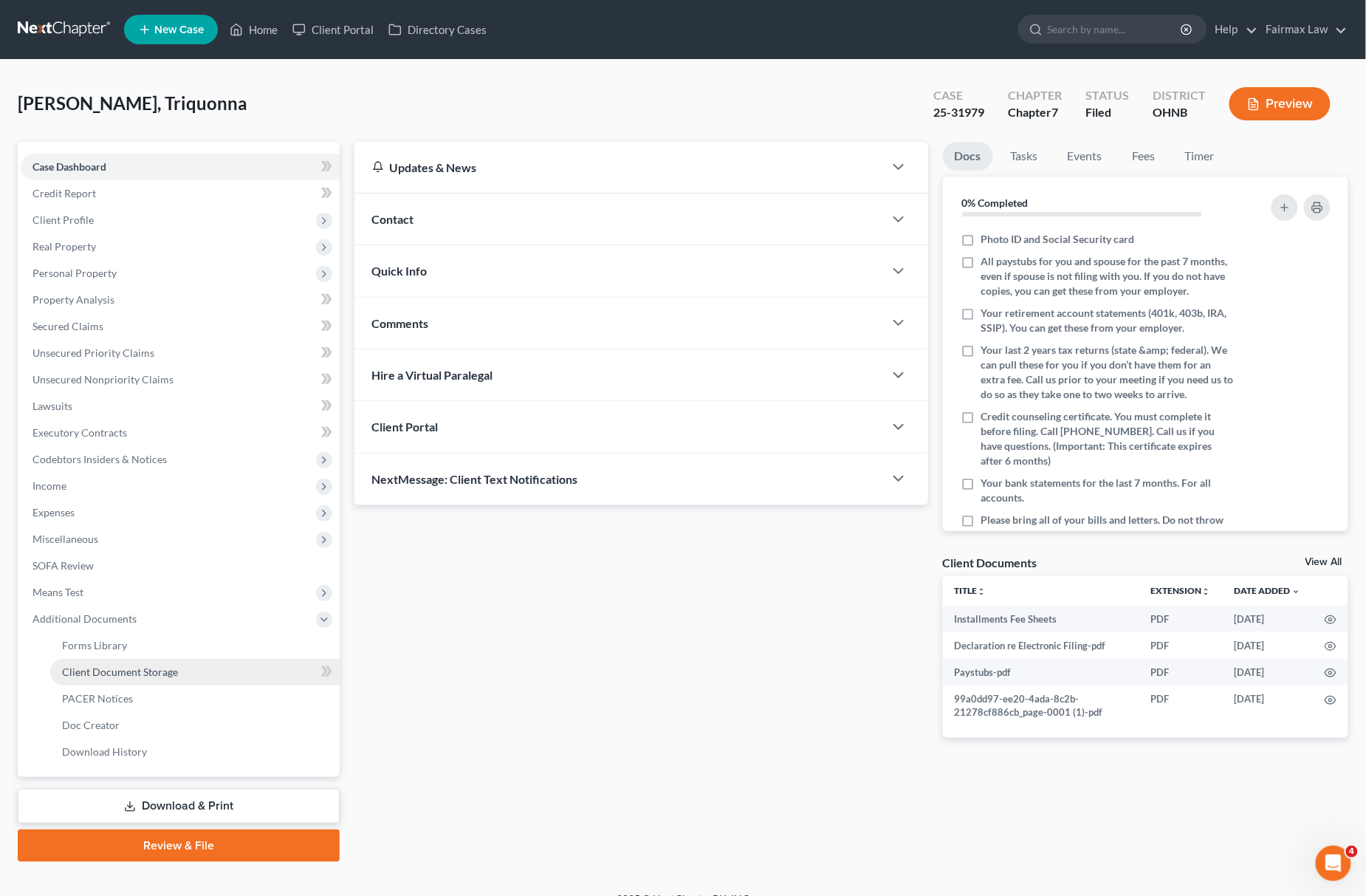
click at [215, 674] on link "Client Document Storage" at bounding box center [195, 671] width 290 height 26
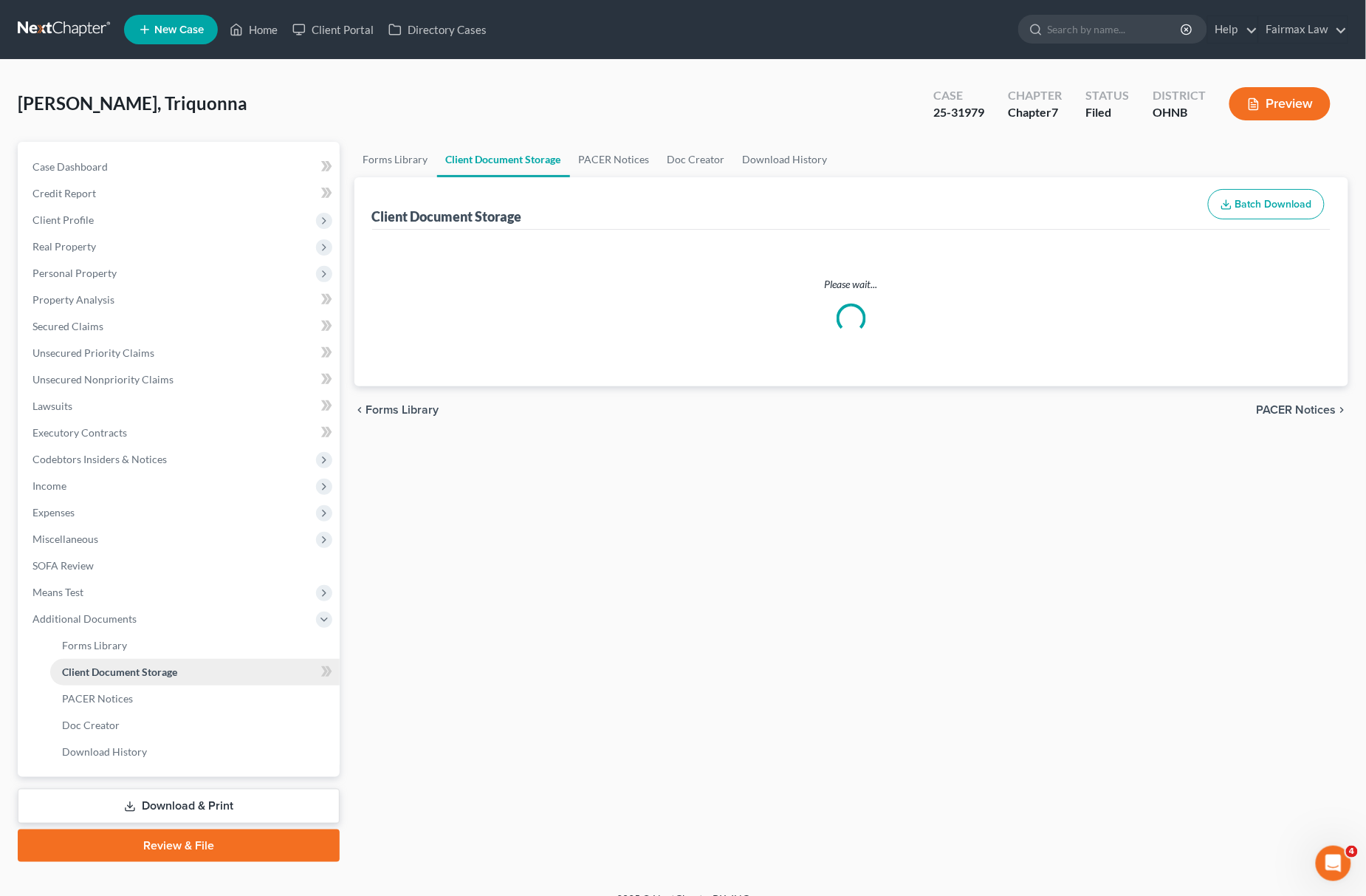
select select "5"
select select "20"
select select "16"
select select "24"
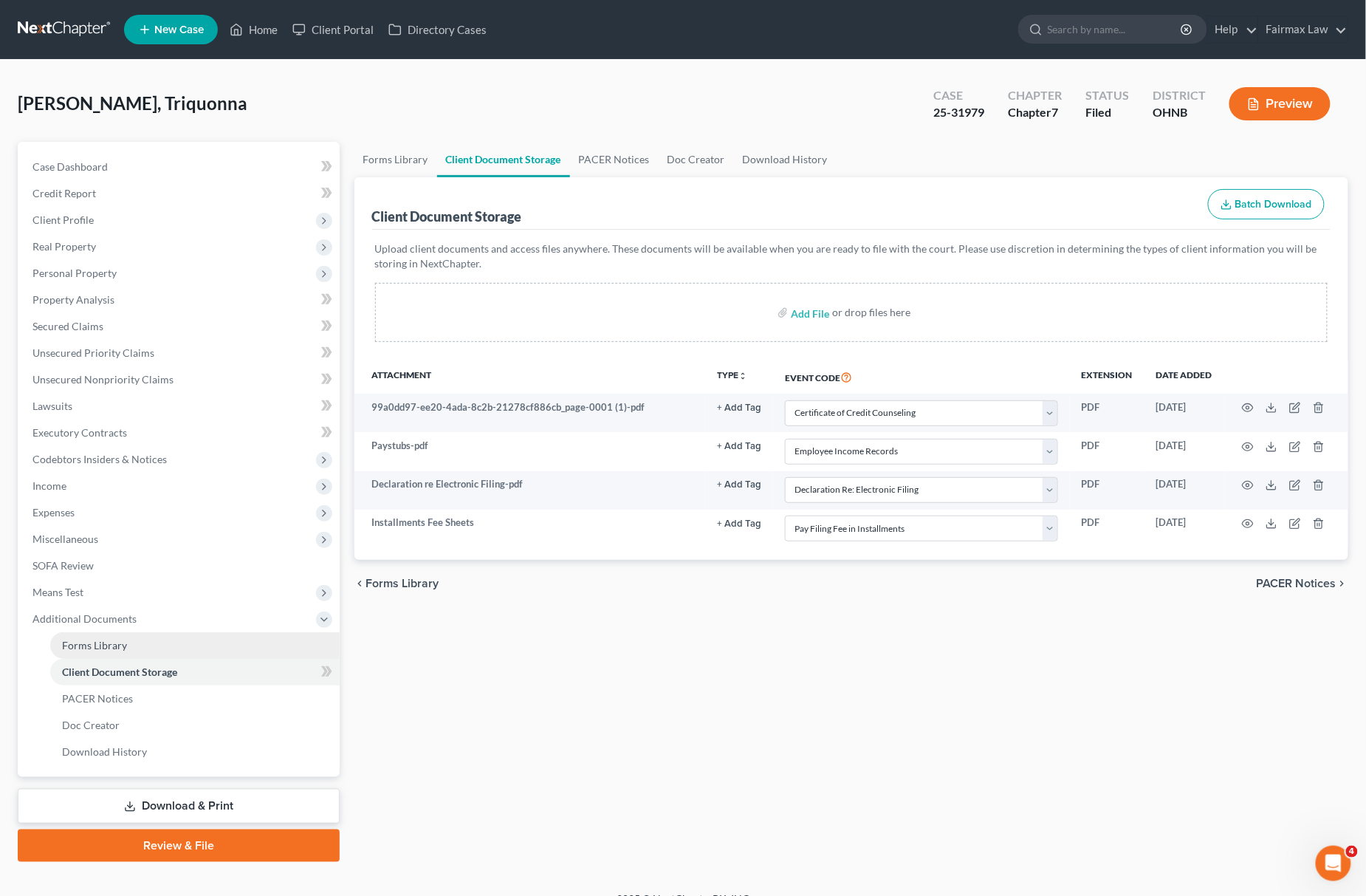
click at [154, 654] on link "Forms Library" at bounding box center [195, 645] width 290 height 26
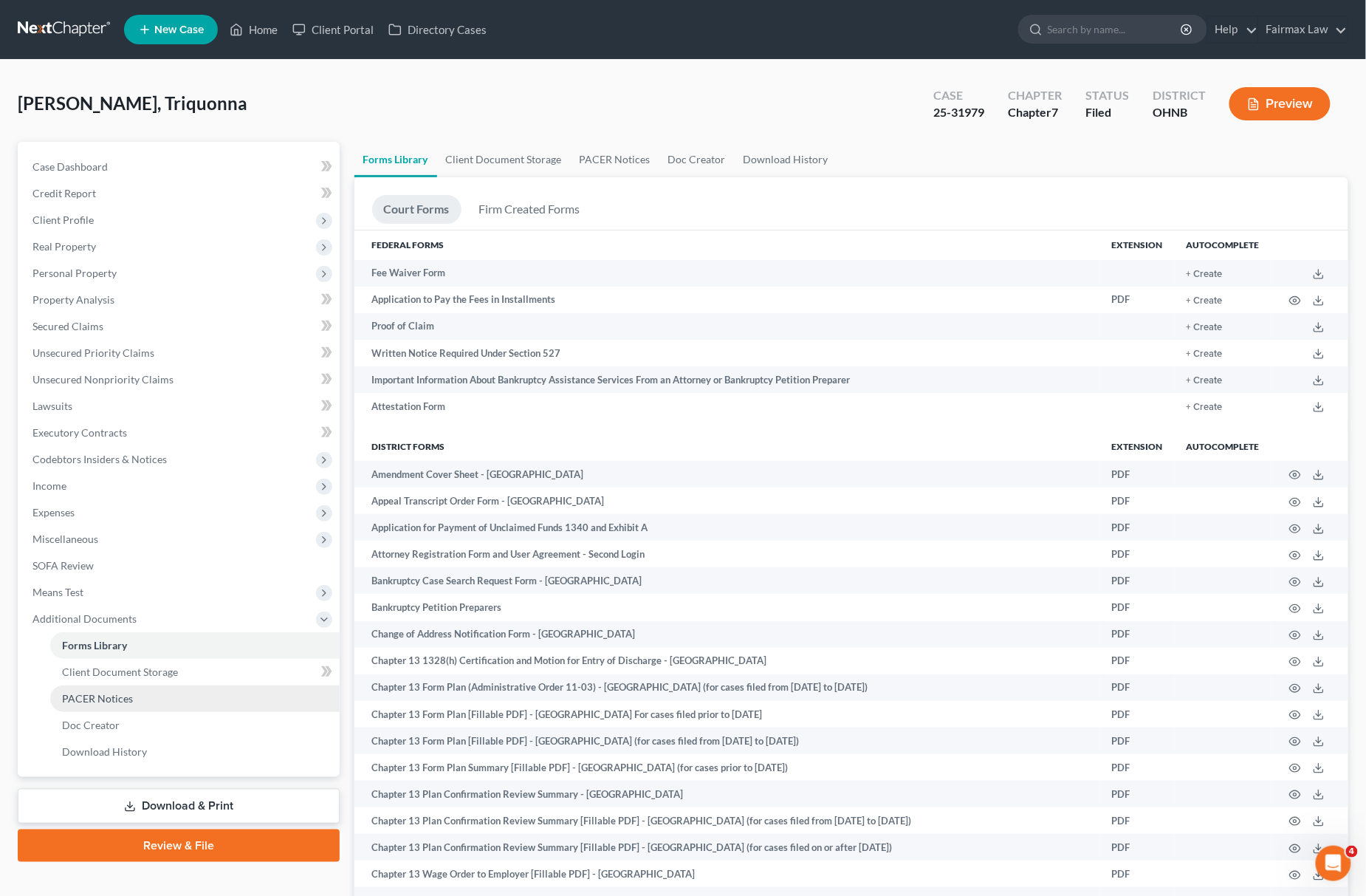
click at [130, 704] on link "PACER Notices" at bounding box center [195, 698] width 290 height 26
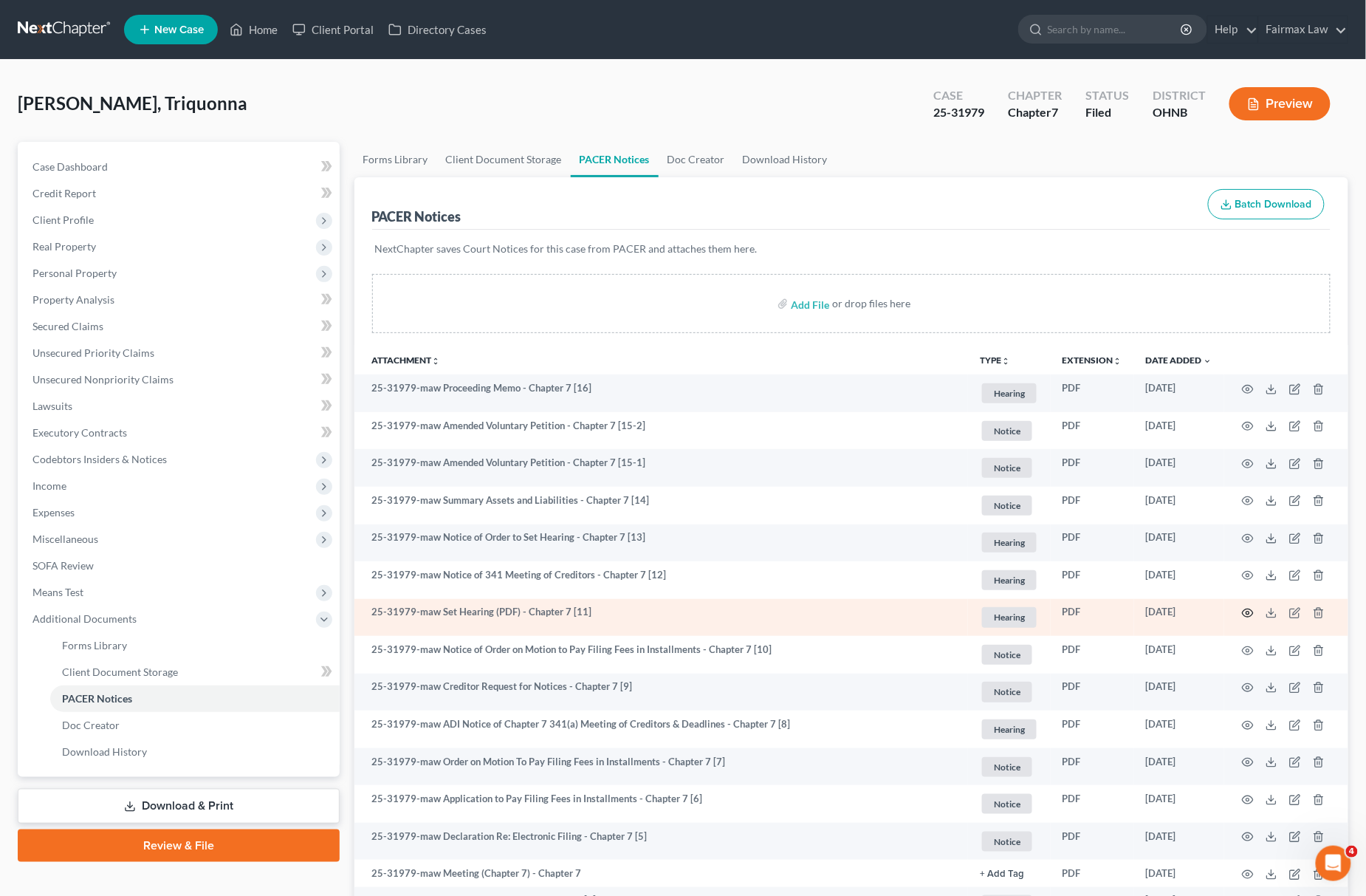
click at [1242, 609] on icon "button" at bounding box center [1248, 613] width 12 height 12
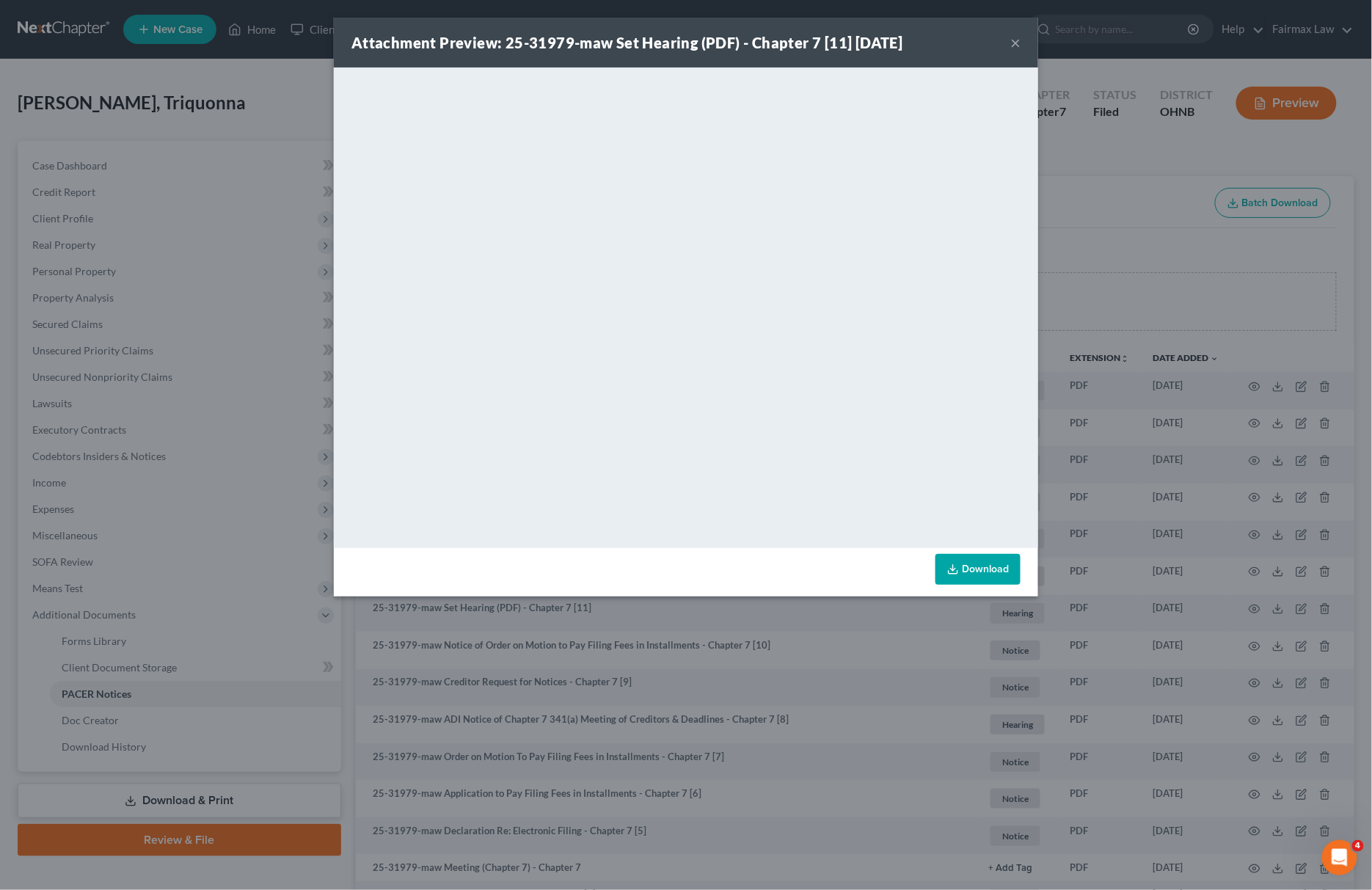
click at [1090, 177] on div "Attachment Preview: 25-31979-maw Set Hearing (PDF) - Chapter 7 [11] [DATE] × Do…" at bounding box center [686, 445] width 1372 height 890
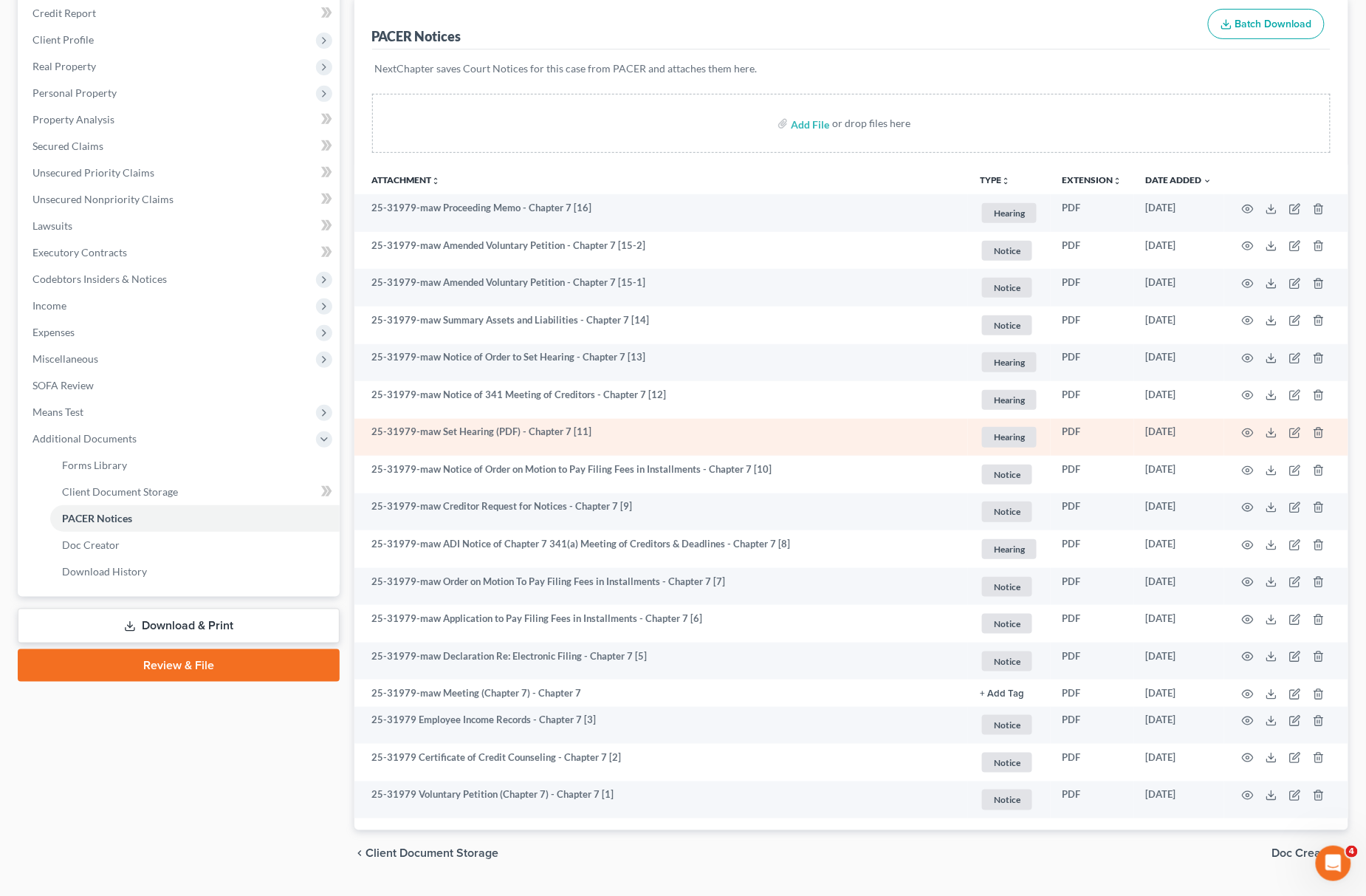
scroll to position [197, 0]
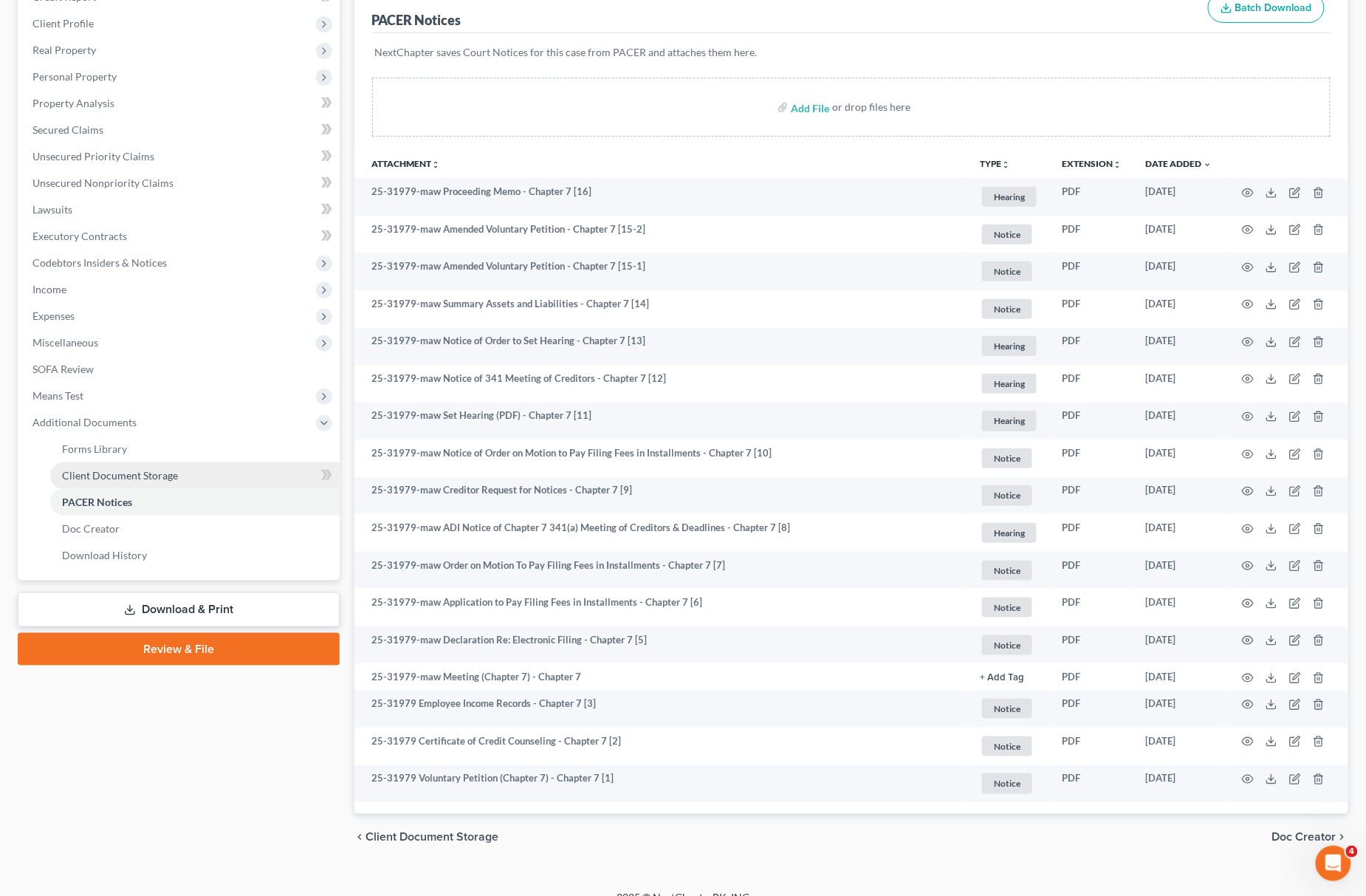
click at [193, 470] on link "Client Document Storage" at bounding box center [195, 475] width 290 height 26
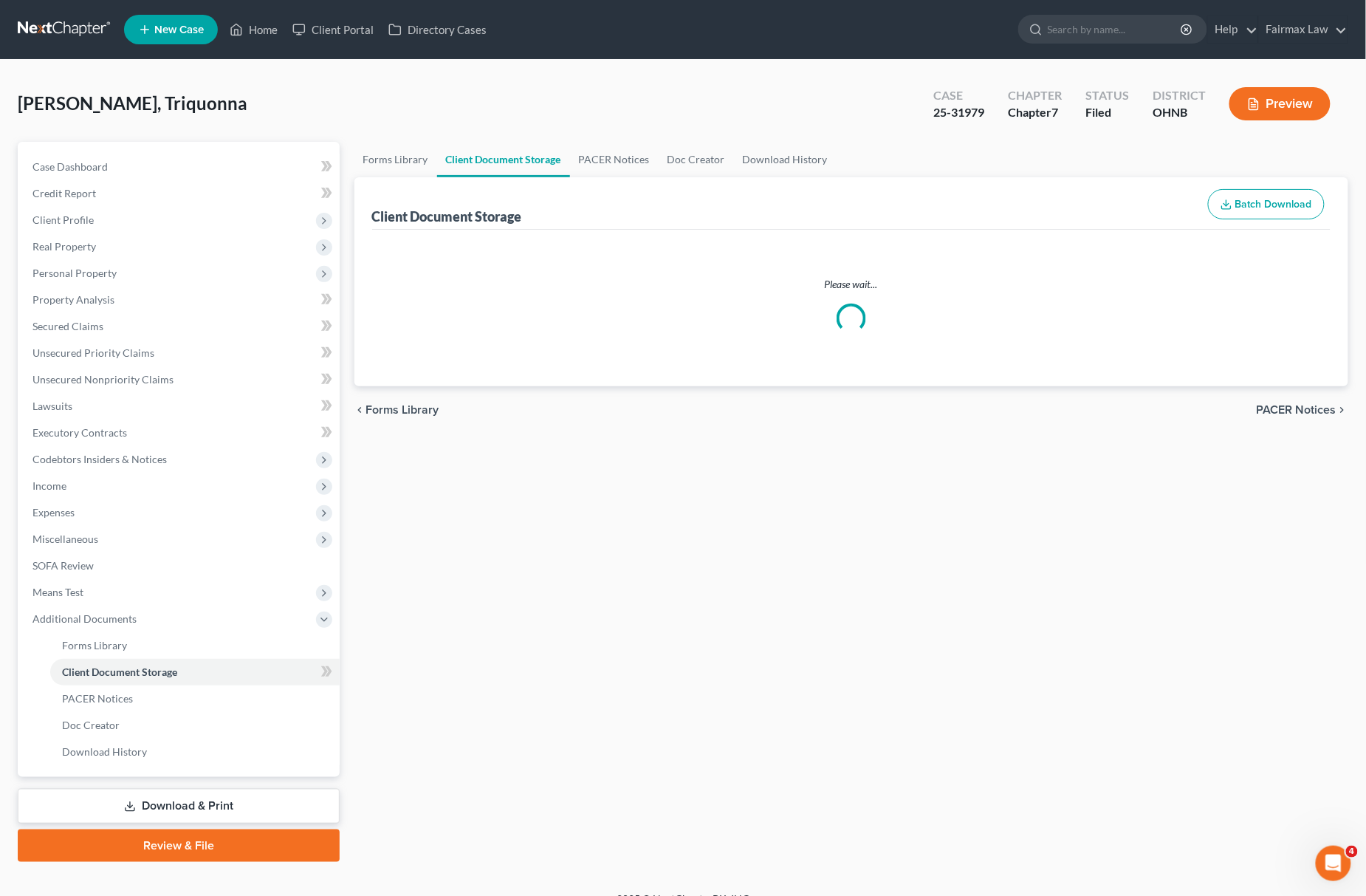
select select "5"
select select "20"
select select "16"
select select "24"
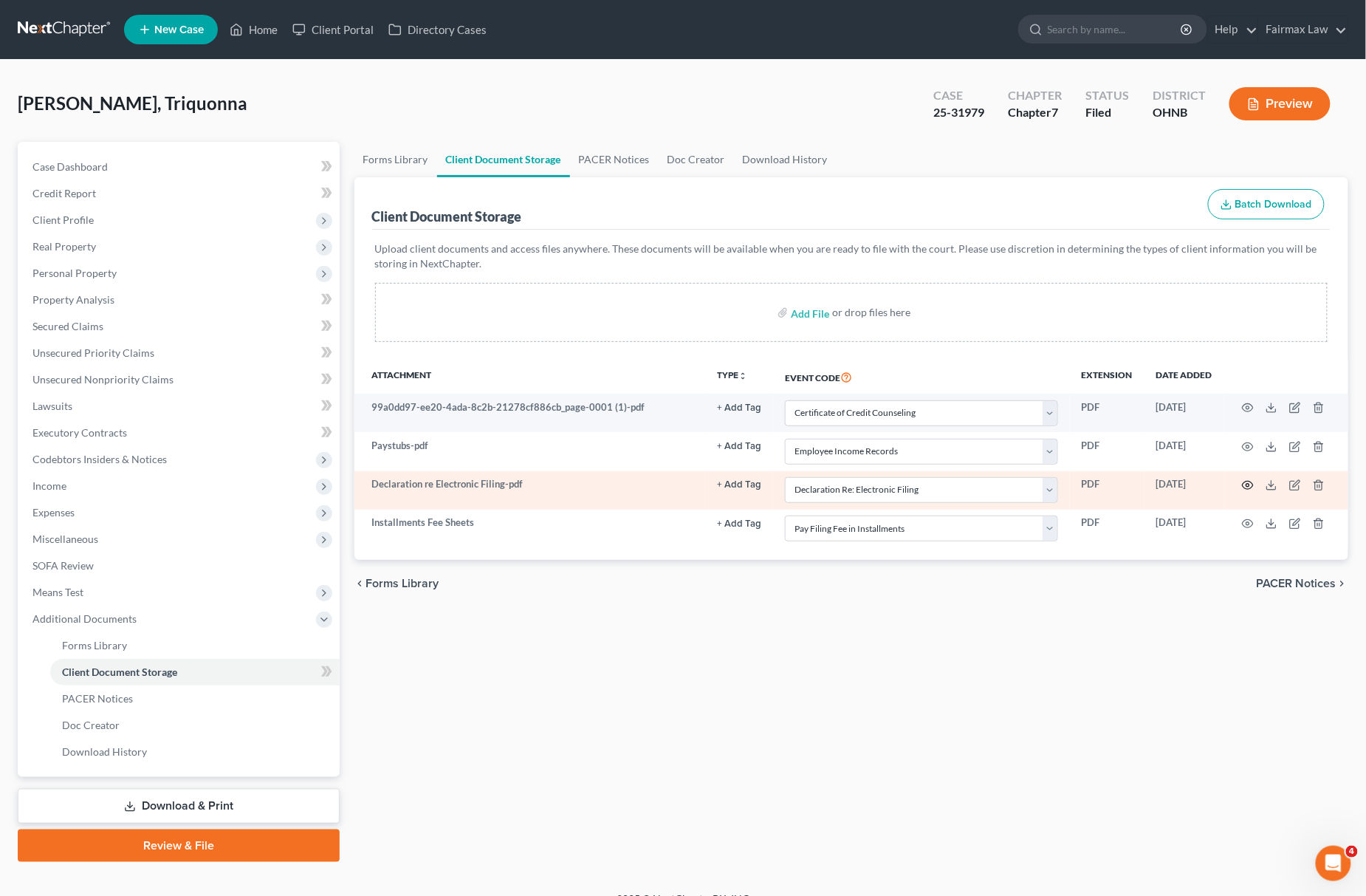
click at [1246, 485] on icon "button" at bounding box center [1248, 485] width 12 height 12
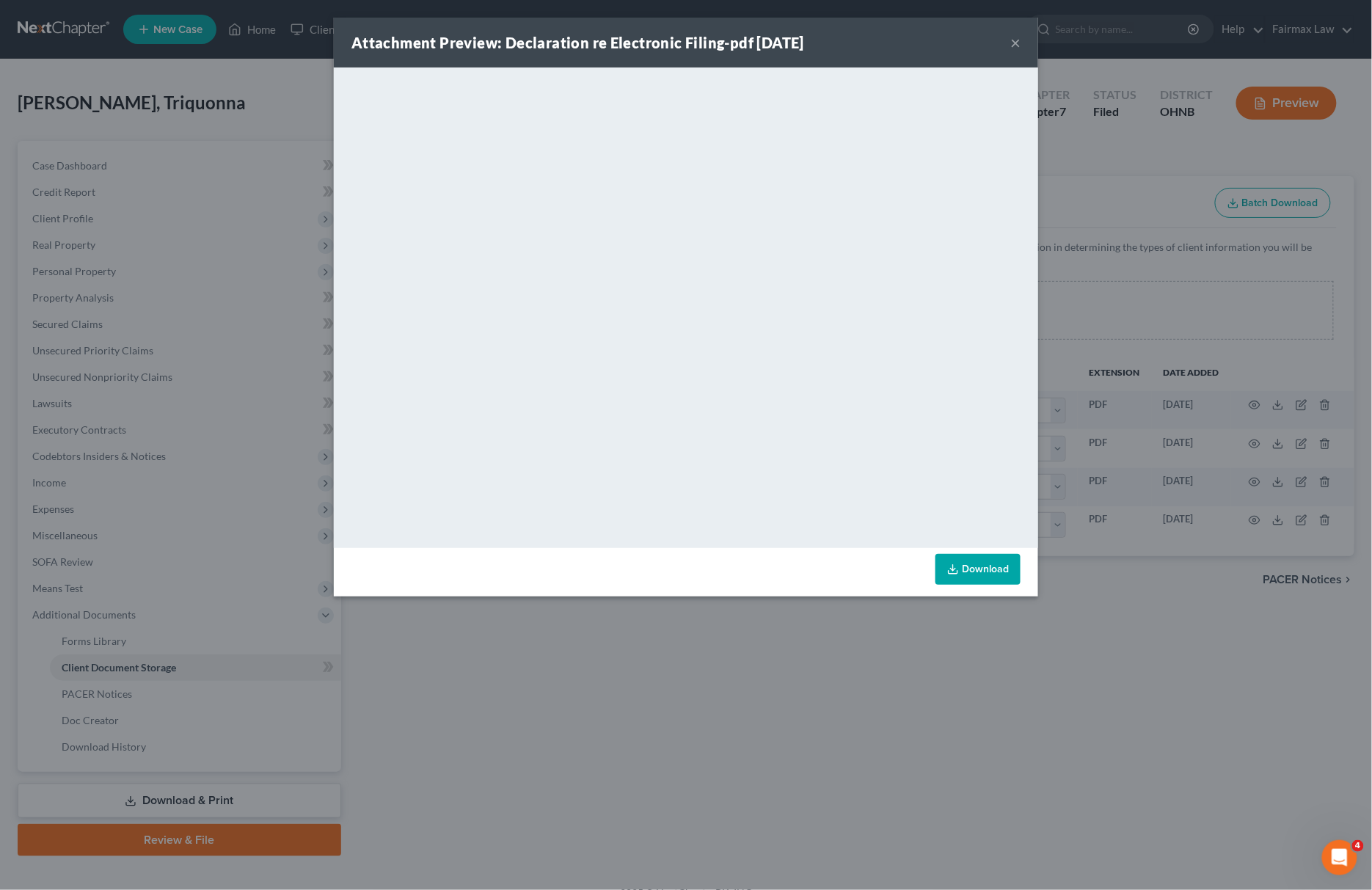
click at [887, 684] on div "Attachment Preview: Declaration re Electronic Filing-pdf [DATE] × <object ng-at…" at bounding box center [686, 445] width 1372 height 890
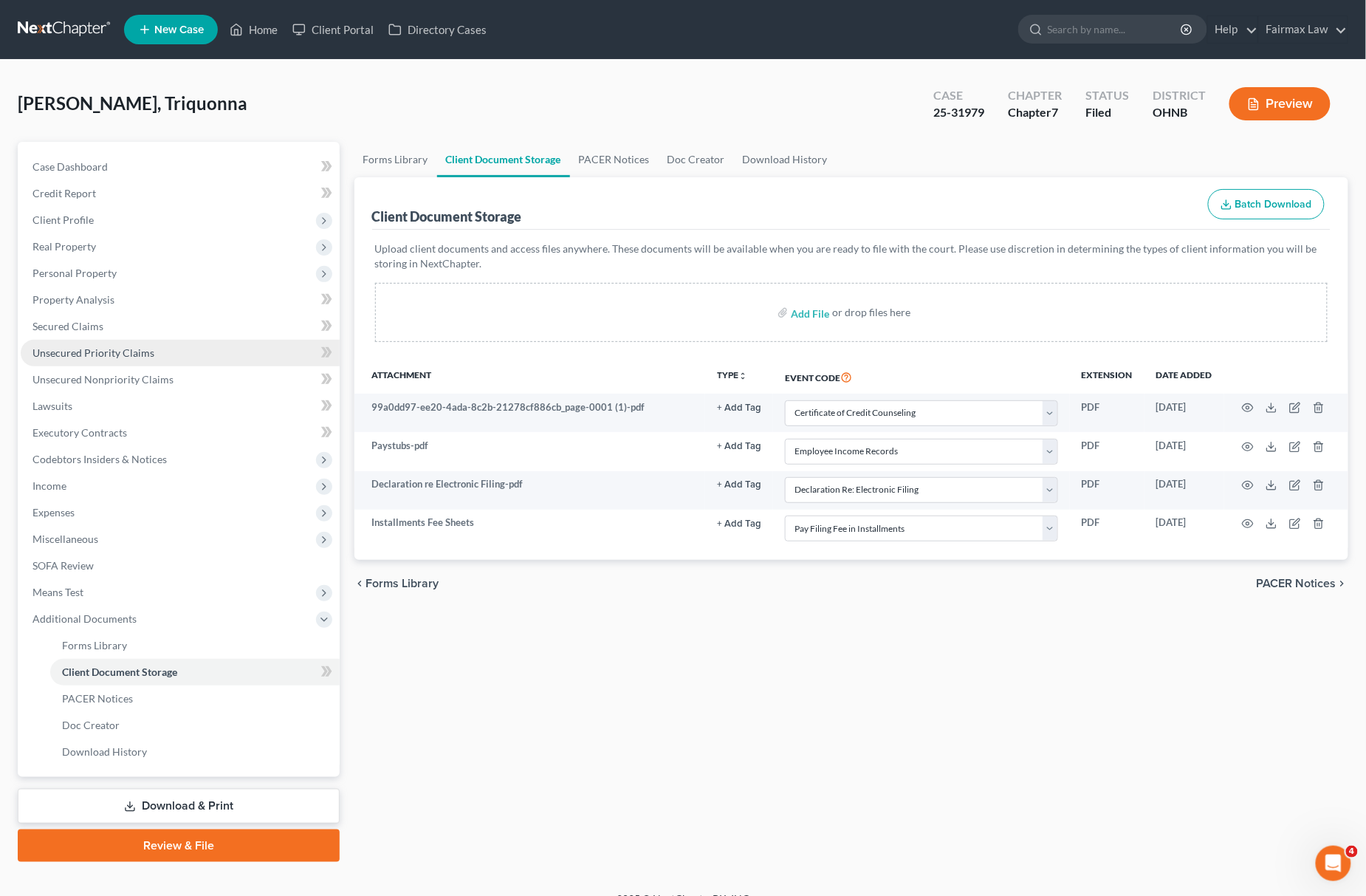
click at [166, 362] on link "Unsecured Priority Claims" at bounding box center [180, 353] width 319 height 26
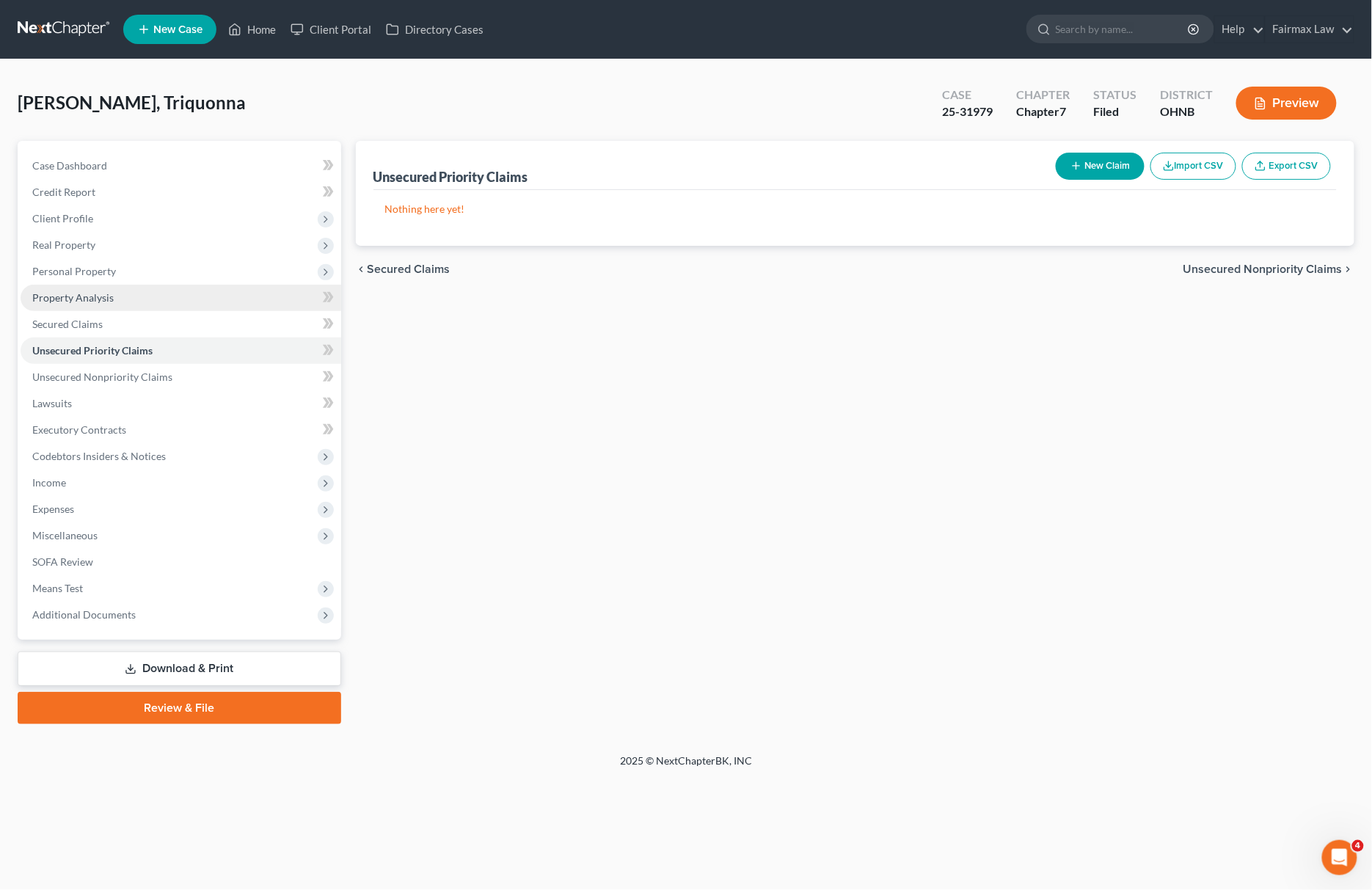
click at [154, 284] on link "Property Analysis" at bounding box center [180, 297] width 321 height 26
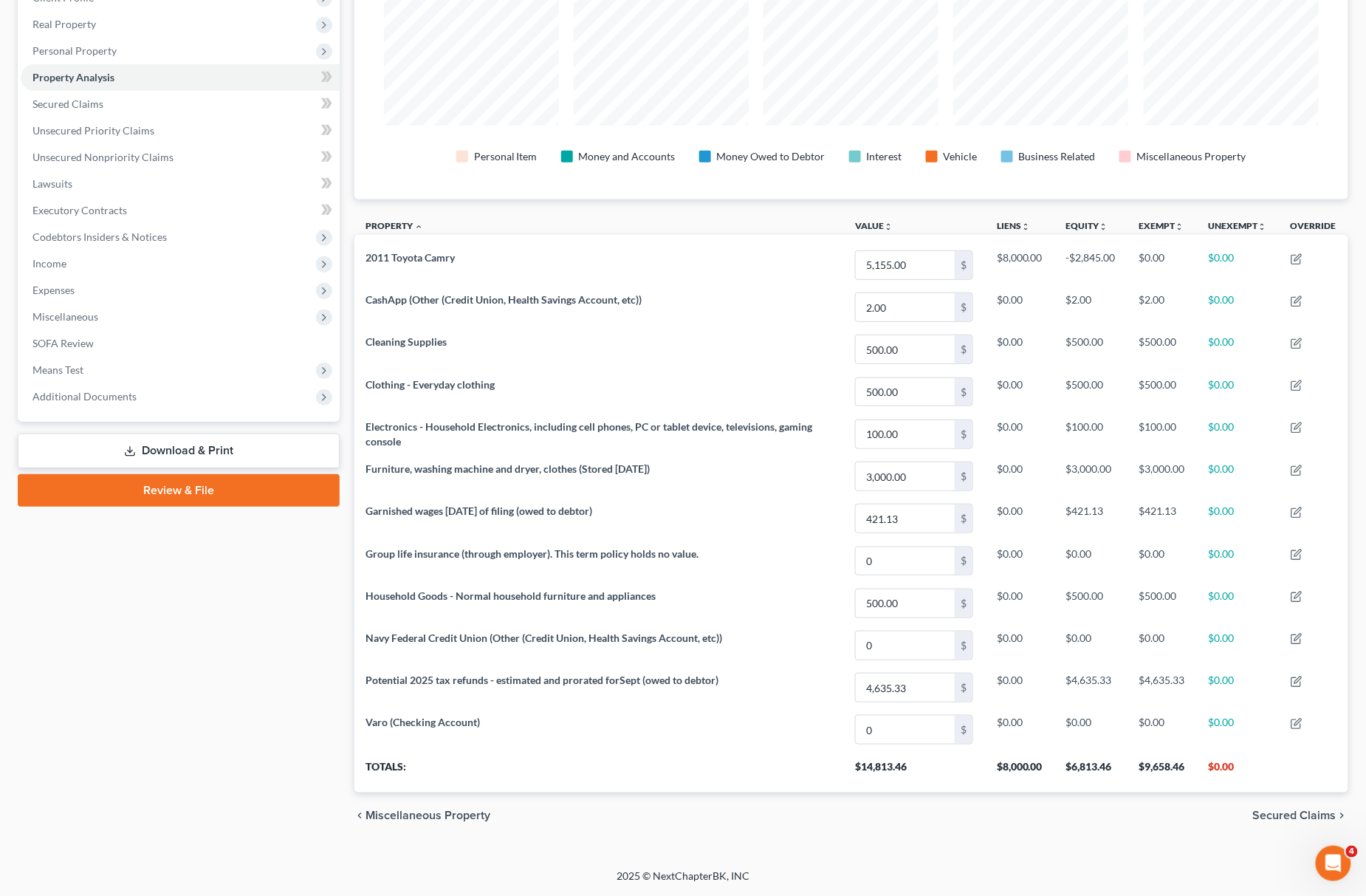
click at [201, 405] on div "Case Dashboard Payments Invoices Payments Payments Credit Report Client Profile…" at bounding box center [179, 170] width 322 height 502
click at [221, 397] on span "Additional Documents" at bounding box center [180, 396] width 319 height 26
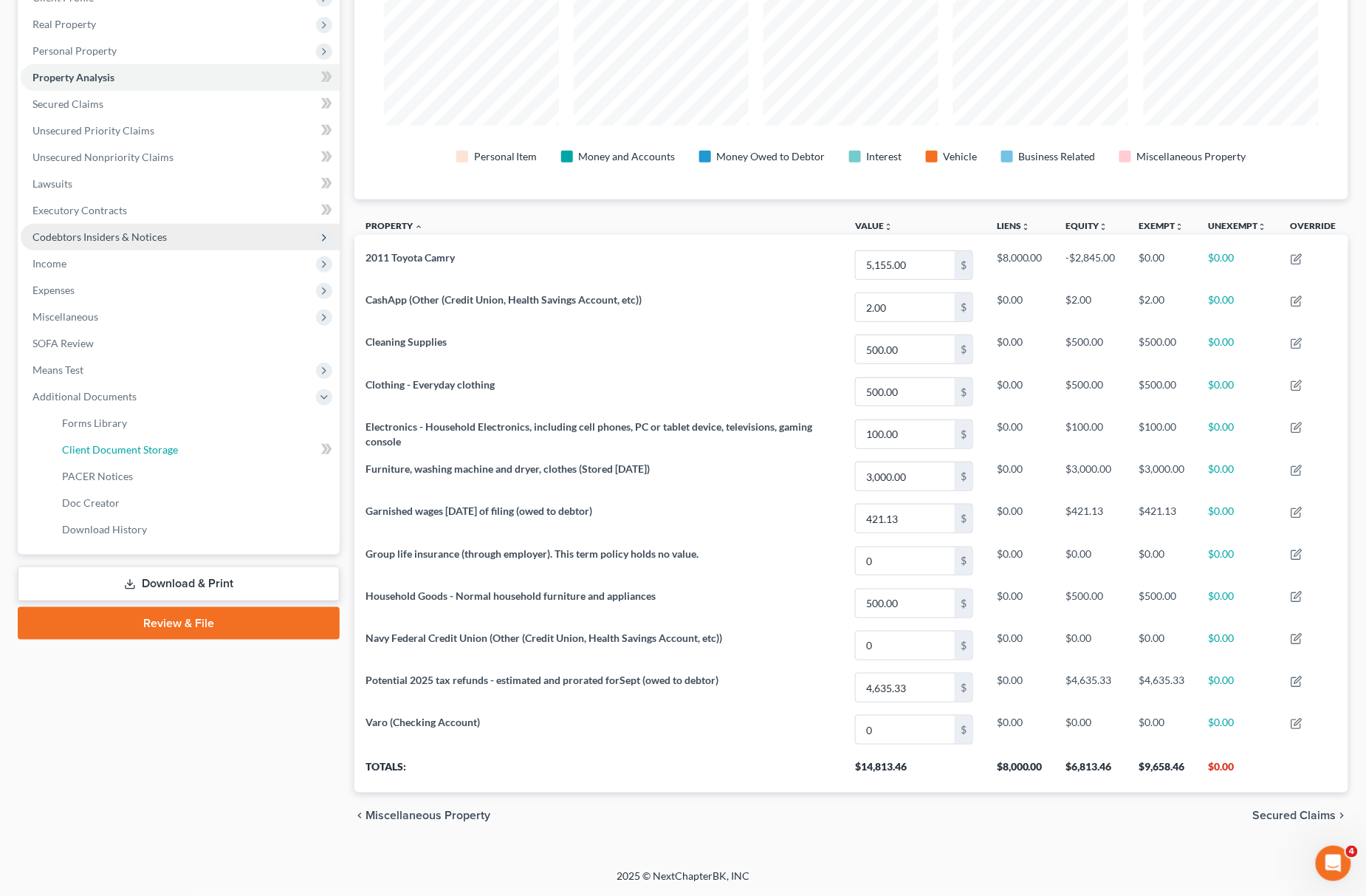
click at [189, 438] on link "Client Document Storage" at bounding box center [195, 449] width 290 height 26
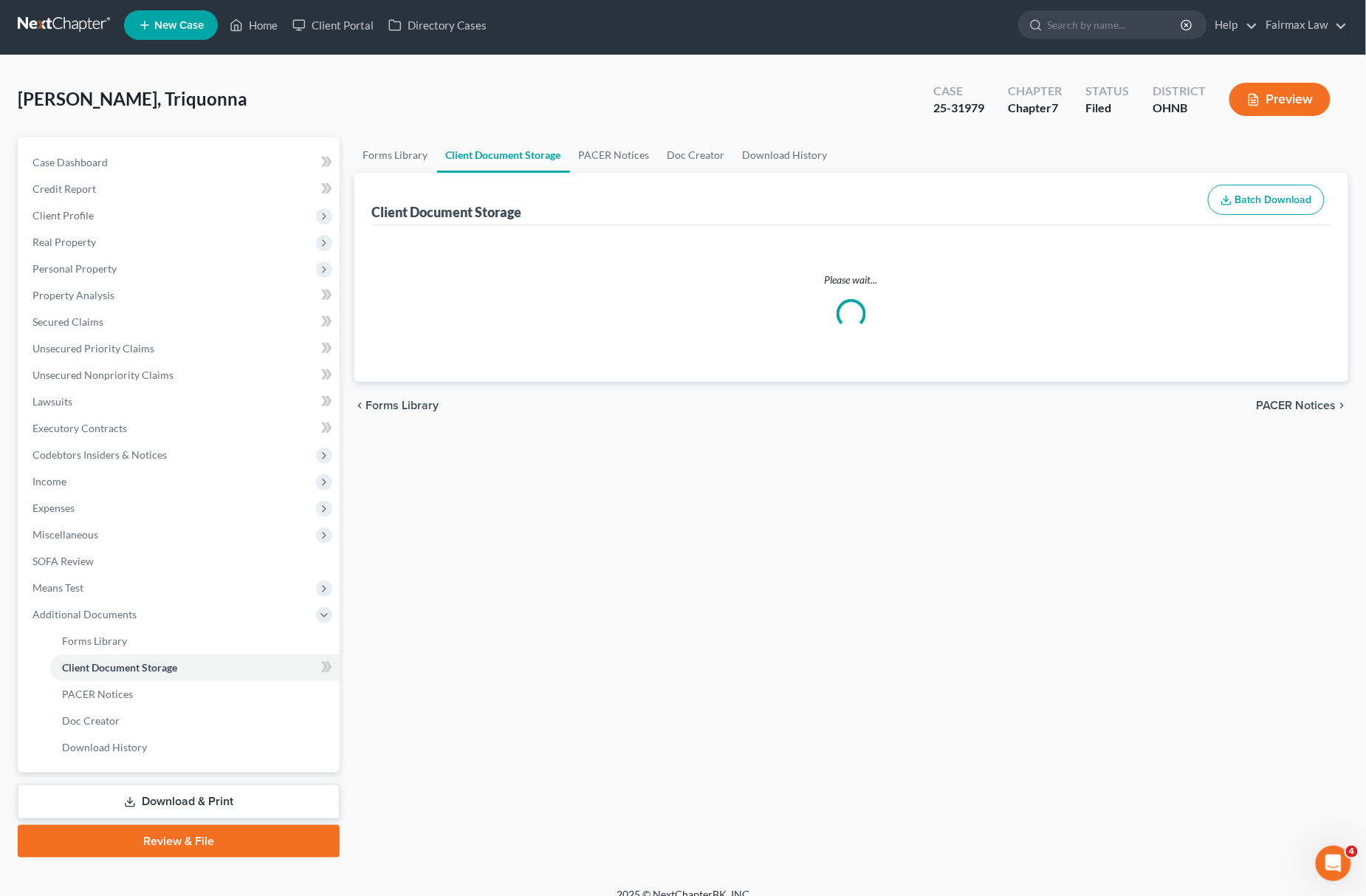
scroll to position [21, 0]
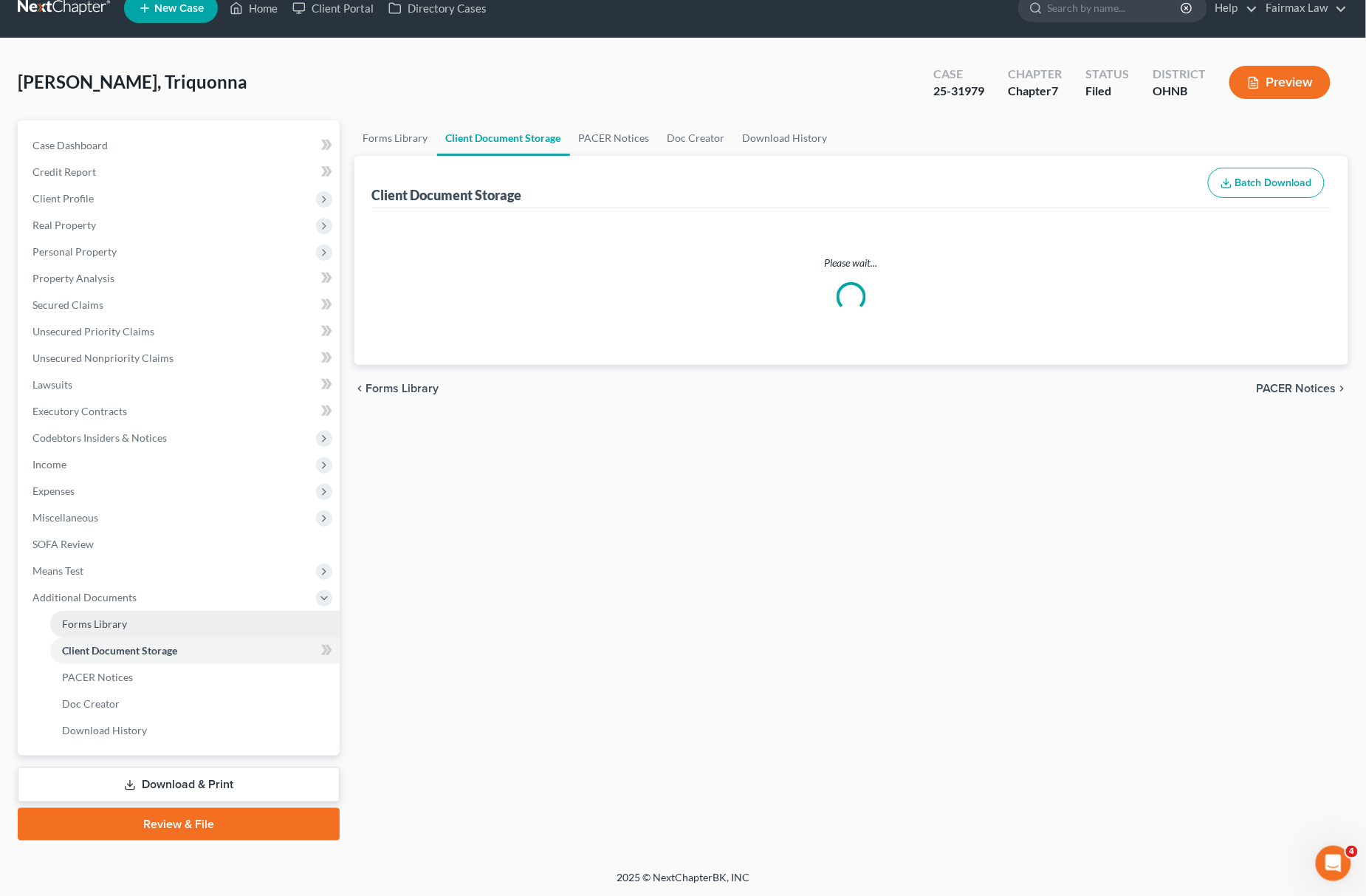
select select "5"
select select "20"
select select "16"
select select "24"
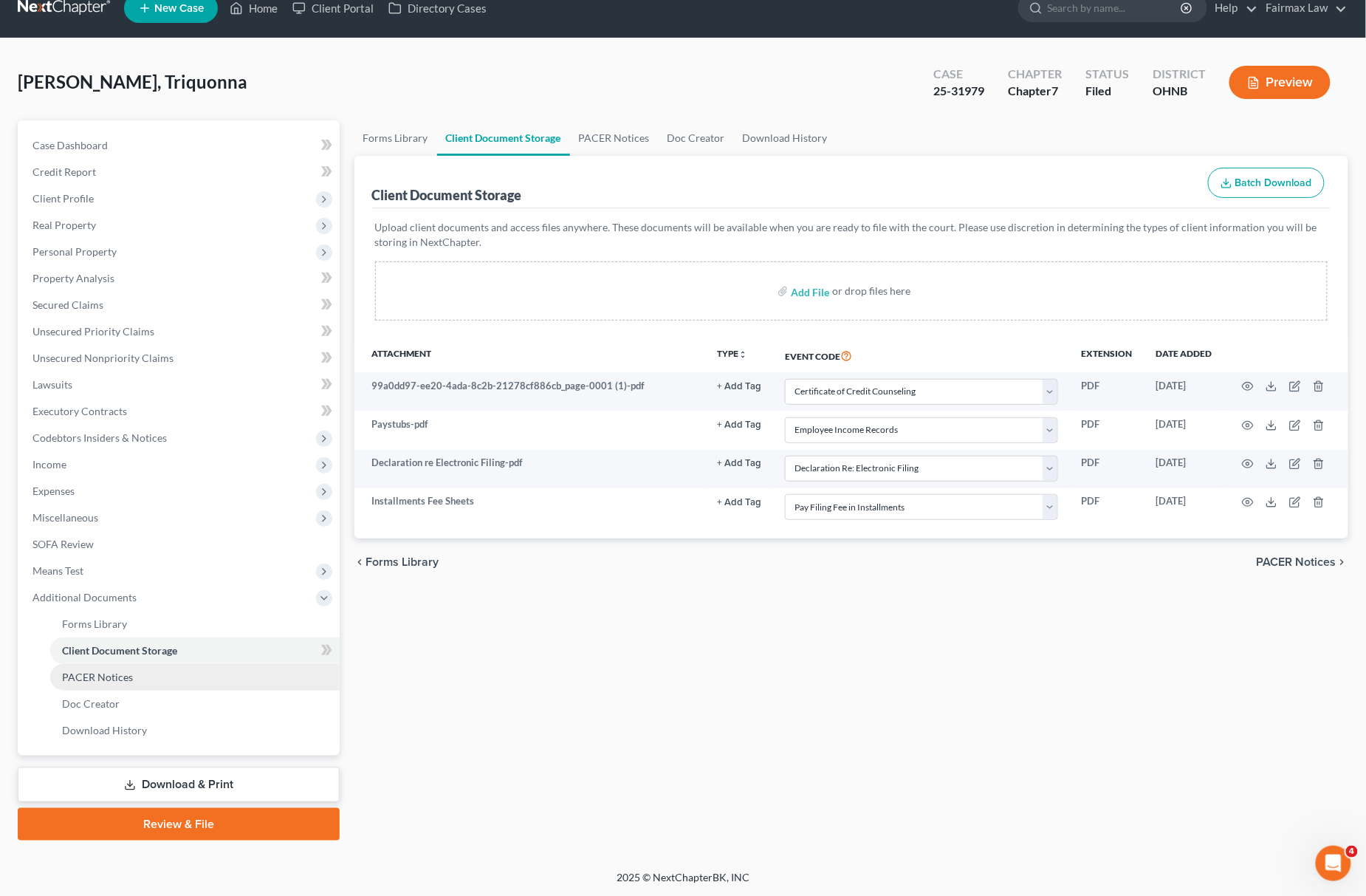
click at [91, 674] on span "PACER Notices" at bounding box center [97, 676] width 71 height 13
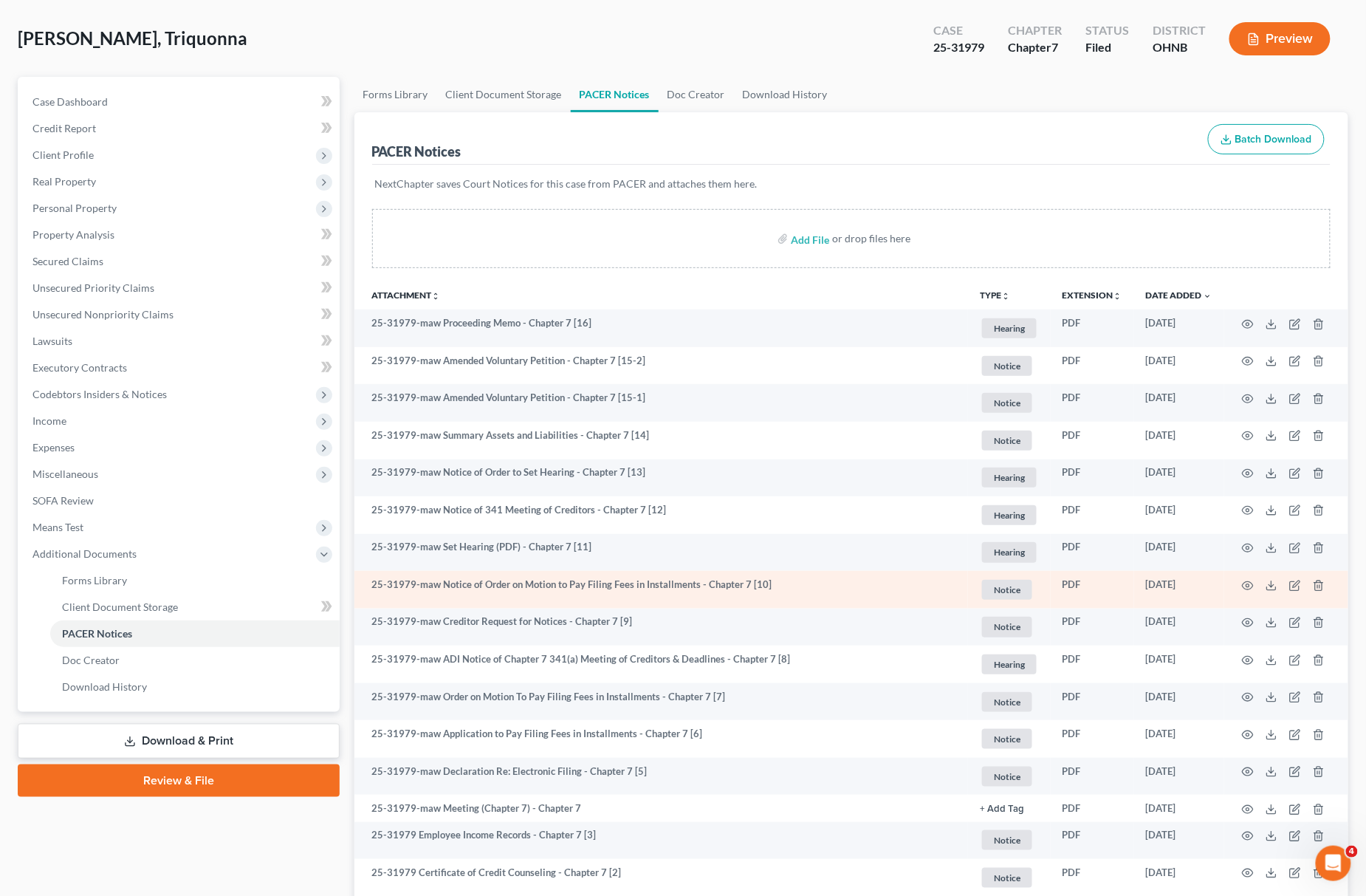
scroll to position [98, 0]
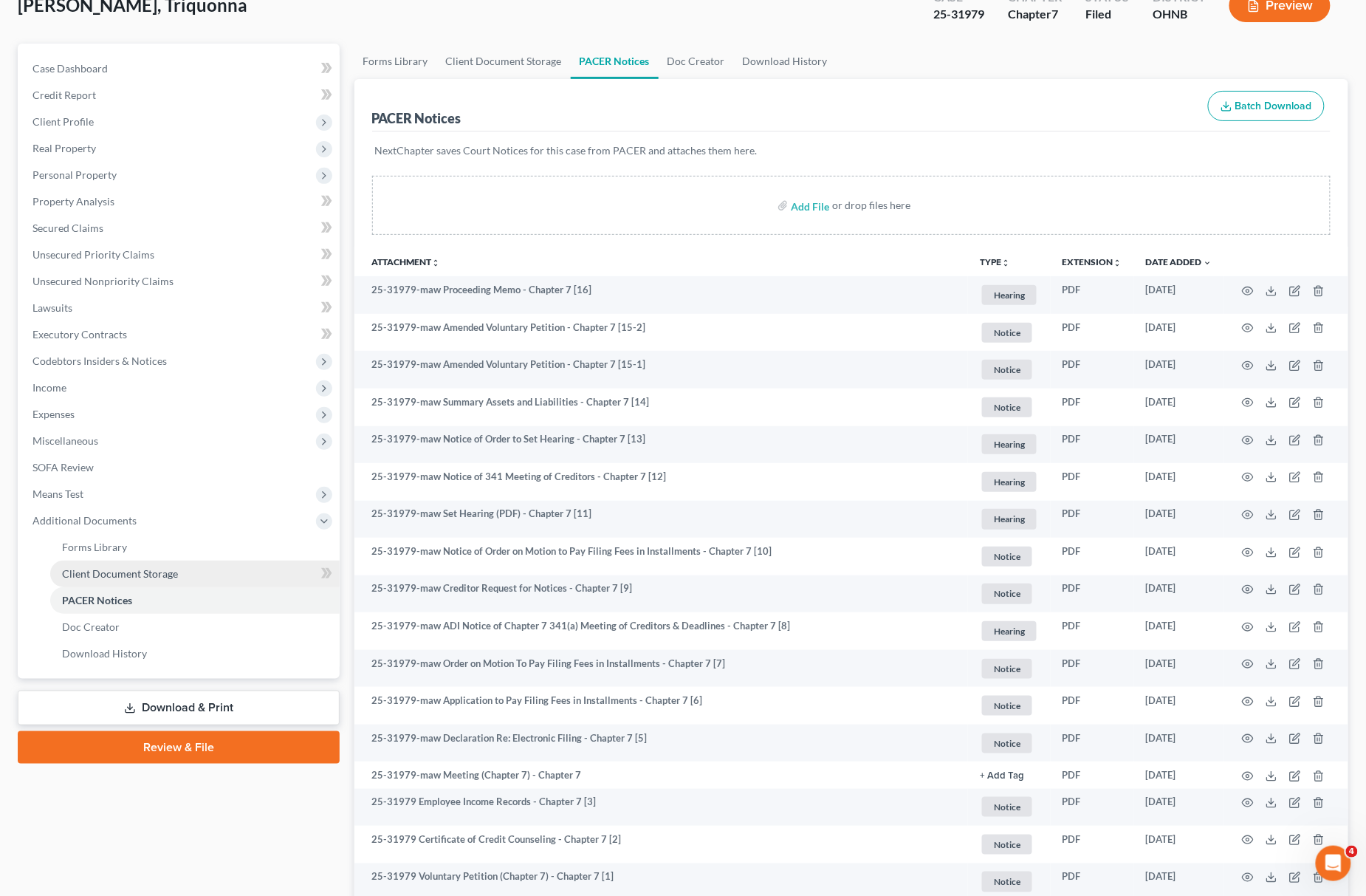
click at [140, 577] on link "Client Document Storage" at bounding box center [195, 573] width 290 height 26
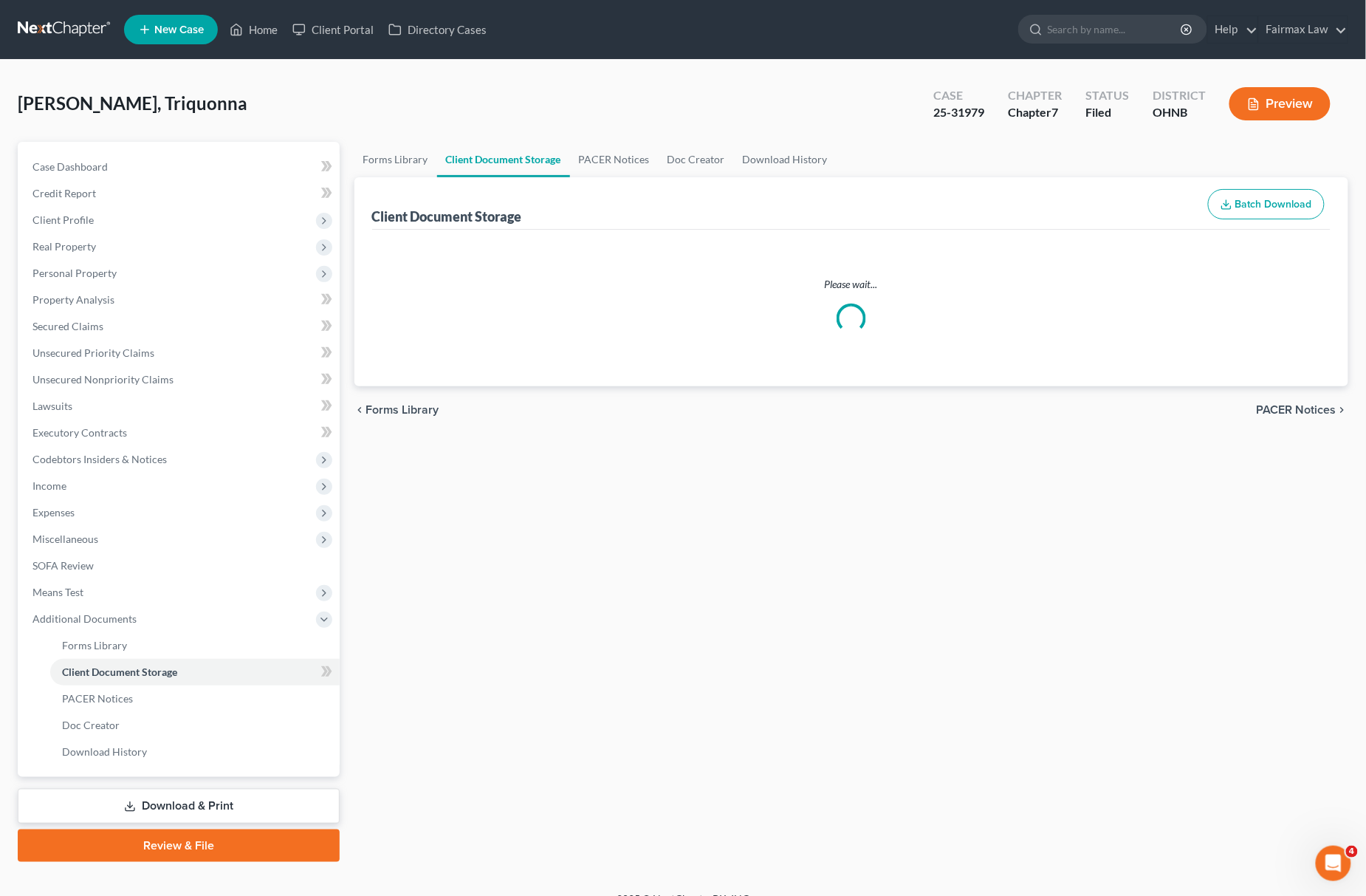
select select "5"
select select "20"
select select "16"
select select "24"
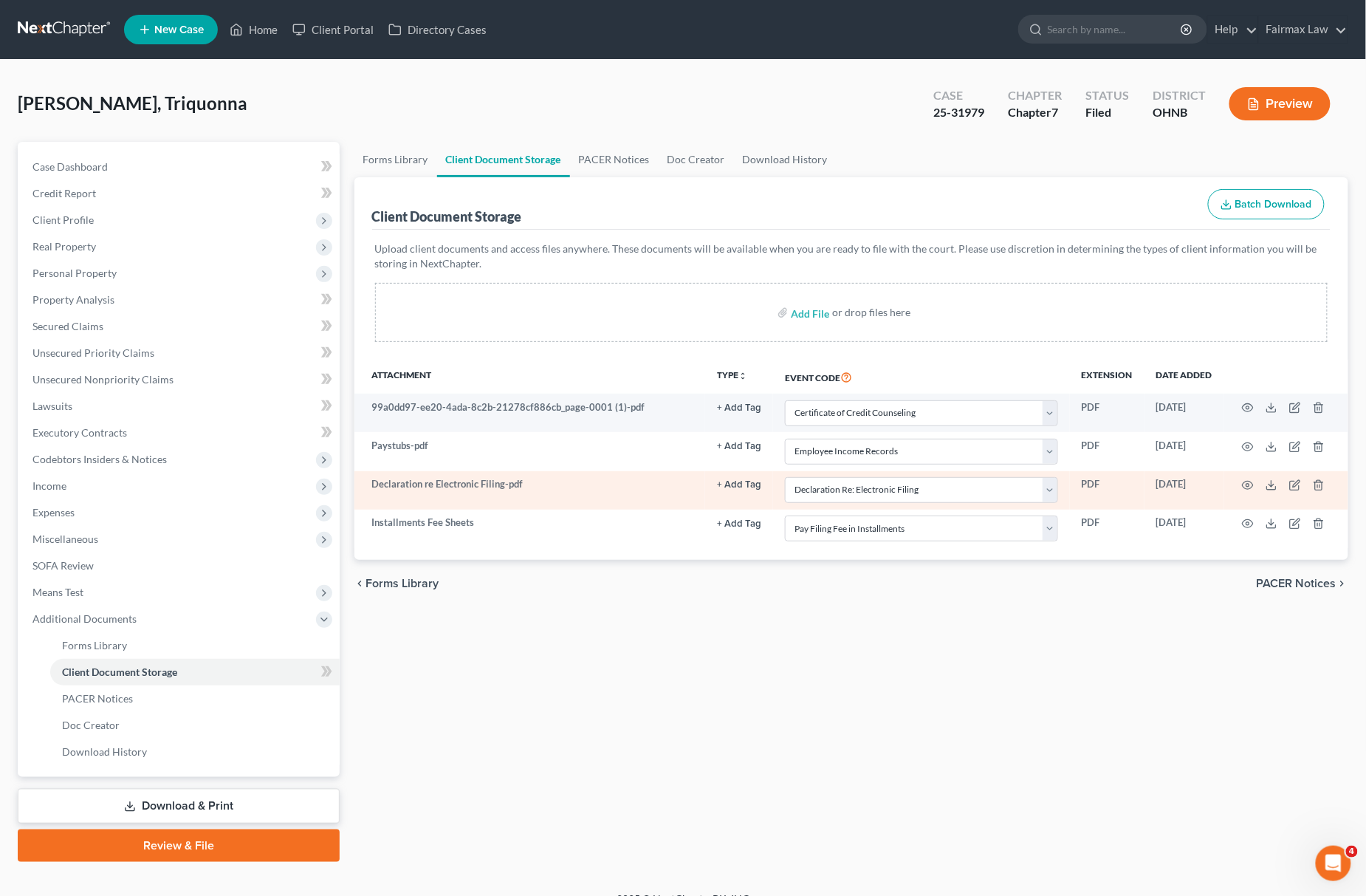
click at [1247, 491] on td at bounding box center [1286, 490] width 124 height 38
click at [1250, 485] on icon "button" at bounding box center [1248, 485] width 12 height 12
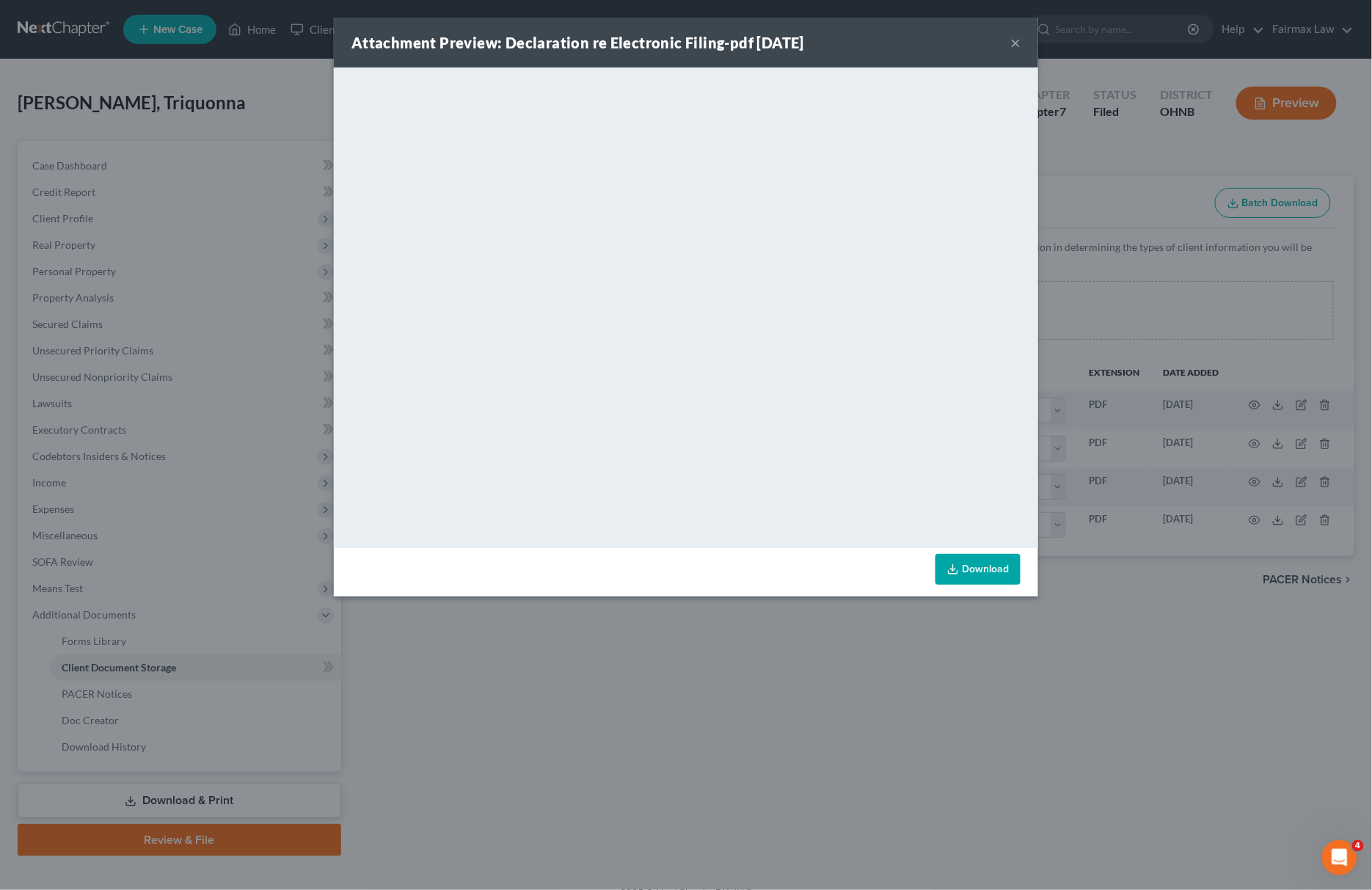
click at [995, 580] on link "Download" at bounding box center [978, 569] width 85 height 30
click at [650, 631] on div "Attachment Preview: Declaration re Electronic Filing-pdf 09/22/2025 × <object n…" at bounding box center [686, 445] width 1372 height 890
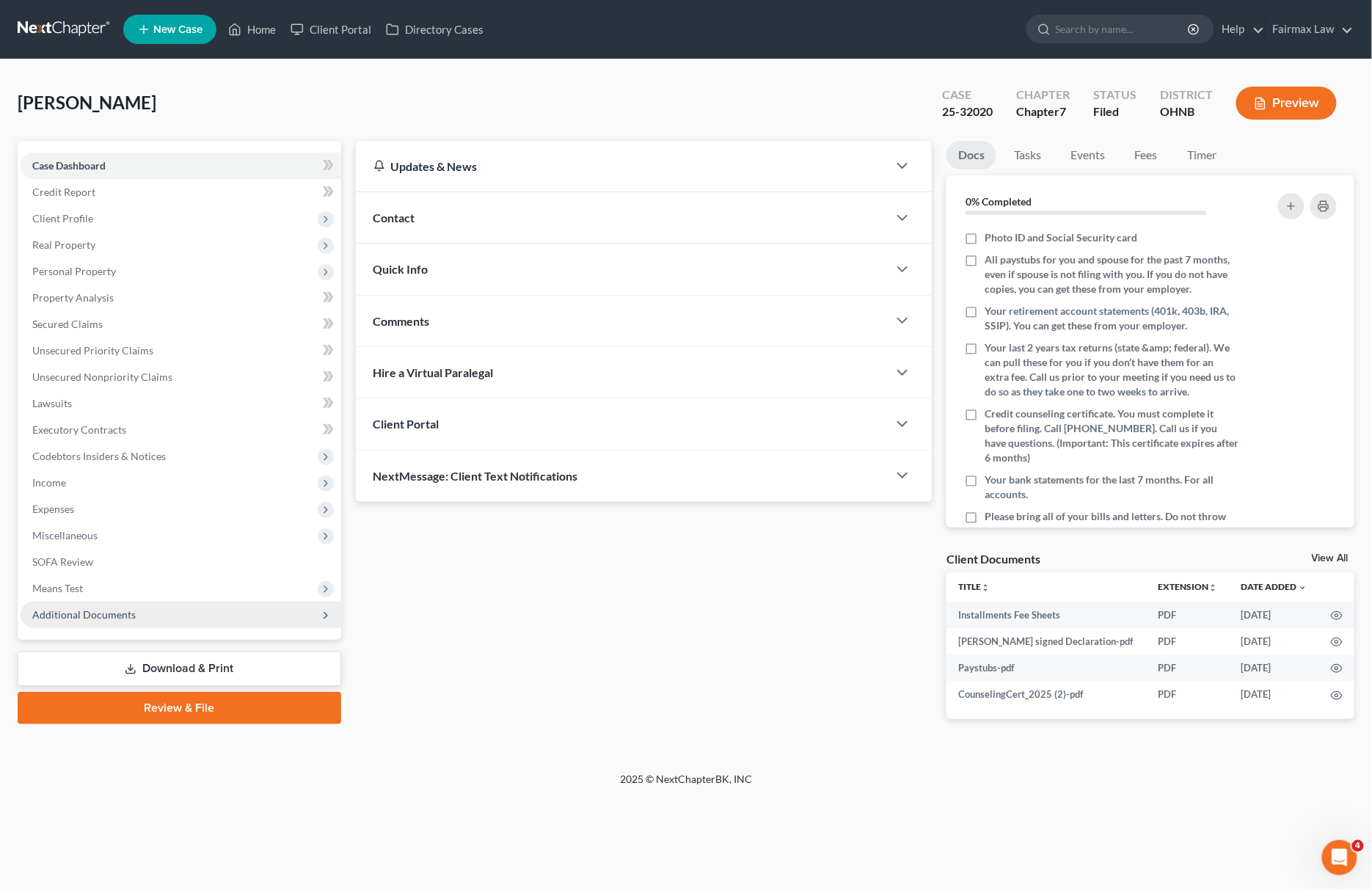
click at [179, 608] on span "Additional Documents" at bounding box center [180, 614] width 321 height 26
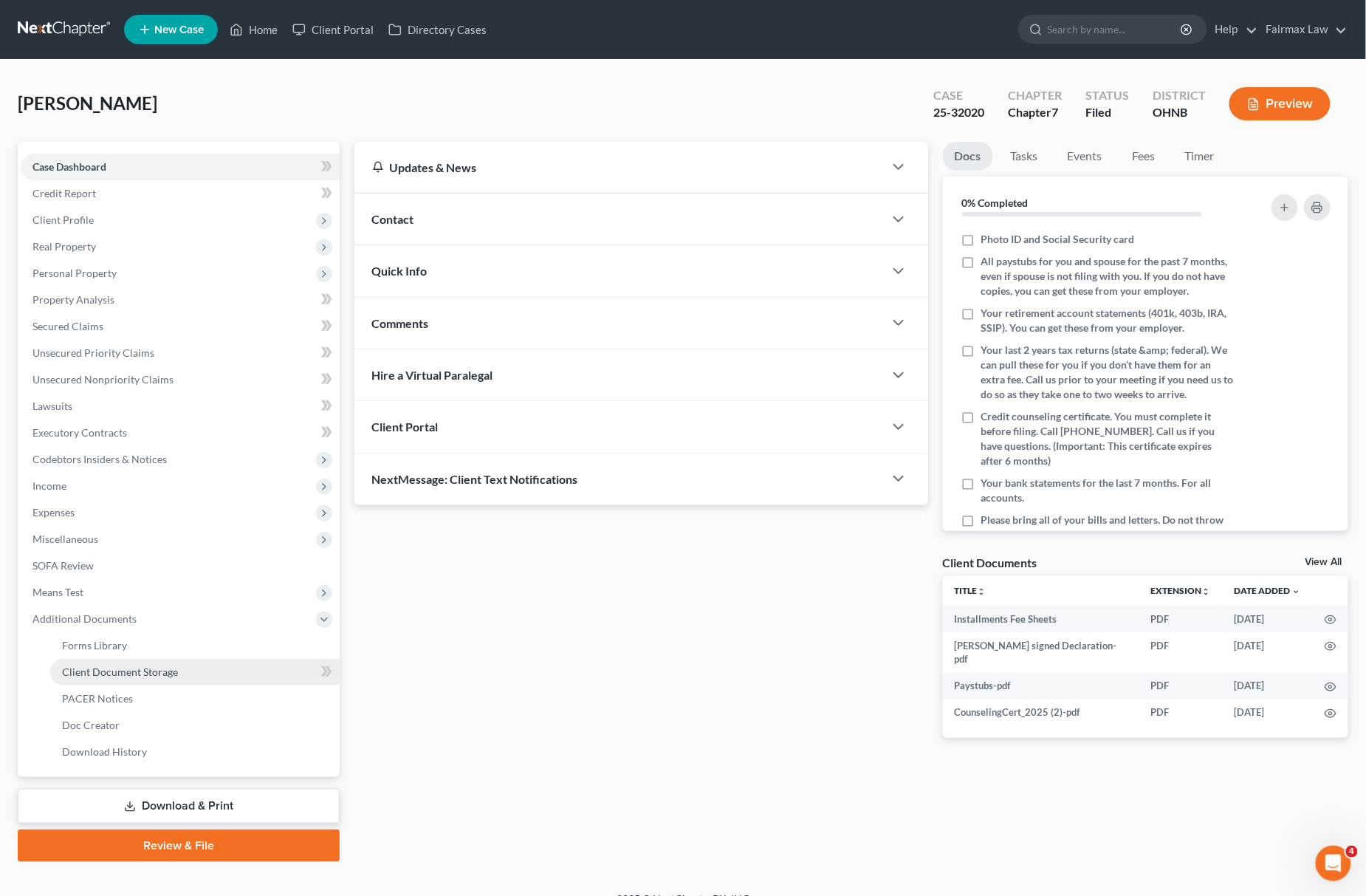
click at [177, 658] on link "Client Document Storage" at bounding box center [195, 671] width 290 height 26
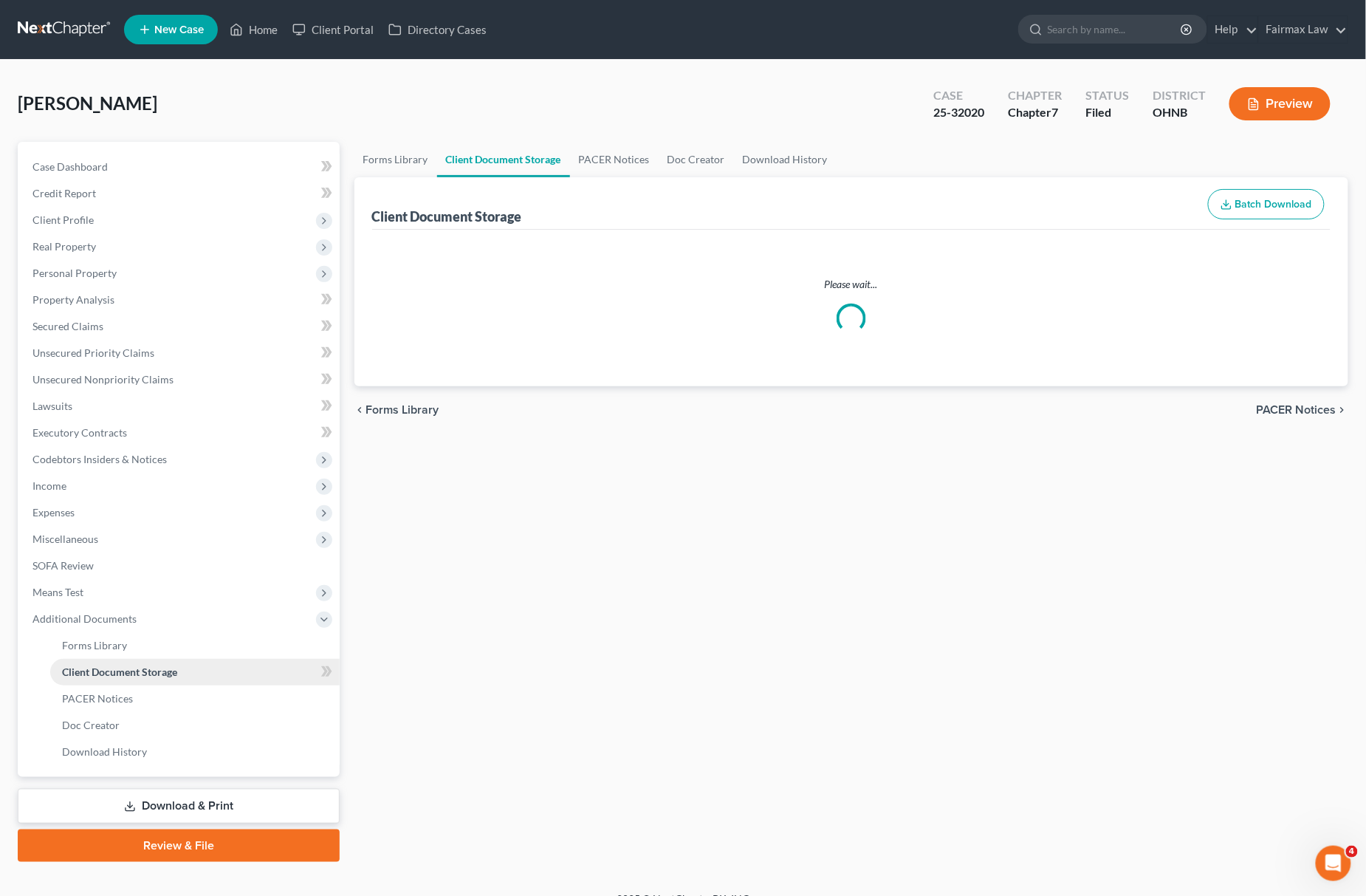
select select "5"
select select "20"
select select "16"
select select "24"
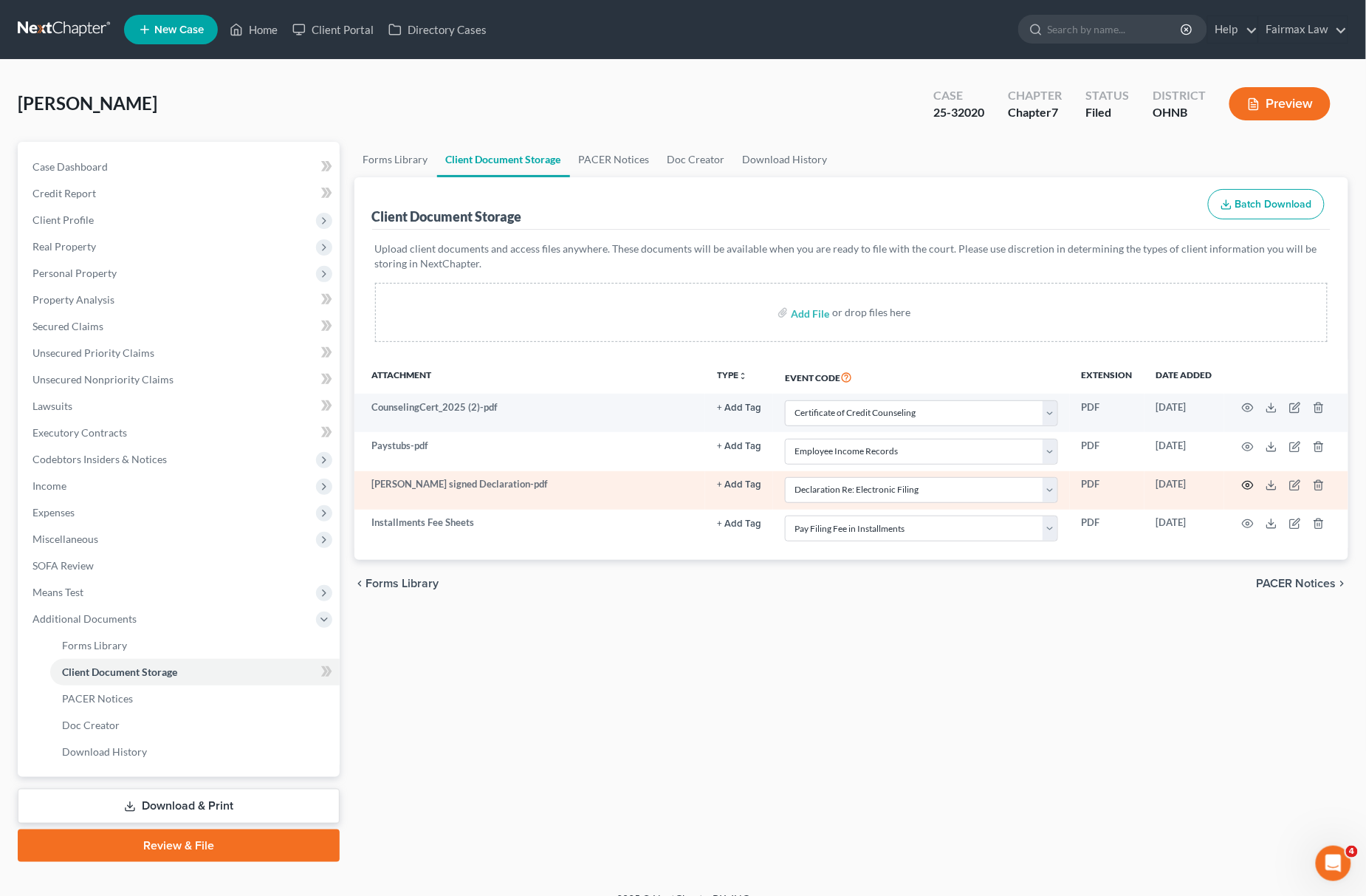
click at [1250, 480] on icon "button" at bounding box center [1248, 485] width 12 height 12
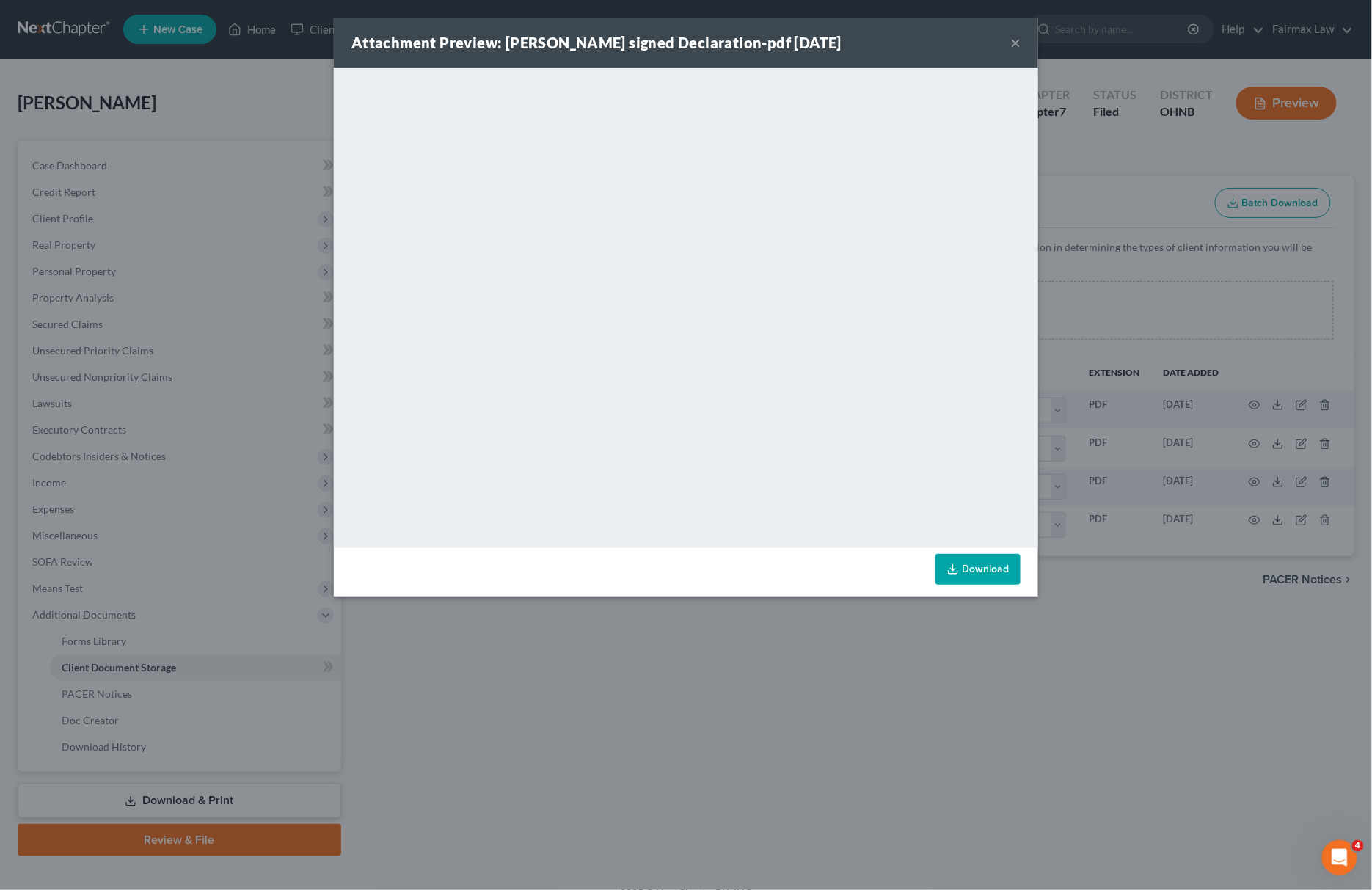
click at [981, 560] on link "Download" at bounding box center [978, 569] width 85 height 30
click at [550, 691] on div "Attachment Preview: Appolonia Brown signed Declaration-pdf 09/24/2025 × <object…" at bounding box center [686, 445] width 1372 height 890
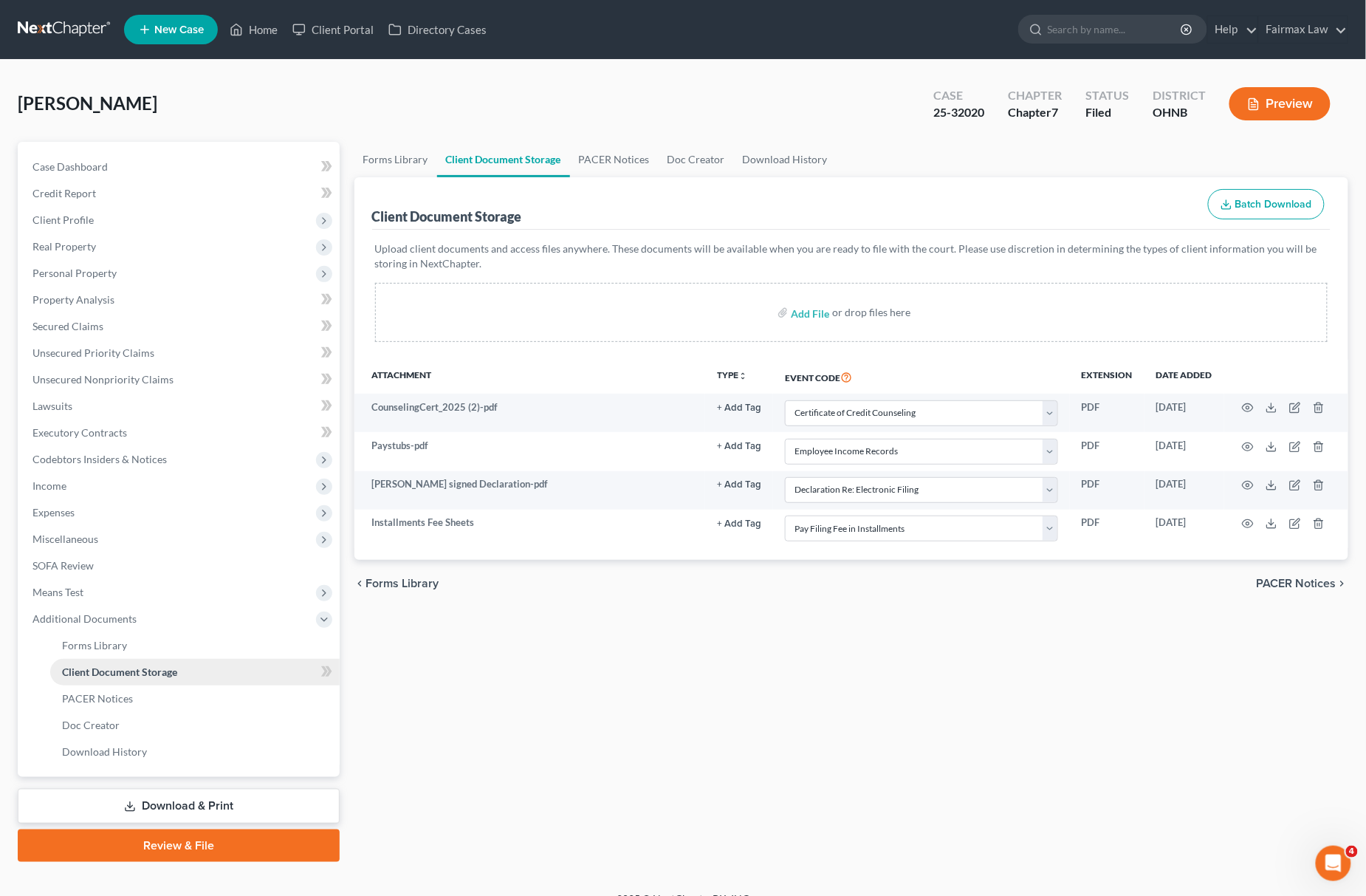
click at [171, 680] on link "Client Document Storage" at bounding box center [195, 671] width 290 height 26
click at [161, 690] on link "PACER Notices" at bounding box center [195, 698] width 290 height 26
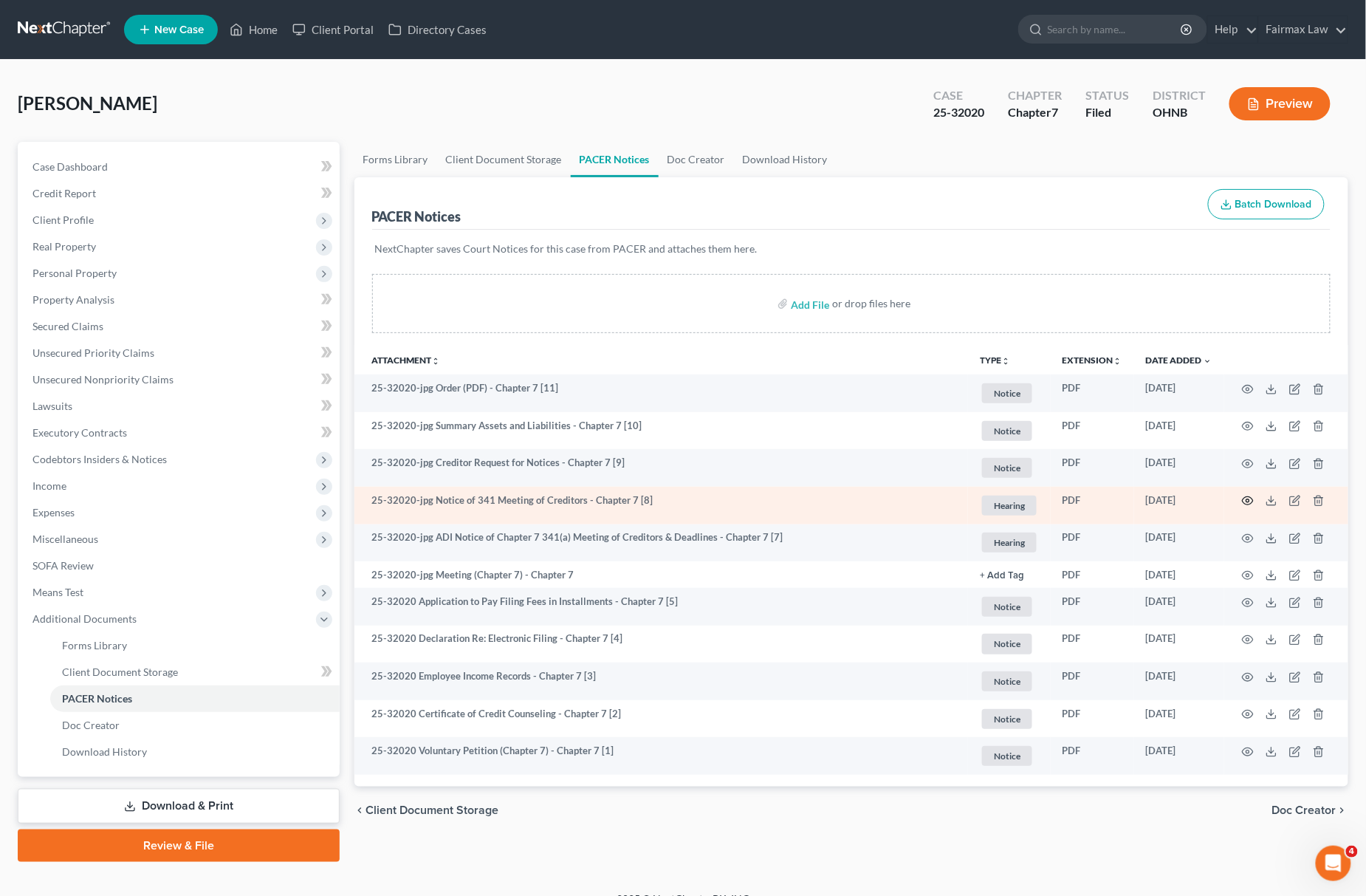
click at [1245, 501] on icon "button" at bounding box center [1248, 501] width 12 height 12
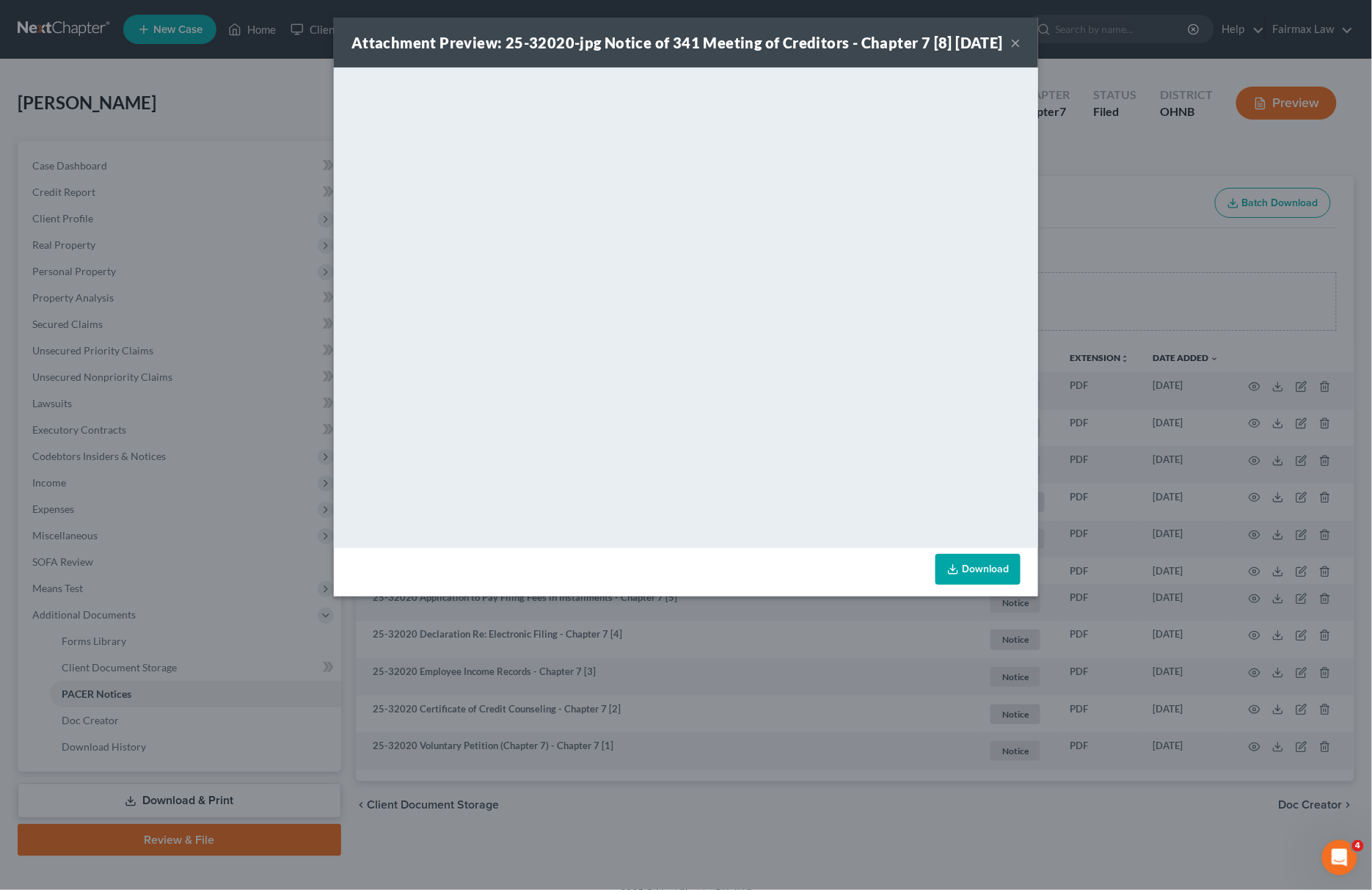
click at [913, 790] on div "Attachment Preview: 25-32020-jpg Notice of 341 Meeting of Creditors - Chapter 7…" at bounding box center [686, 445] width 1372 height 890
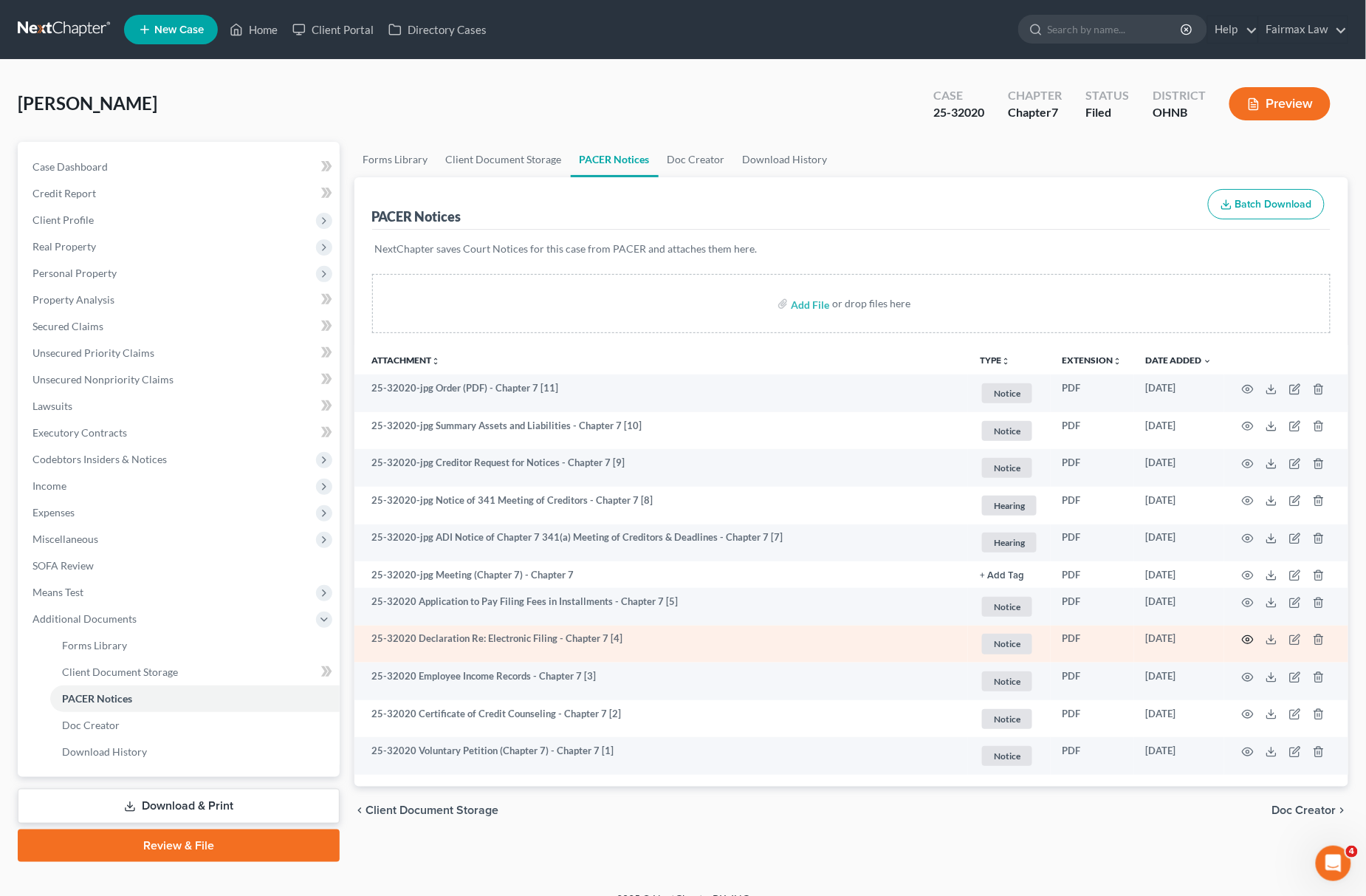
click at [1249, 636] on icon "button" at bounding box center [1248, 640] width 12 height 12
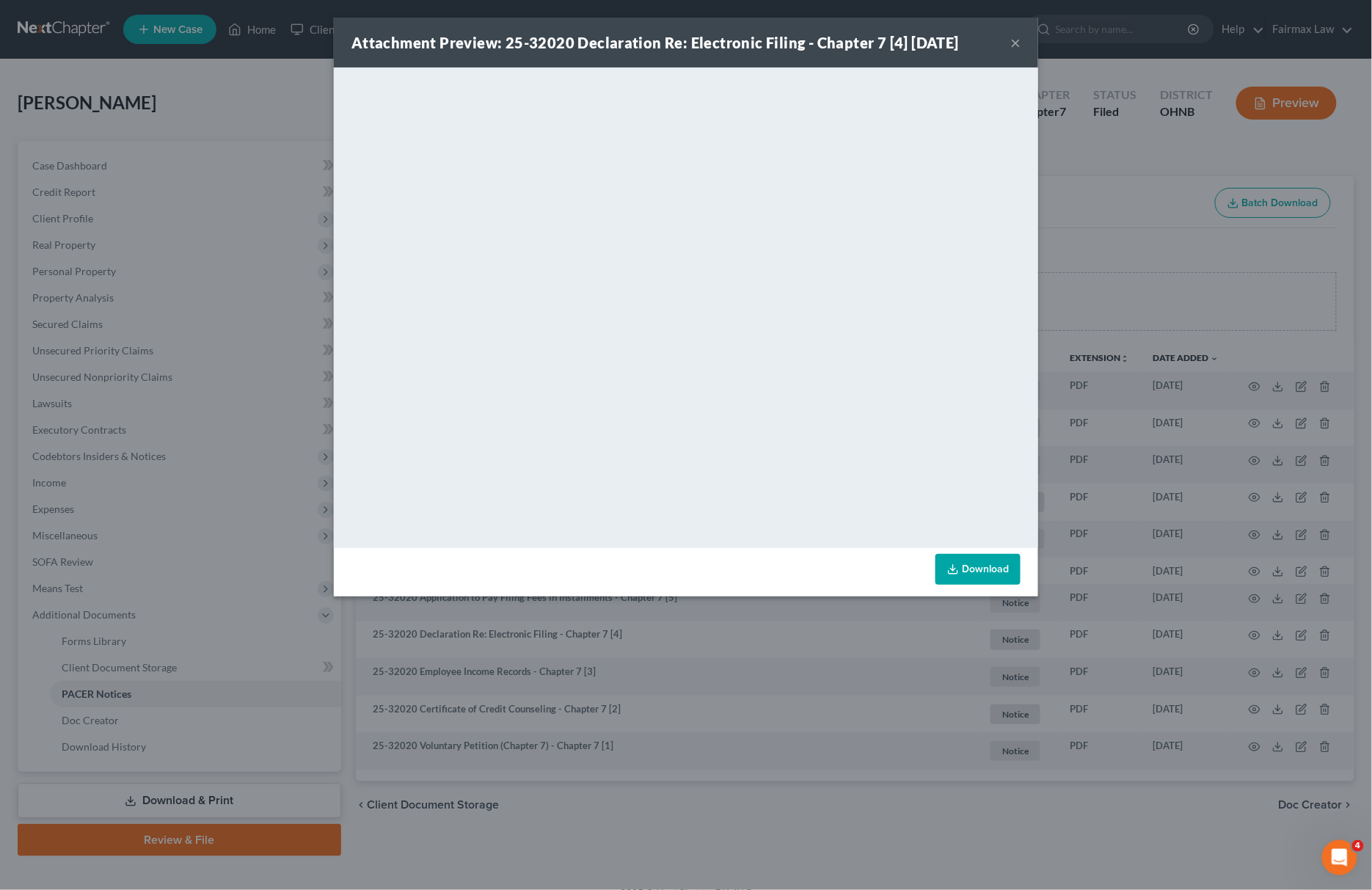
click at [937, 664] on div "Attachment Preview: 25-32020 Declaration Re: Electronic Filing - Chapter 7 [4] …" at bounding box center [686, 445] width 1372 height 890
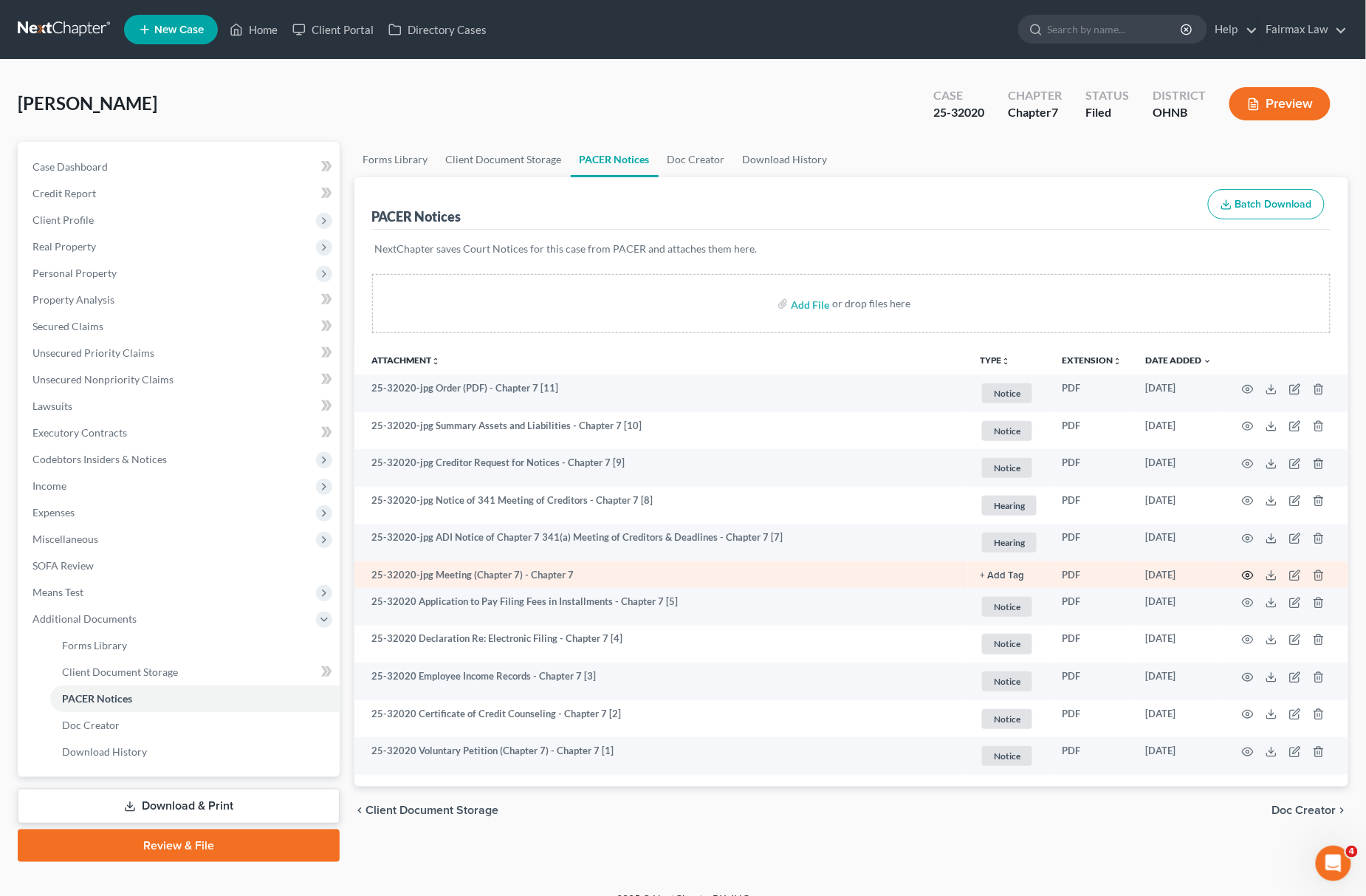
click at [1242, 576] on icon "button" at bounding box center [1248, 575] width 12 height 12
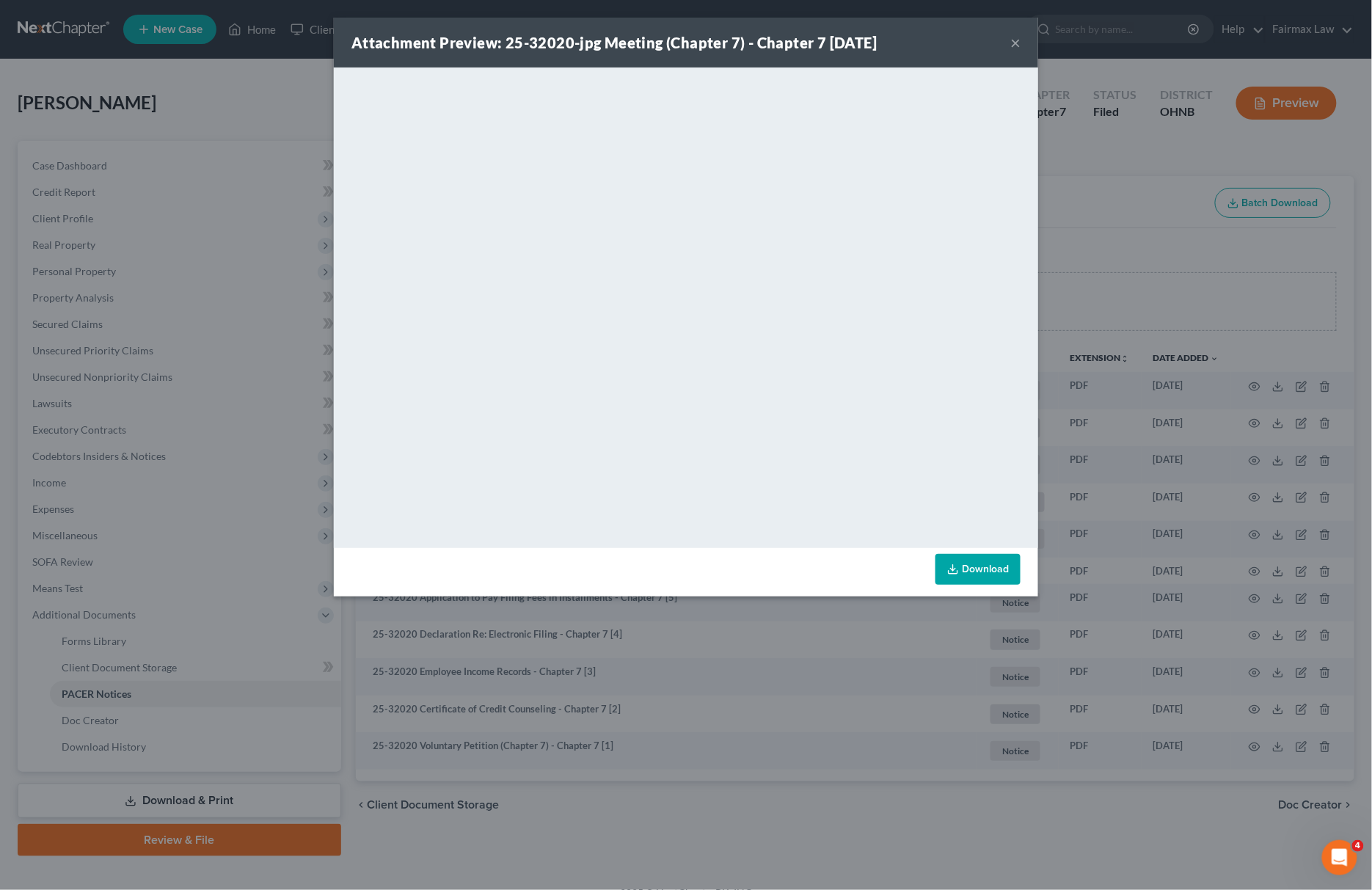
click at [802, 792] on div "Attachment Preview: 25-32020-jpg Meeting (Chapter 7) - Chapter 7 09/24/2025 × <…" at bounding box center [686, 445] width 1372 height 890
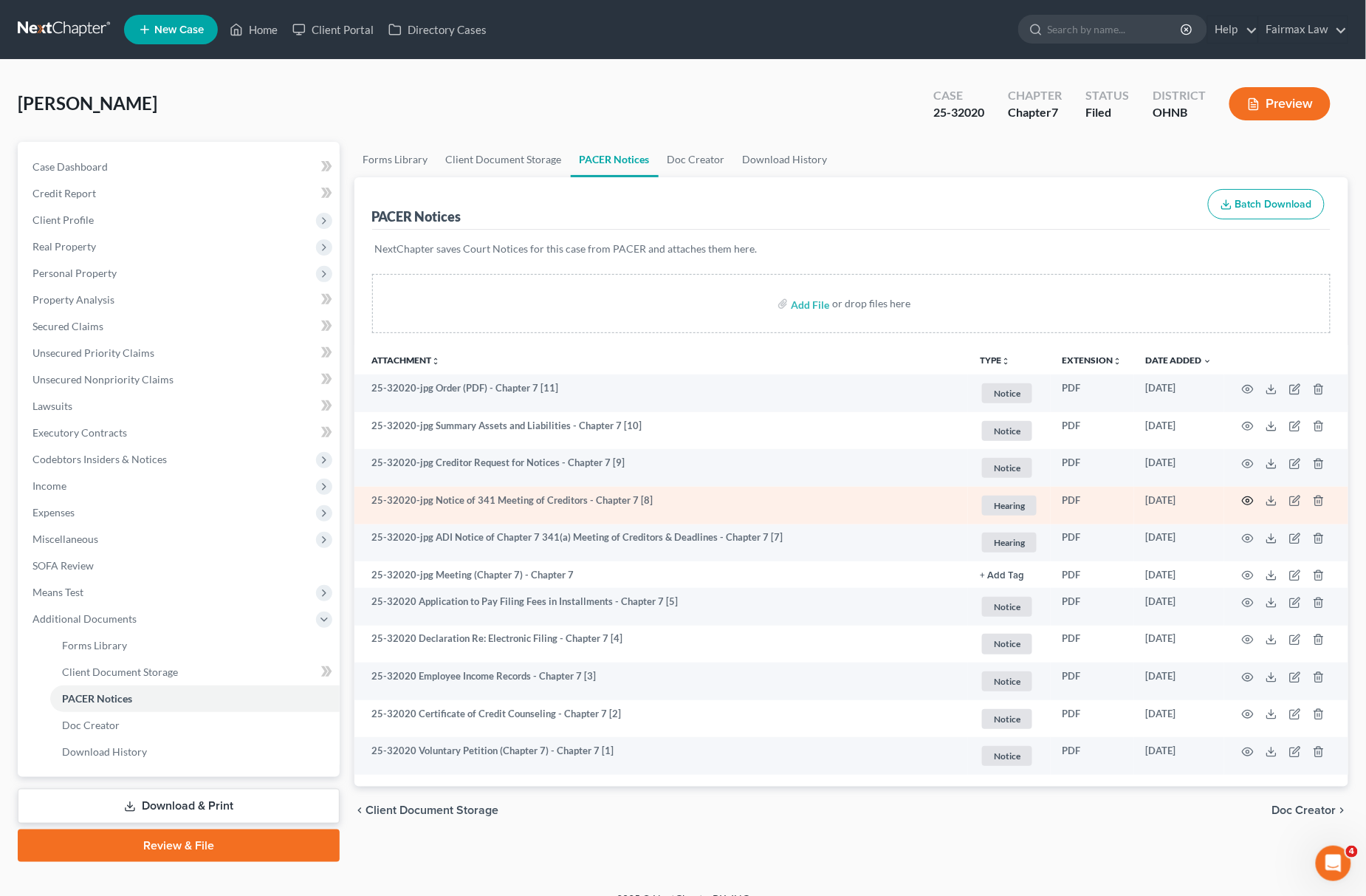
click at [1251, 500] on icon "button" at bounding box center [1248, 501] width 12 height 12
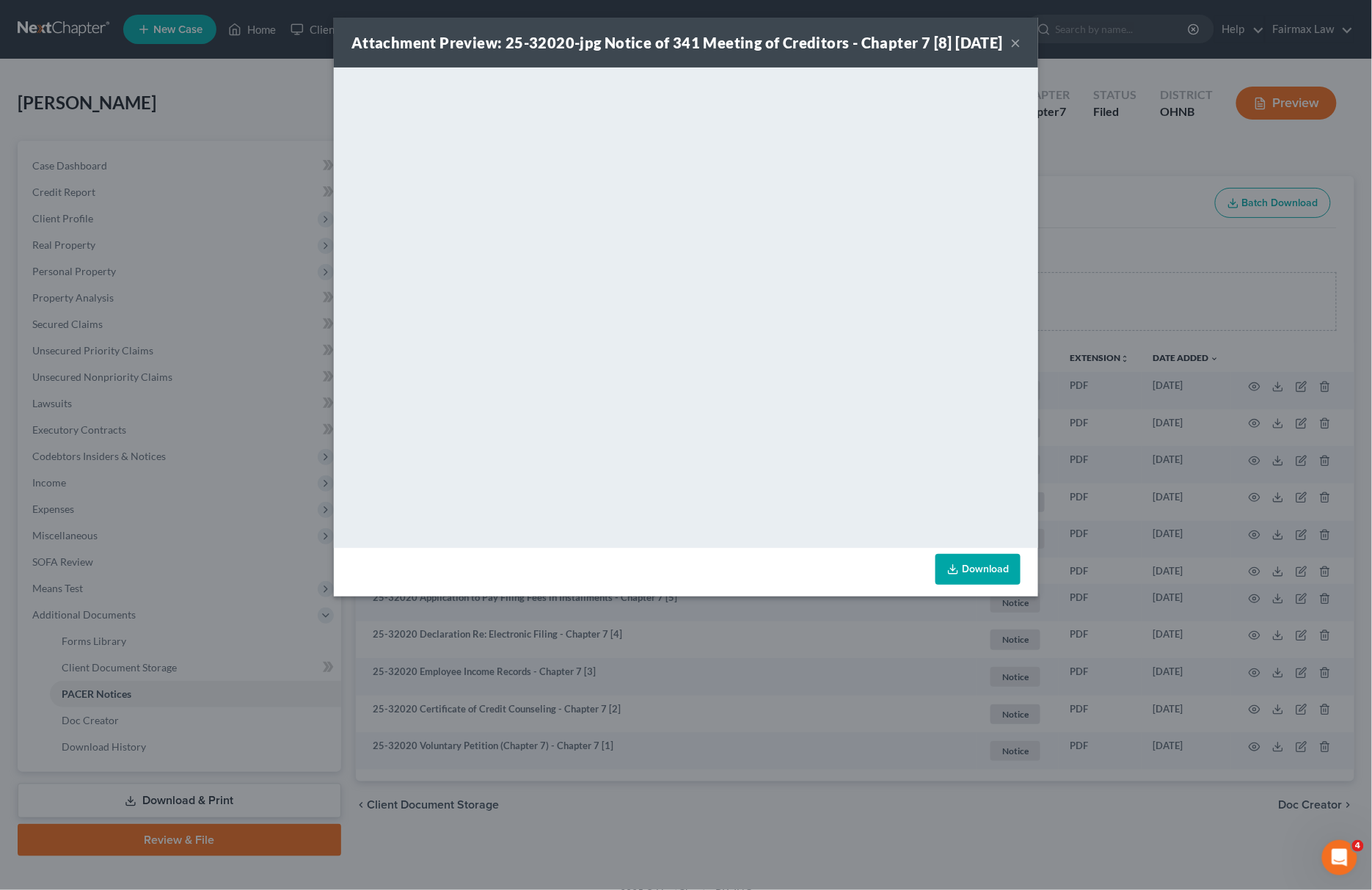
click at [982, 585] on link "Download" at bounding box center [978, 569] width 85 height 30
click at [872, 658] on div "Attachment Preview: 25-32020-jpg Notice of 341 Meeting of Creditors - Chapter 7…" at bounding box center [686, 445] width 1372 height 890
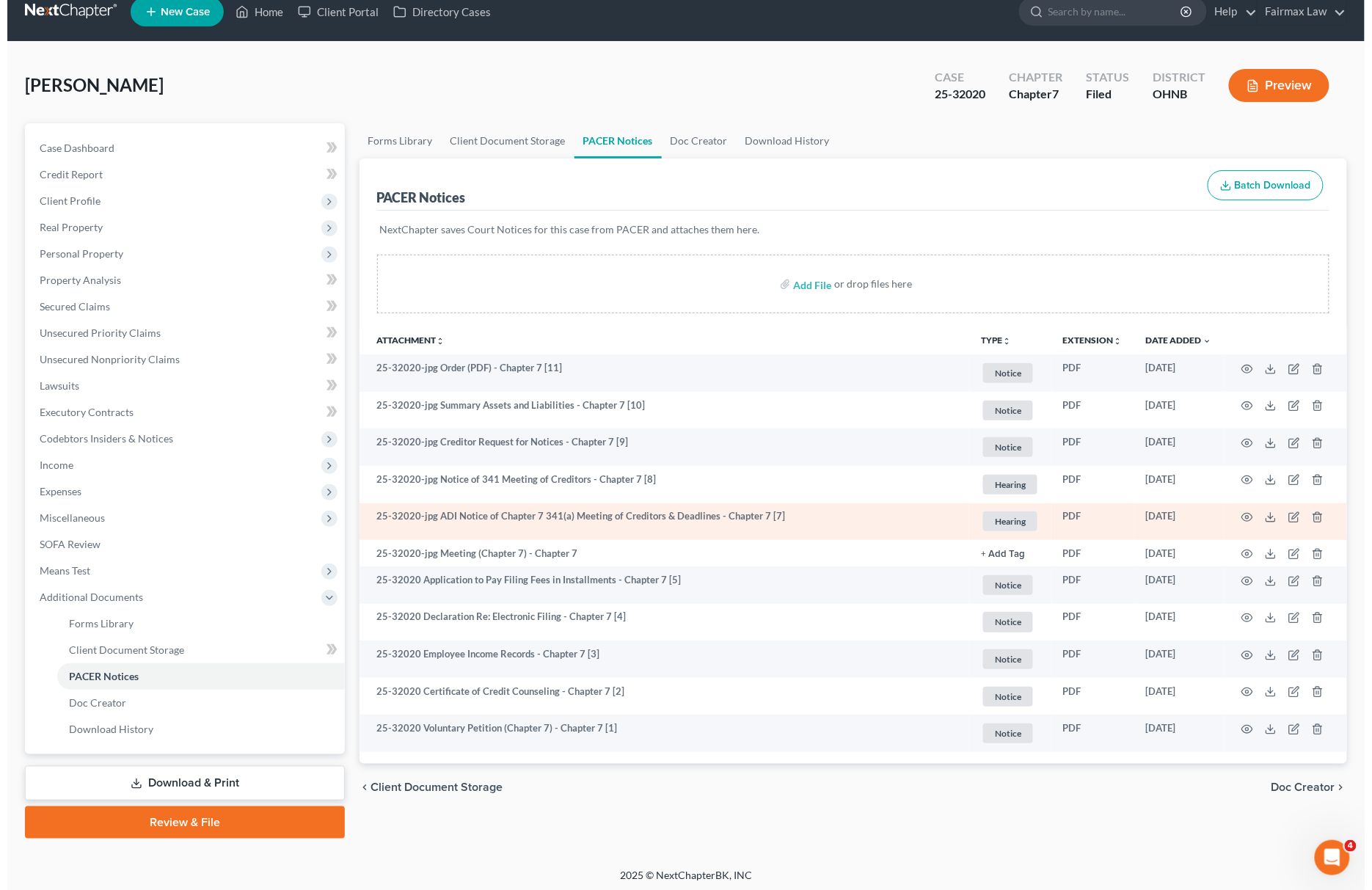
scroll to position [21, 0]
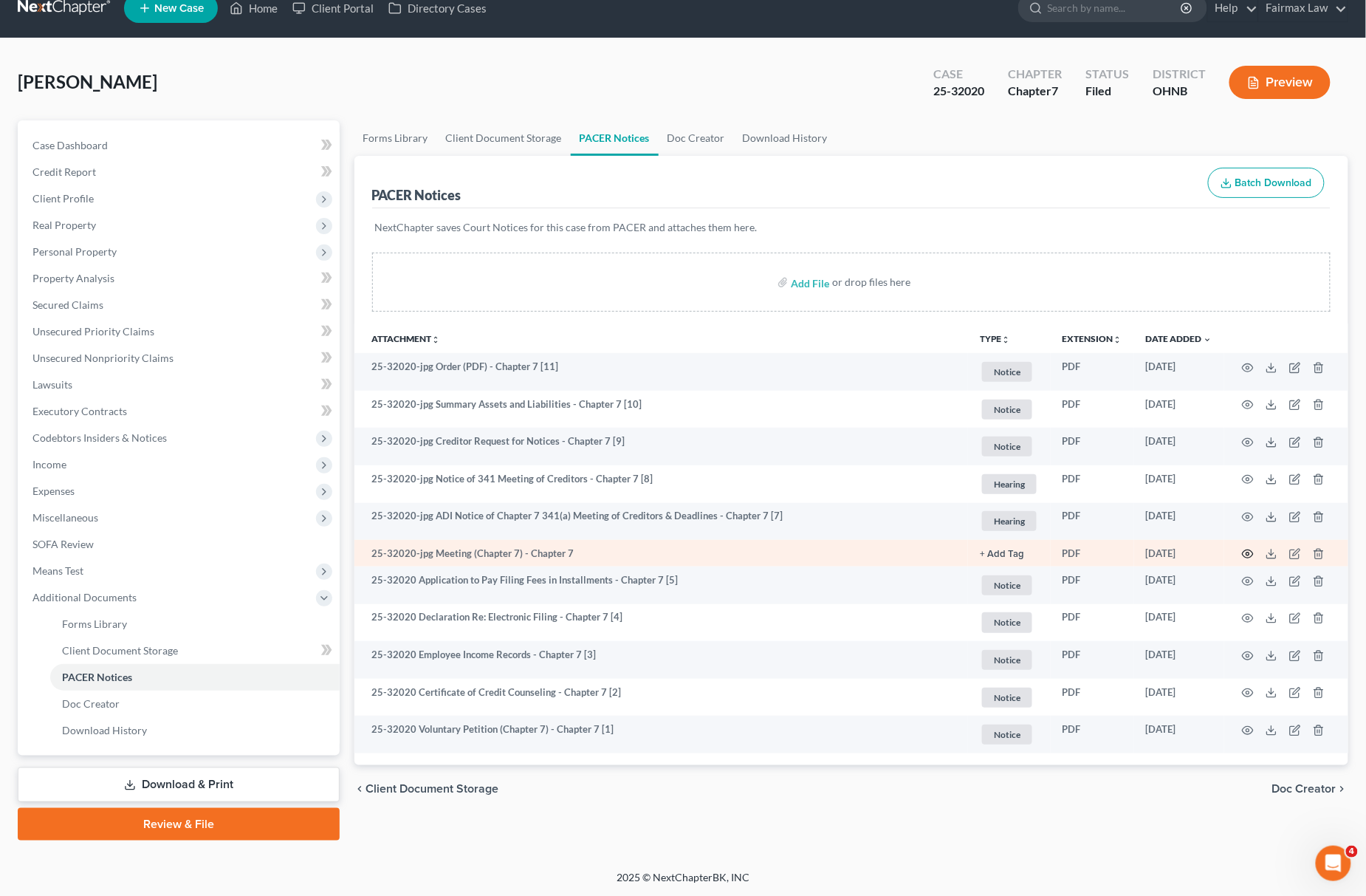
click at [1246, 551] on icon "button" at bounding box center [1248, 554] width 12 height 12
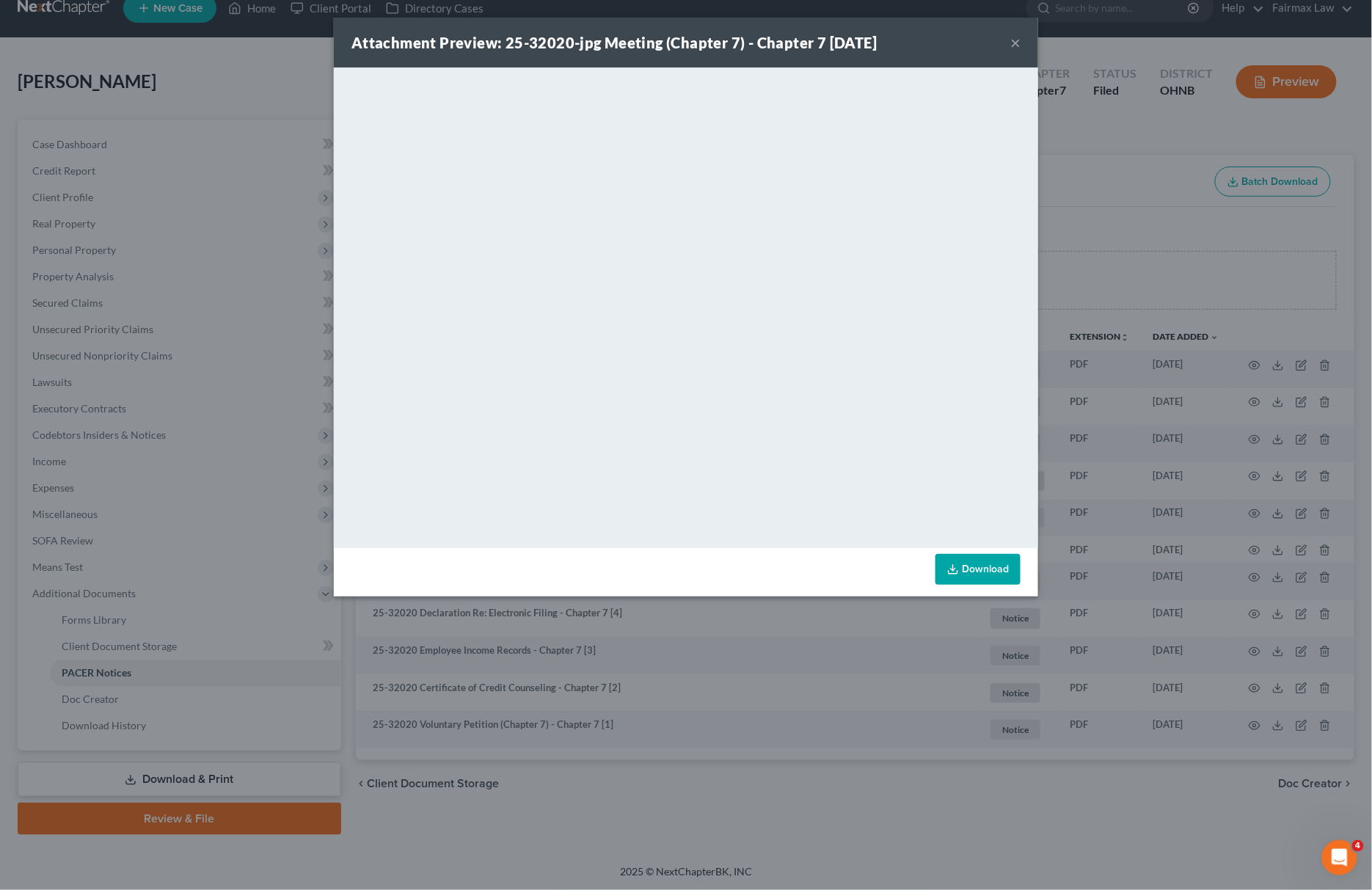
click at [978, 565] on link "Download" at bounding box center [978, 569] width 85 height 30
